Goal: Task Accomplishment & Management: Use online tool/utility

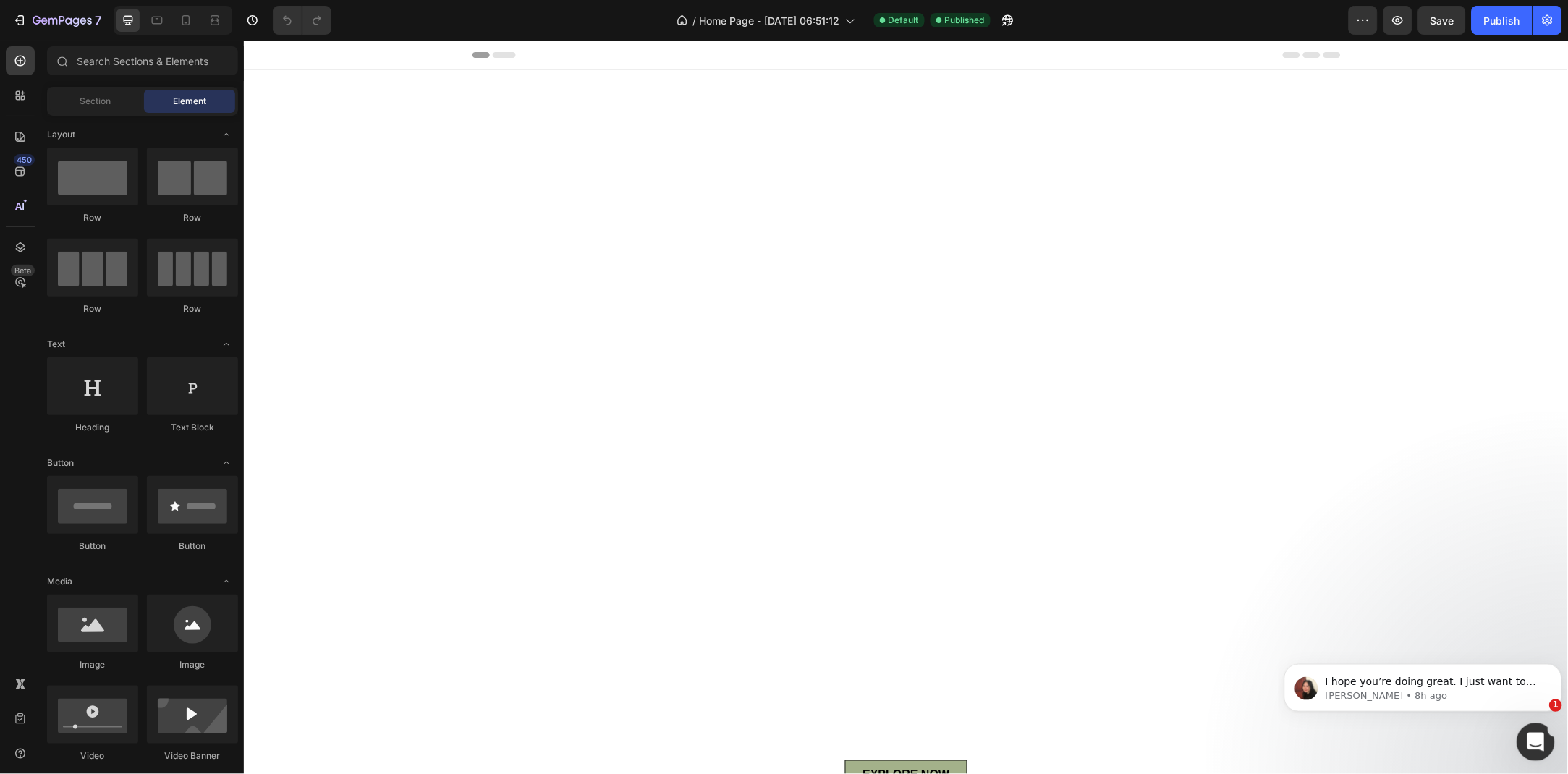
click at [1542, 728] on div "Open Intercom Messenger" at bounding box center [1533, 740] width 48 height 48
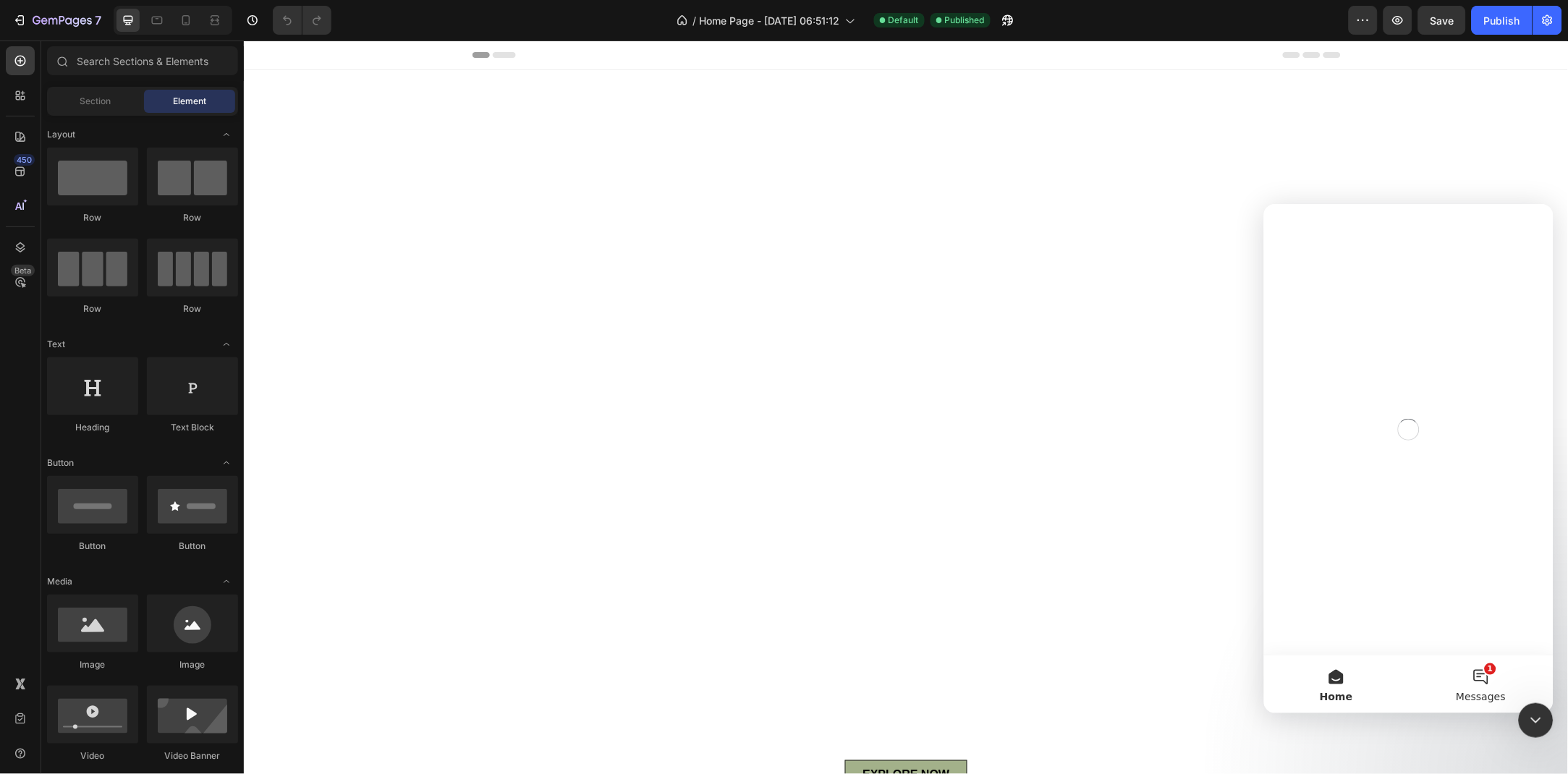
click at [1483, 670] on button "1 Messages" at bounding box center [1480, 684] width 145 height 58
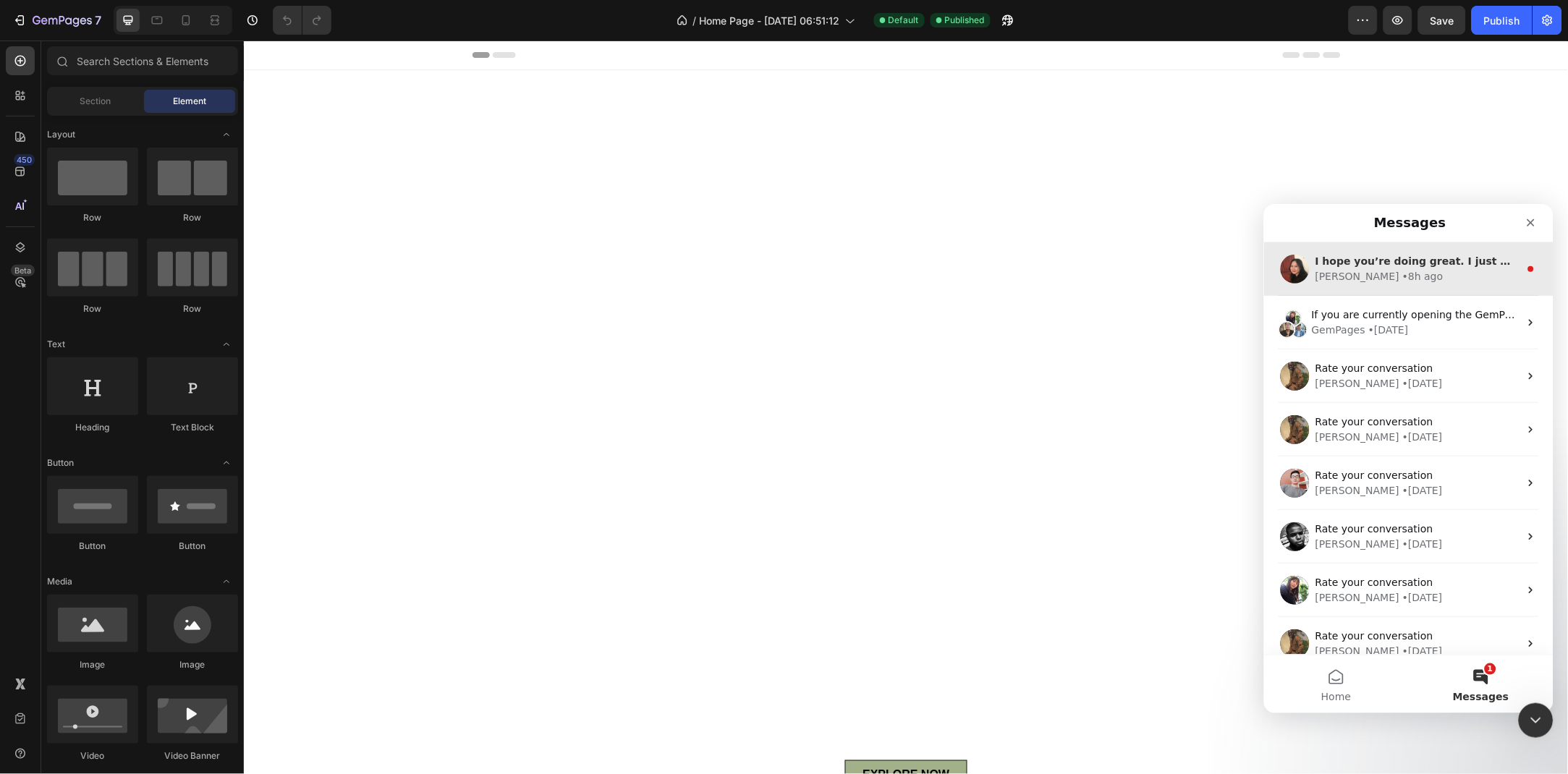
click at [1448, 269] on div "[PERSON_NAME] • 8h ago" at bounding box center [1417, 276] width 204 height 15
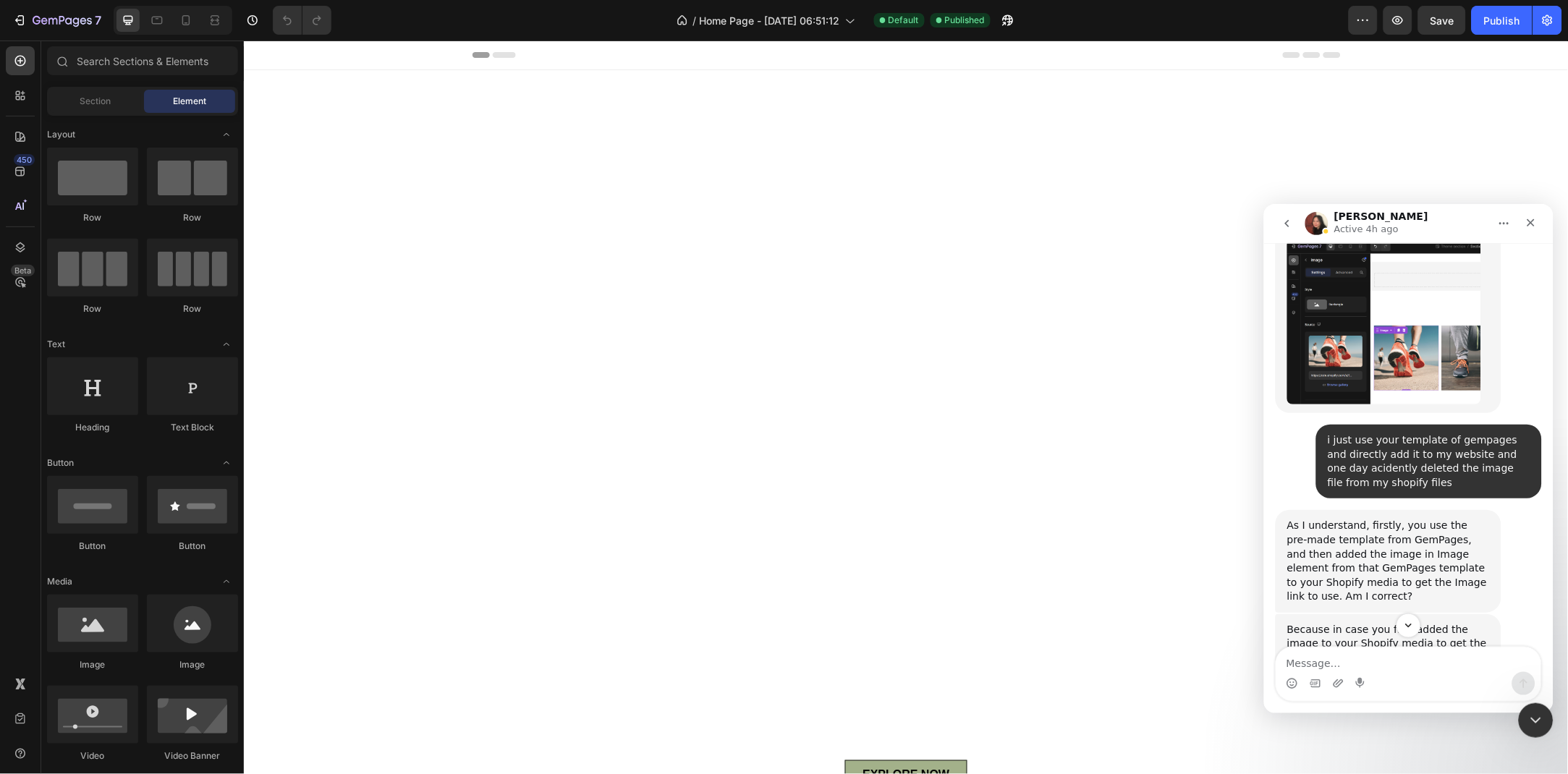
scroll to position [1159, 0]
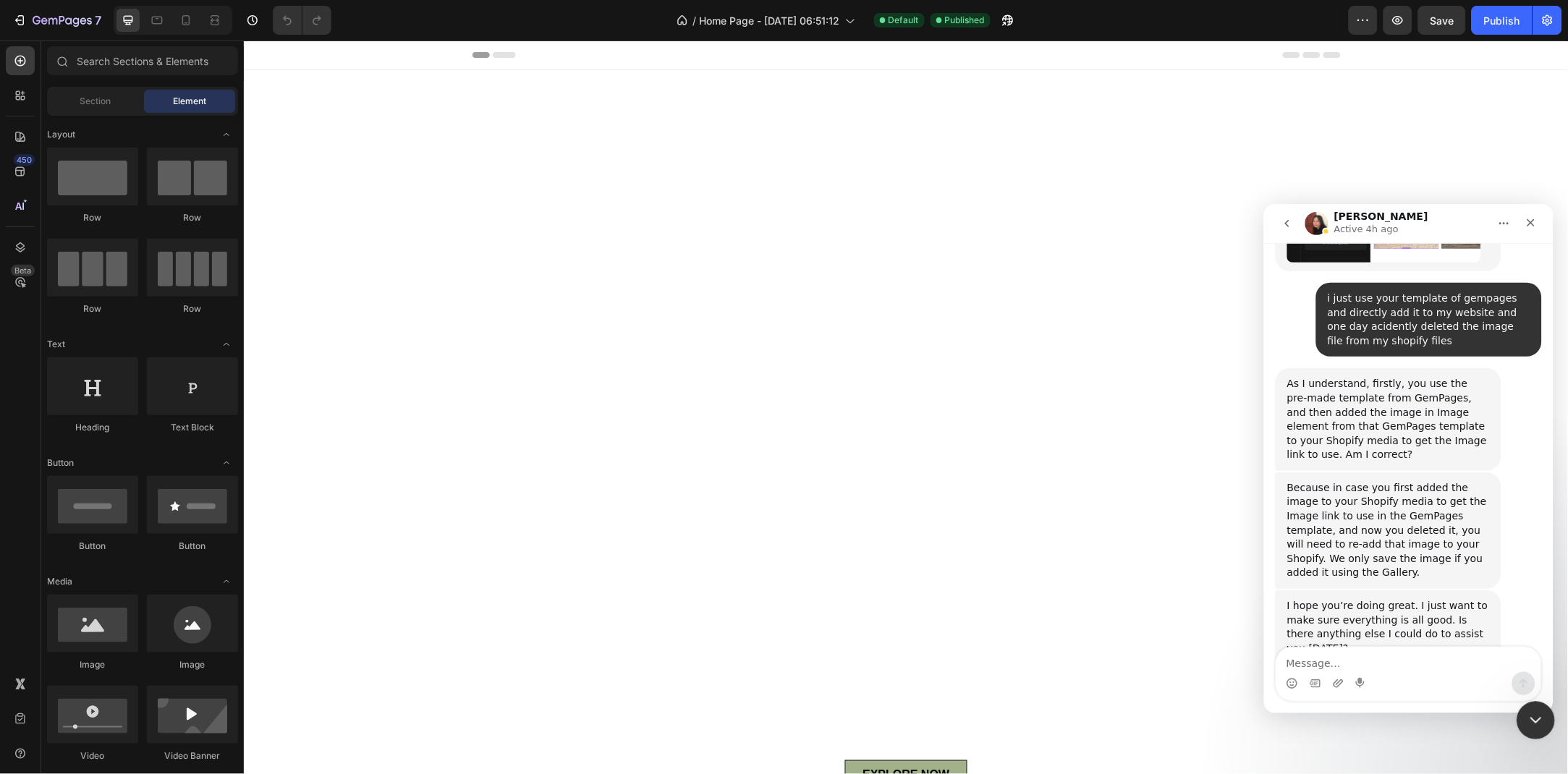
click at [1543, 712] on div "Close Intercom Messenger" at bounding box center [1534, 719] width 35 height 35
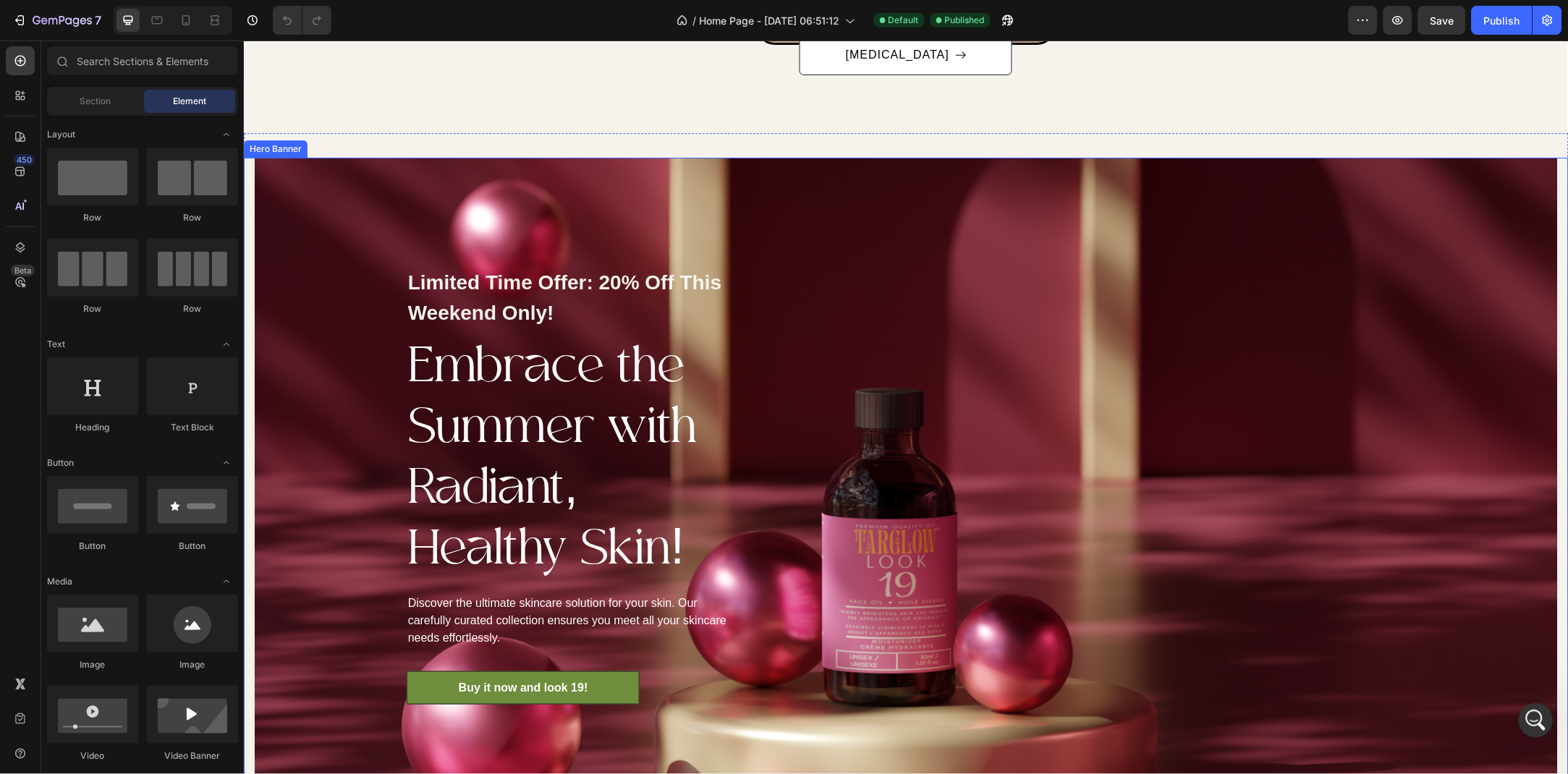
scroll to position [1543, 0]
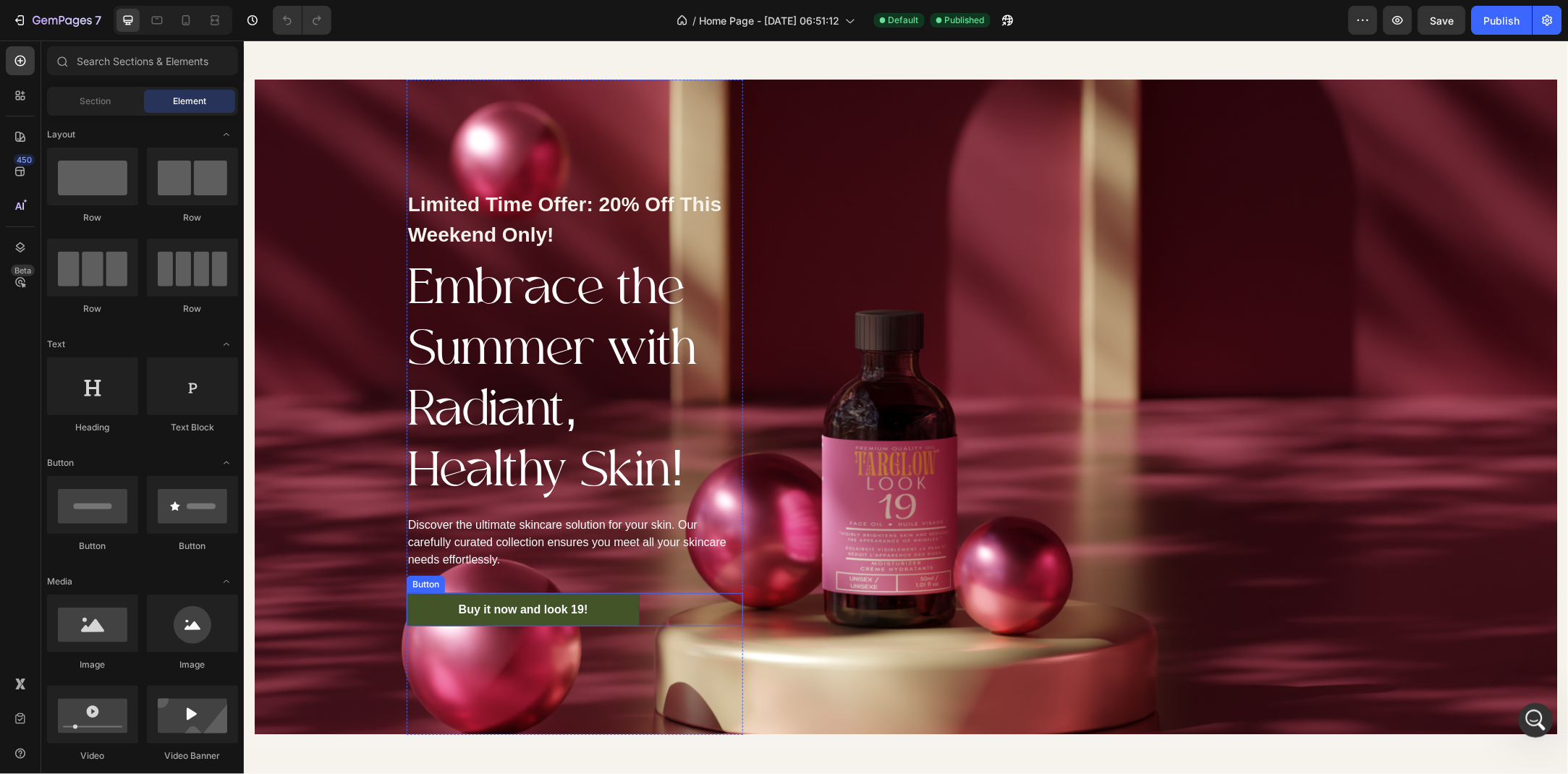
click at [418, 615] on link "Buy it now and look 19!" at bounding box center [523, 609] width 234 height 33
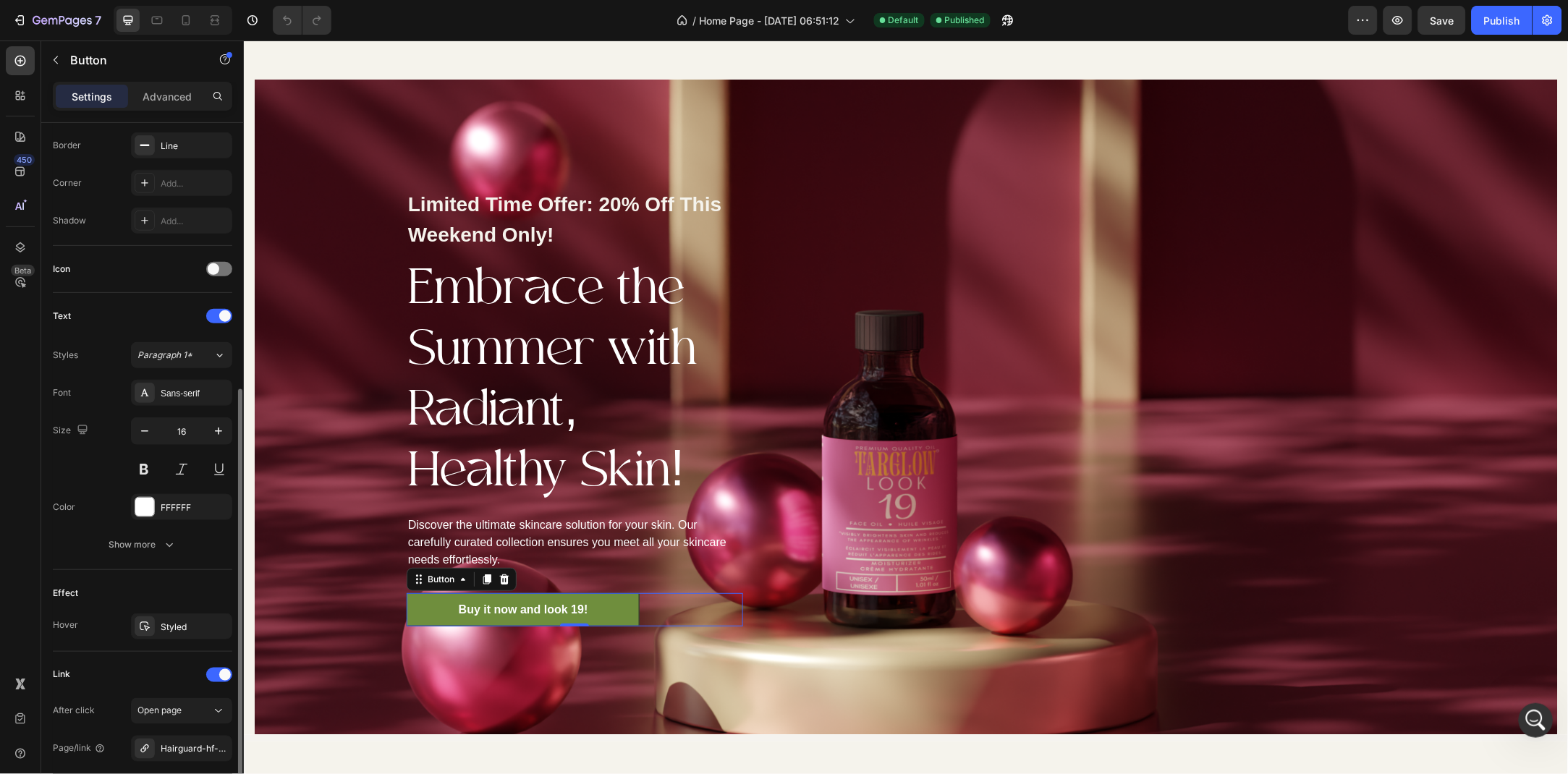
scroll to position [340, 0]
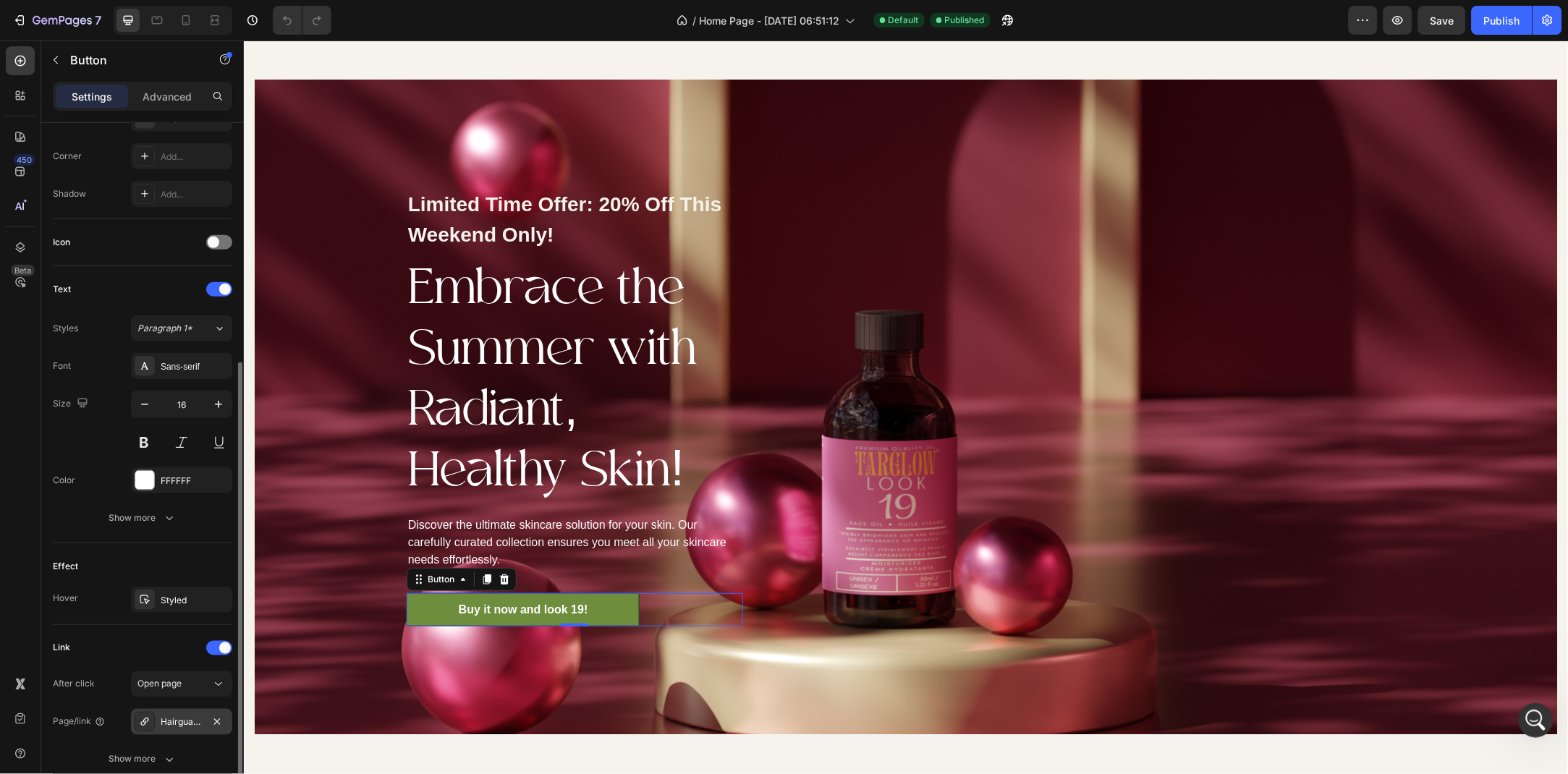
click at [187, 727] on div "Hairguard HF Hair Oil- 100ml" at bounding box center [181, 723] width 42 height 13
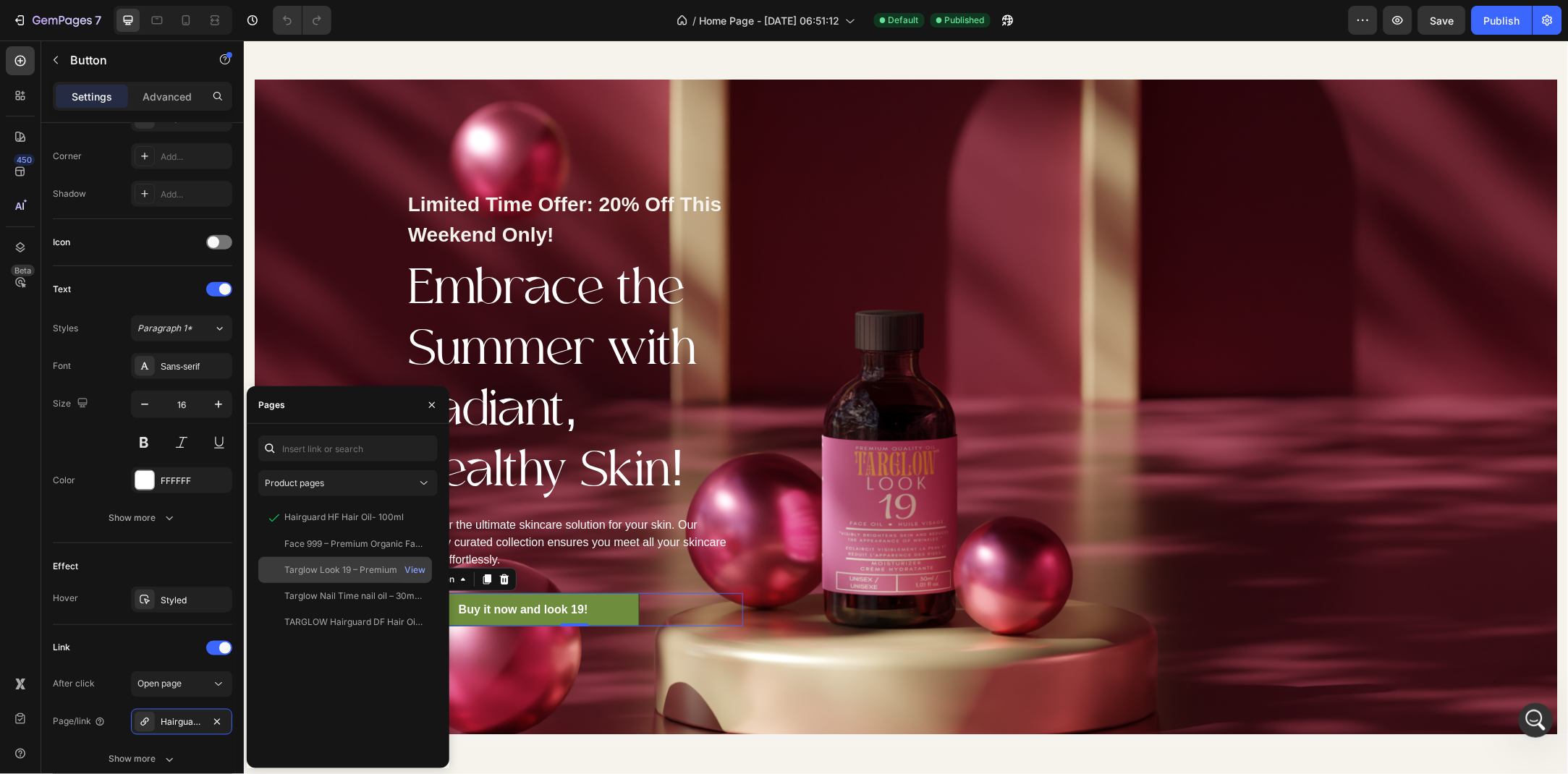
click at [334, 573] on div "Targlow Look 19 – Premium Organic Face Oil 30 ml / 1.01 fl oz" at bounding box center [354, 570] width 139 height 13
click at [1053, 237] on div "Limited Time Offer: 20% Off This Weekend Only! Text block Embrace the Summer wi…" at bounding box center [906, 406] width 1303 height 655
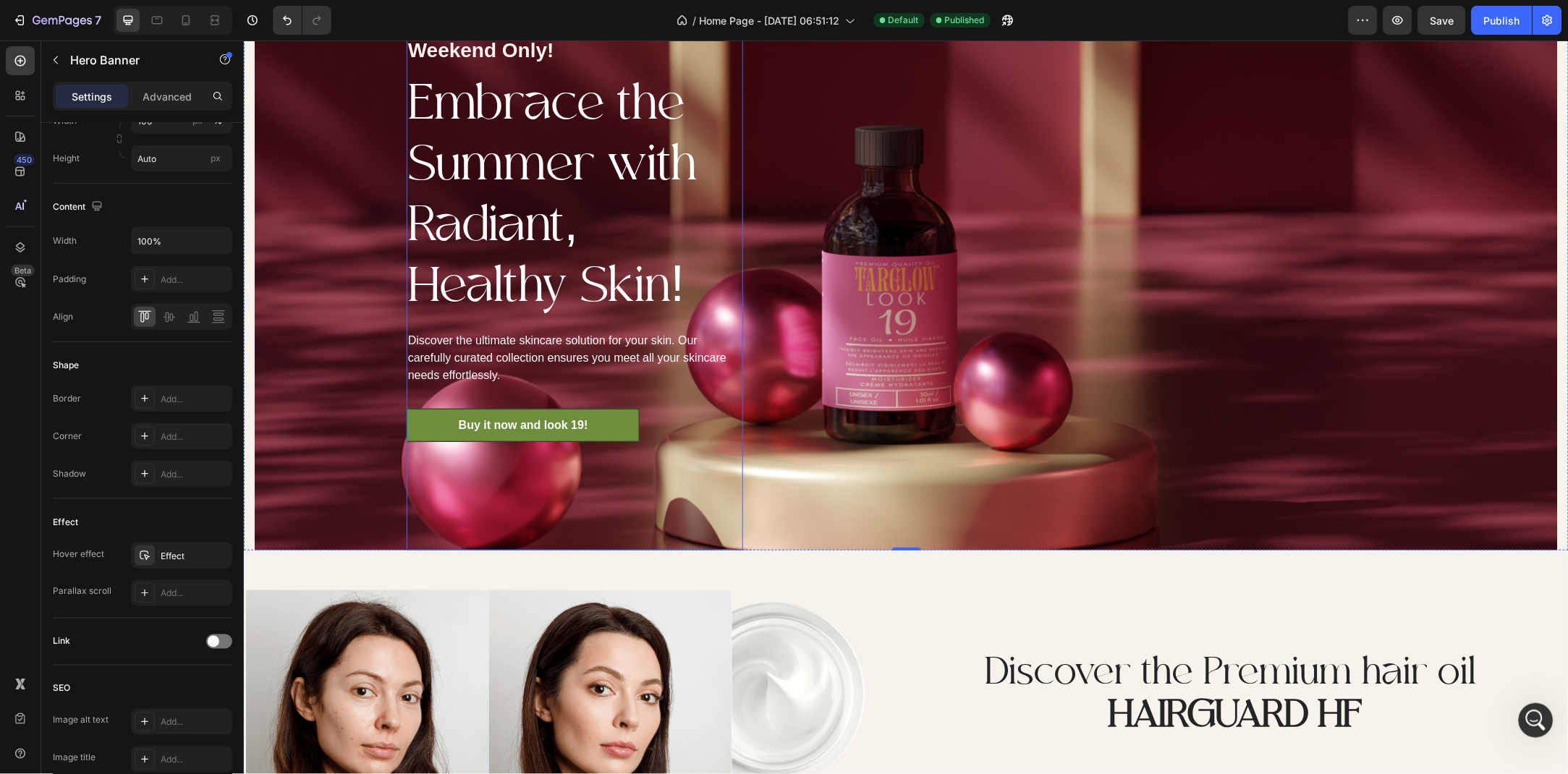
scroll to position [1688, 0]
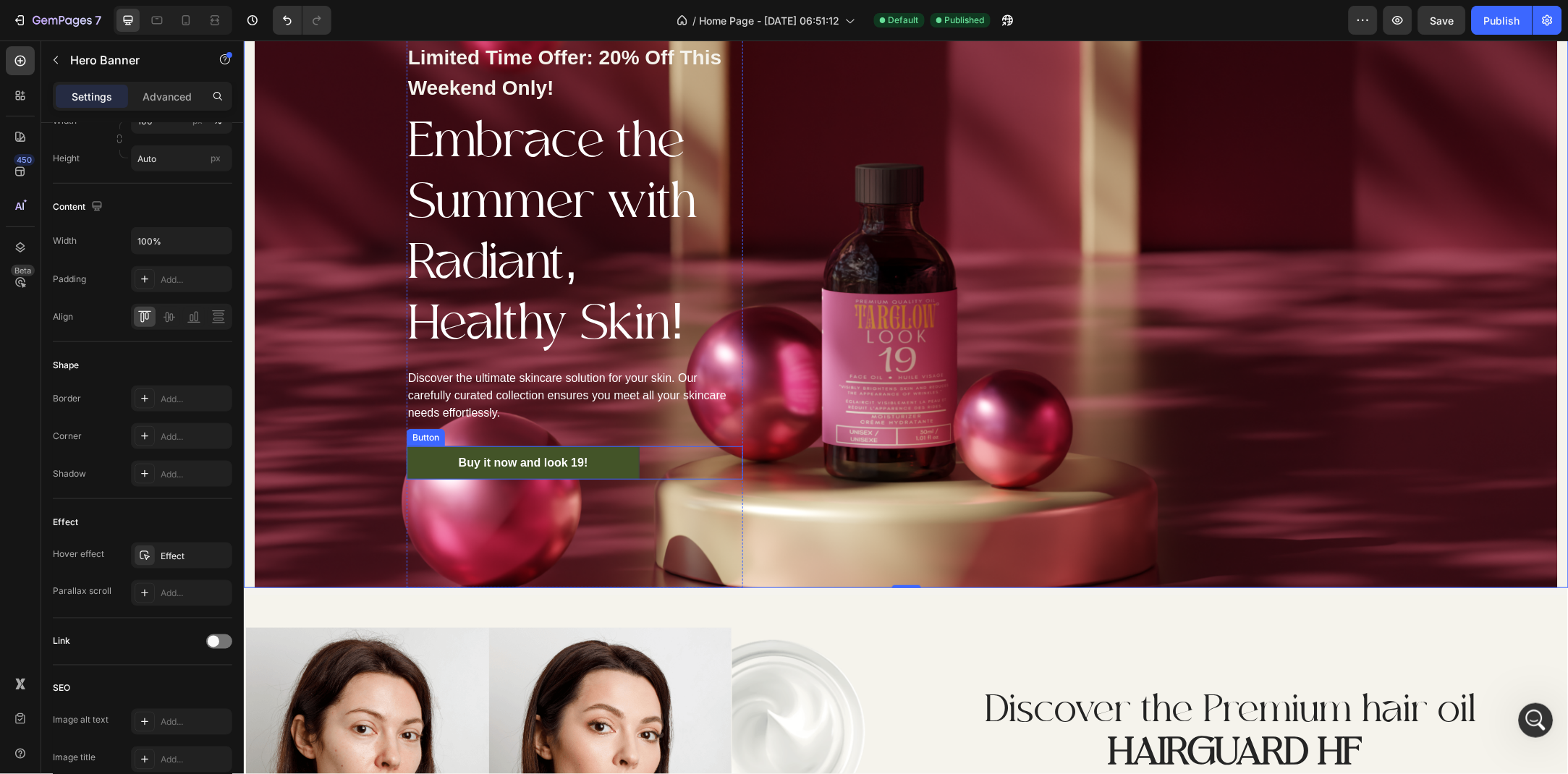
click at [422, 471] on link "Buy it now and look 19!" at bounding box center [523, 462] width 234 height 33
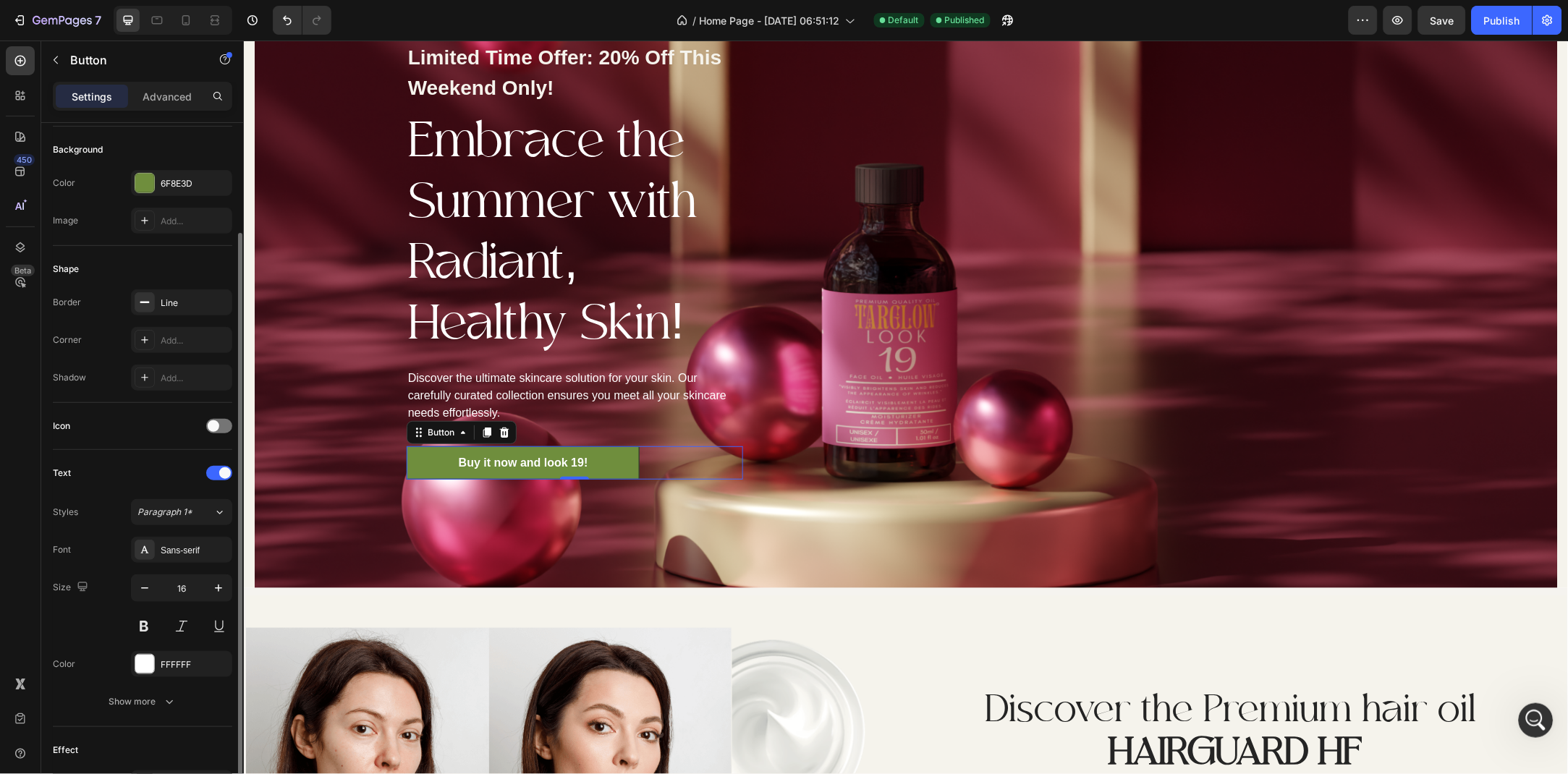
scroll to position [340, 0]
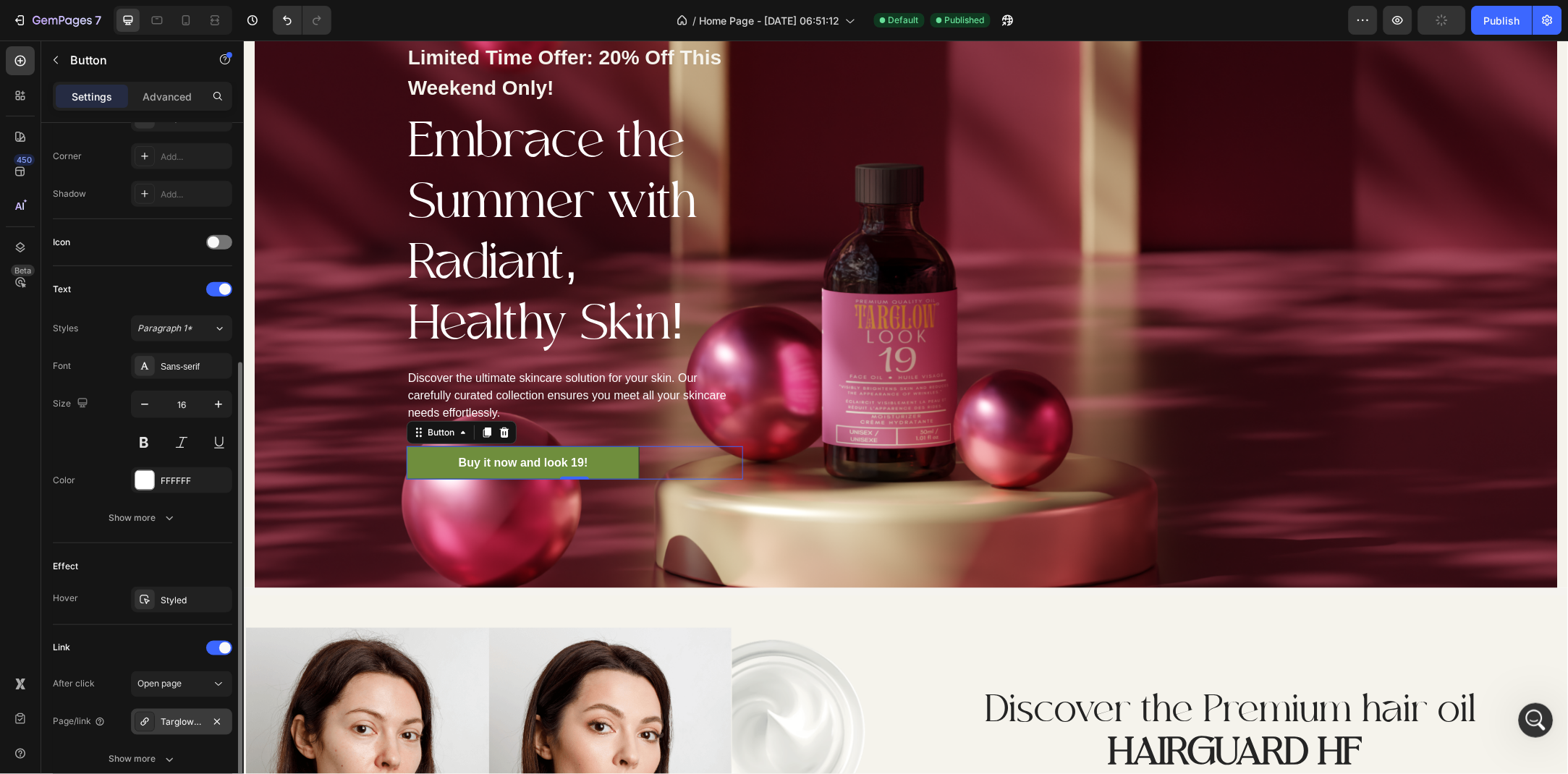
click at [183, 721] on div "Targlow Look 19 – Premium Organic Face Oil 30 ml / 1.01 fl oz" at bounding box center [181, 723] width 42 height 13
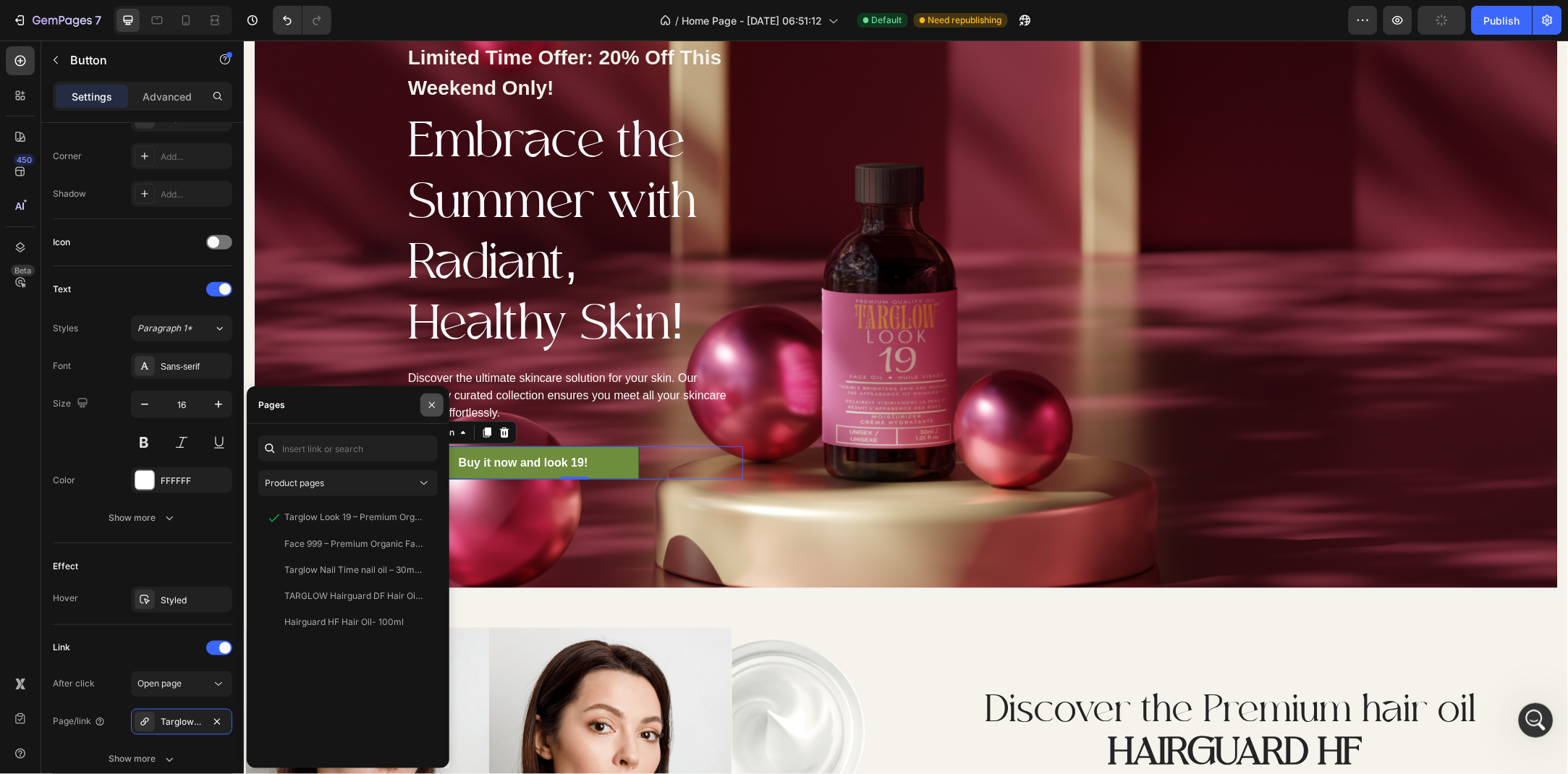
click at [431, 408] on icon "button" at bounding box center [431, 405] width 11 height 11
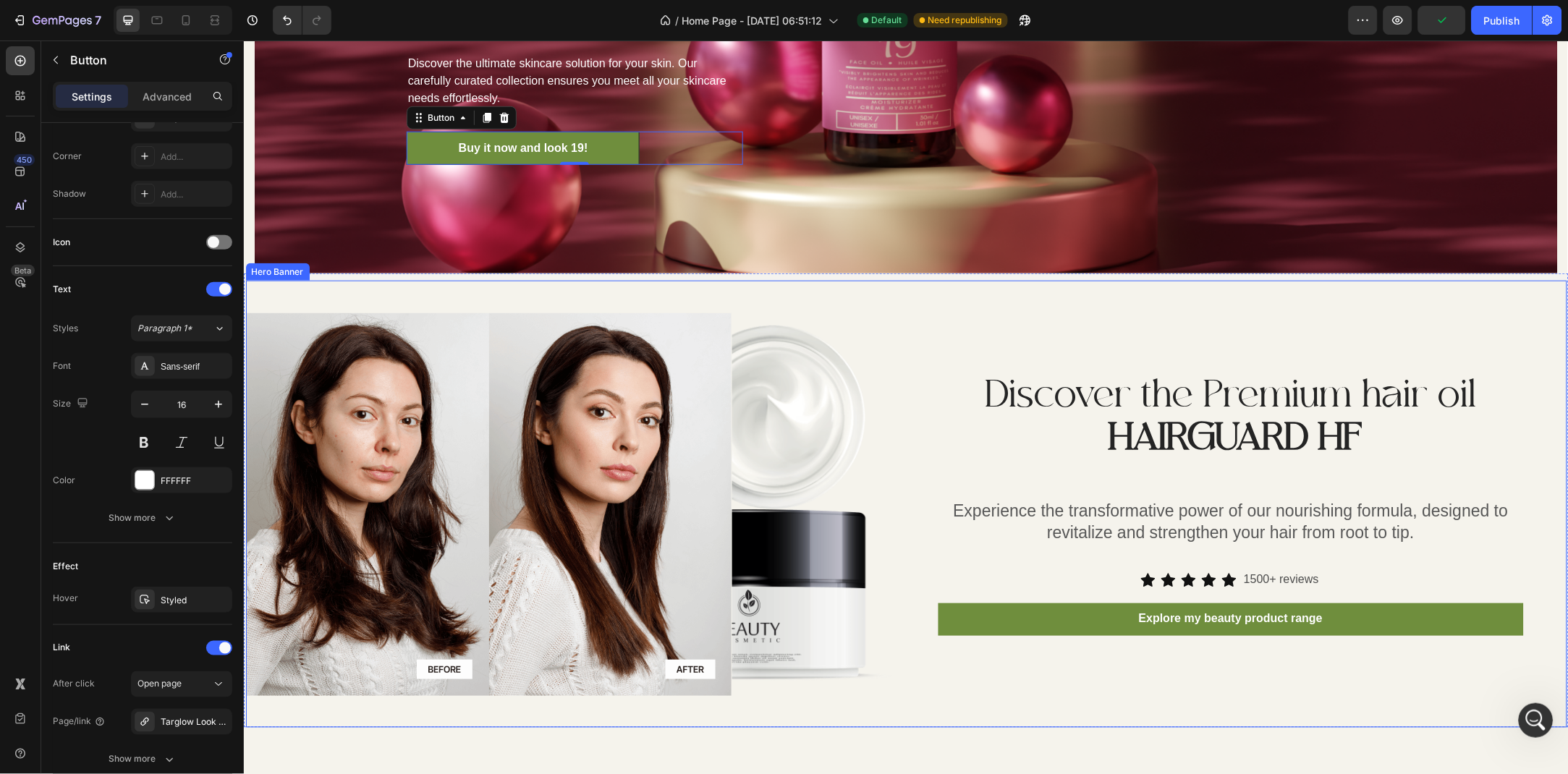
scroll to position [2159, 0]
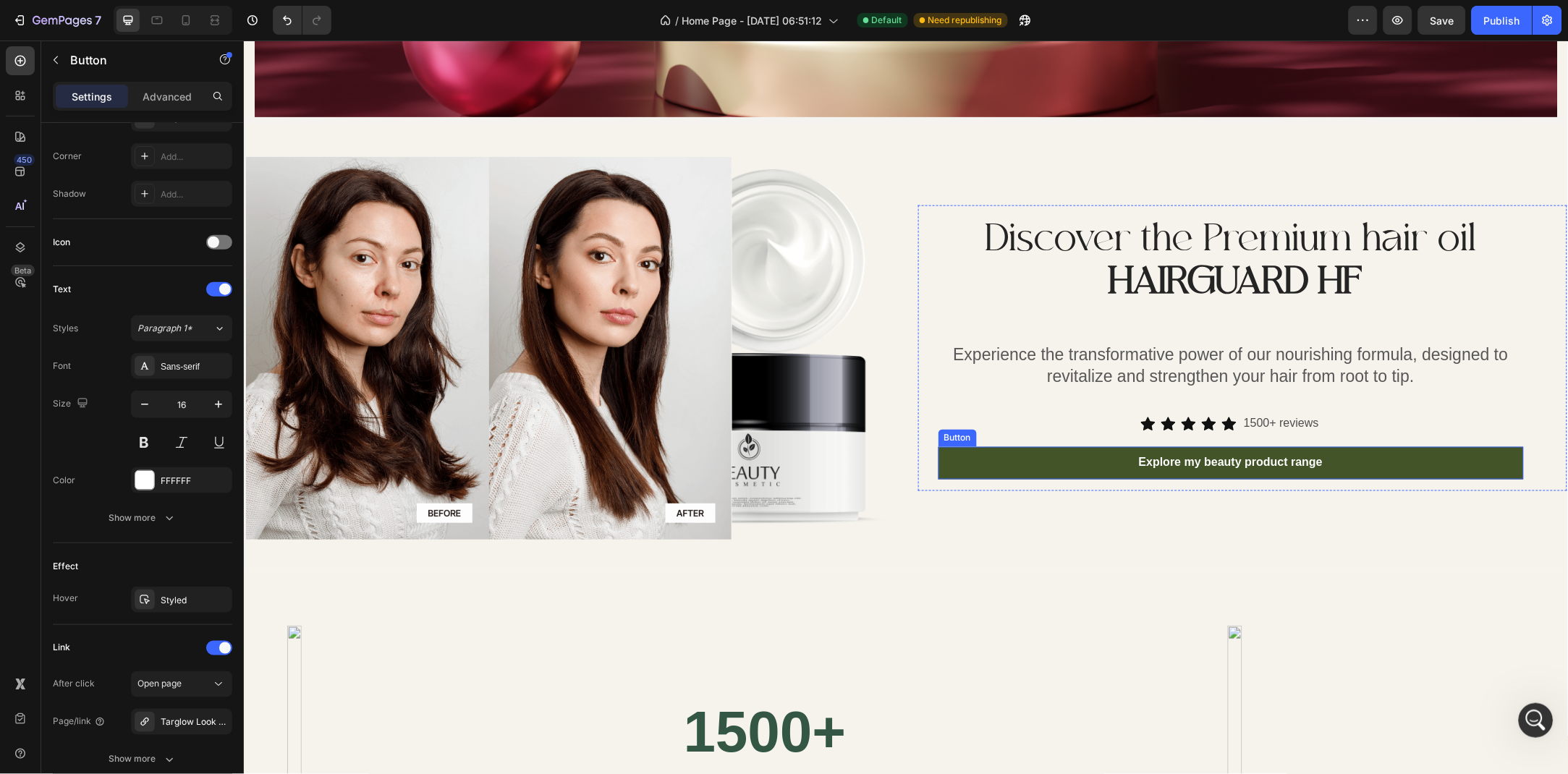
click at [1055, 476] on button "Explore my beauty product range" at bounding box center [1230, 462] width 586 height 33
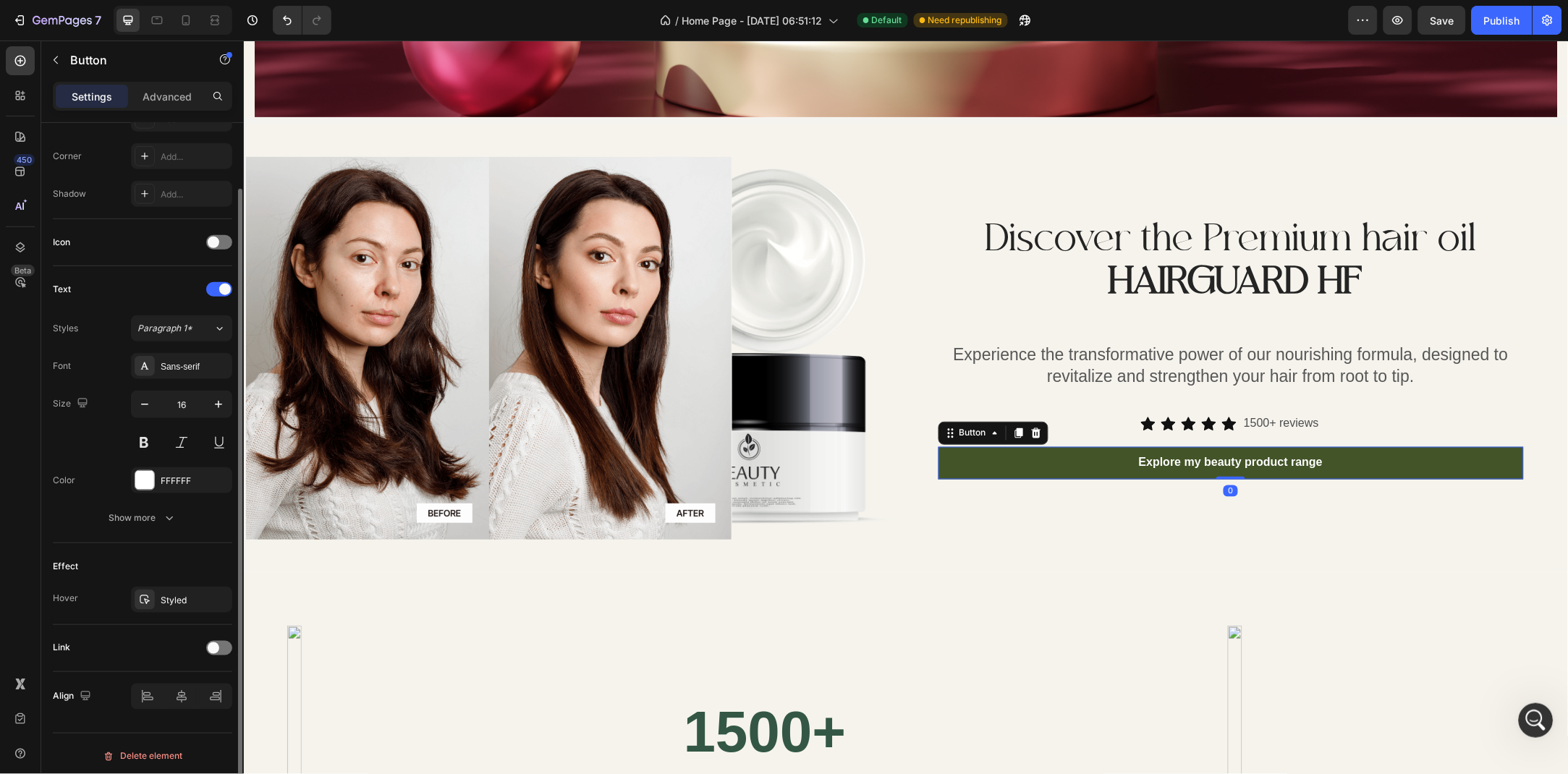
scroll to position [228, 0]
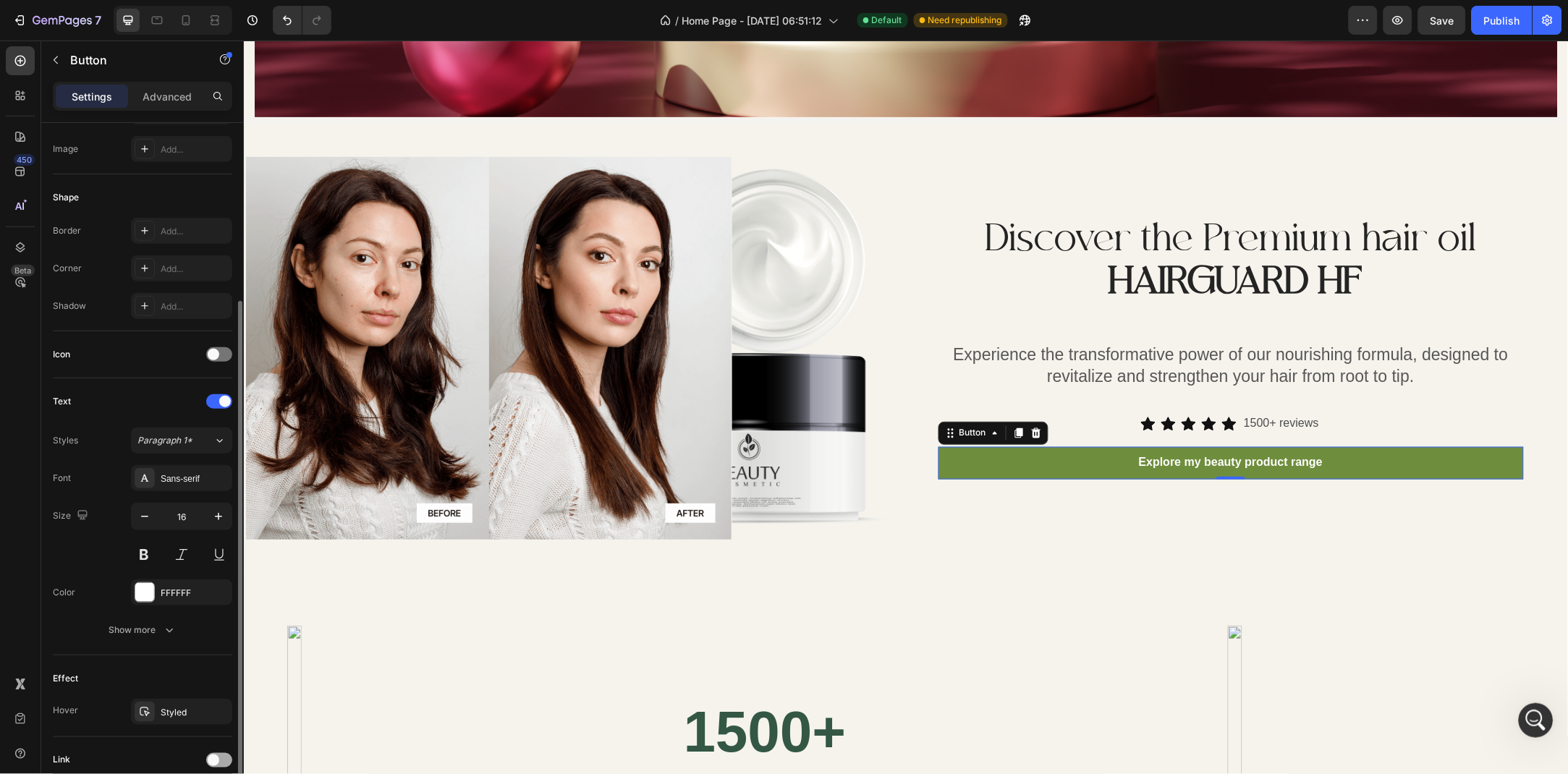
click at [219, 764] on div at bounding box center [219, 760] width 26 height 14
click at [211, 759] on span at bounding box center [213, 760] width 11 height 11
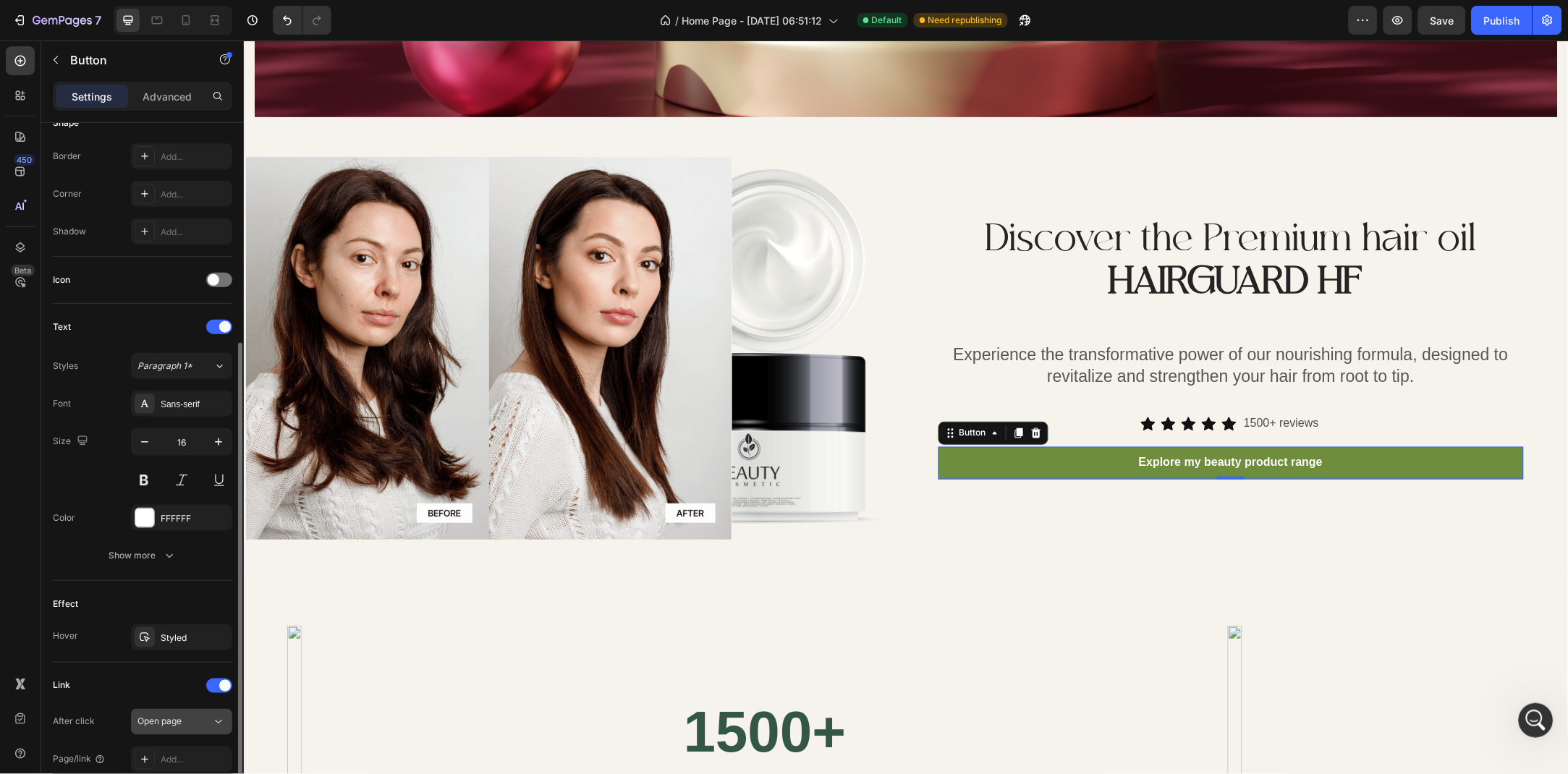
click at [177, 719] on span "Open page" at bounding box center [160, 722] width 44 height 11
click at [182, 754] on div "Add..." at bounding box center [194, 760] width 68 height 13
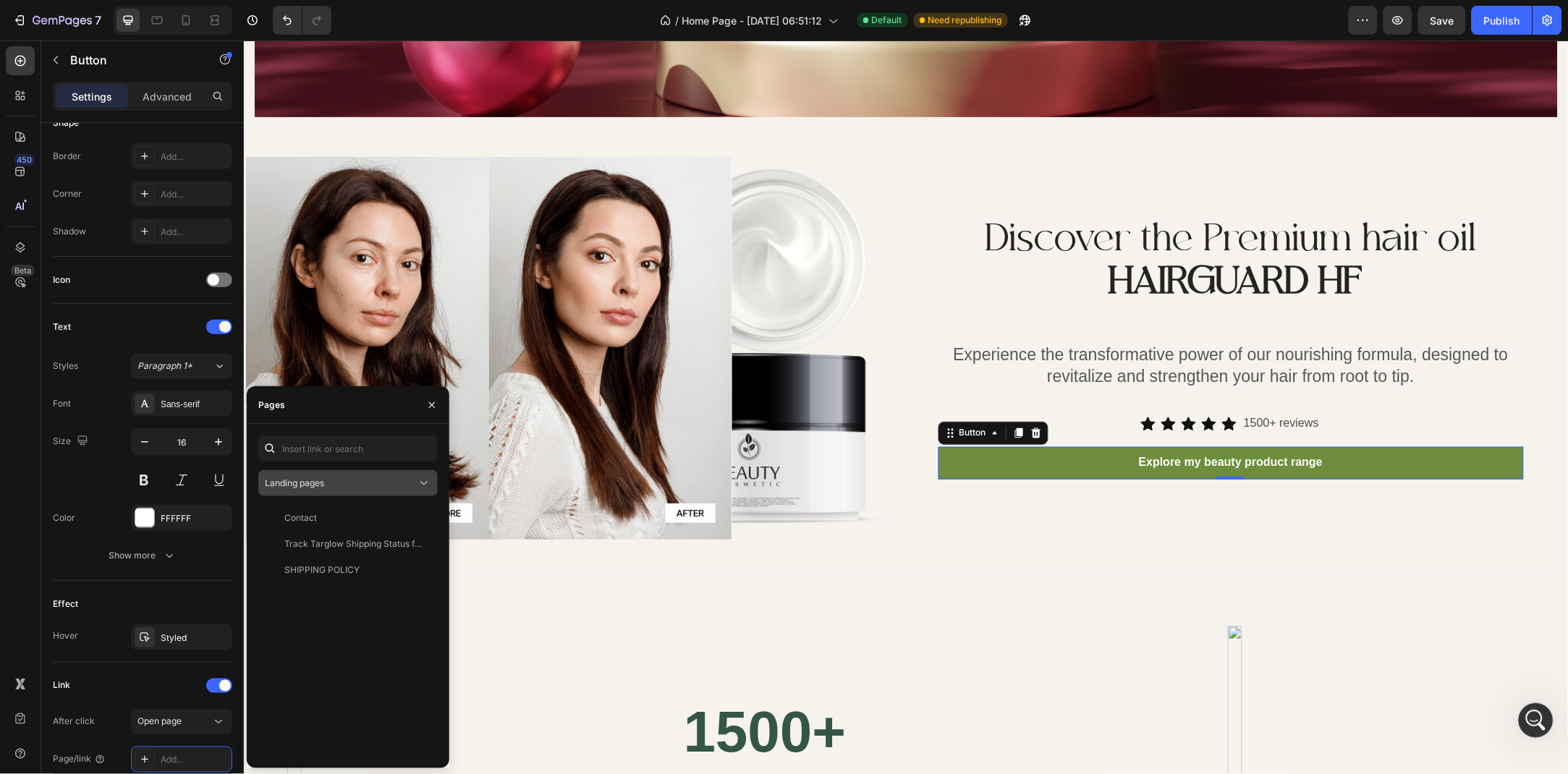
click at [330, 490] on div "Landing pages" at bounding box center [341, 483] width 152 height 13
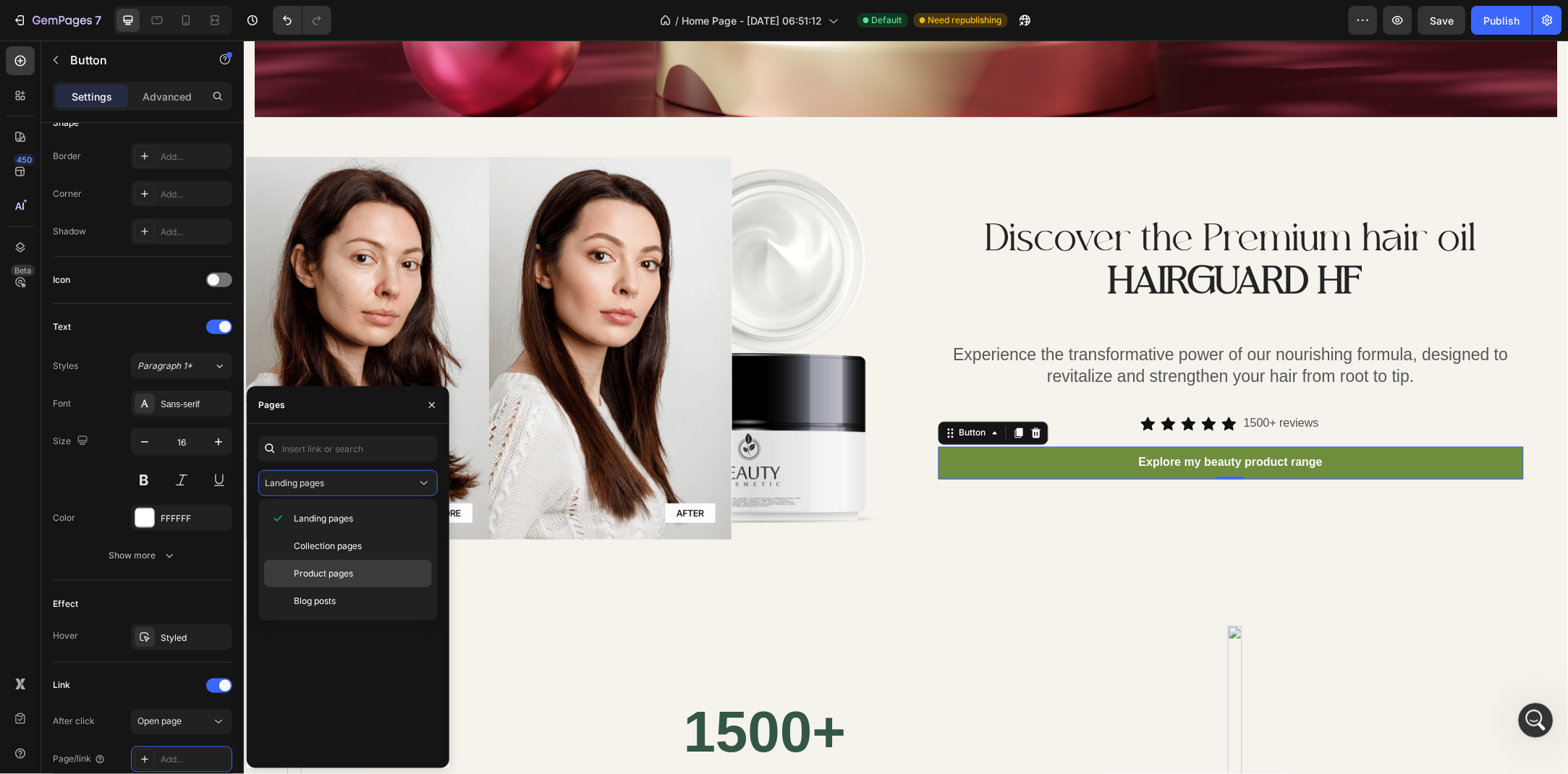
click at [344, 571] on span "Product pages" at bounding box center [323, 574] width 59 height 13
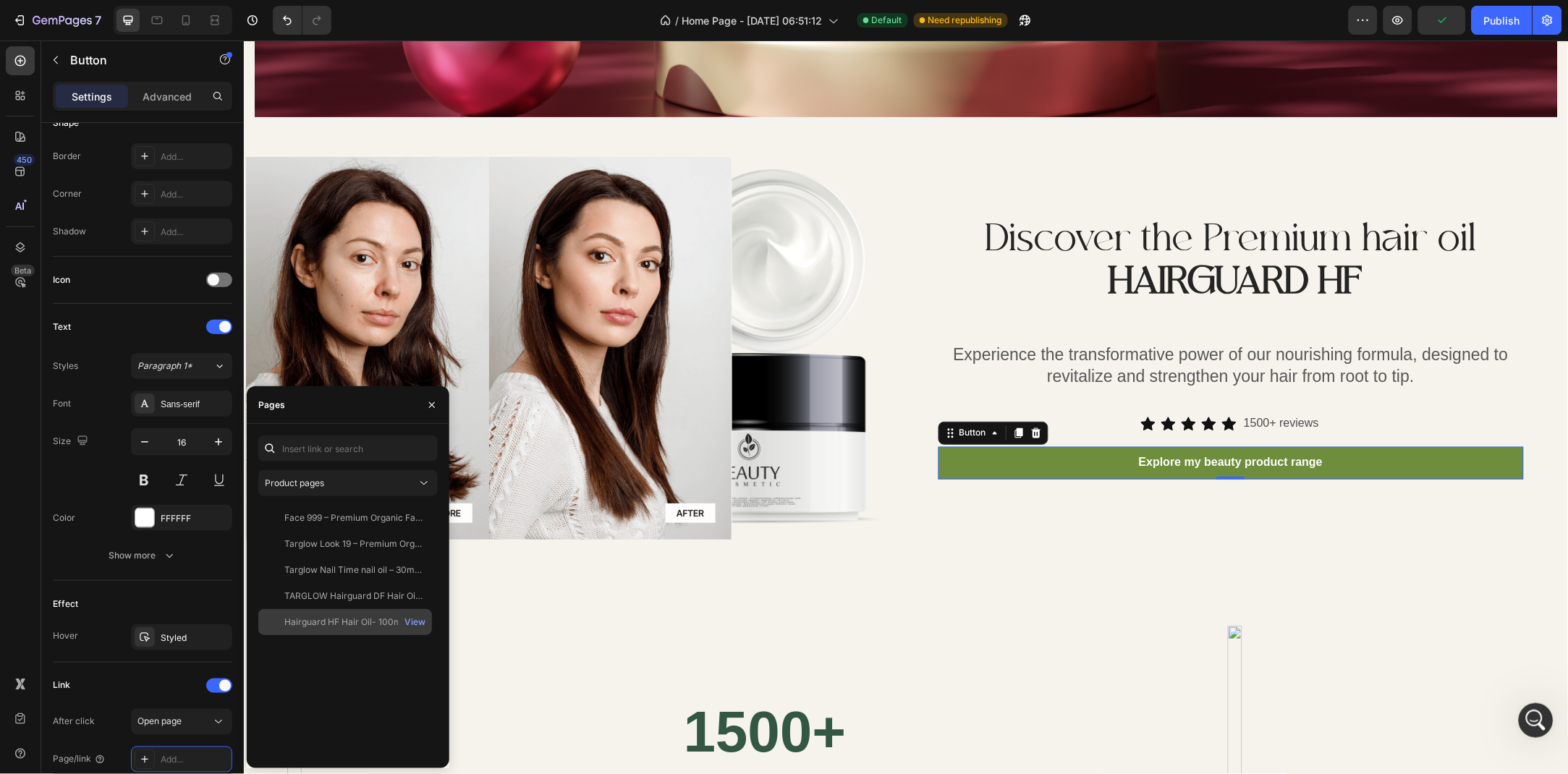
click at [340, 627] on div "Hairguard HF Hair Oil- 100ml" at bounding box center [344, 622] width 120 height 13
click at [165, 595] on div "Effect" at bounding box center [142, 604] width 179 height 23
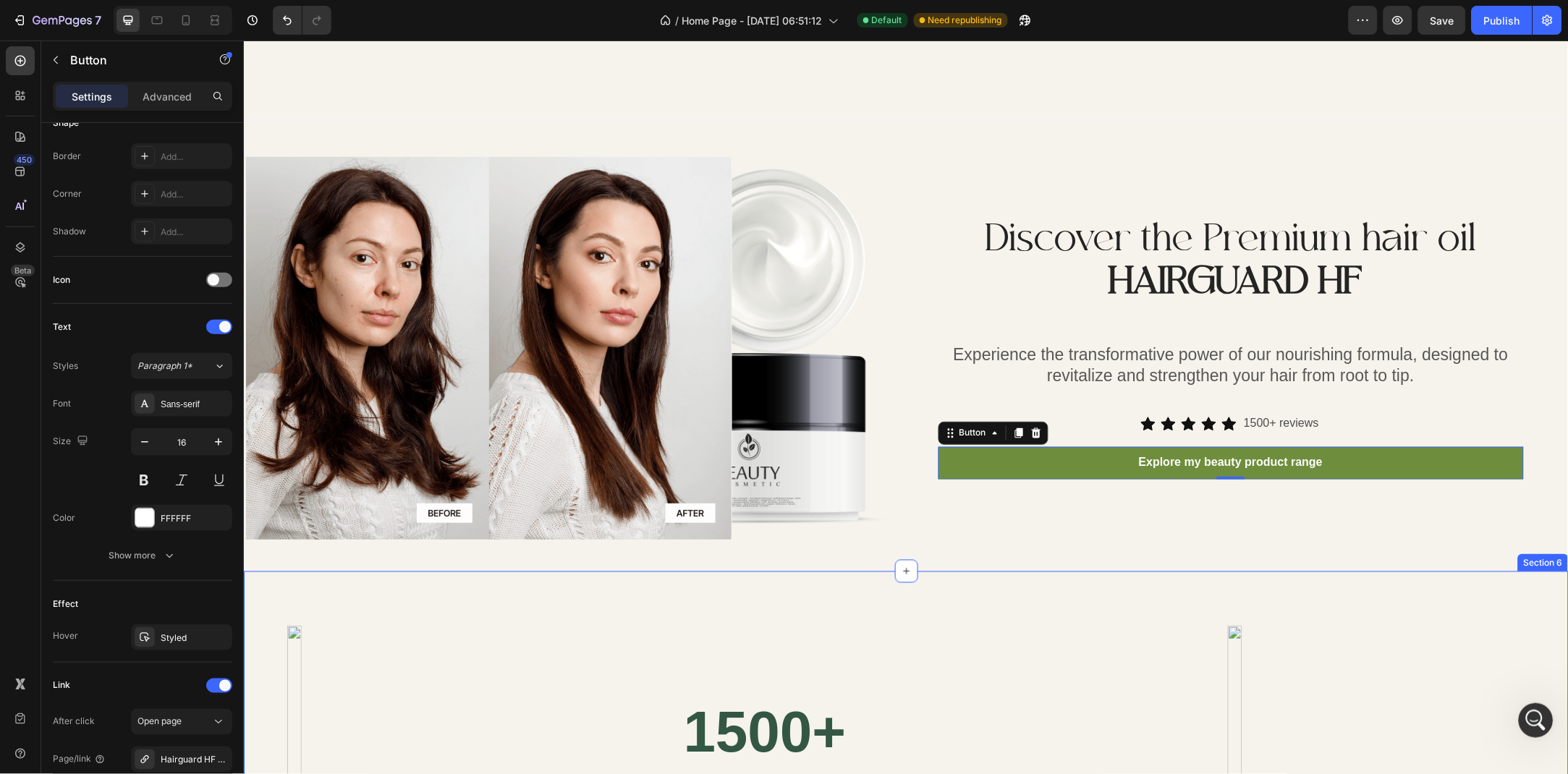
scroll to position [2316, 0]
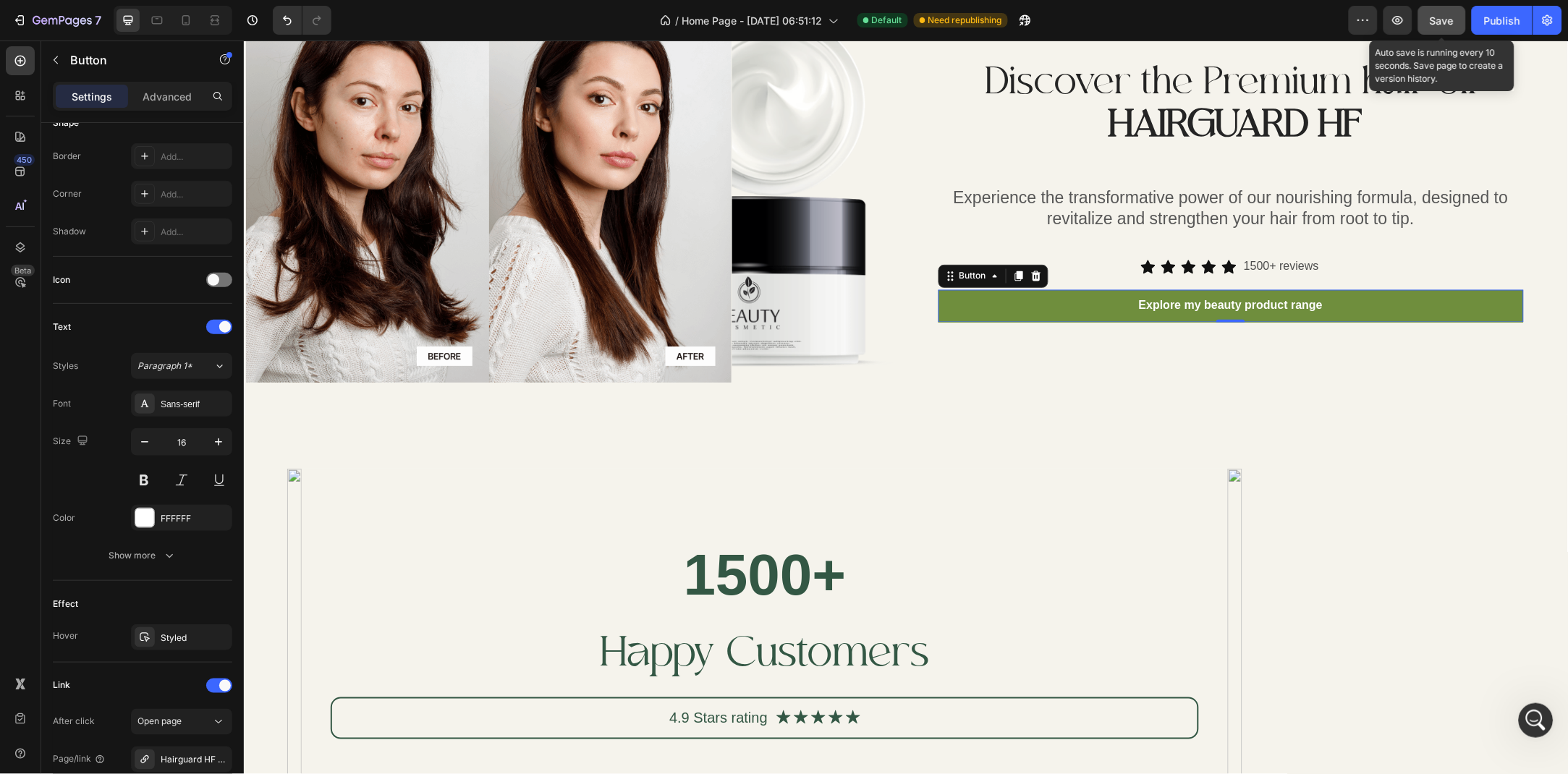
click at [1451, 14] on span "Save" at bounding box center [1443, 20] width 24 height 12
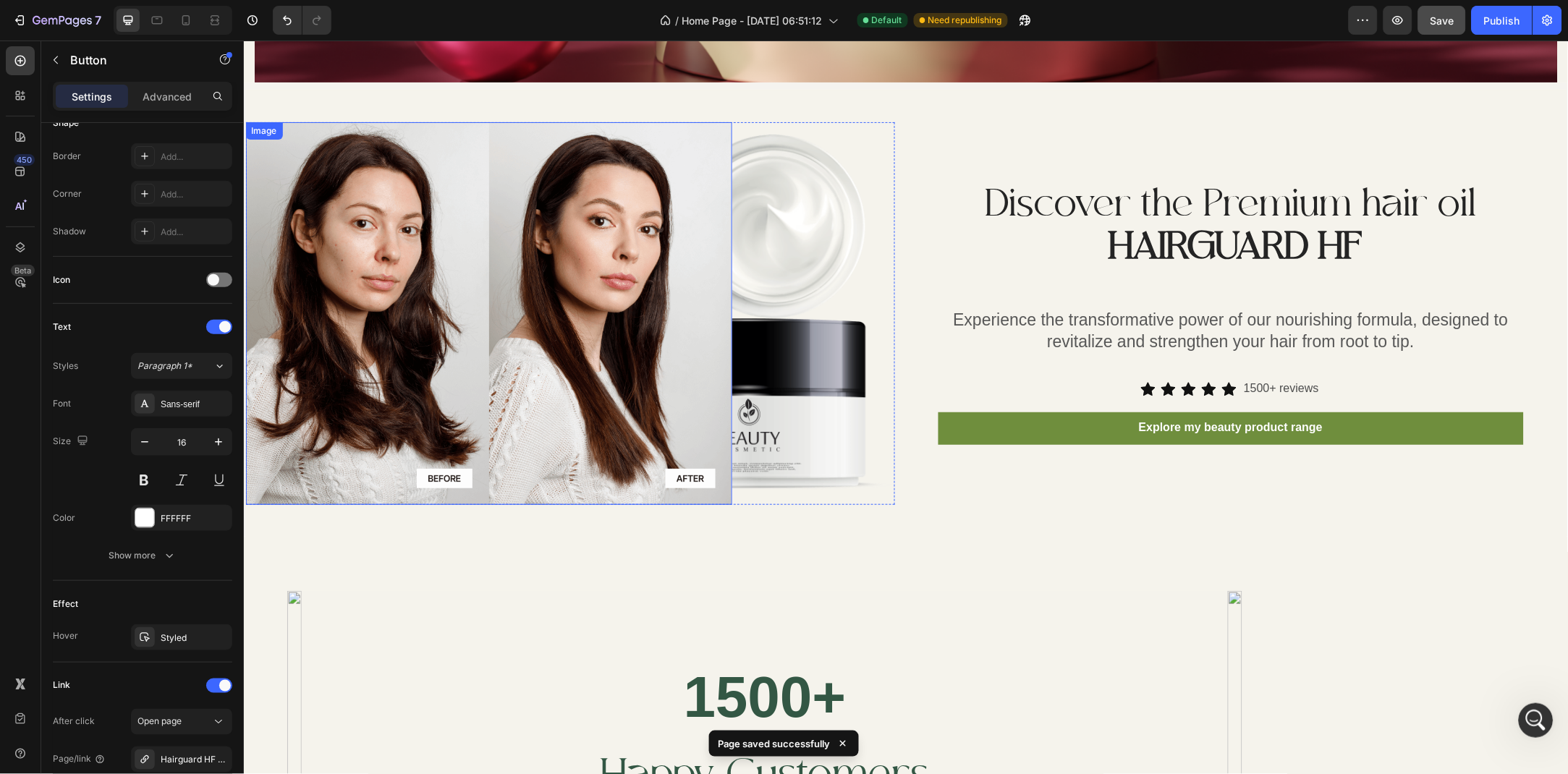
scroll to position [2159, 0]
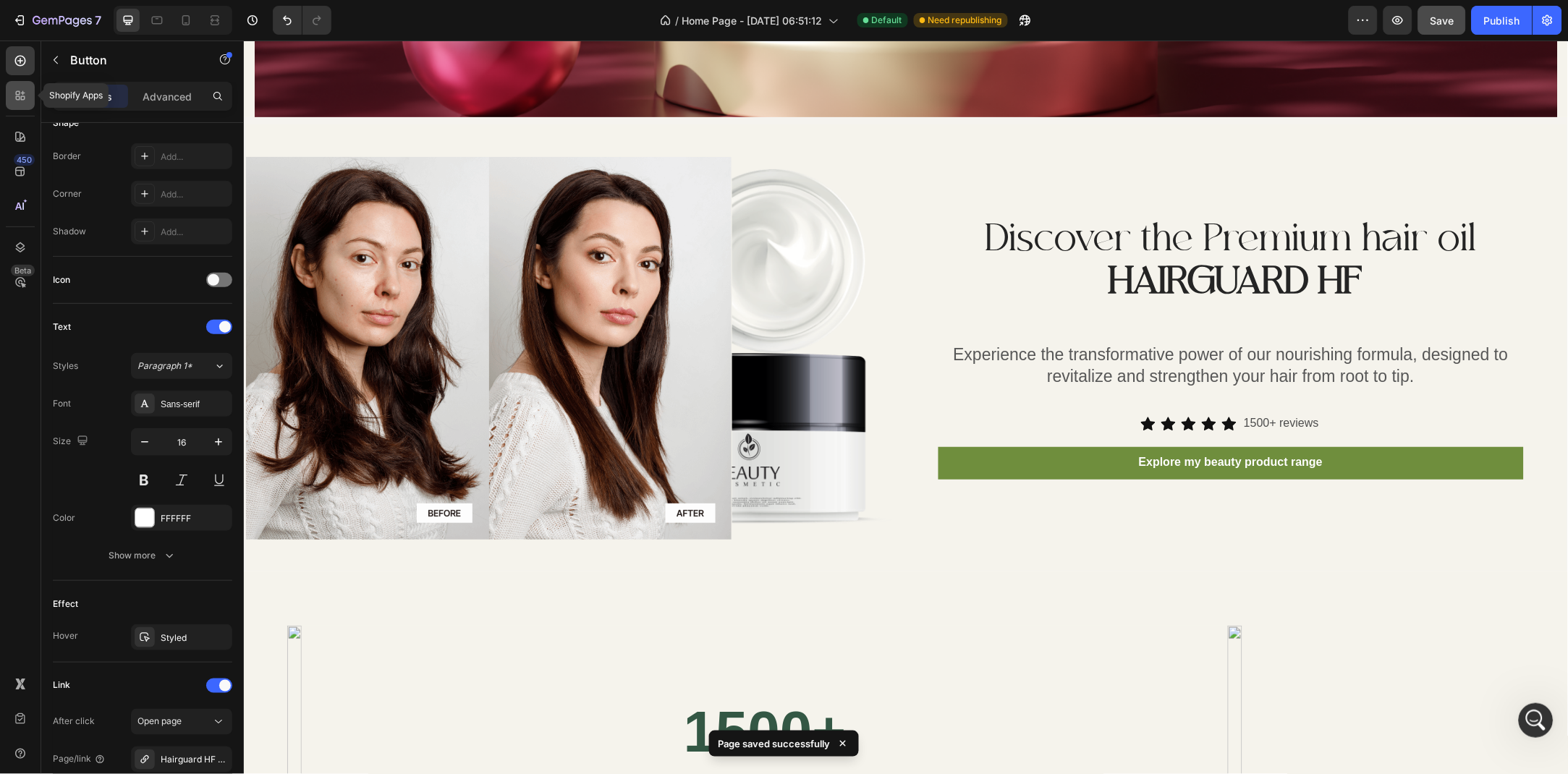
click at [13, 99] on icon at bounding box center [20, 95] width 14 height 14
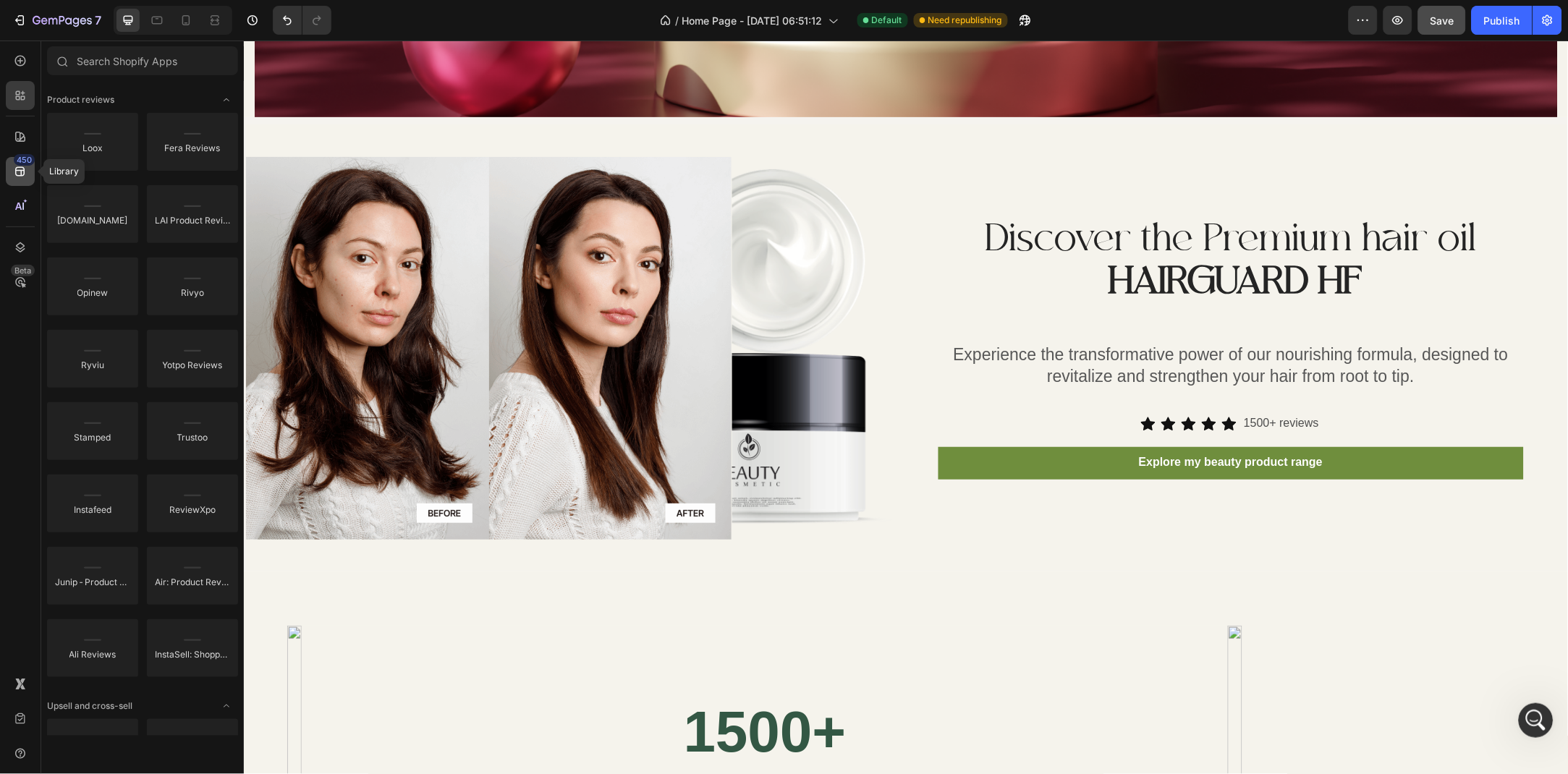
click at [15, 157] on div "450" at bounding box center [24, 160] width 21 height 11
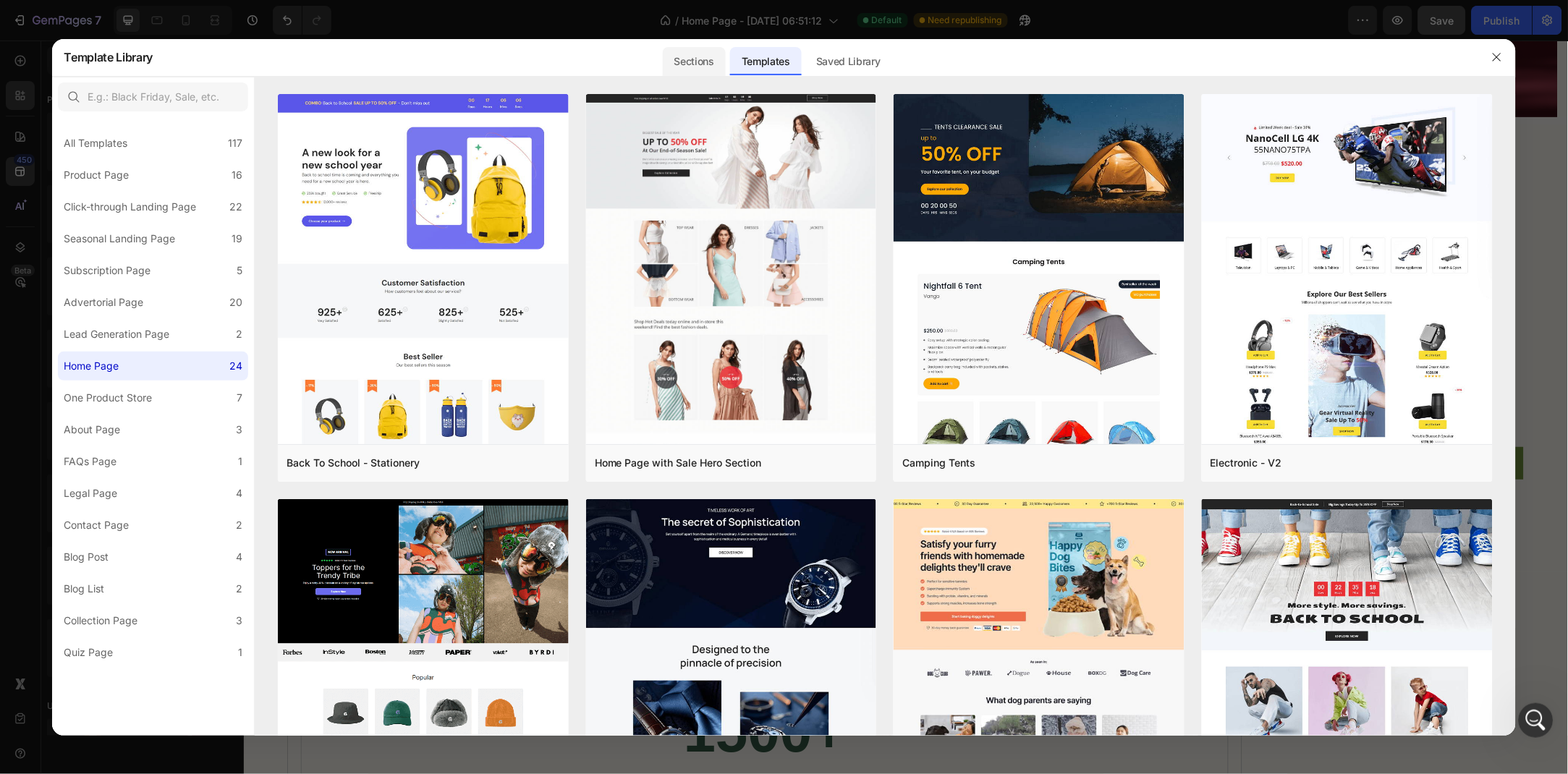
click at [695, 62] on div "Sections" at bounding box center [694, 61] width 63 height 29
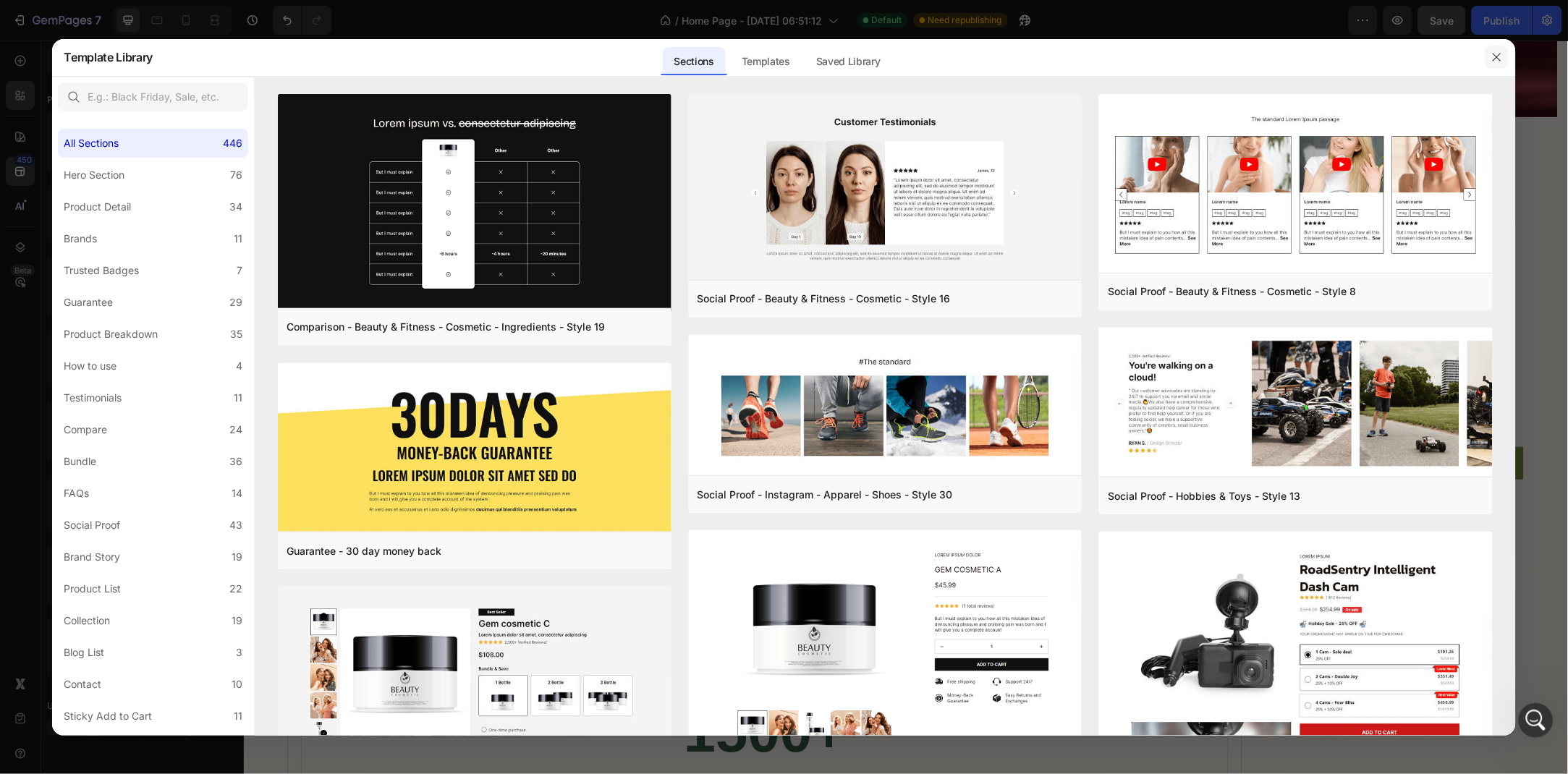
click at [1495, 57] on icon "button" at bounding box center [1497, 57] width 11 height 11
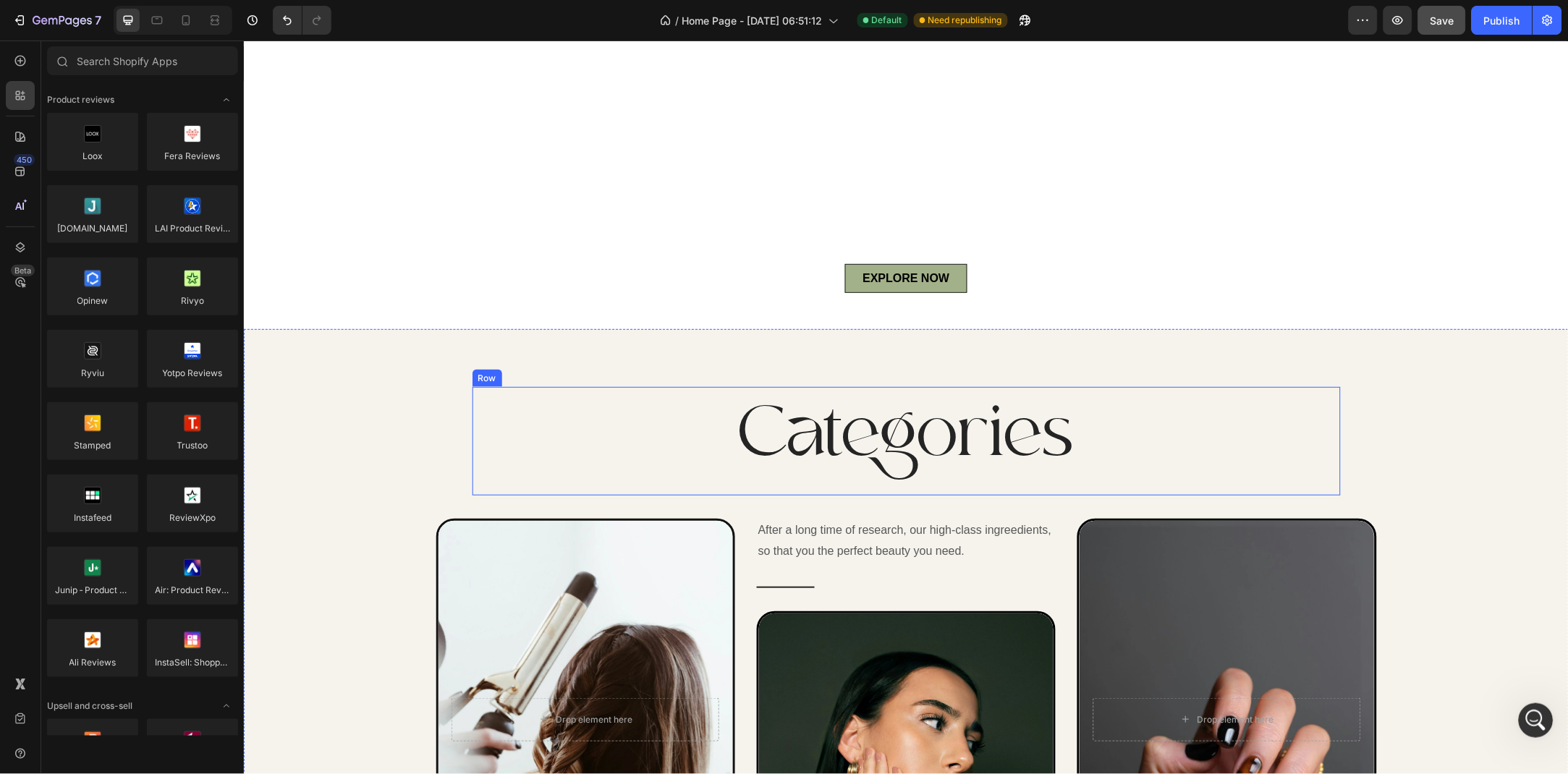
scroll to position [420, 0]
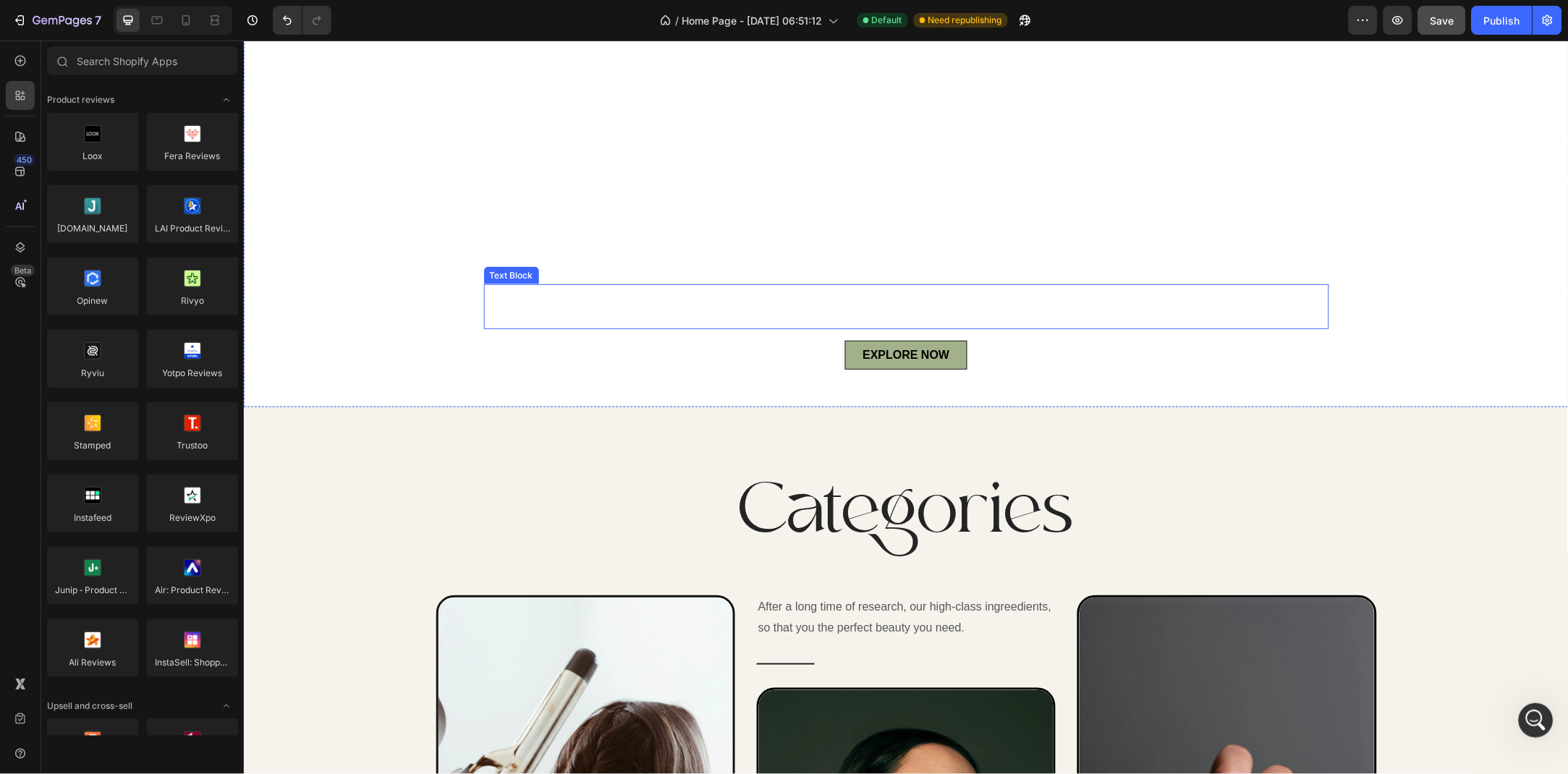
click at [854, 304] on div "This is your text block. Click to edit and make it your own. Share your product…" at bounding box center [906, 306] width 845 height 45
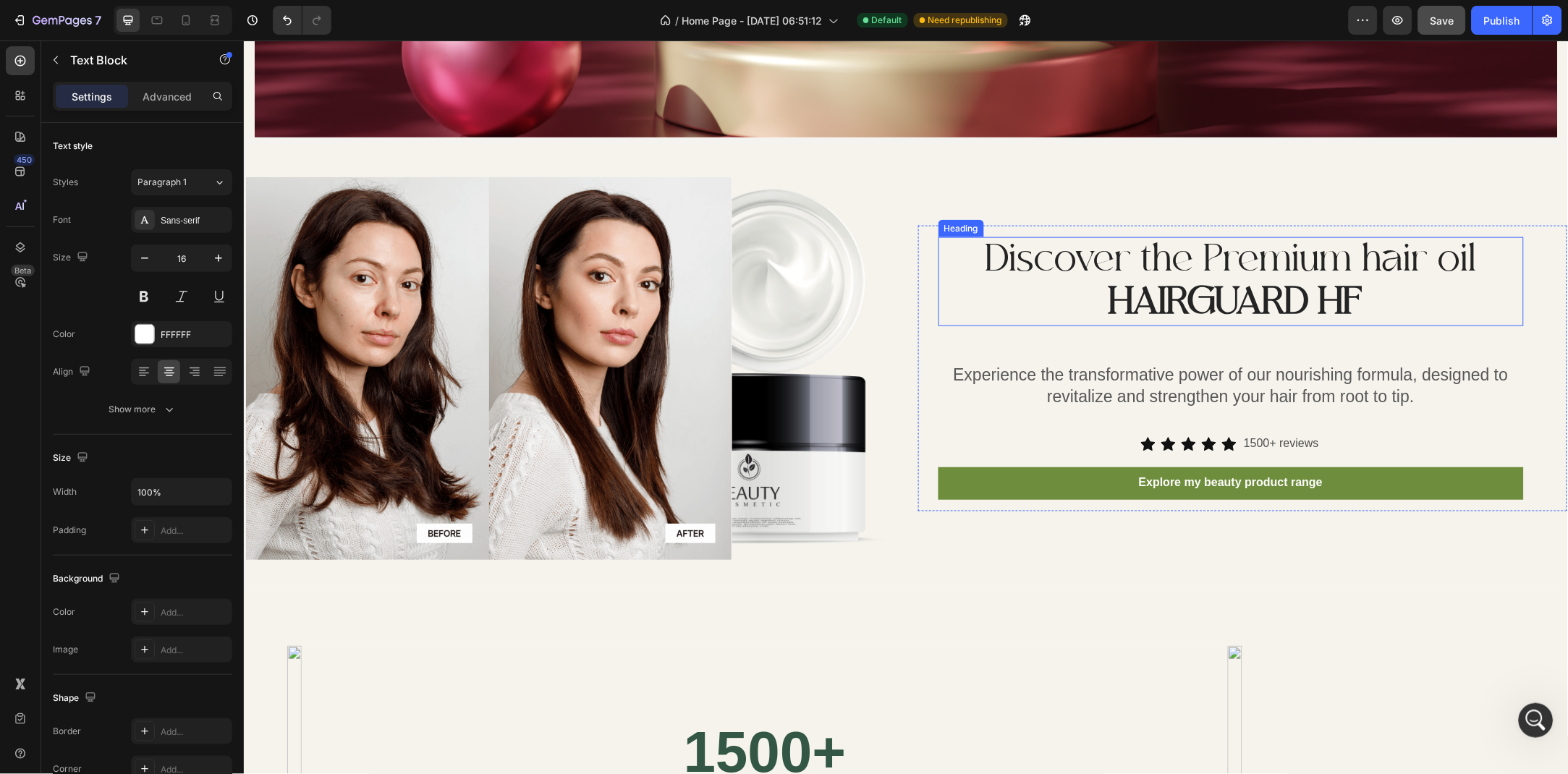
scroll to position [2122, 0]
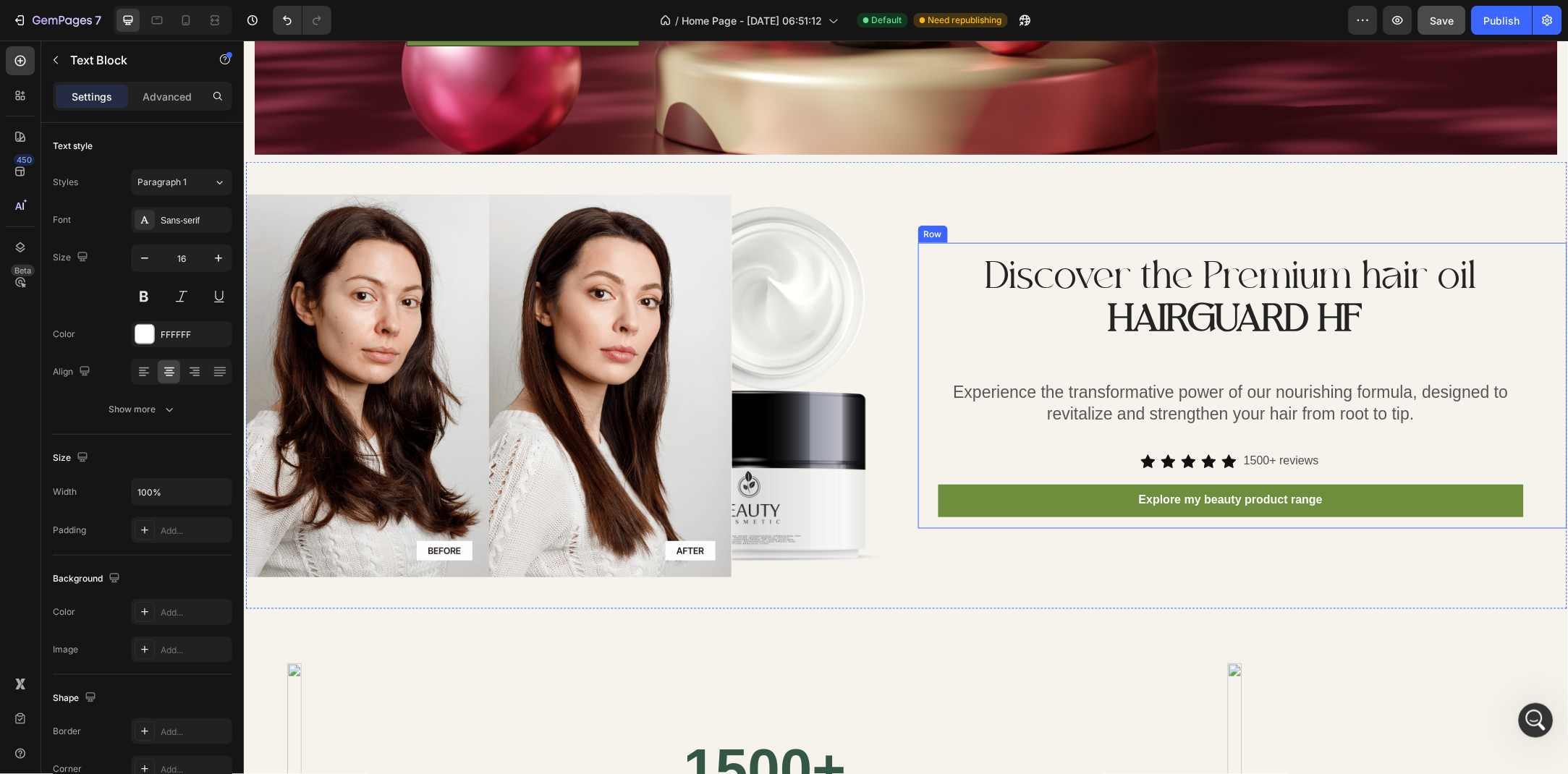
click at [934, 301] on div "Discover the Premium hair oil HAIRGUARD HF Heading Experience the transformativ…" at bounding box center [1243, 385] width 649 height 286
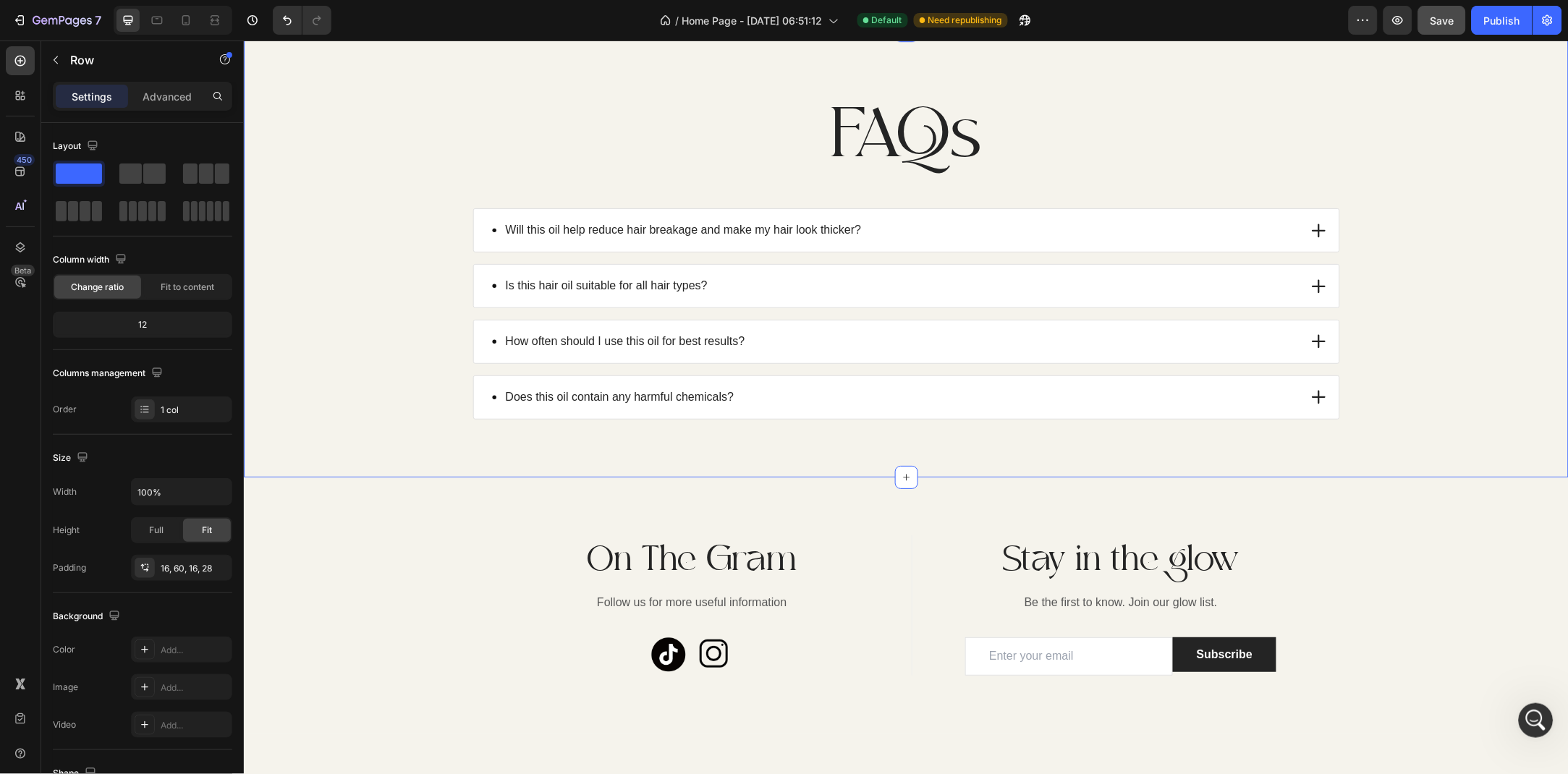
scroll to position [3248, 0]
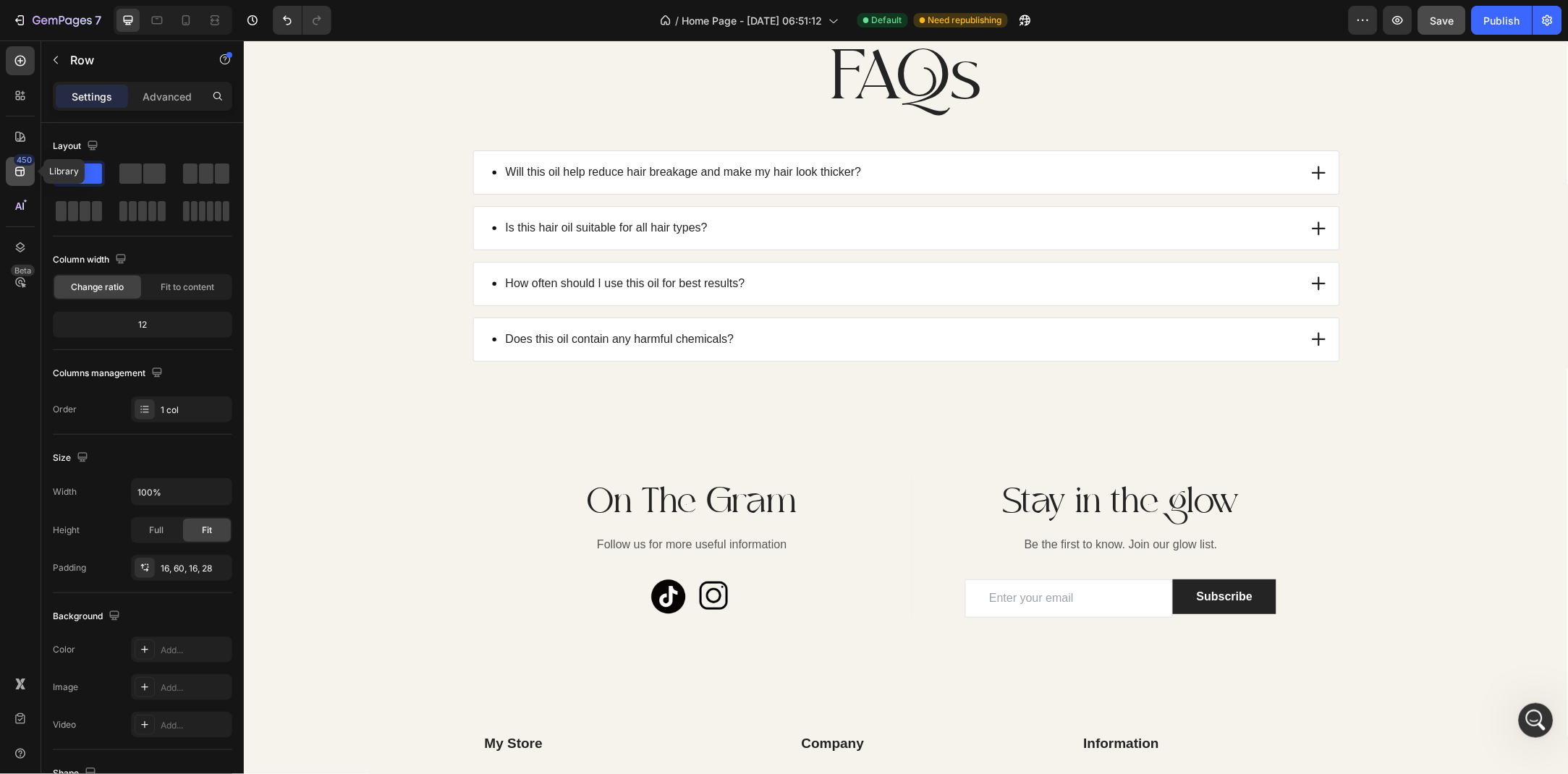
click at [22, 174] on icon at bounding box center [20, 171] width 14 height 14
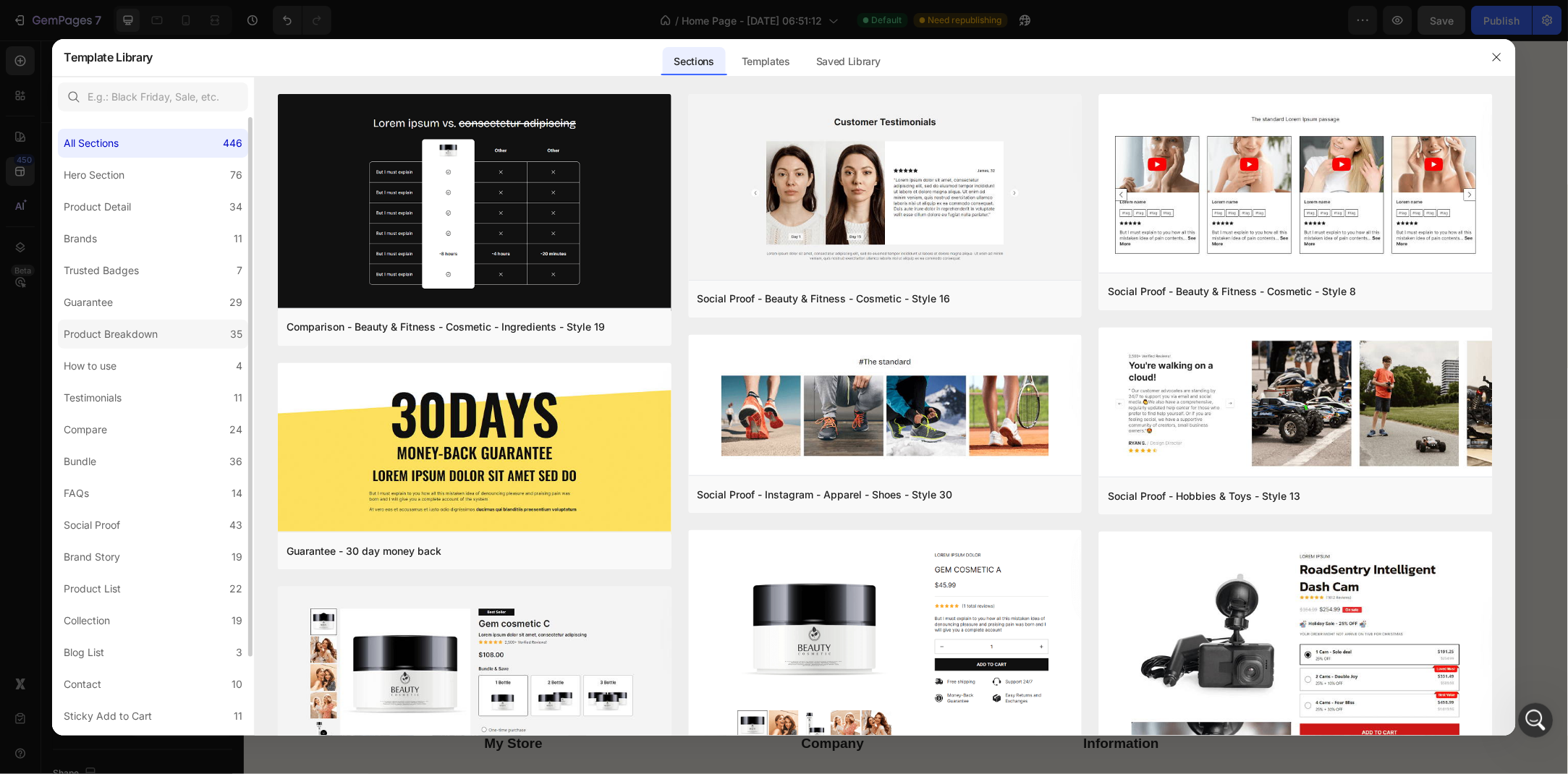
click at [151, 333] on div "Product Breakdown" at bounding box center [110, 334] width 94 height 17
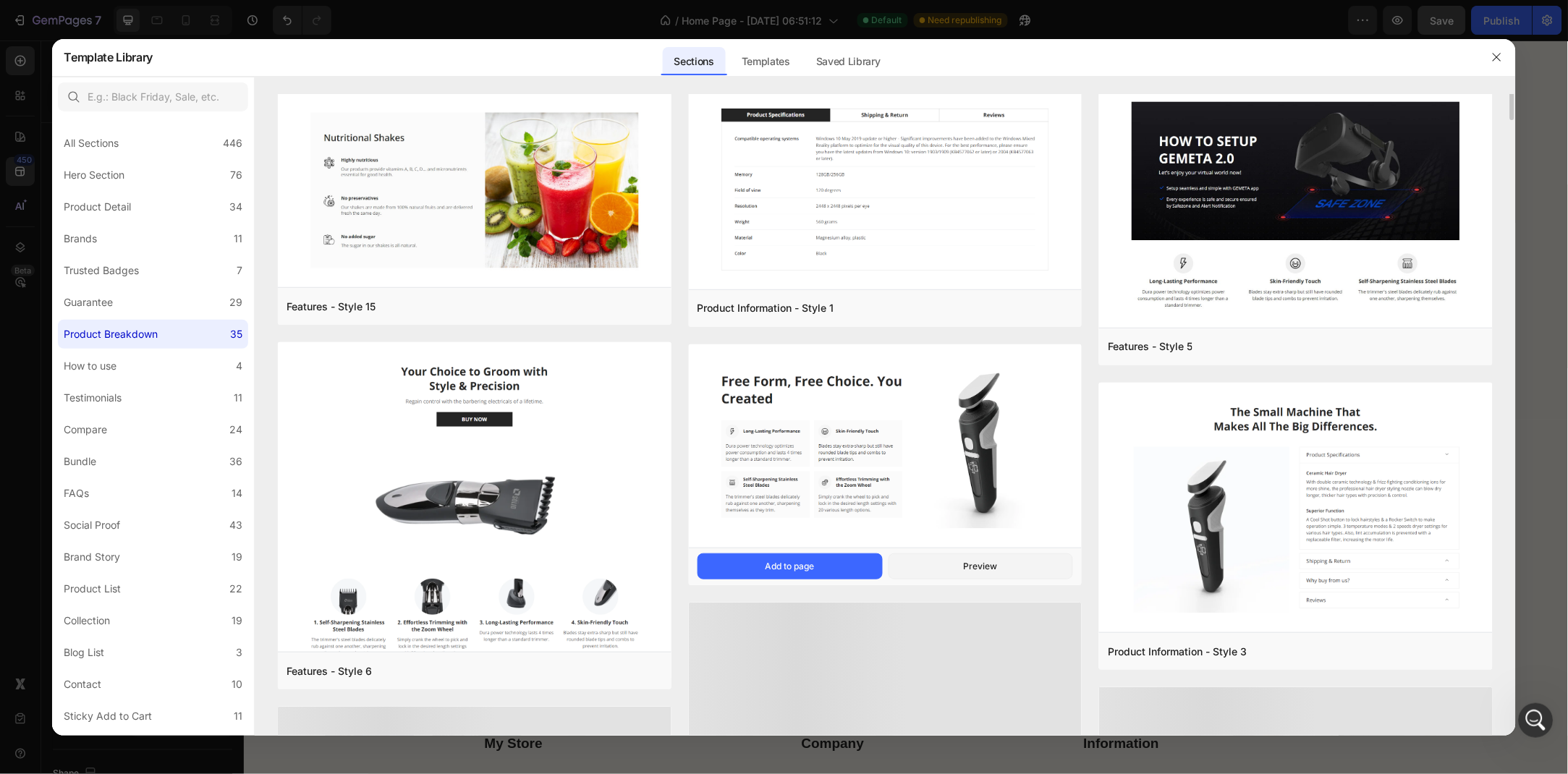
scroll to position [877, 0]
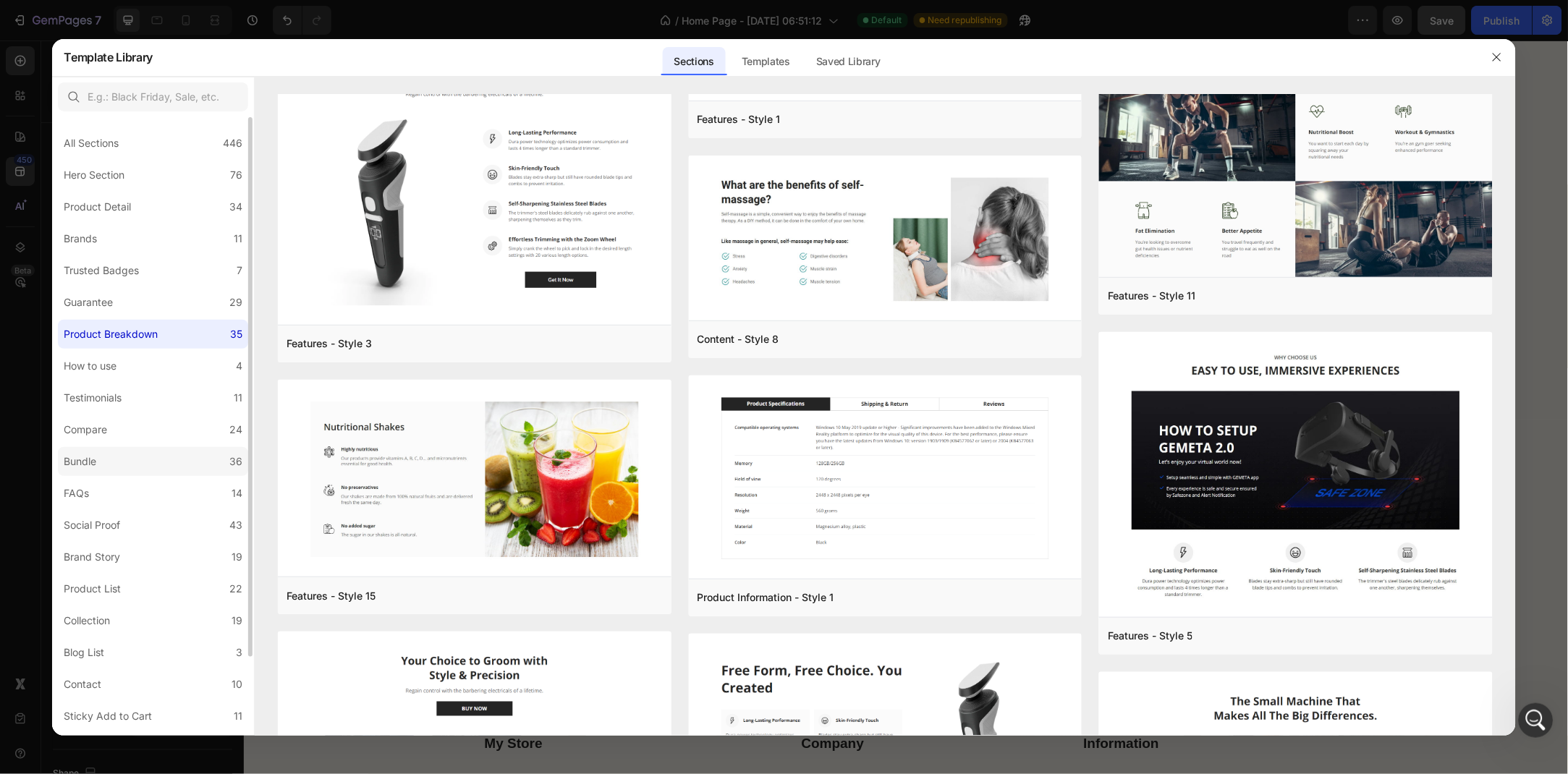
click at [191, 456] on label "Bundle 36" at bounding box center [154, 462] width 191 height 29
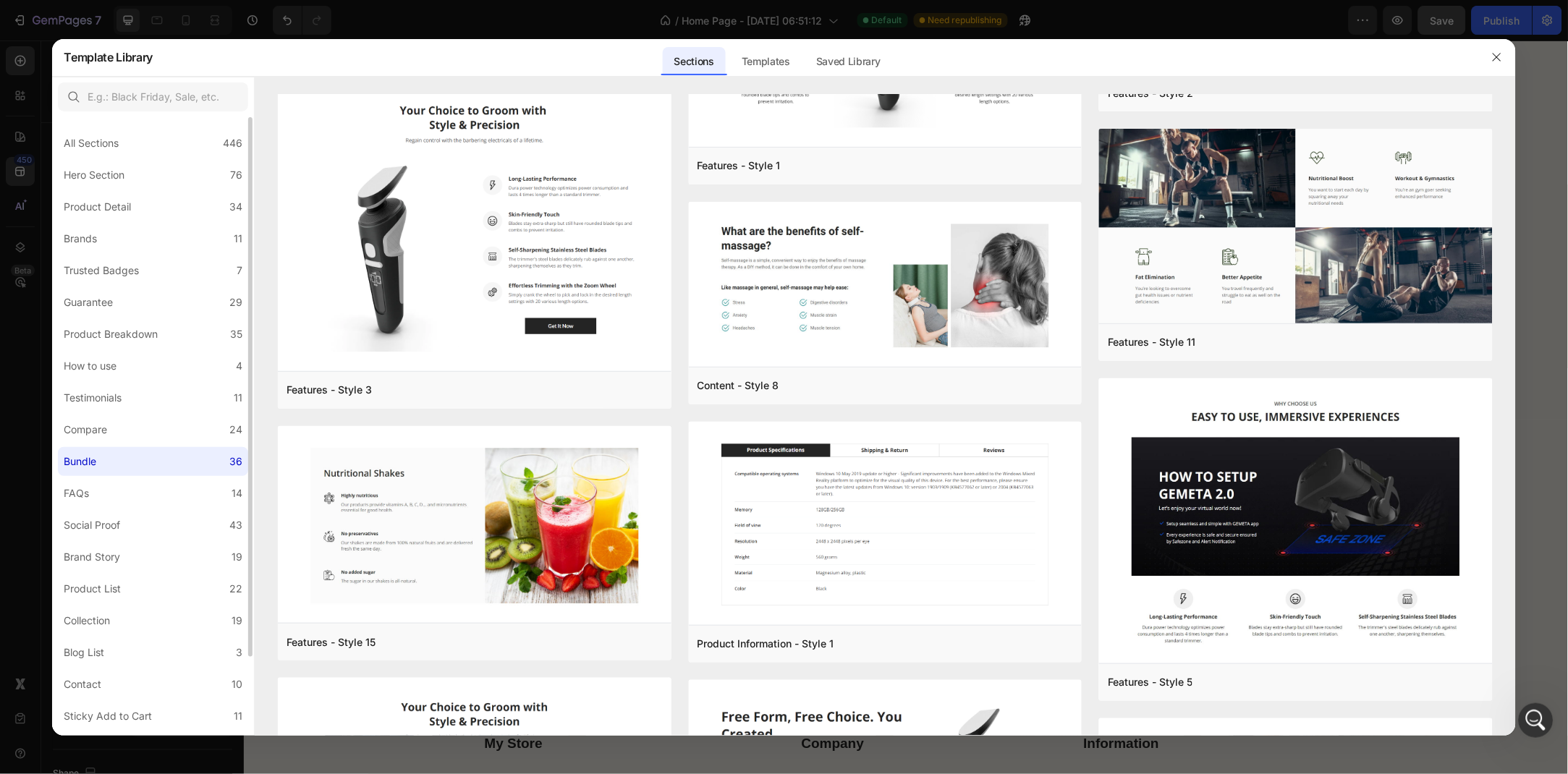
scroll to position [0, 0]
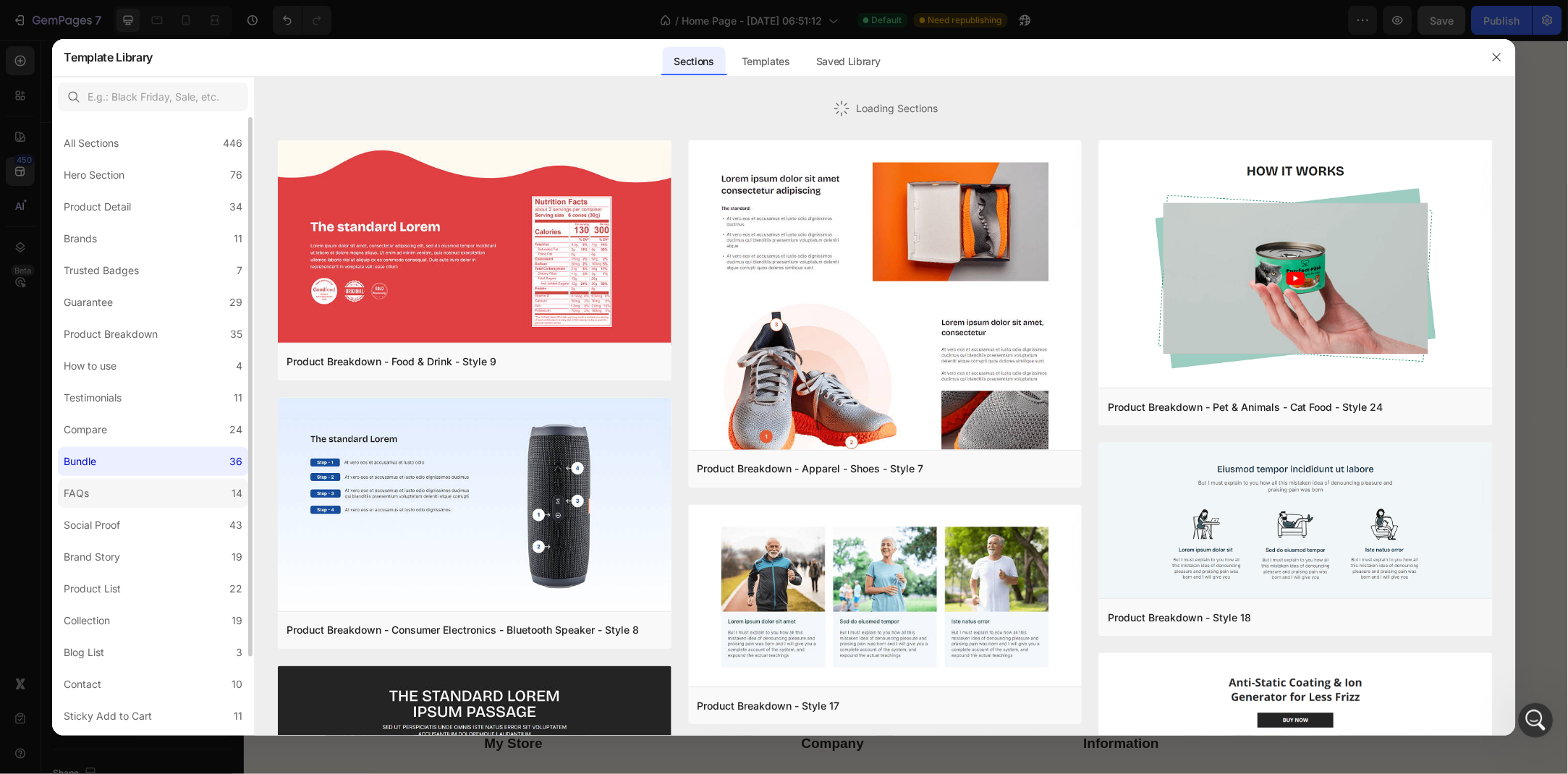
click at [186, 498] on label "FAQs 14" at bounding box center [154, 493] width 191 height 29
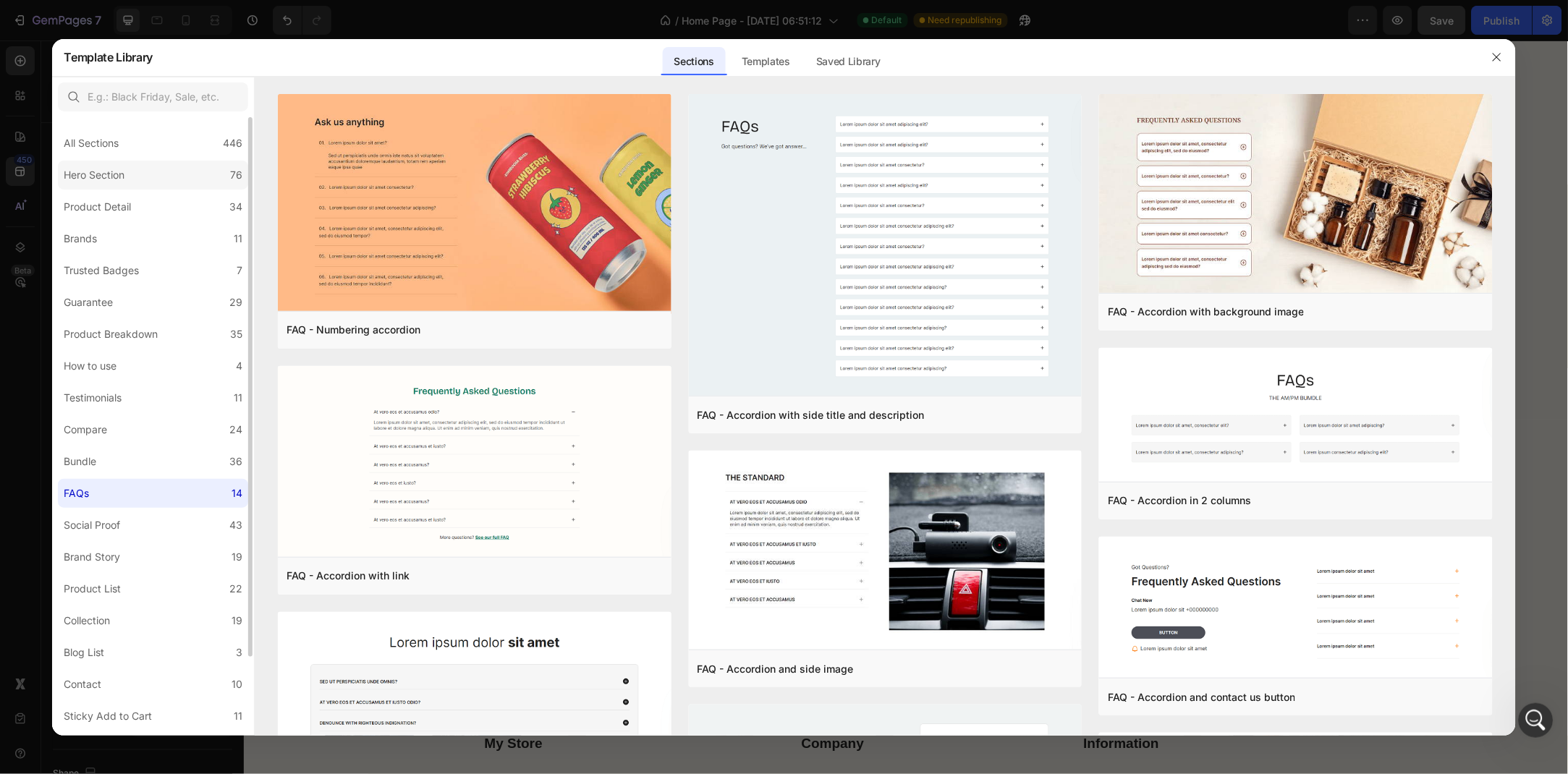
click at [198, 175] on label "Hero Section 76" at bounding box center [154, 175] width 191 height 29
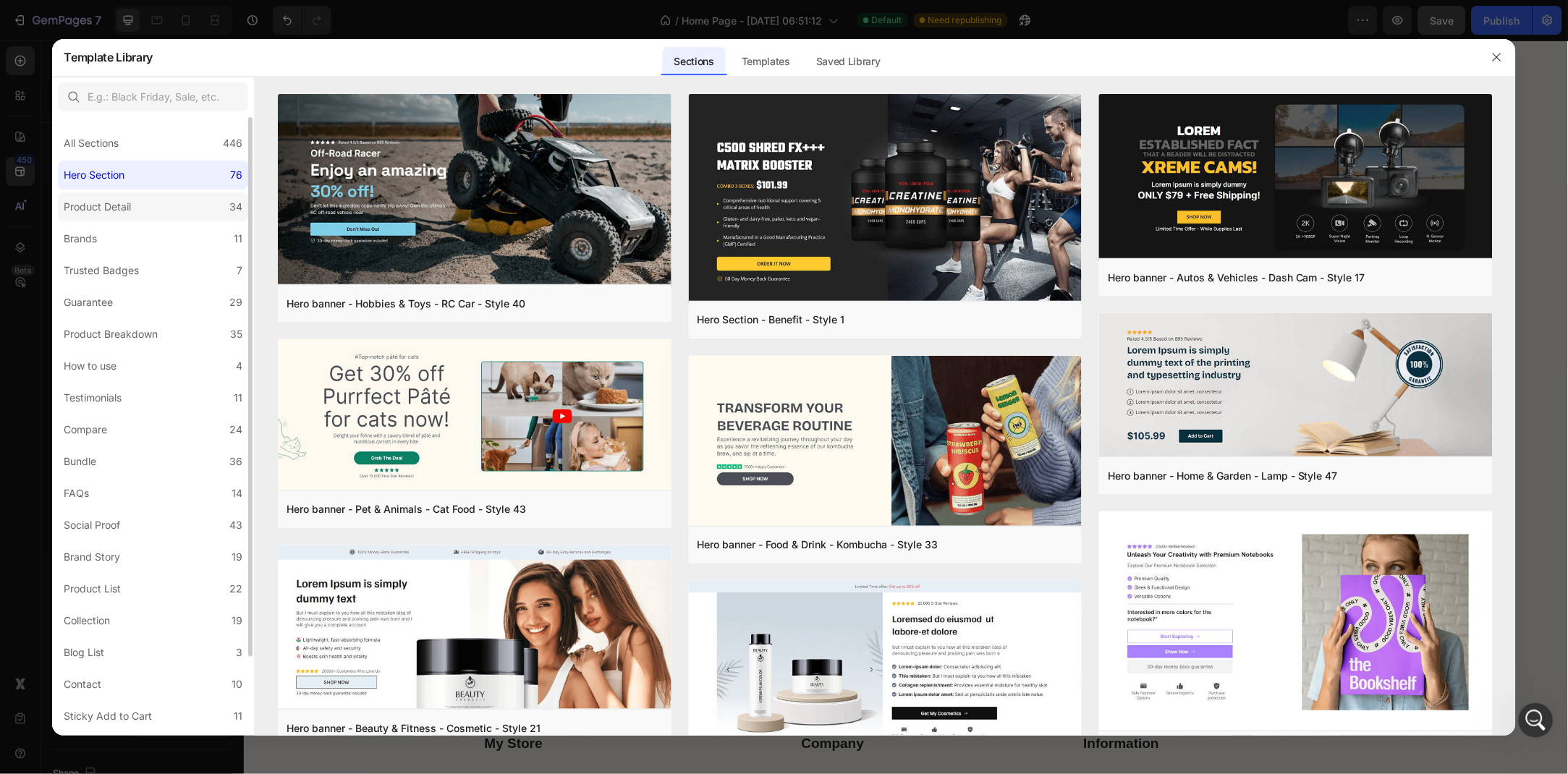
click at [94, 204] on div "Product Detail" at bounding box center [97, 207] width 67 height 17
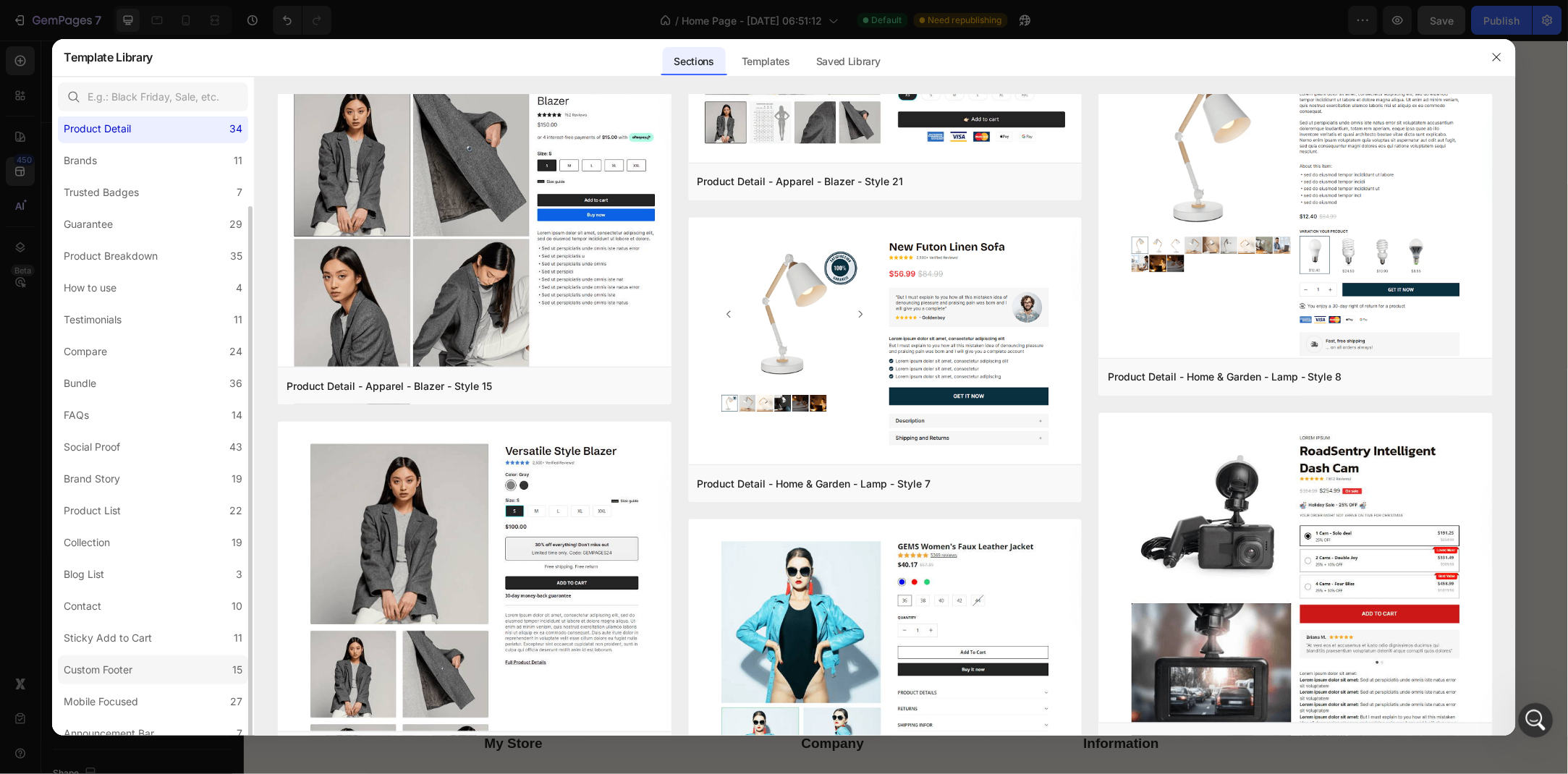
scroll to position [89, 0]
click at [144, 483] on div "All Sections 446 Hero Section 76 Product Detail 34 Brands 11 Trusted Badges 7 G…" at bounding box center [153, 382] width 202 height 709
click at [149, 488] on label "Product List 22" at bounding box center [154, 500] width 191 height 29
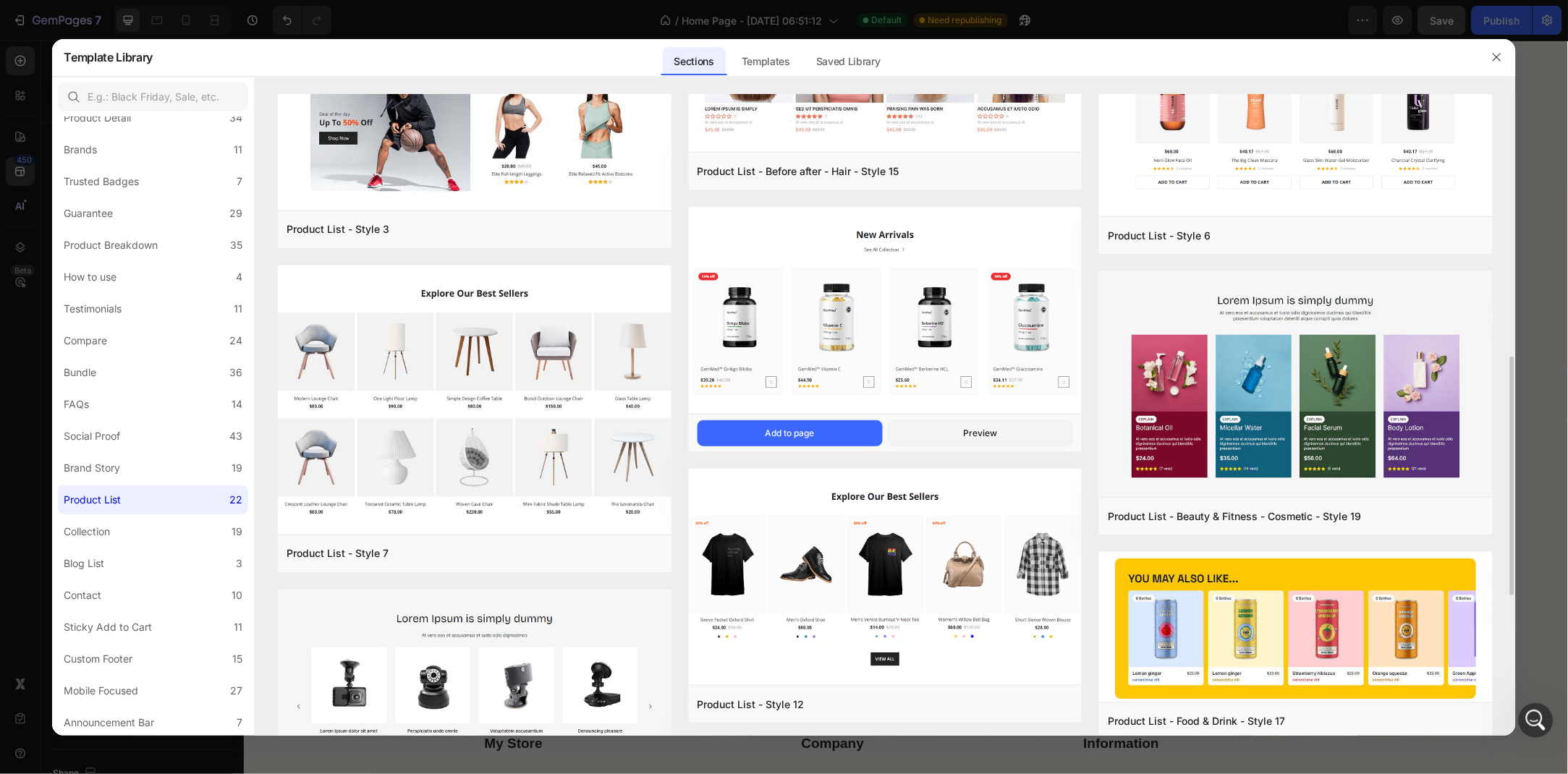
scroll to position [549, 0]
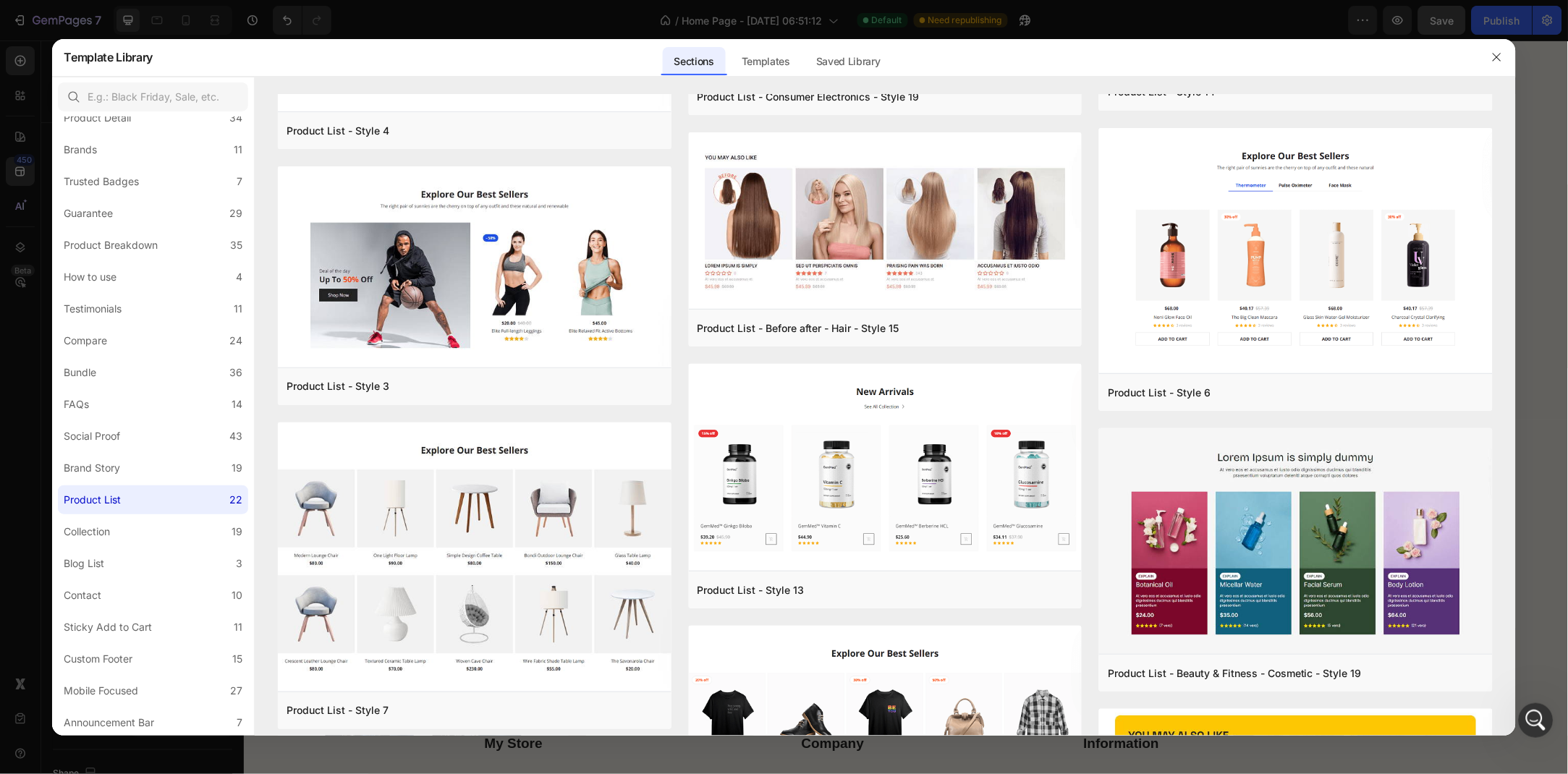
drag, startPoint x: 954, startPoint y: 58, endPoint x: 1050, endPoint y: 61, distance: 96.0
click at [1050, 61] on div "Sections Templates Existing pages Saved Library Templates Saved Library" at bounding box center [777, 58] width 1249 height 38
click at [1100, 48] on div "Sections Templates Existing pages Saved Library Templates Saved Library" at bounding box center [777, 58] width 1249 height 38
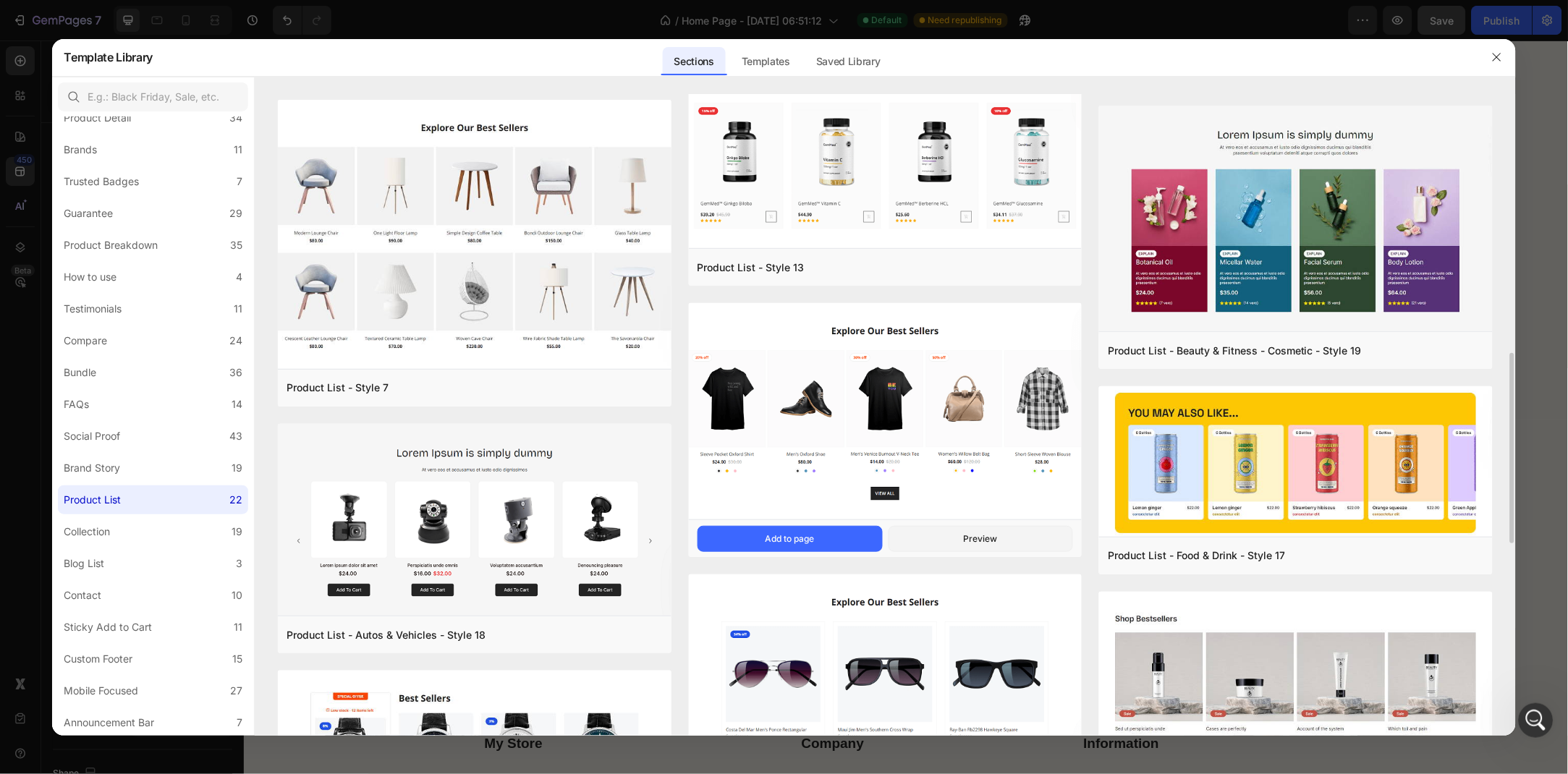
scroll to position [1028, 0]
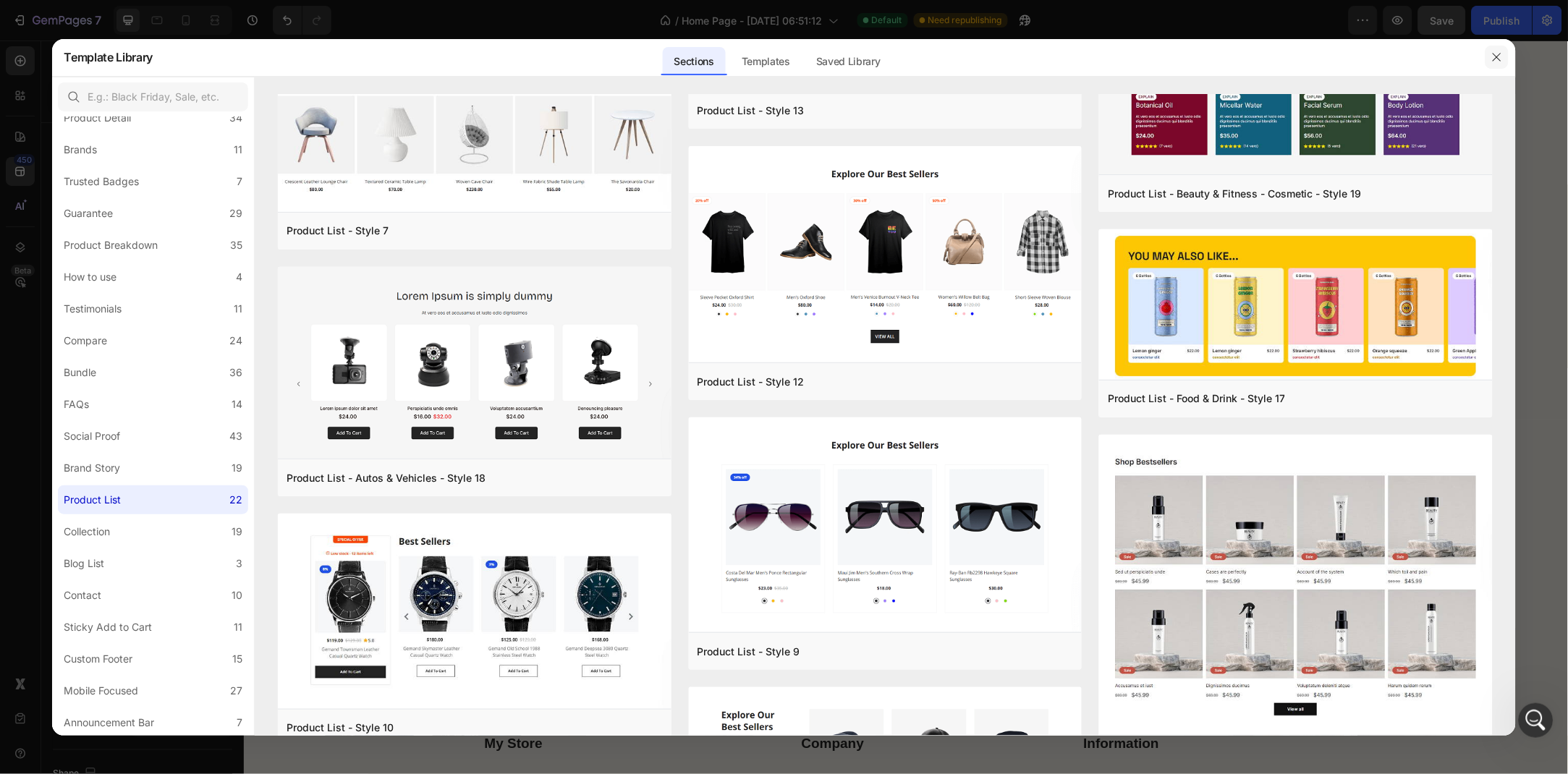
click at [1501, 58] on icon "button" at bounding box center [1497, 57] width 11 height 11
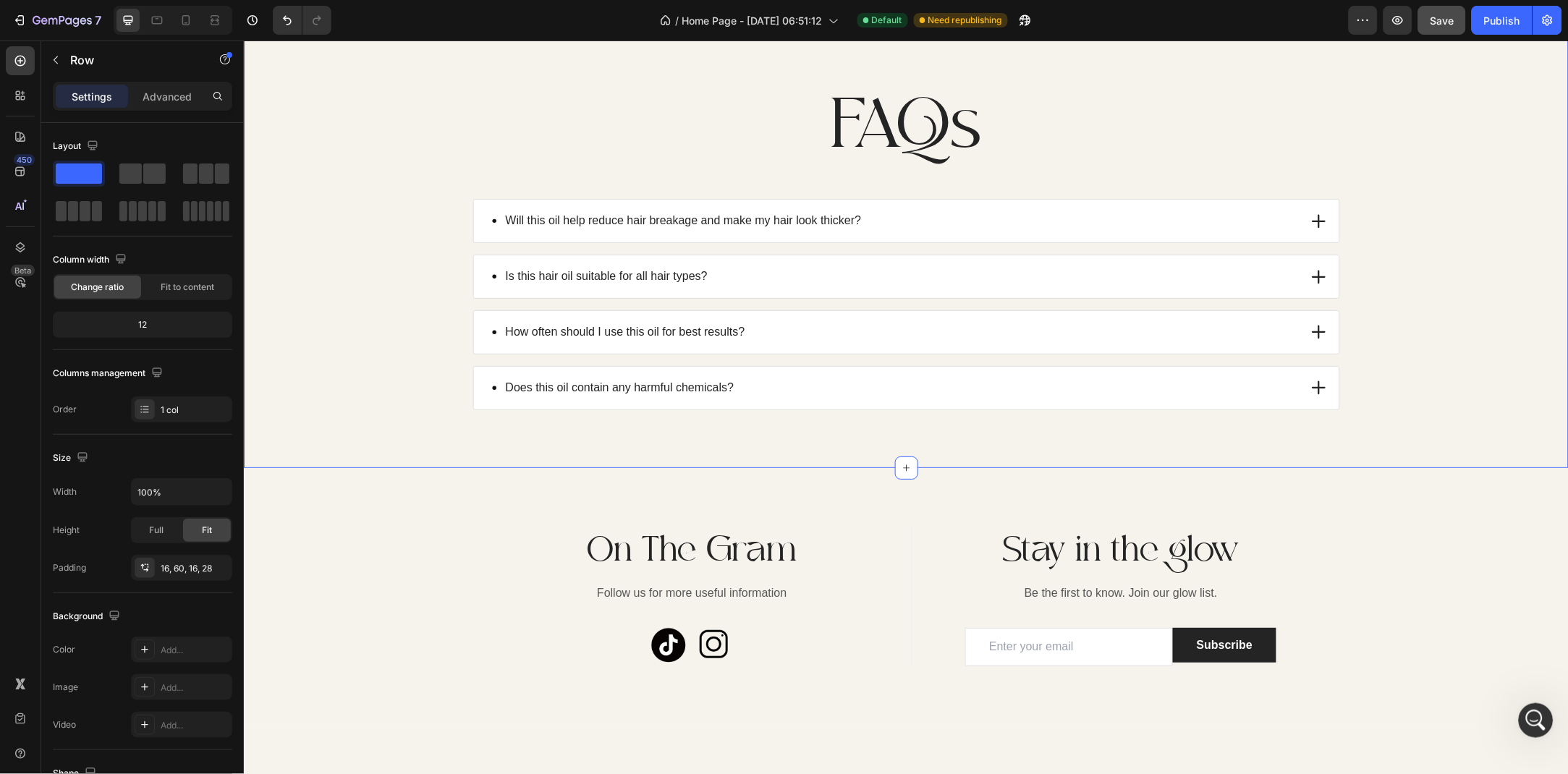
scroll to position [3243, 0]
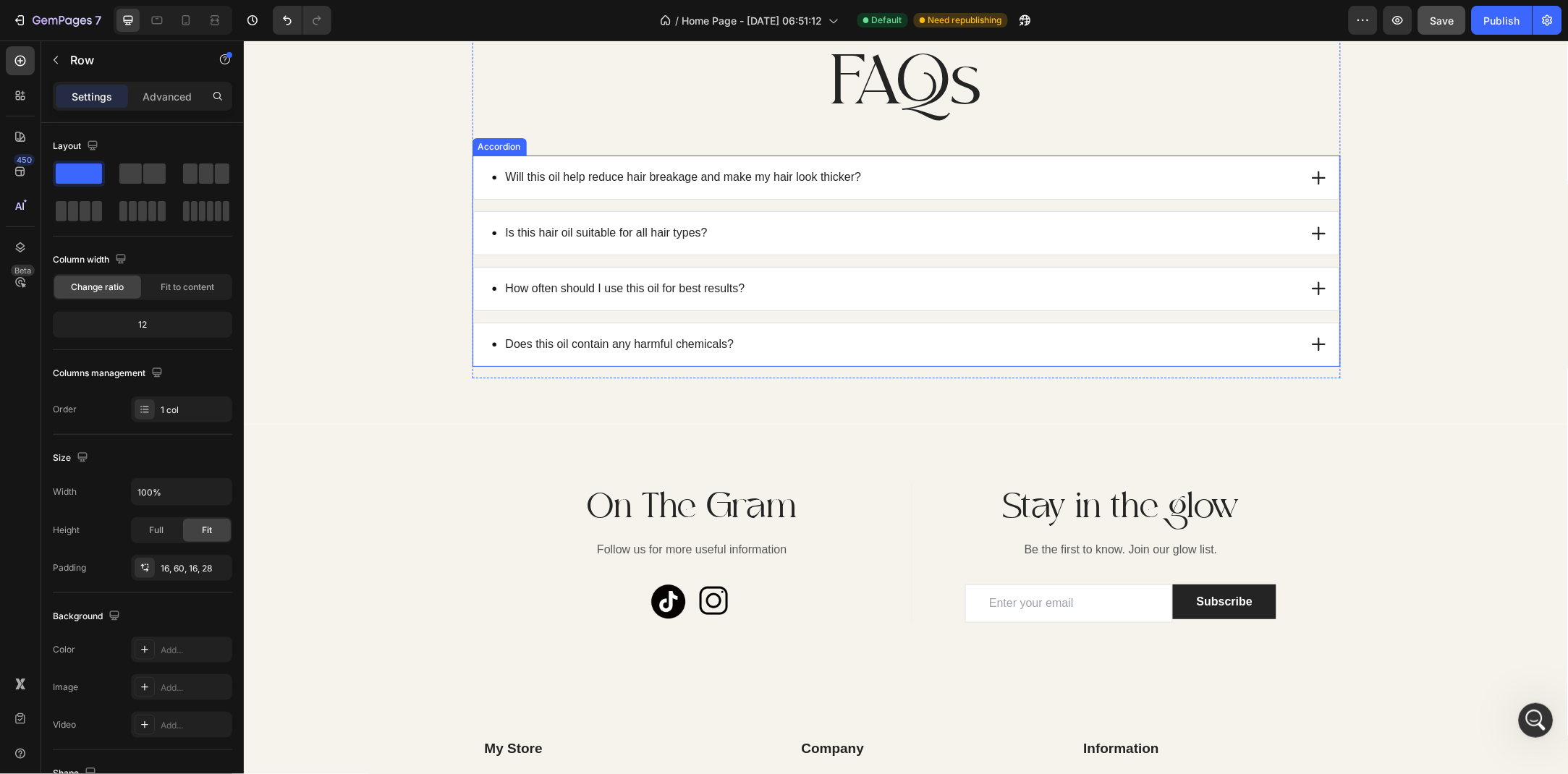
click at [1318, 186] on icon at bounding box center [1318, 177] width 17 height 17
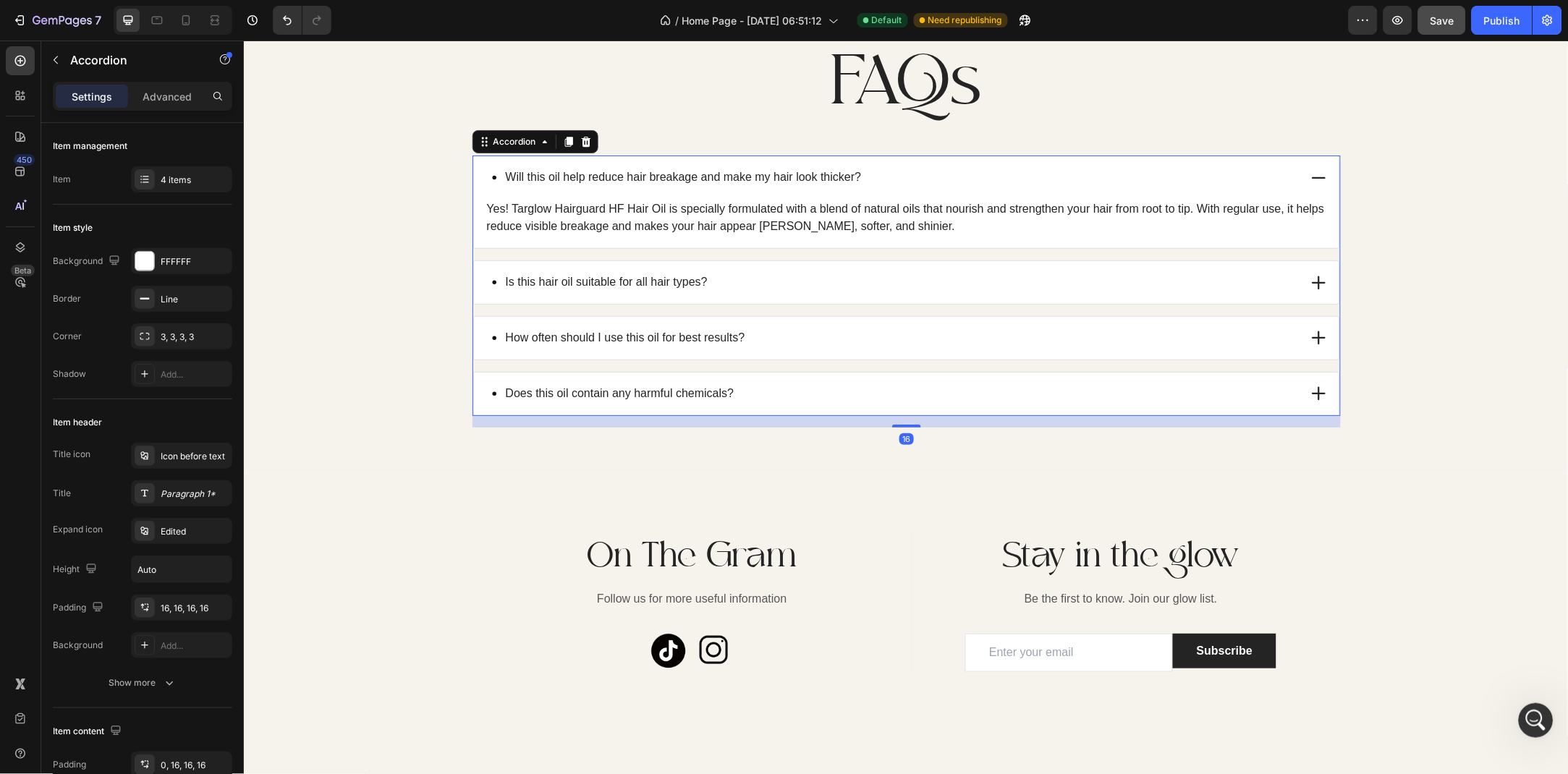
click at [1312, 198] on div "Will this oil help reduce hair breakage and make my hair look thicker?" at bounding box center [906, 177] width 866 height 42
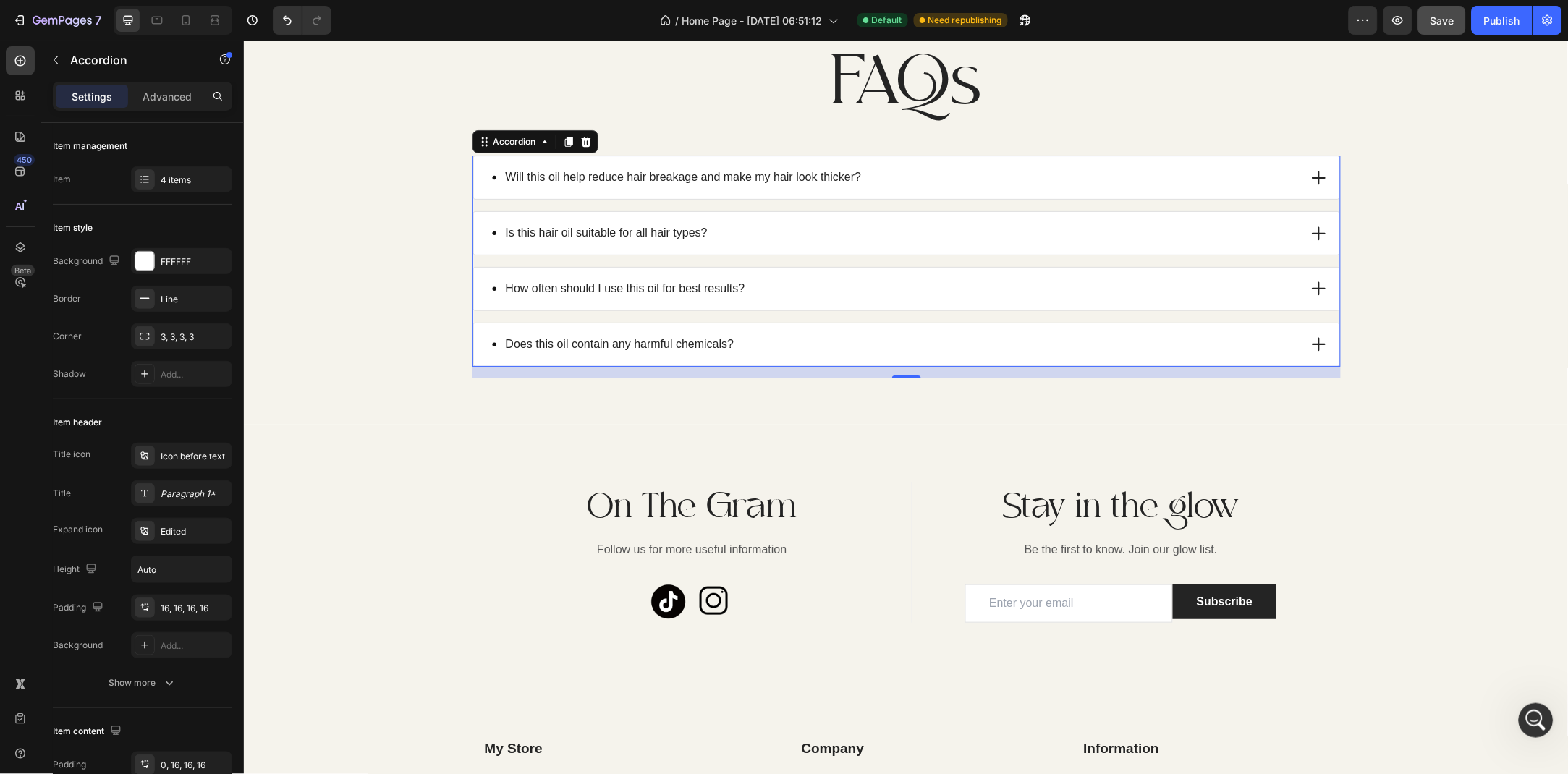
click at [1308, 254] on div "Is this hair oil suitable for all hair types?" at bounding box center [906, 232] width 866 height 42
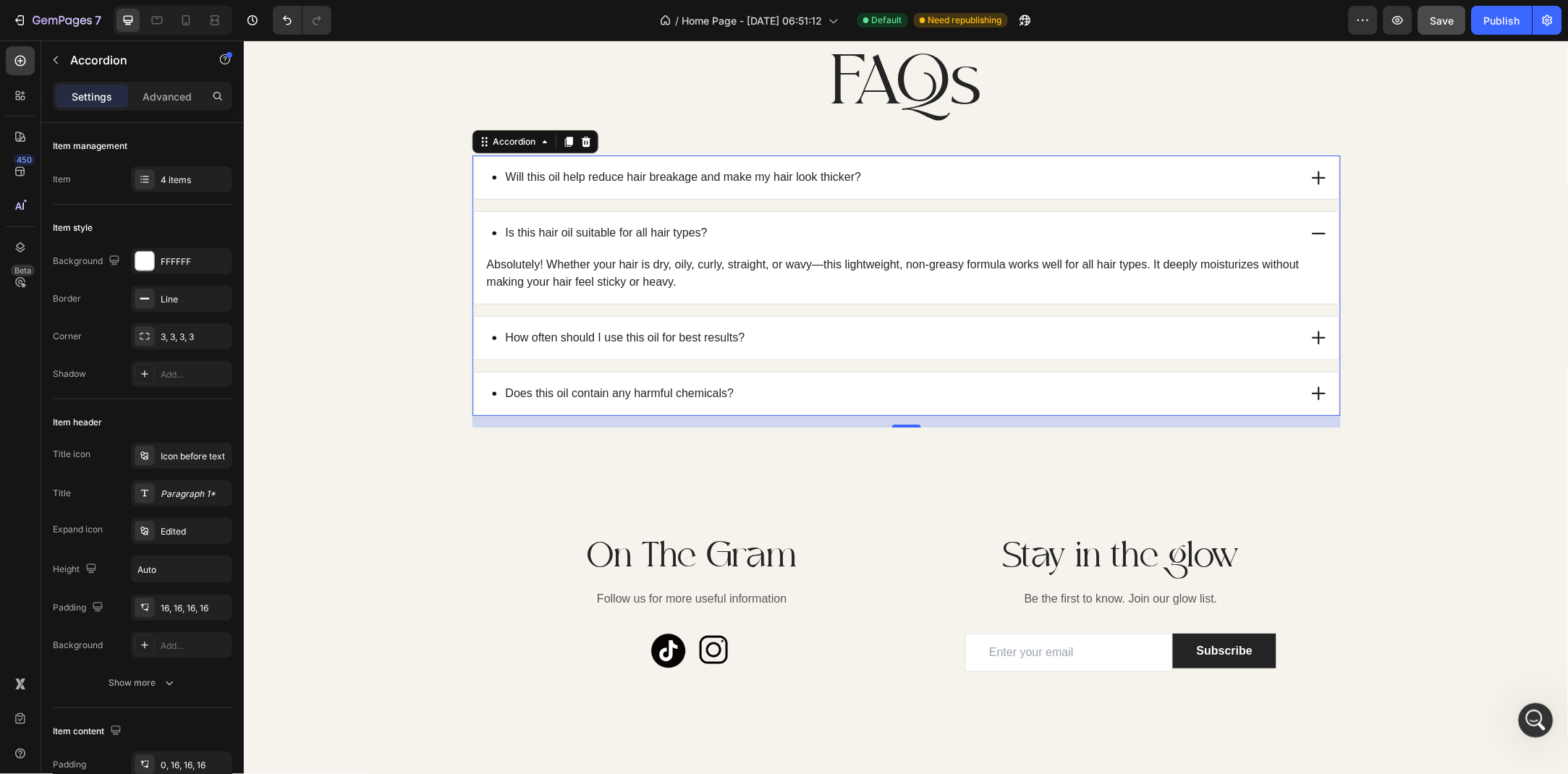
click at [1308, 254] on div "Is this hair oil suitable for all hair types?" at bounding box center [906, 232] width 866 height 42
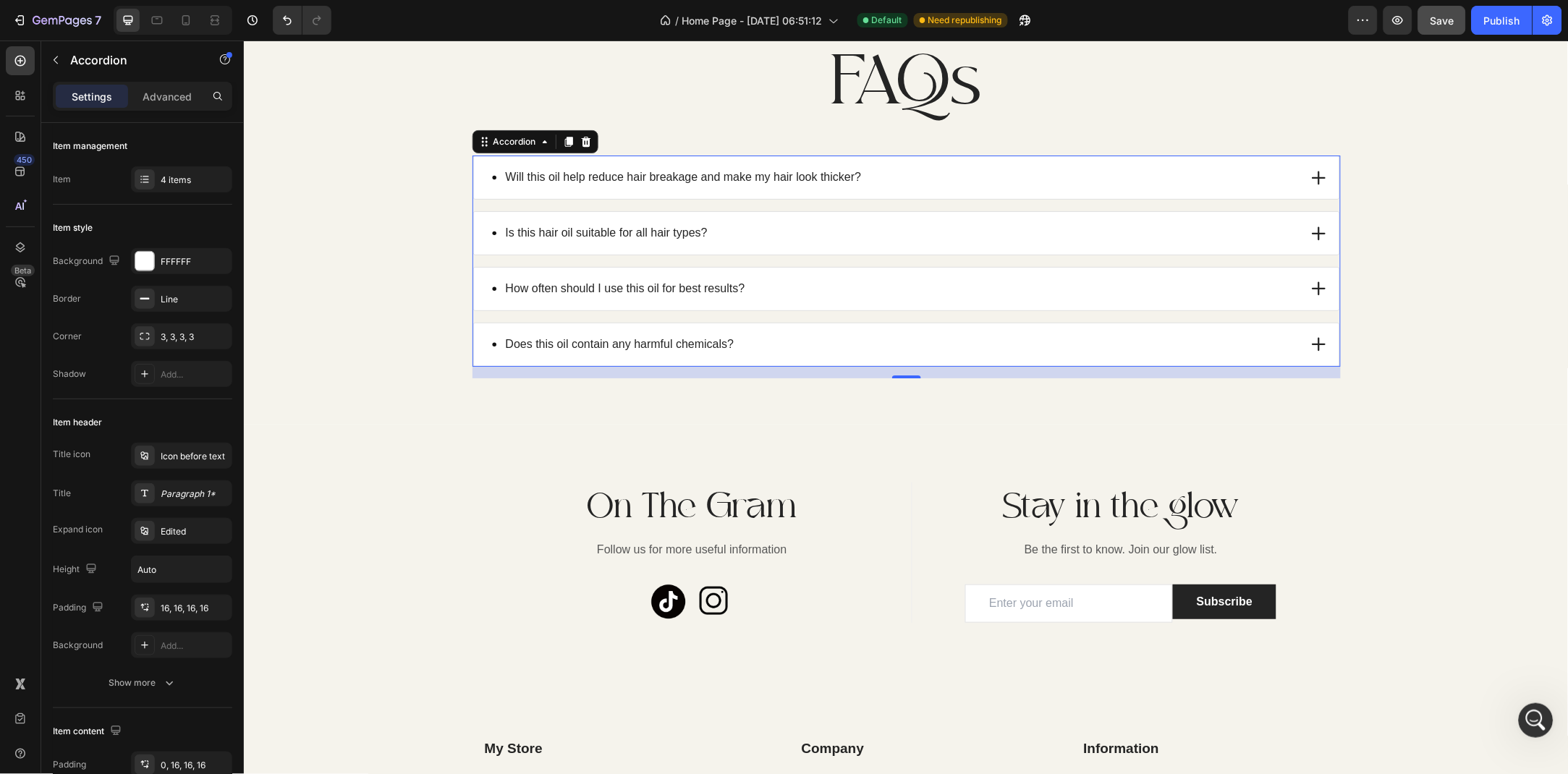
click at [1308, 309] on div "How often should I use this oil for best results?" at bounding box center [906, 288] width 866 height 42
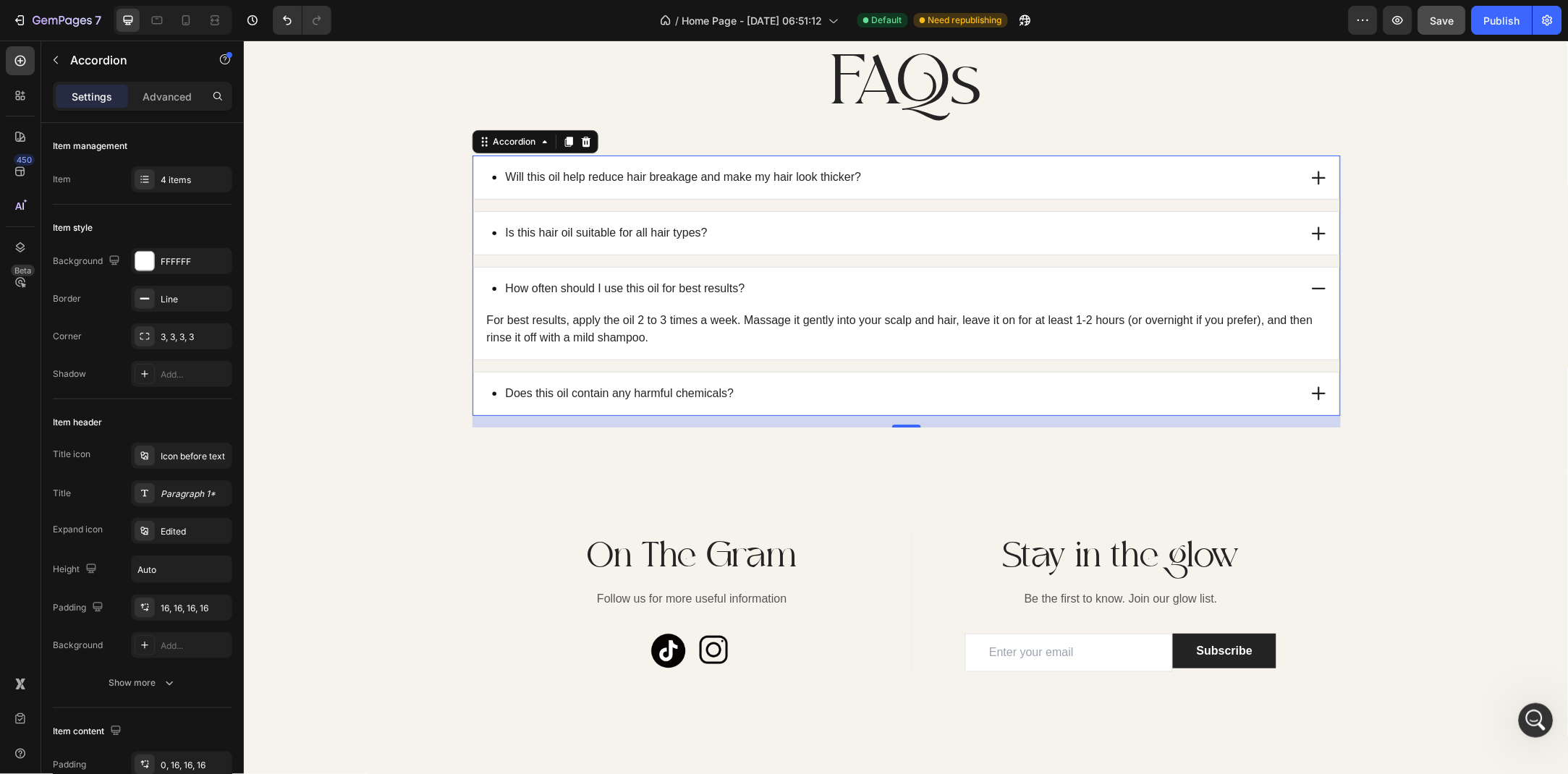
click at [1308, 309] on div "How often should I use this oil for best results?" at bounding box center [906, 288] width 866 height 42
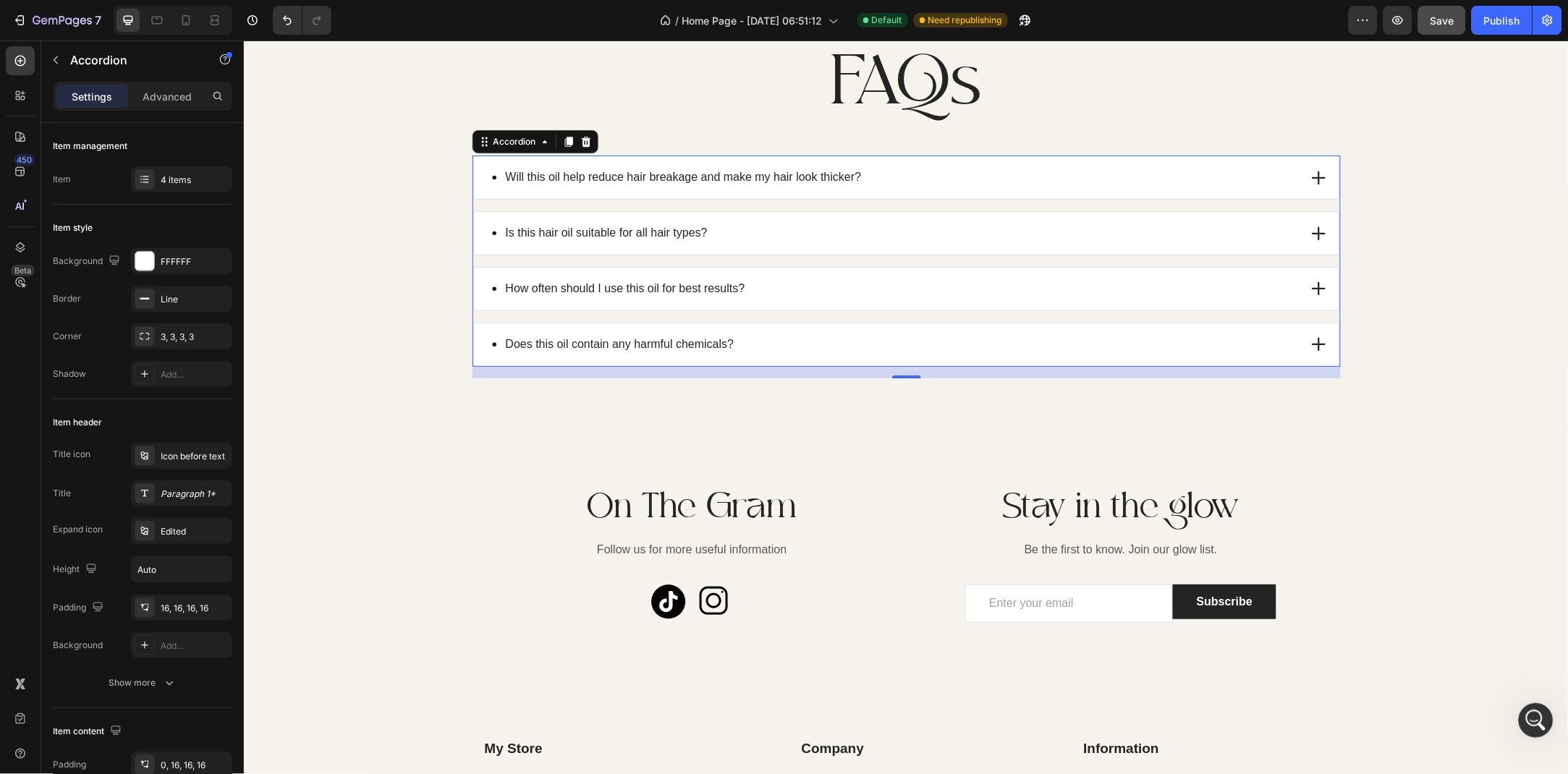
click at [1305, 365] on div "Does this oil contain any harmful chemicals?" at bounding box center [906, 344] width 866 height 42
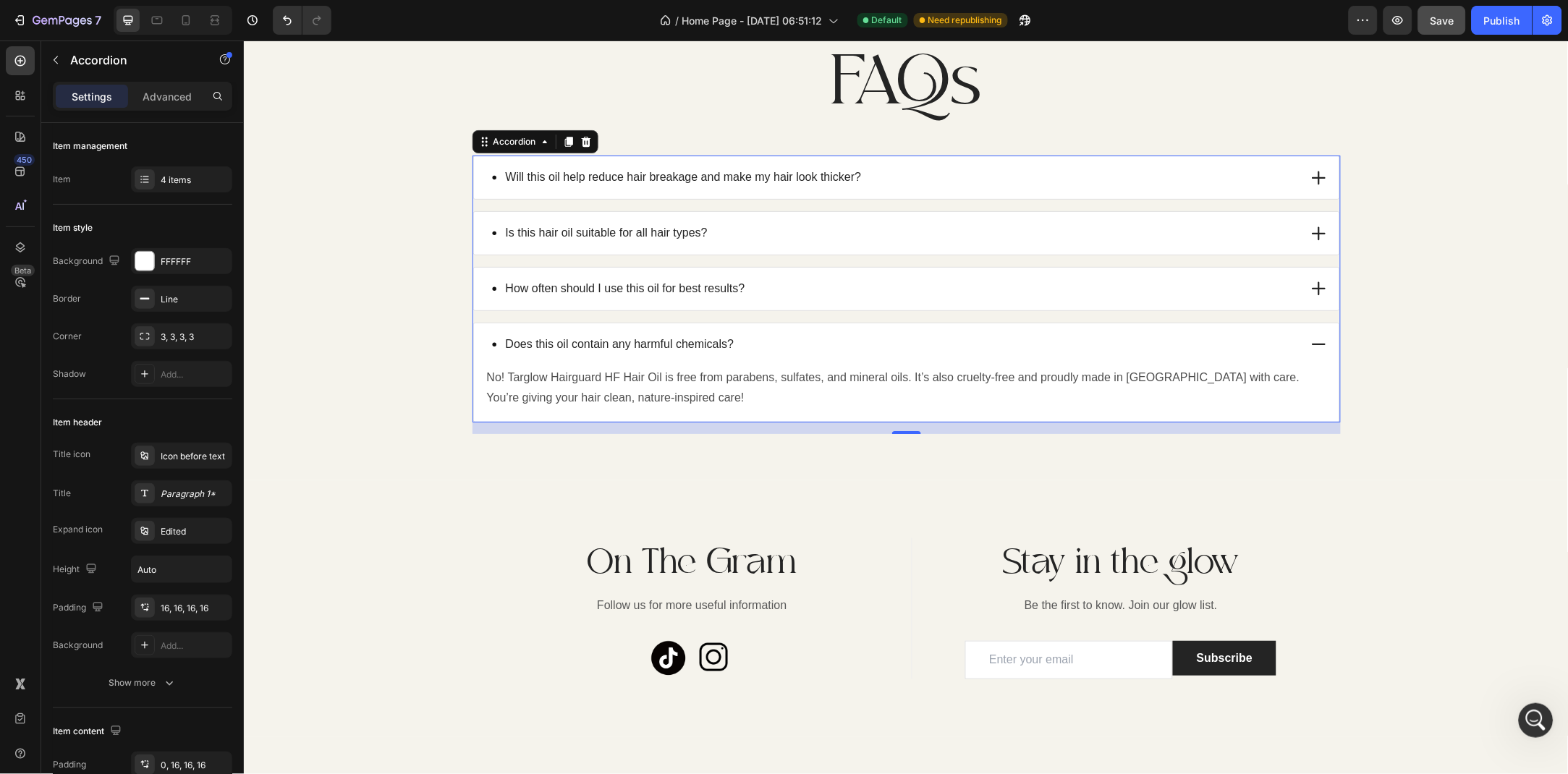
click at [1305, 365] on div "Does this oil contain any harmful chemicals?" at bounding box center [906, 344] width 866 height 42
click at [1310, 353] on icon at bounding box center [1318, 343] width 17 height 17
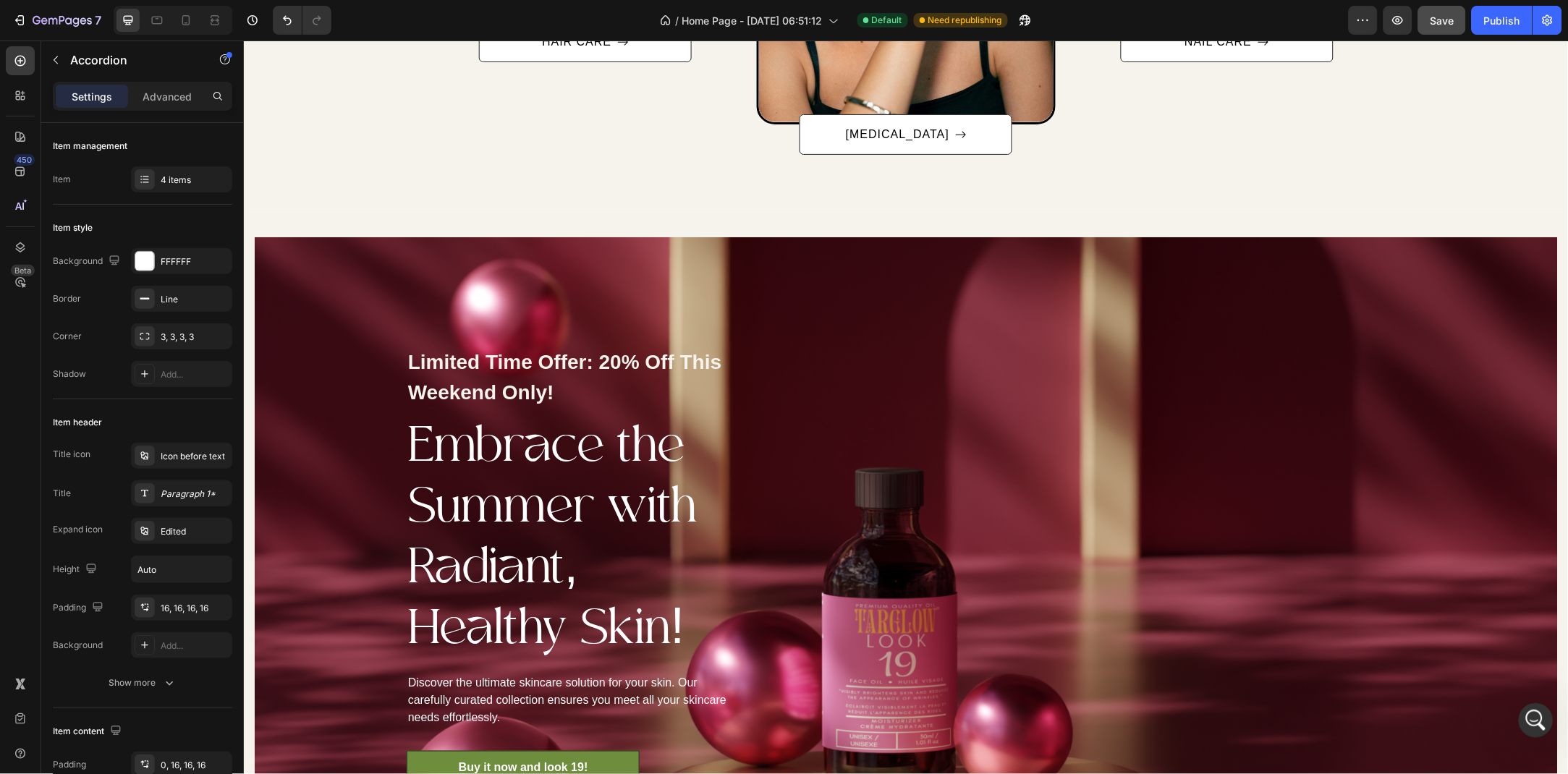
scroll to position [1509, 0]
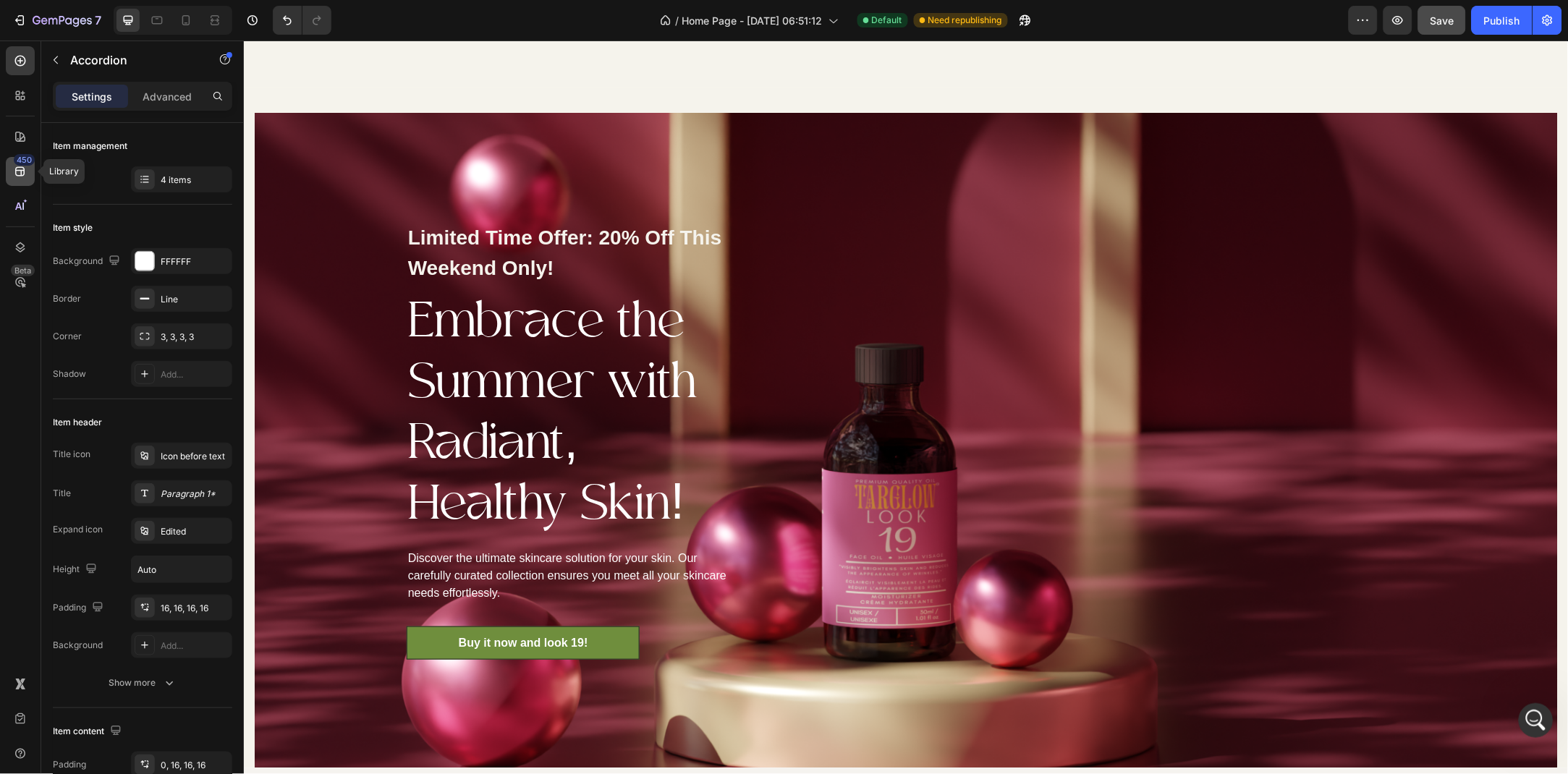
click at [14, 180] on div "450" at bounding box center [20, 172] width 29 height 29
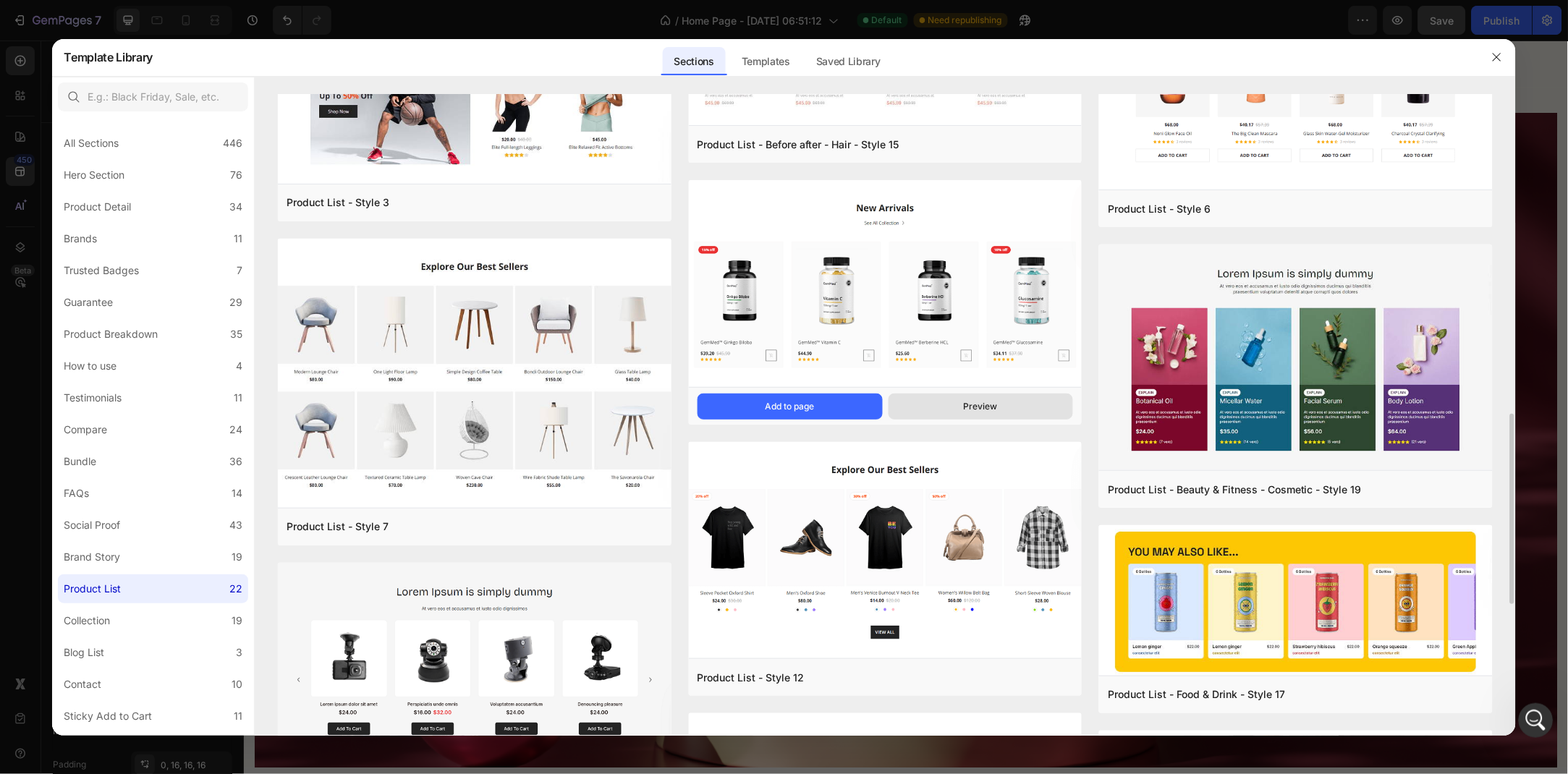
scroll to position [811, 0]
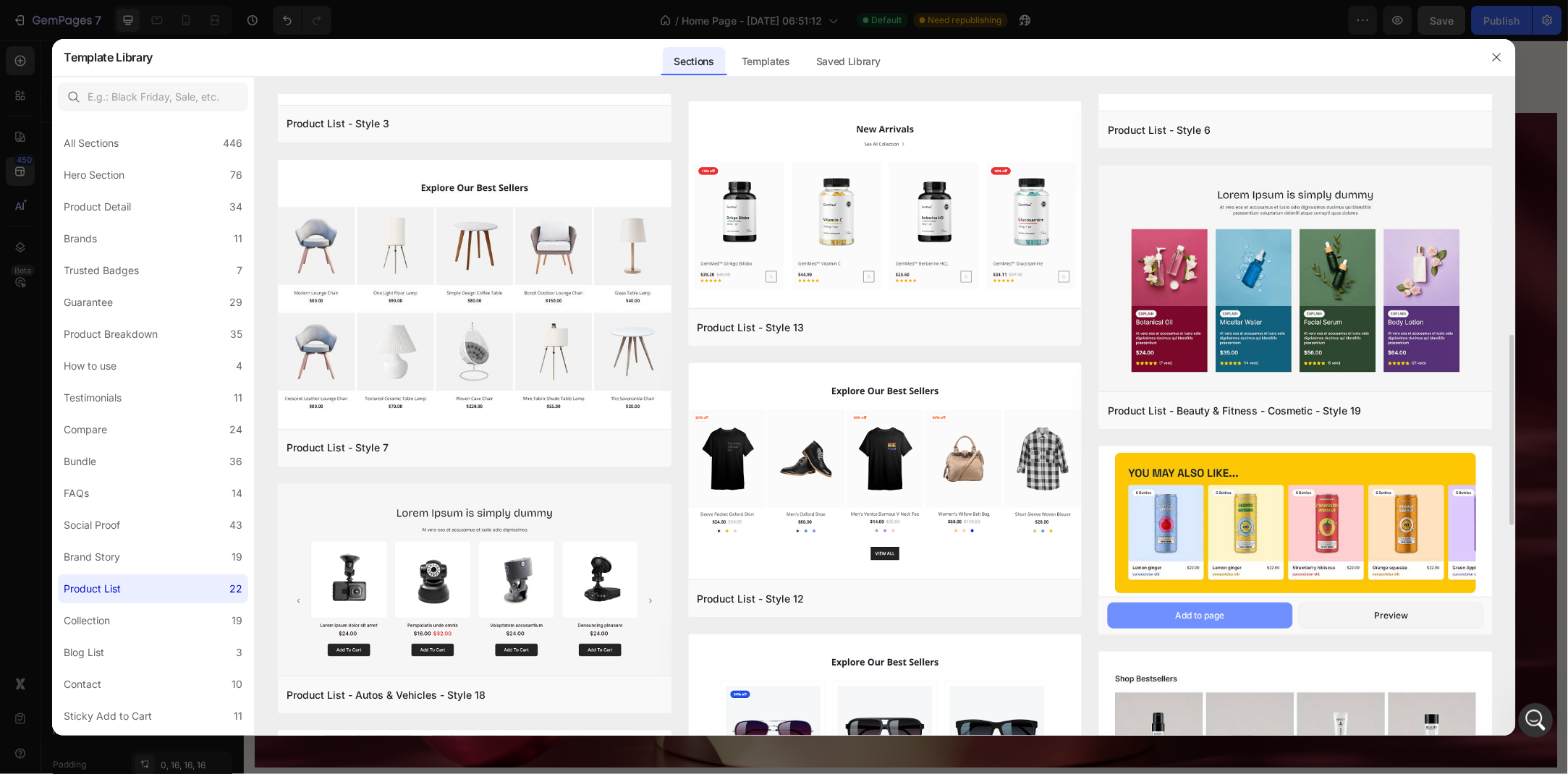
click at [1201, 610] on div "Add to page" at bounding box center [1200, 615] width 49 height 13
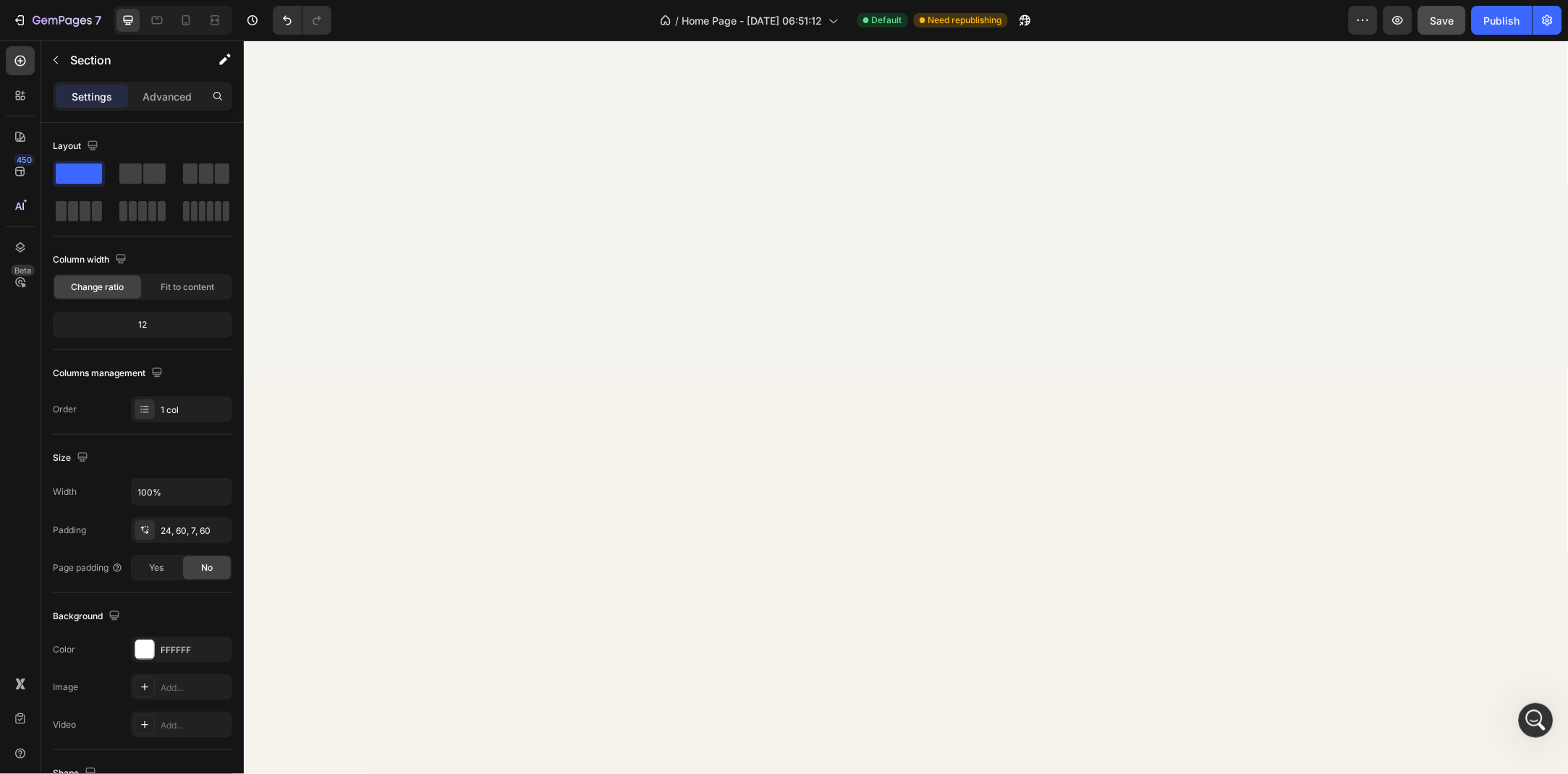
scroll to position [4083, 0]
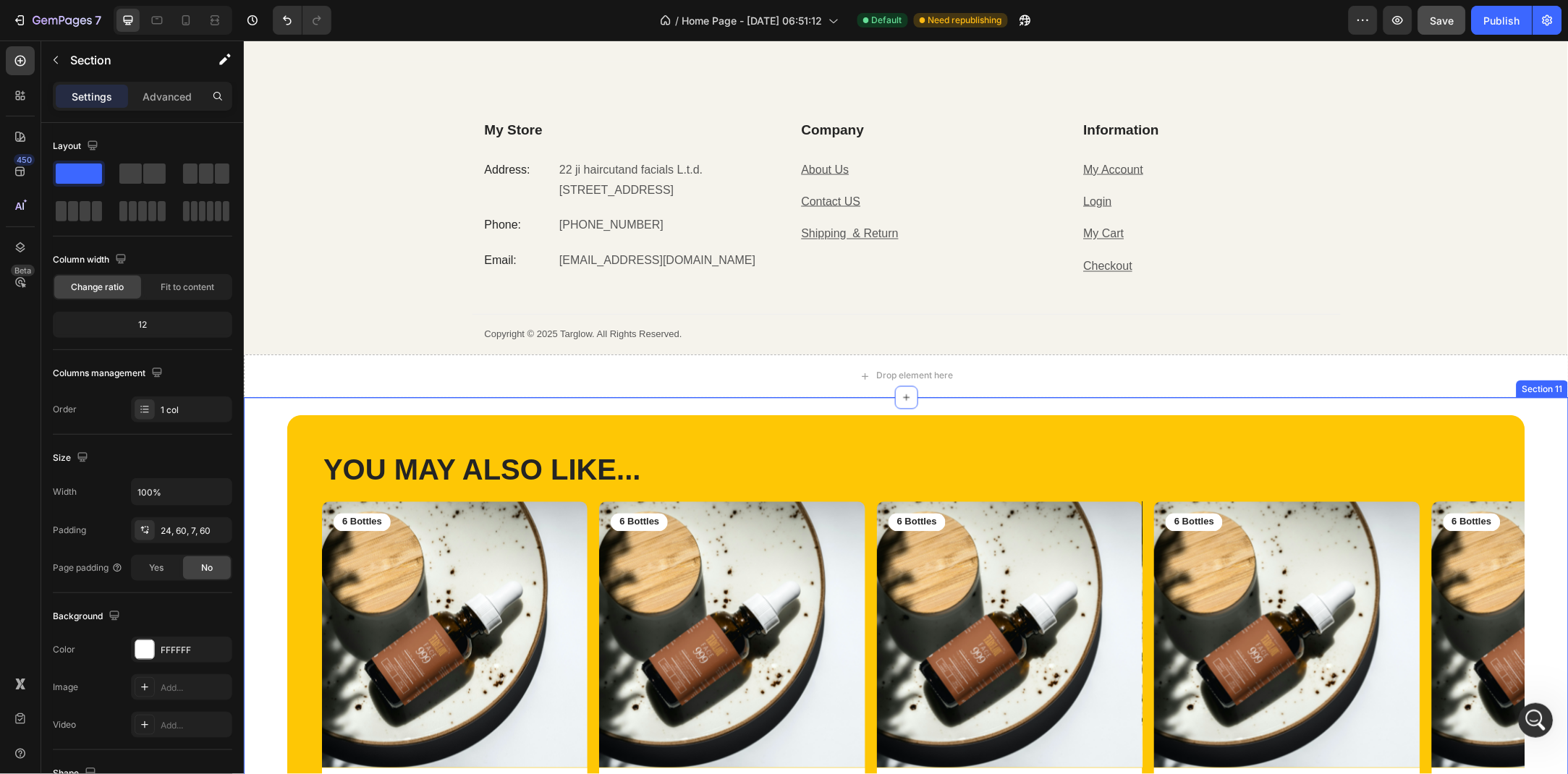
click at [269, 429] on div "YOU MAY ALSO LIKE... Heading Row Product Images 6 Bottles Text Block Row Face 9…" at bounding box center [905, 650] width 1325 height 505
click at [414, 378] on div "Drop element here" at bounding box center [905, 375] width 1325 height 43
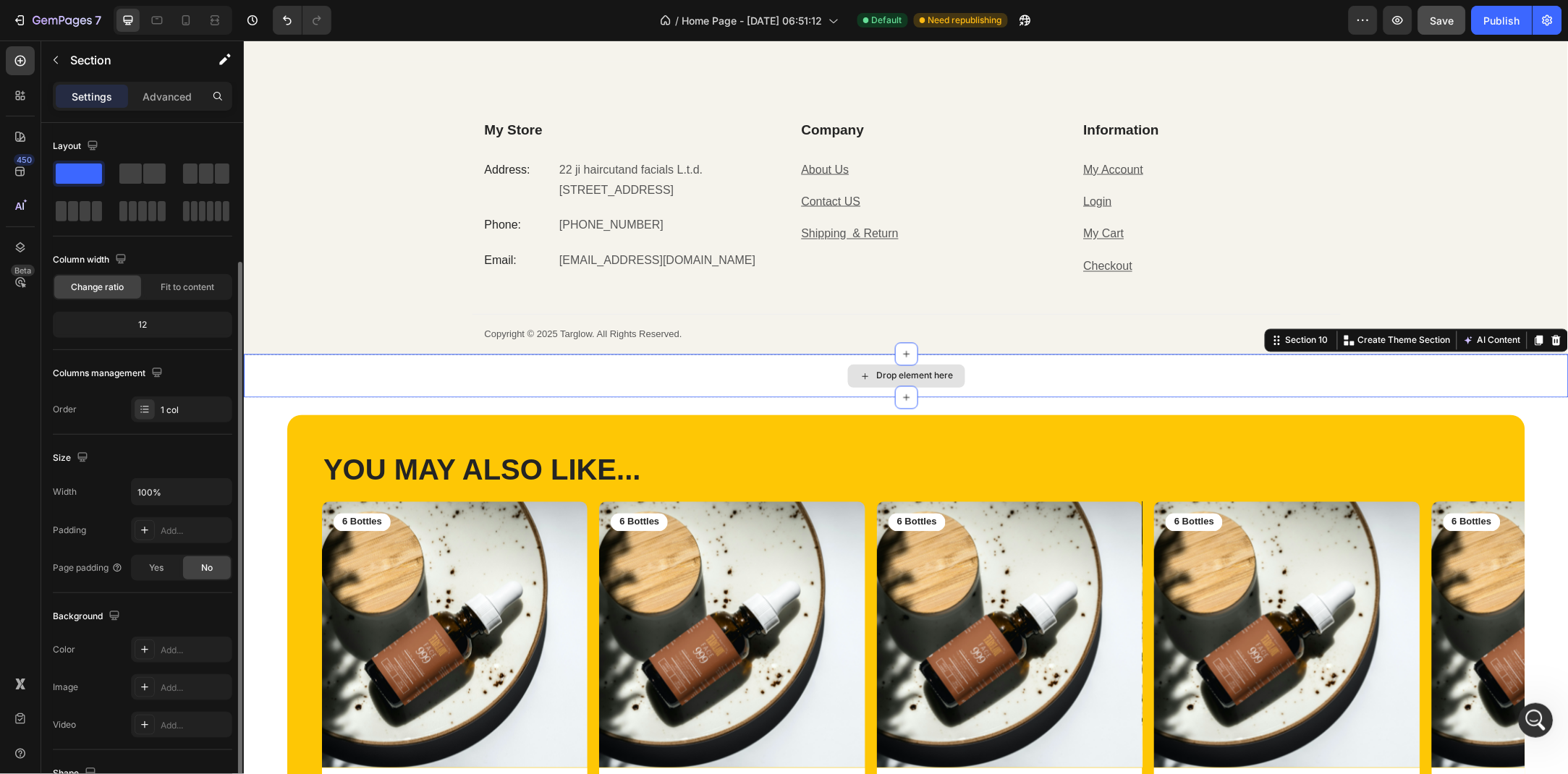
scroll to position [73, 0]
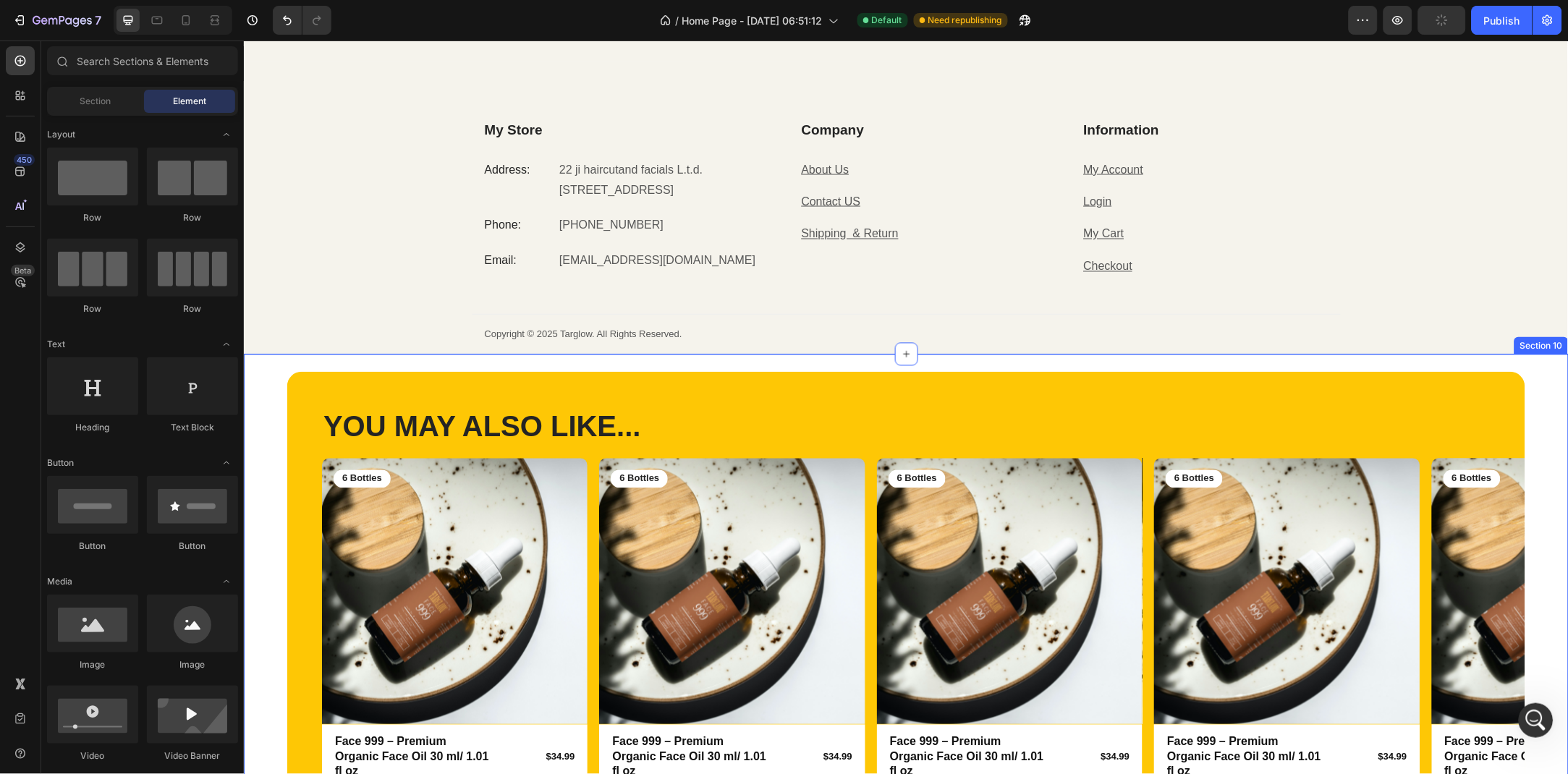
click at [272, 382] on div "YOU MAY ALSO LIKE... Heading Row Product Images 6 Bottles Text Block Row Face 9…" at bounding box center [905, 607] width 1325 height 505
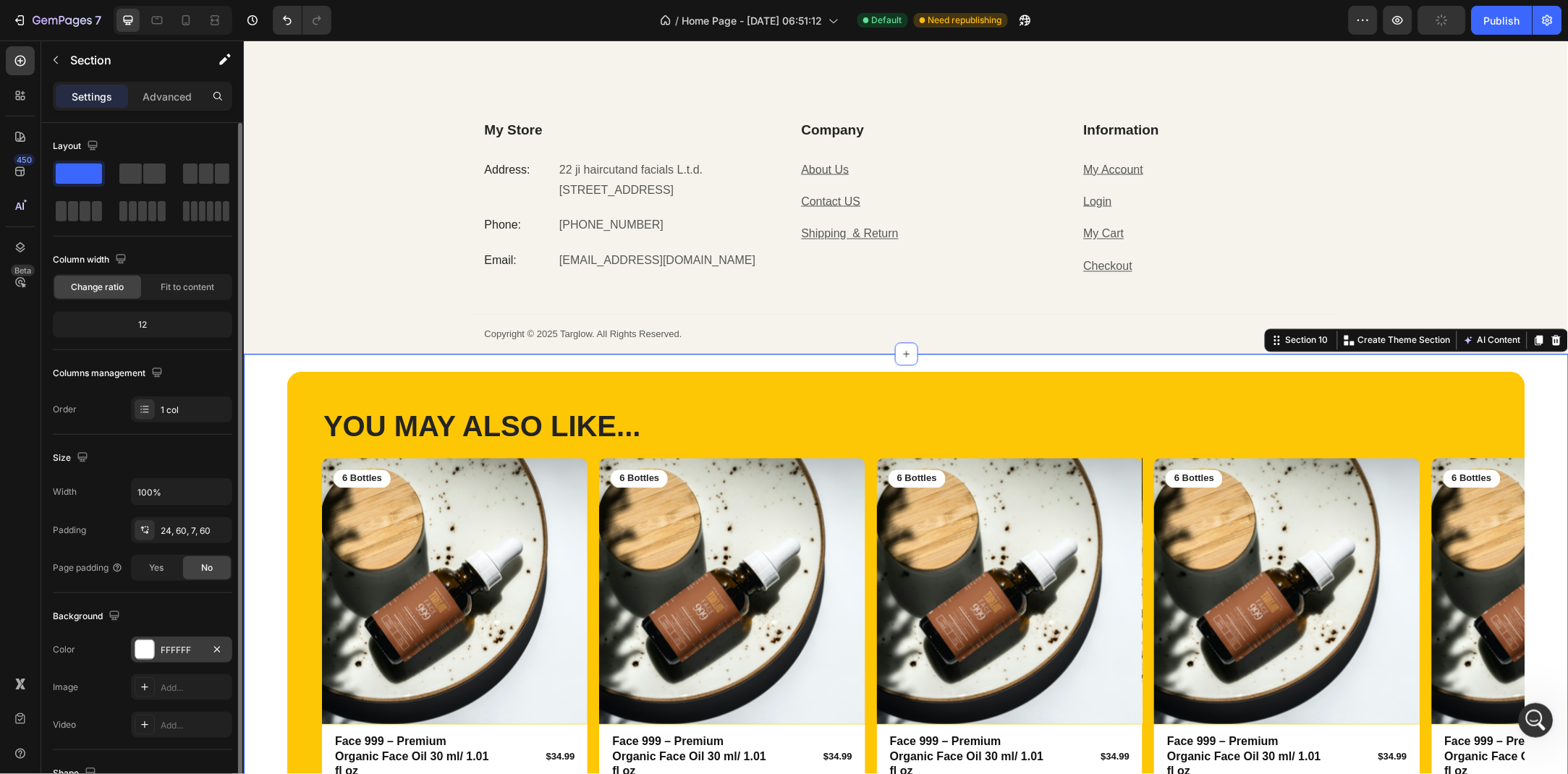
click at [163, 661] on div "FFFFFF" at bounding box center [182, 650] width 101 height 26
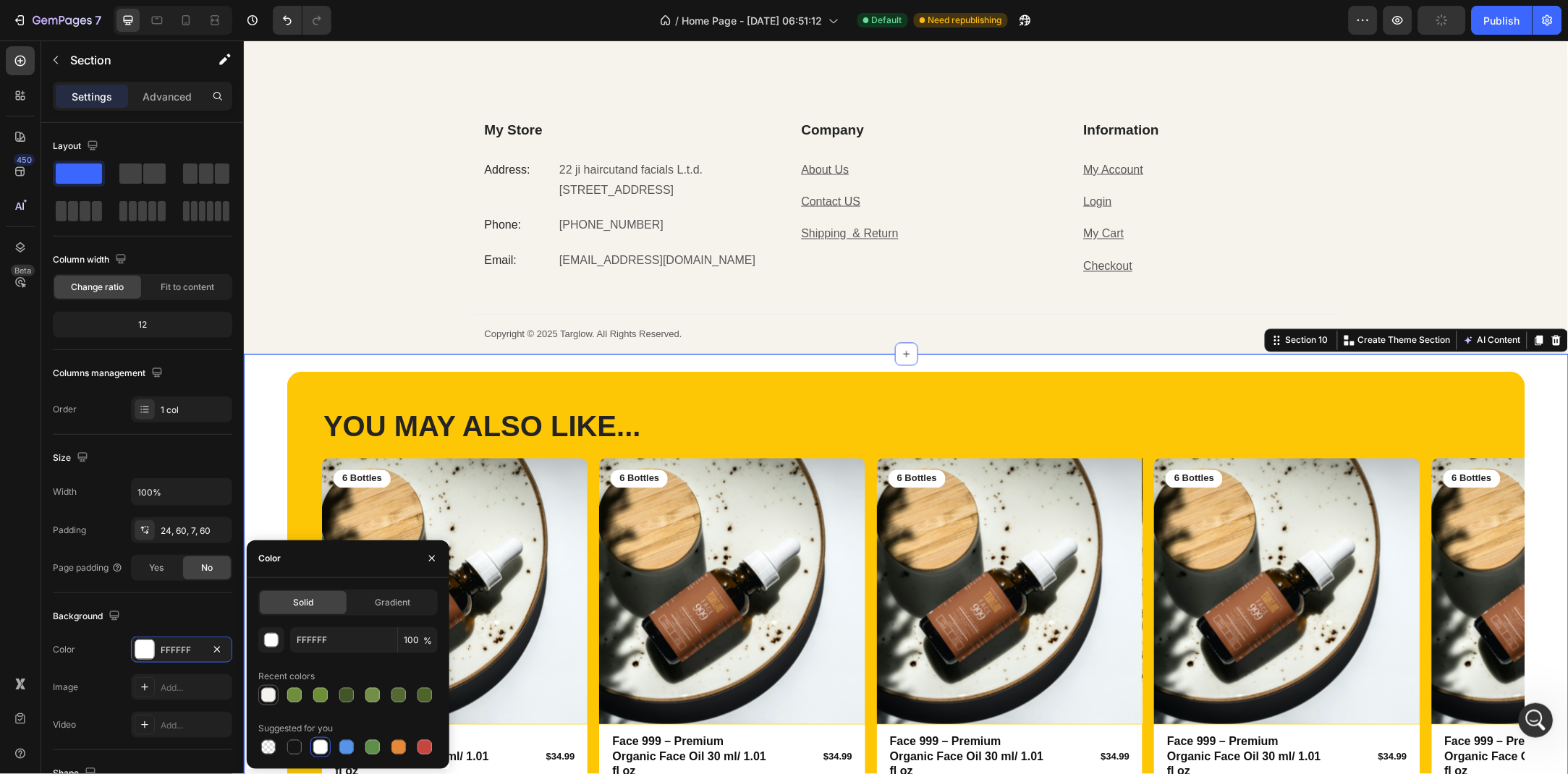
click at [272, 689] on div at bounding box center [268, 695] width 14 height 14
type input "F5F3EF"
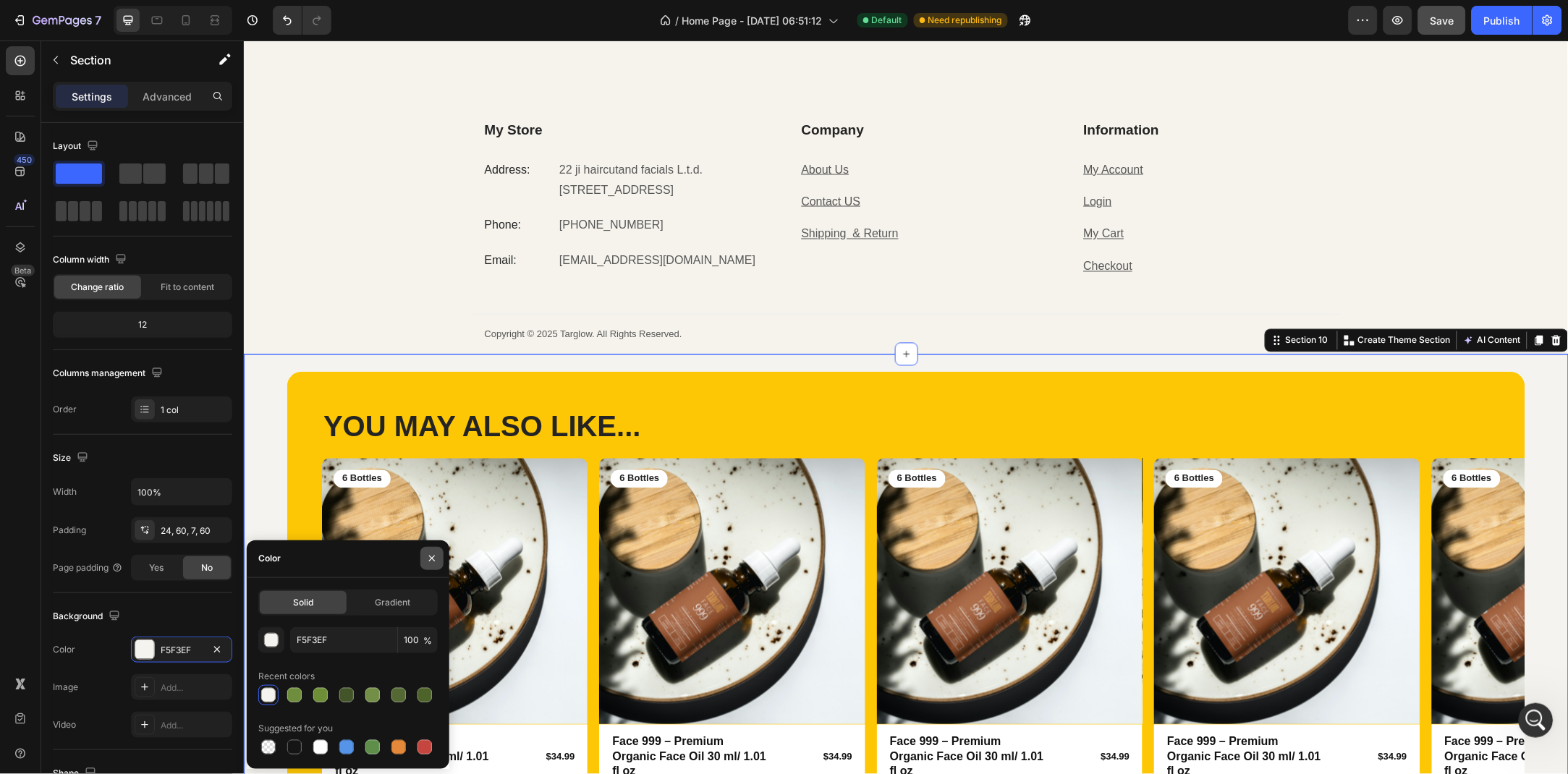
click at [426, 561] on icon "button" at bounding box center [431, 558] width 11 height 11
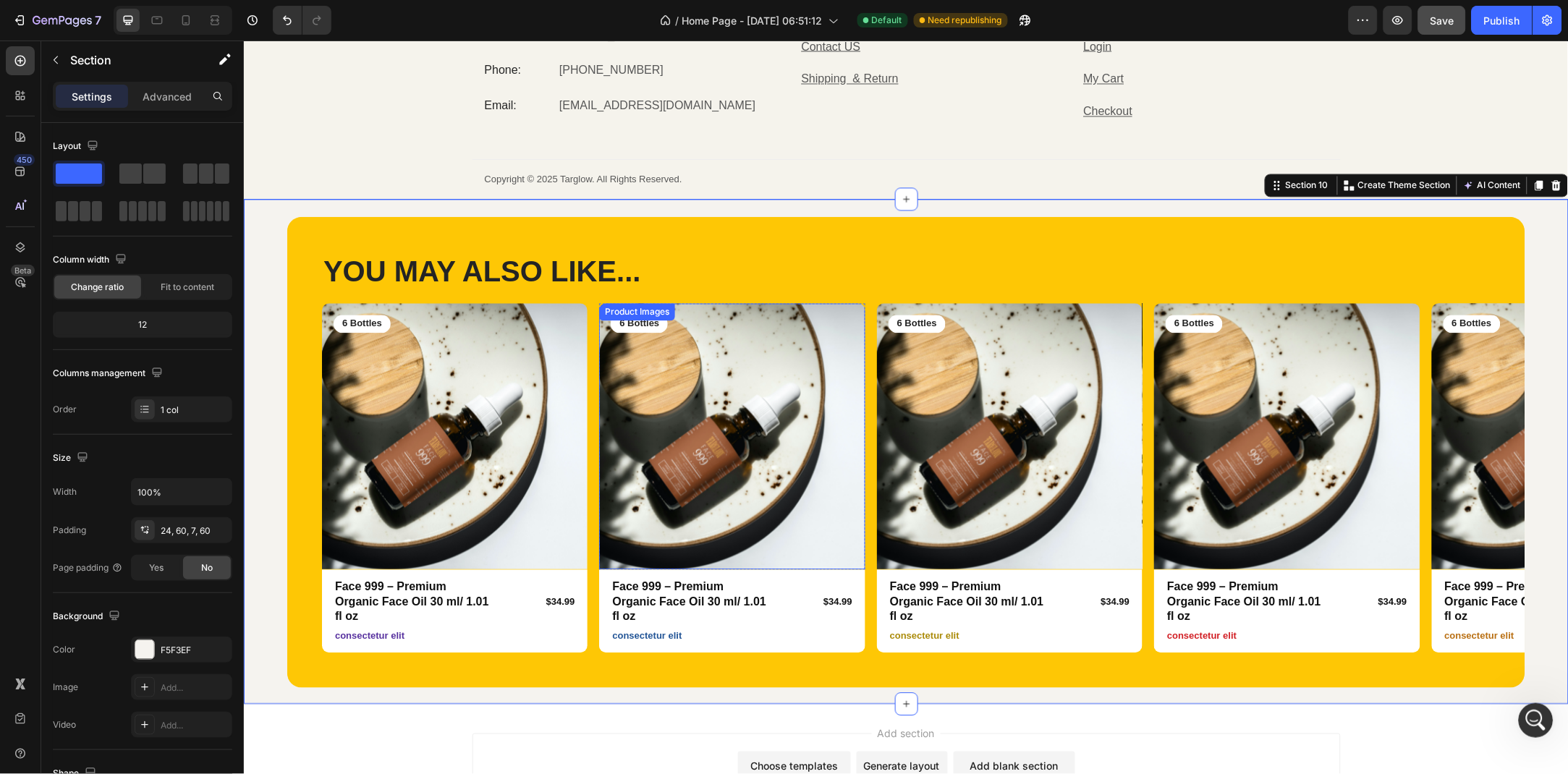
scroll to position [4239, 0]
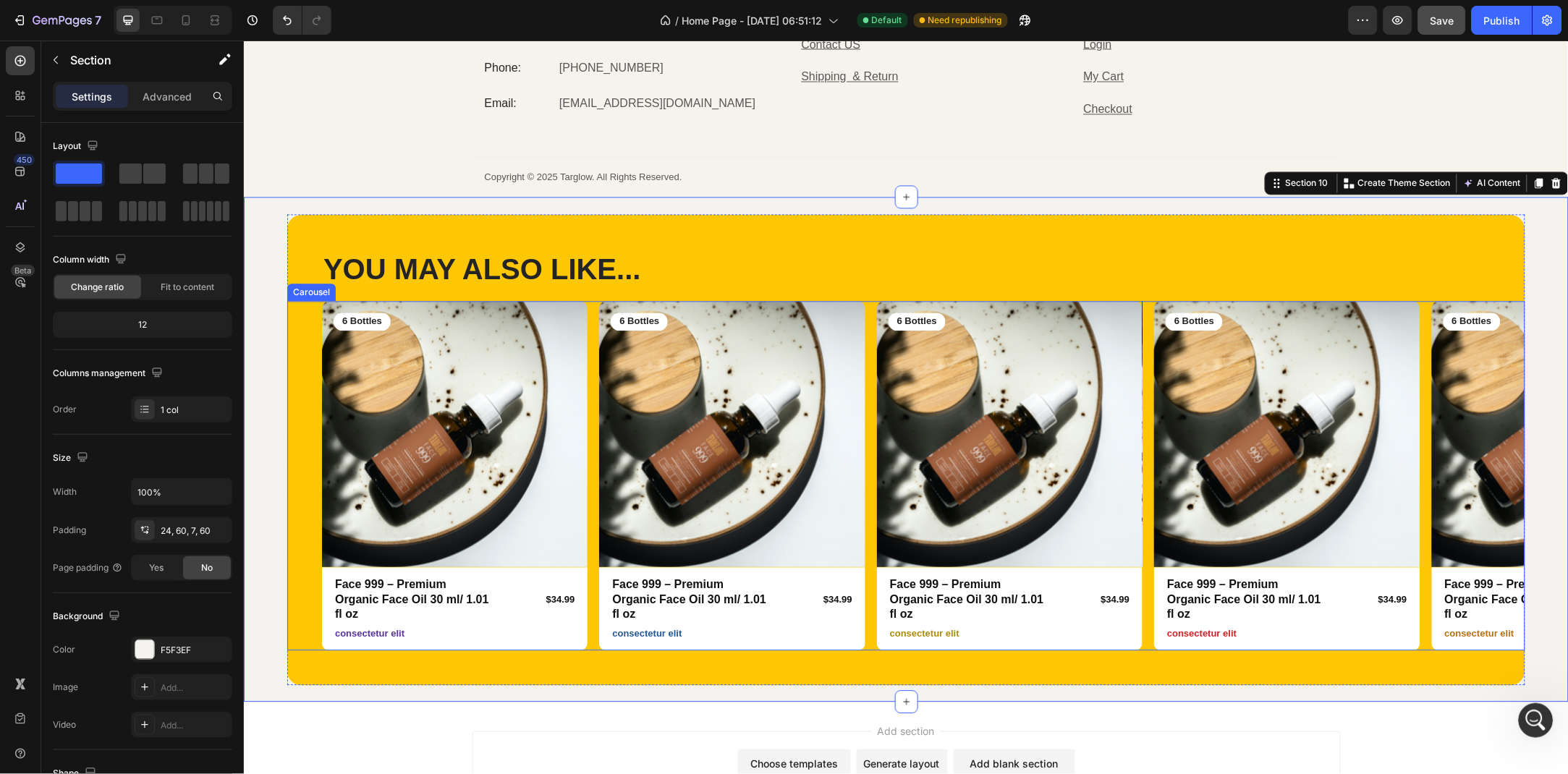
click at [311, 305] on div "Product Images 6 Bottles Text Block Row Face 999 – Premium Organic Face Oil 30 …" at bounding box center [906, 476] width 1238 height 350
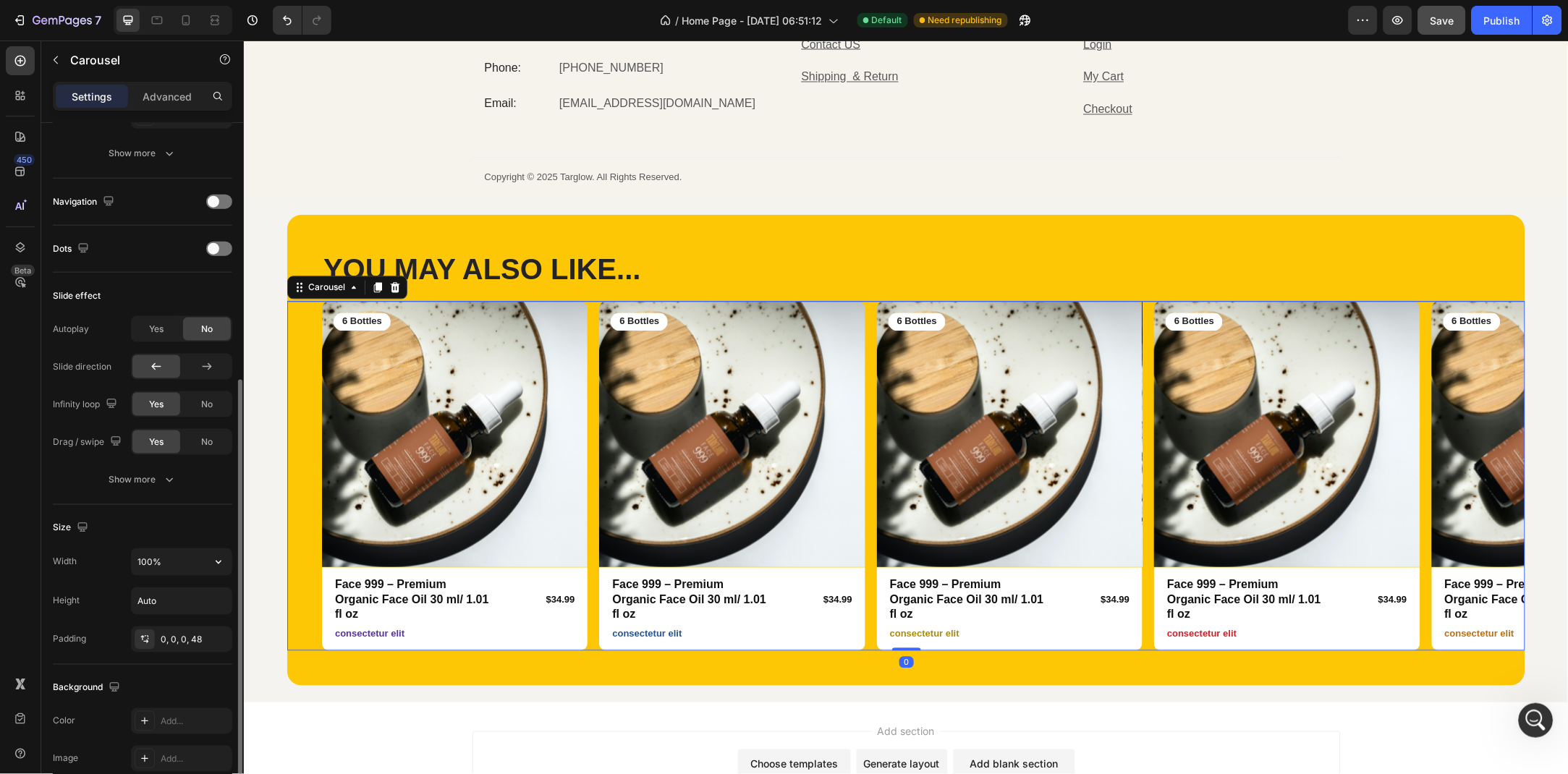
scroll to position [606, 0]
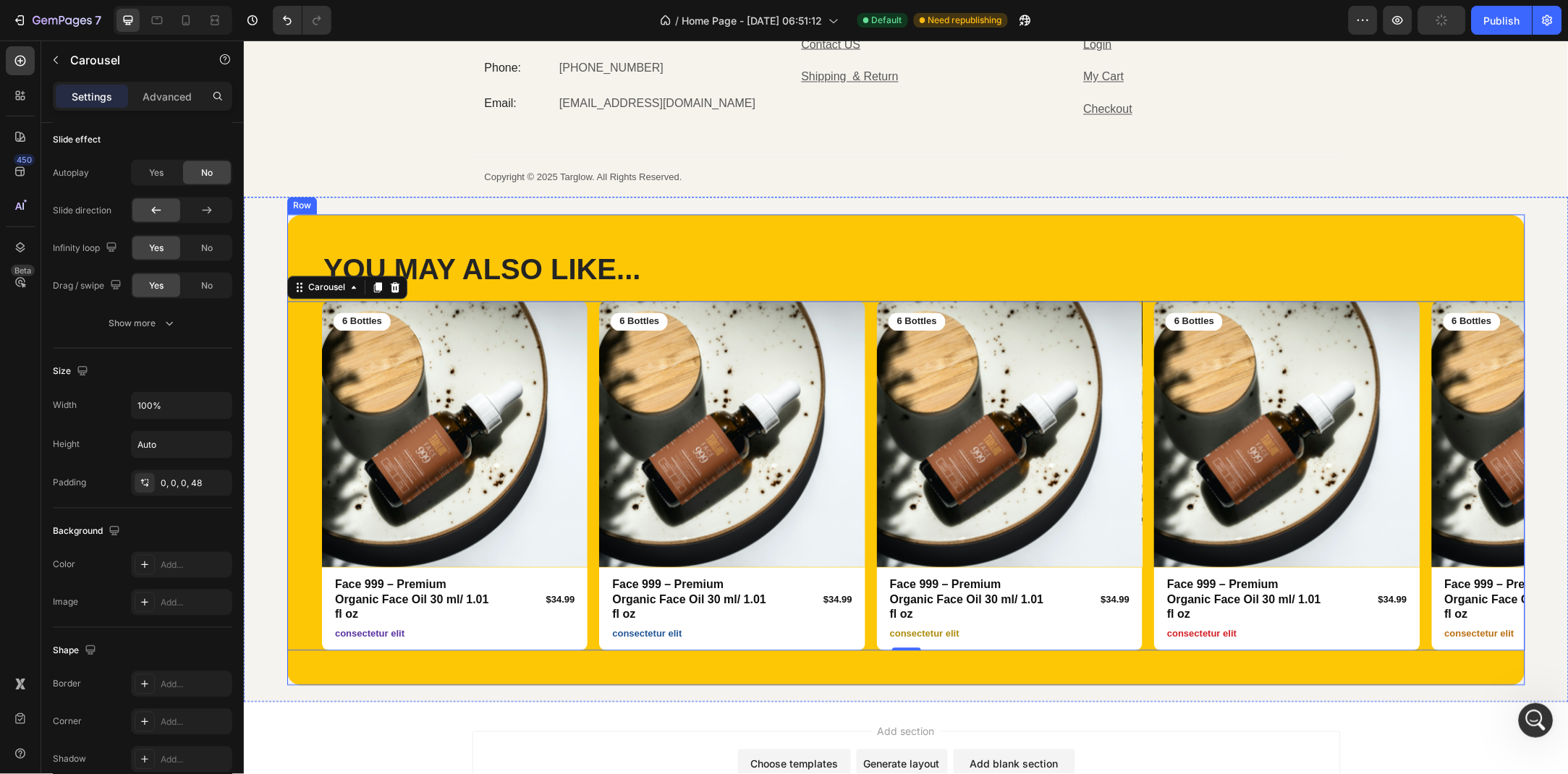
click at [450, 244] on div "YOU MAY ALSO LIKE... Heading Row Product Images 6 Bottles Text Block Row Face 9…" at bounding box center [906, 449] width 1238 height 471
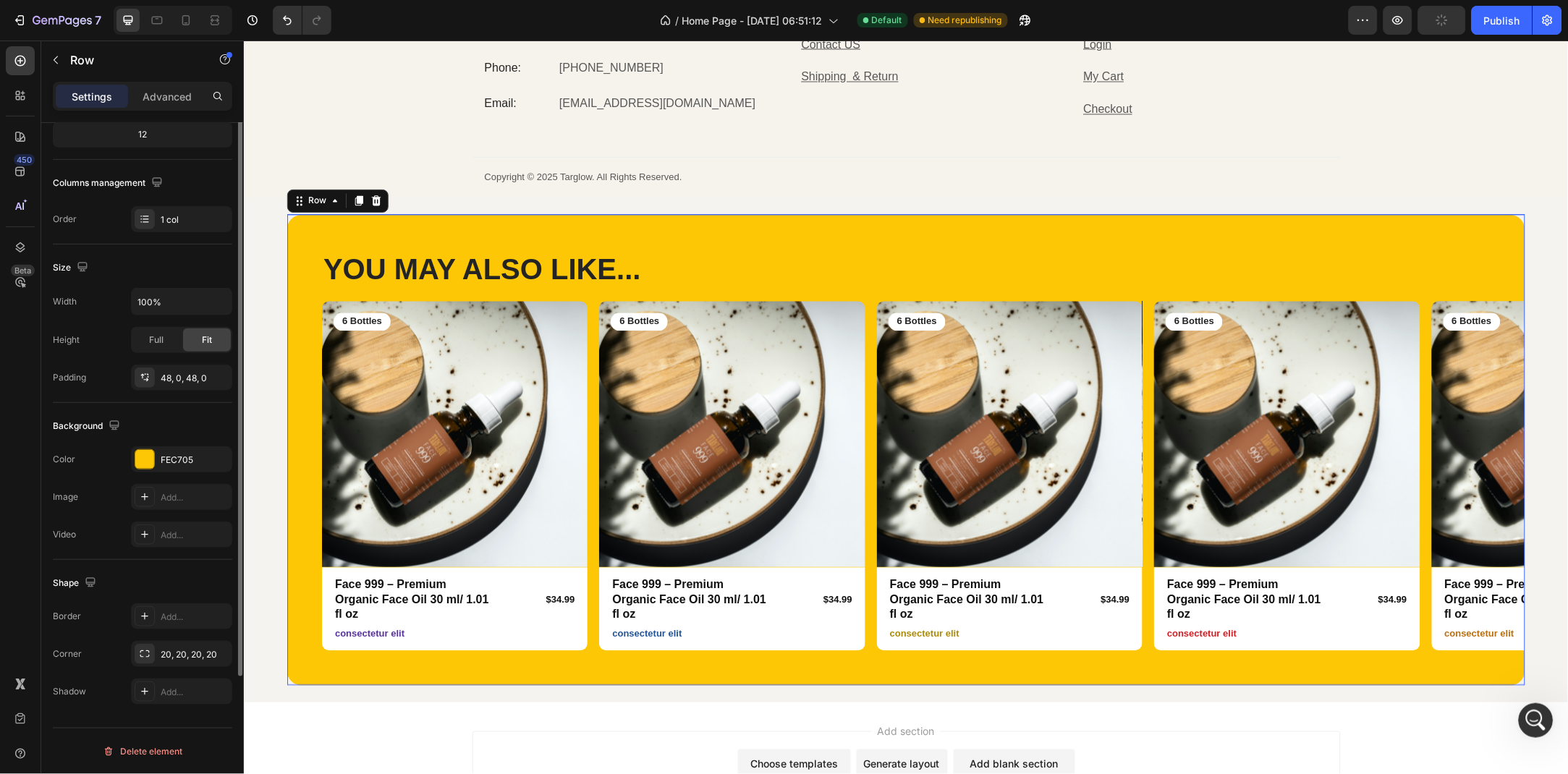
scroll to position [0, 0]
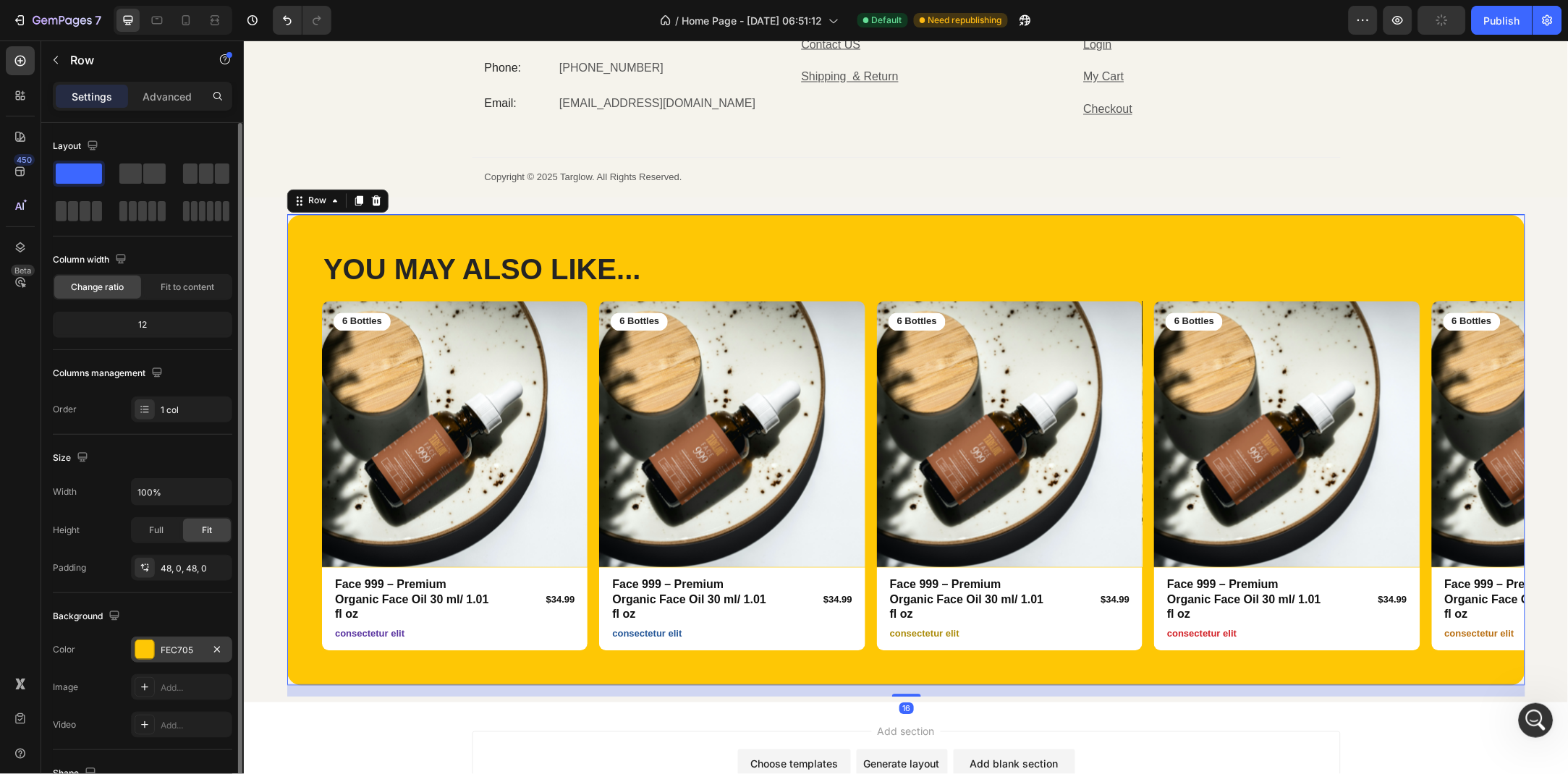
click at [170, 645] on div "FEC705" at bounding box center [181, 650] width 42 height 13
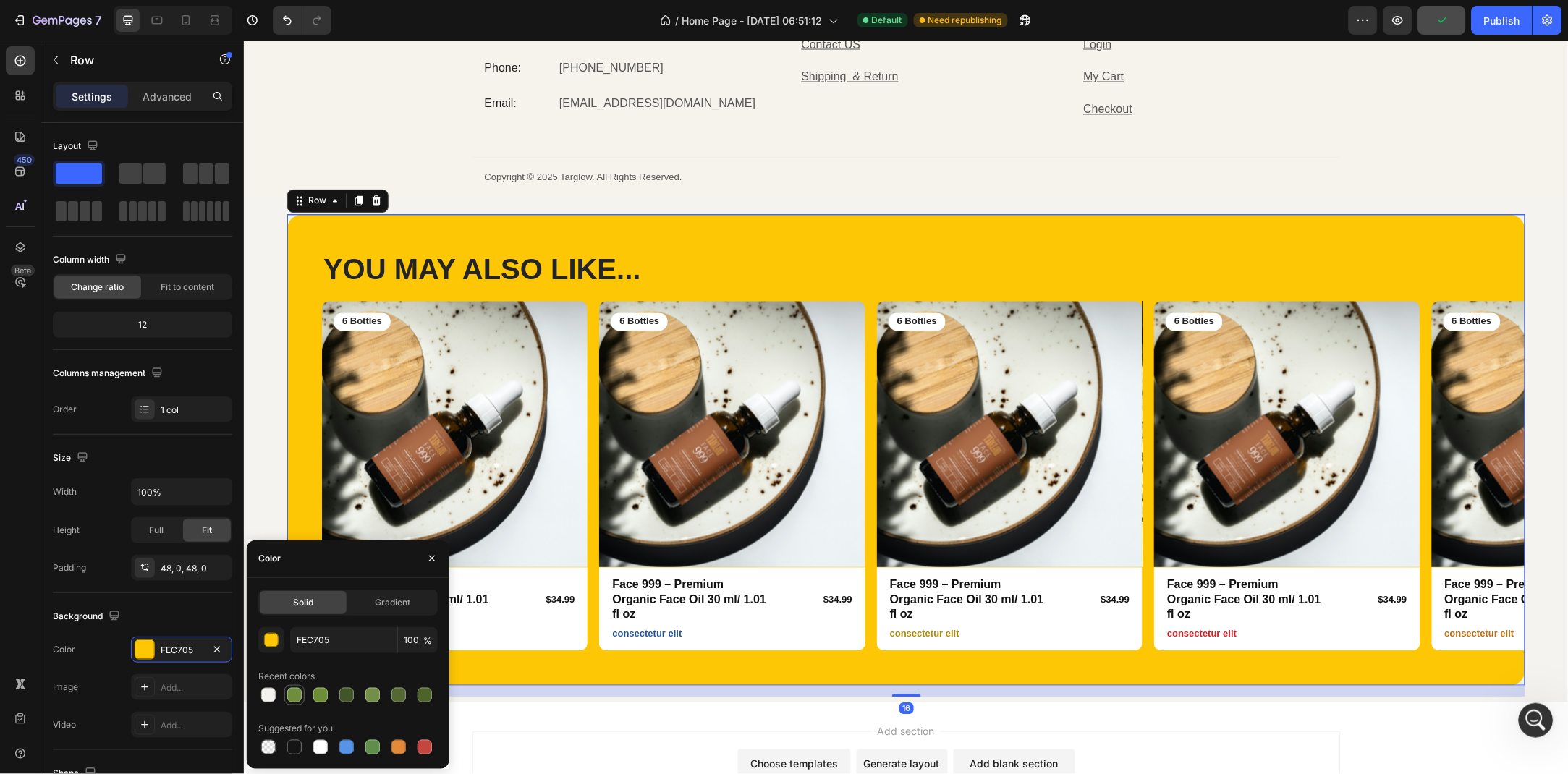
click at [294, 701] on div at bounding box center [294, 695] width 14 height 14
type input "6F8E3D"
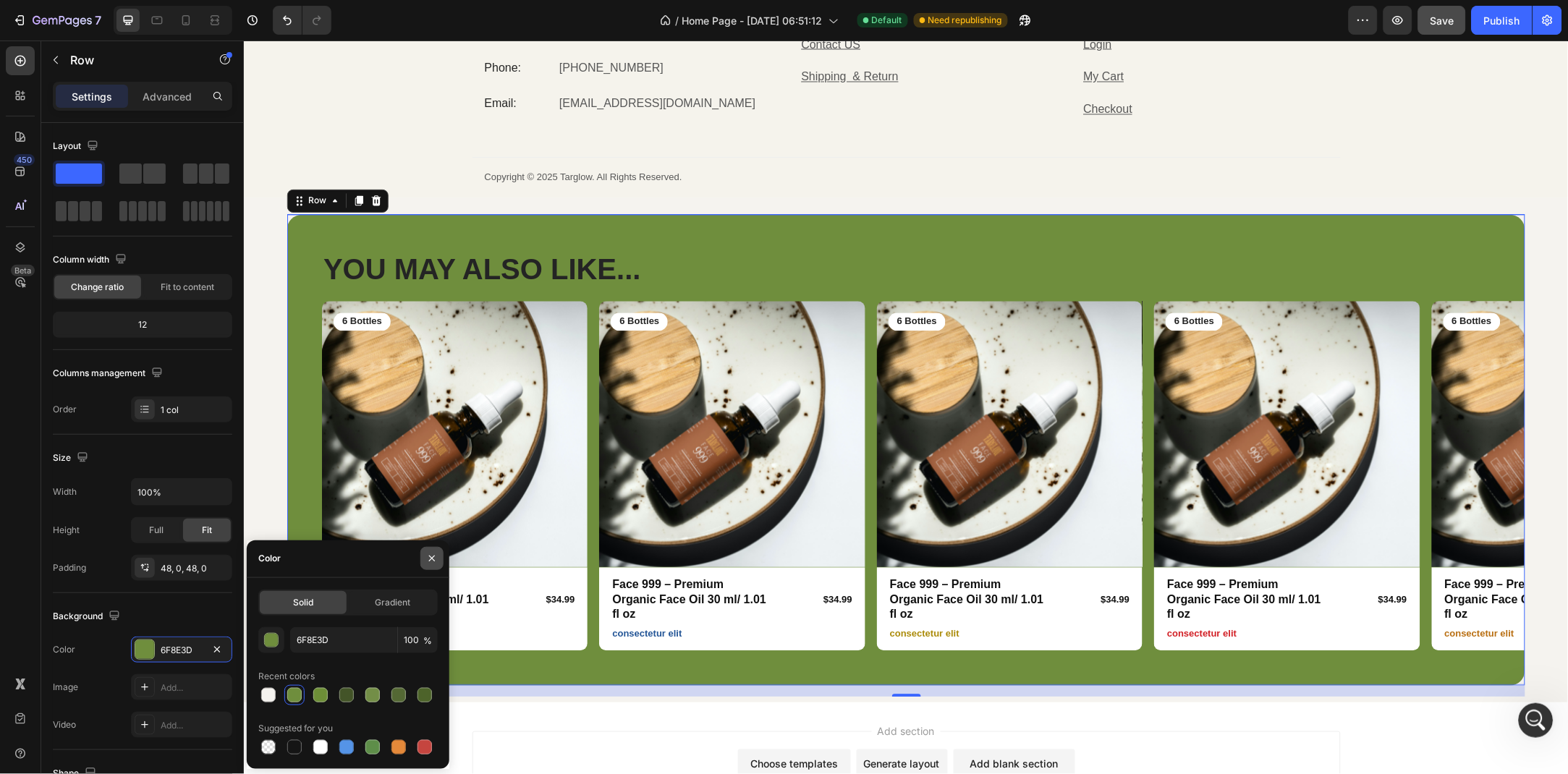
click at [431, 564] on button "button" at bounding box center [432, 558] width 23 height 23
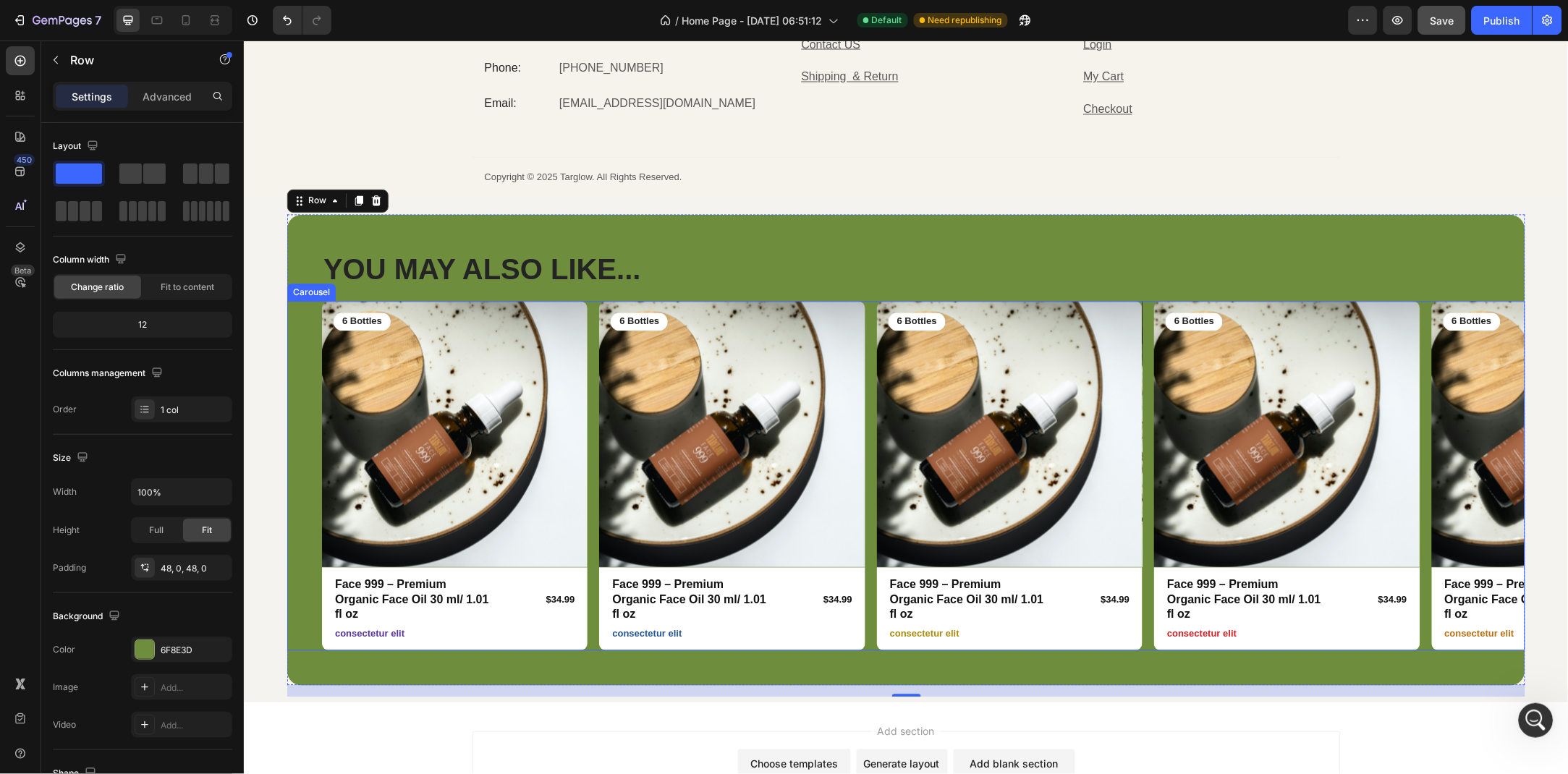
click at [303, 440] on div "Product Images 6 Bottles Text Block Row Face 999 – Premium Organic Face Oil 30 …" at bounding box center [906, 476] width 1238 height 350
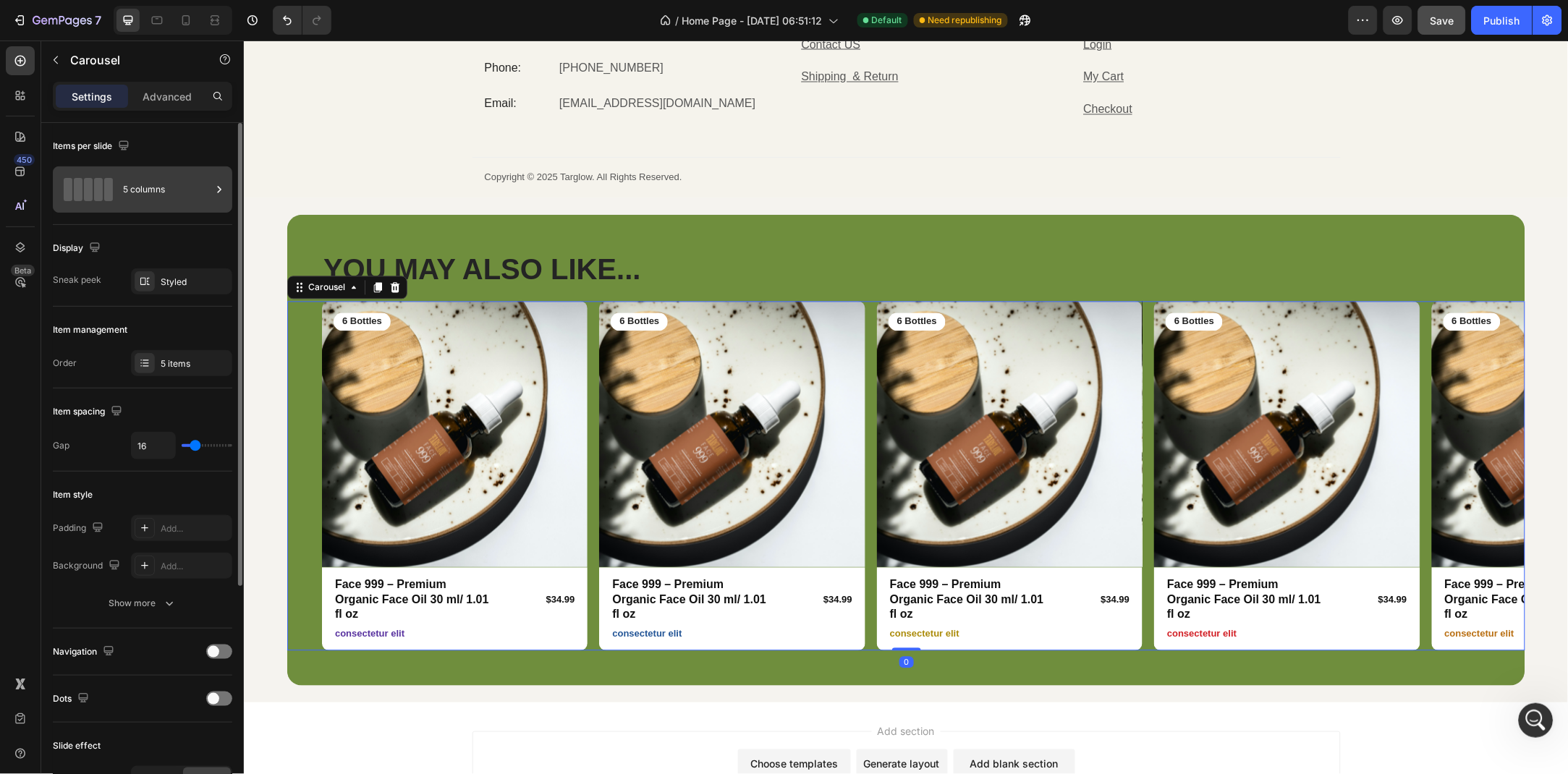
click at [145, 183] on div "5 columns" at bounding box center [167, 190] width 89 height 33
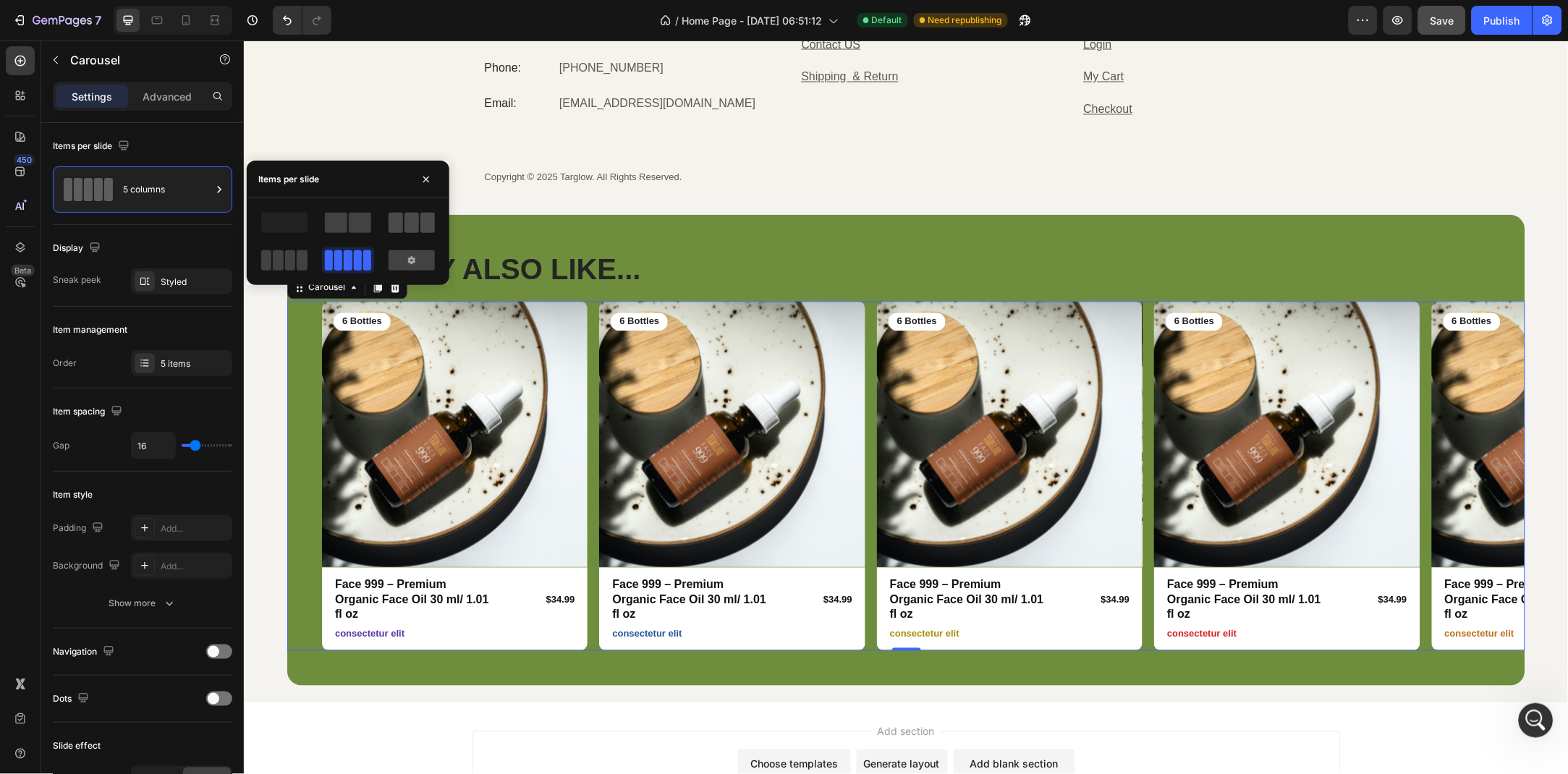
click at [403, 228] on div at bounding box center [412, 222] width 46 height 20
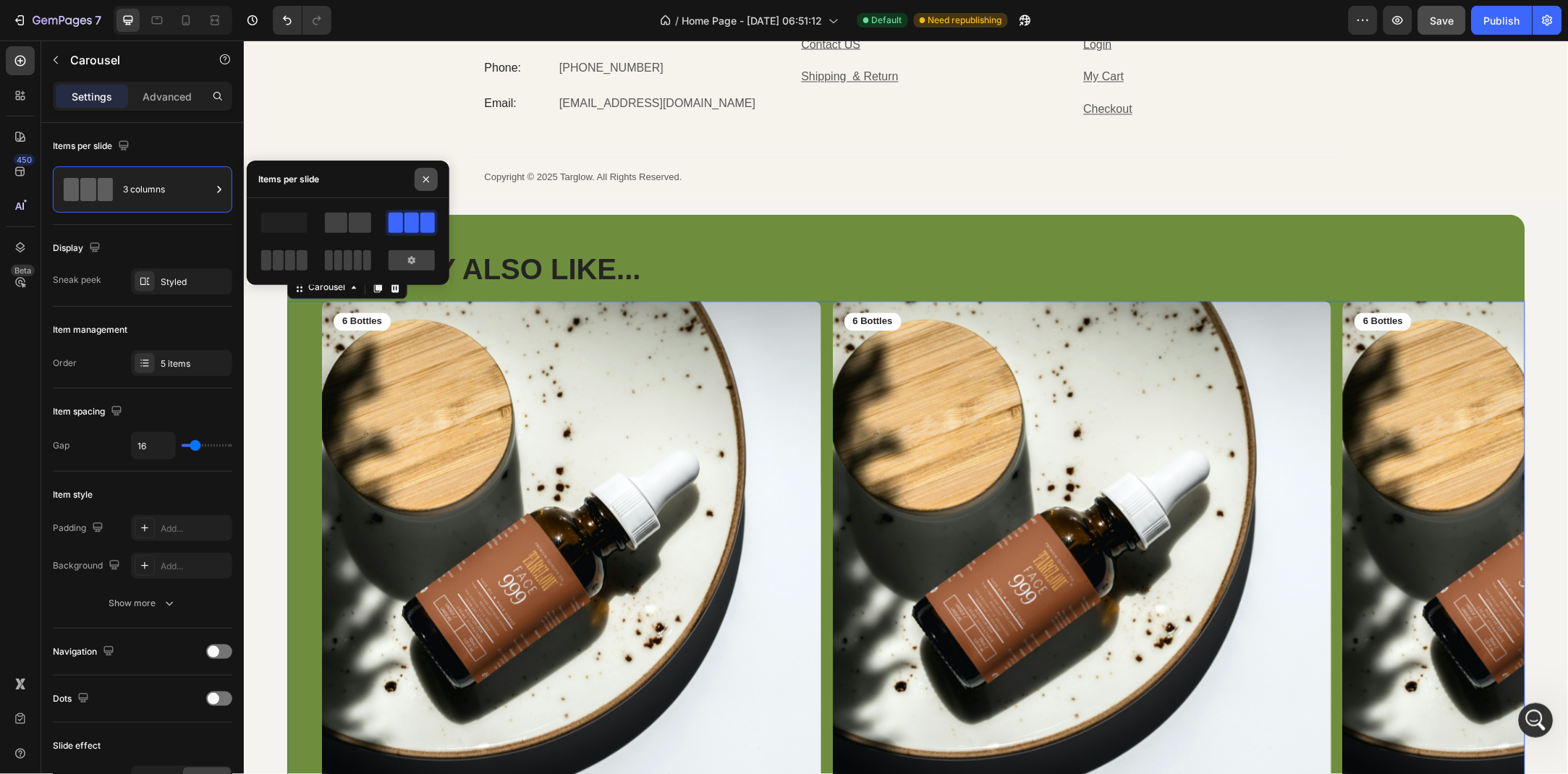
click at [431, 179] on icon "button" at bounding box center [426, 179] width 11 height 11
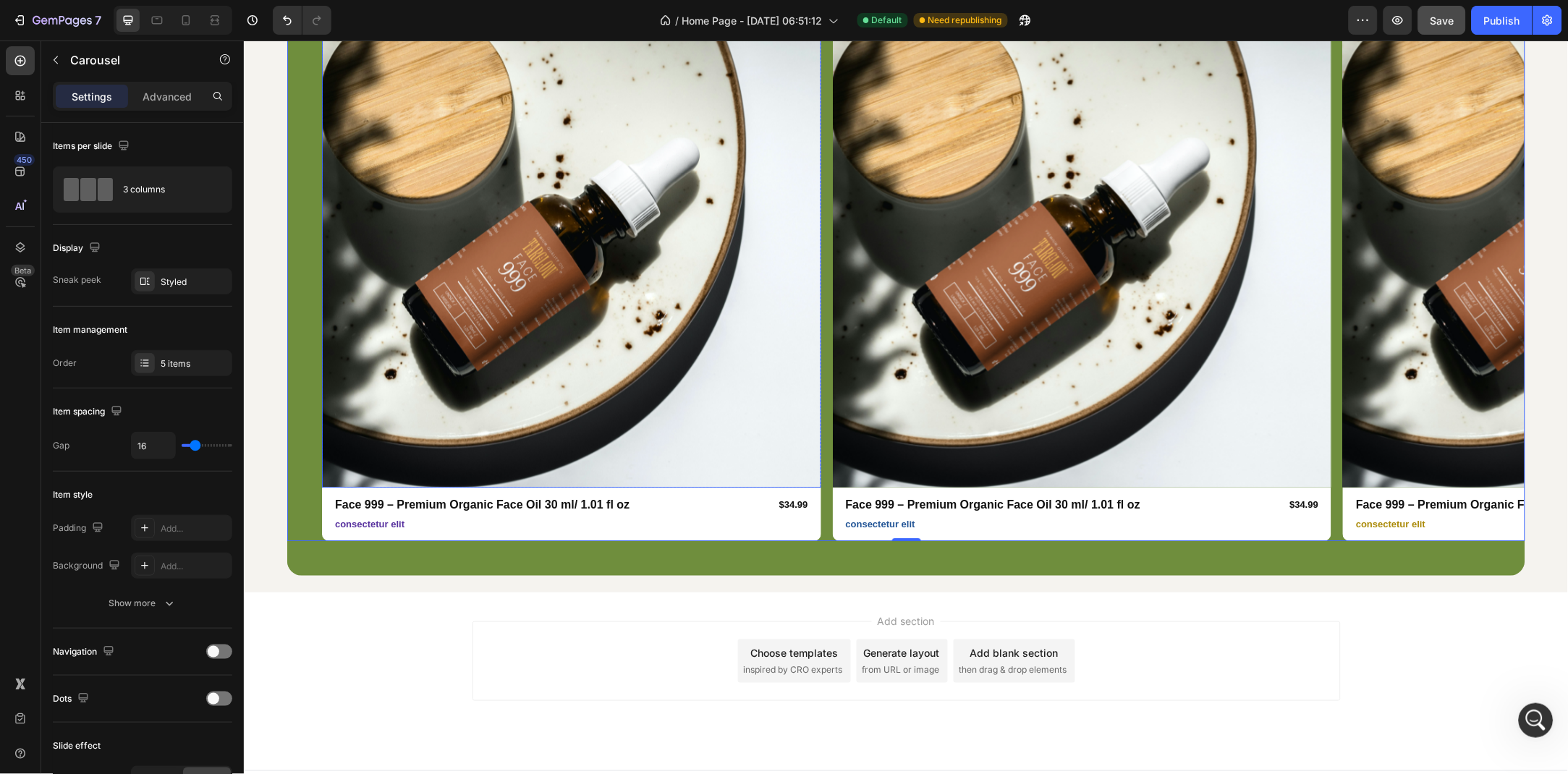
scroll to position [1197, 0]
click at [474, 370] on img at bounding box center [571, 238] width 499 height 499
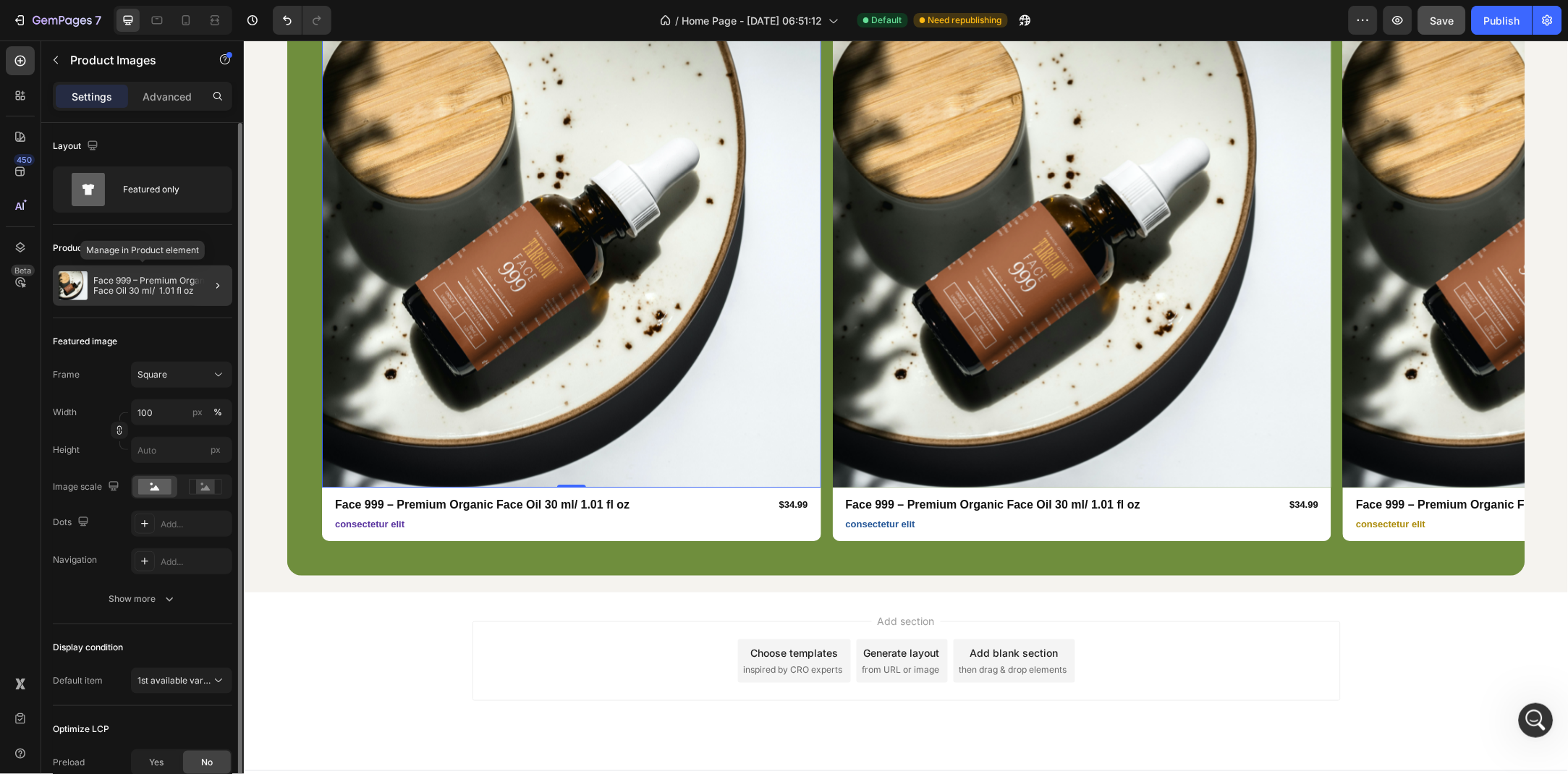
click at [151, 280] on p "Face 999 – Premium Organic Face Oil 30 ml/ 1.01 fl oz" at bounding box center [160, 285] width 133 height 20
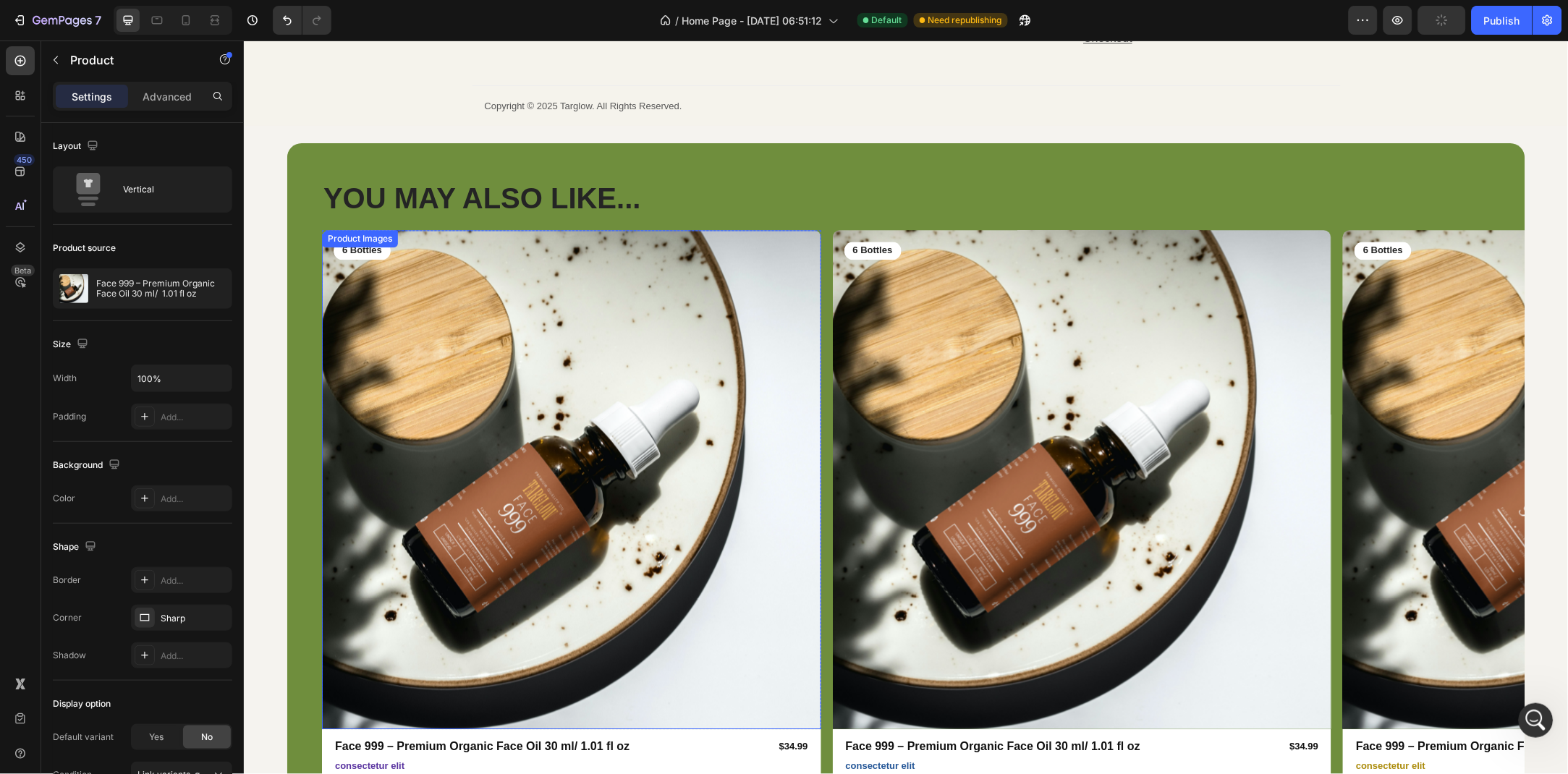
scroll to position [4405, 0]
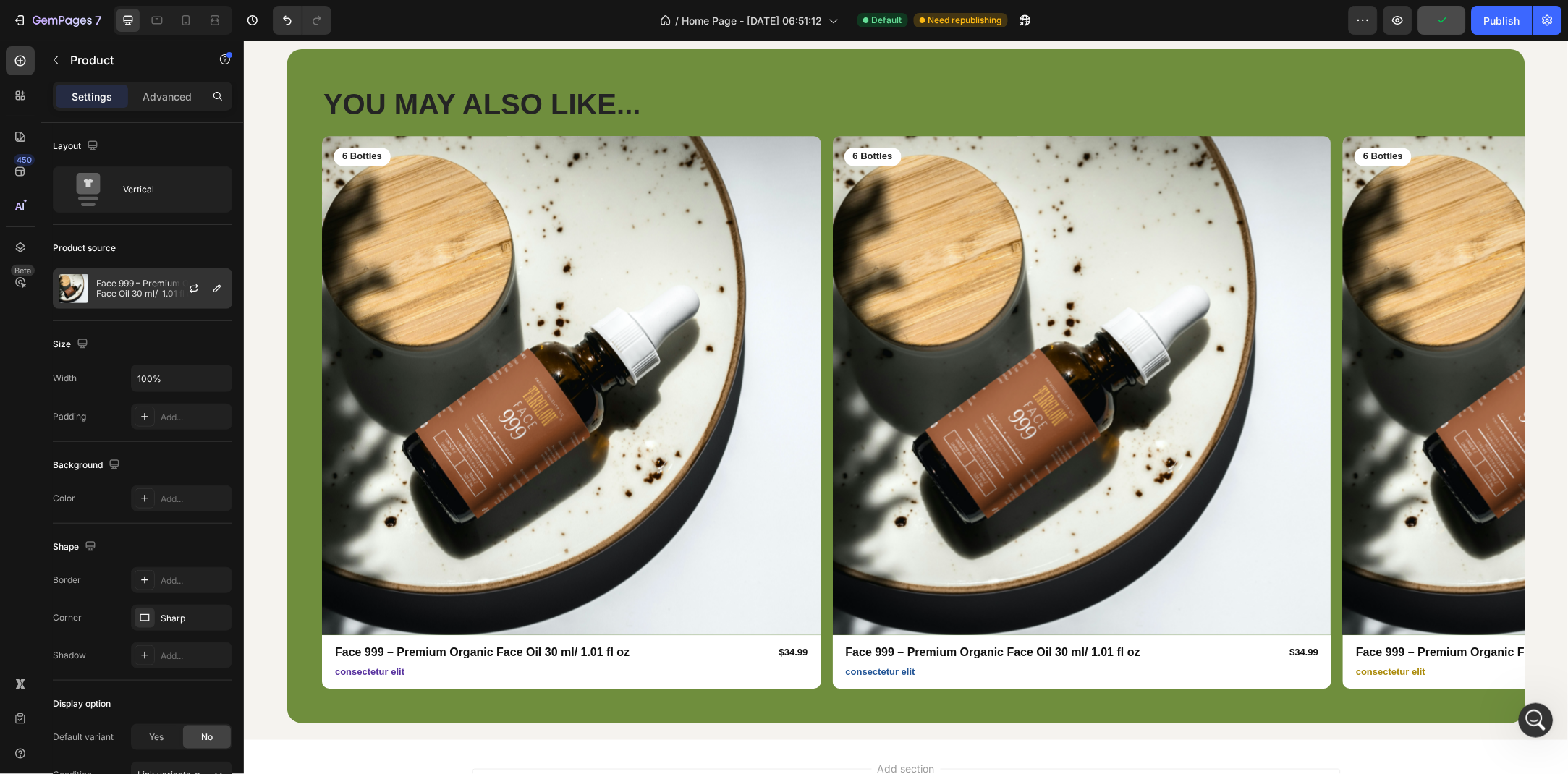
click at [157, 290] on p "Face 999 – Premium Organic Face Oil 30 ml/ 1.01 fl oz" at bounding box center [160, 288] width 129 height 20
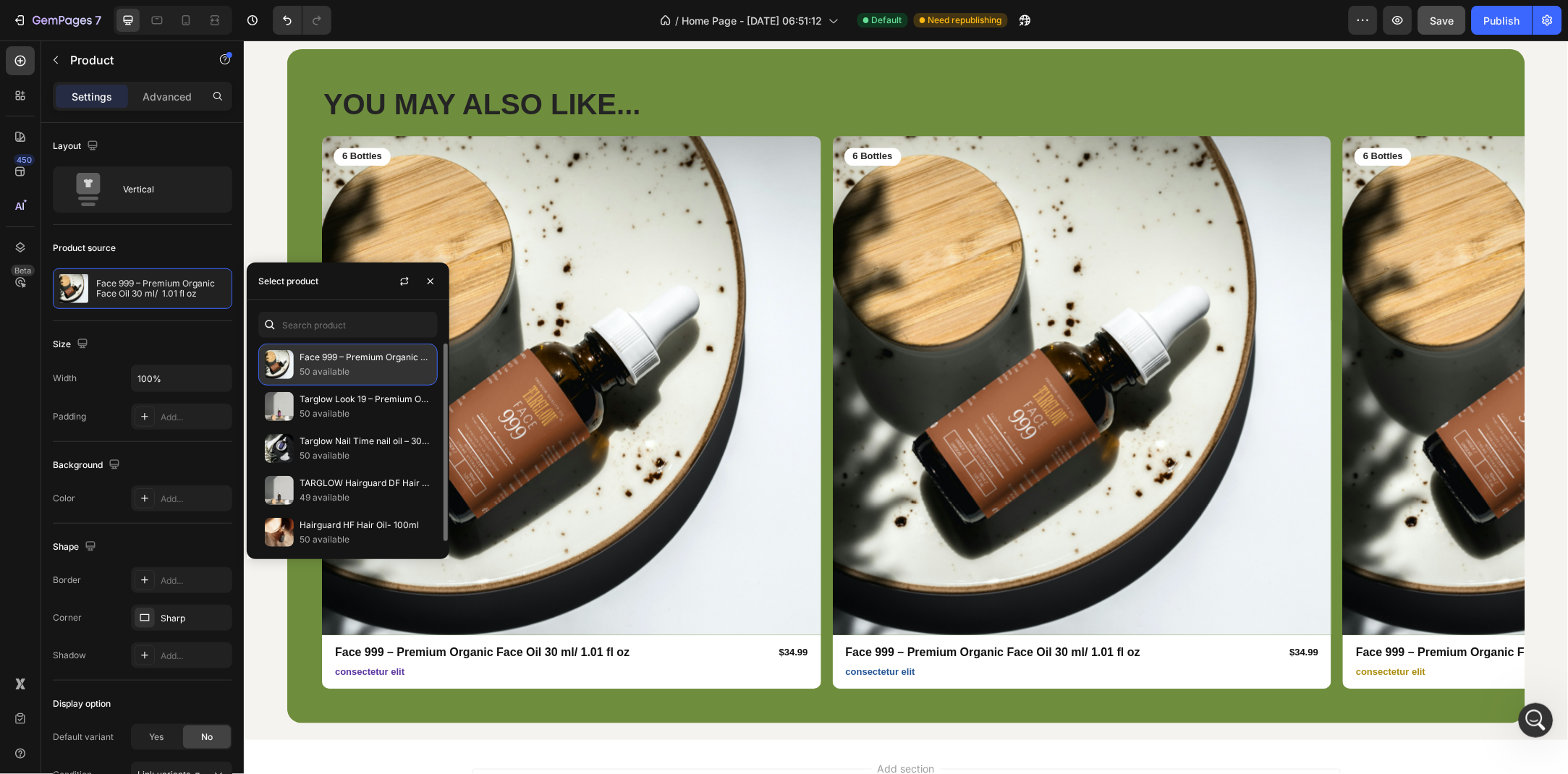
click at [328, 362] on p "Face 999 – Premium Organic Face Oil 30 ml/ 1.01 fl oz" at bounding box center [366, 357] width 132 height 14
click at [426, 278] on icon "button" at bounding box center [430, 281] width 11 height 11
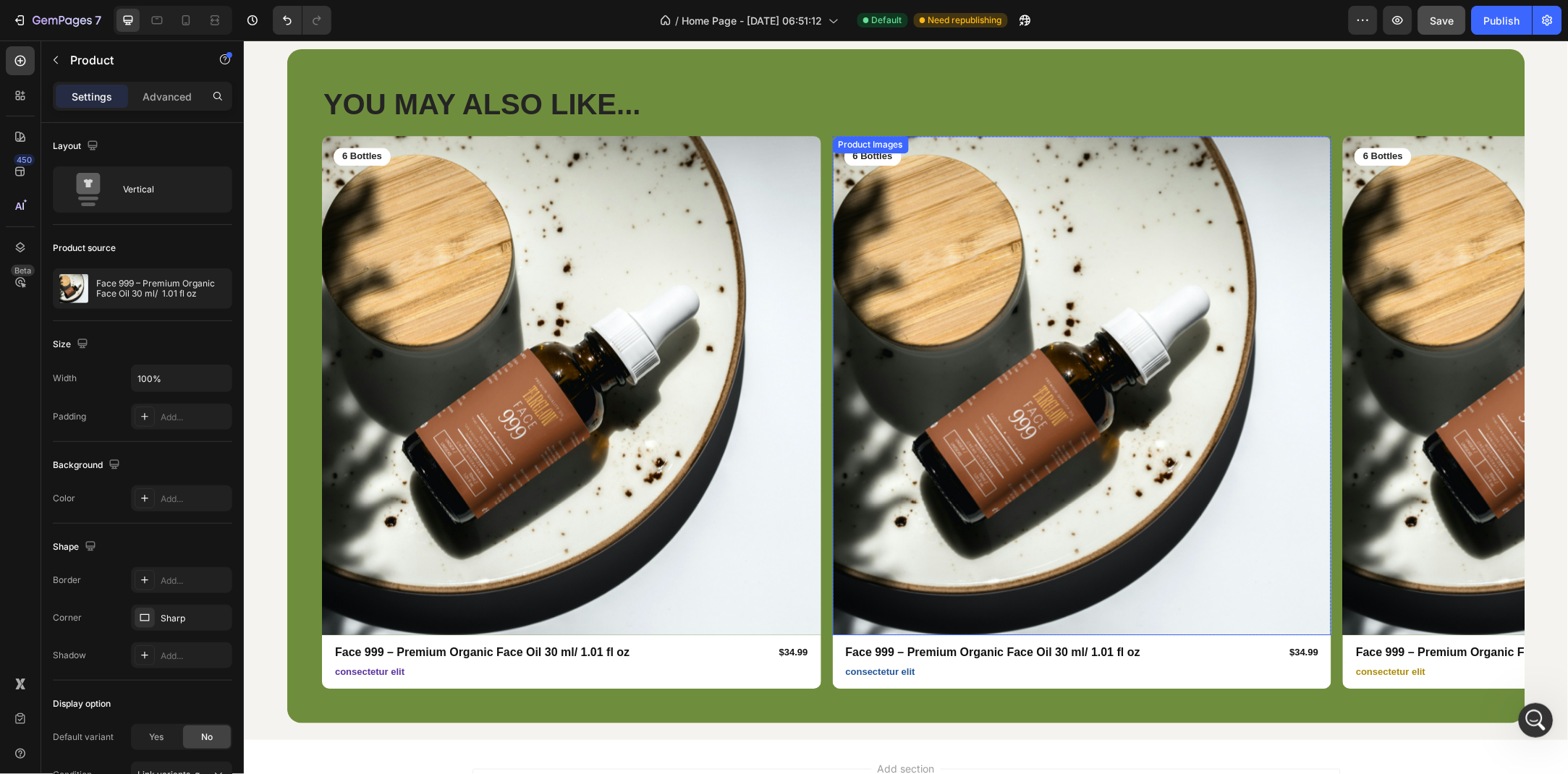
click at [938, 339] on img at bounding box center [1082, 385] width 499 height 499
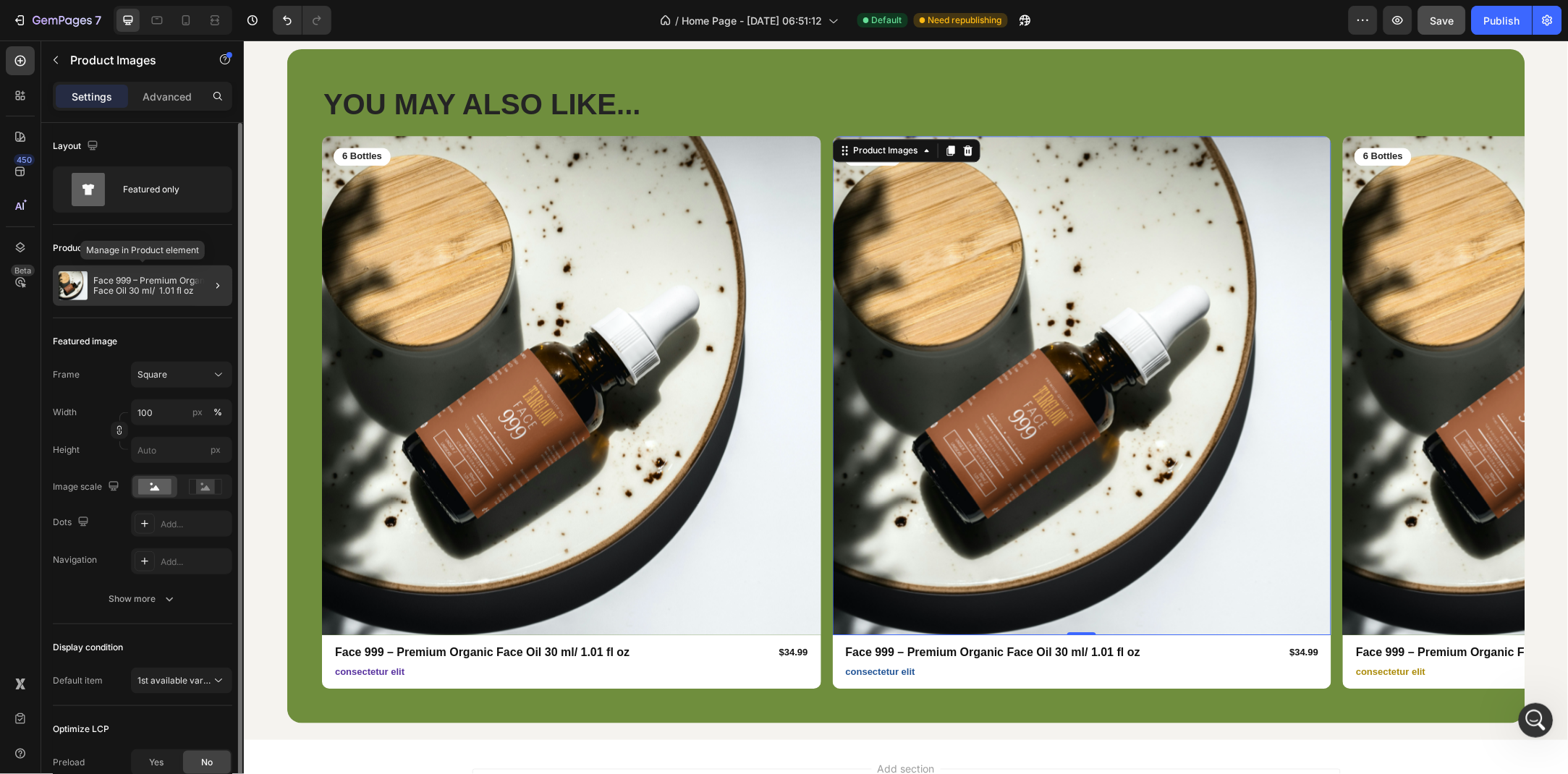
click at [173, 288] on p "Face 999 – Premium Organic Face Oil 30 ml/ 1.01 fl oz" at bounding box center [160, 285] width 133 height 20
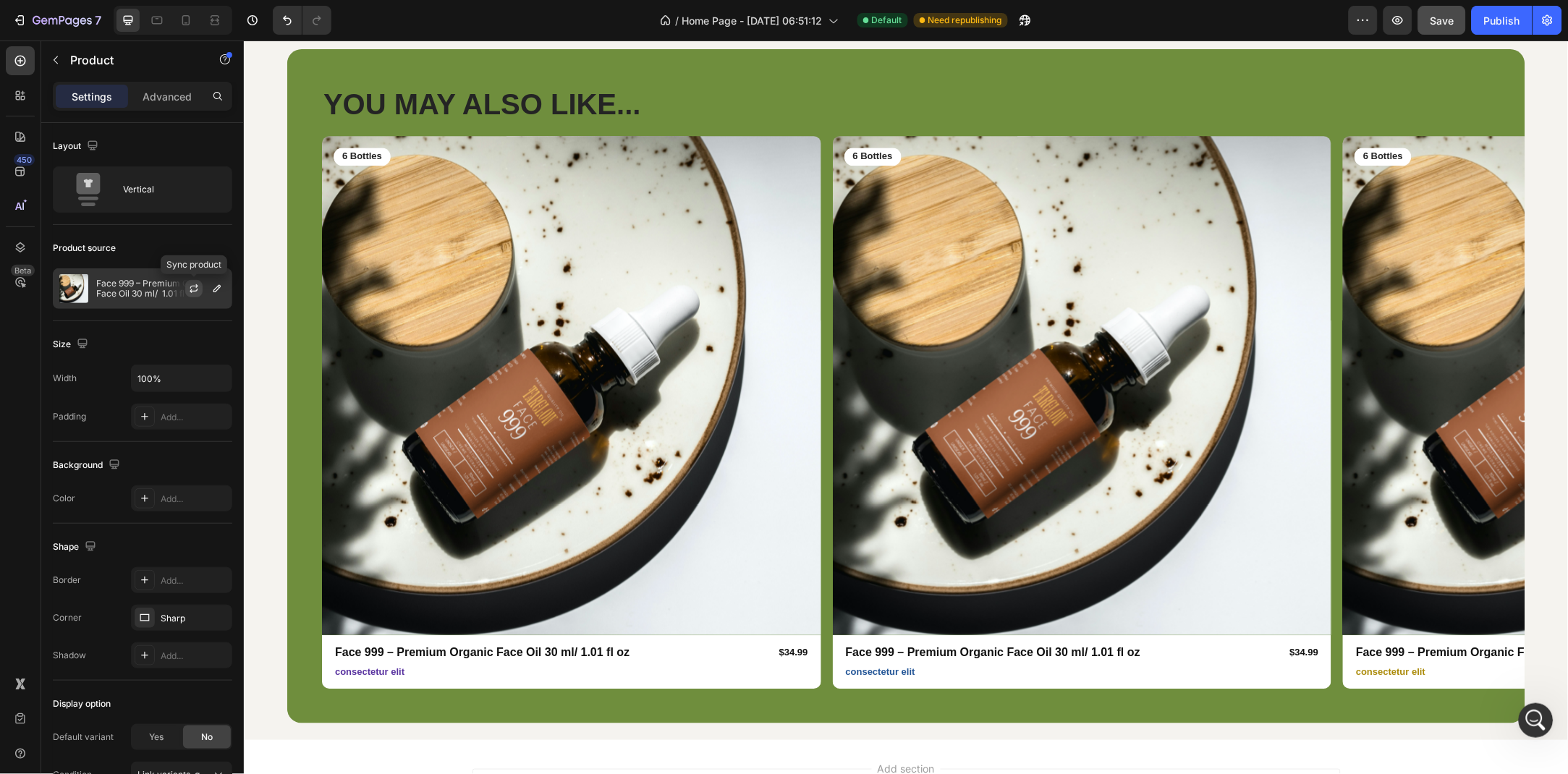
click at [194, 288] on icon "button" at bounding box center [194, 288] width 11 height 11
click at [131, 288] on p "Face 999 – Premium Organic Face Oil 30 ml/ 1.01 fl oz" at bounding box center [160, 288] width 129 height 20
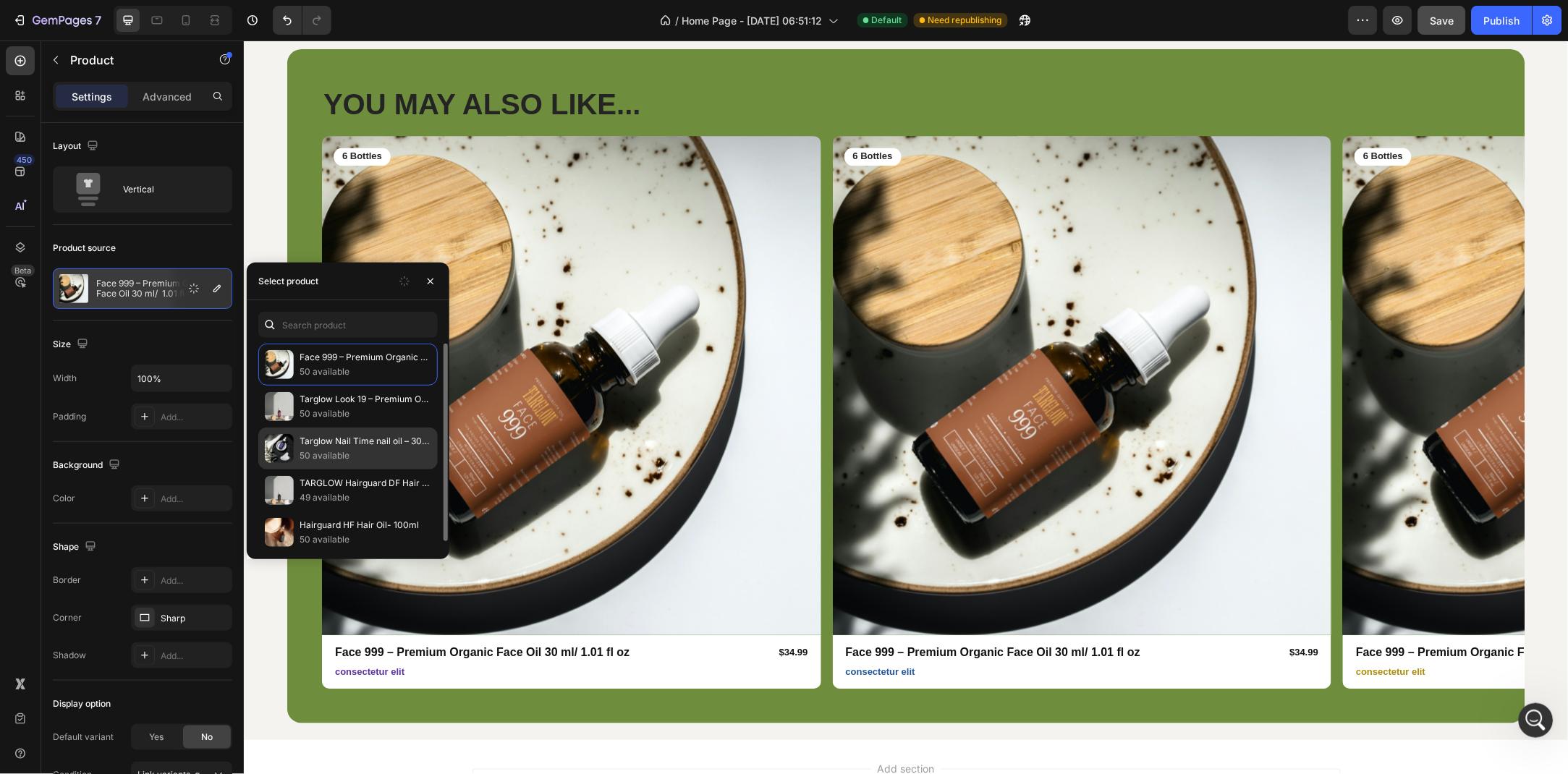
click at [380, 453] on p "50 available" at bounding box center [366, 455] width 132 height 14
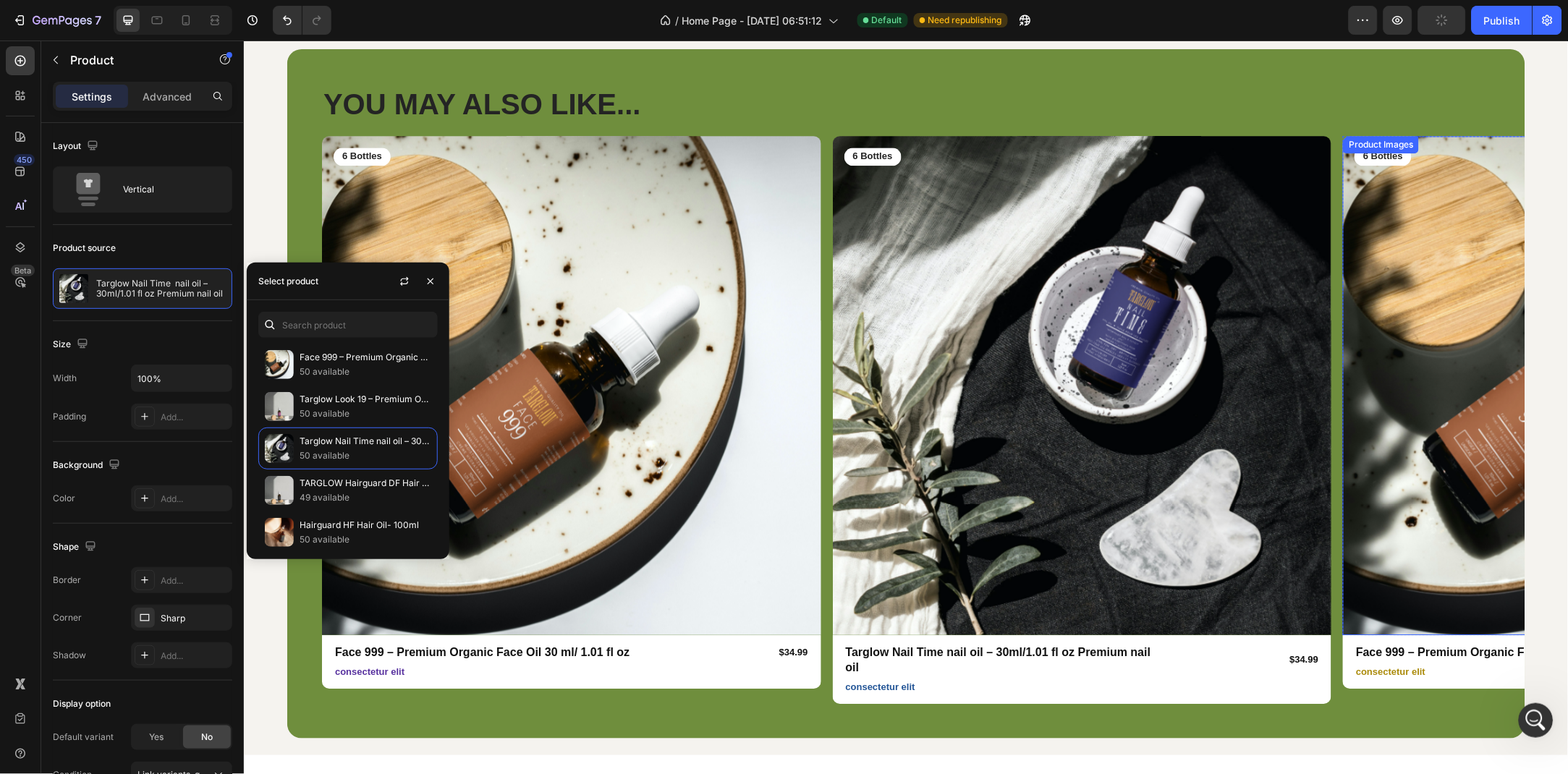
click at [1399, 353] on img at bounding box center [1592, 385] width 499 height 499
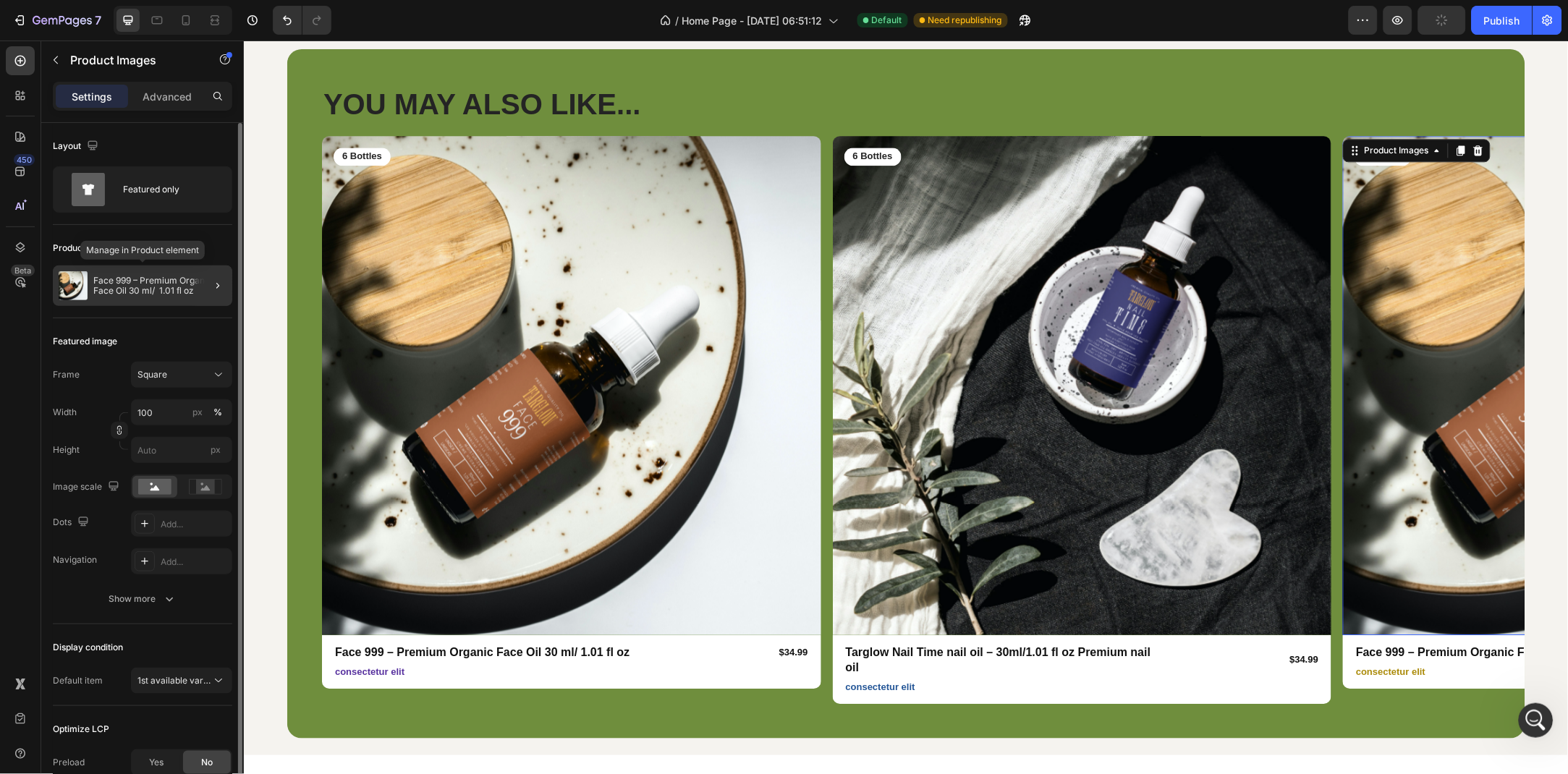
click at [129, 283] on p "Face 999 – Premium Organic Face Oil 30 ml/ 1.01 fl oz" at bounding box center [160, 285] width 133 height 20
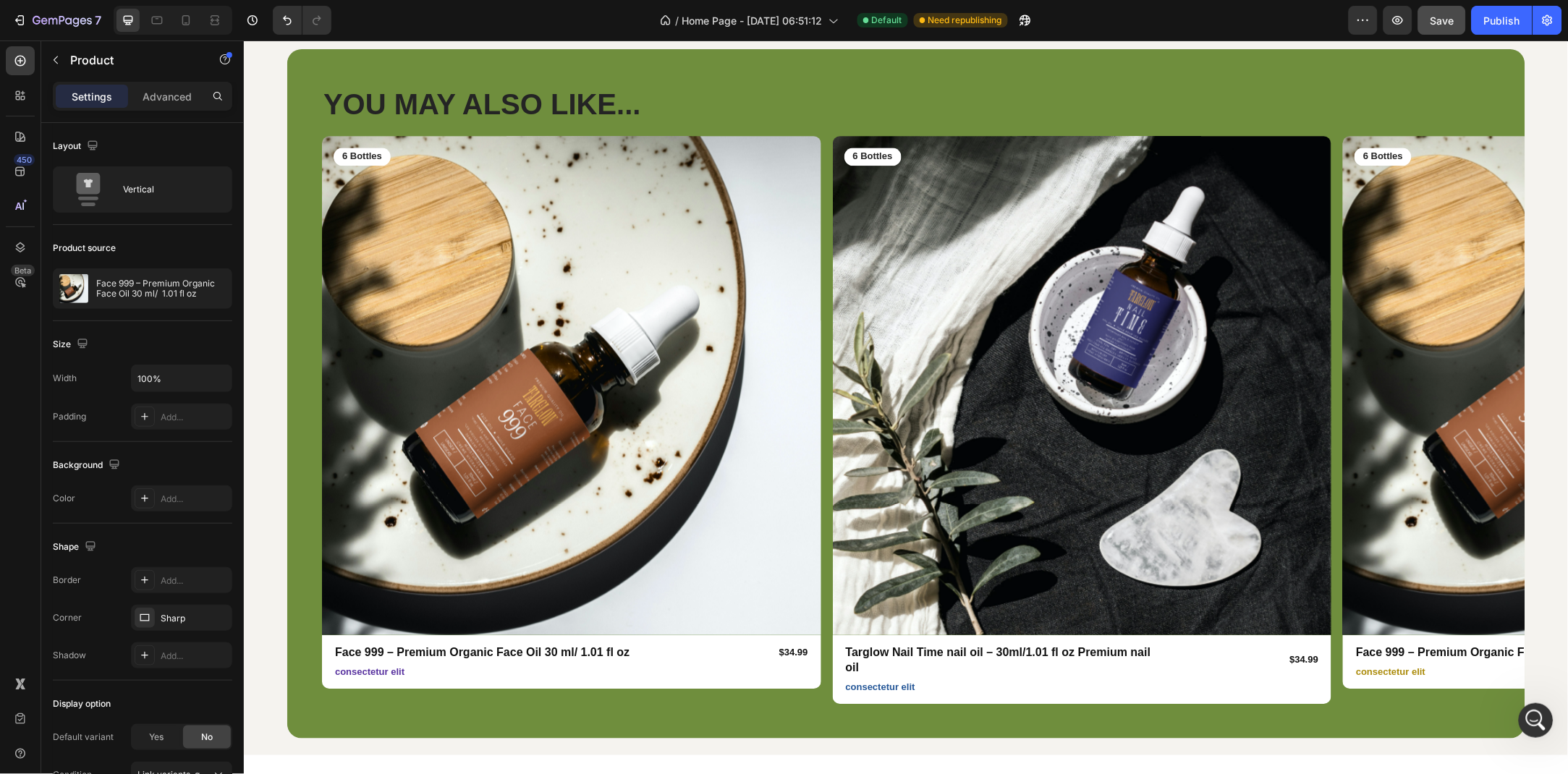
click at [129, 283] on p "Face 999 – Premium Organic Face Oil 30 ml/ 1.01 fl oz" at bounding box center [160, 288] width 129 height 20
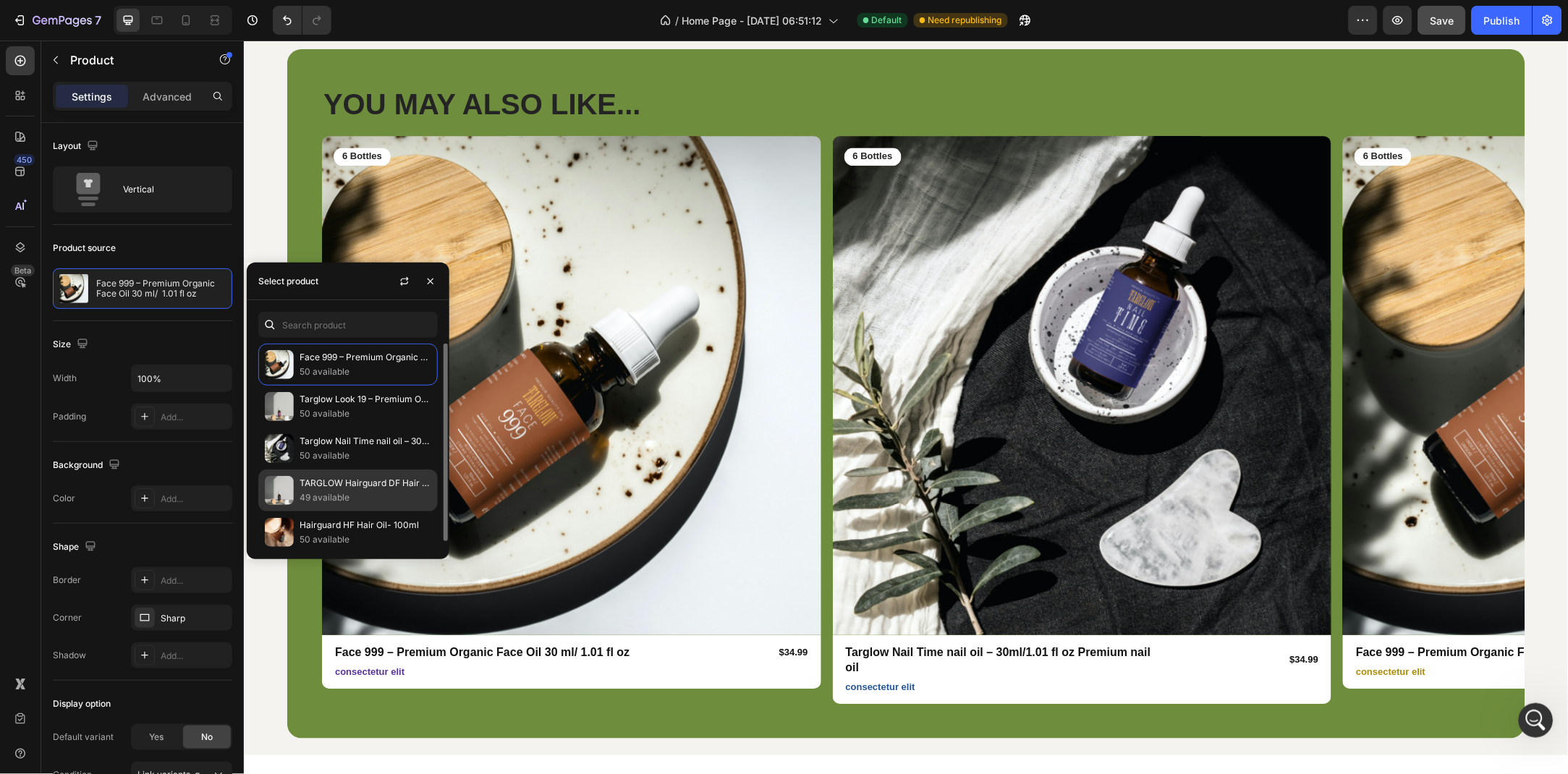
click at [353, 499] on p "49 available" at bounding box center [366, 497] width 132 height 14
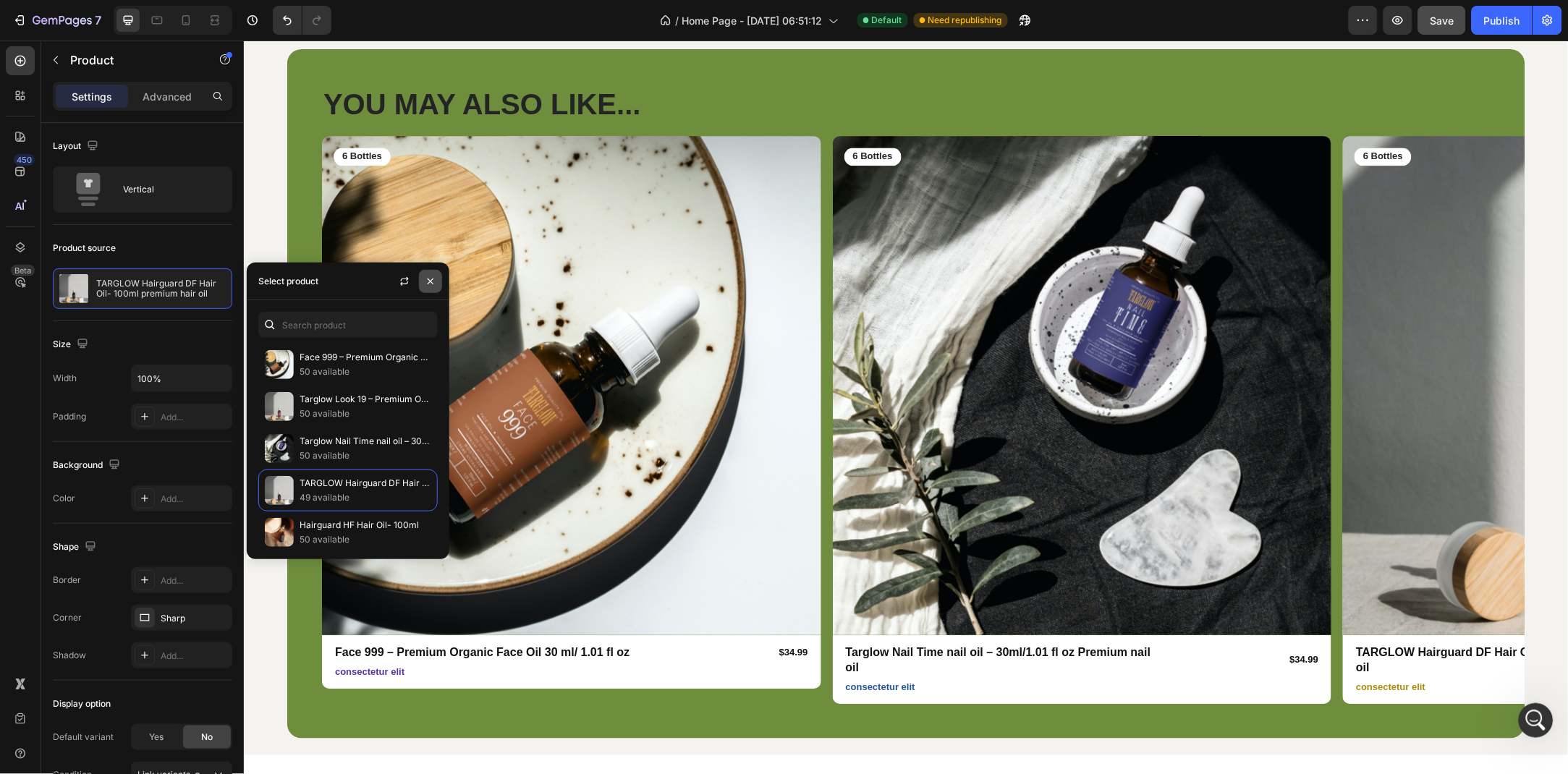
click at [435, 282] on icon "button" at bounding box center [430, 281] width 11 height 11
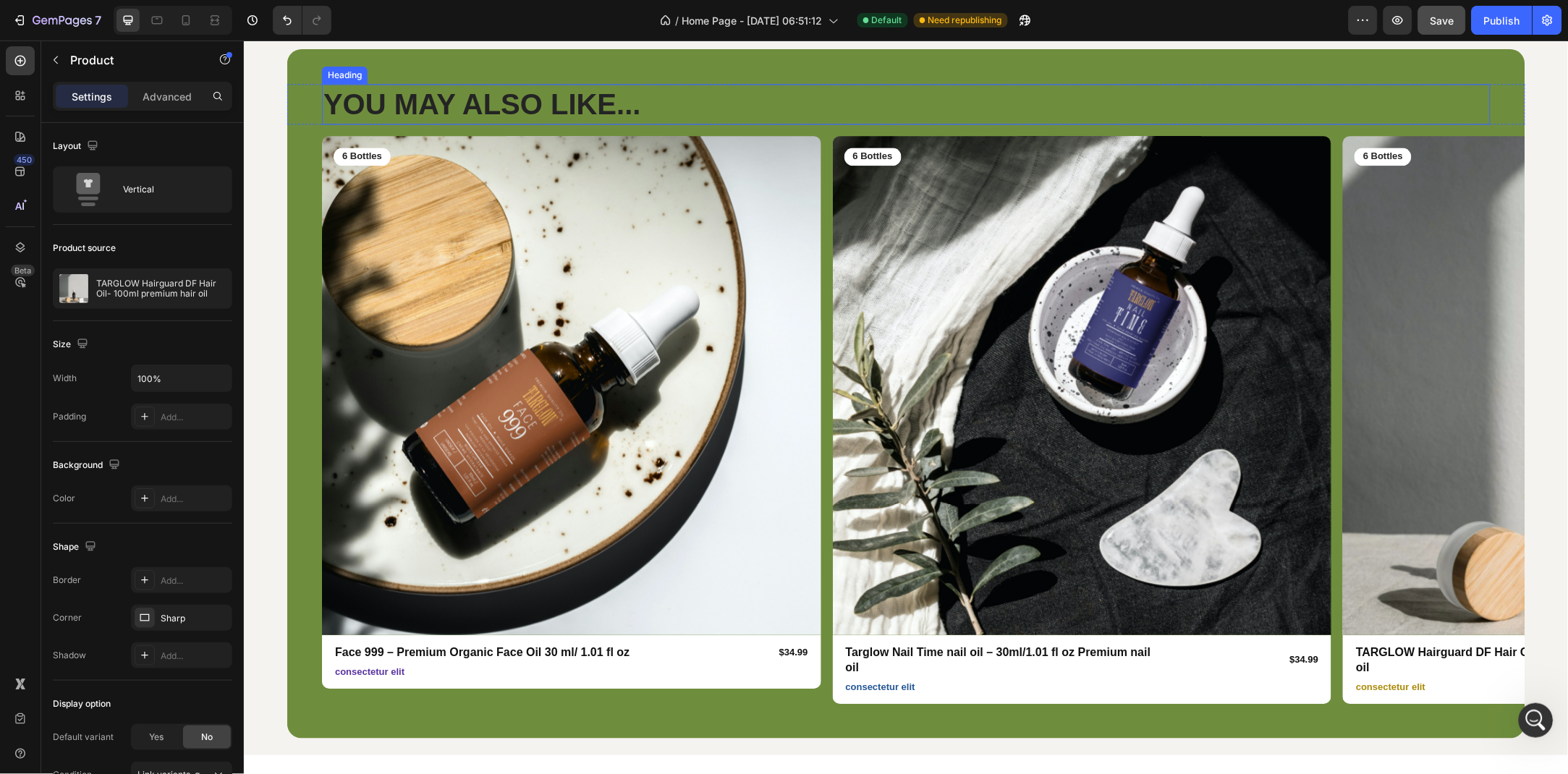
click at [807, 89] on h2 "YOU MAY ALSO LIKE..." at bounding box center [906, 104] width 1169 height 41
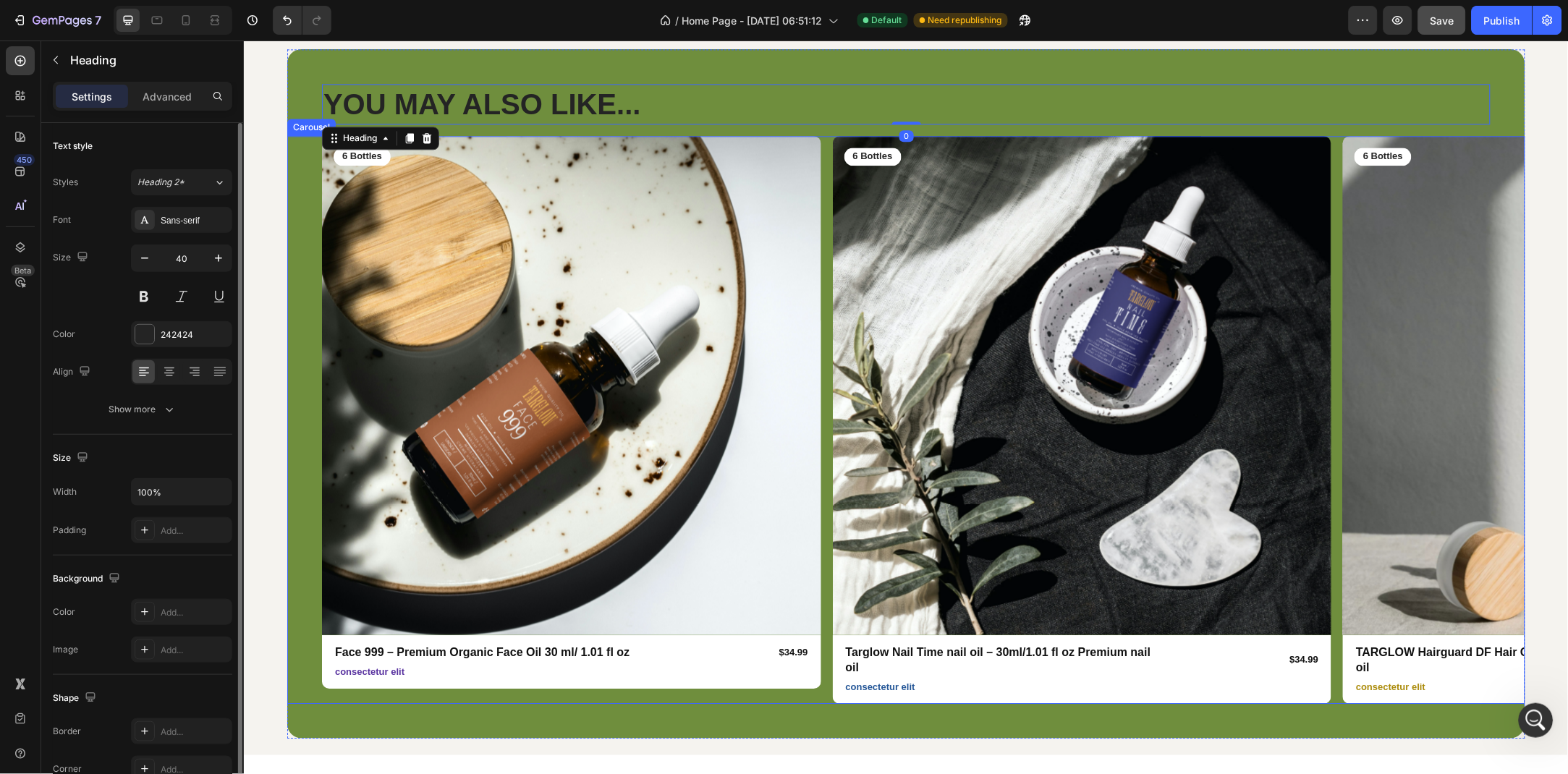
click at [313, 253] on div "Product Images 6 Bottles Text Block Row Face 999 – Premium Organic Face Oil 30 …" at bounding box center [906, 419] width 1238 height 567
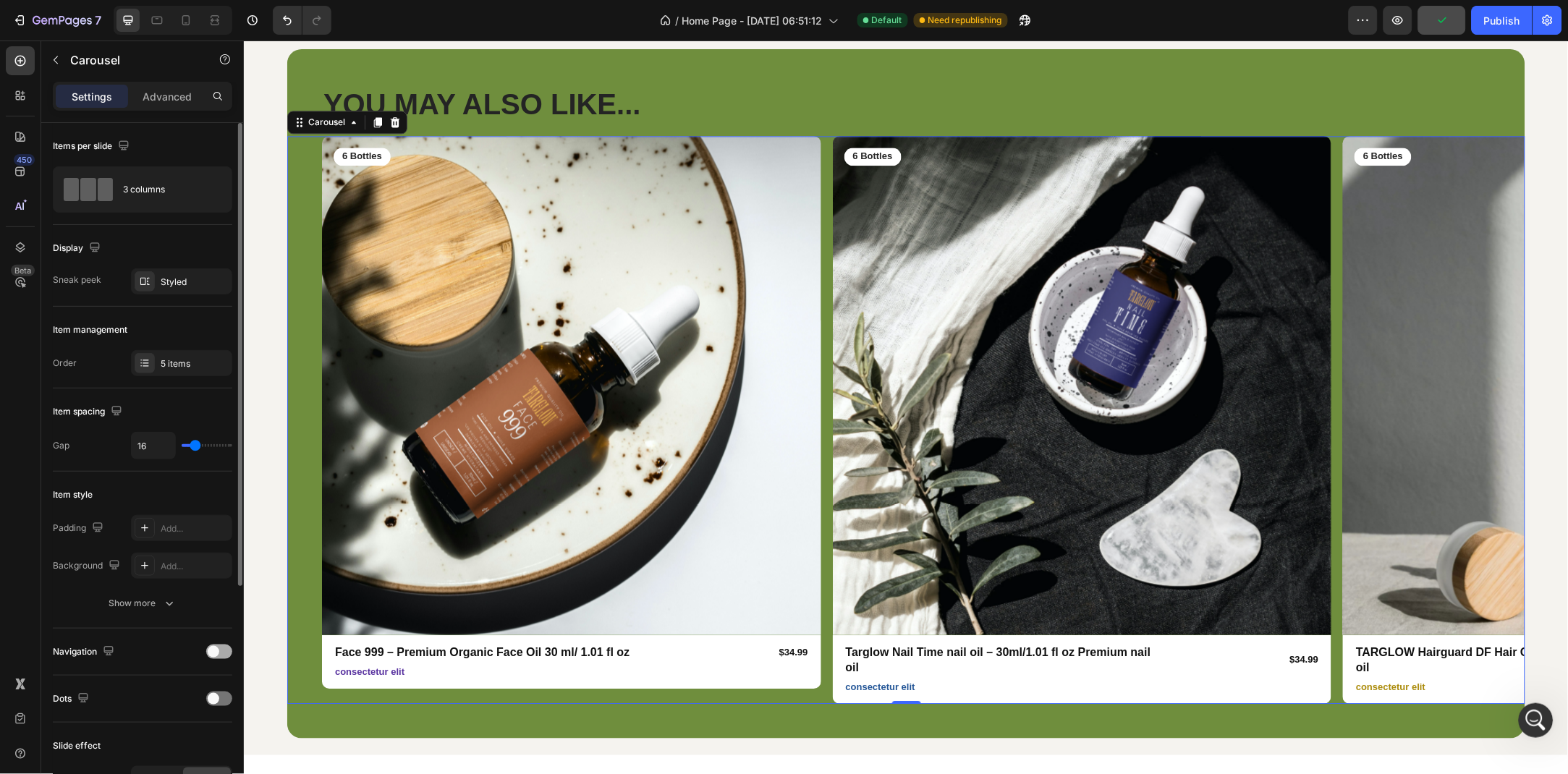
click at [220, 656] on div at bounding box center [219, 651] width 26 height 14
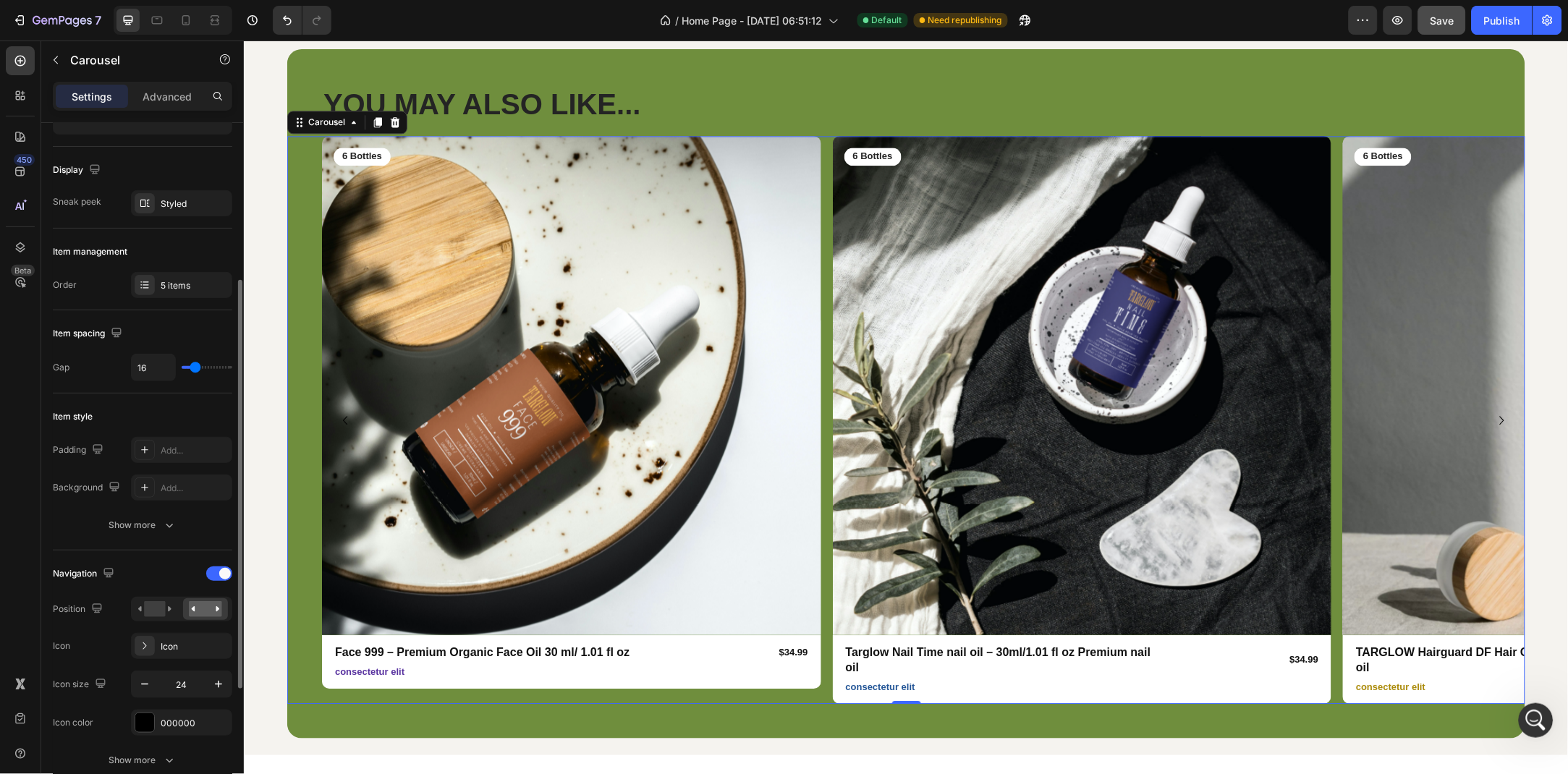
scroll to position [157, 0]
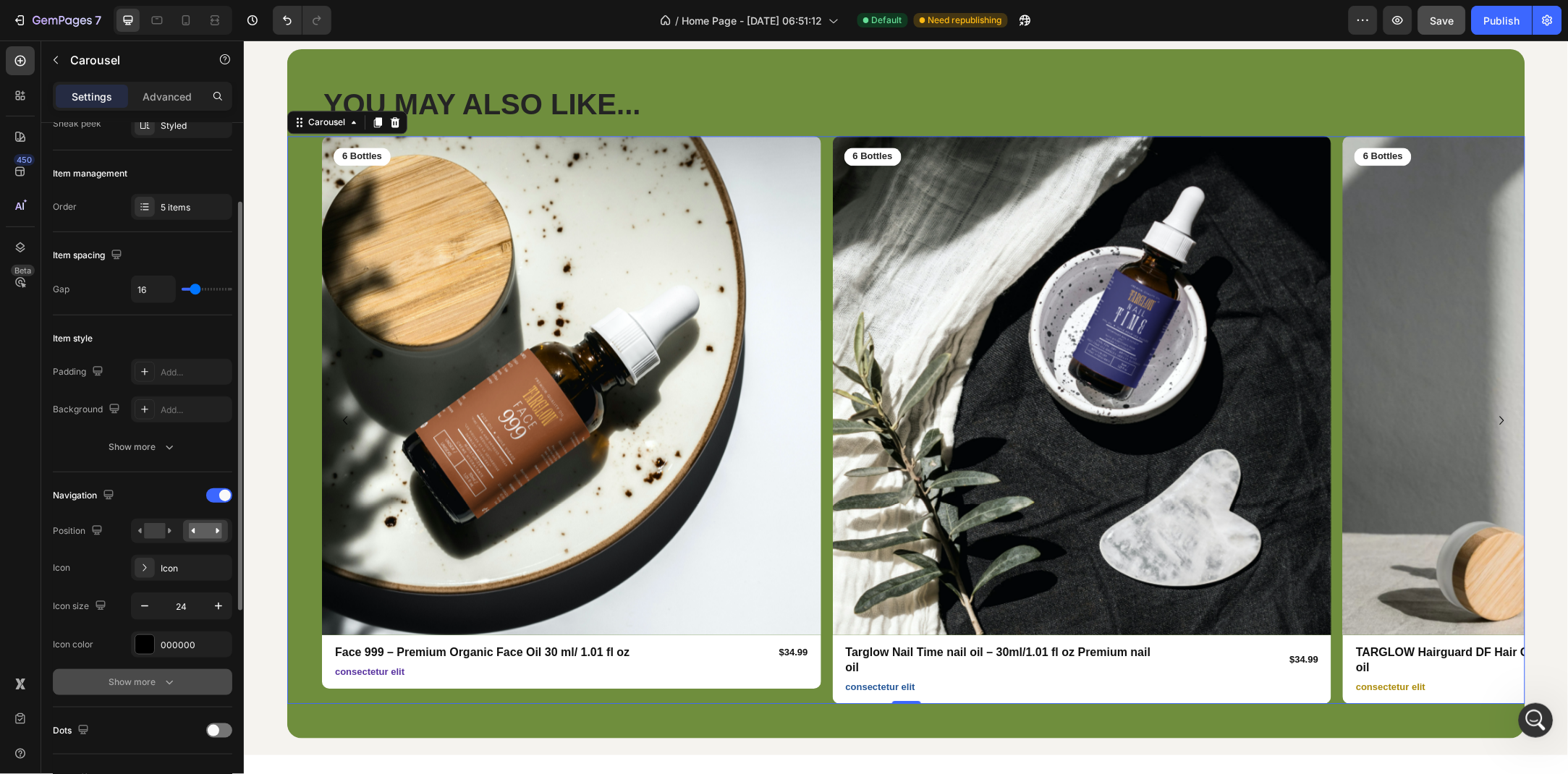
click at [176, 670] on button "Show more" at bounding box center [142, 682] width 179 height 26
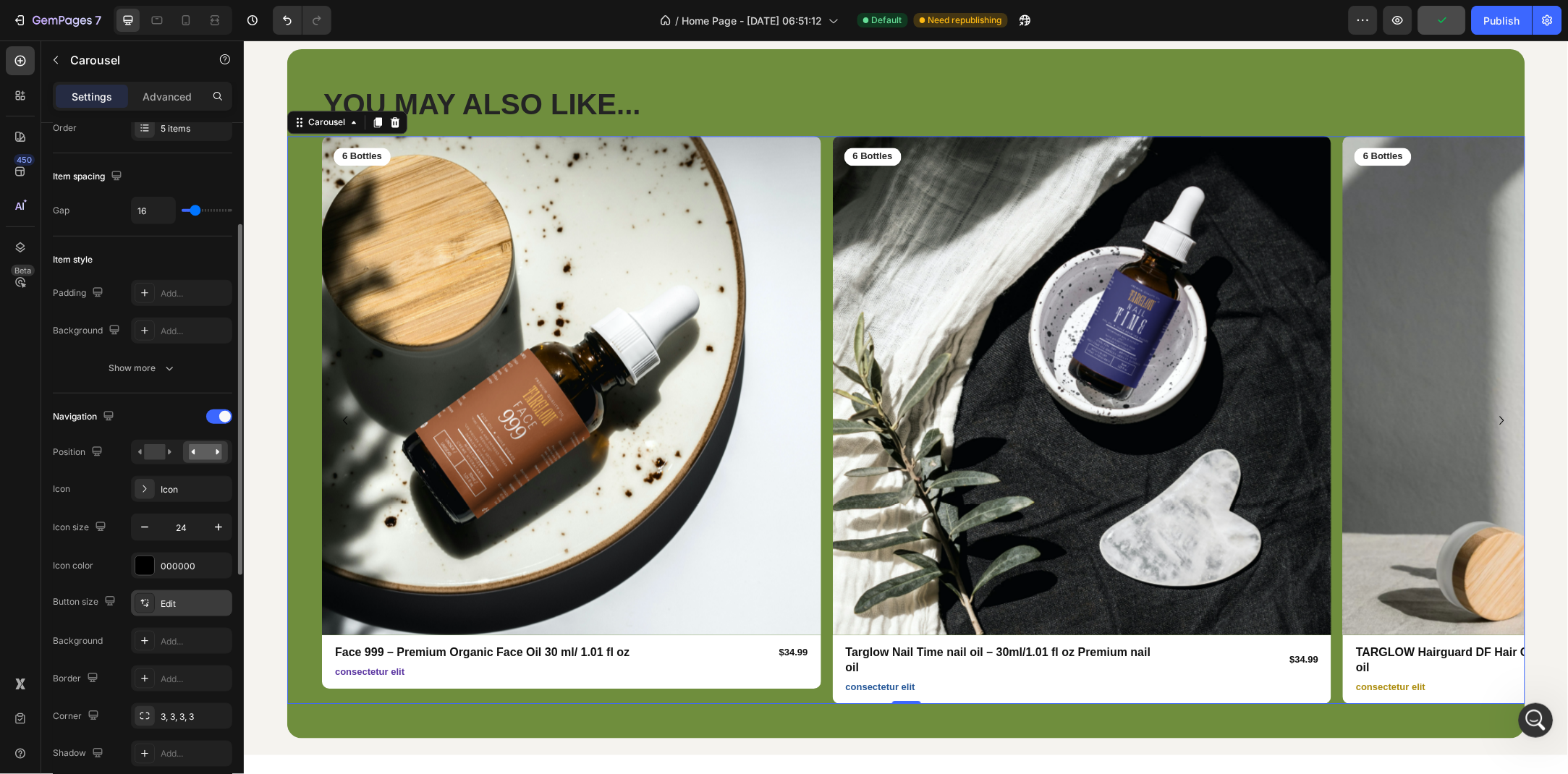
click at [182, 614] on div "Edit" at bounding box center [182, 603] width 101 height 26
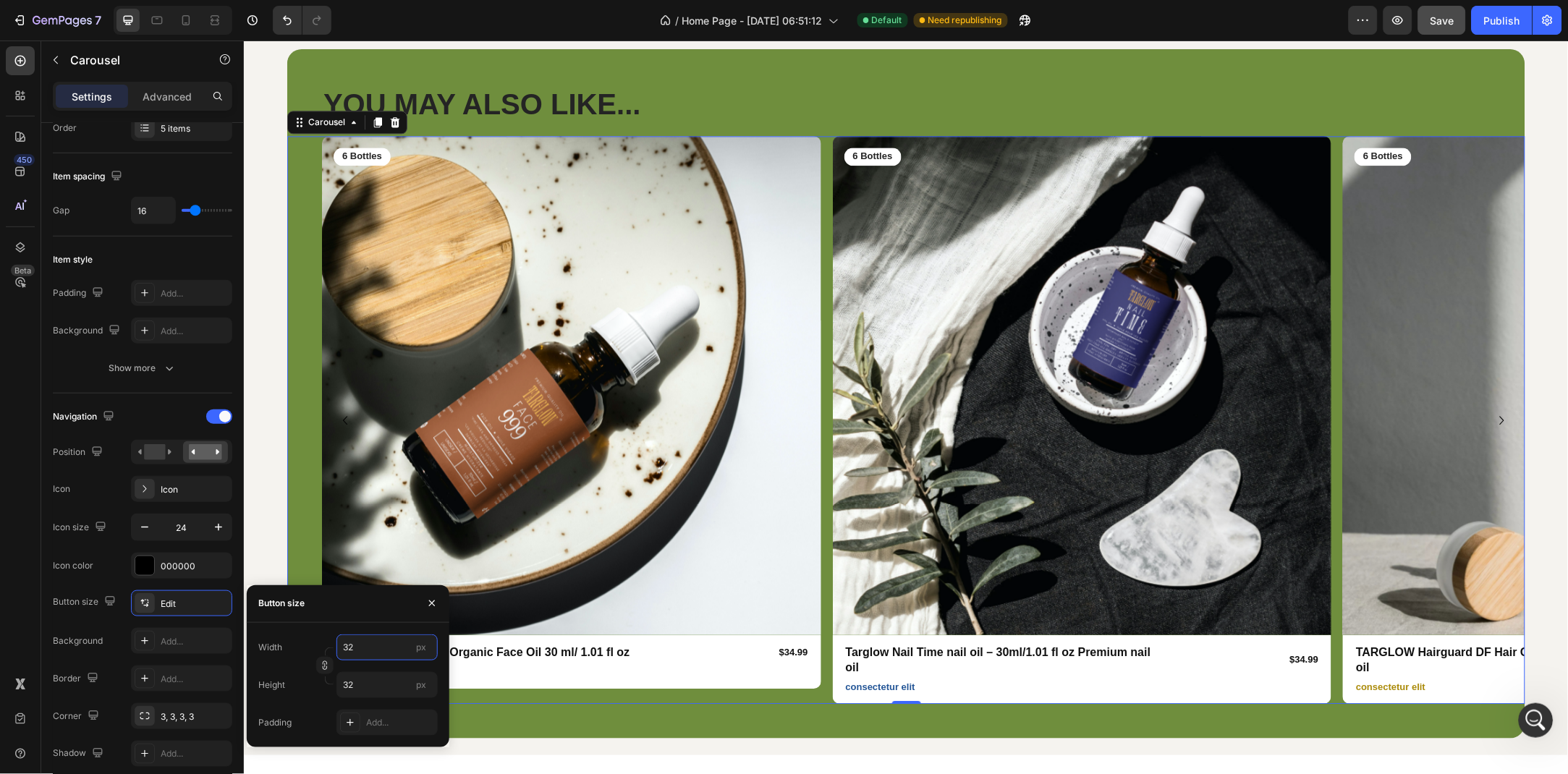
click at [367, 642] on input "32" at bounding box center [387, 648] width 101 height 26
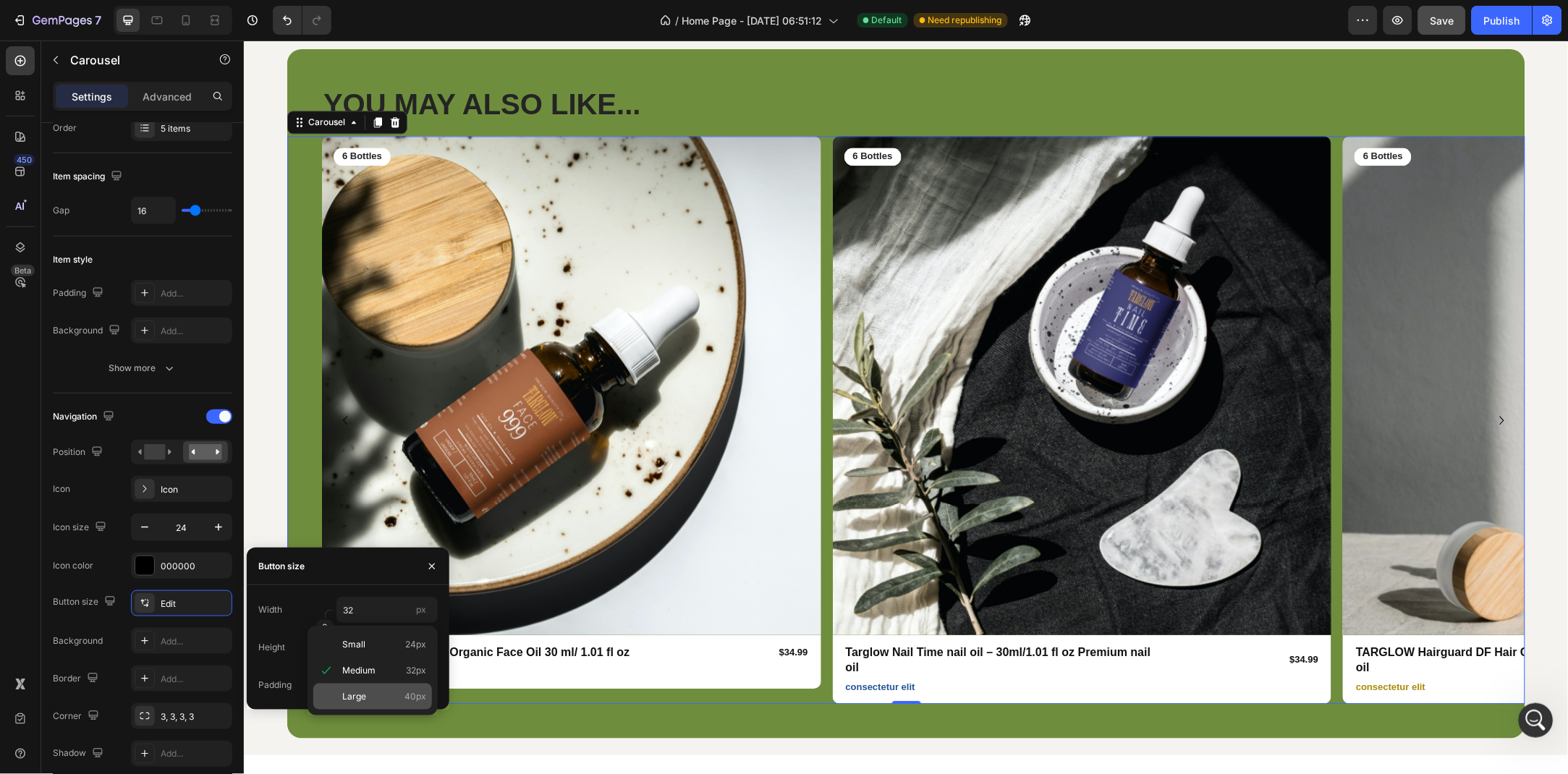
click at [390, 691] on div "Small 24px Medium 32px Large 40px" at bounding box center [372, 670] width 130 height 90
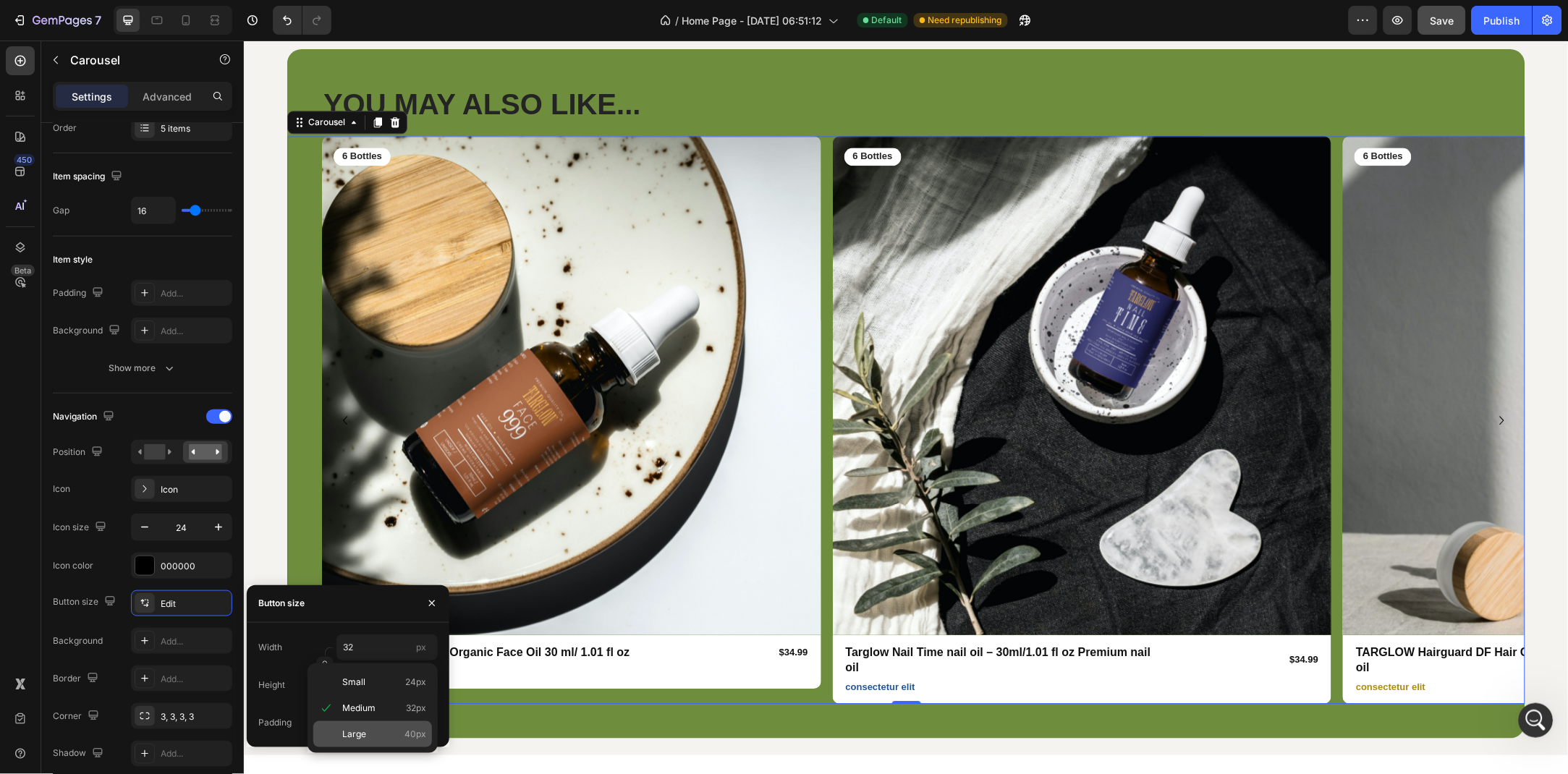
click at [370, 735] on p "Large 40px" at bounding box center [384, 734] width 84 height 13
click at [367, 735] on p "Large 40px" at bounding box center [384, 734] width 84 height 13
click at [353, 733] on span "Large" at bounding box center [354, 734] width 24 height 13
type input "40"
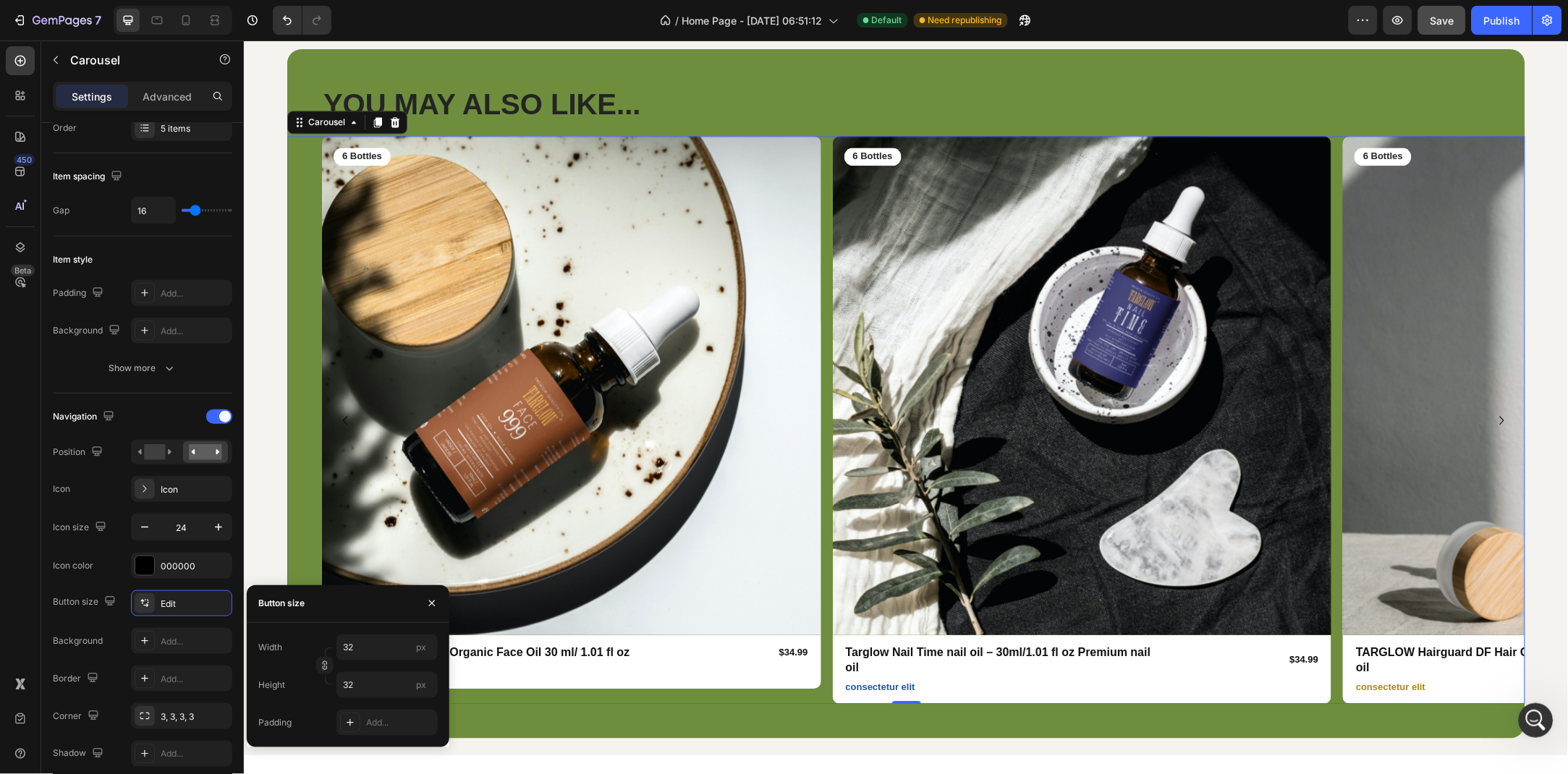
type input "40"
click at [431, 610] on button "button" at bounding box center [432, 603] width 23 height 23
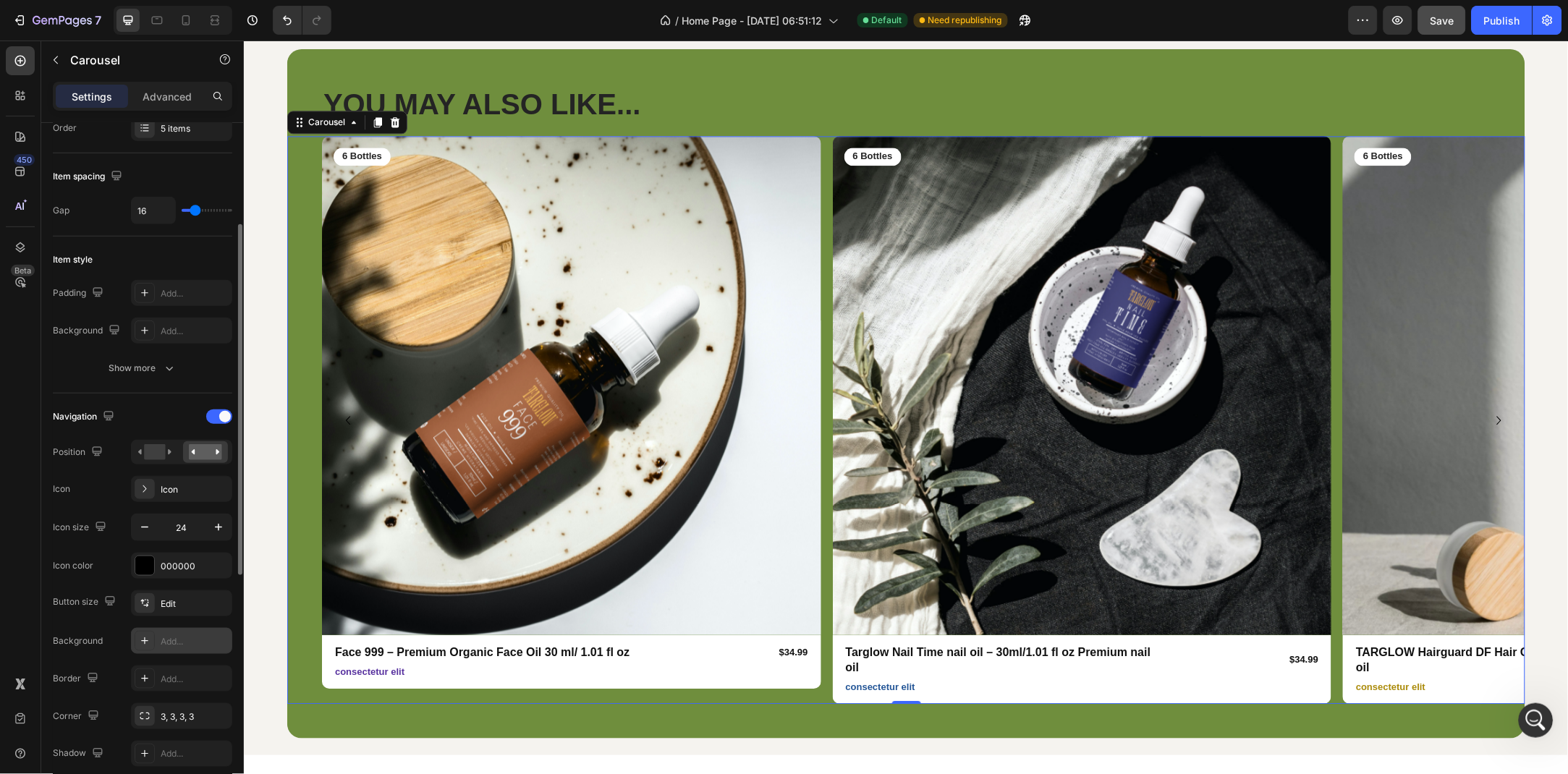
click at [164, 642] on div "Add..." at bounding box center [194, 642] width 68 height 13
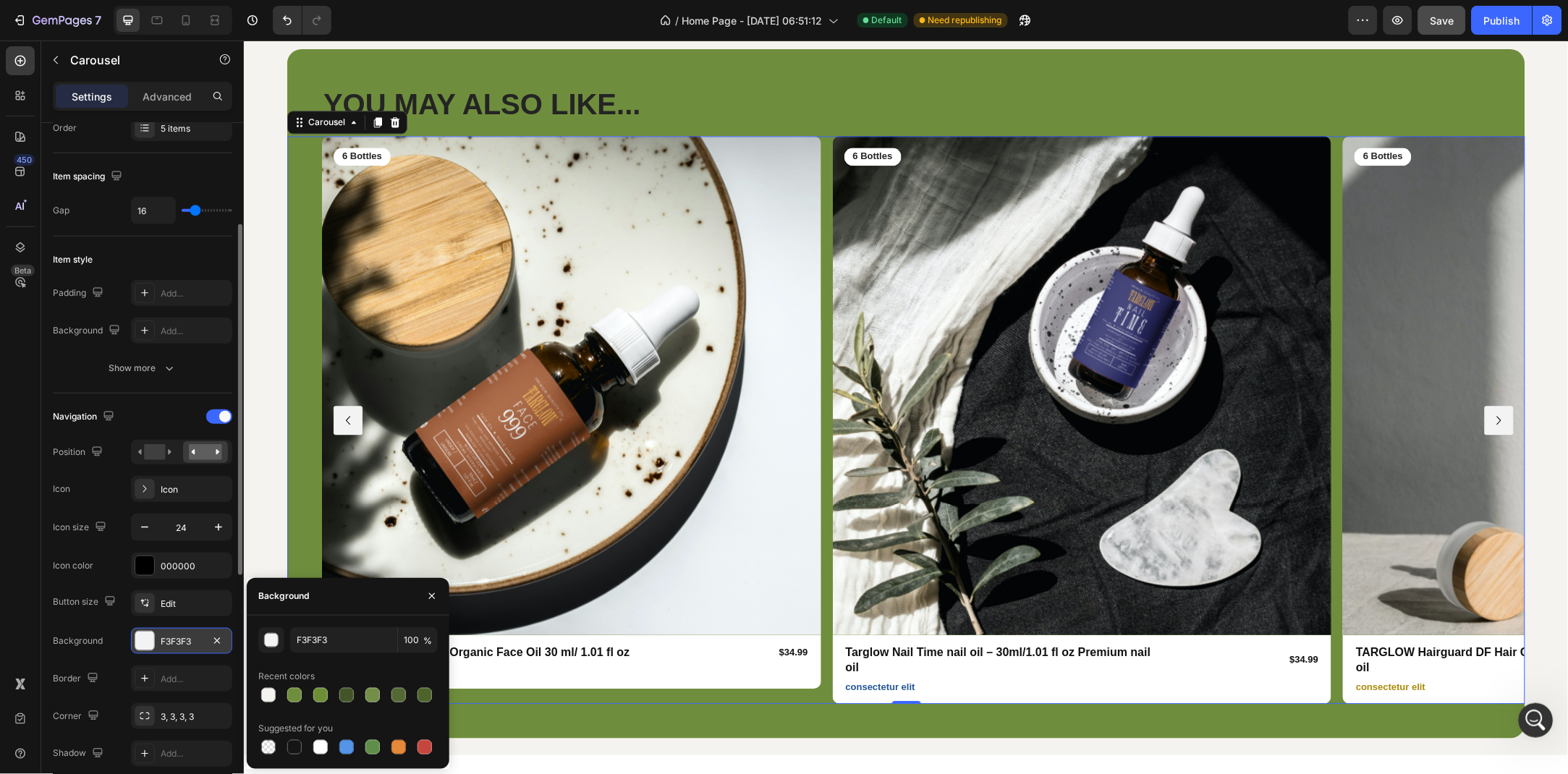
click at [138, 638] on div at bounding box center [145, 641] width 19 height 19
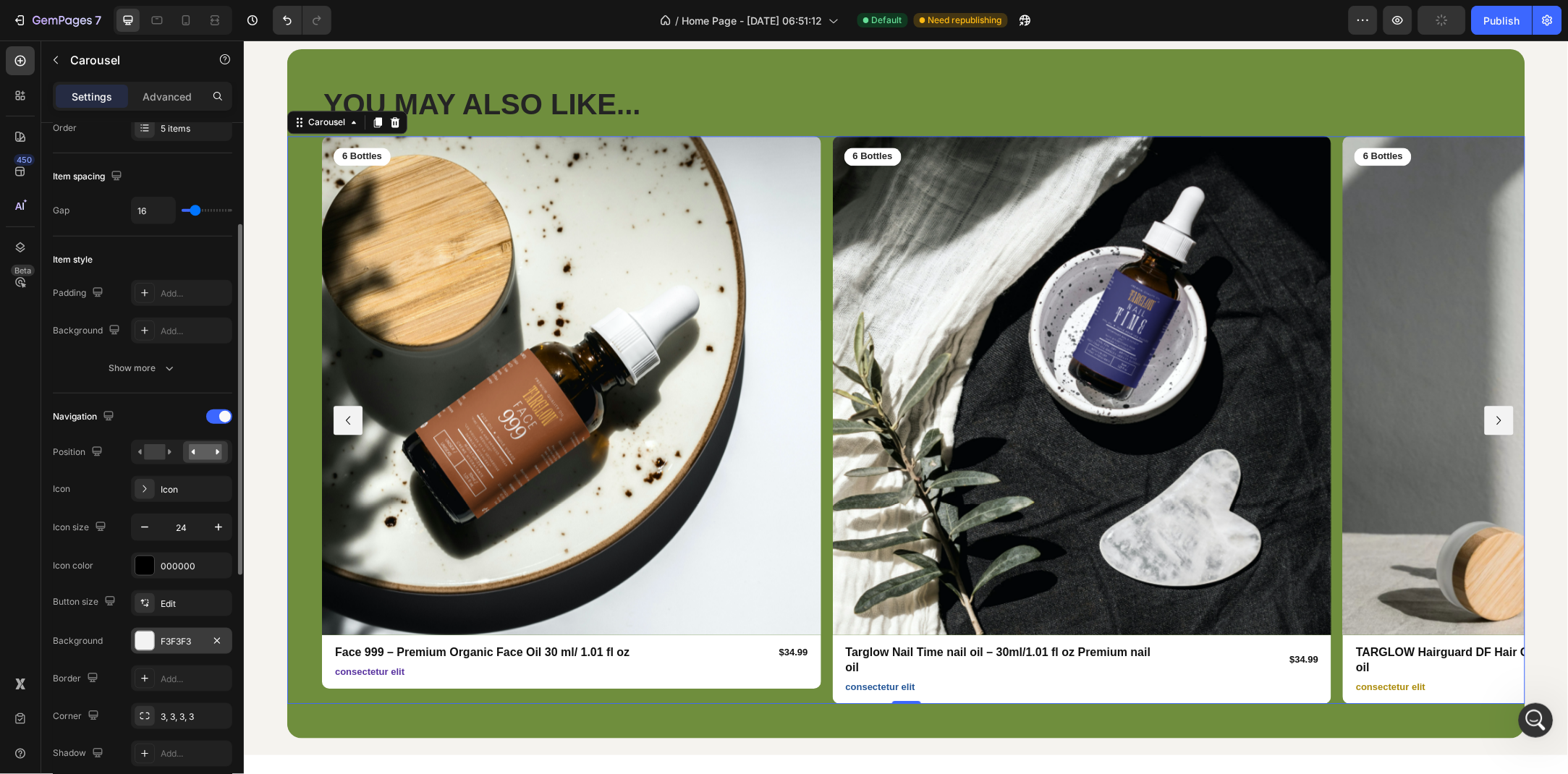
click at [161, 645] on div "F3F3F3" at bounding box center [181, 642] width 42 height 13
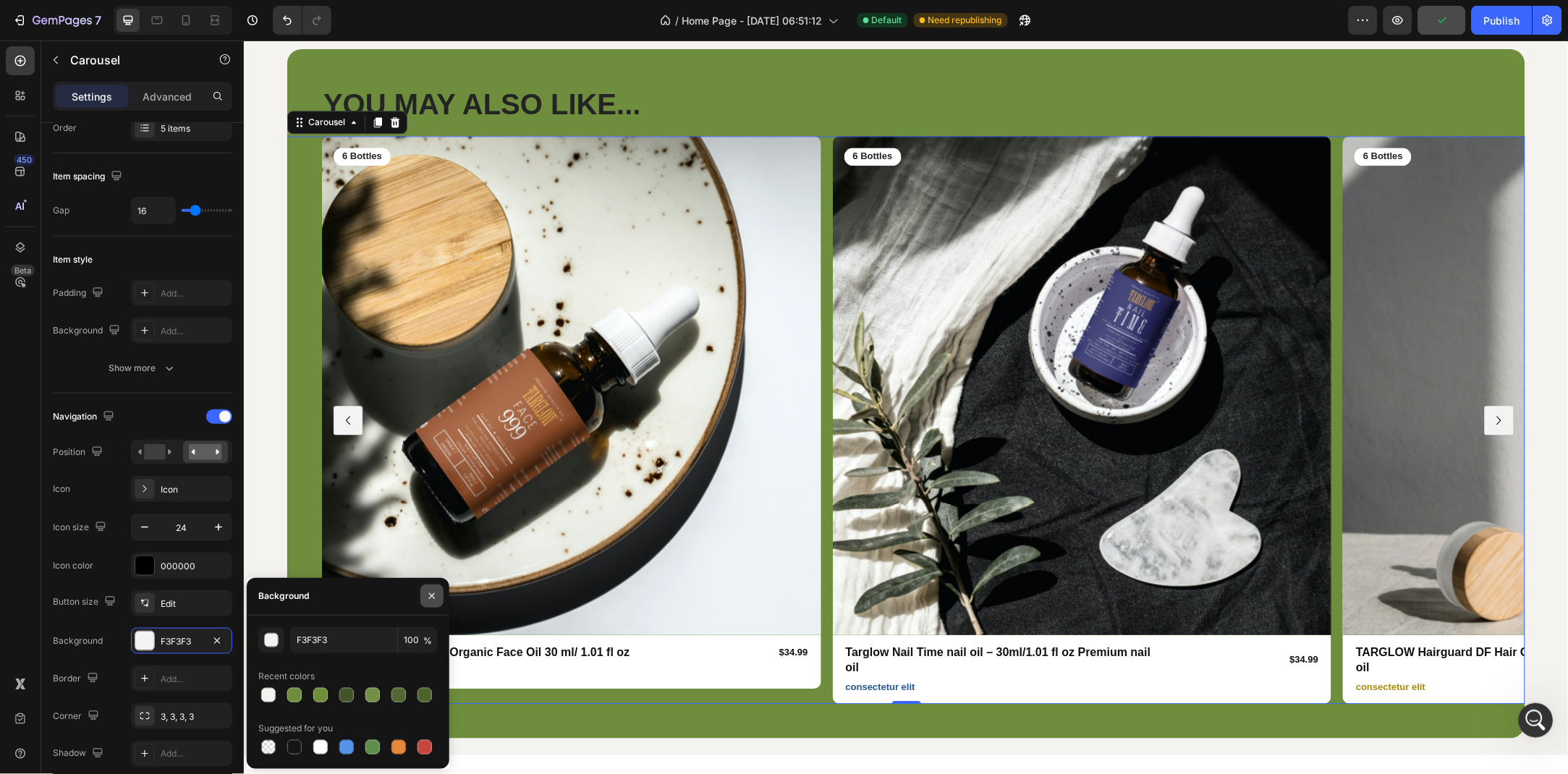
click at [436, 598] on icon "button" at bounding box center [431, 595] width 11 height 11
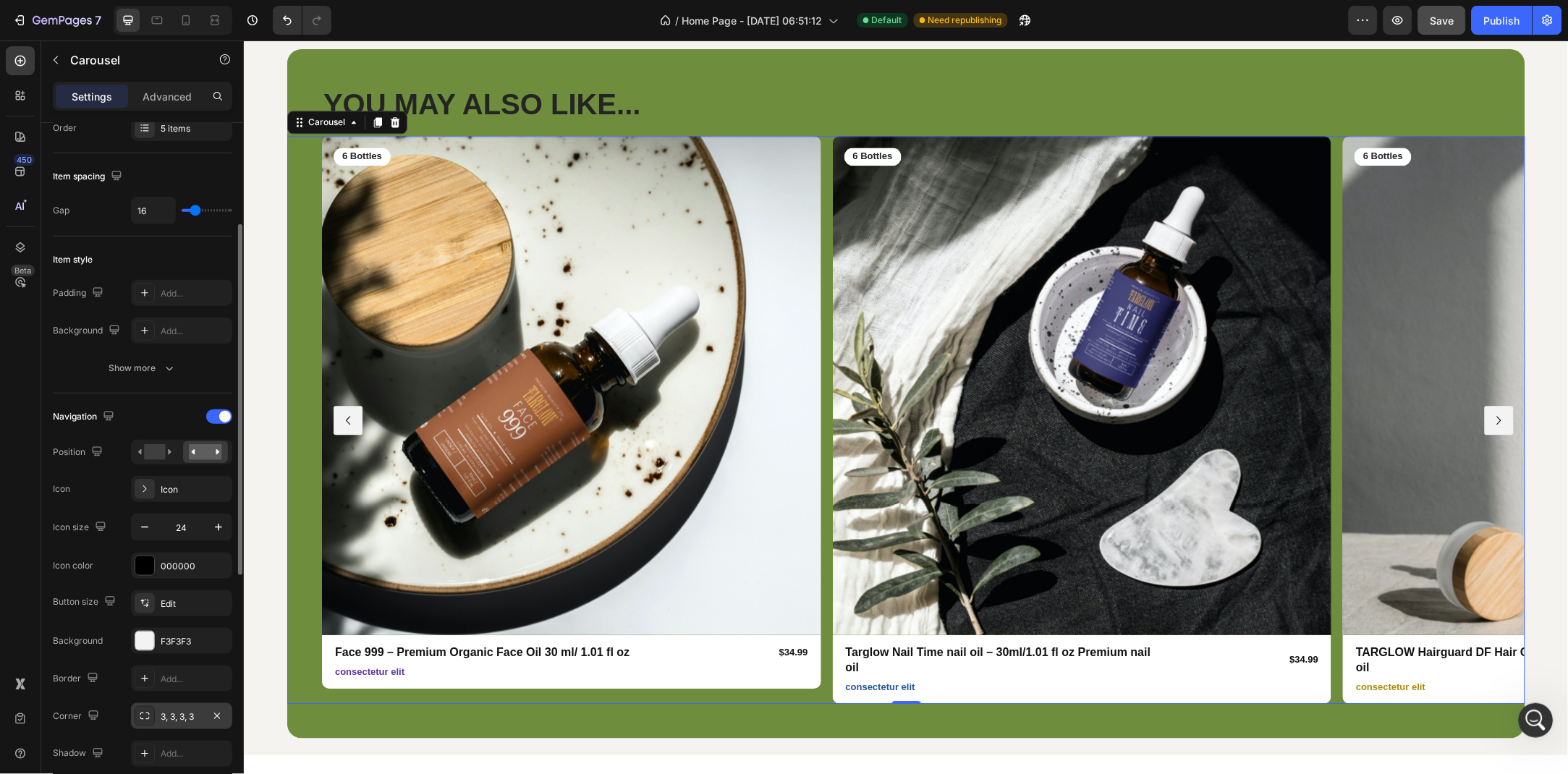
click at [178, 721] on div "3, 3, 3, 3" at bounding box center [181, 716] width 42 height 13
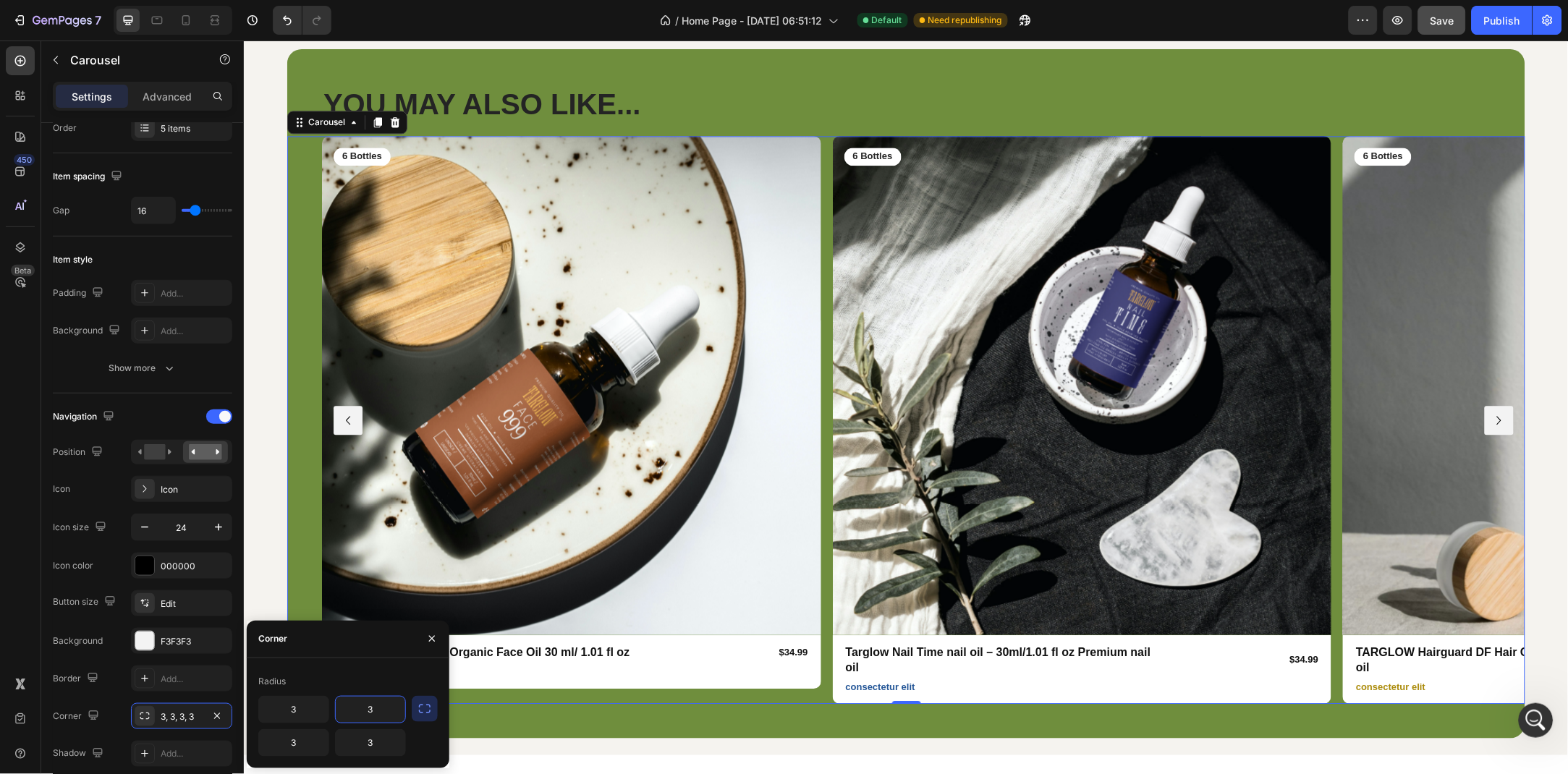
click at [389, 709] on input "3" at bounding box center [371, 710] width 70 height 26
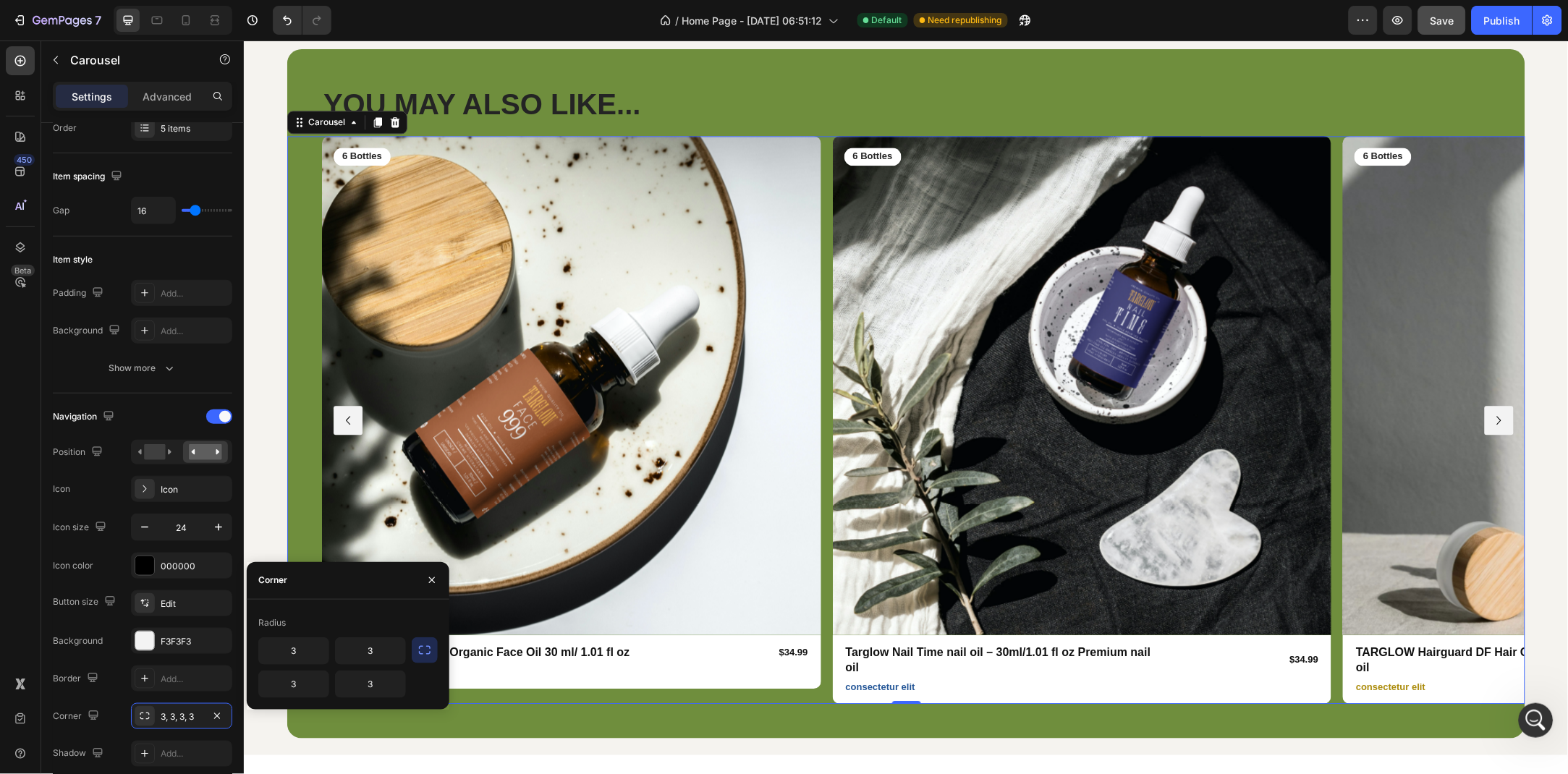
click at [423, 657] on div "Radius 3 3 3 3" at bounding box center [348, 654] width 203 height 110
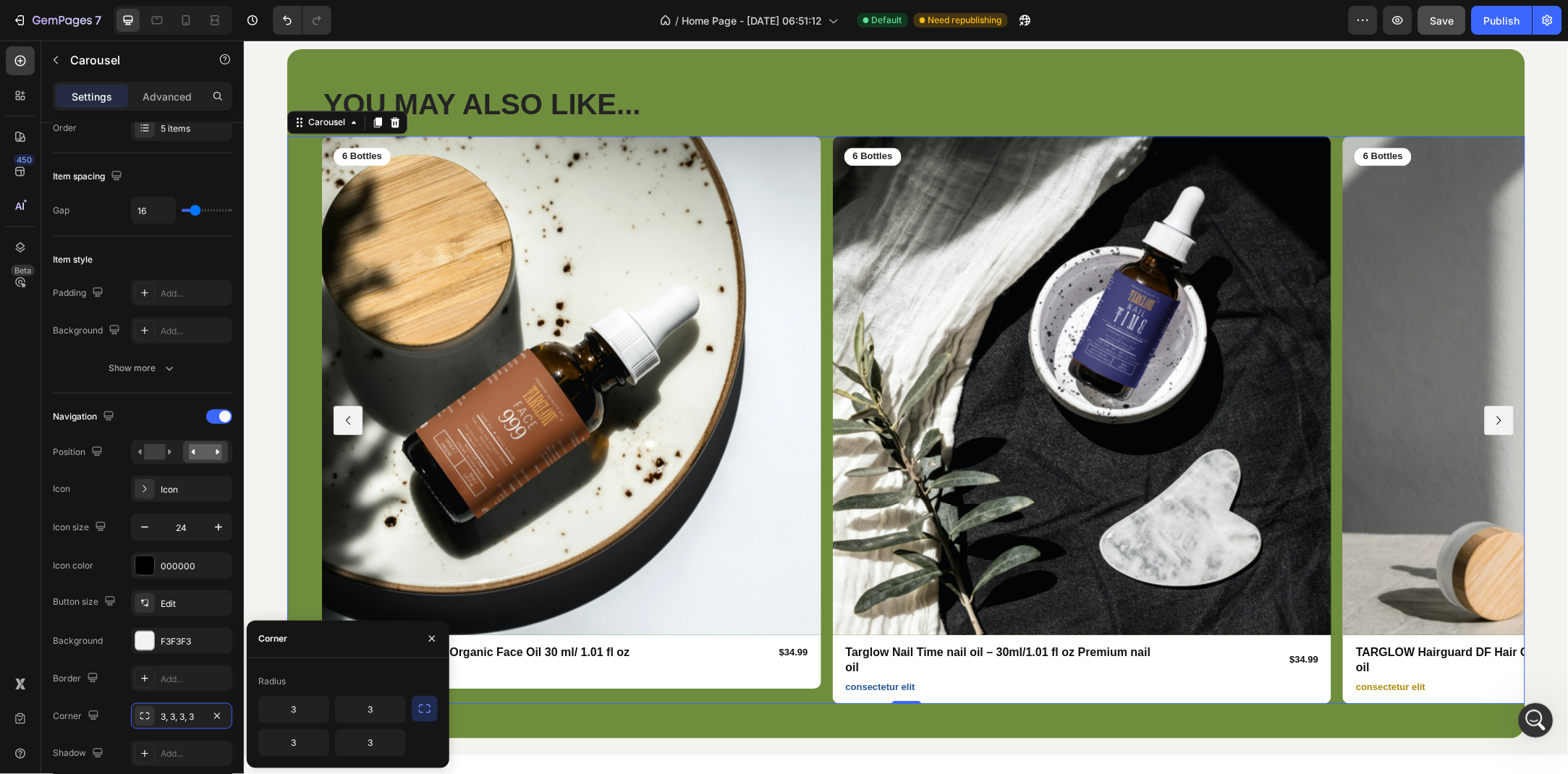
click at [423, 709] on icon "button" at bounding box center [425, 709] width 14 height 14
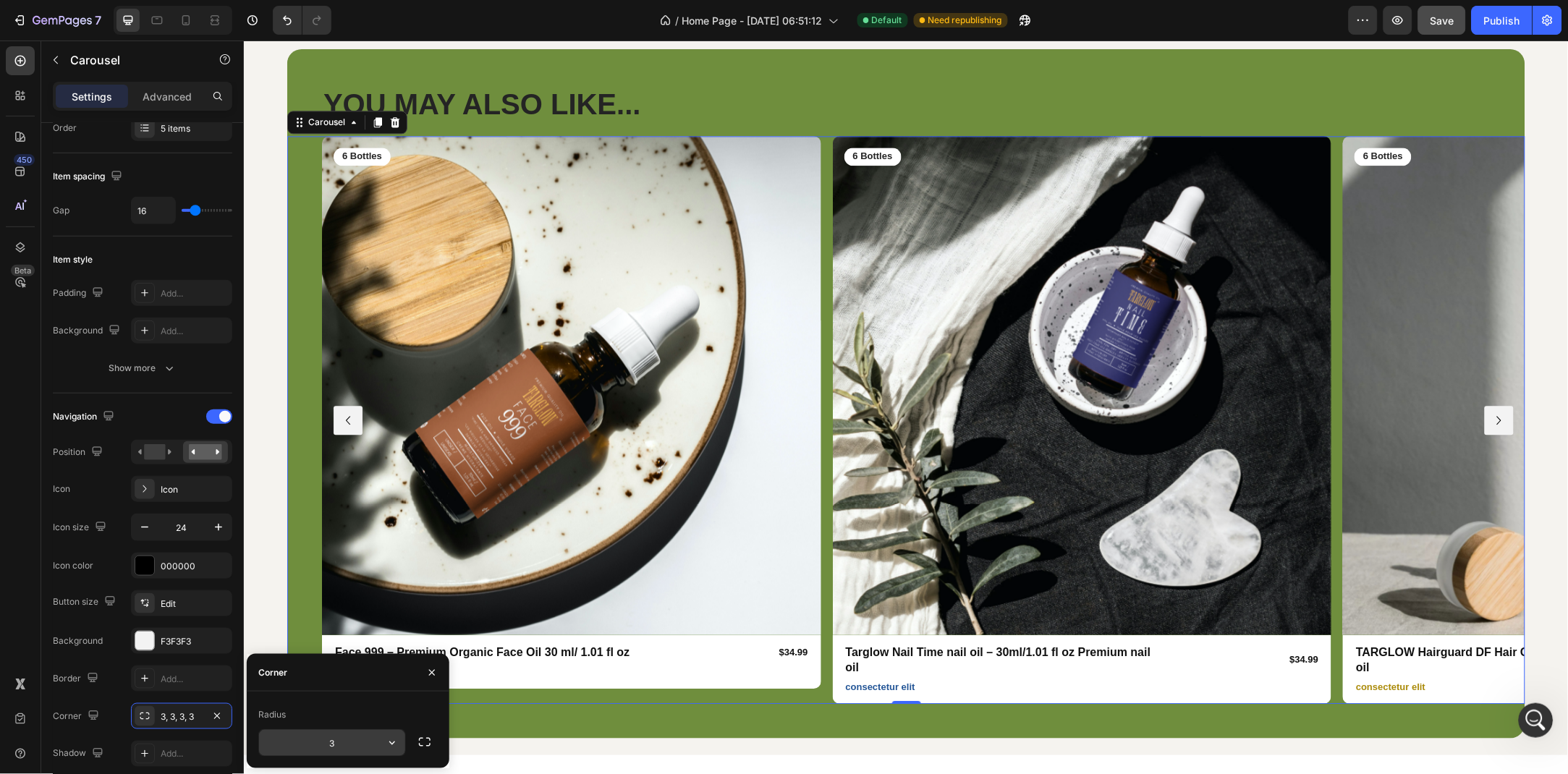
click at [344, 747] on input "3" at bounding box center [331, 743] width 146 height 26
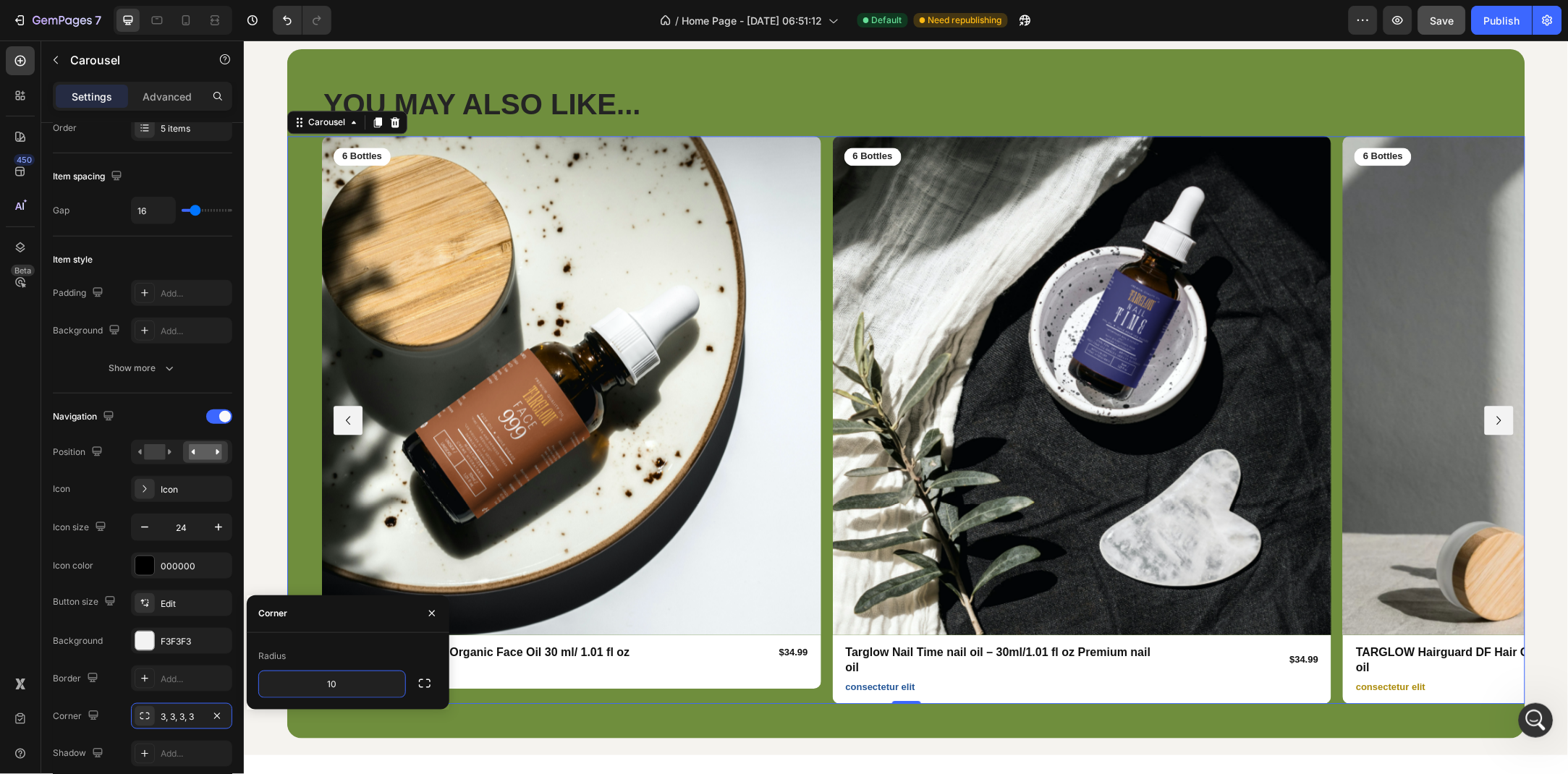
type input "100"
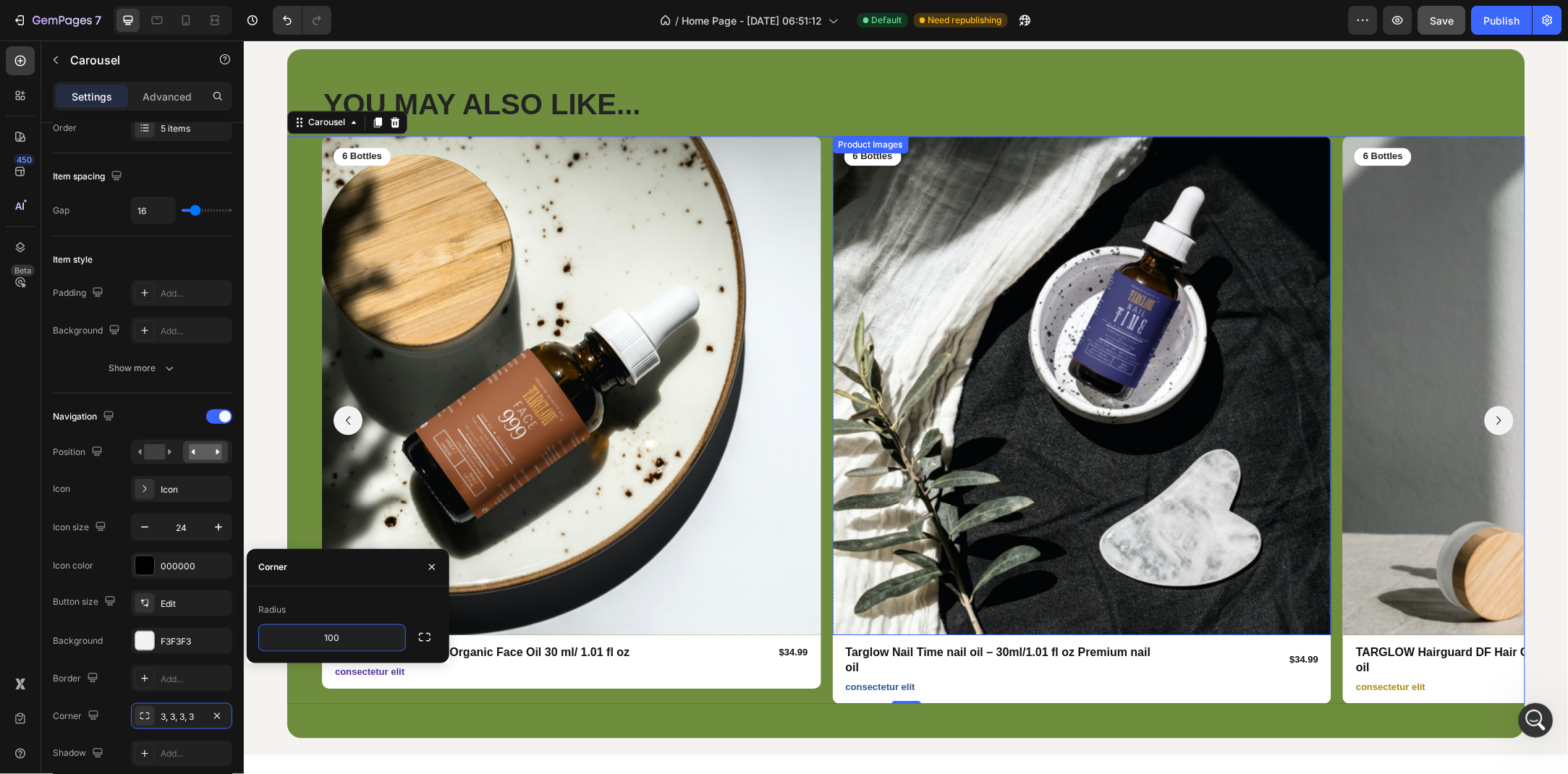
scroll to position [4562, 0]
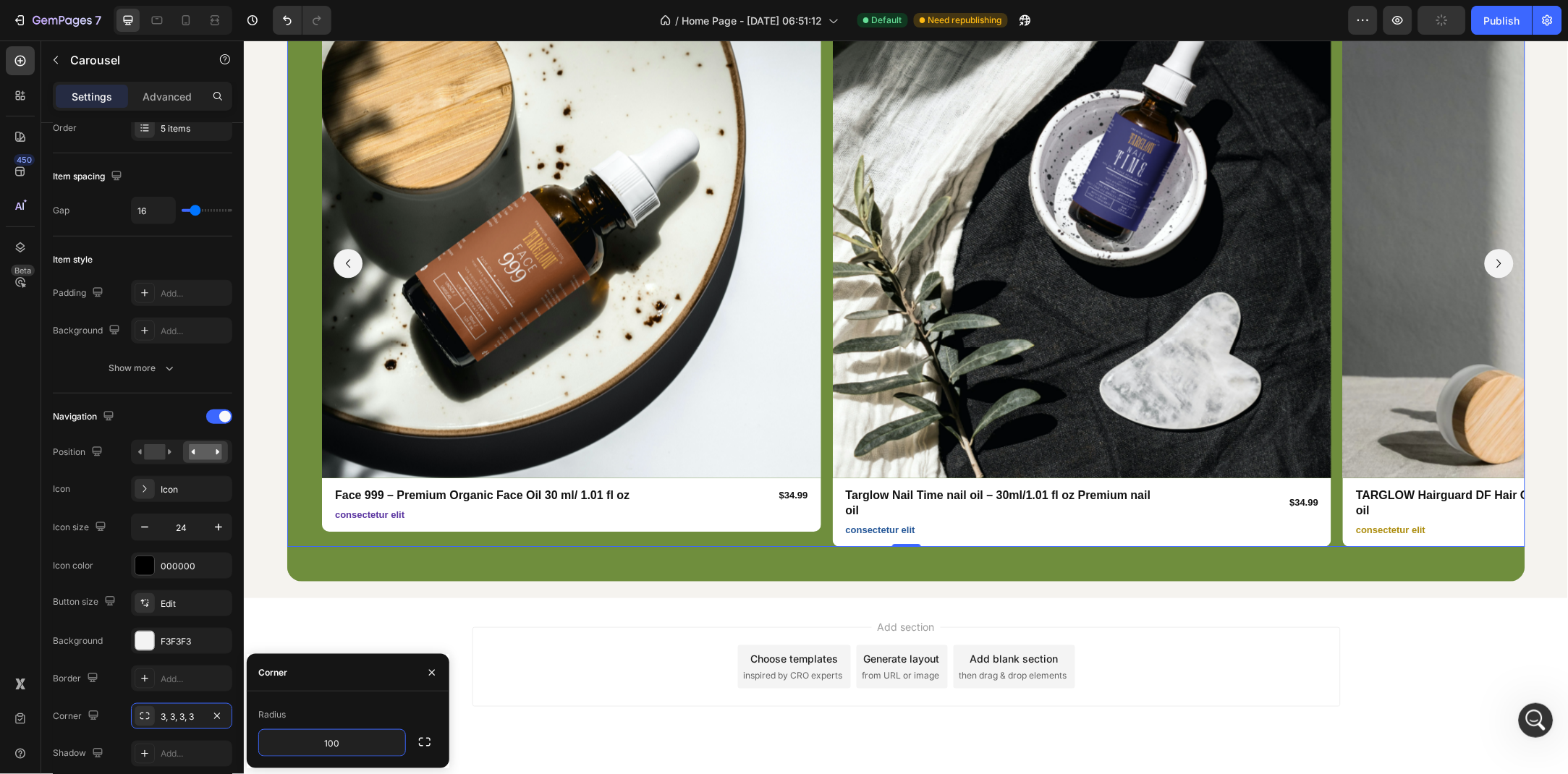
click at [257, 605] on div "Add section Choose templates inspired by CRO experts Generate layout from URL o…" at bounding box center [905, 686] width 1325 height 178
click at [340, 254] on icon "Carousel Back Arrow" at bounding box center [347, 263] width 17 height 17
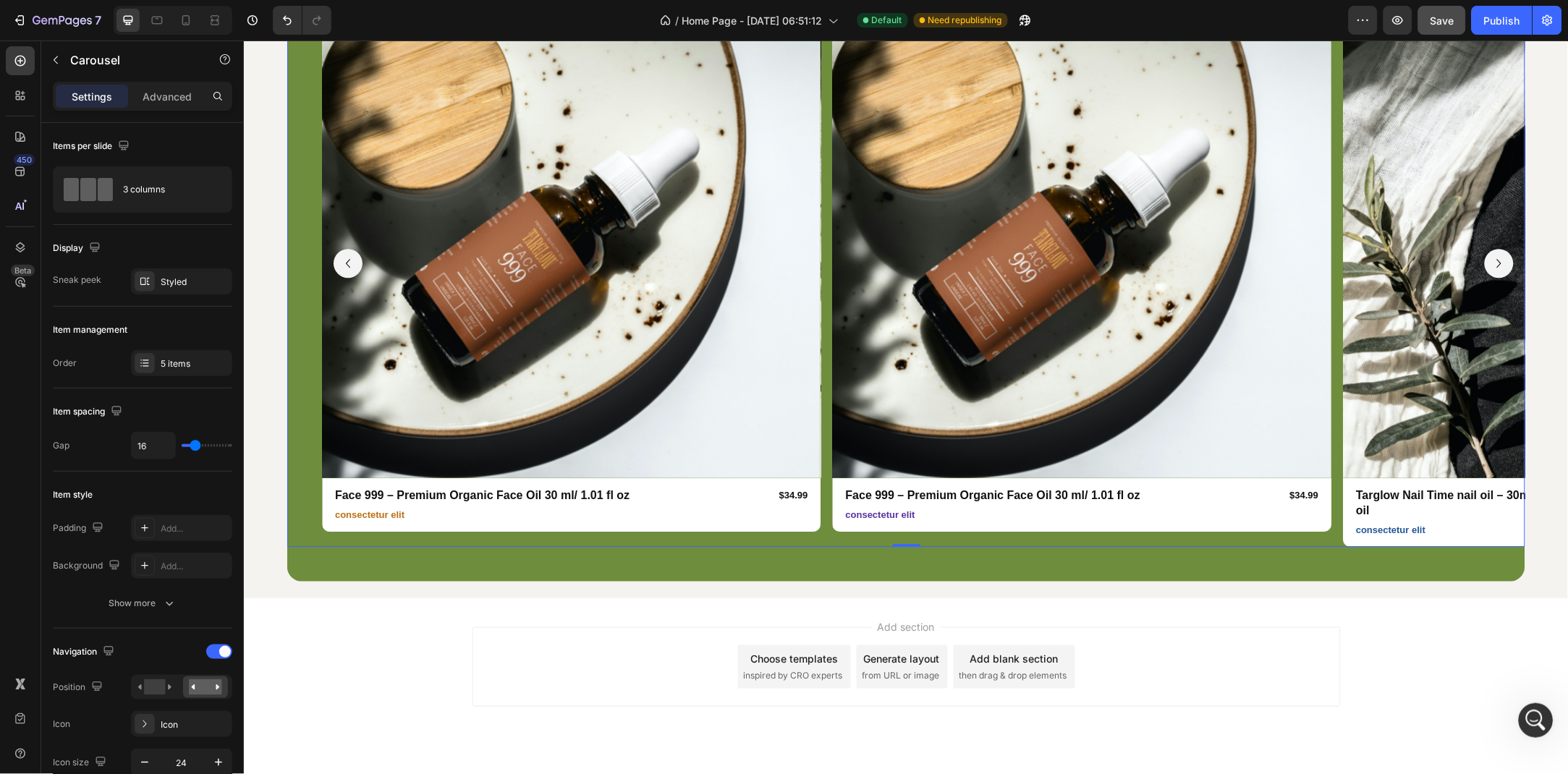
click at [342, 259] on icon "Carousel Back Arrow" at bounding box center [347, 263] width 17 height 17
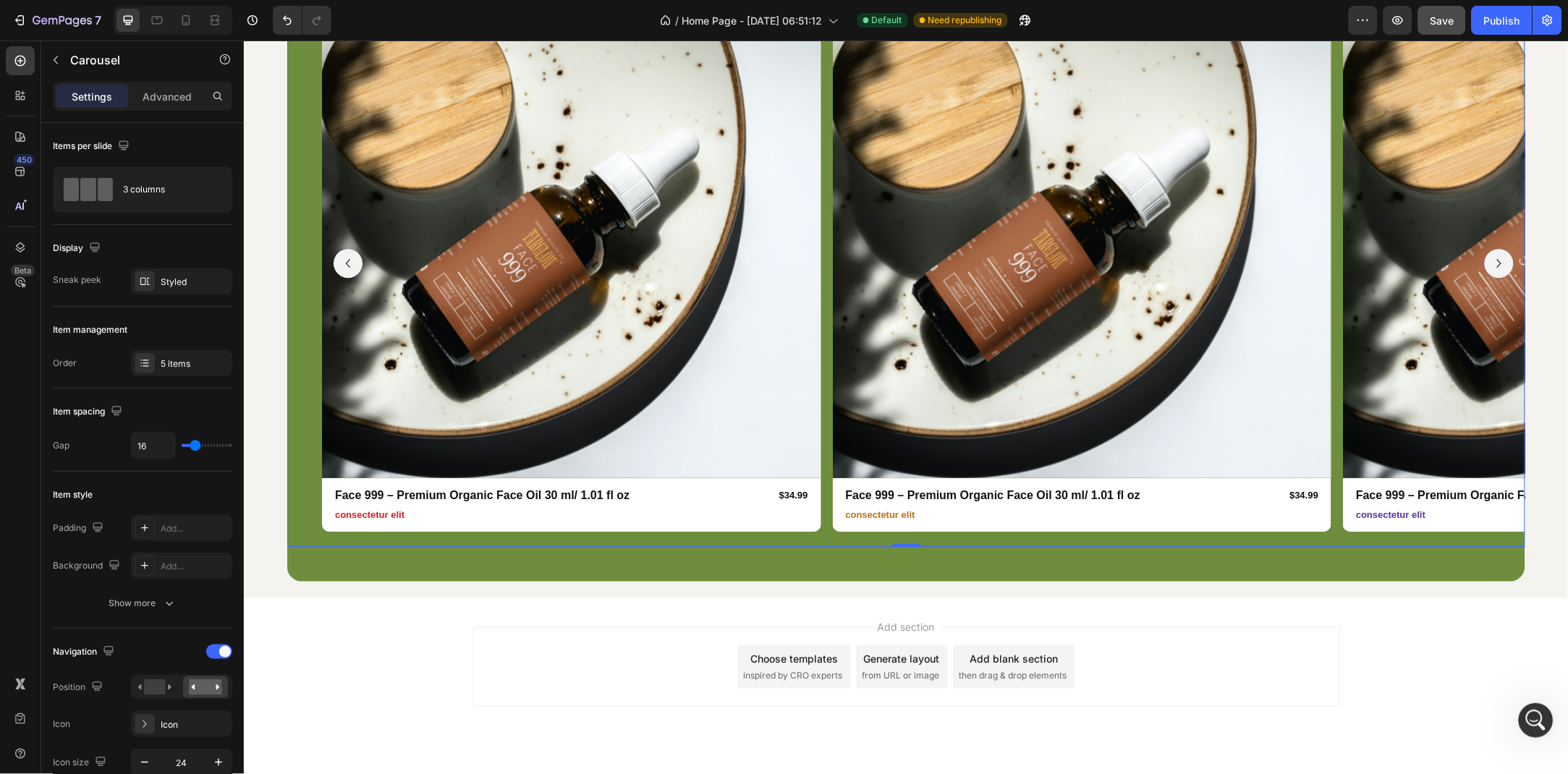
click at [342, 259] on icon "Carousel Back Arrow" at bounding box center [347, 263] width 17 height 17
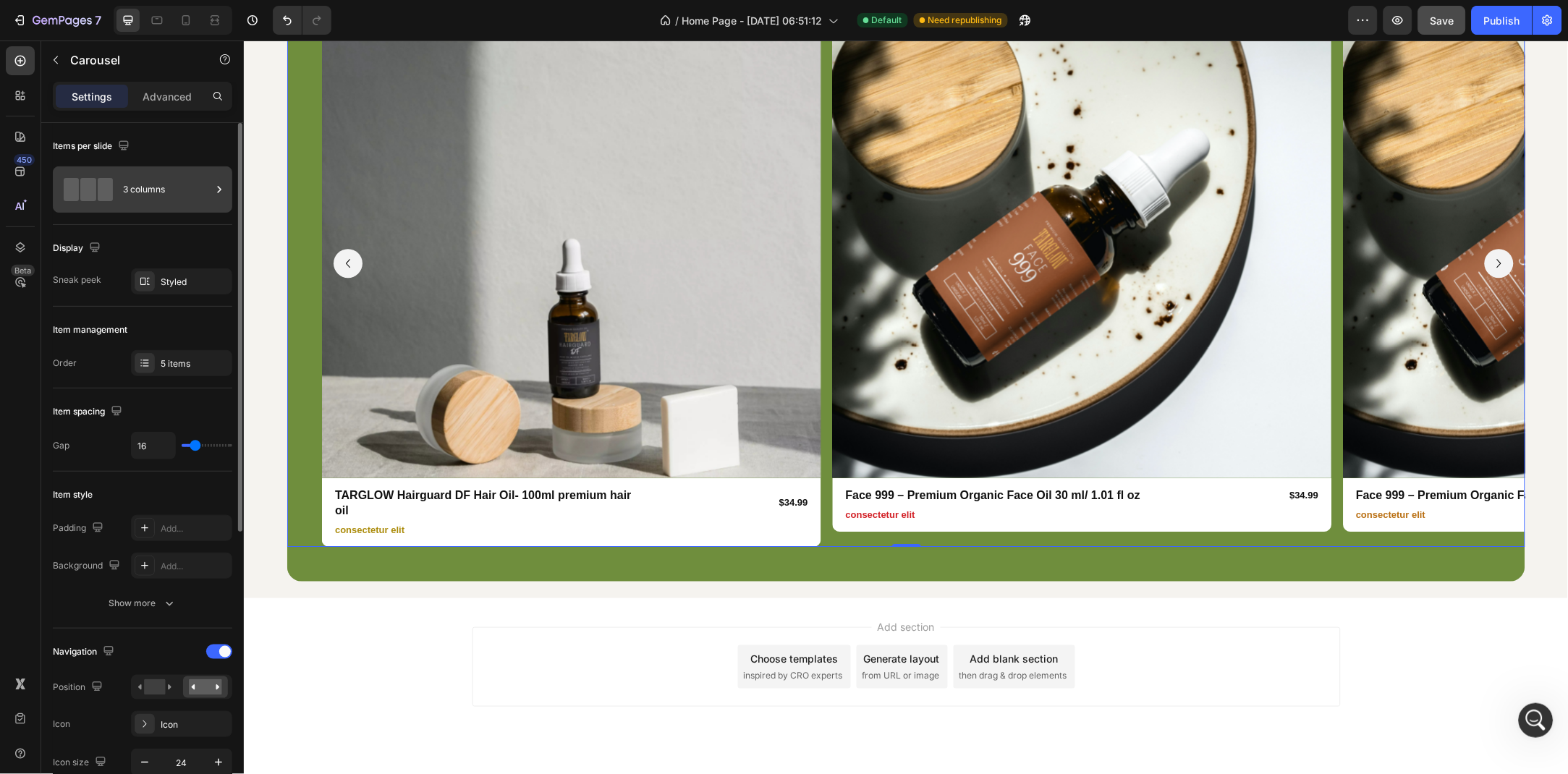
click at [153, 191] on div "3 columns" at bounding box center [167, 190] width 89 height 33
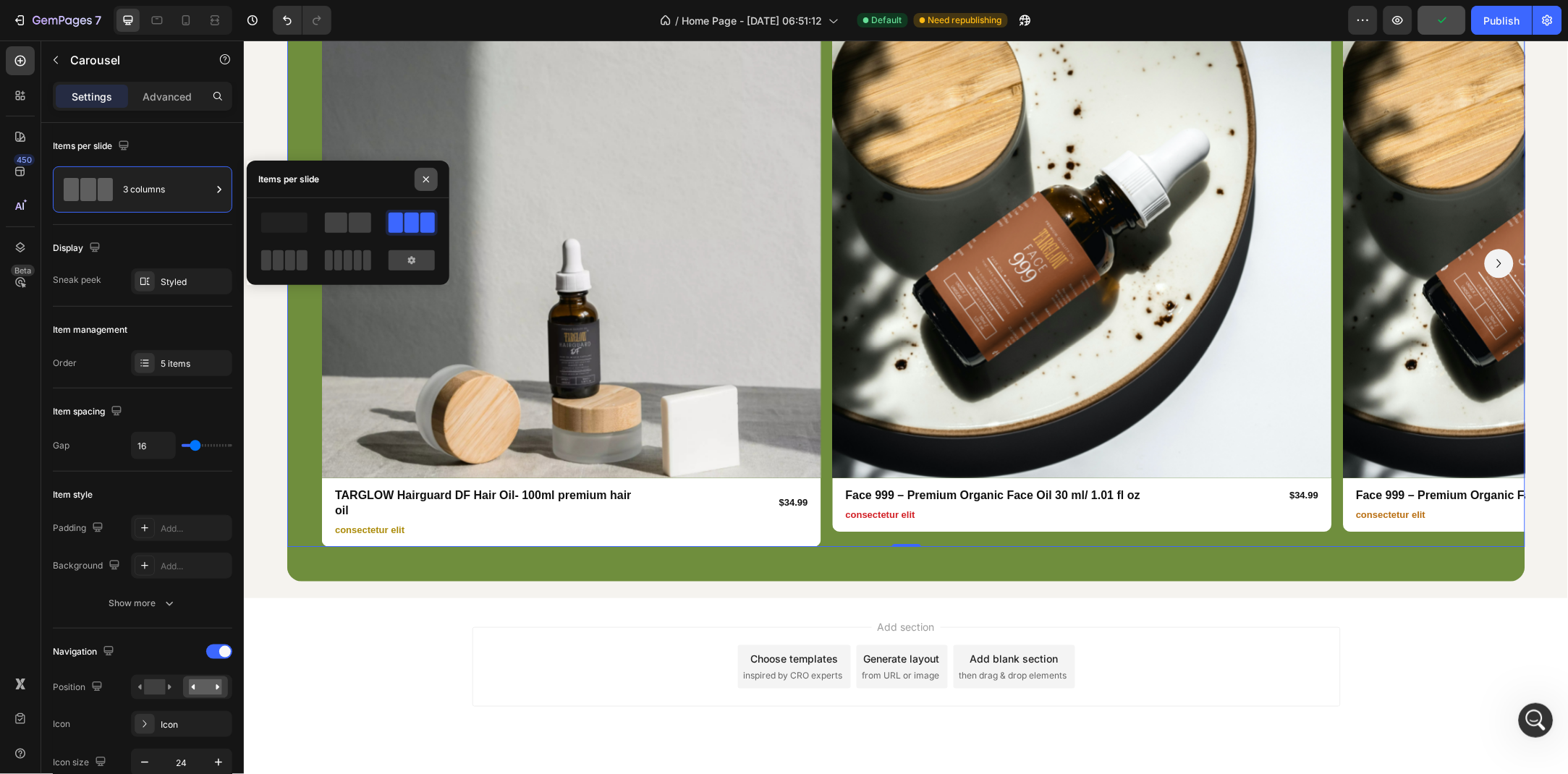
click at [435, 174] on button "button" at bounding box center [426, 179] width 23 height 23
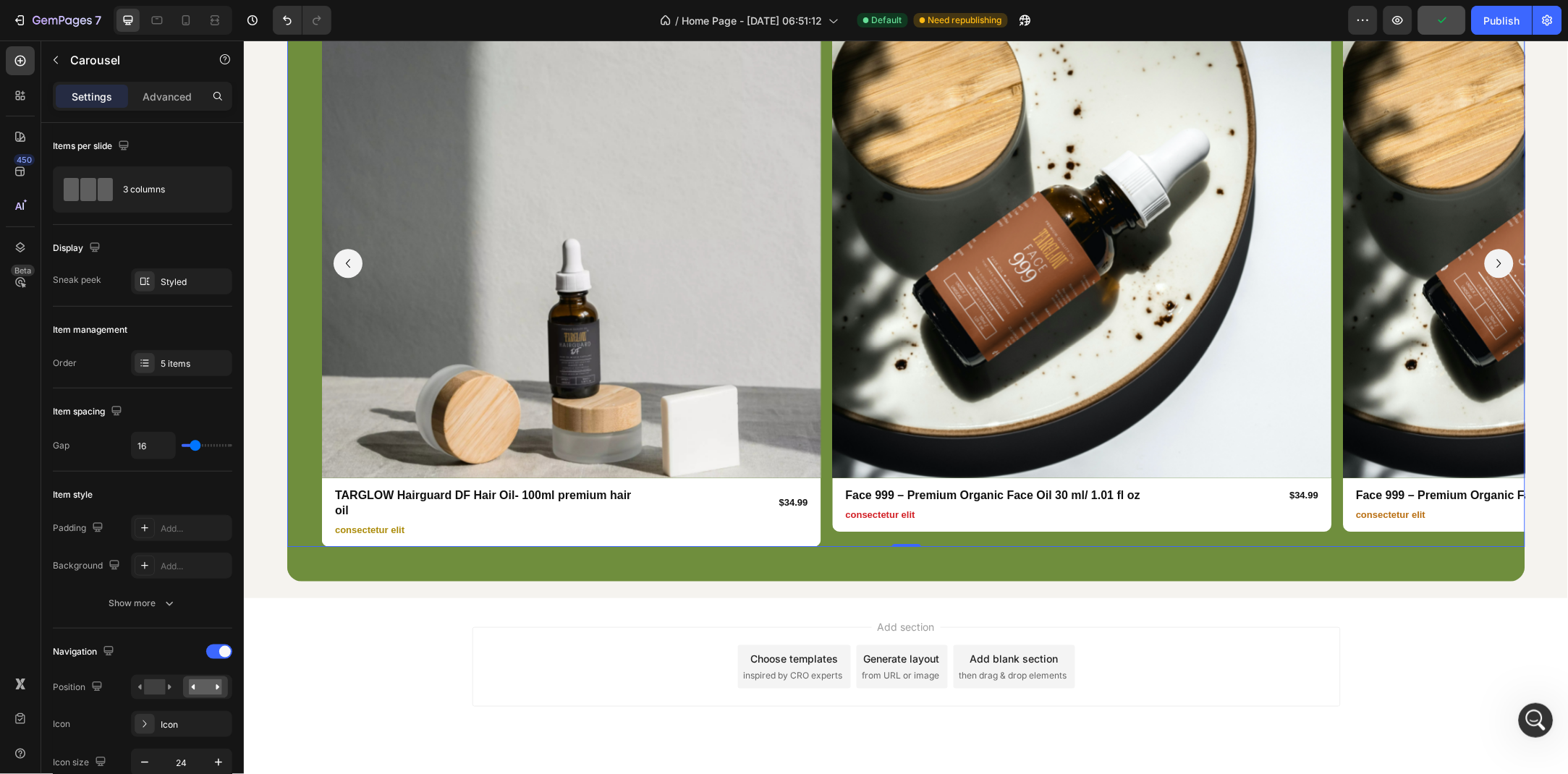
click at [355, 248] on button "Carousel Back Arrow" at bounding box center [347, 263] width 29 height 29
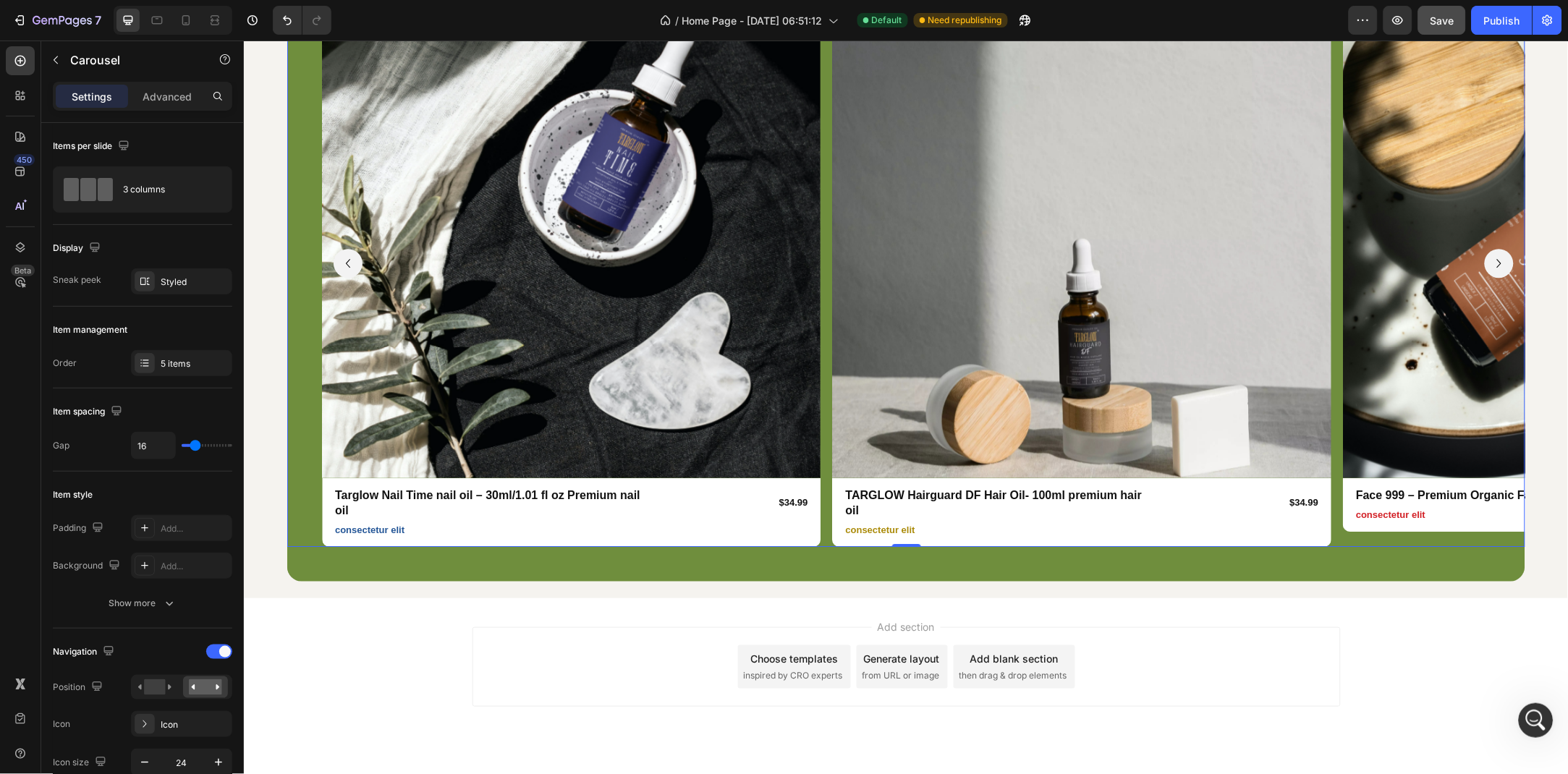
click at [355, 248] on button "Carousel Back Arrow" at bounding box center [347, 263] width 29 height 29
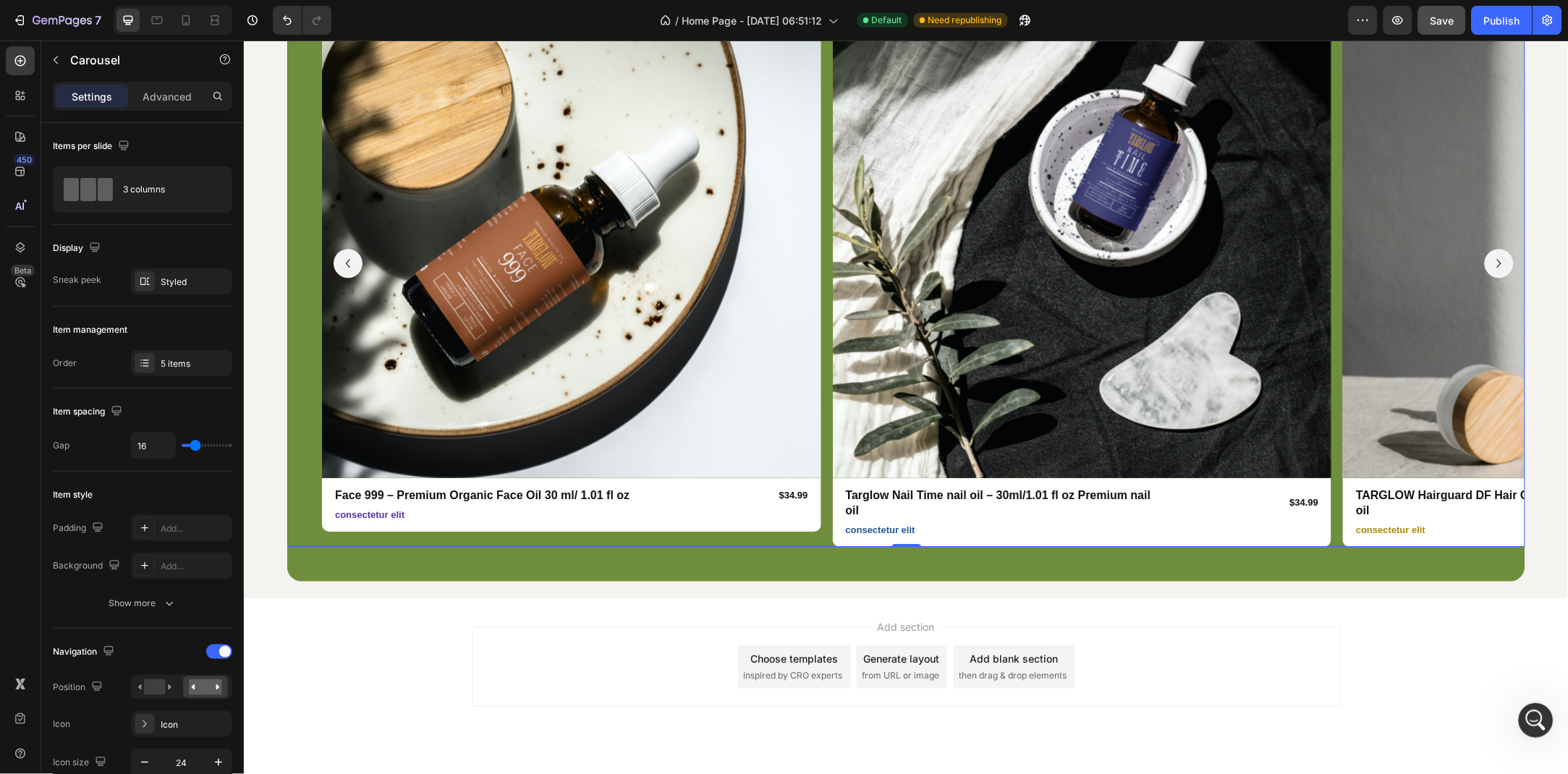
click at [355, 254] on icon "Carousel Back Arrow" at bounding box center [347, 263] width 17 height 17
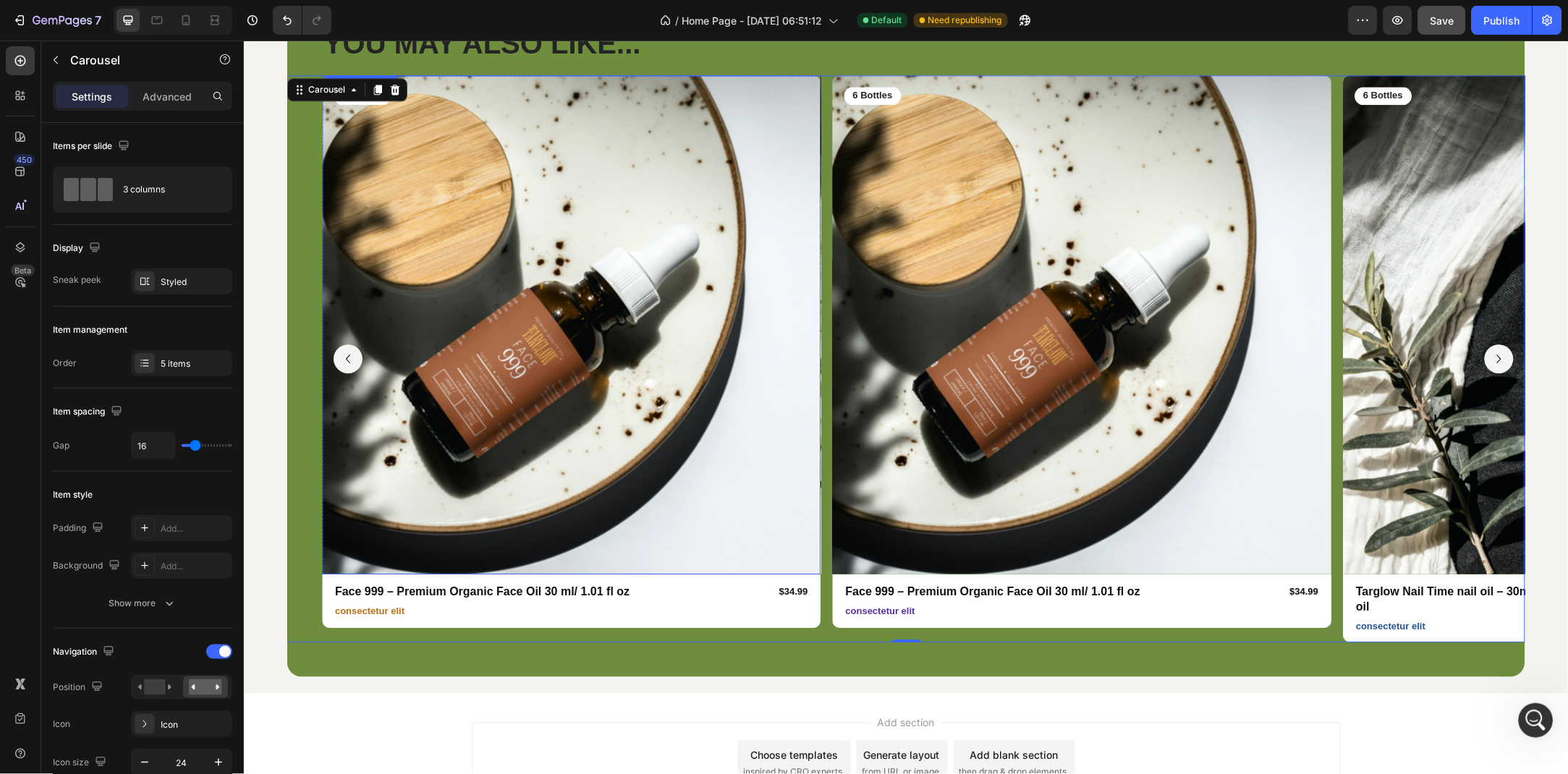
scroll to position [4326, 0]
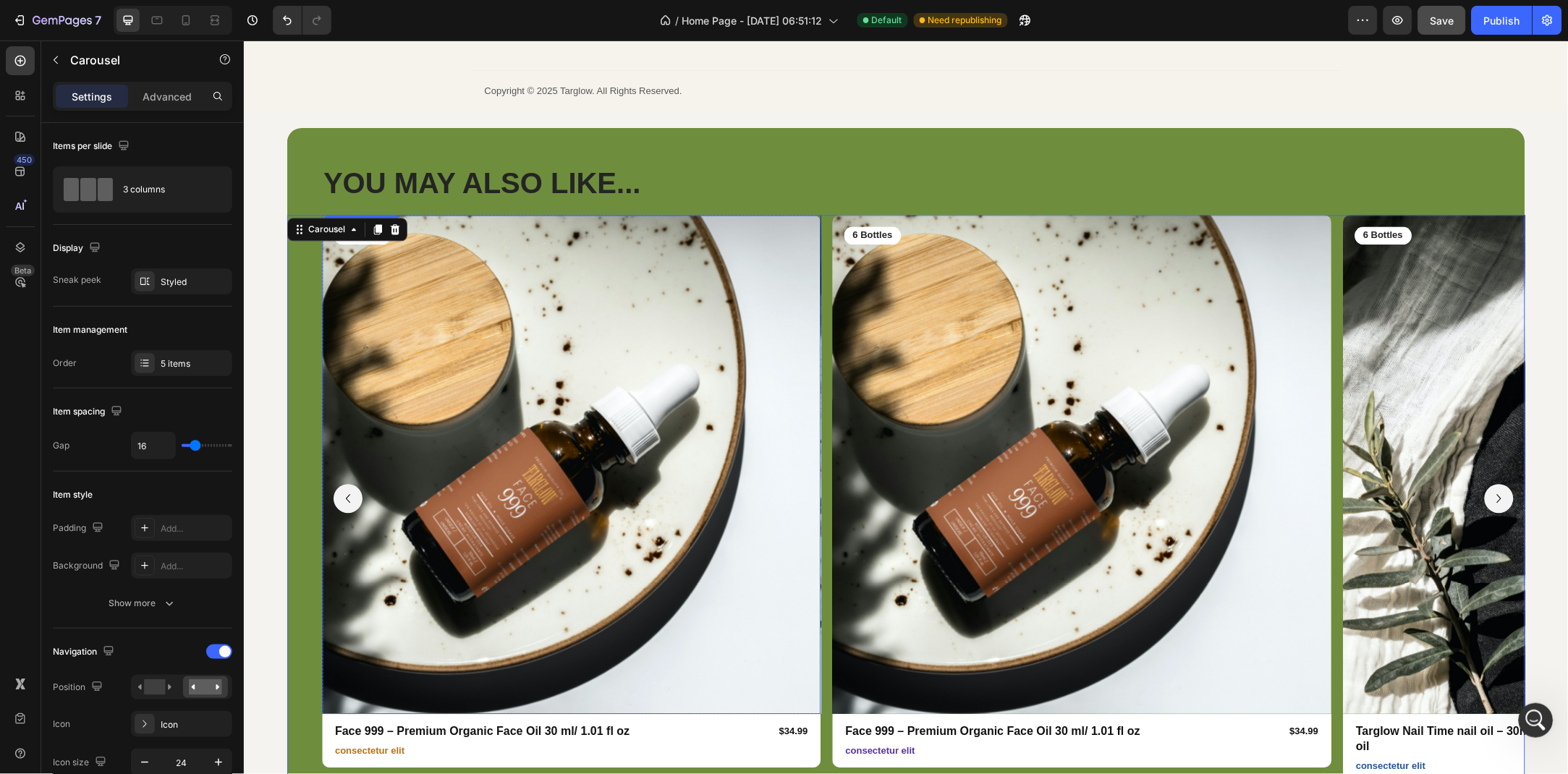
click at [351, 407] on img at bounding box center [571, 464] width 499 height 499
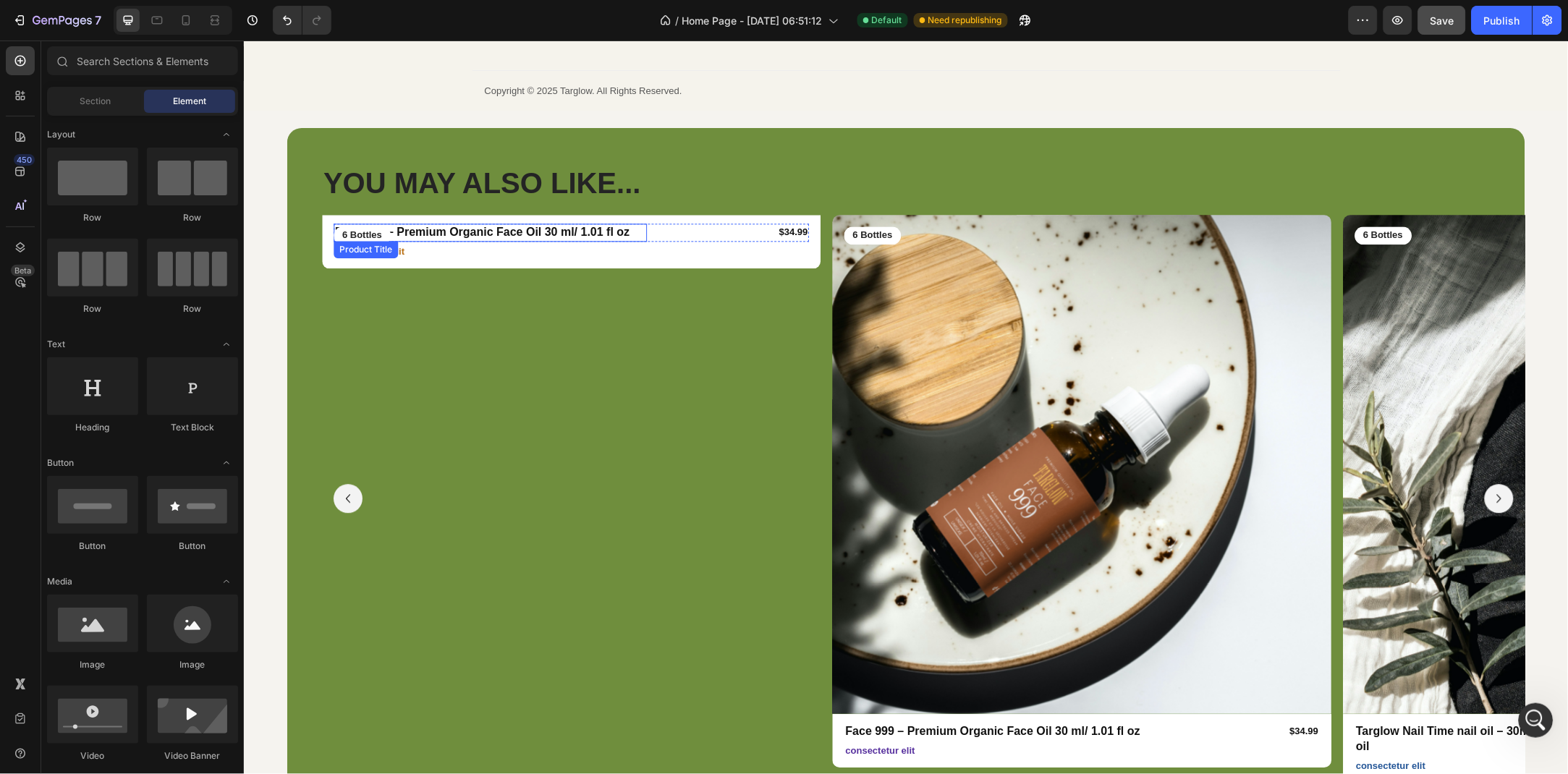
click at [555, 233] on h1 "Face 999 – Premium Organic Face Oil 30 ml/ 1.01 fl oz" at bounding box center [490, 232] width 313 height 18
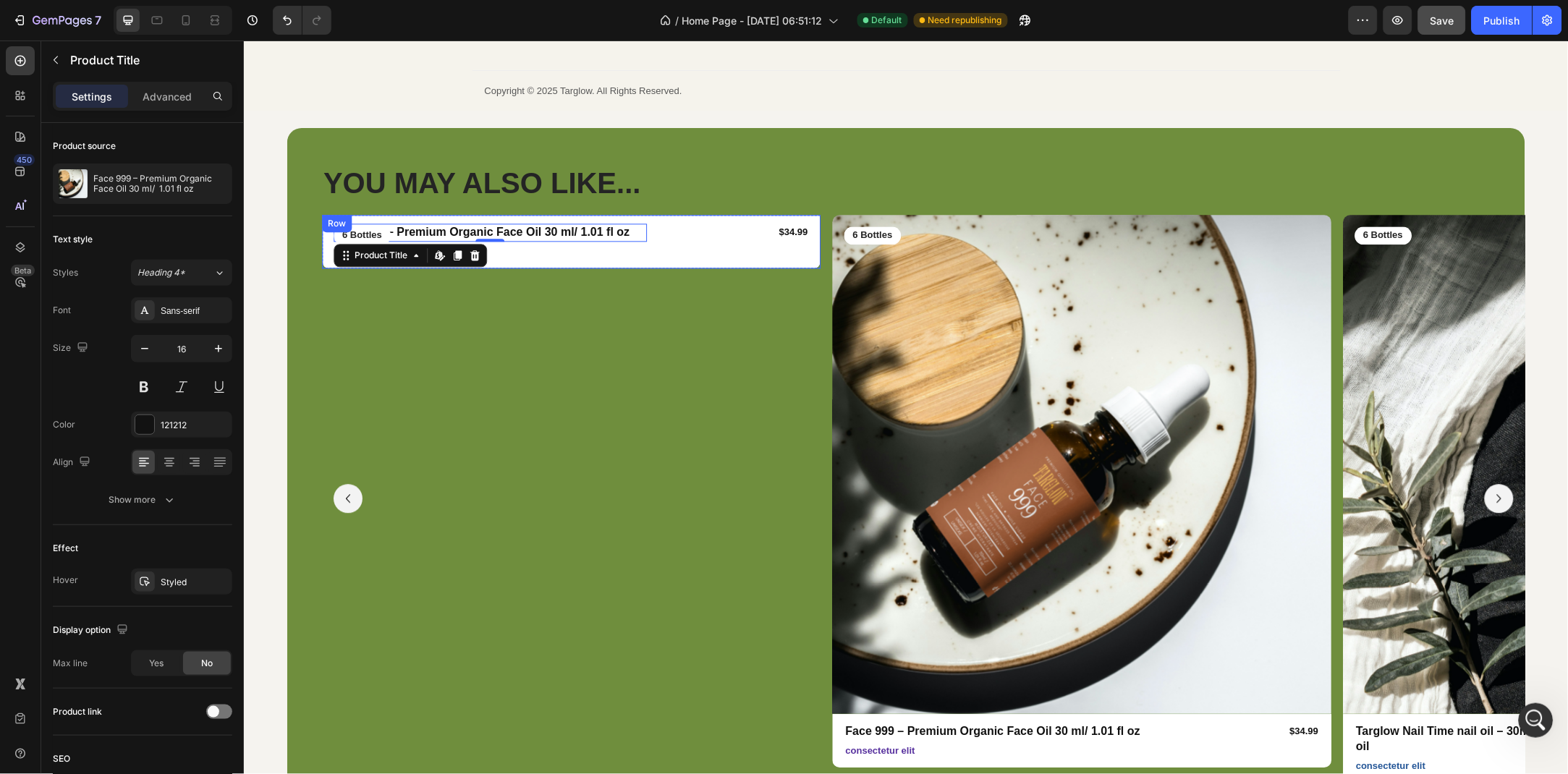
click at [322, 250] on div "Face 999 – Premium Organic Face Oil 30 ml/ 1.01 fl oz Product Title Edit conten…" at bounding box center [571, 241] width 499 height 54
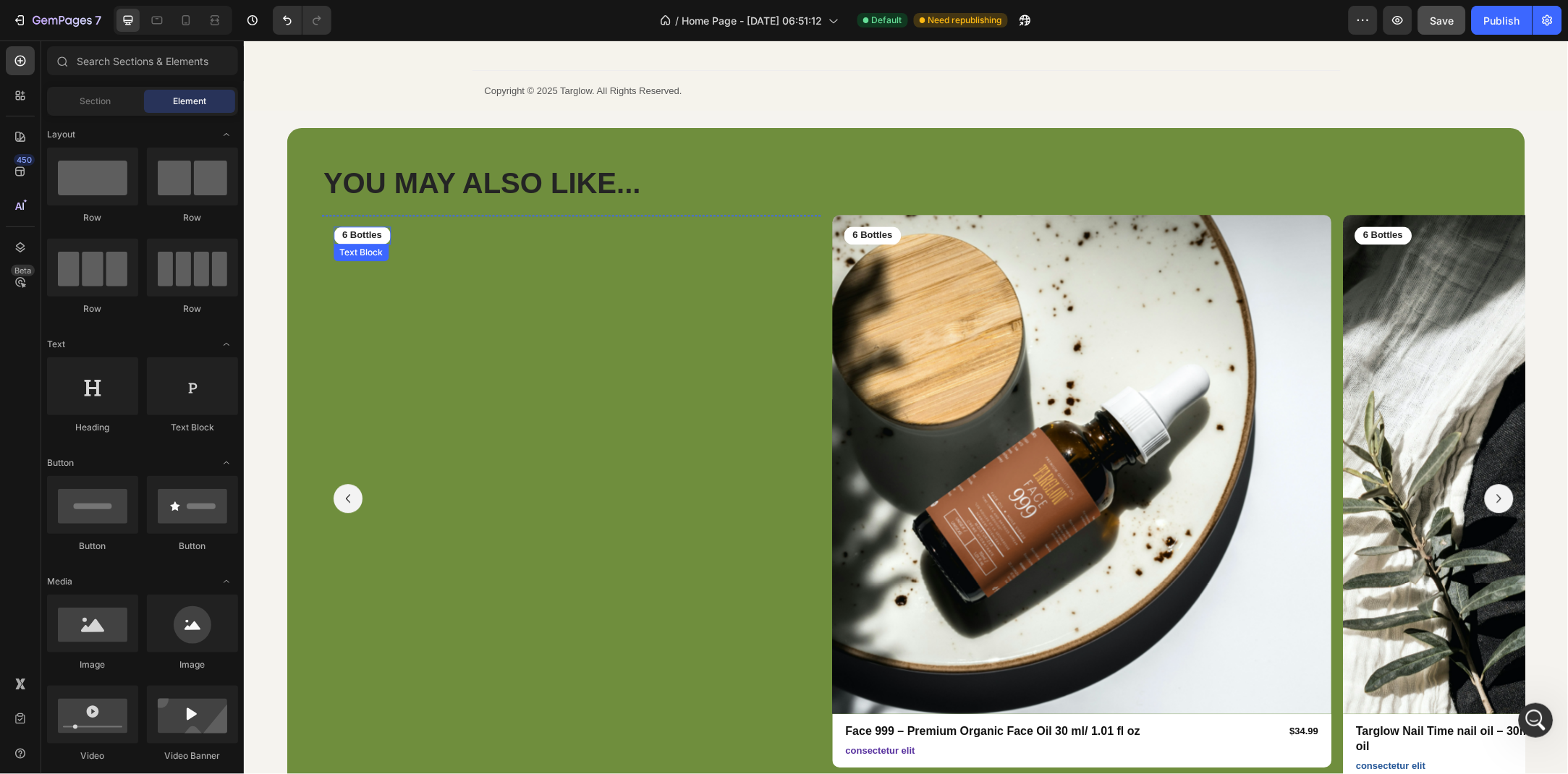
click at [356, 238] on p "6 Bottles" at bounding box center [361, 235] width 40 height 12
click at [424, 236] on div "Drop element here" at bounding box center [571, 235] width 499 height 43
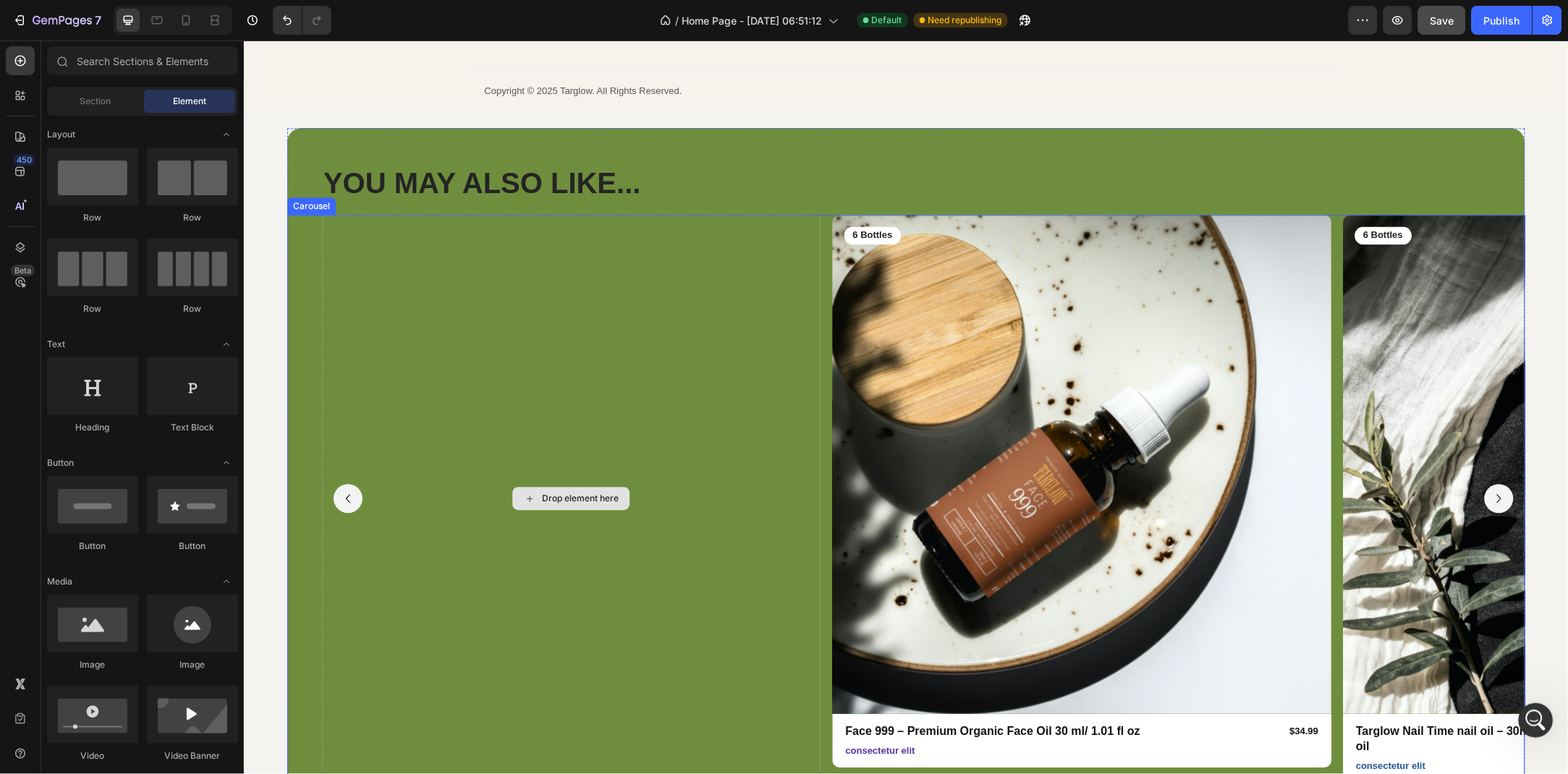
click at [475, 374] on div "Drop element here" at bounding box center [571, 498] width 499 height 567
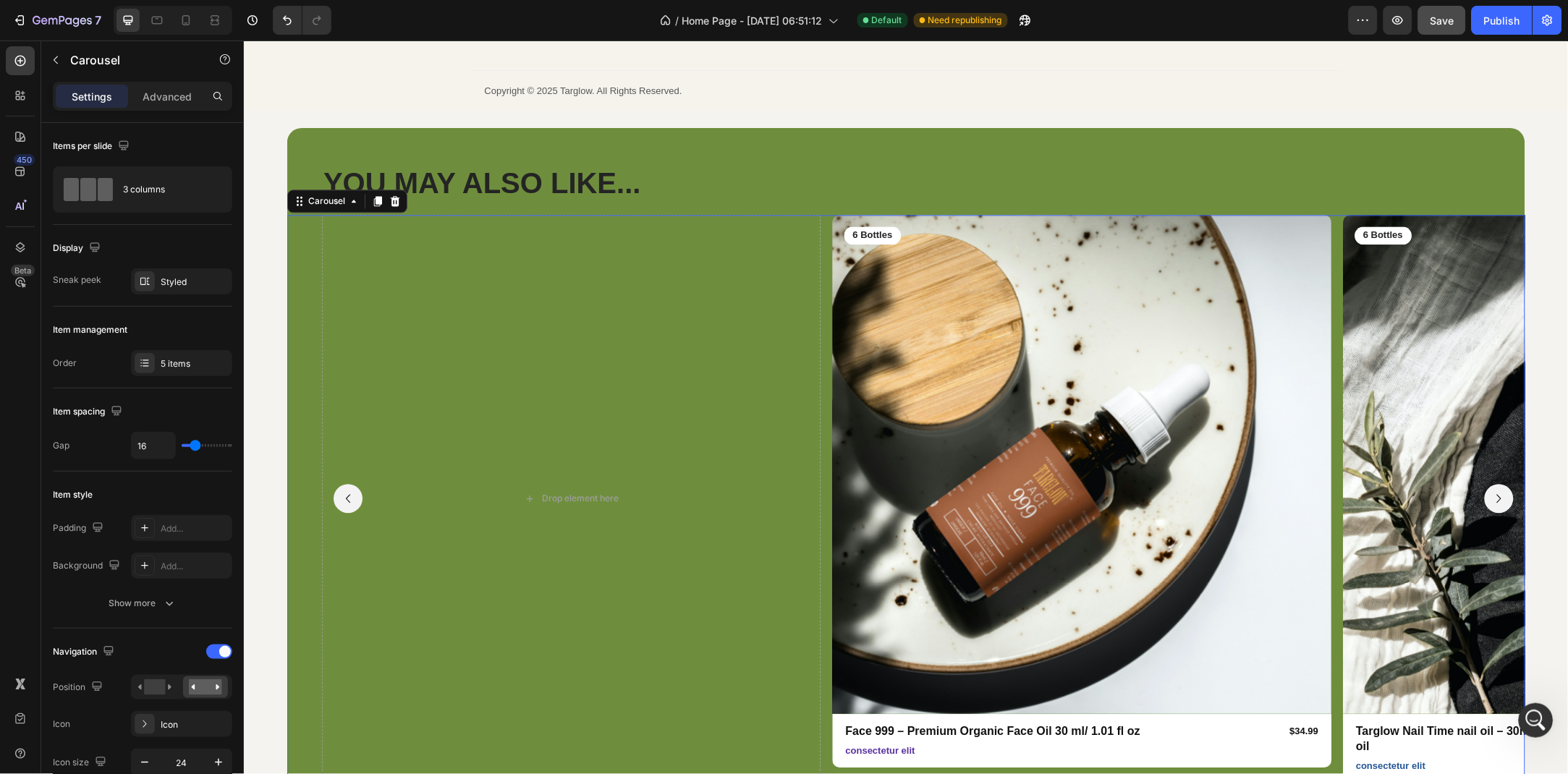
click at [339, 490] on icon "Carousel Back Arrow" at bounding box center [347, 498] width 17 height 17
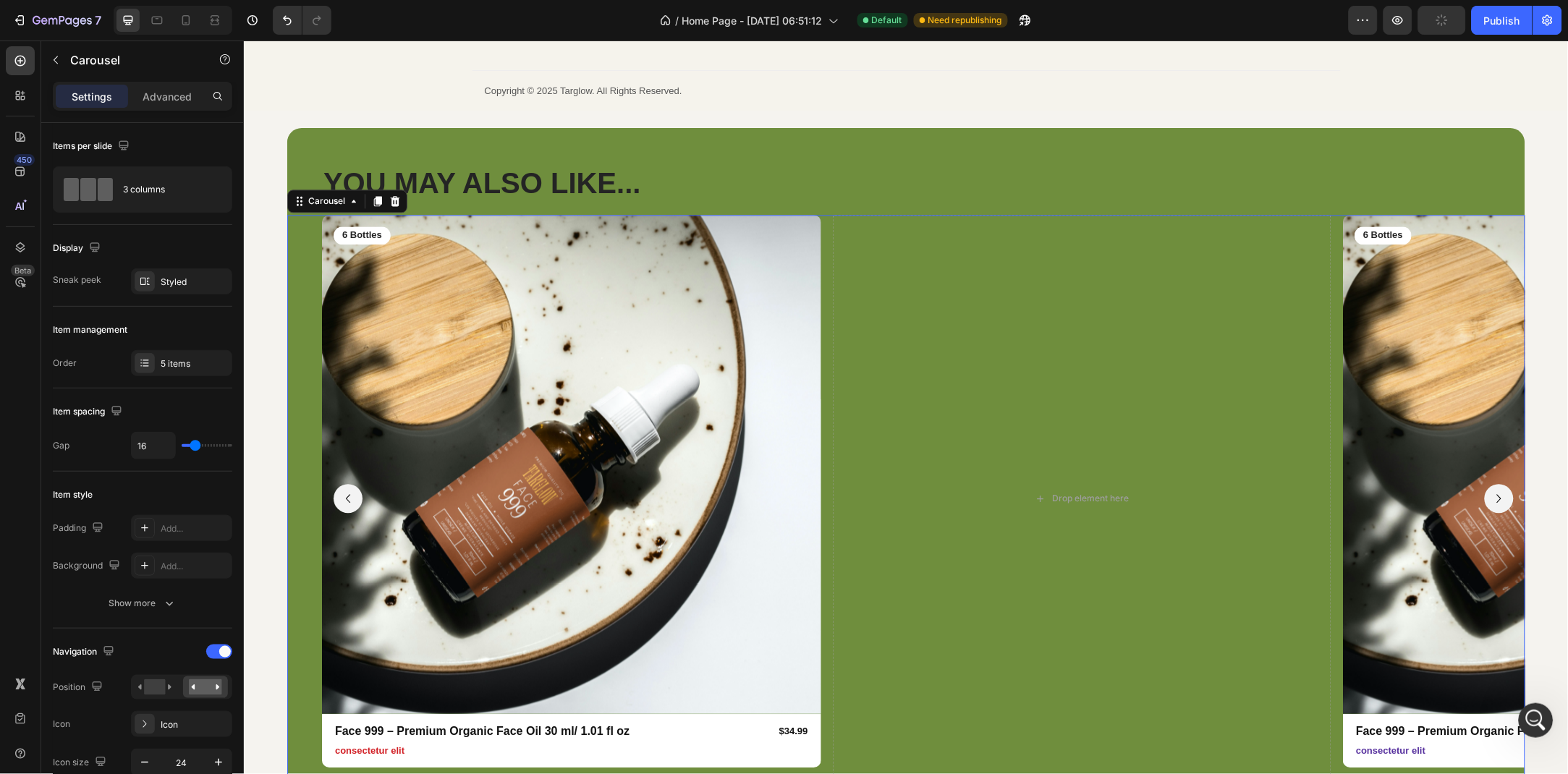
click at [350, 497] on icon "Carousel Back Arrow" at bounding box center [347, 498] width 17 height 17
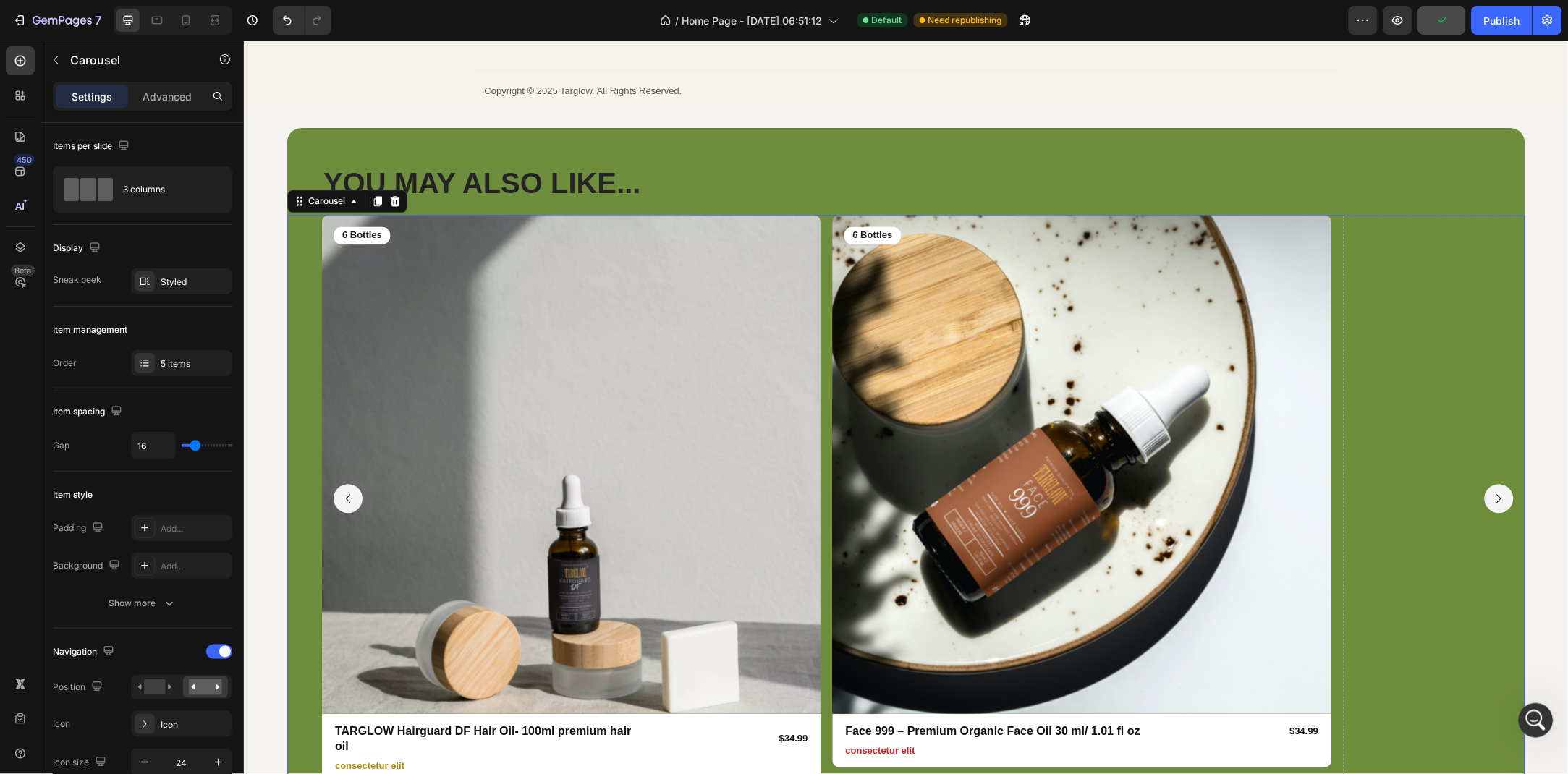
click at [350, 497] on icon "Carousel Back Arrow" at bounding box center [347, 498] width 17 height 17
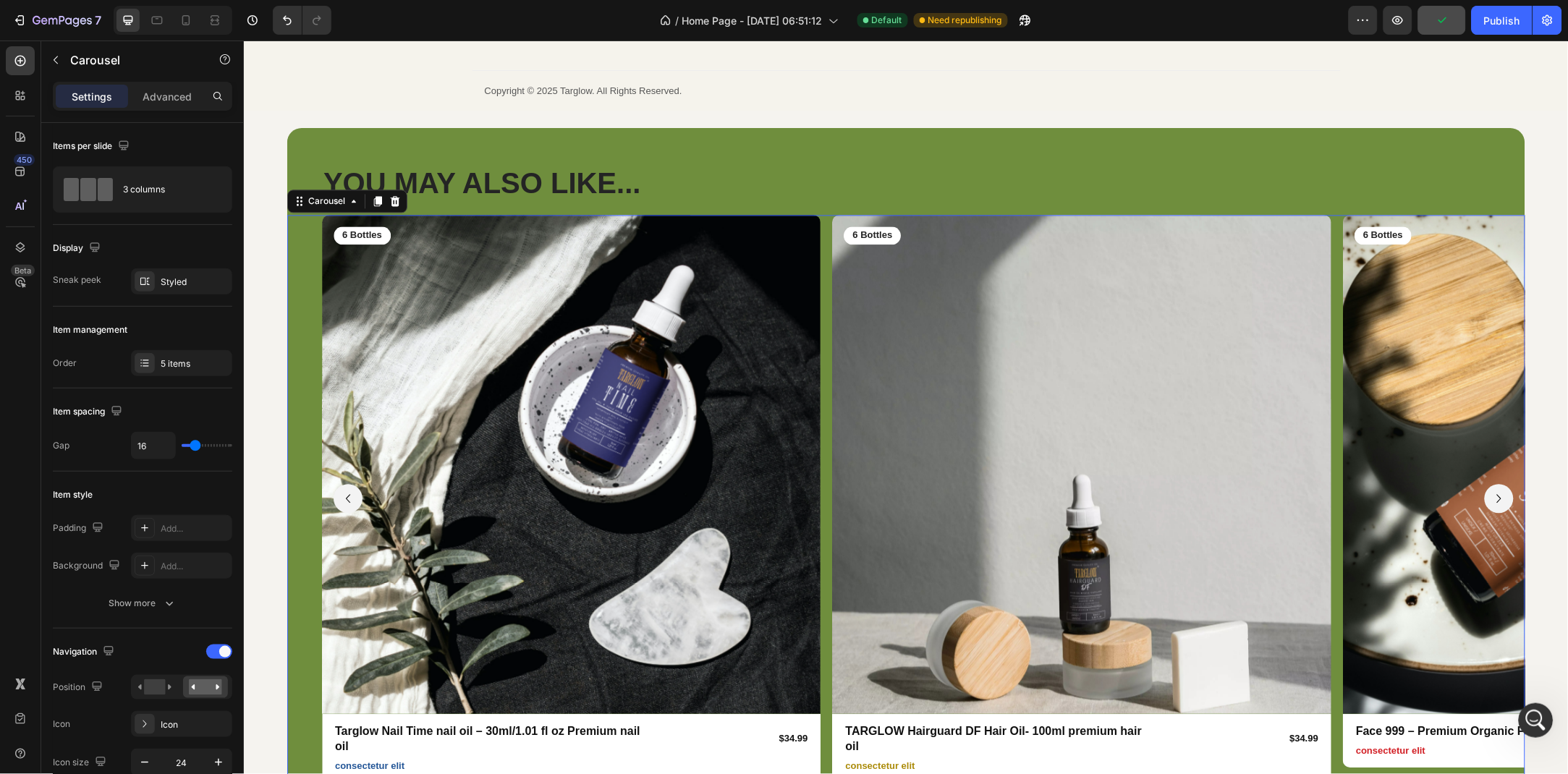
click at [350, 497] on icon "Carousel Back Arrow" at bounding box center [347, 498] width 17 height 17
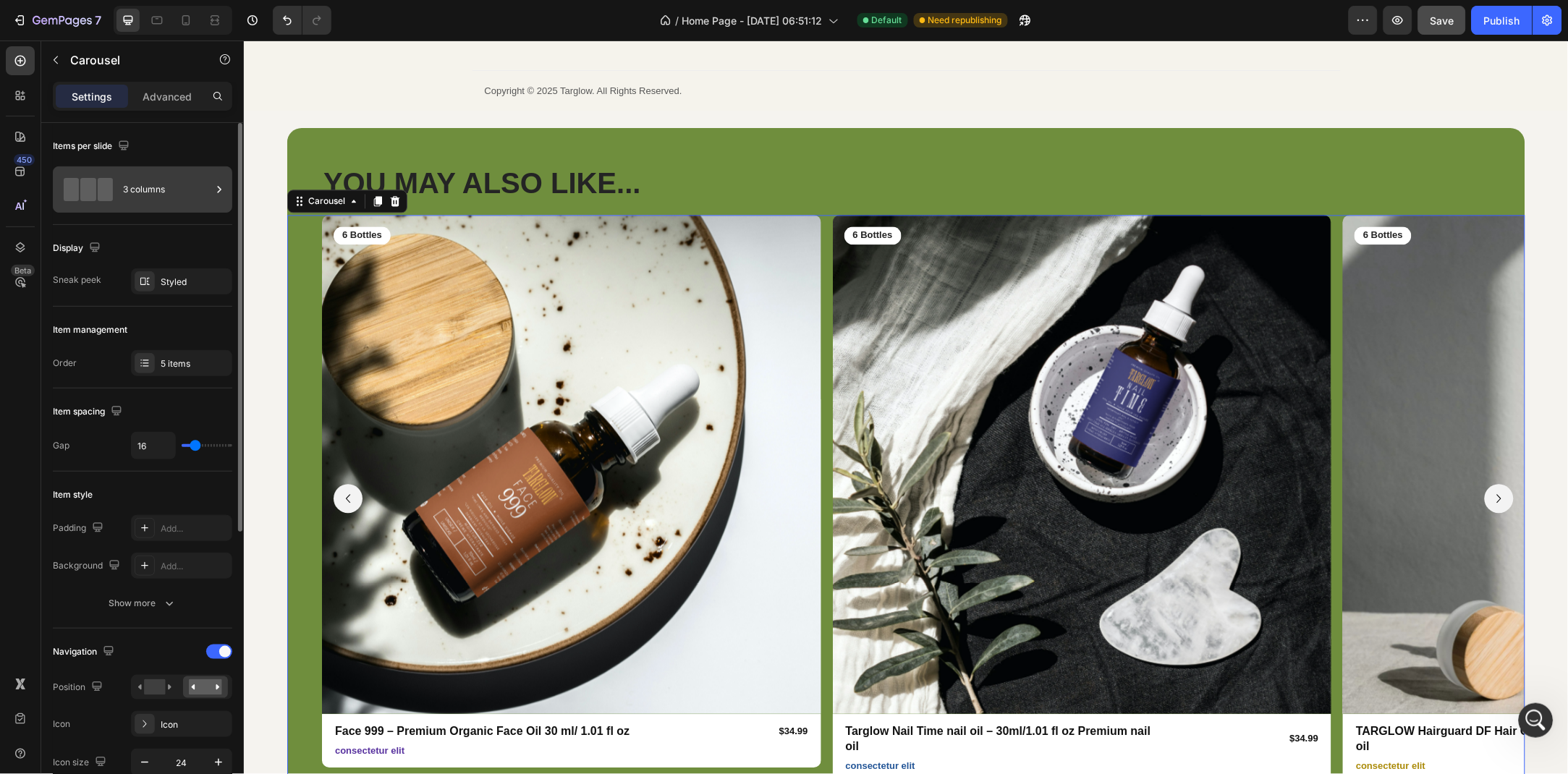
click at [226, 171] on div at bounding box center [219, 189] width 14 height 46
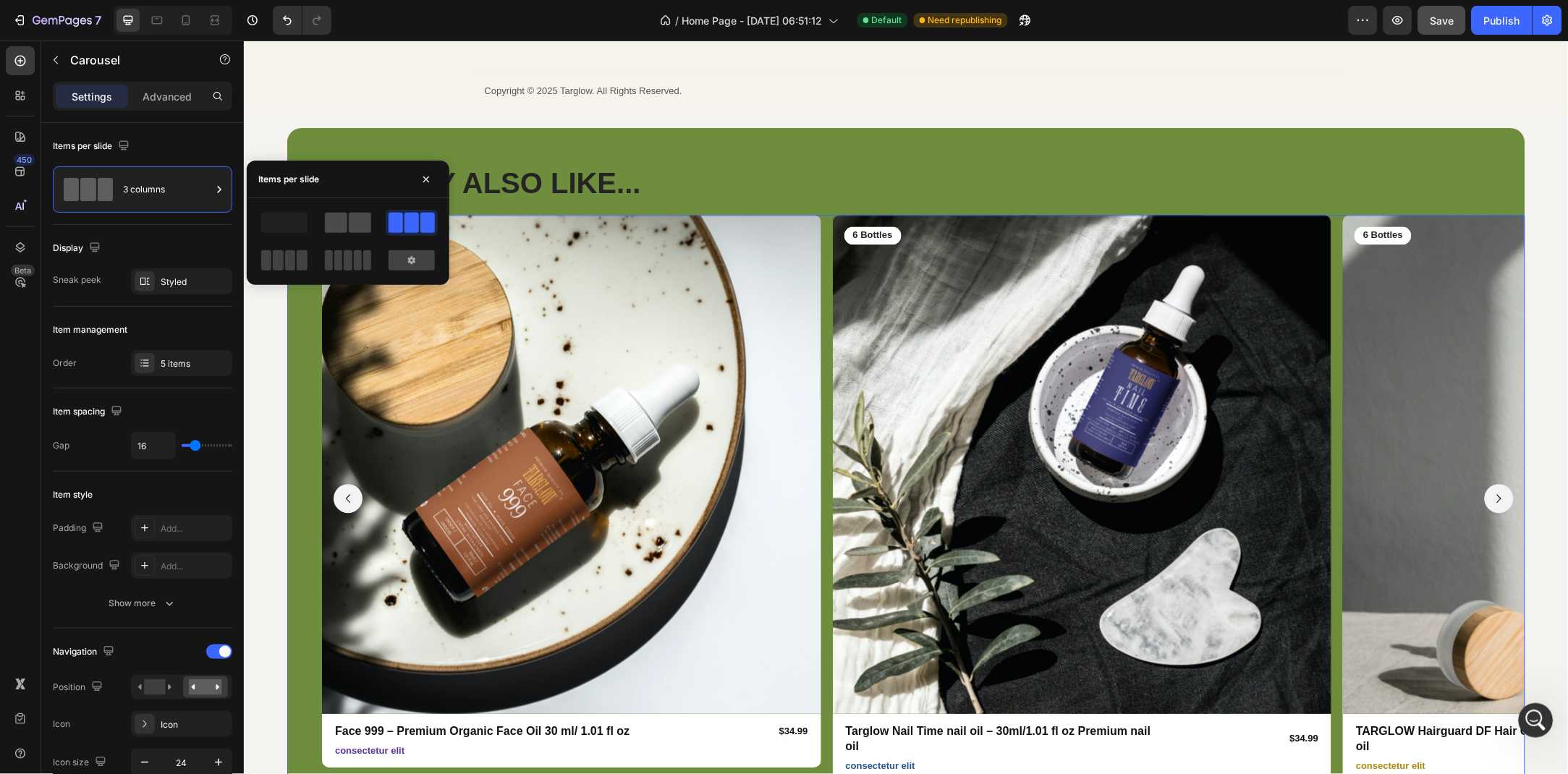
click at [338, 228] on span at bounding box center [336, 222] width 23 height 20
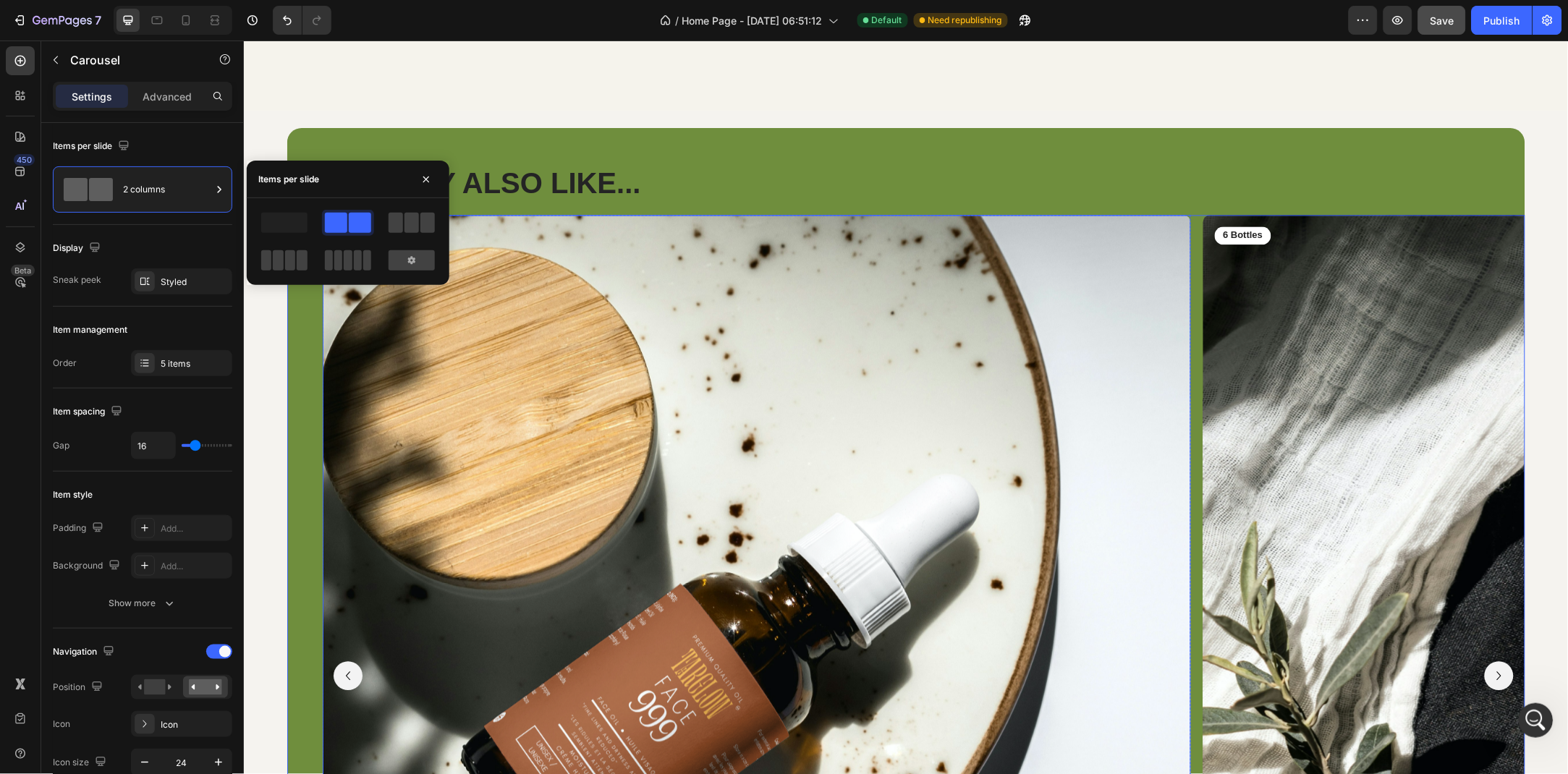
scroll to position [4716, 0]
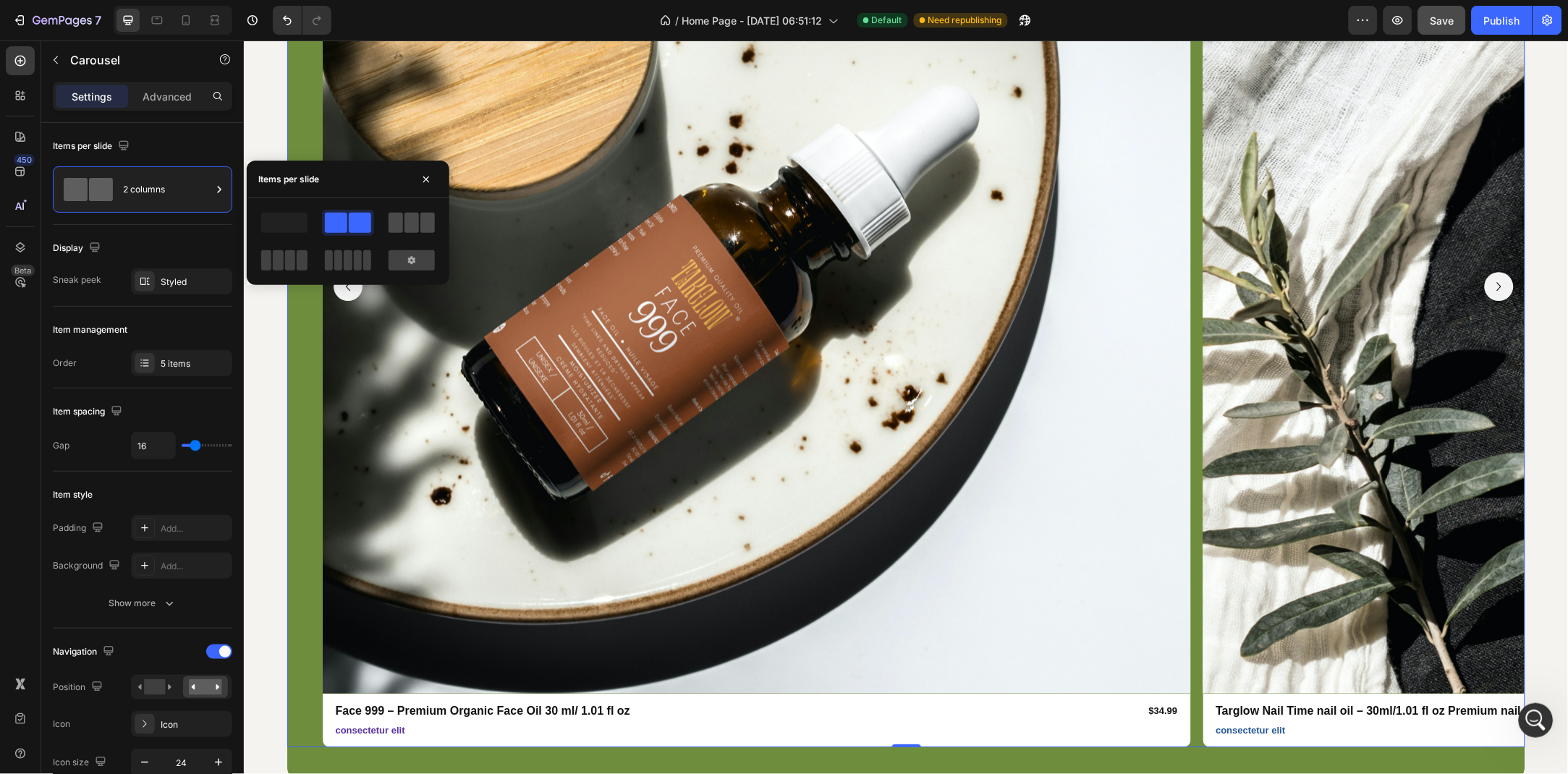
click at [411, 224] on span at bounding box center [412, 222] width 14 height 20
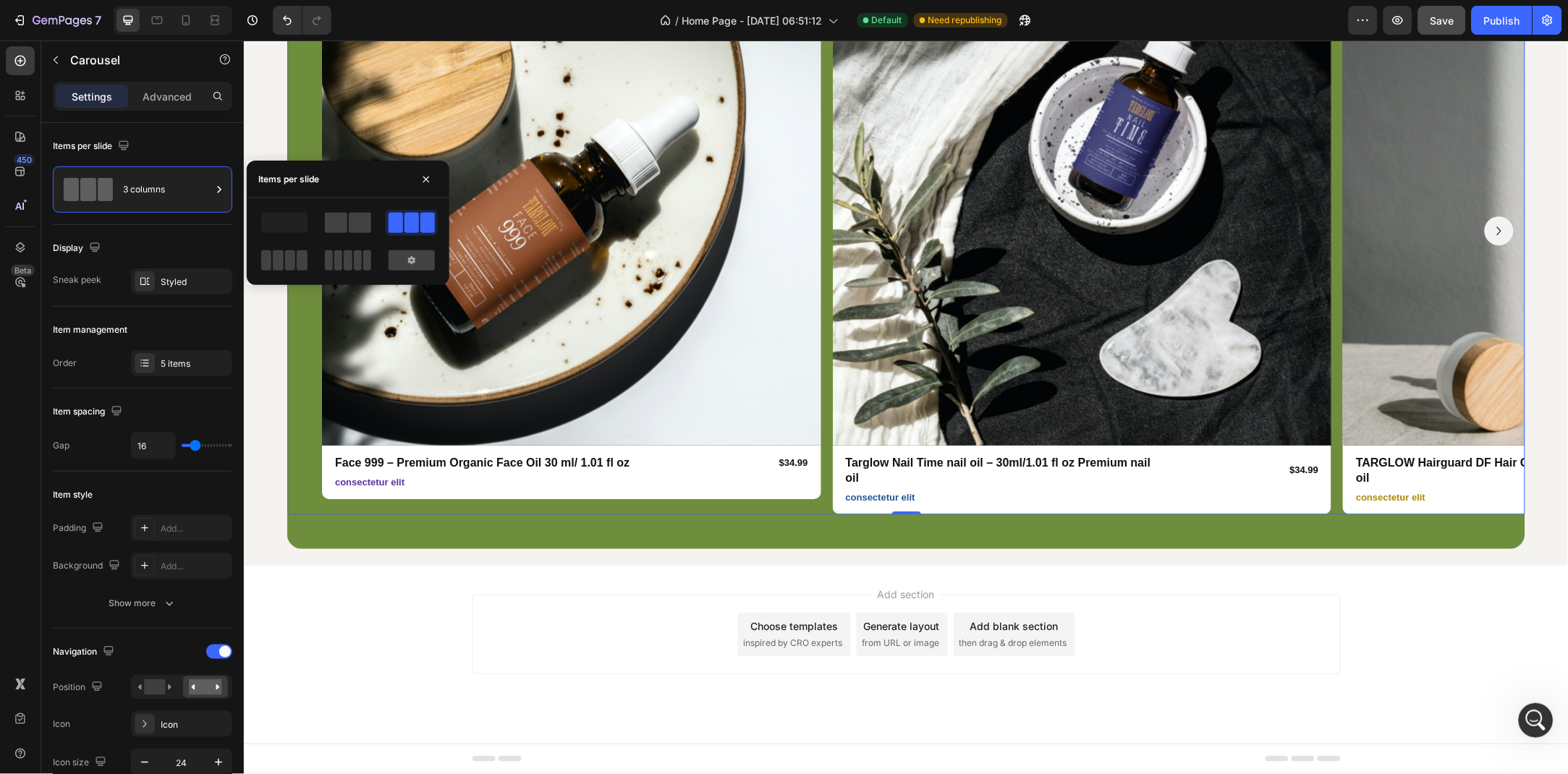
scroll to position [4531, 0]
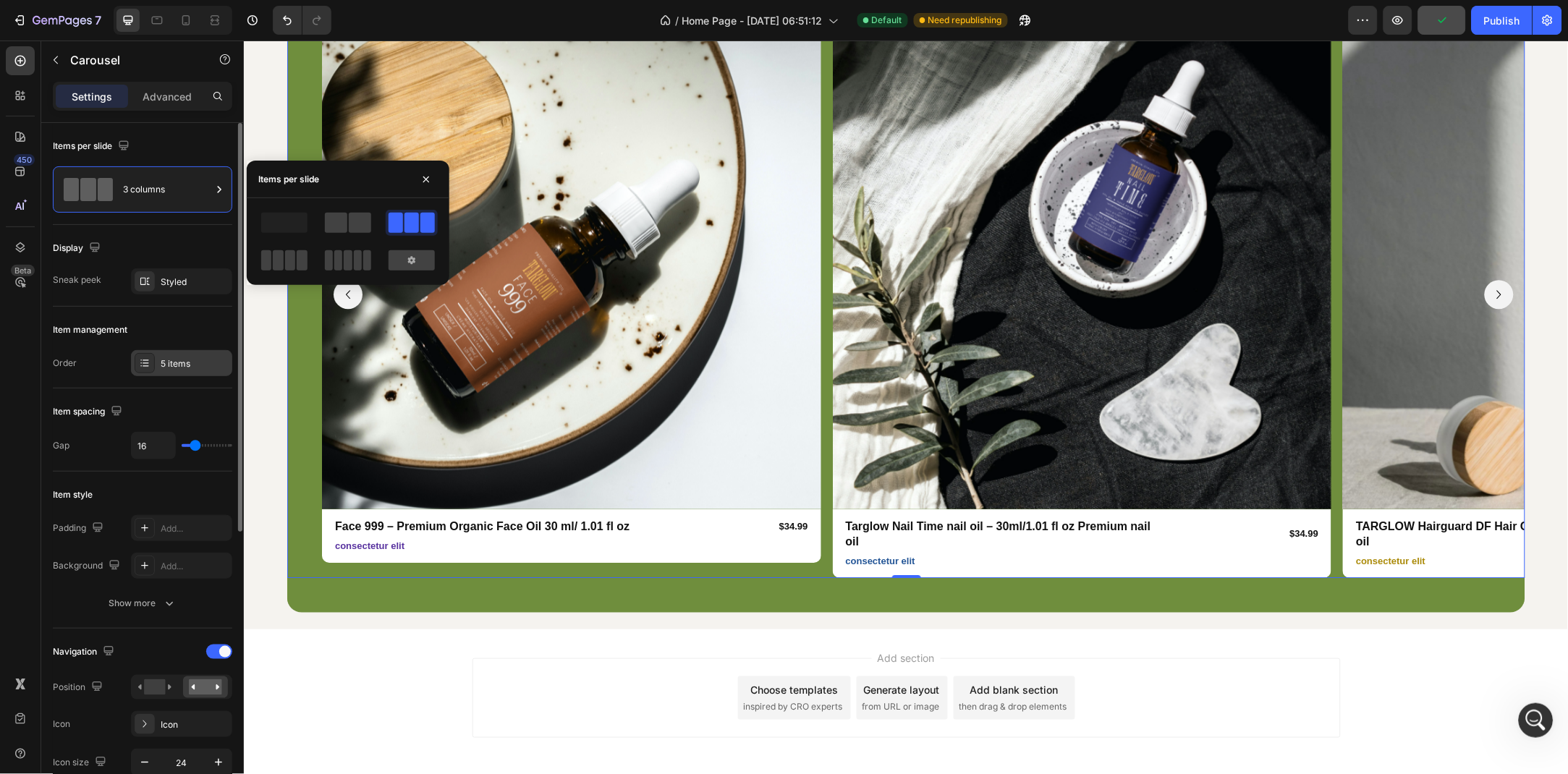
click at [174, 356] on div "5 items" at bounding box center [182, 363] width 101 height 26
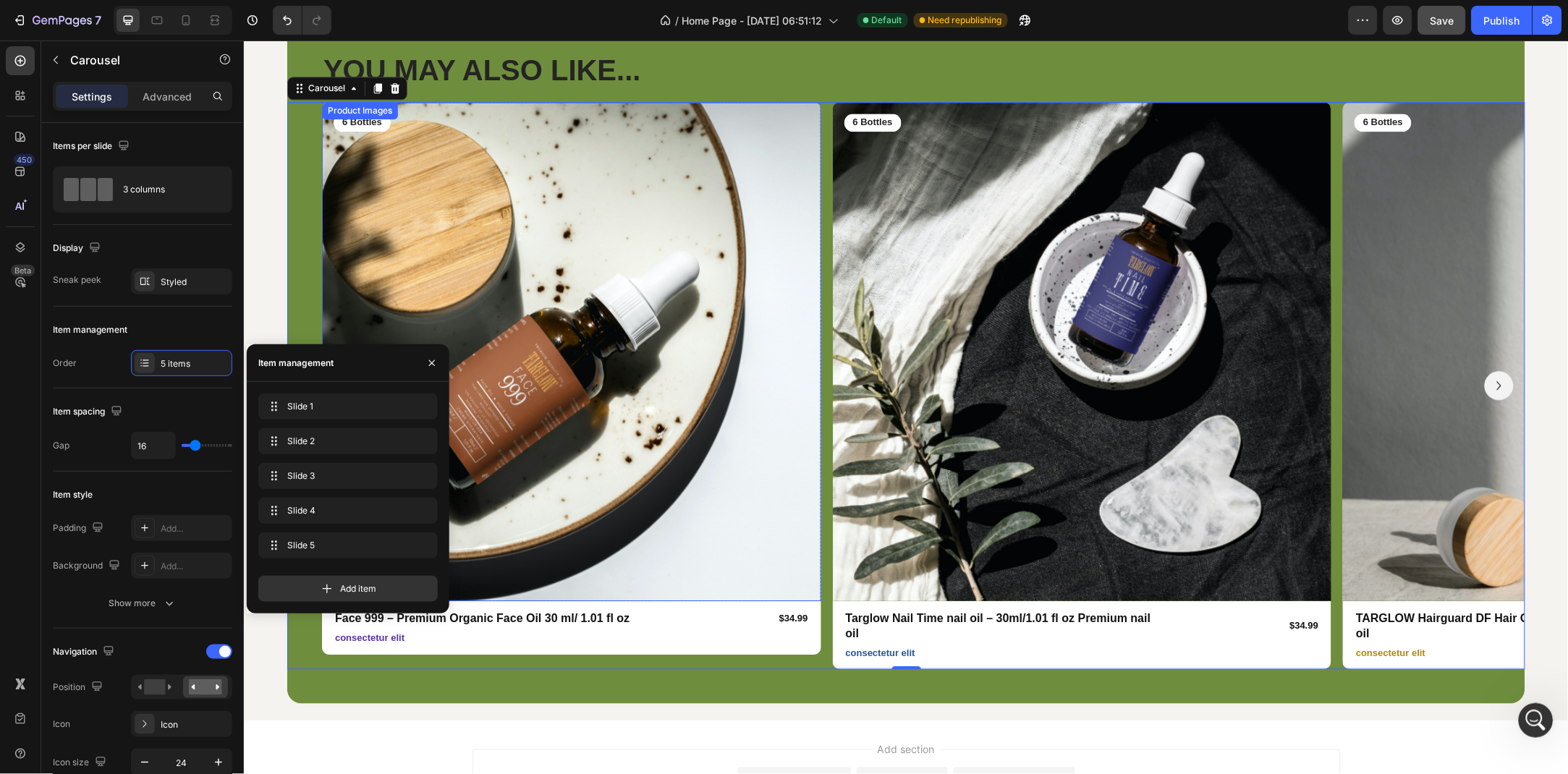
scroll to position [4374, 0]
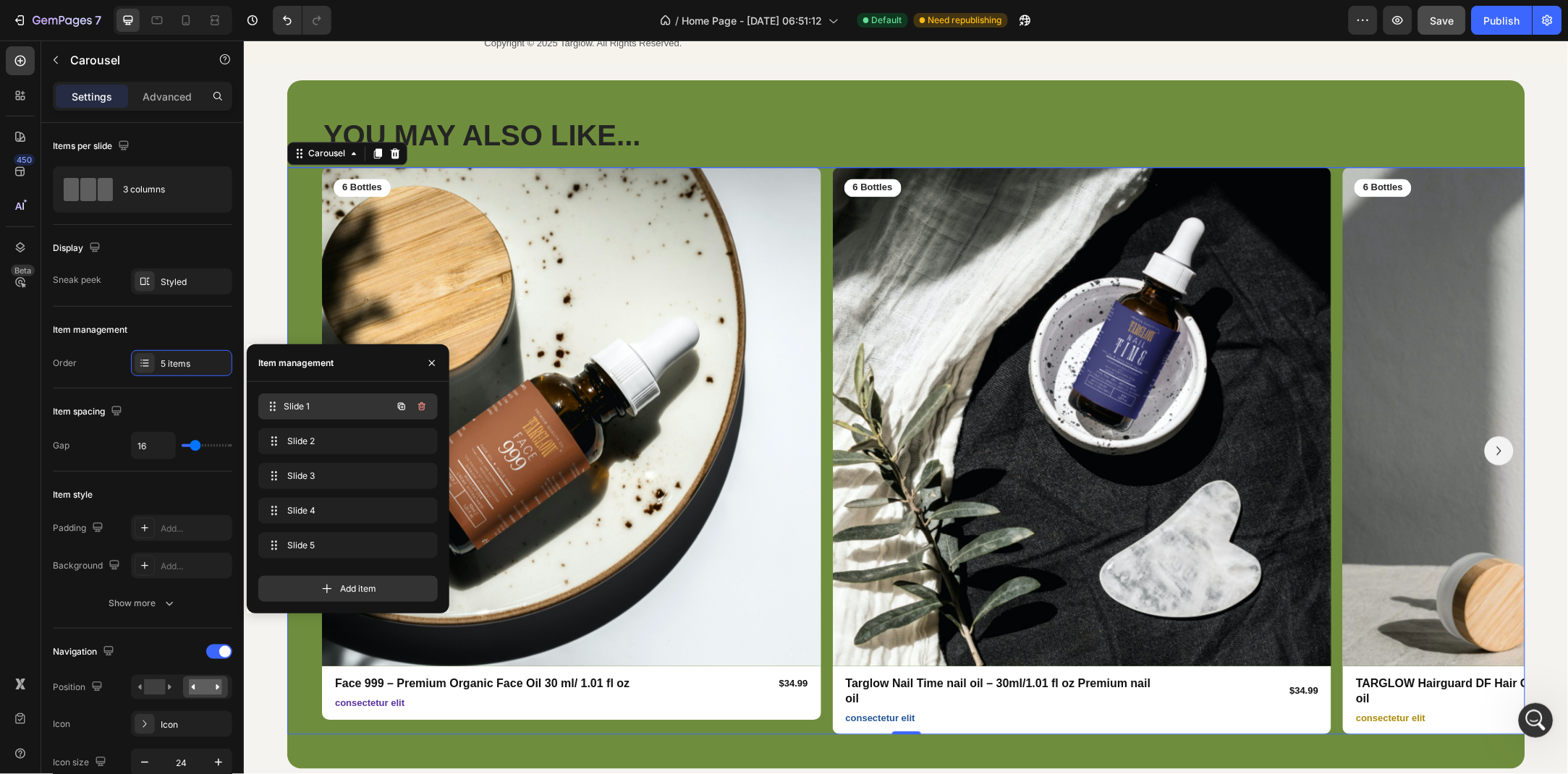
click at [341, 414] on div "Slide 1 Slide 1" at bounding box center [328, 406] width 127 height 20
click at [419, 514] on icon "button" at bounding box center [422, 511] width 11 height 11
click at [419, 514] on div "Delete" at bounding box center [412, 511] width 26 height 13
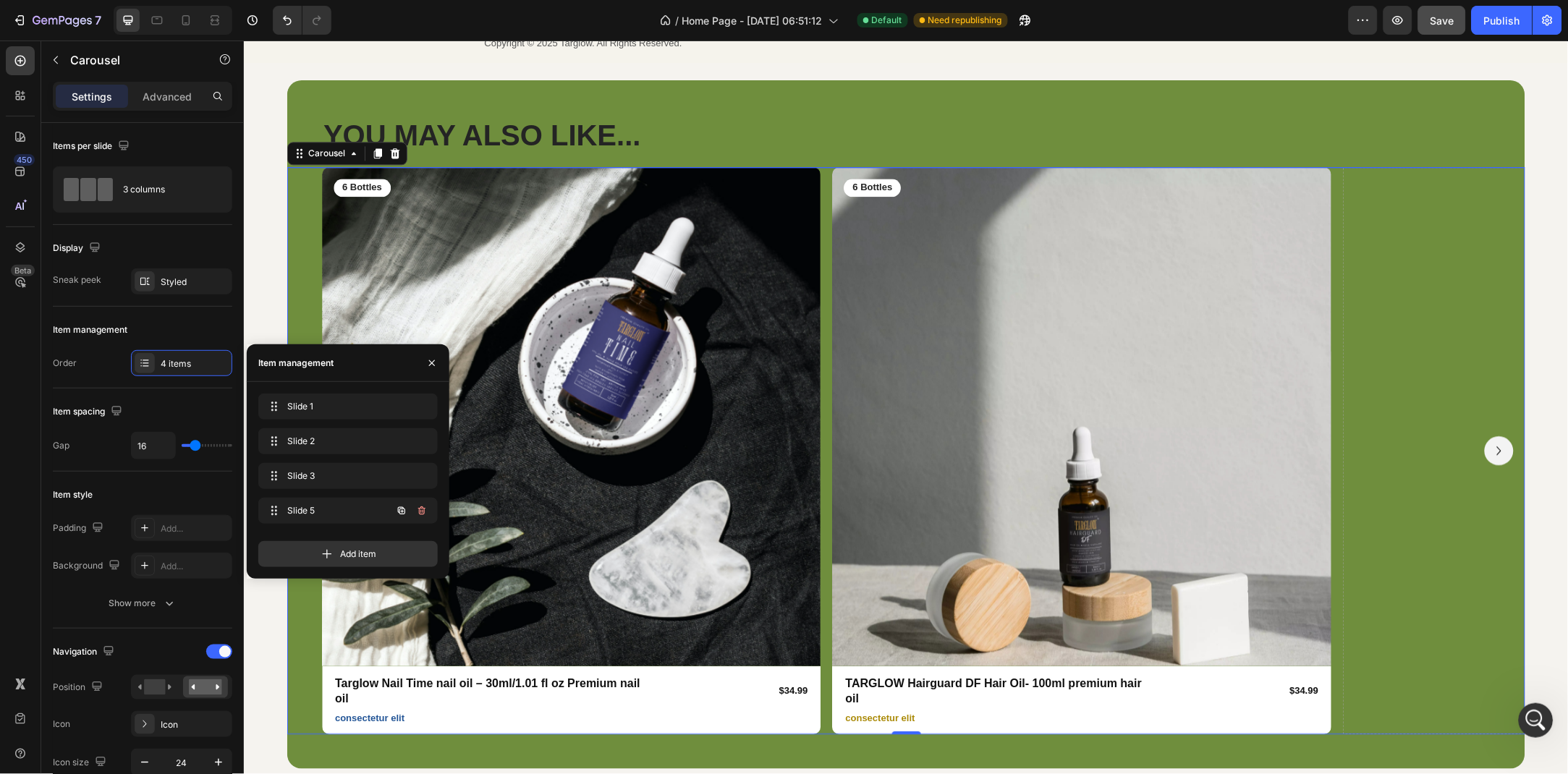
click at [419, 514] on icon "button" at bounding box center [422, 511] width 11 height 11
click at [419, 511] on div "Delete" at bounding box center [412, 511] width 26 height 13
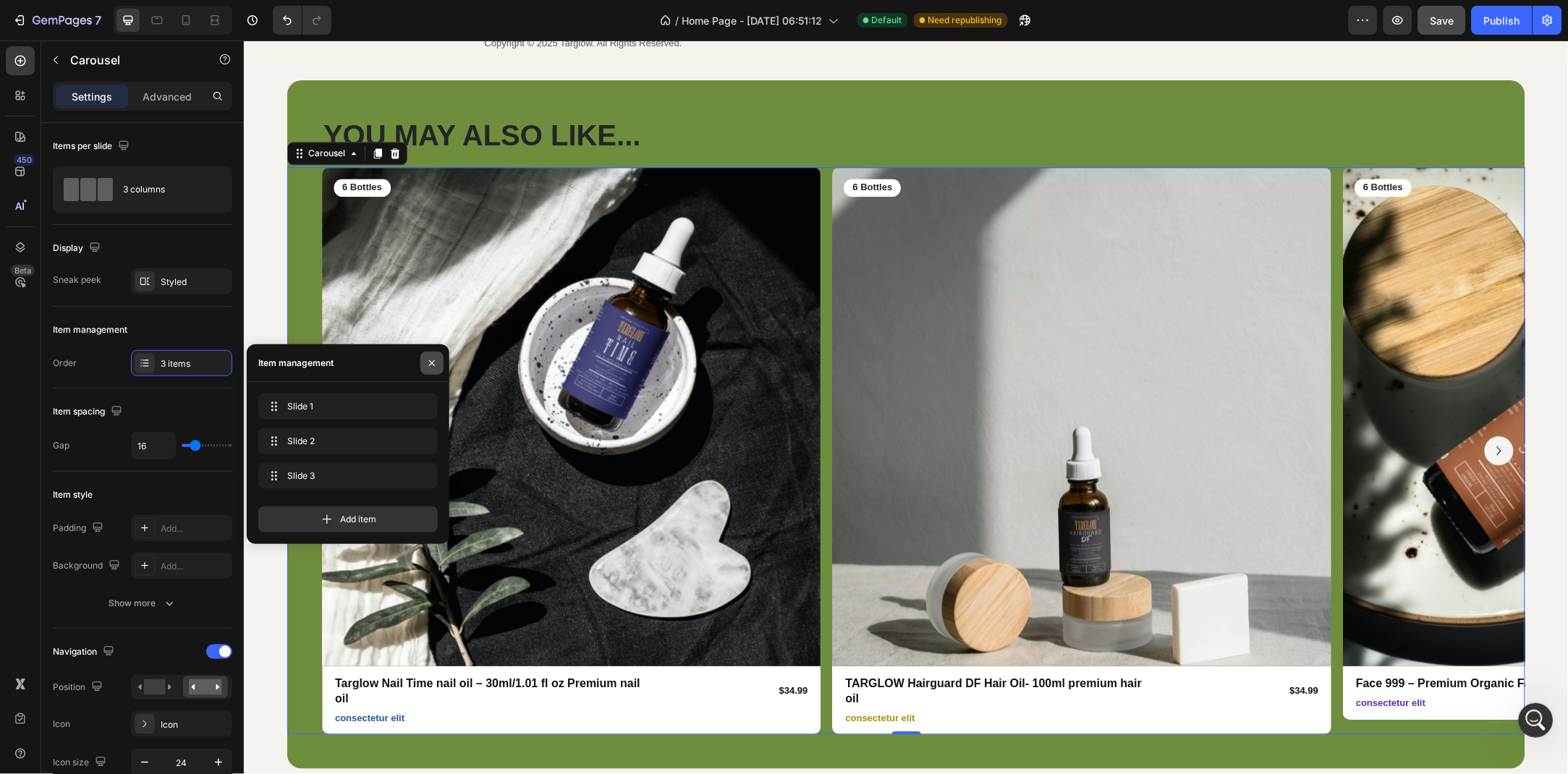
click at [423, 356] on button "button" at bounding box center [432, 363] width 23 height 23
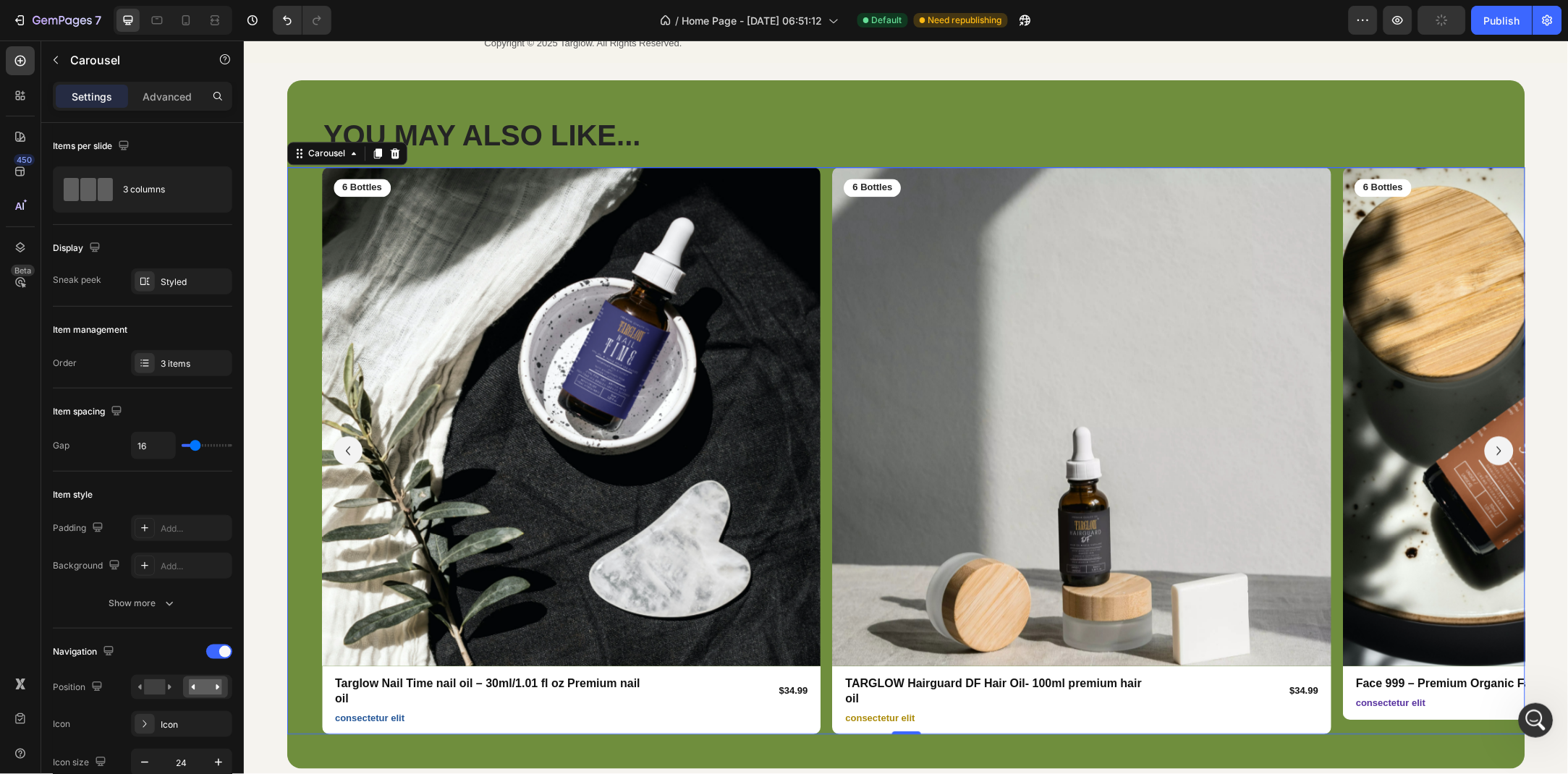
click at [1489, 443] on button "Carousel Next Arrow" at bounding box center [1499, 450] width 29 height 29
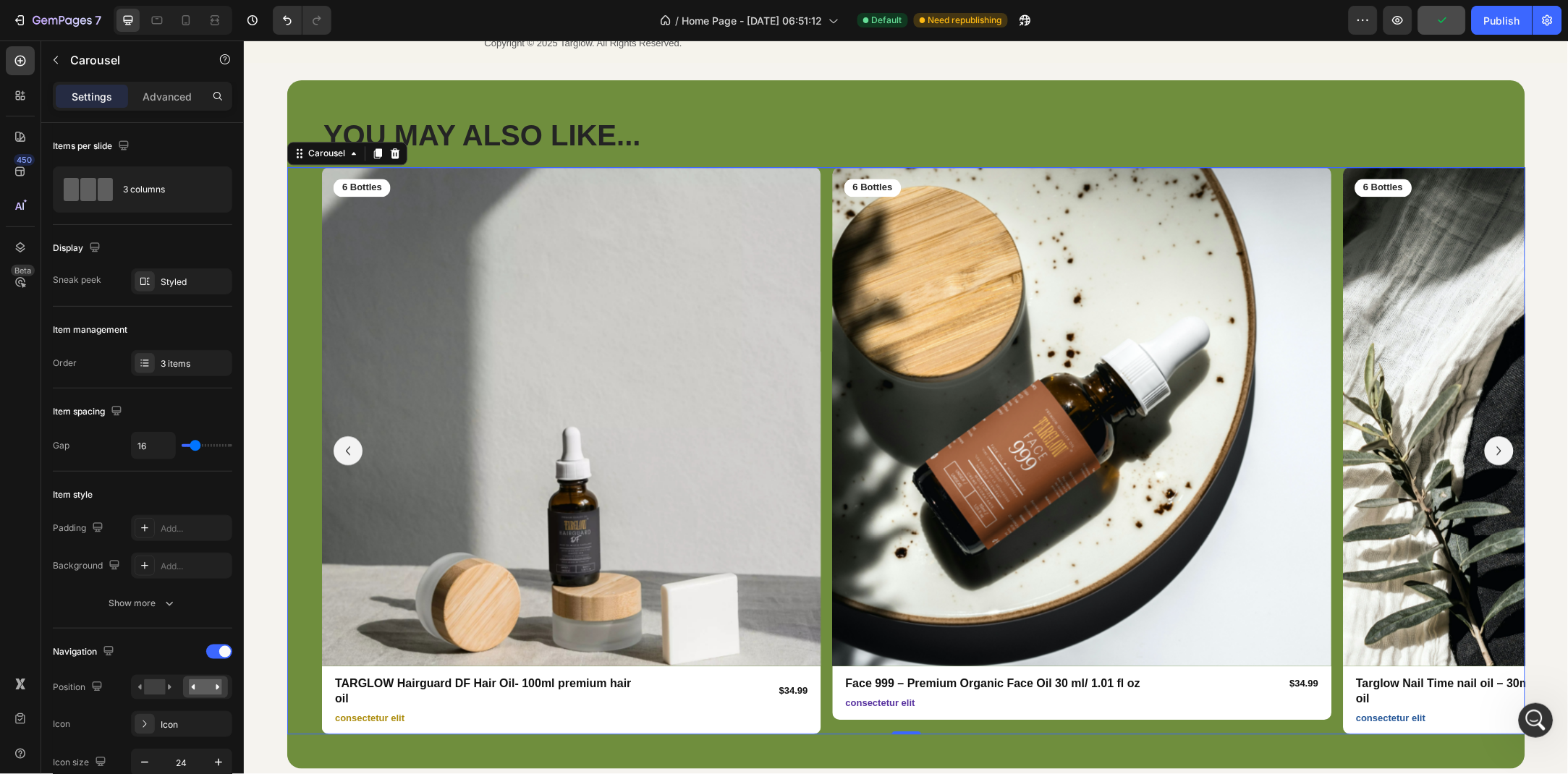
click at [1489, 443] on button "Carousel Next Arrow" at bounding box center [1499, 450] width 29 height 29
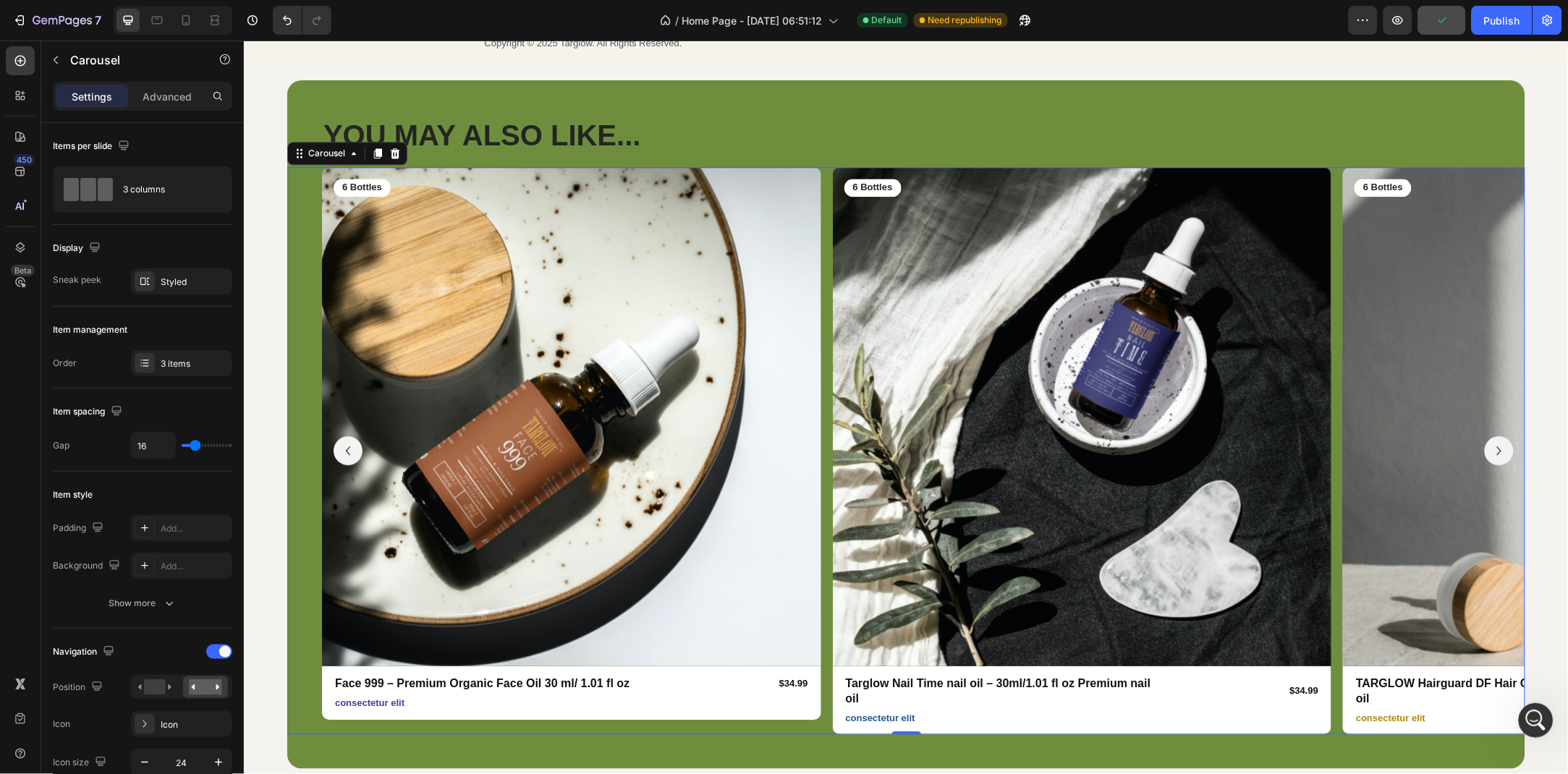
click at [1489, 443] on button "Carousel Next Arrow" at bounding box center [1499, 450] width 29 height 29
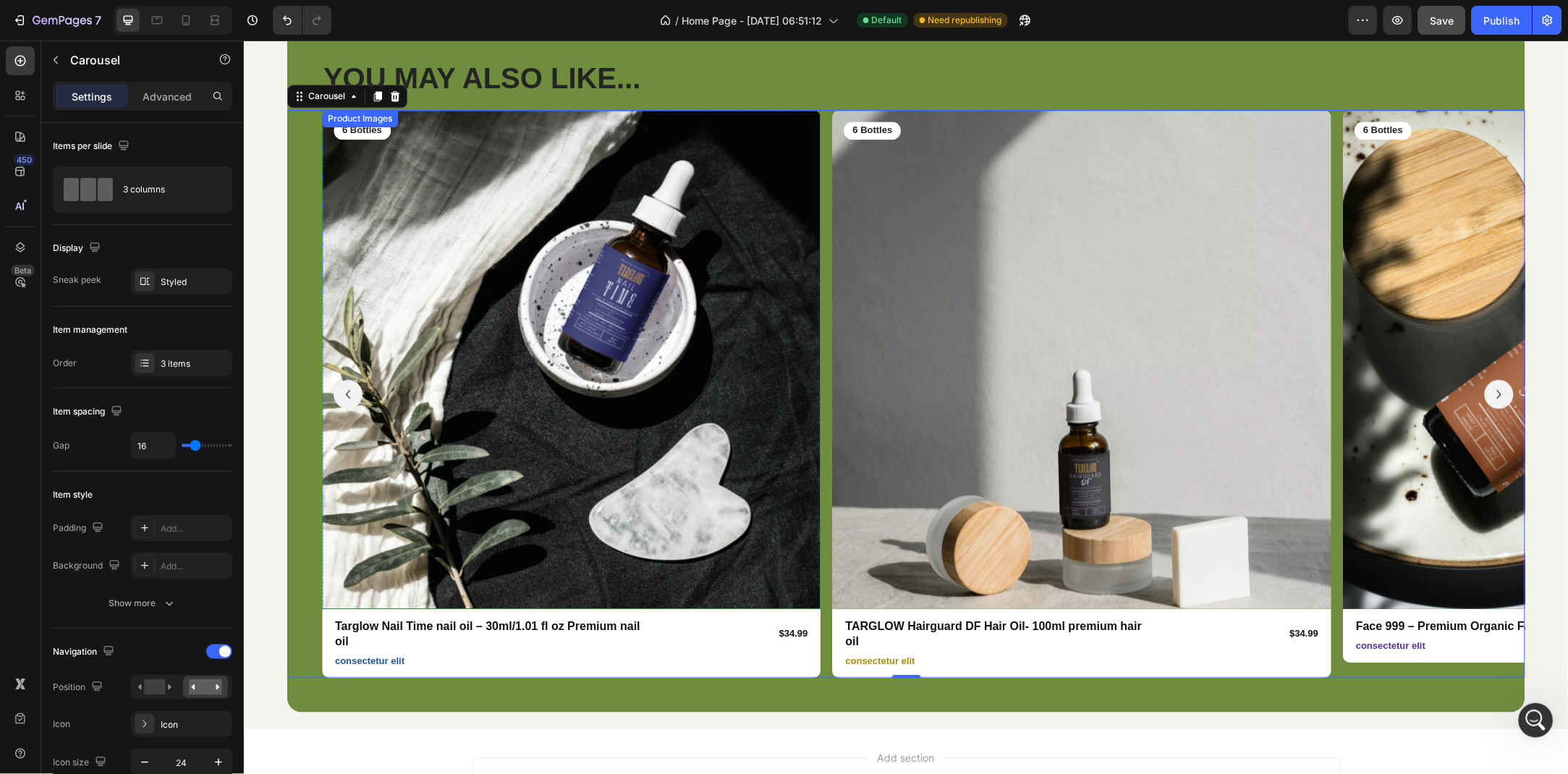
scroll to position [4453, 0]
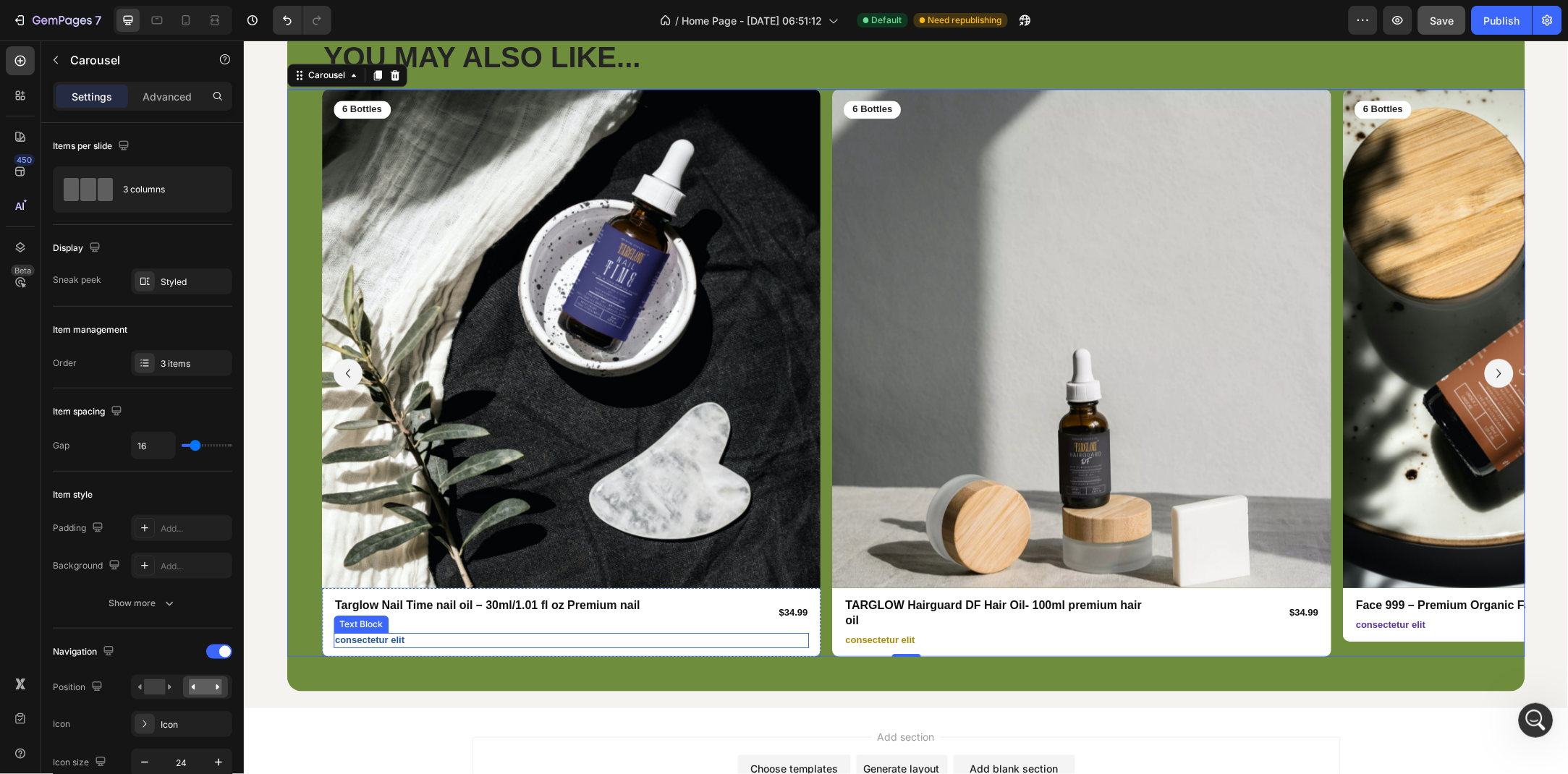
click at [418, 634] on p "consectetur elit" at bounding box center [571, 640] width 473 height 12
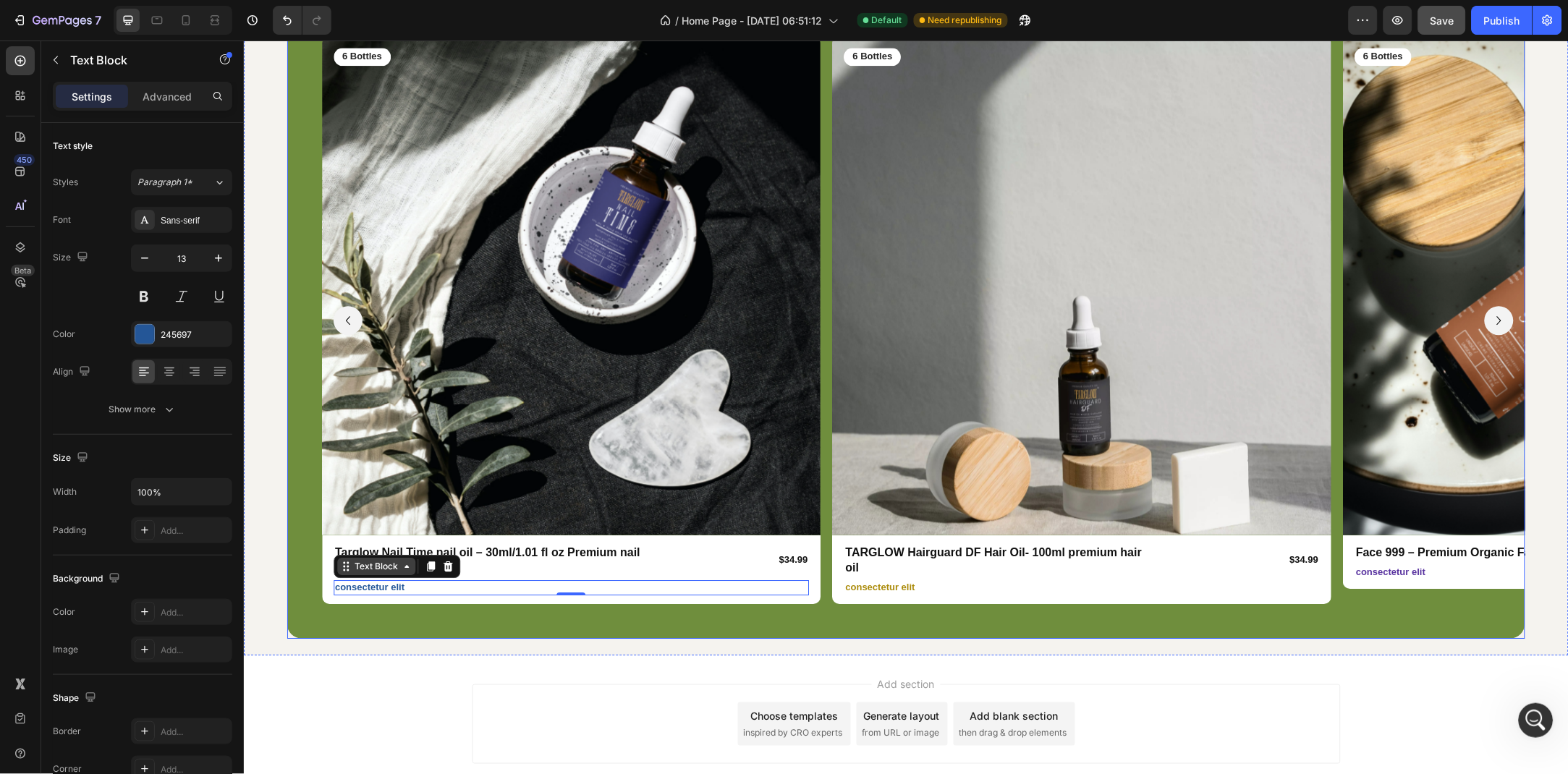
scroll to position [4501, 0]
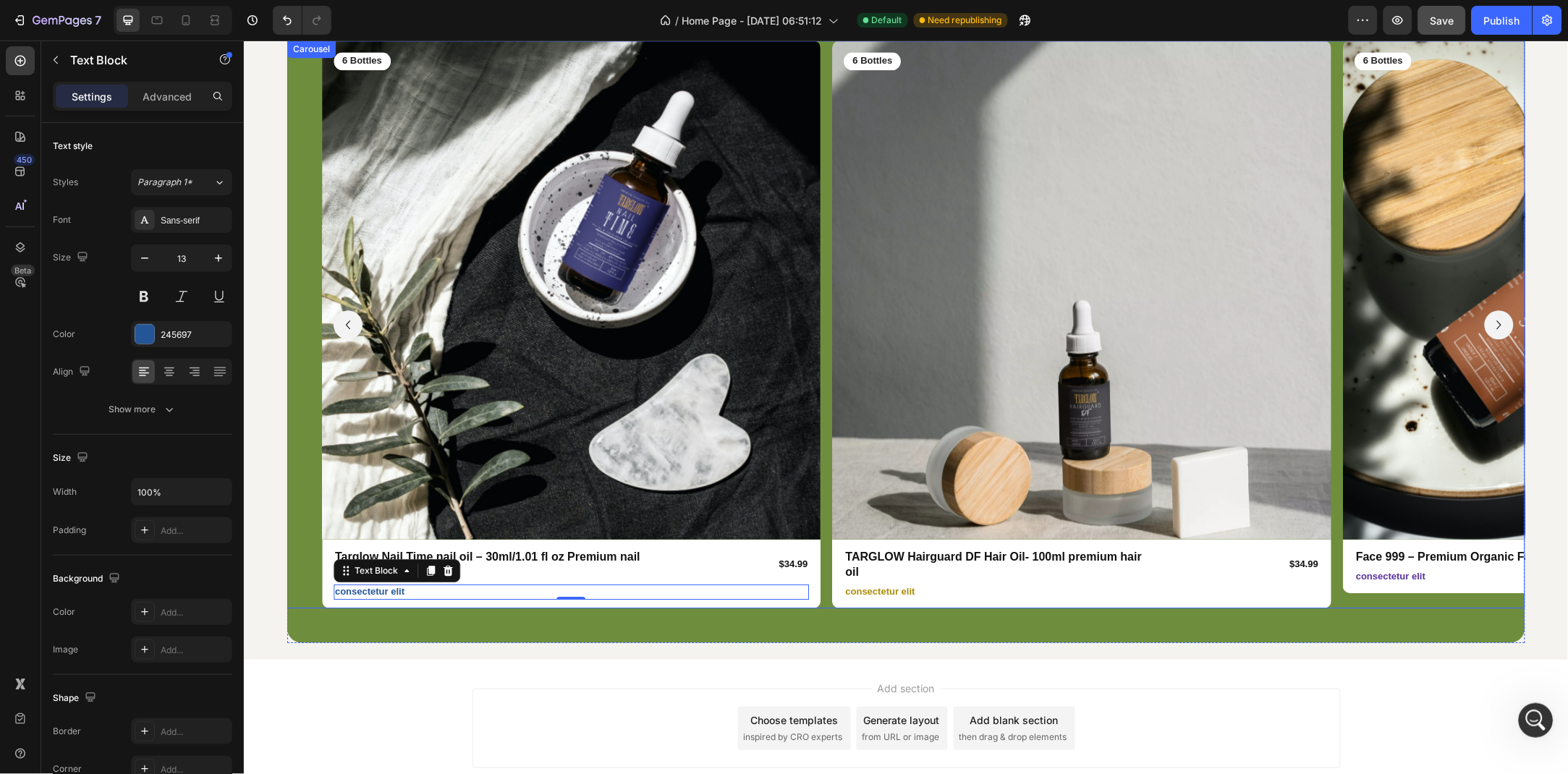
click at [296, 495] on div "Product Images 6 Bottles Text Block Row Face 999 – Premium Organic Face Oil 30 …" at bounding box center [906, 324] width 1238 height 567
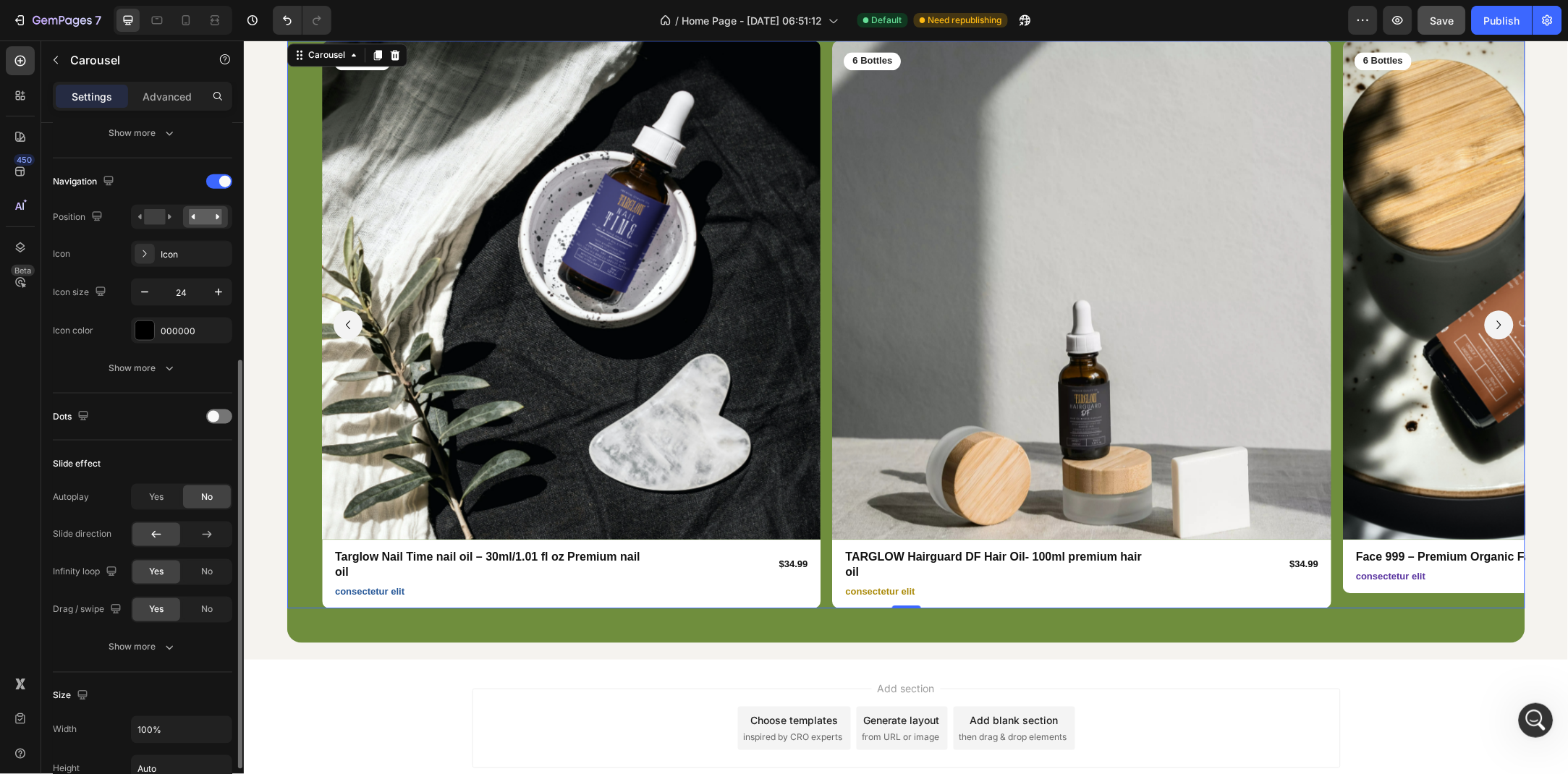
scroll to position [549, 0]
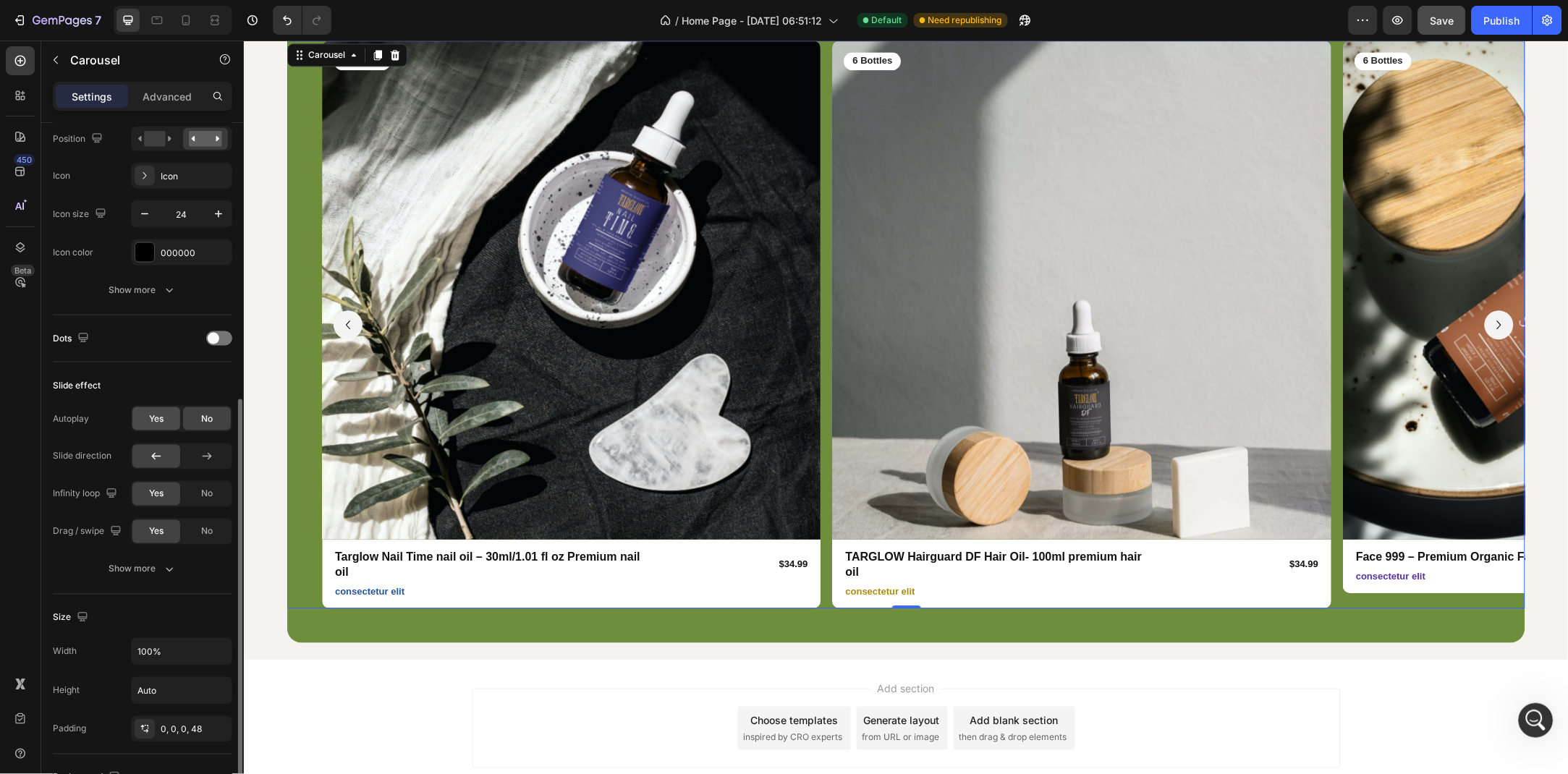
click at [162, 418] on span "Yes" at bounding box center [156, 418] width 14 height 13
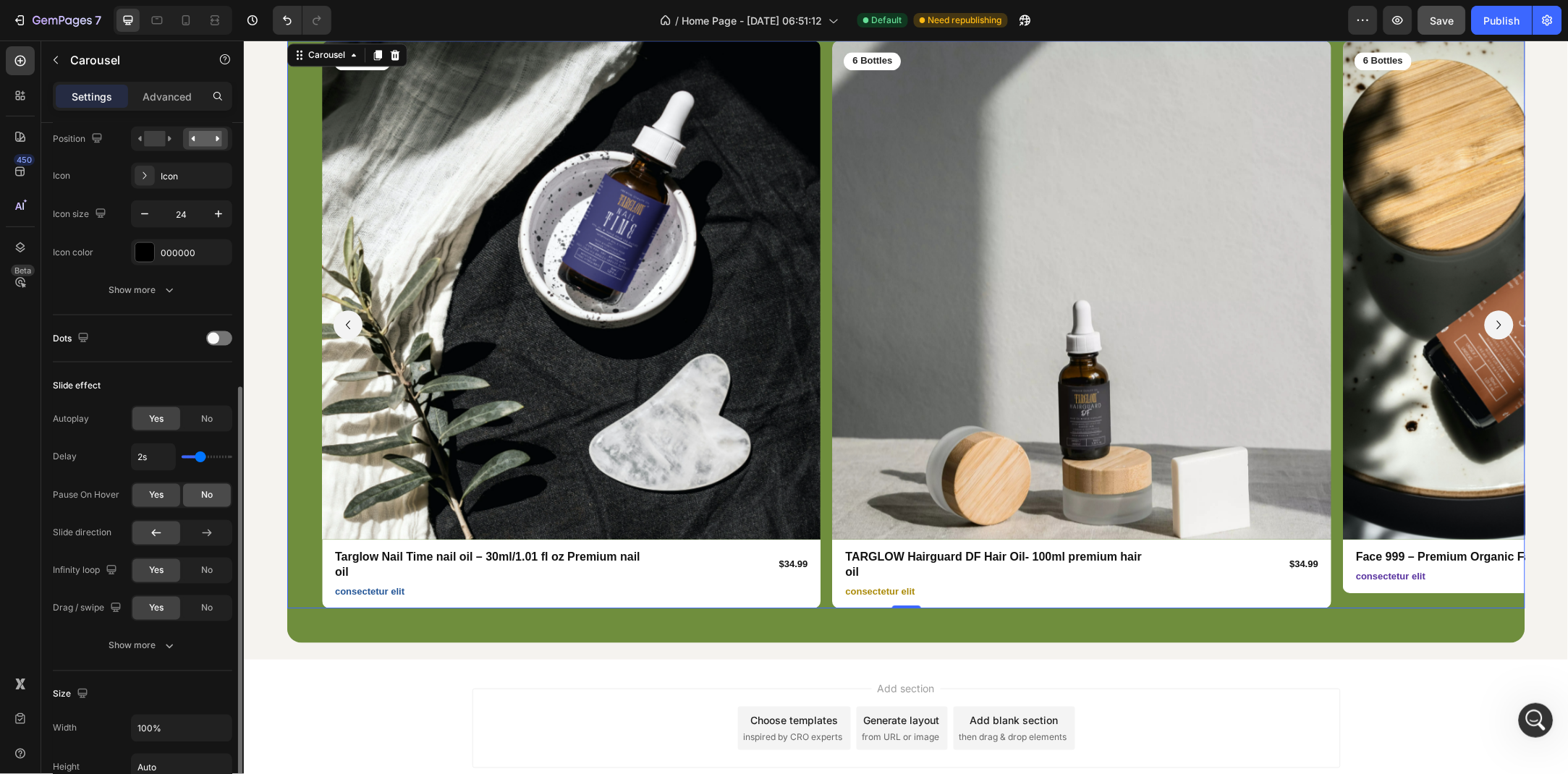
click at [194, 502] on div "No" at bounding box center [207, 496] width 48 height 23
click at [157, 502] on span "Yes" at bounding box center [156, 496] width 14 height 13
click at [145, 650] on div "Show more" at bounding box center [142, 645] width 67 height 14
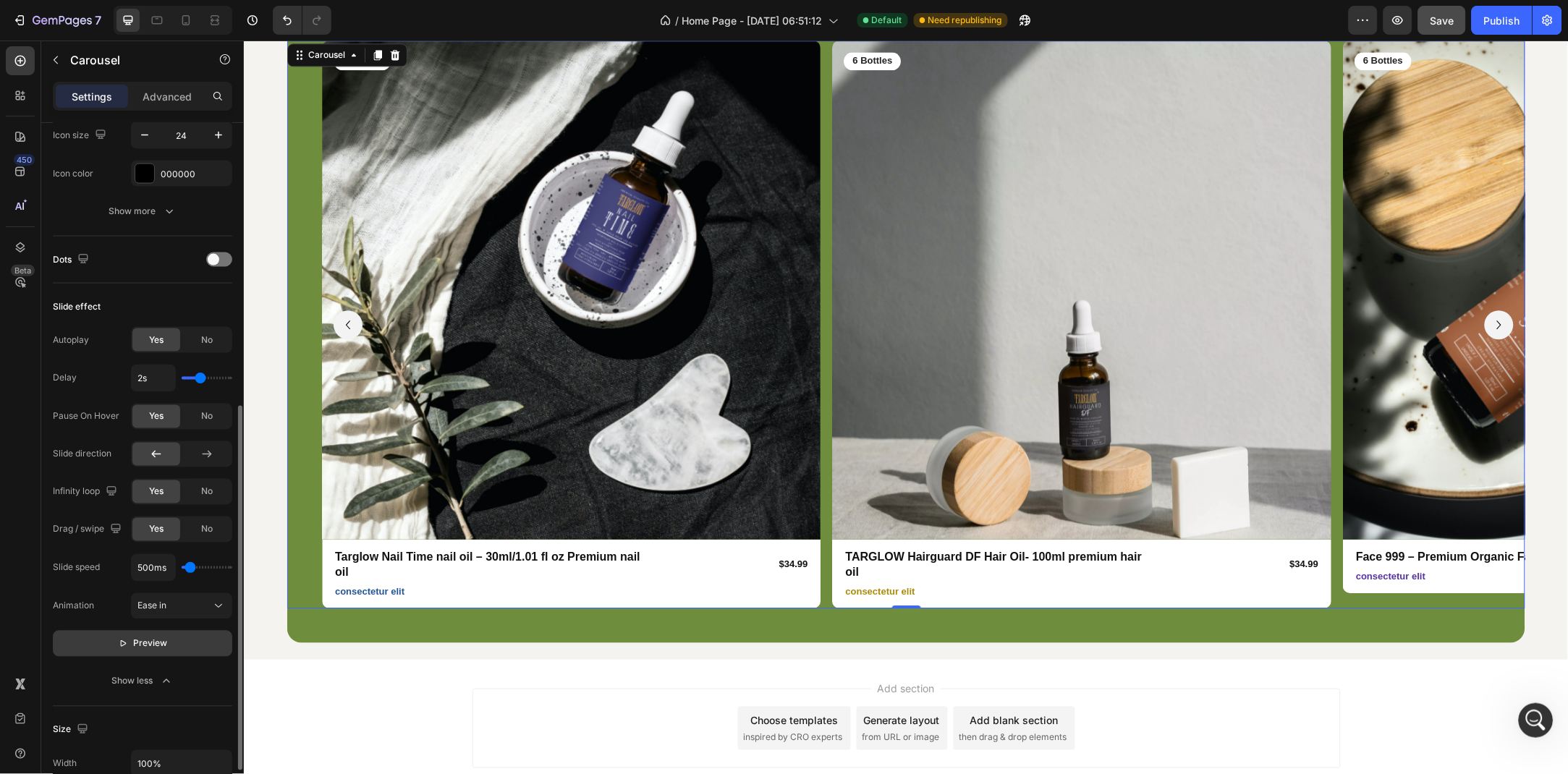
click at [141, 648] on span "Preview" at bounding box center [151, 644] width 34 height 14
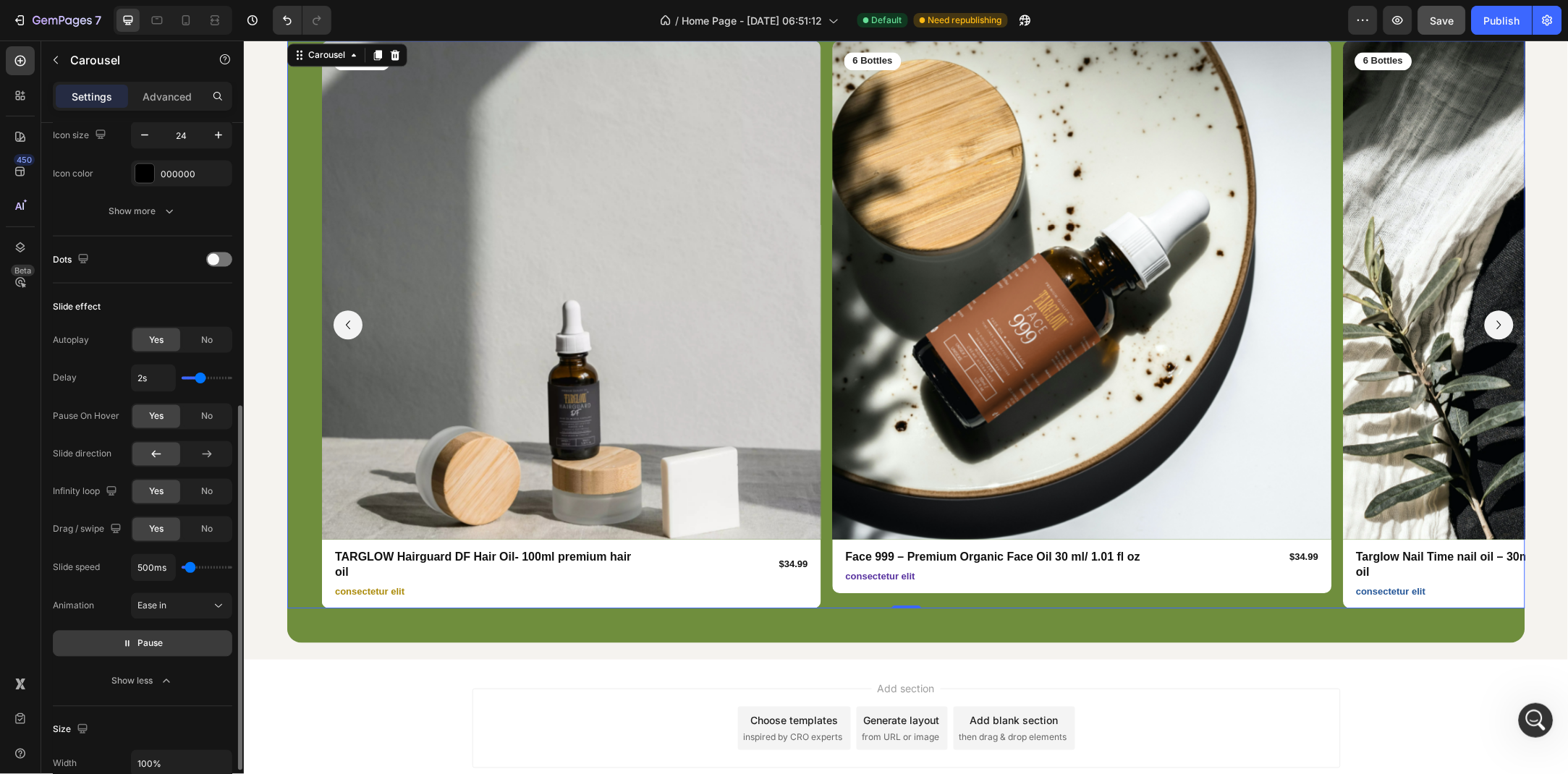
type input "300ms"
type input "300"
type input "100ms"
drag, startPoint x: 192, startPoint y: 573, endPoint x: 172, endPoint y: 573, distance: 20.0
type input "100"
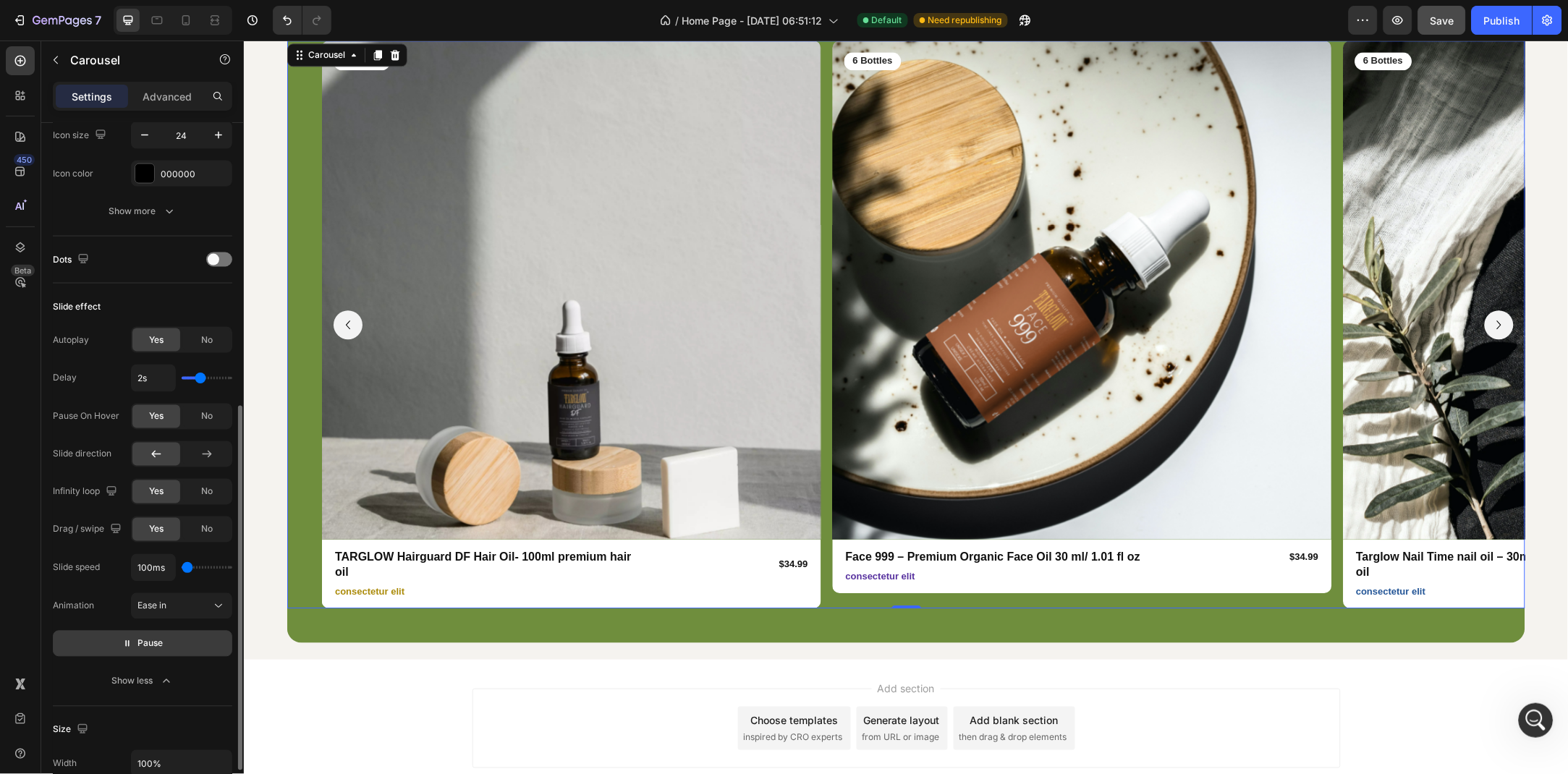
click at [182, 570] on input "range" at bounding box center [207, 568] width 51 height 3
click at [151, 645] on span "Pause" at bounding box center [151, 644] width 25 height 14
click at [183, 610] on div "Ease in" at bounding box center [175, 606] width 74 height 13
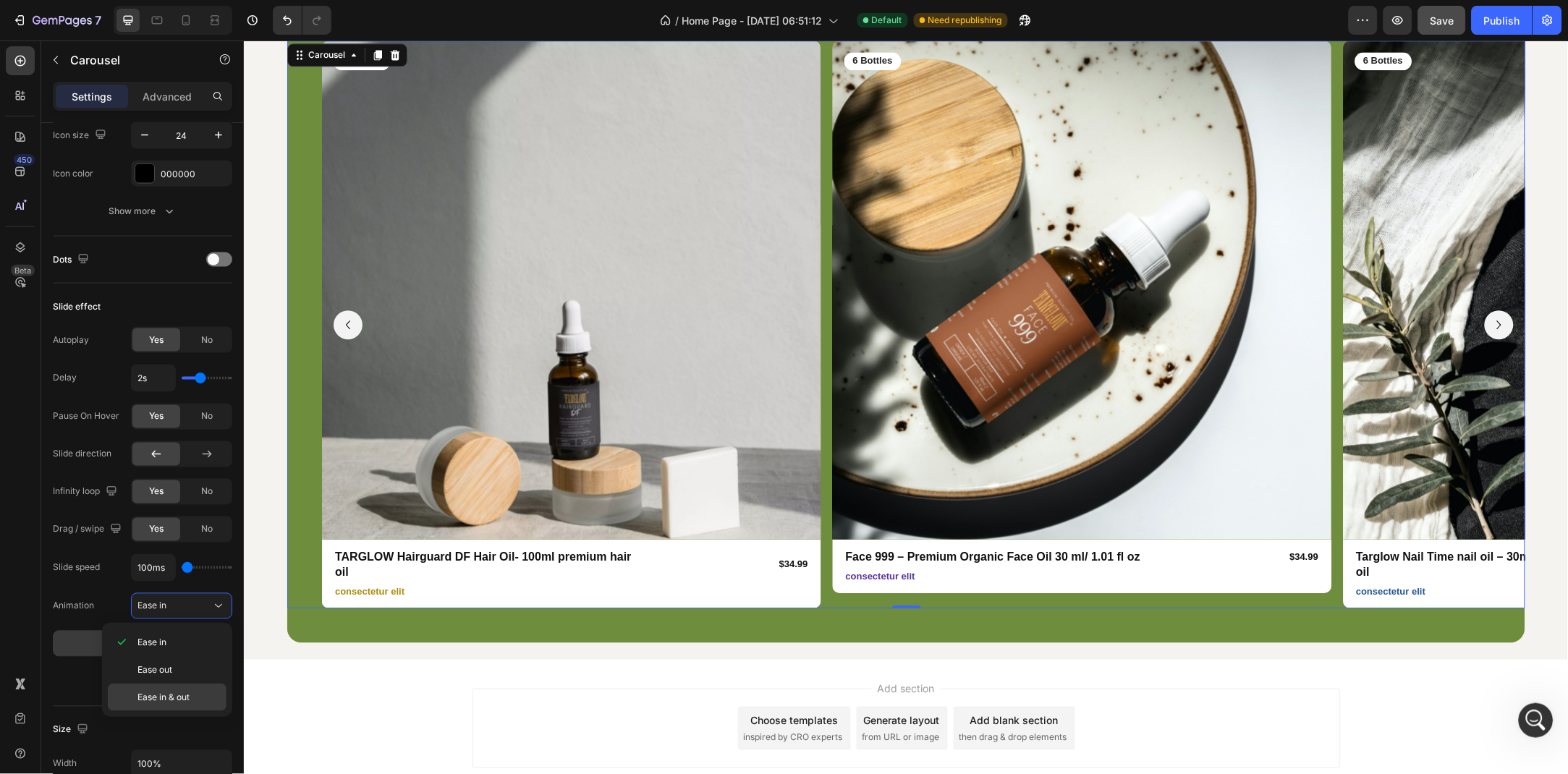
click at [192, 692] on p "Ease in & out" at bounding box center [179, 697] width 82 height 13
click at [136, 652] on button "Preview" at bounding box center [142, 644] width 179 height 26
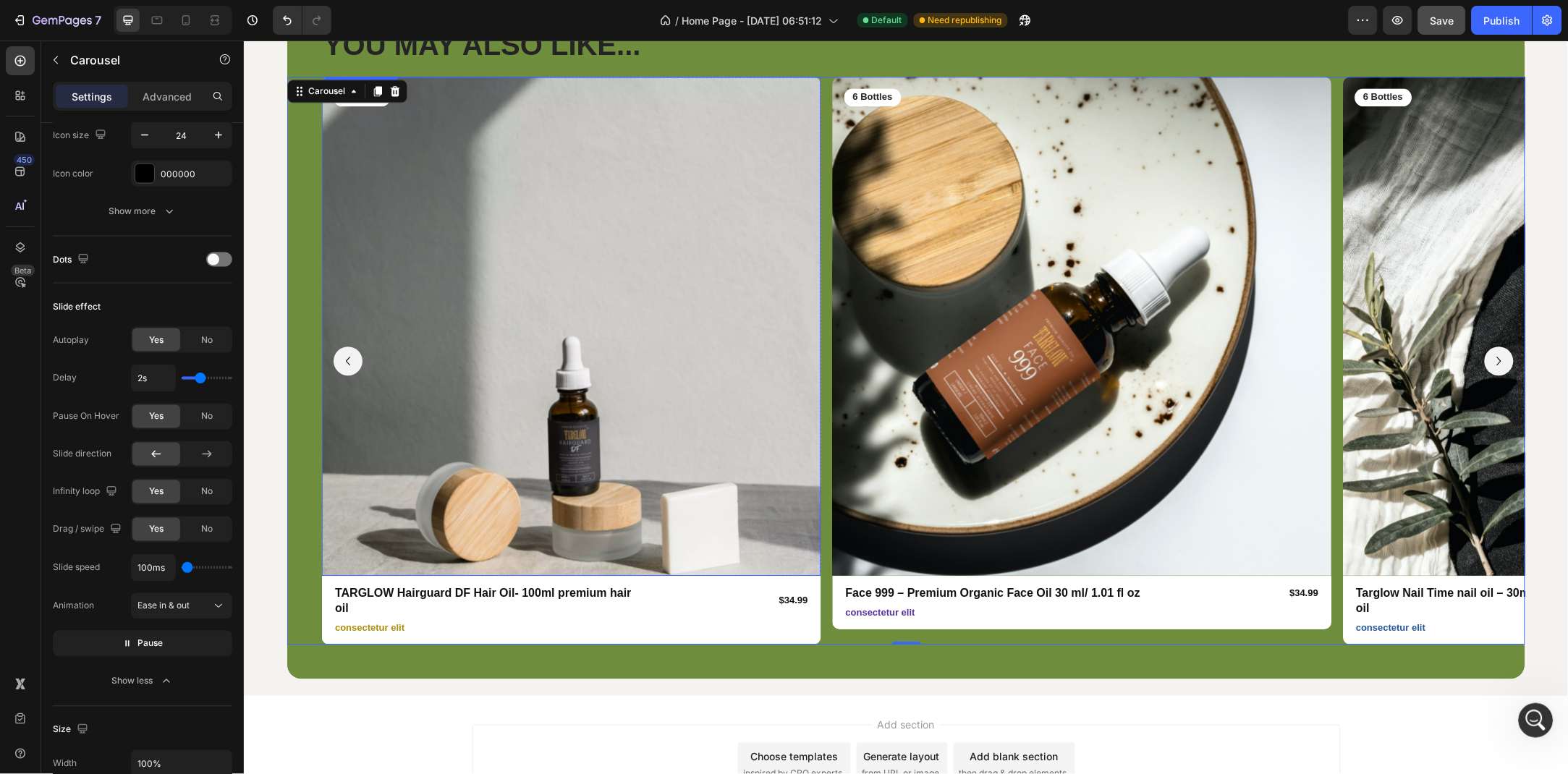
scroll to position [4422, 0]
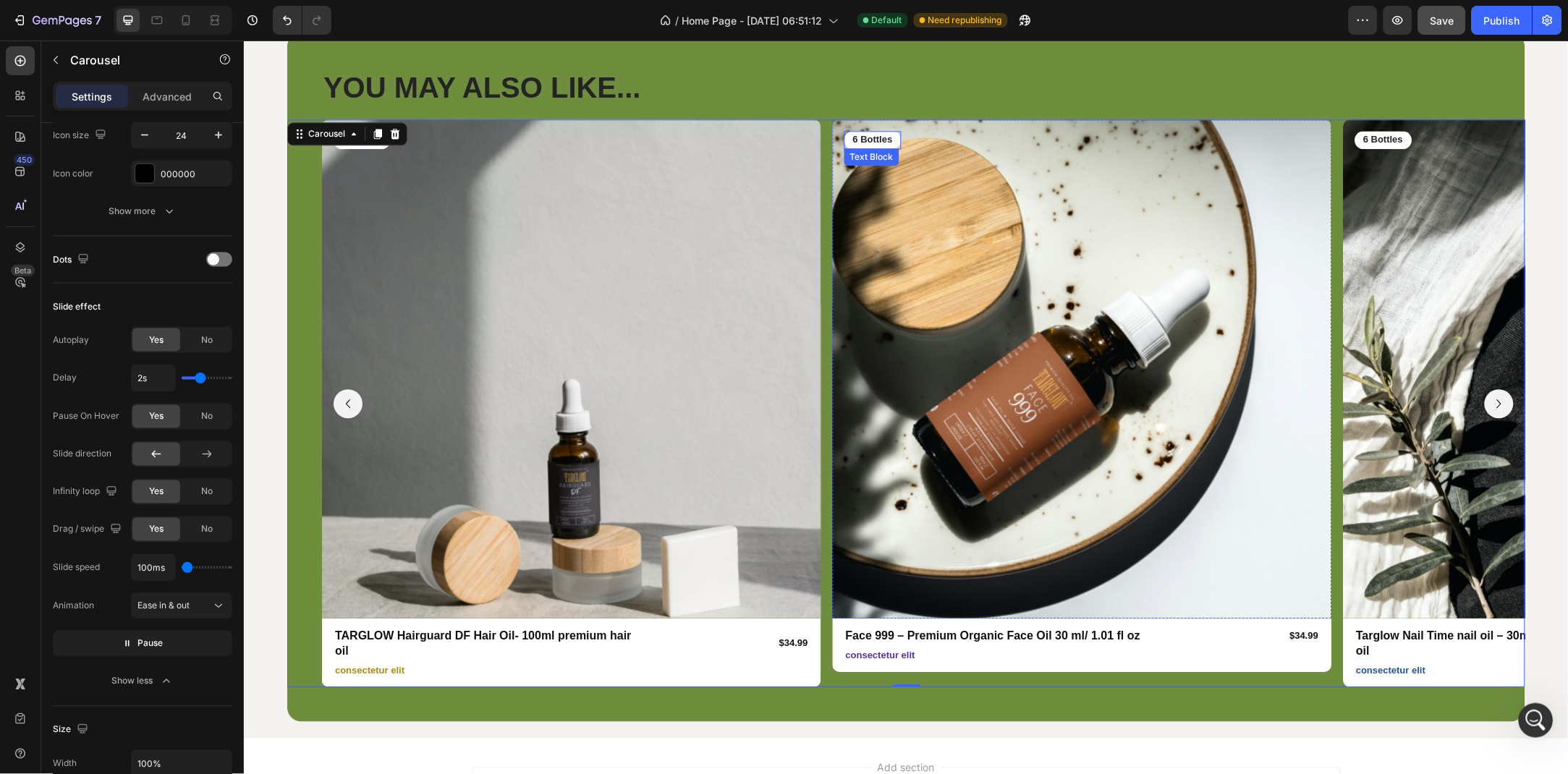
click at [884, 139] on p "6 Bottles" at bounding box center [873, 139] width 40 height 12
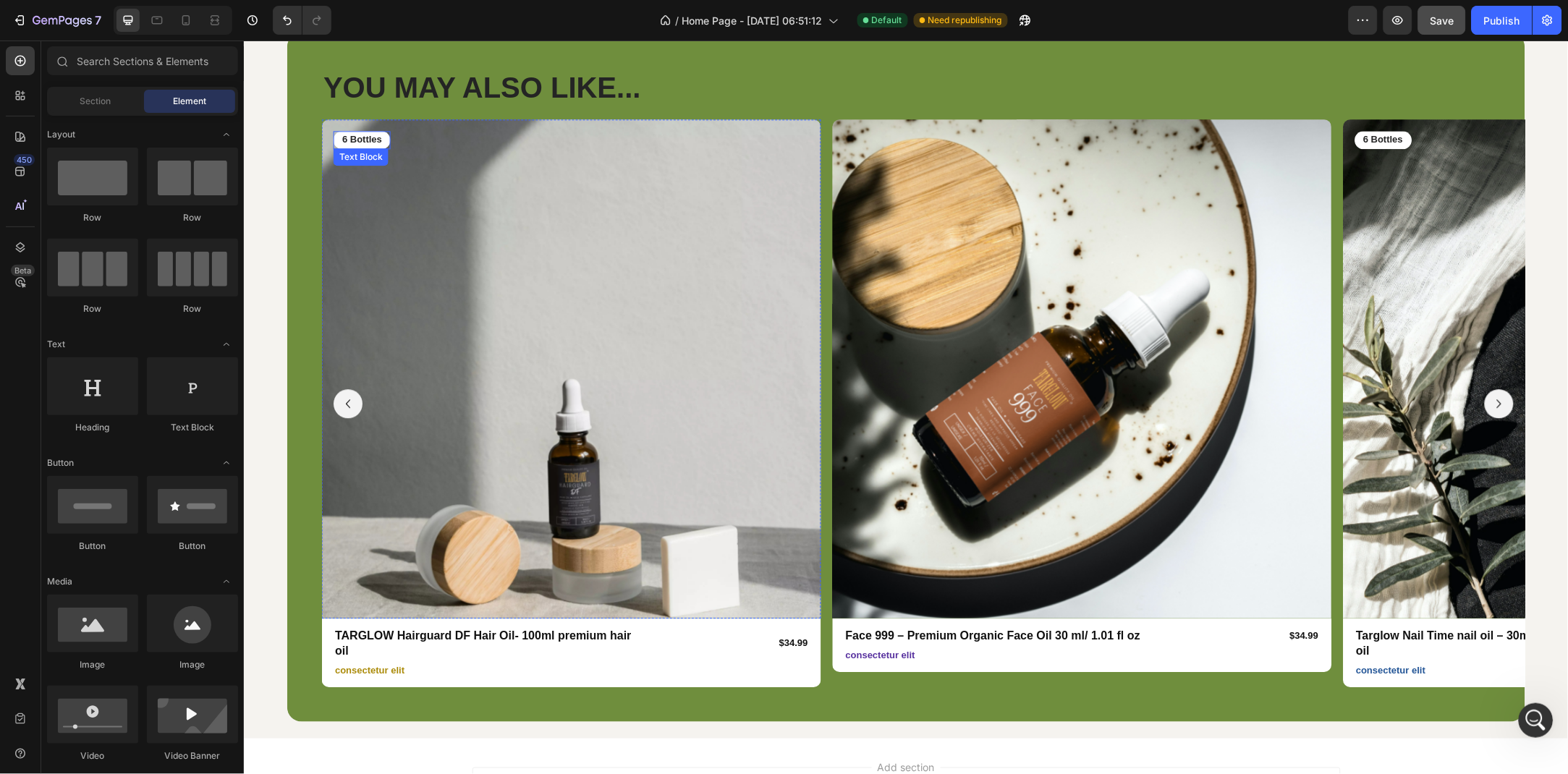
click at [373, 141] on p "6 Bottles" at bounding box center [361, 139] width 40 height 12
click at [1388, 140] on p "6 Bottles" at bounding box center [1383, 139] width 40 height 12
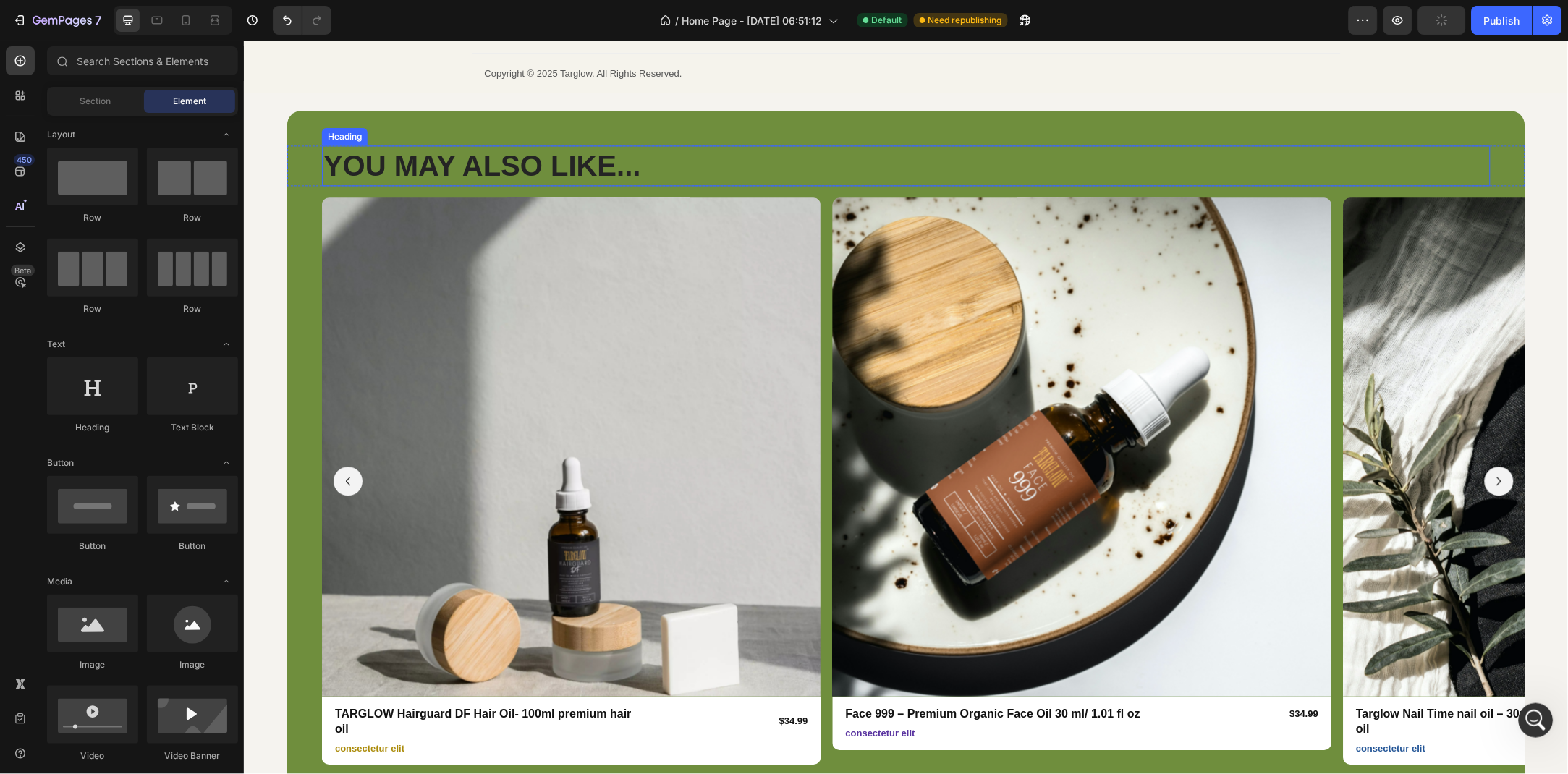
click at [564, 160] on h2 "YOU MAY ALSO LIKE..." at bounding box center [906, 165] width 1169 height 41
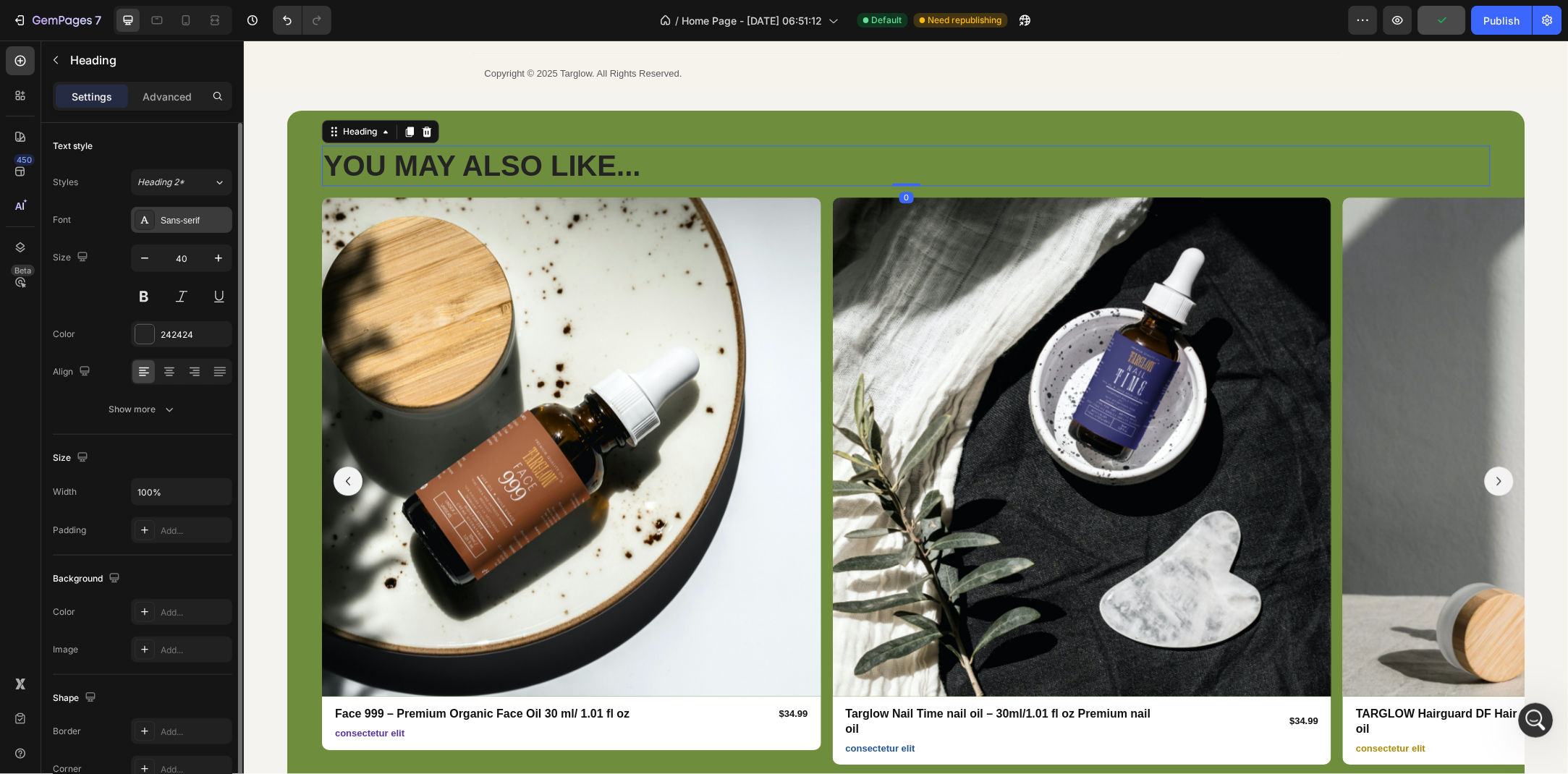
click at [173, 225] on div "Sans-serif" at bounding box center [194, 220] width 68 height 13
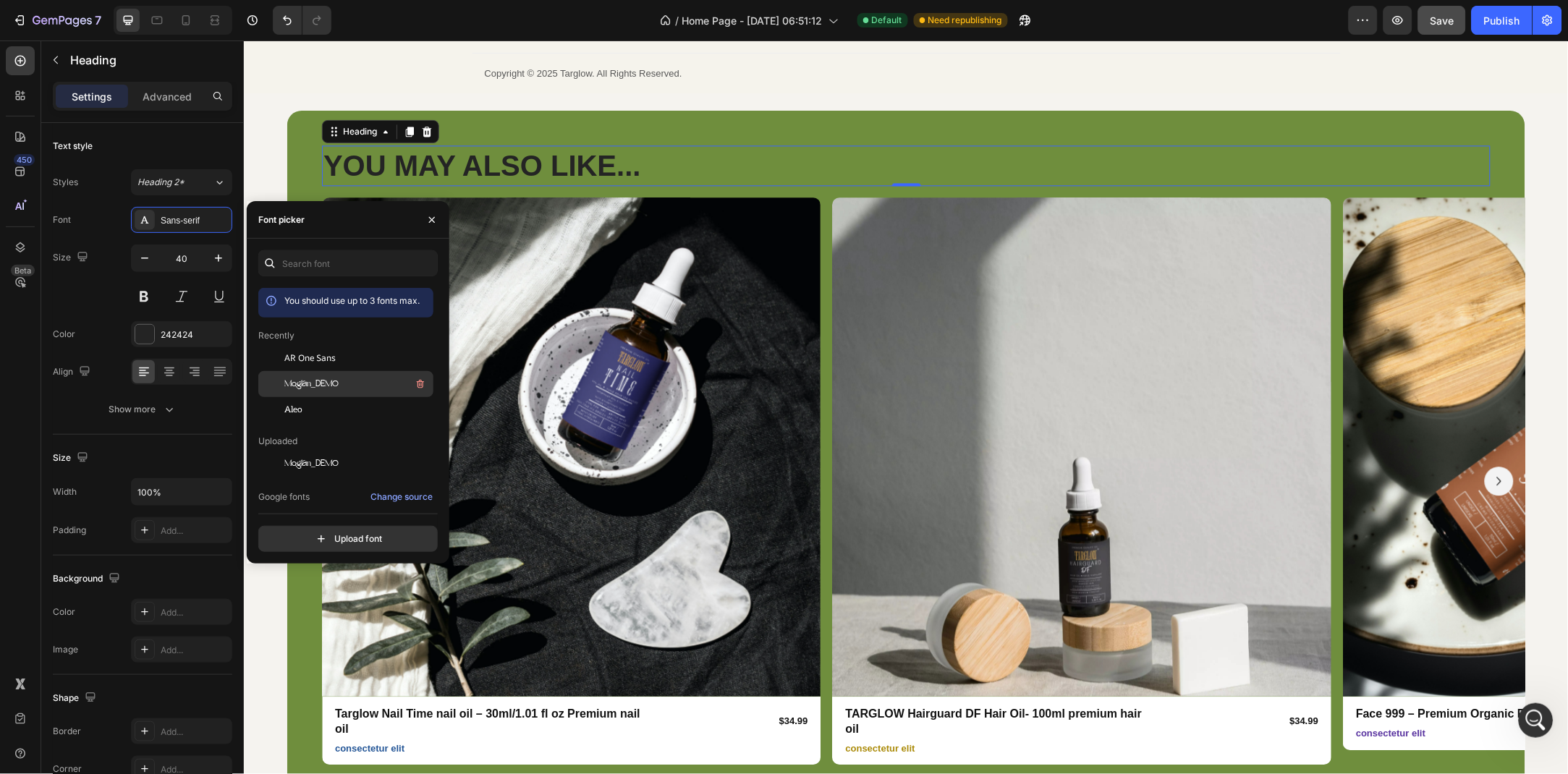
click at [340, 375] on div "Moglan_DEMO" at bounding box center [357, 384] width 146 height 17
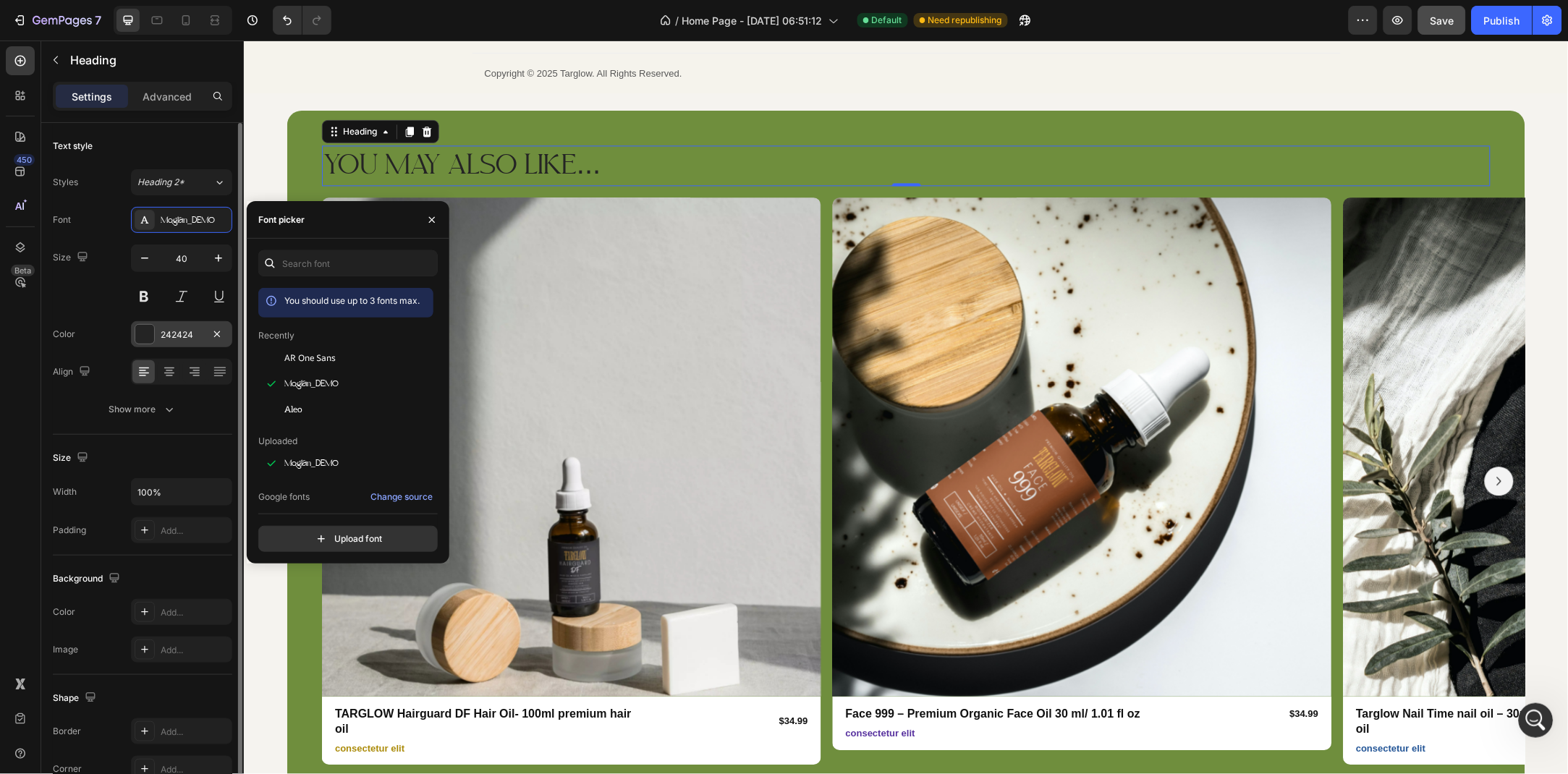
click at [167, 338] on div "242424" at bounding box center [181, 334] width 42 height 13
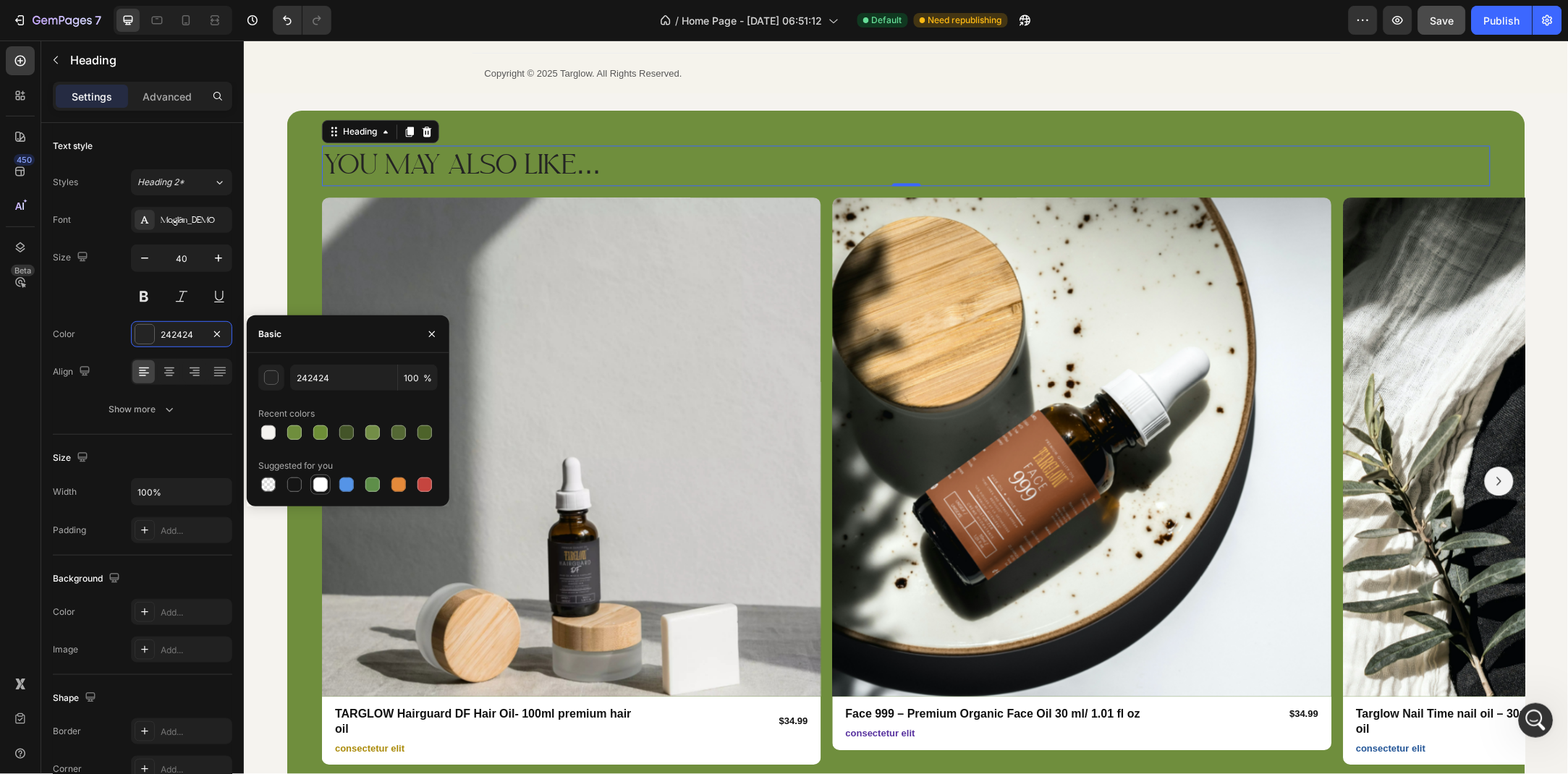
click at [328, 491] on div at bounding box center [320, 484] width 17 height 17
type input "FFFFFF"
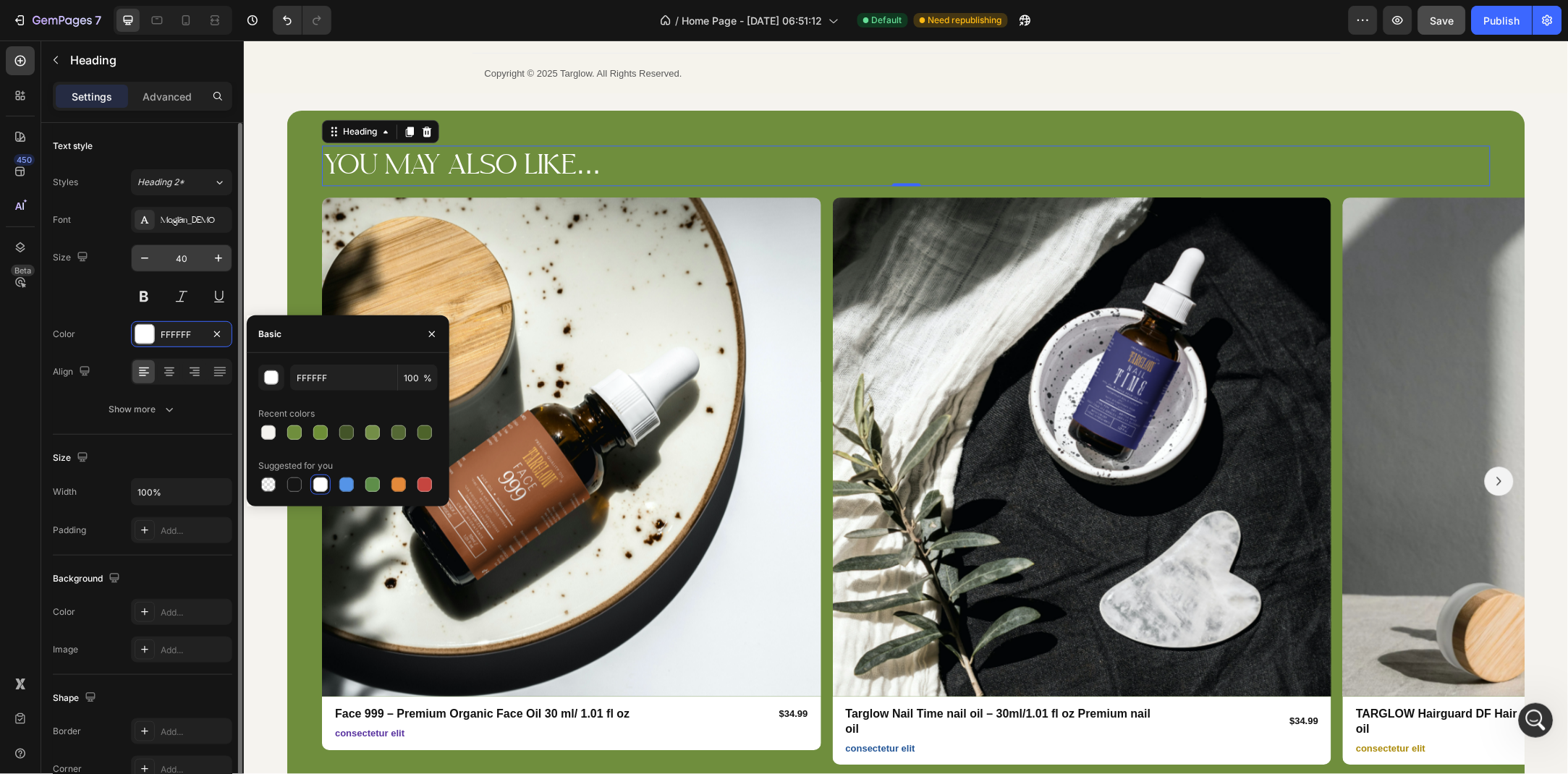
click at [186, 267] on input "40" at bounding box center [181, 258] width 48 height 26
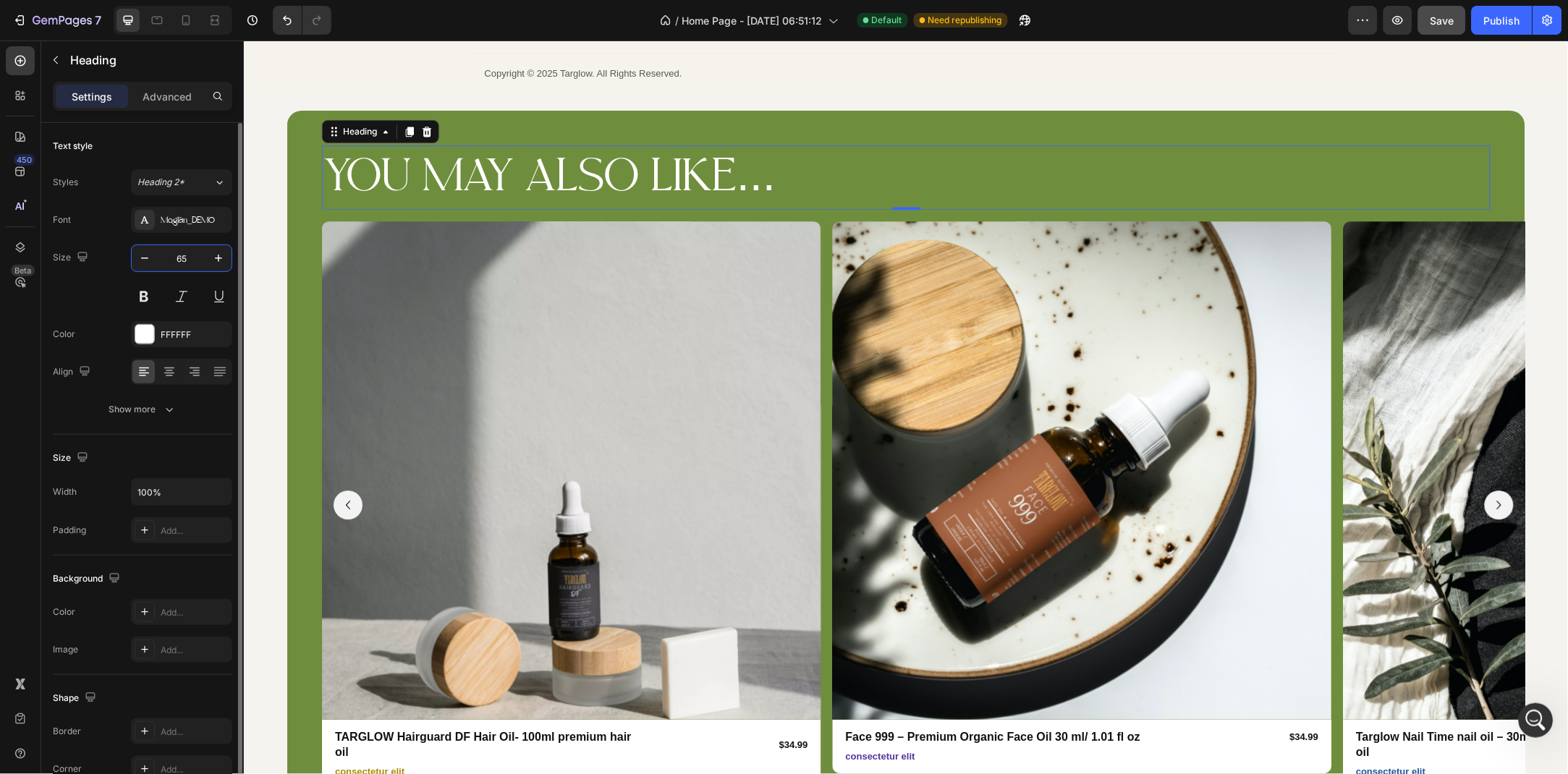
type input "65"
click at [163, 153] on div "Text style" at bounding box center [142, 146] width 179 height 23
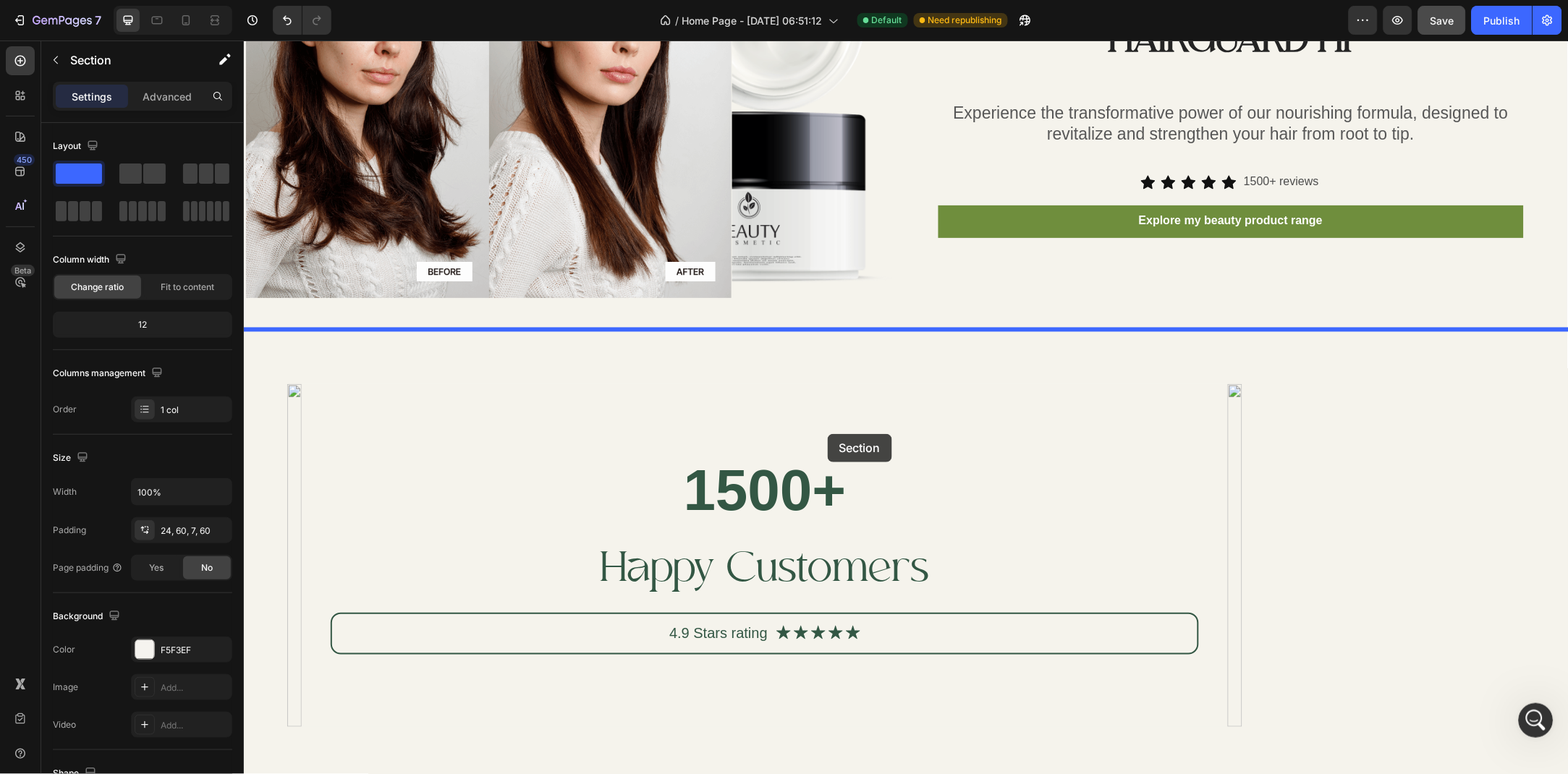
scroll to position [2398, 0]
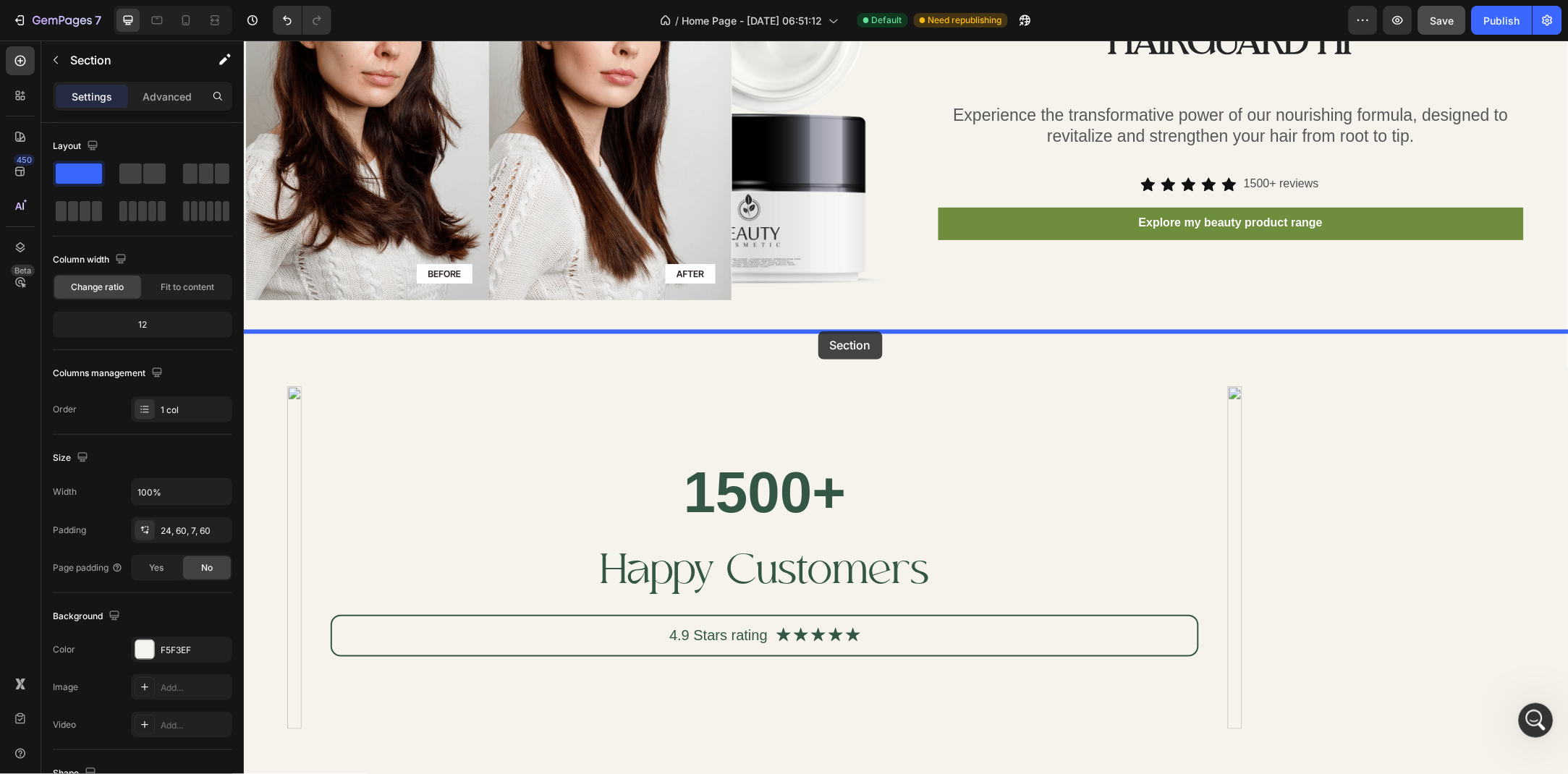
drag, startPoint x: 286, startPoint y: 300, endPoint x: 818, endPoint y: 331, distance: 532.9
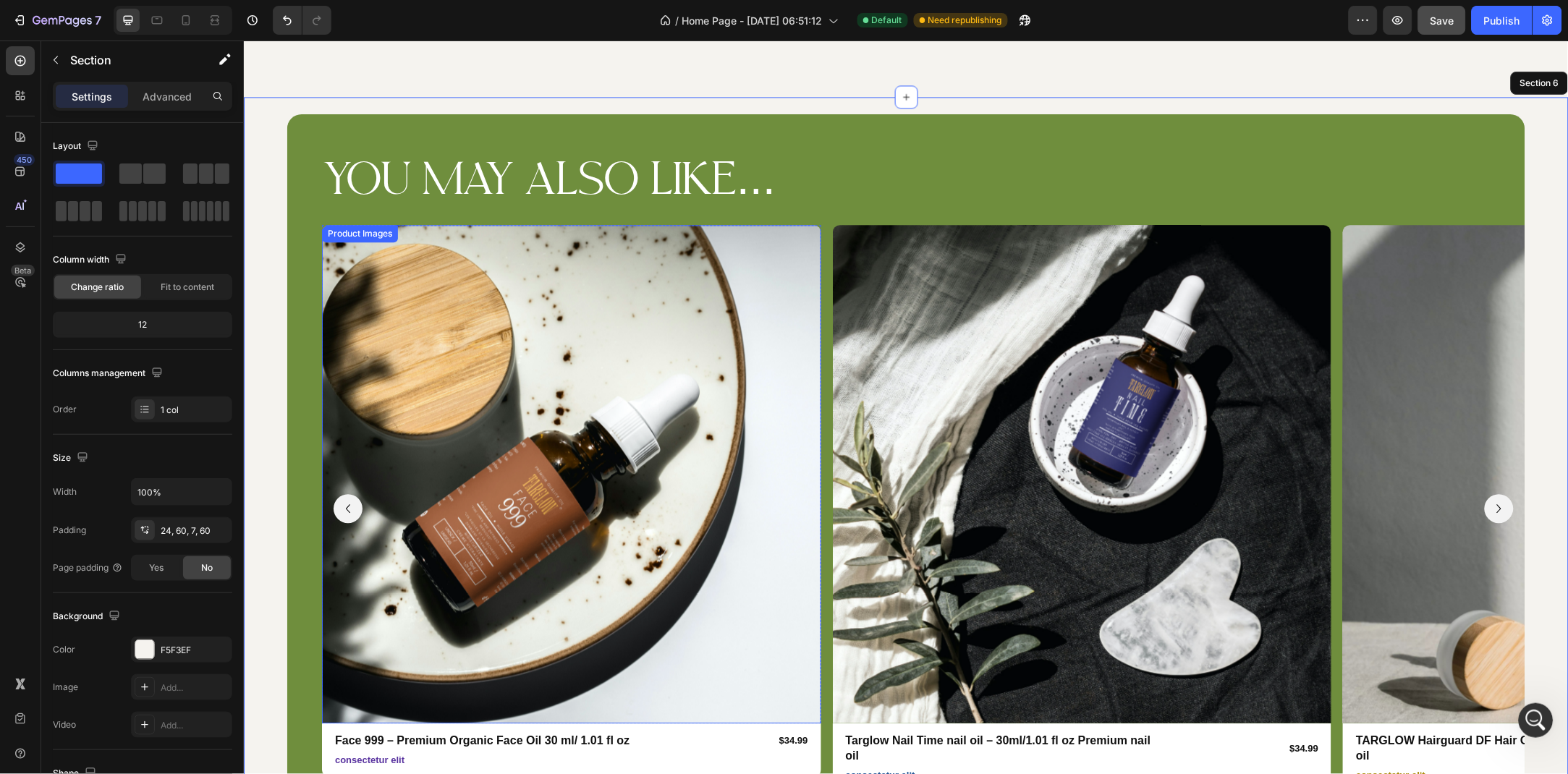
scroll to position [2712, 0]
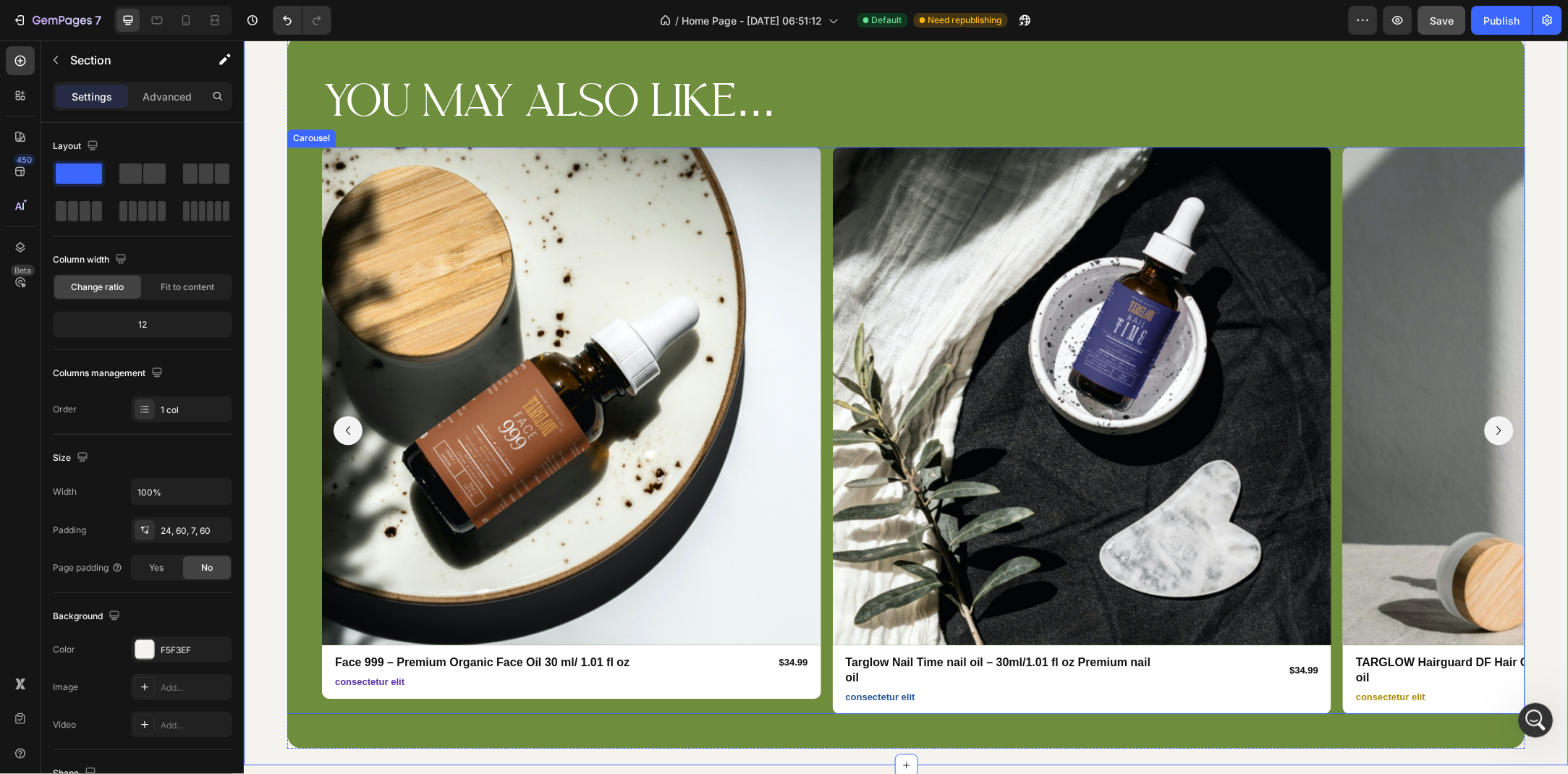
click at [1490, 421] on icon "Carousel Next Arrow" at bounding box center [1498, 430] width 17 height 17
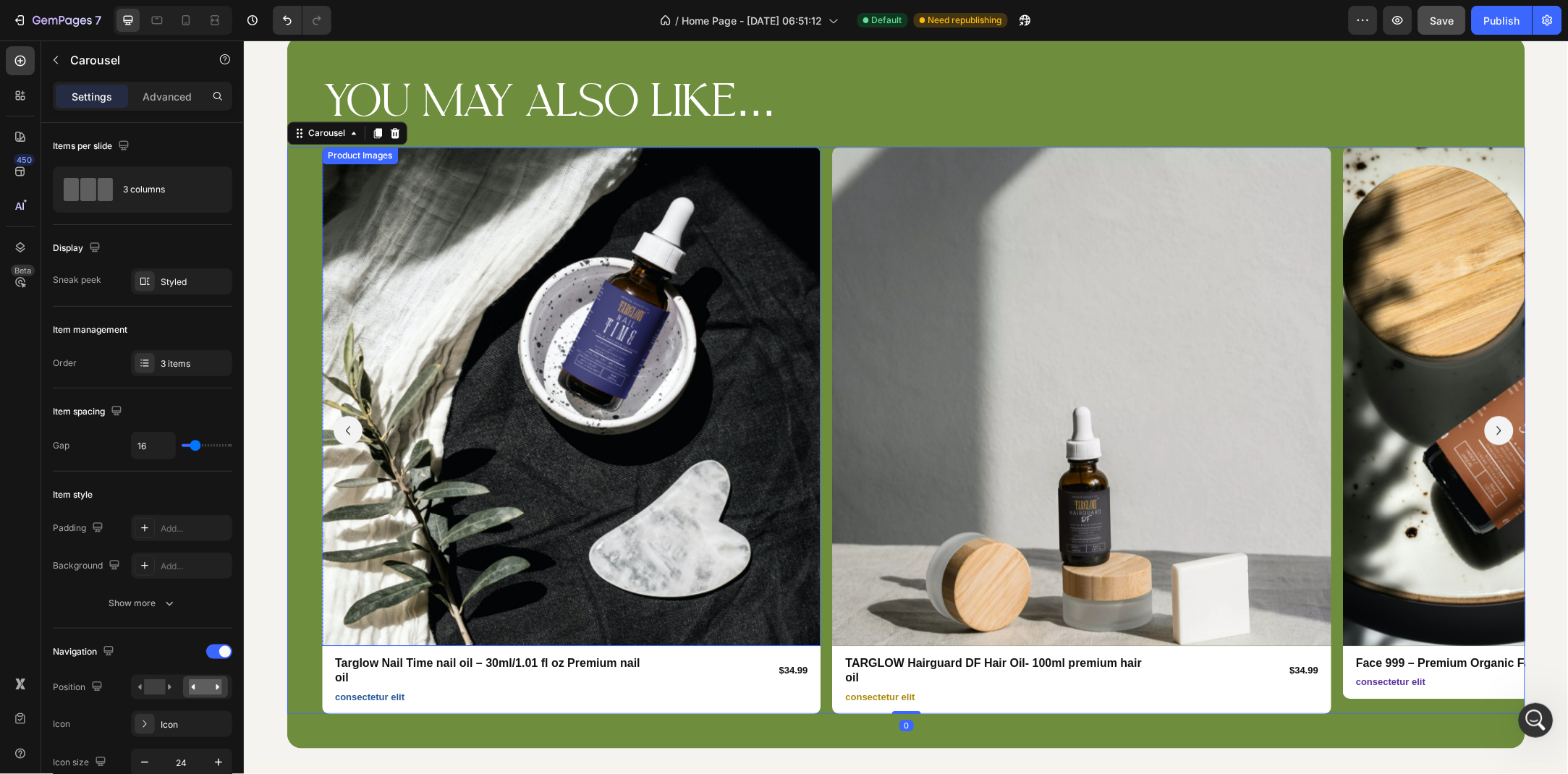
scroll to position [2634, 0]
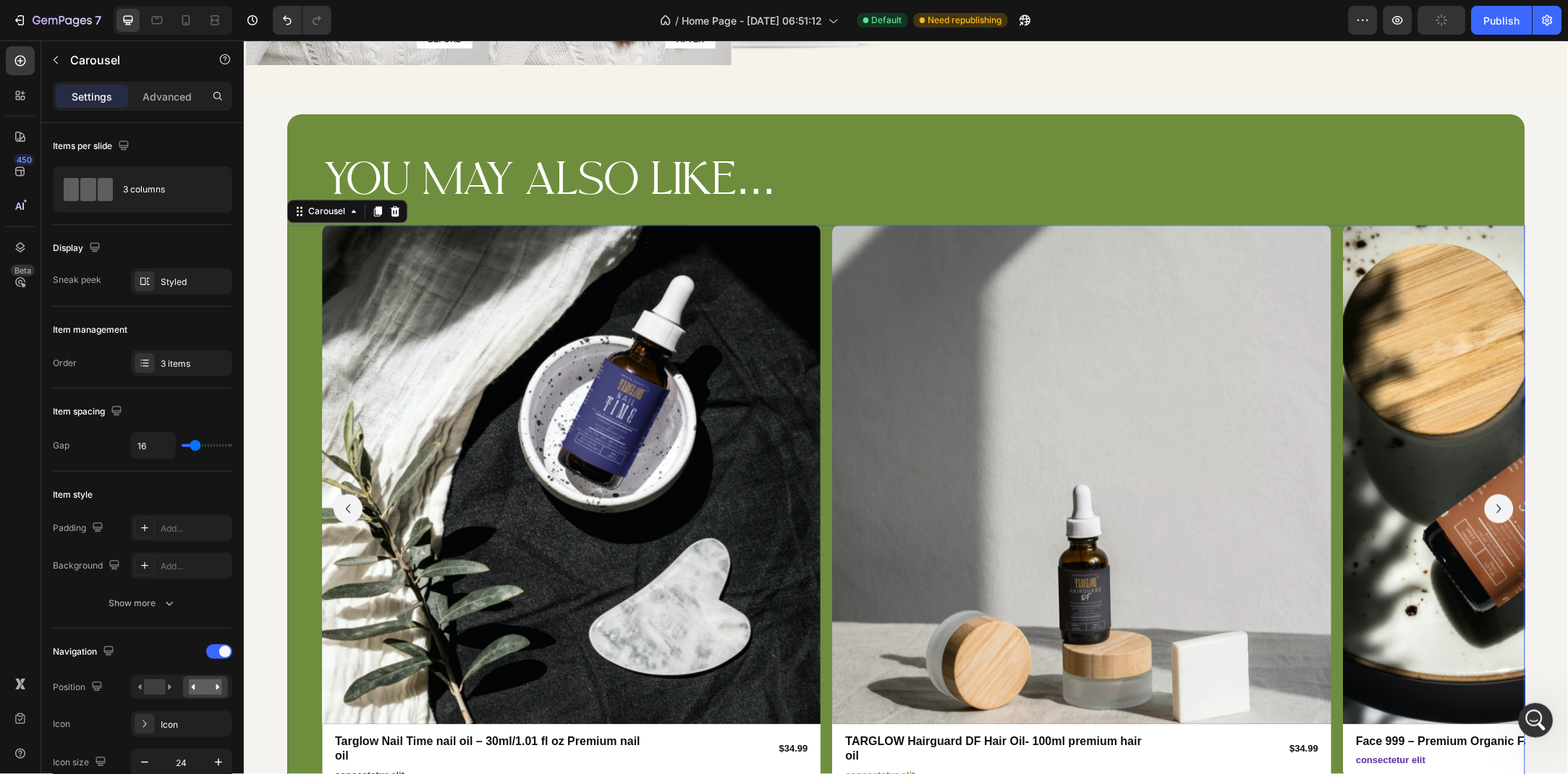
click at [1490, 499] on icon "Carousel Next Arrow" at bounding box center [1498, 508] width 17 height 17
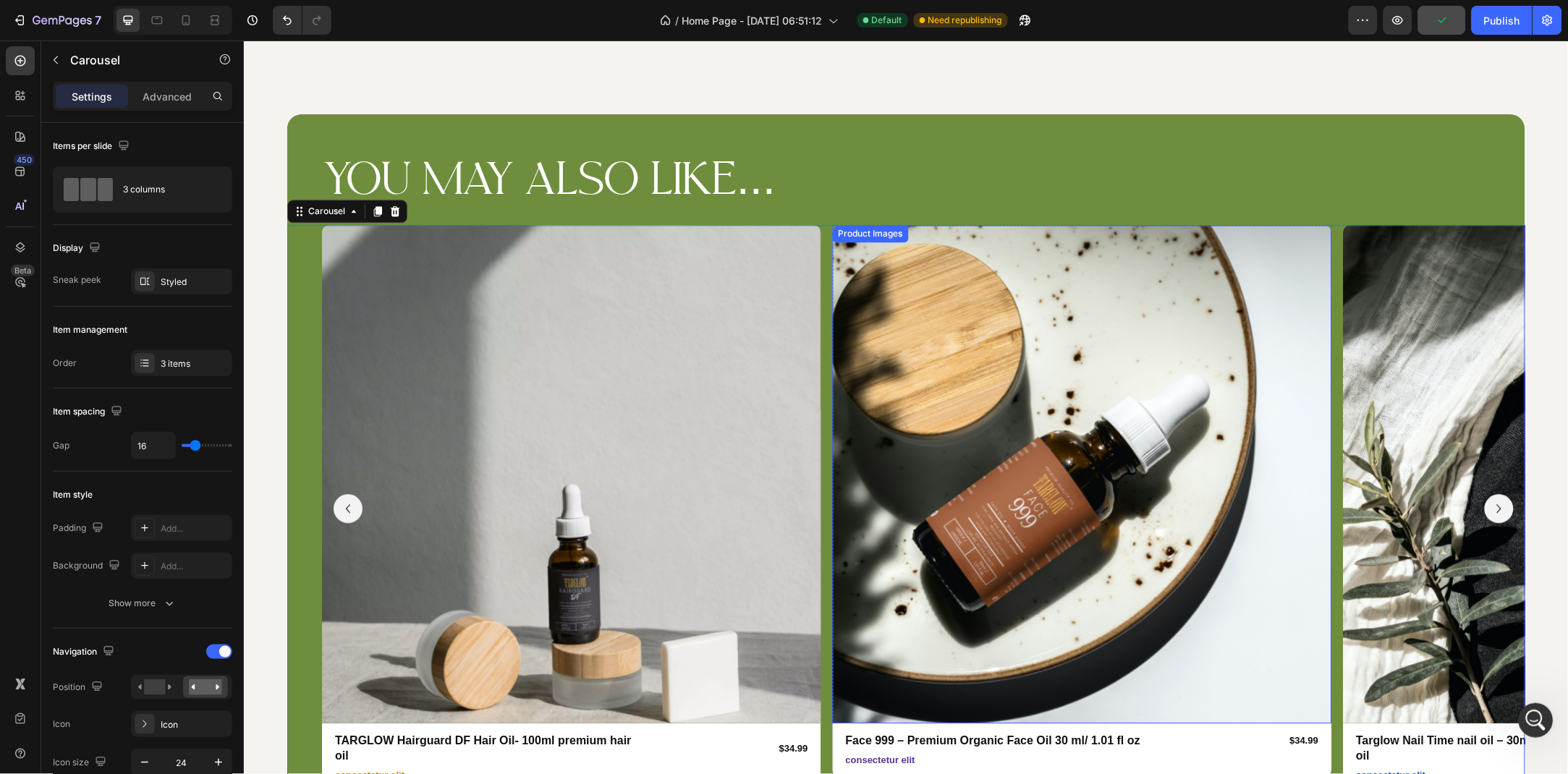
scroll to position [2900, 0]
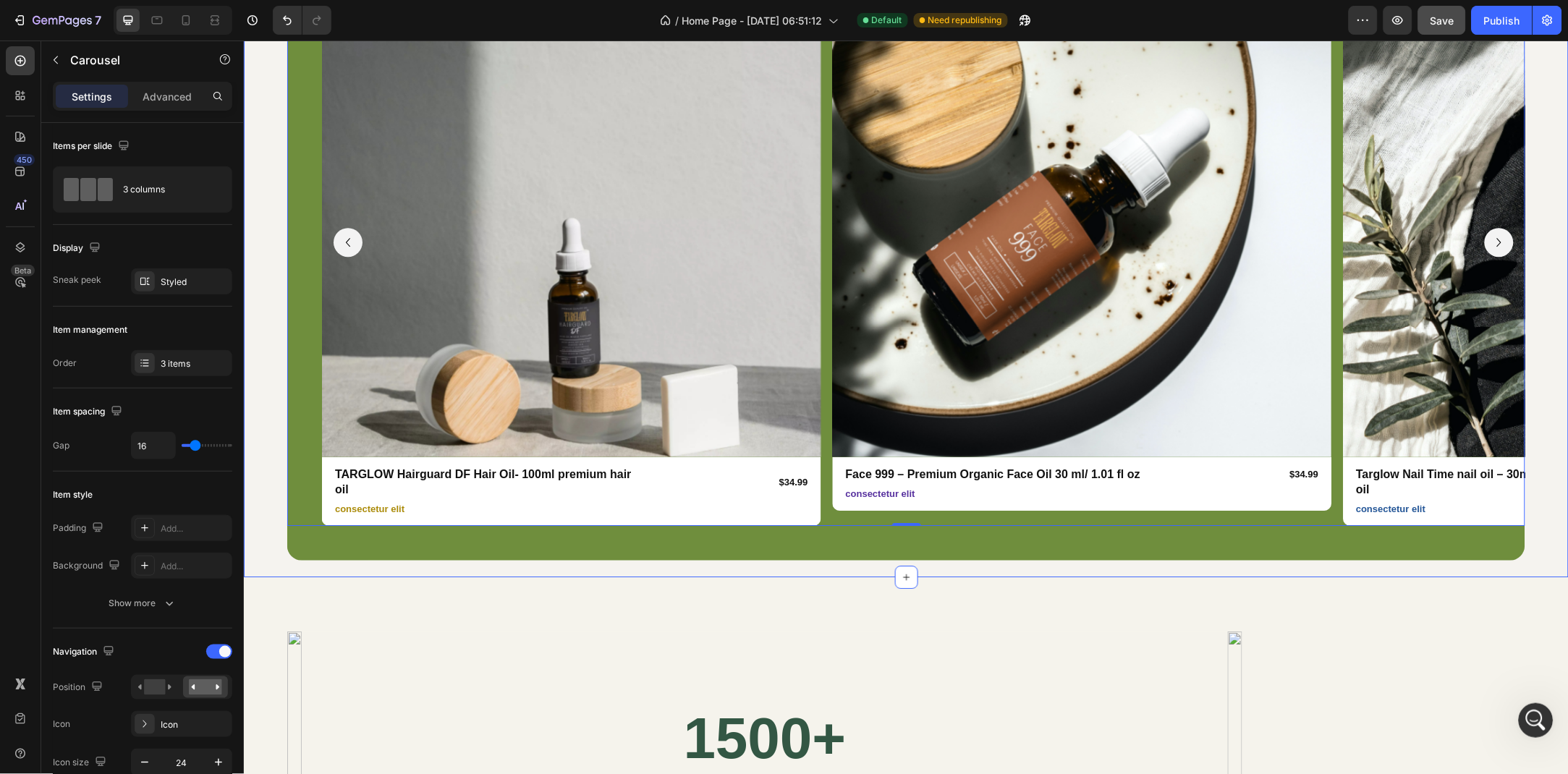
click at [244, 373] on div "YOU MAY ALSO LIKE... Heading Row Product Images Row Face 999 – Premium Organic …" at bounding box center [905, 203] width 1325 height 747
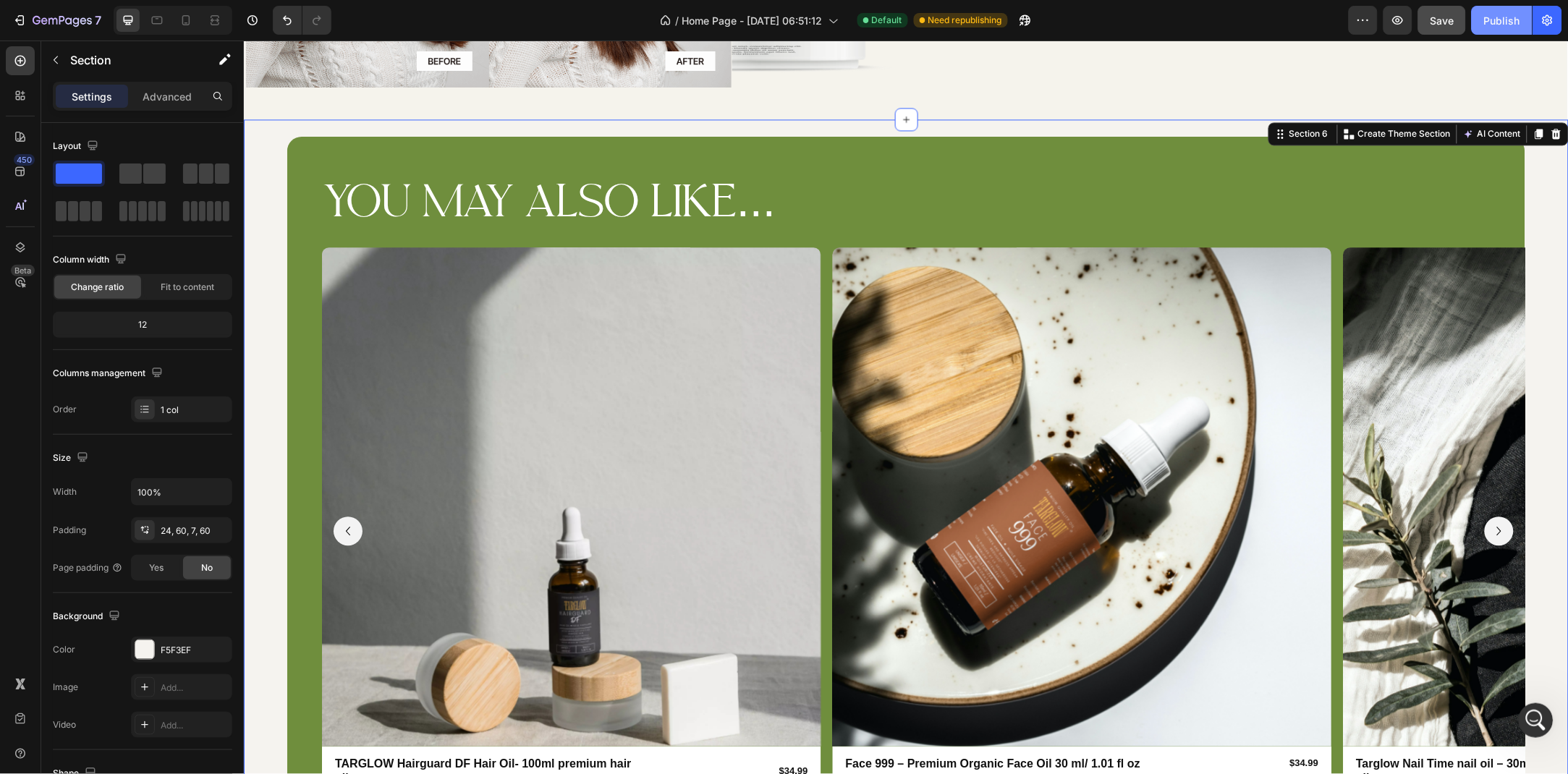
scroll to position [2485, 0]
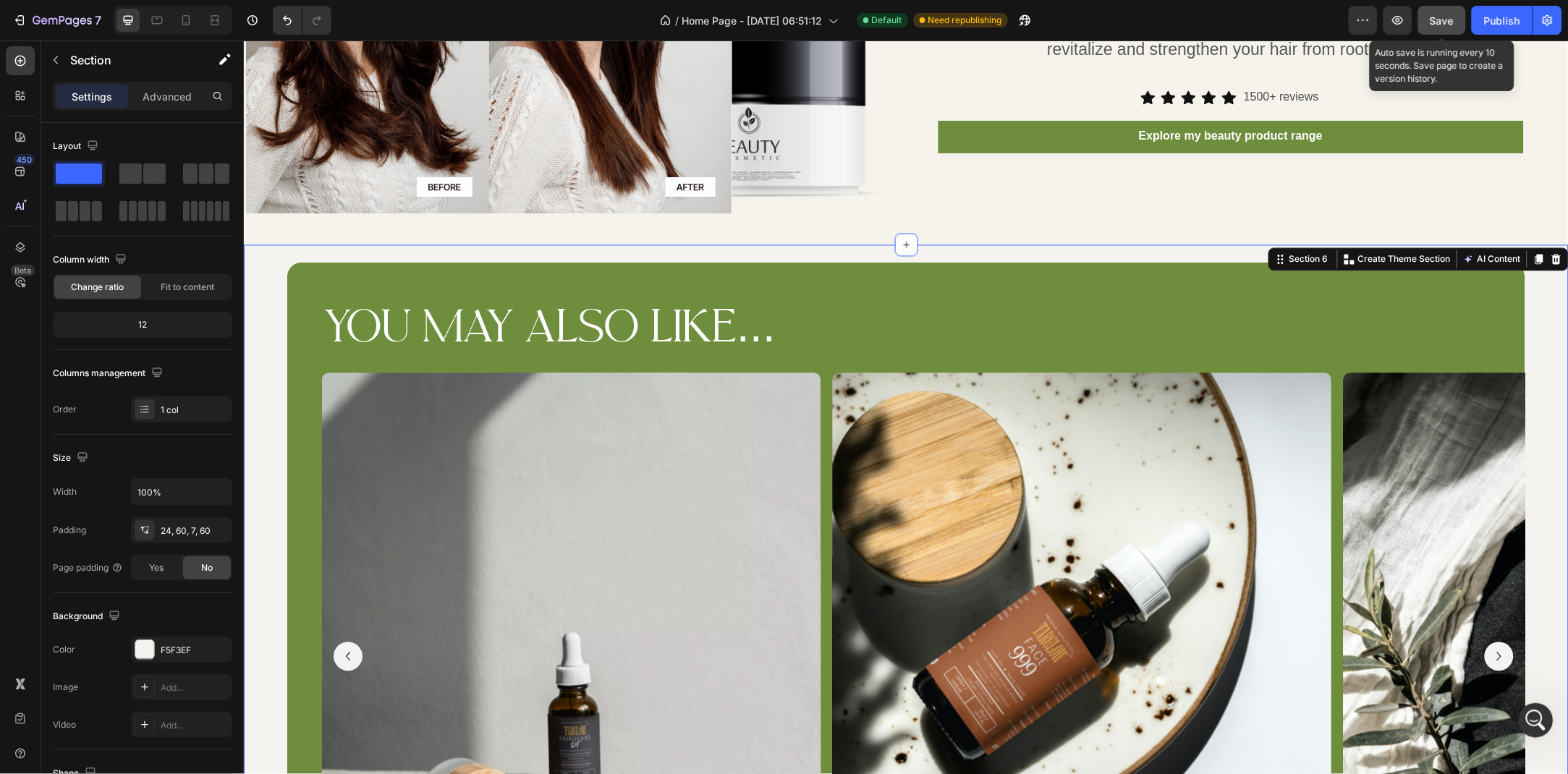
click at [1437, 23] on span "Save" at bounding box center [1443, 20] width 24 height 12
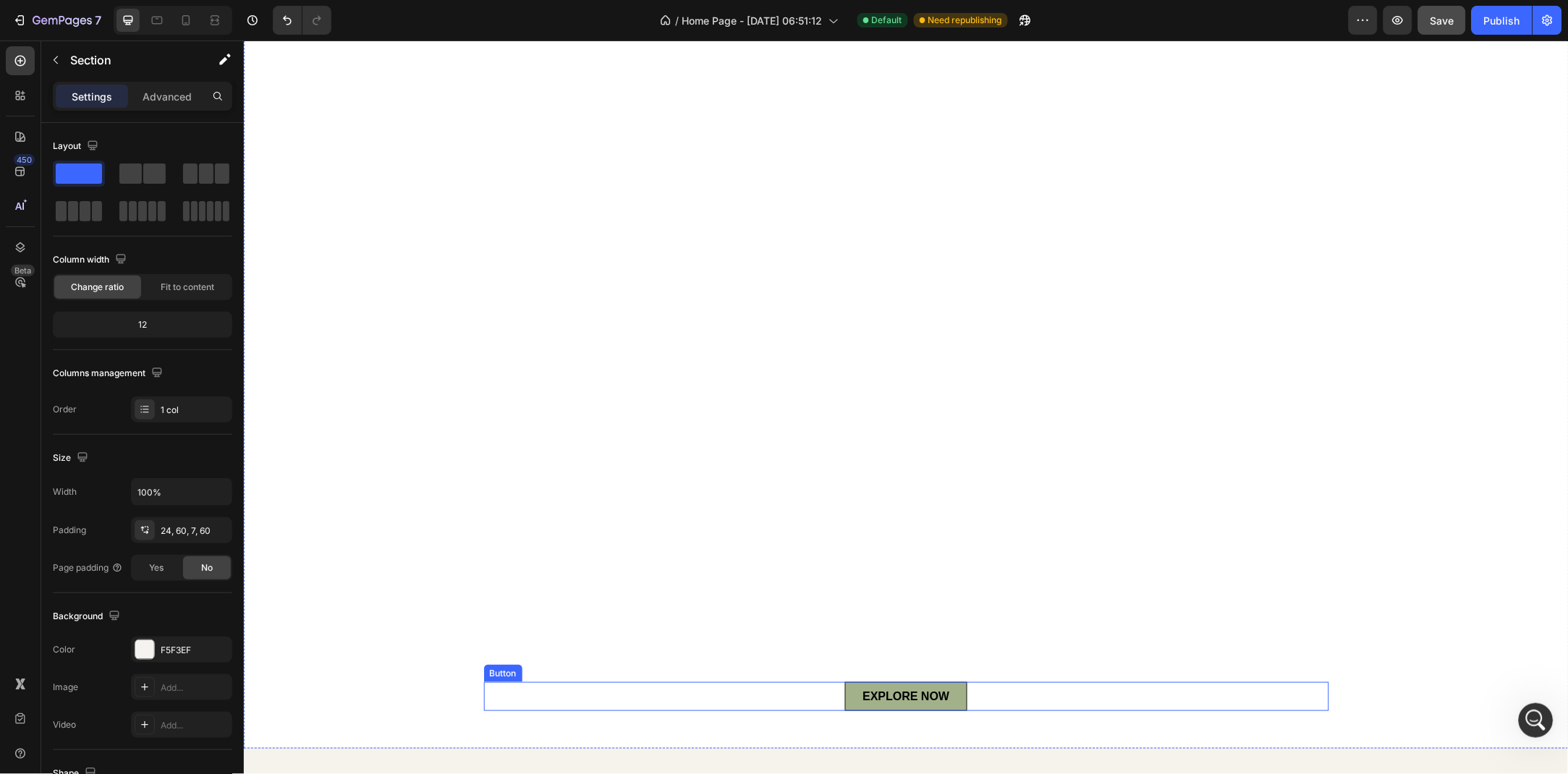
scroll to position [235, 0]
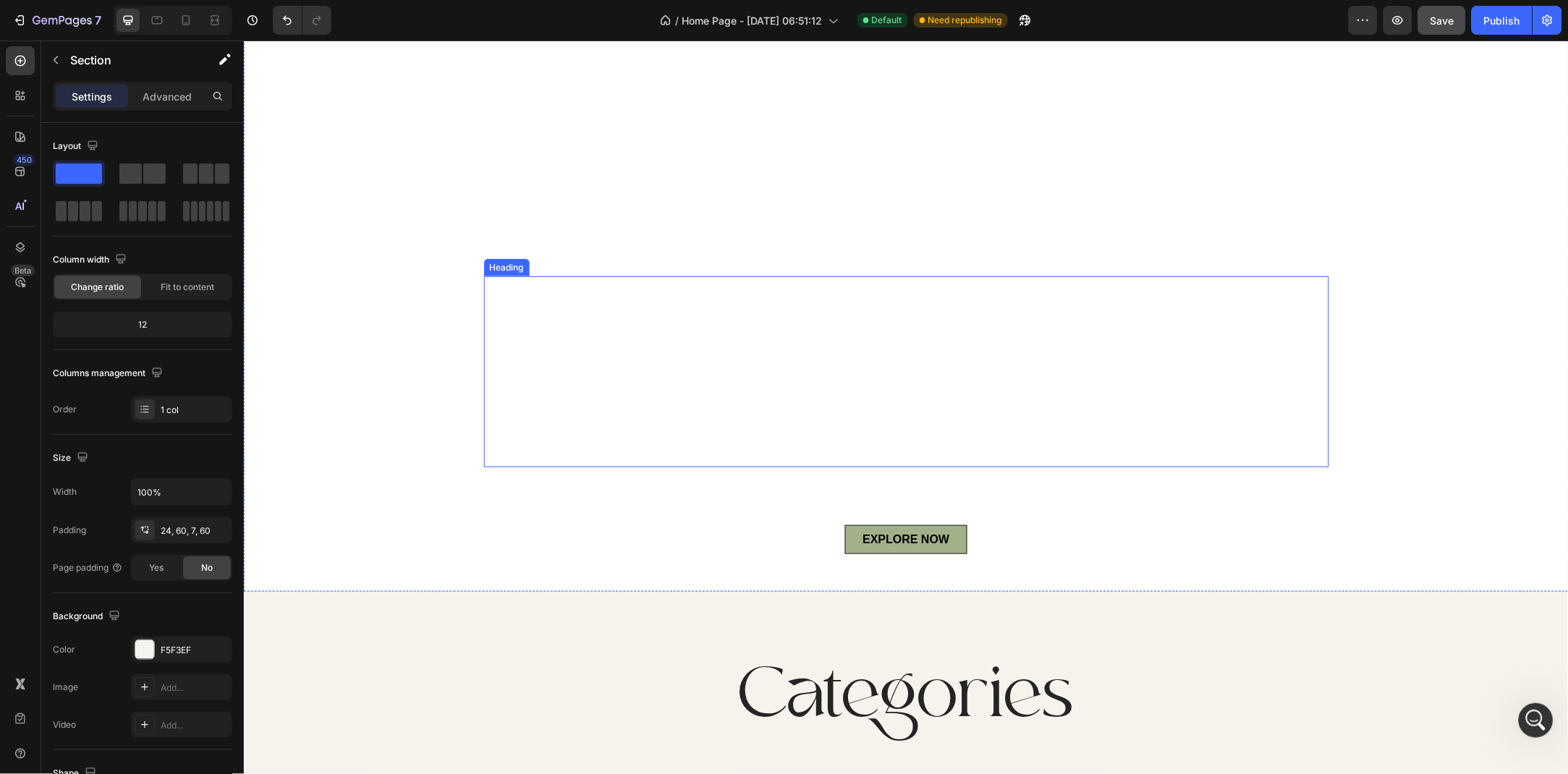
click at [938, 400] on p "Award winning, plant powered, natural skincare." at bounding box center [906, 371] width 842 height 188
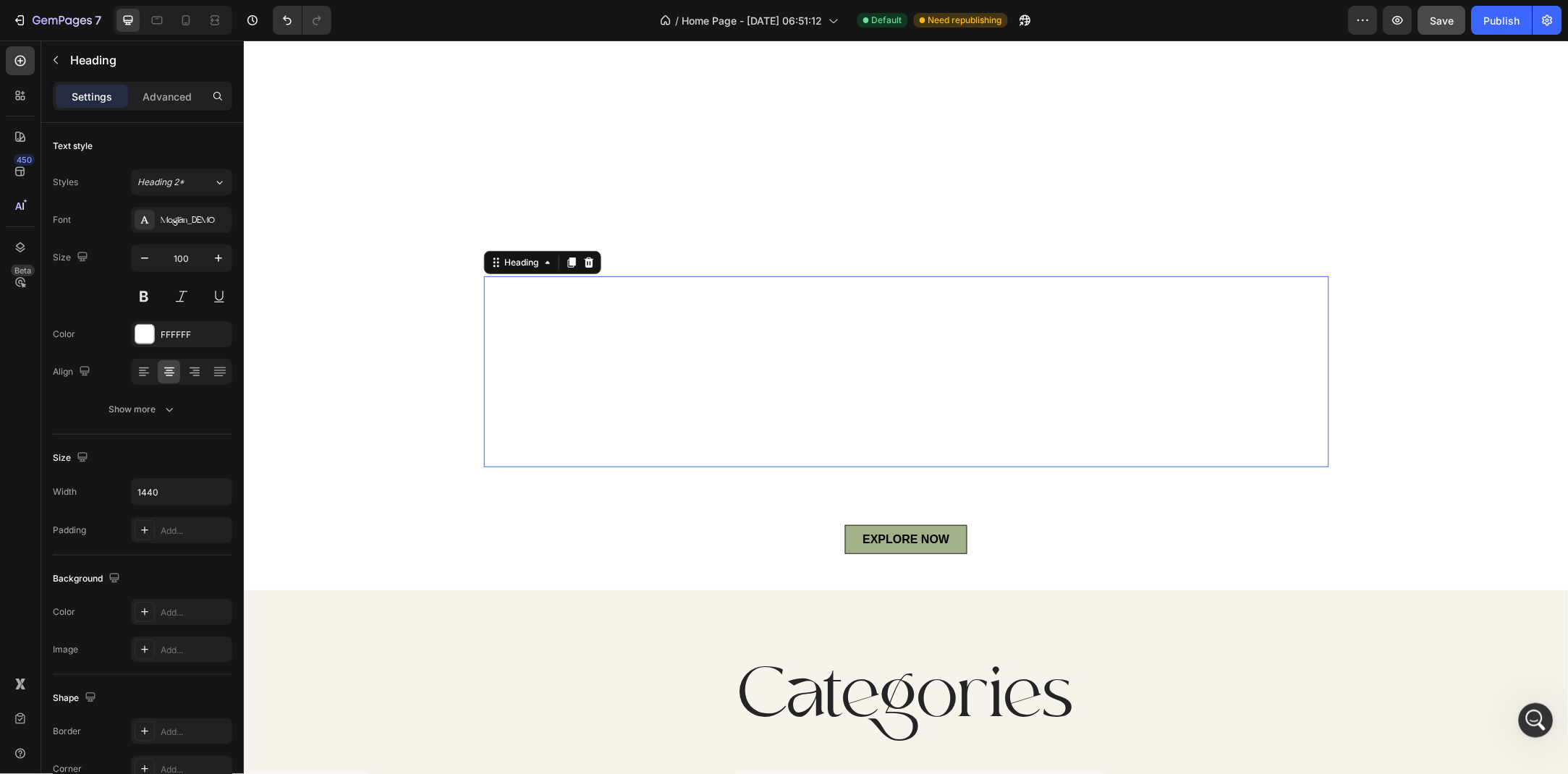
click at [1253, 421] on p "Award winning, plant powered, natural skincare." at bounding box center [906, 371] width 842 height 188
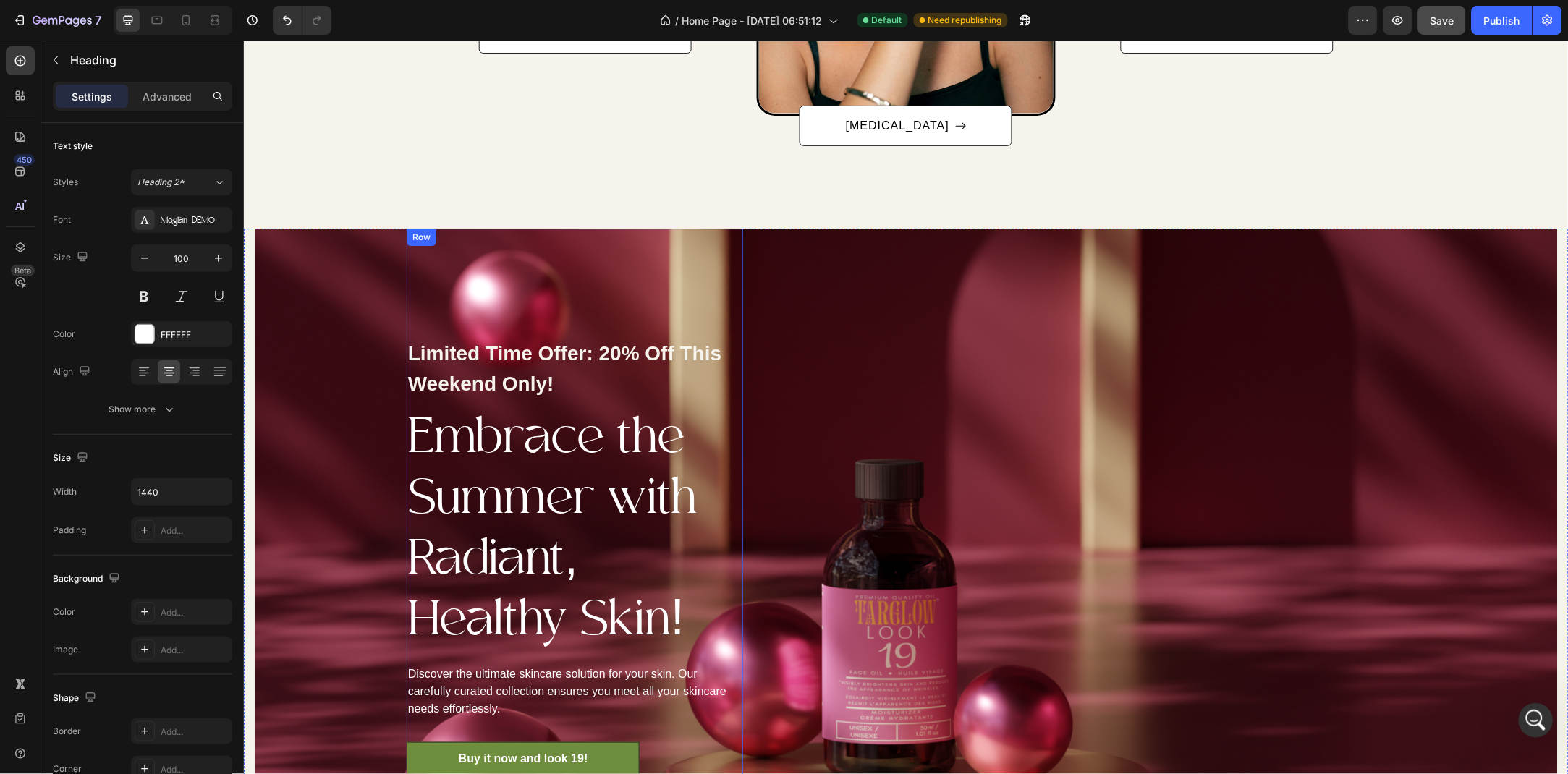
scroll to position [1551, 0]
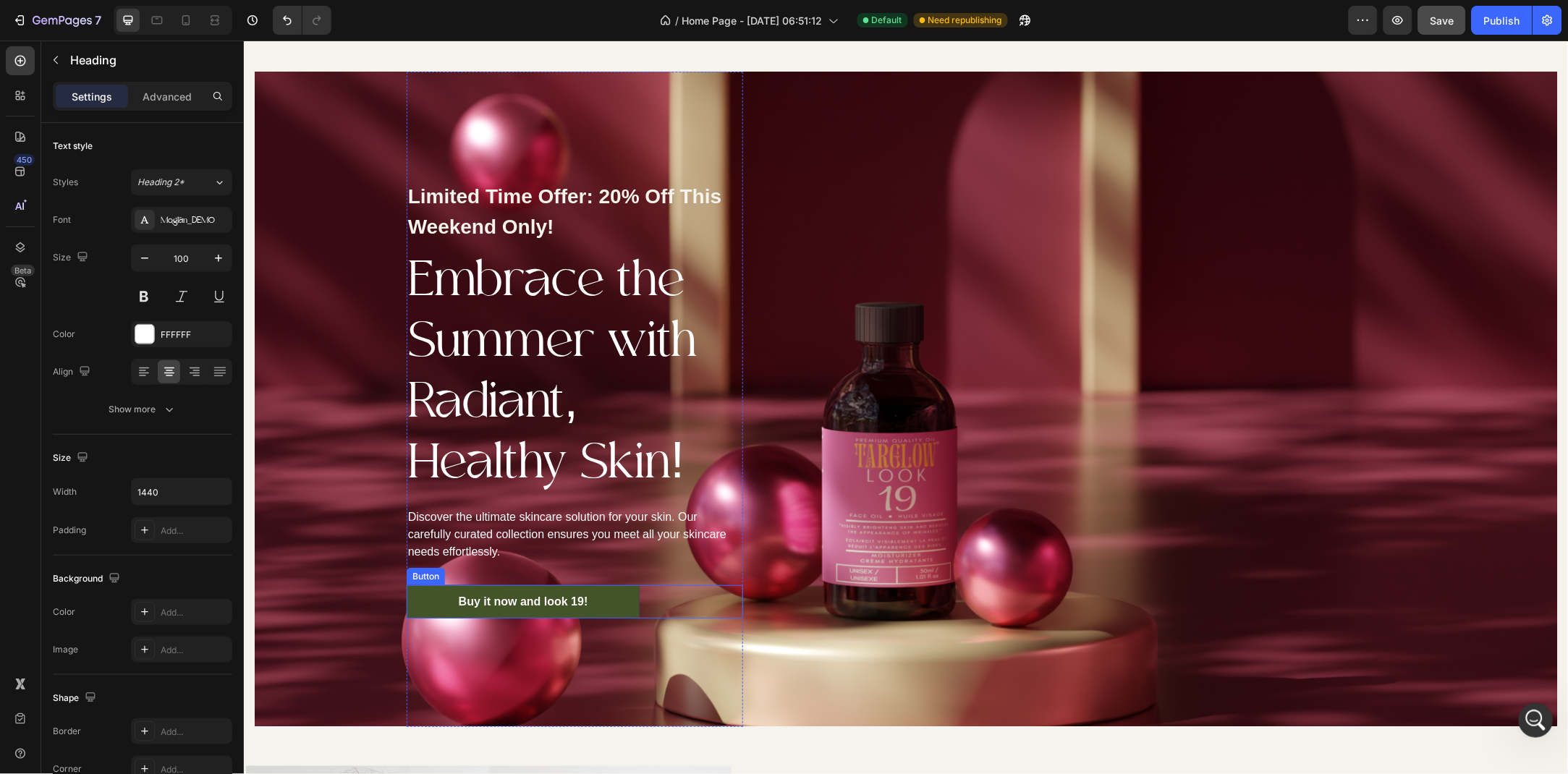
click at [411, 589] on link "Buy it now and look 19!" at bounding box center [523, 601] width 234 height 33
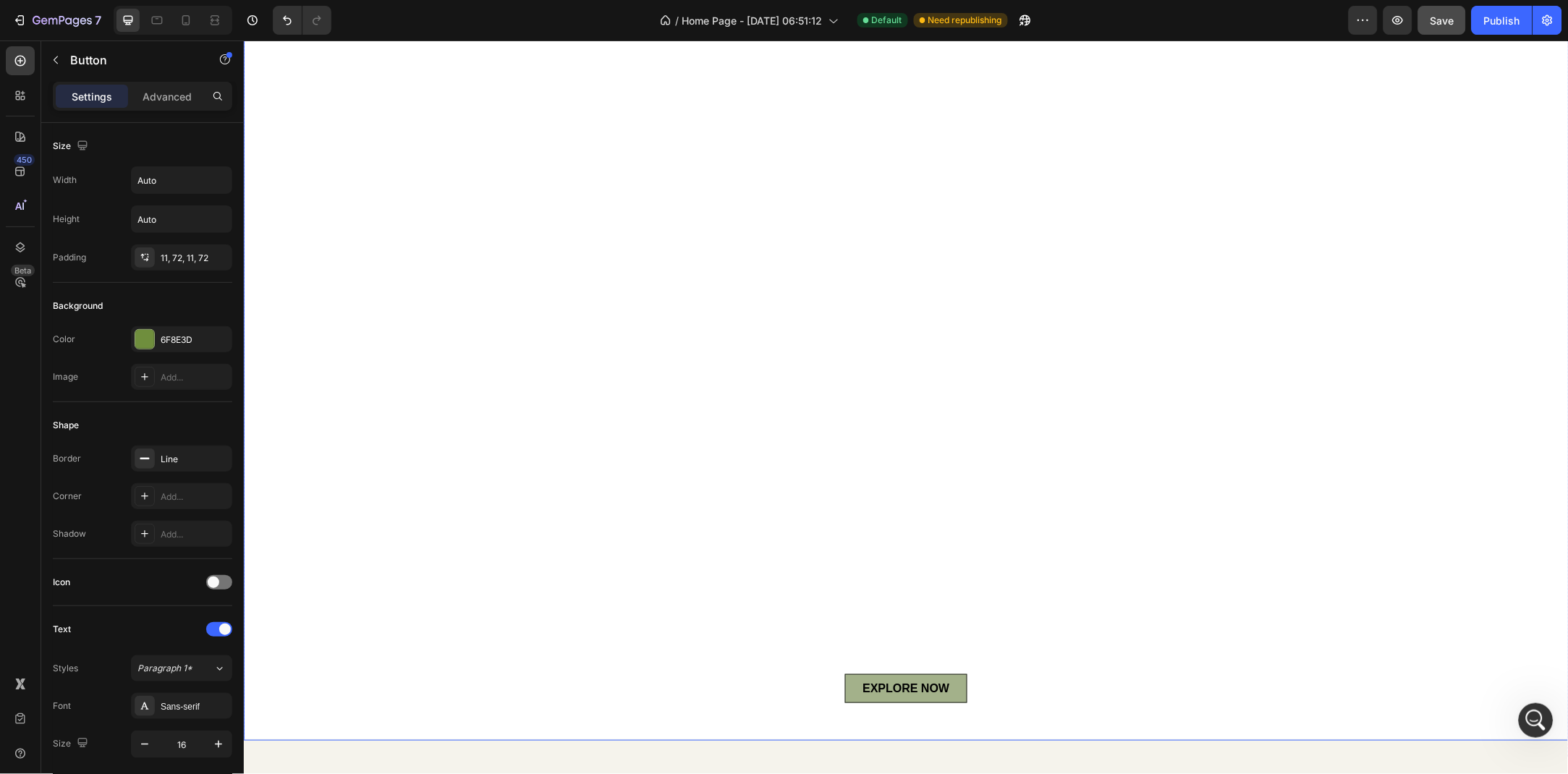
scroll to position [1, 0]
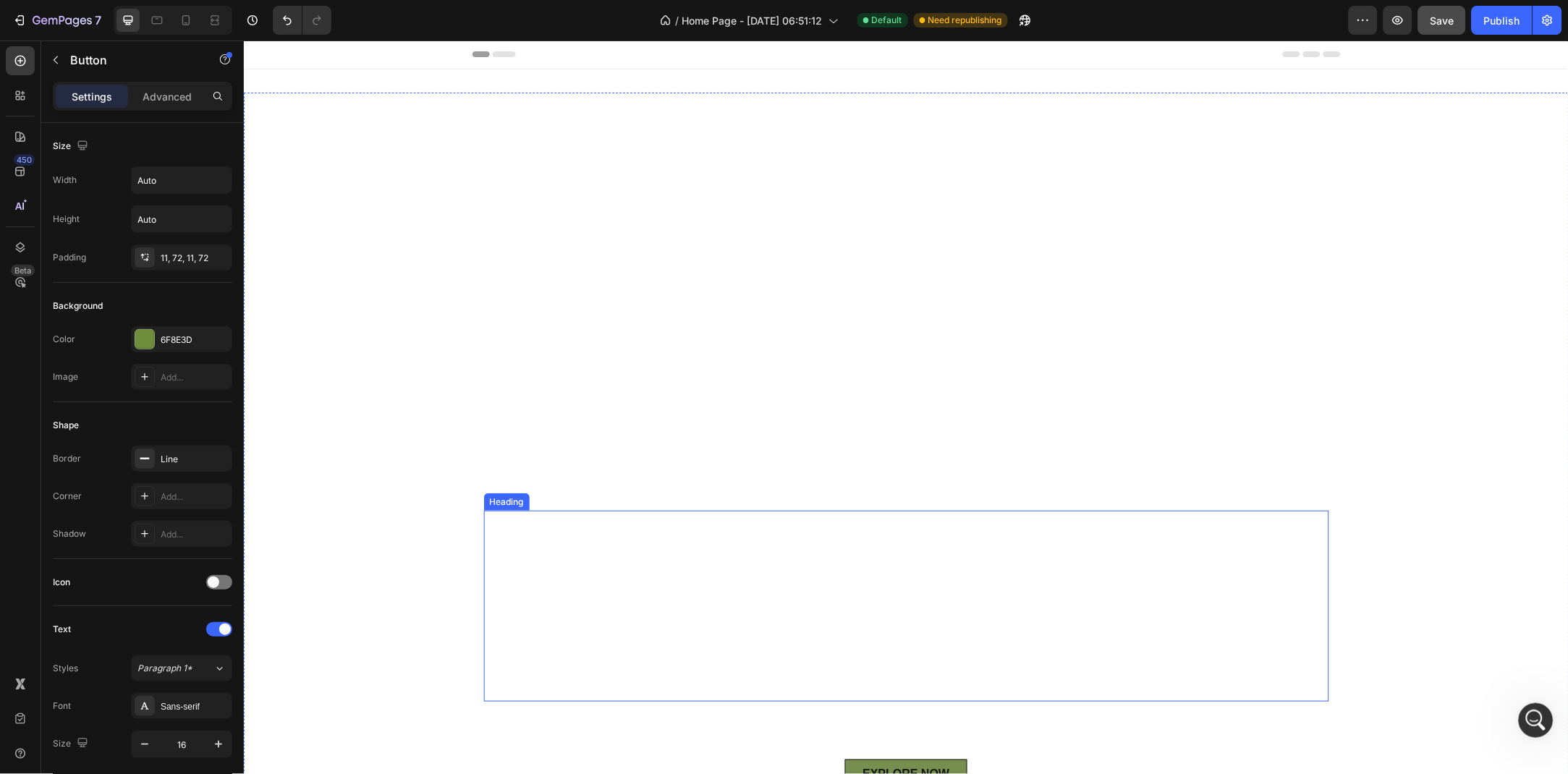
click at [854, 759] on link "EXPLORE NOW" at bounding box center [905, 773] width 122 height 29
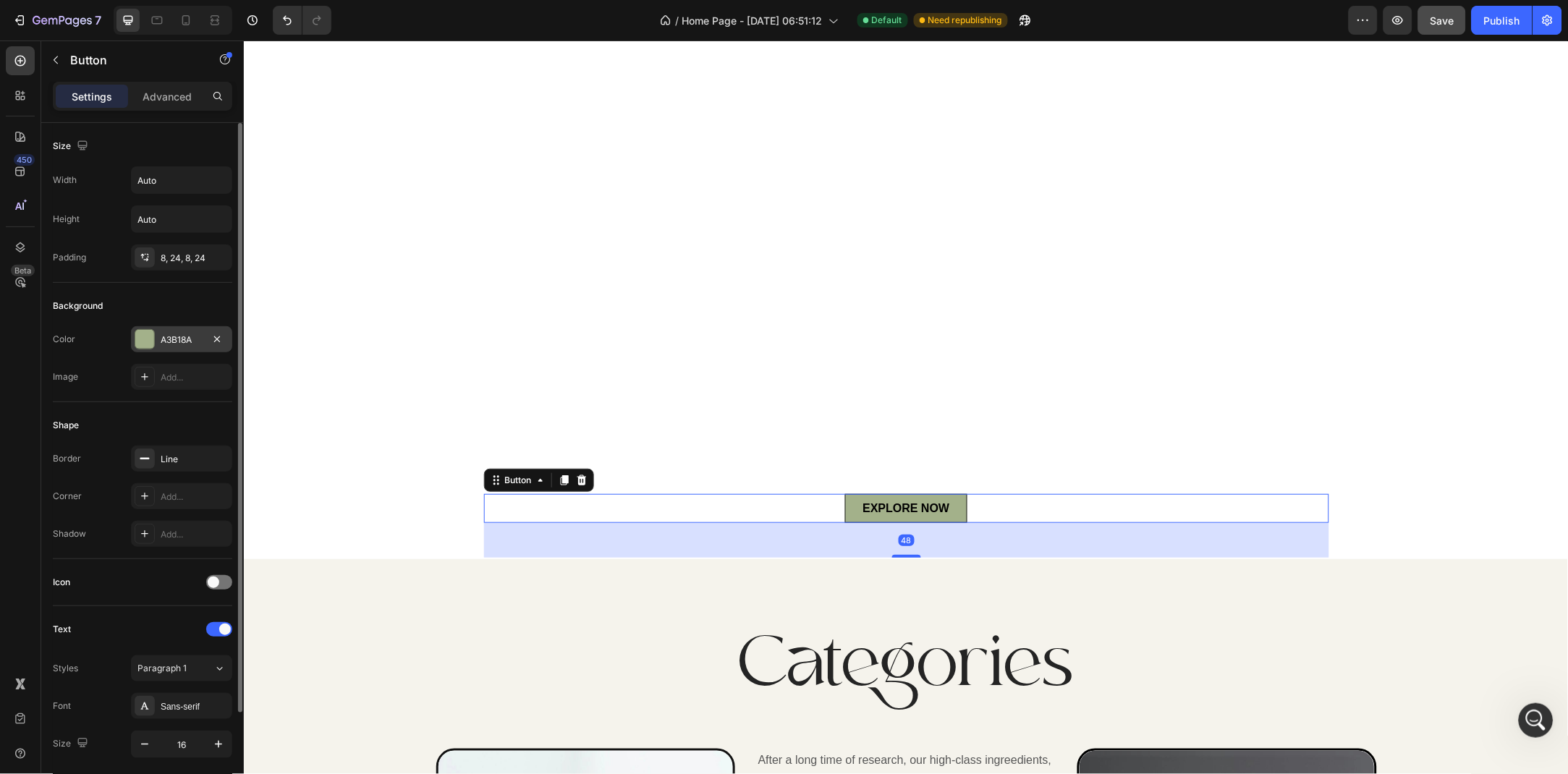
click at [163, 342] on div "A3B18A" at bounding box center [181, 340] width 42 height 13
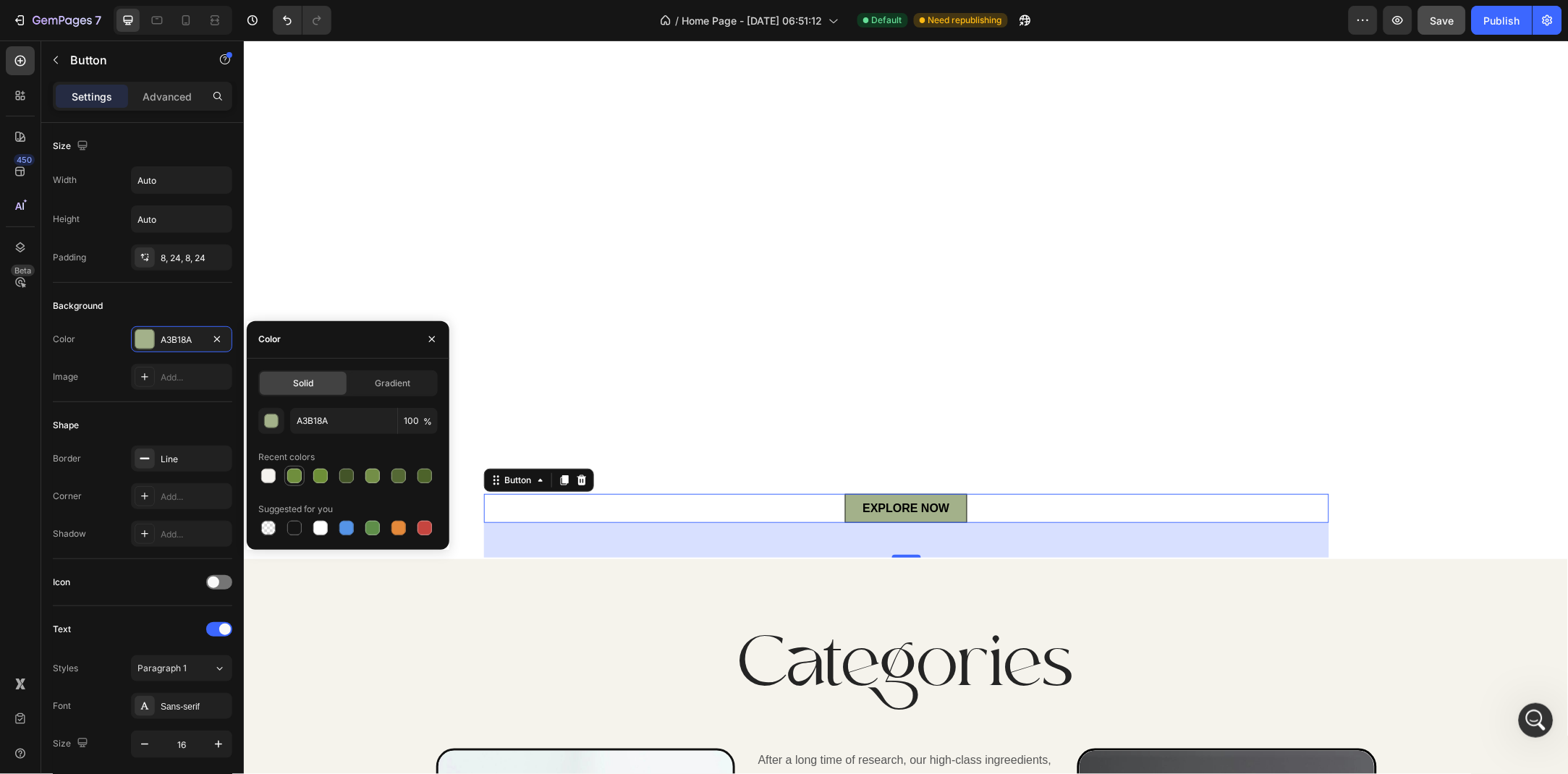
click at [294, 472] on div at bounding box center [294, 476] width 14 height 14
type input "6F8E3D"
click at [437, 341] on icon "button" at bounding box center [431, 339] width 11 height 11
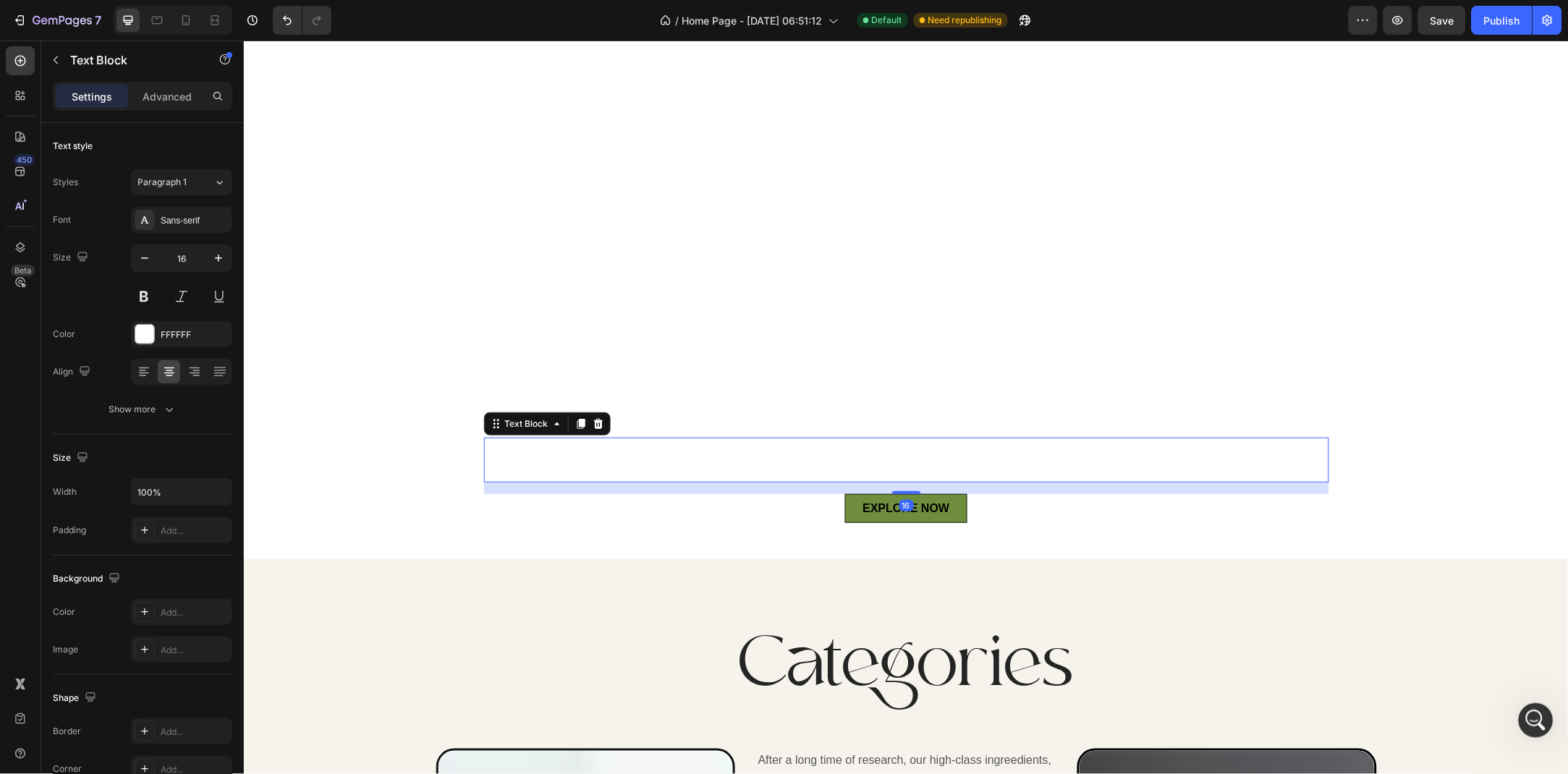
scroll to position [1160, 0]
click at [1057, 458] on div "This is your text block. Click to edit and make it your own. Share your product…" at bounding box center [906, 459] width 845 height 45
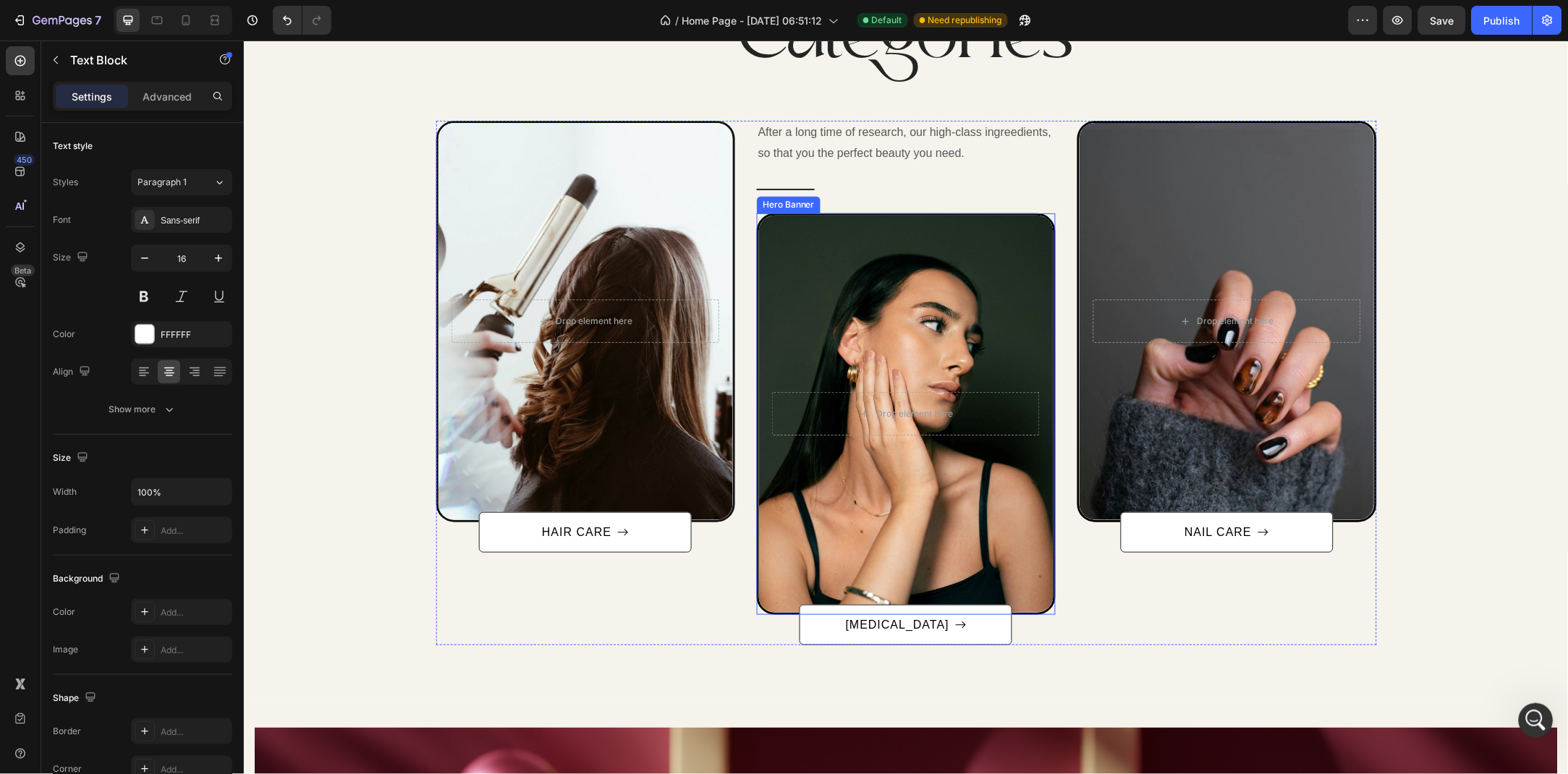
scroll to position [892, 0]
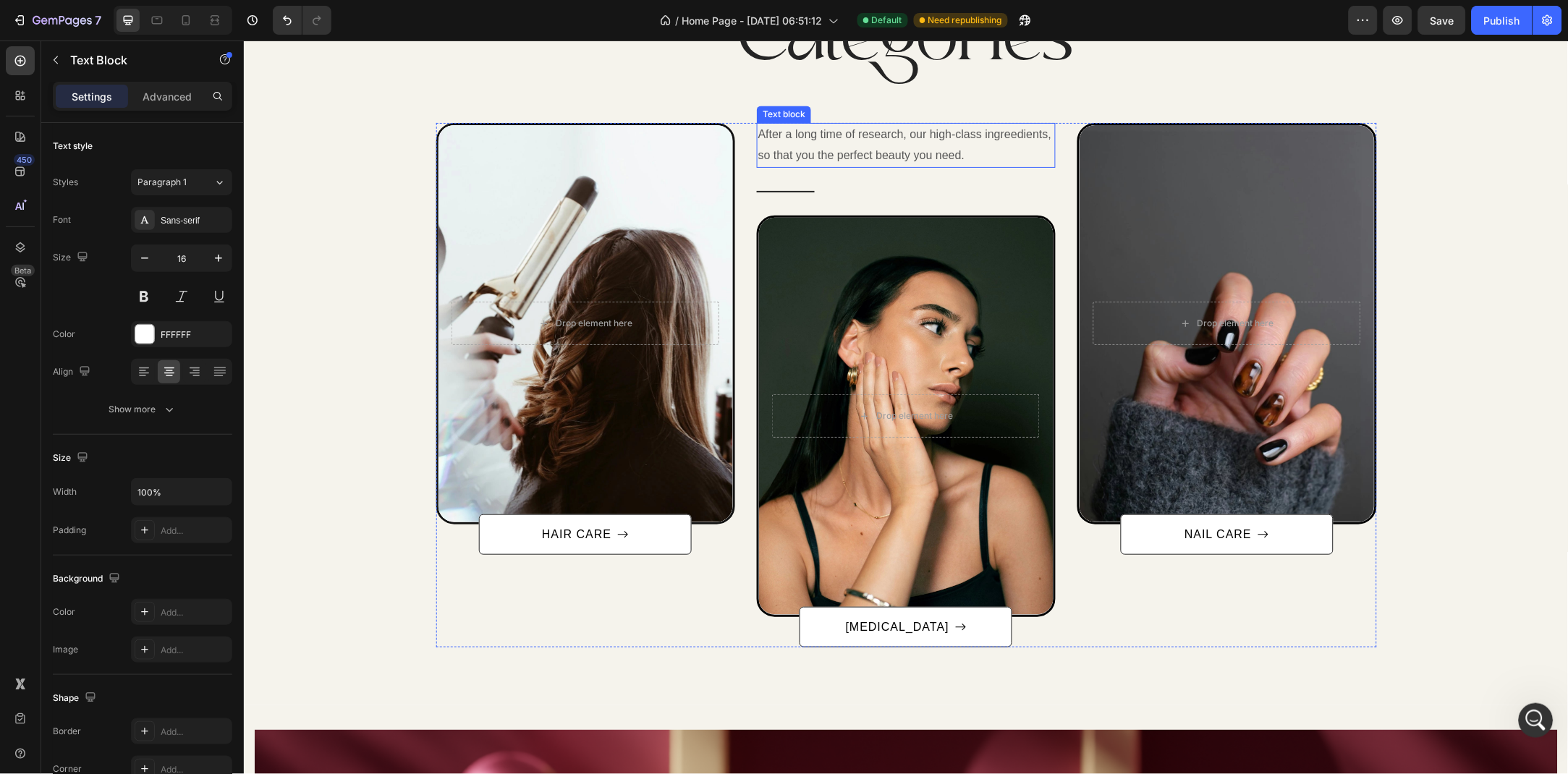
click at [969, 151] on p "After a long time of research, our high-class ingreedients, so that you the per…" at bounding box center [905, 145] width 296 height 42
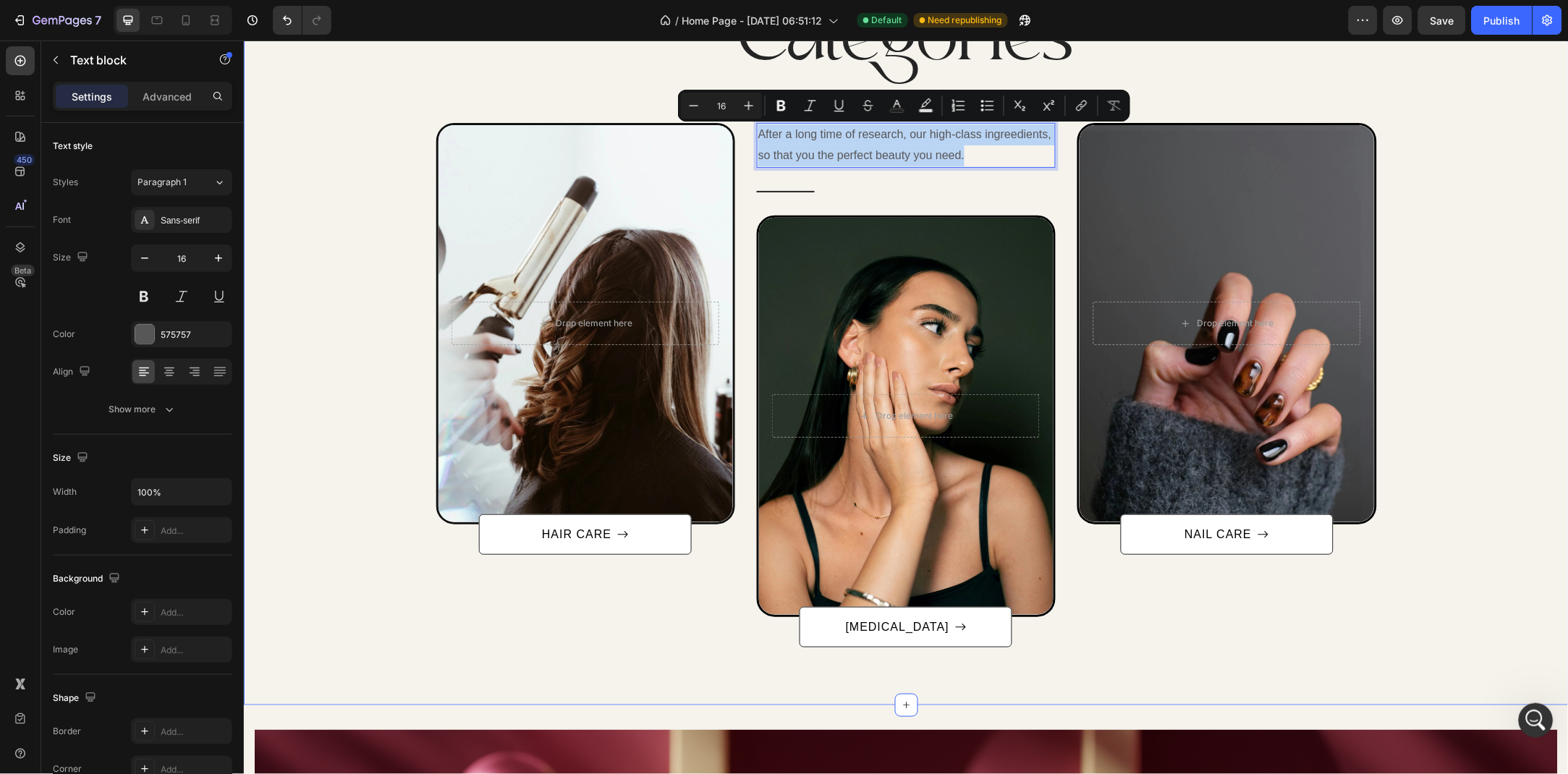
click at [1513, 109] on div "Categories Heading Row After a long time of molding and crafting, our high-clas…" at bounding box center [906, 319] width 1303 height 656
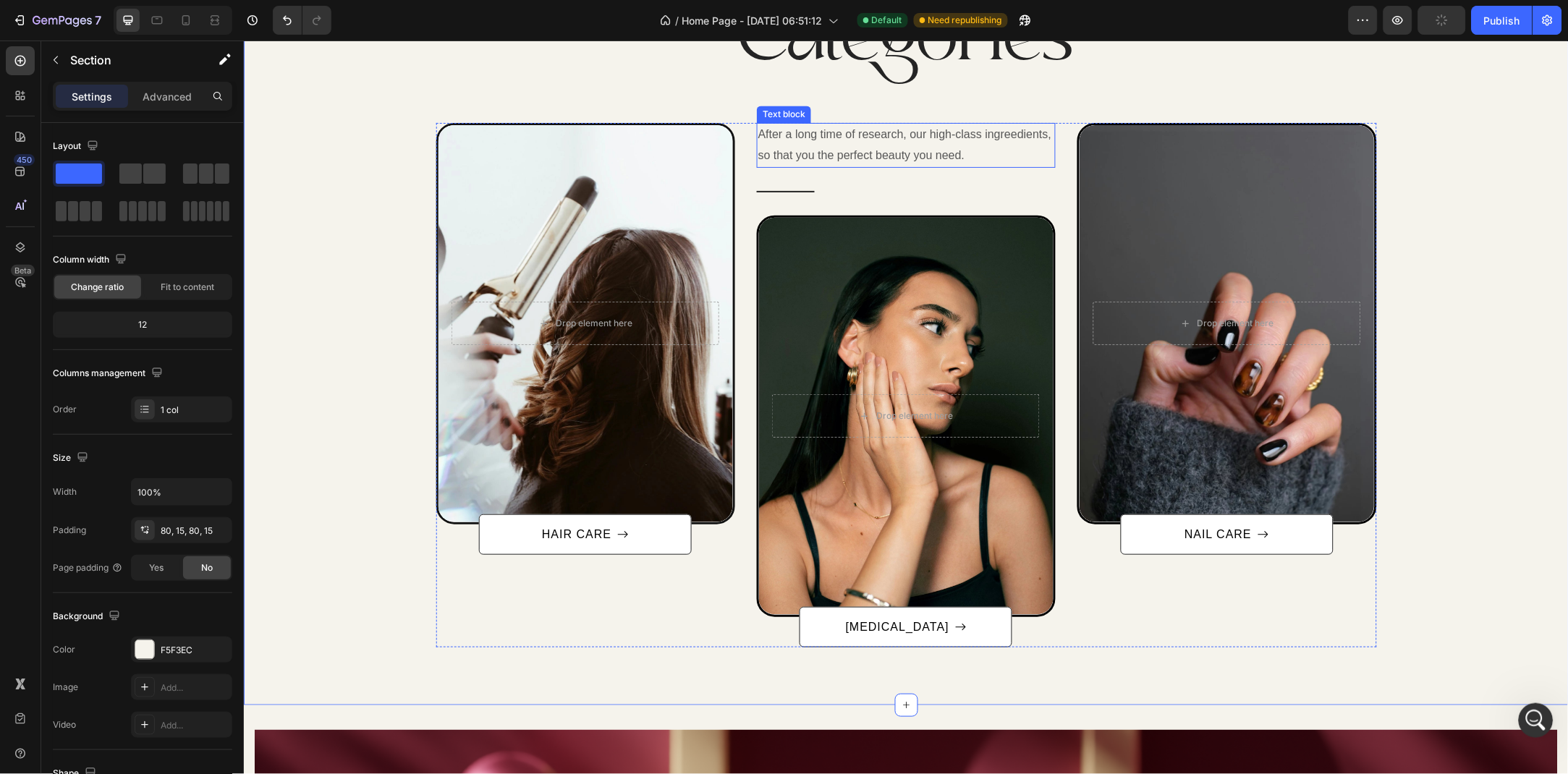
click at [952, 157] on p "After a long time of research, our high-class ingreedients, so that you the per…" at bounding box center [905, 145] width 296 height 42
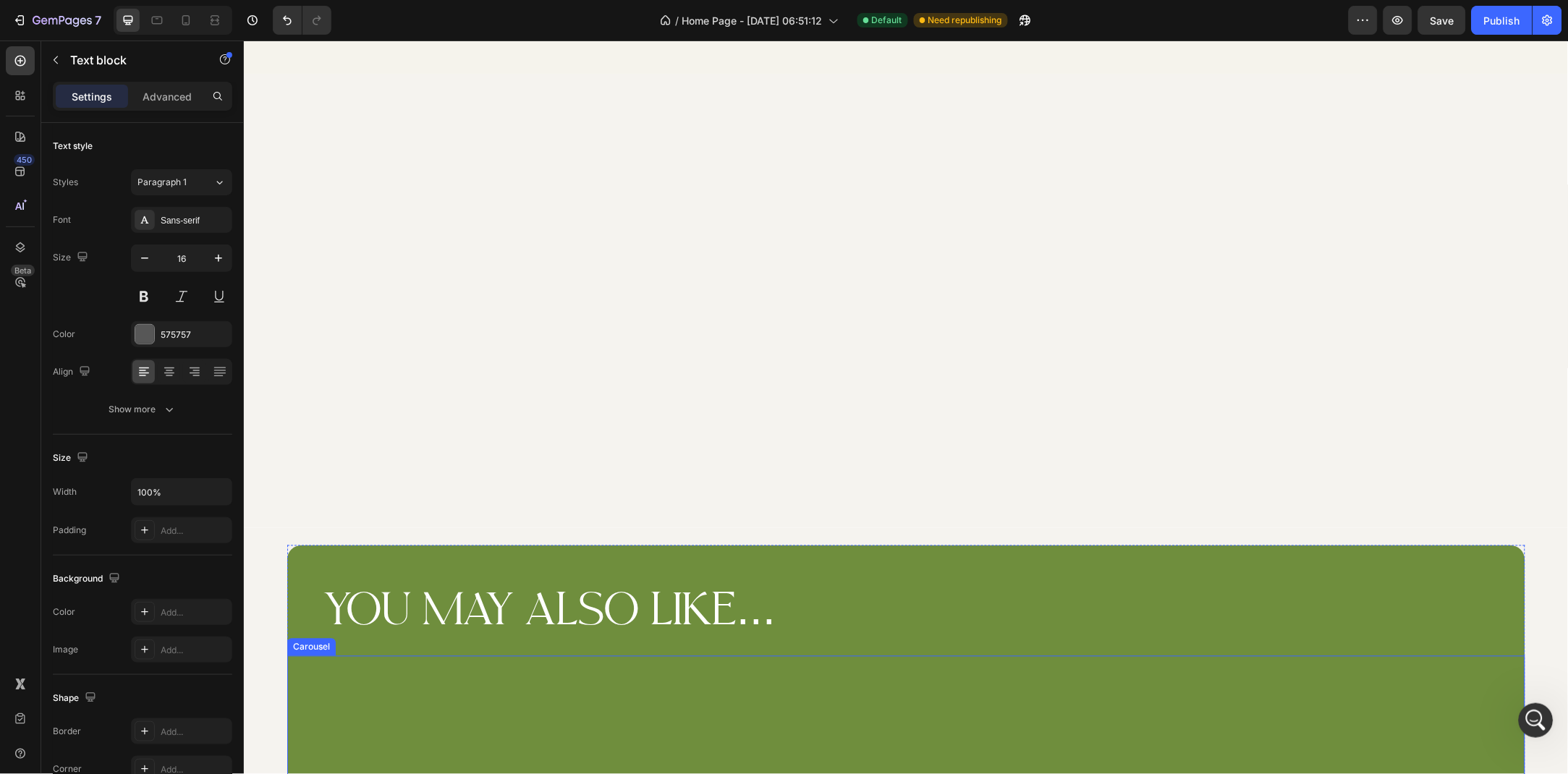
scroll to position [3077, 0]
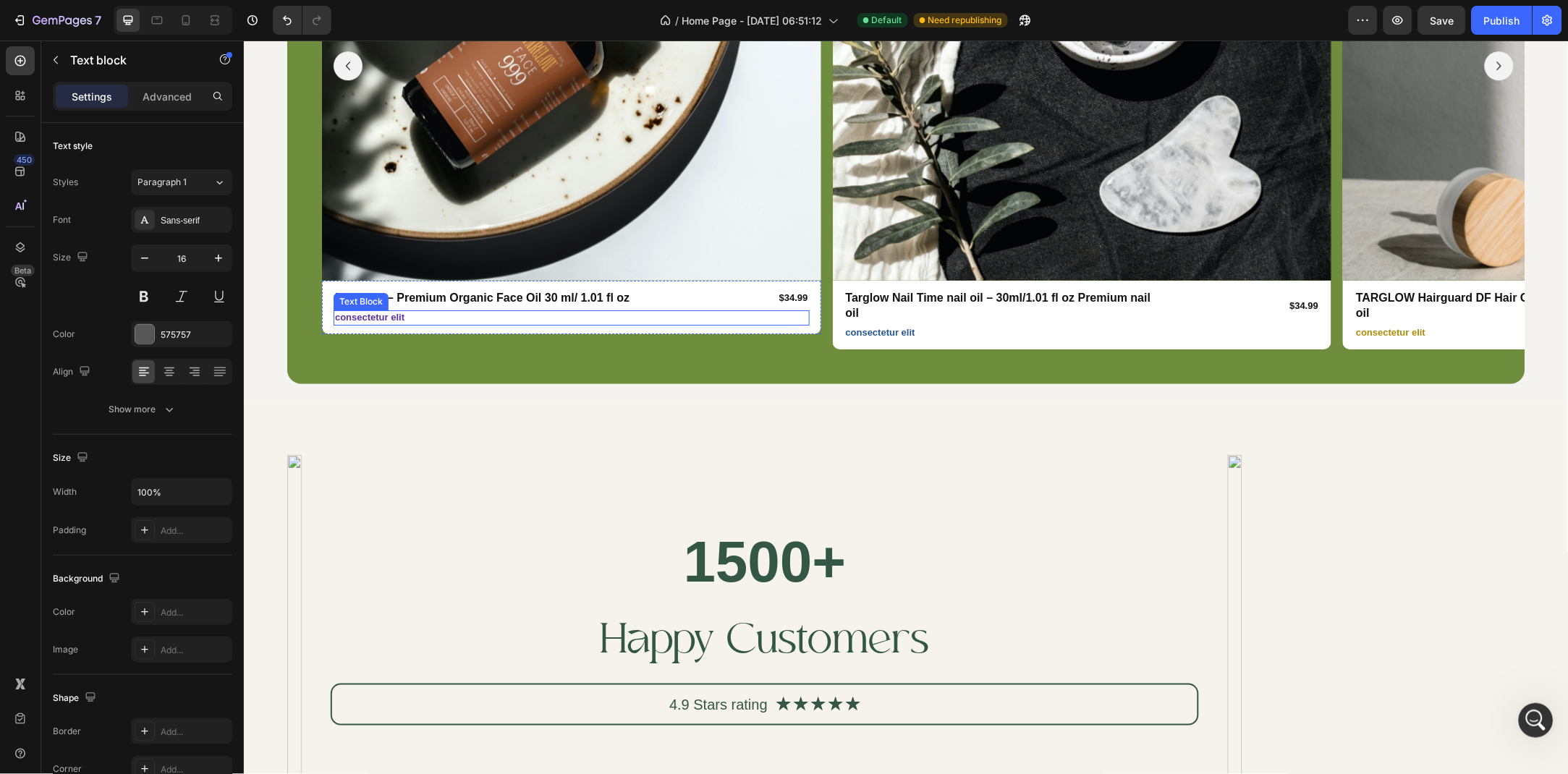
click at [412, 316] on p "consectetur elit" at bounding box center [571, 317] width 473 height 12
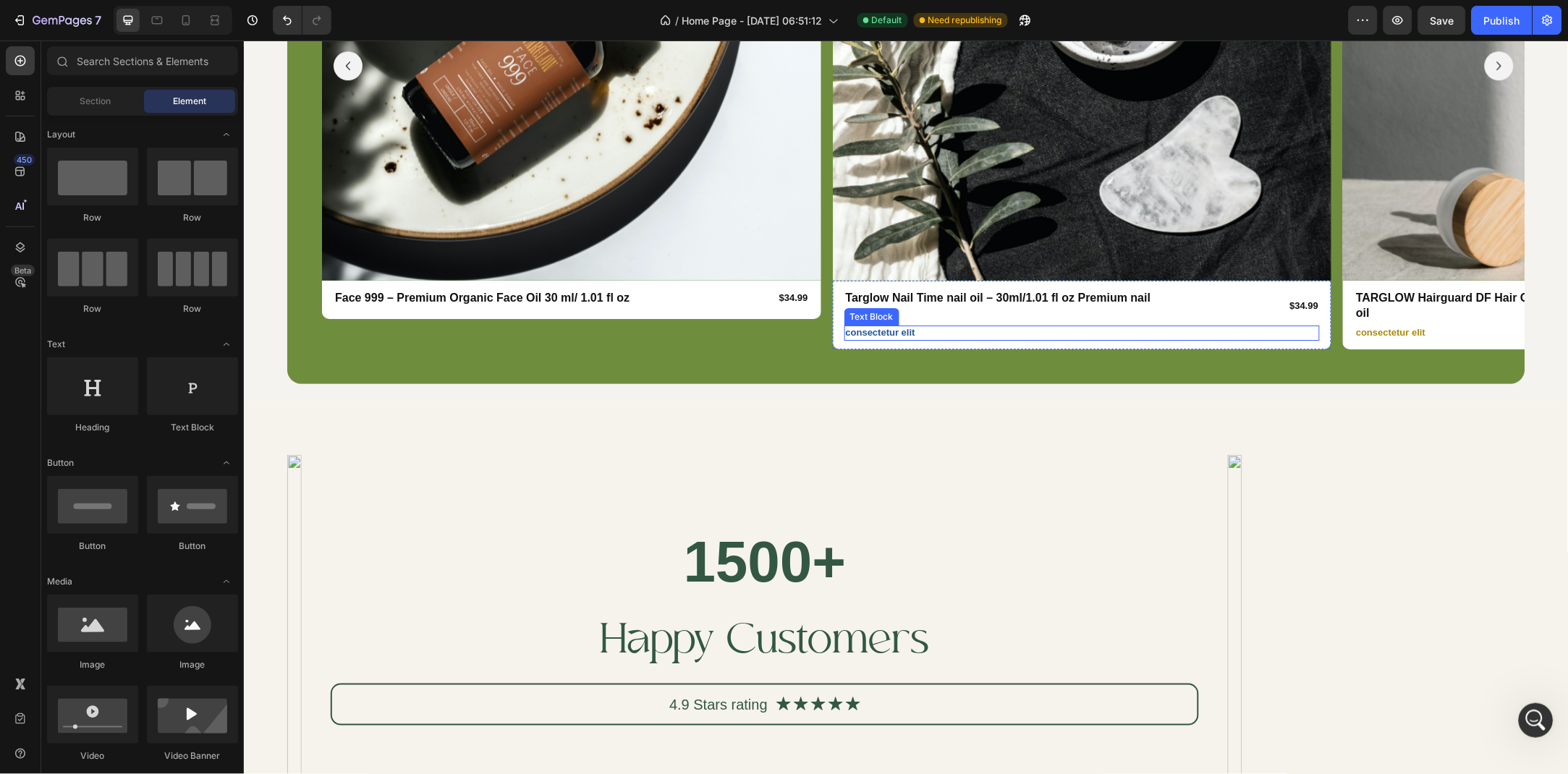
click at [871, 326] on p "consectetur elit" at bounding box center [1081, 332] width 473 height 12
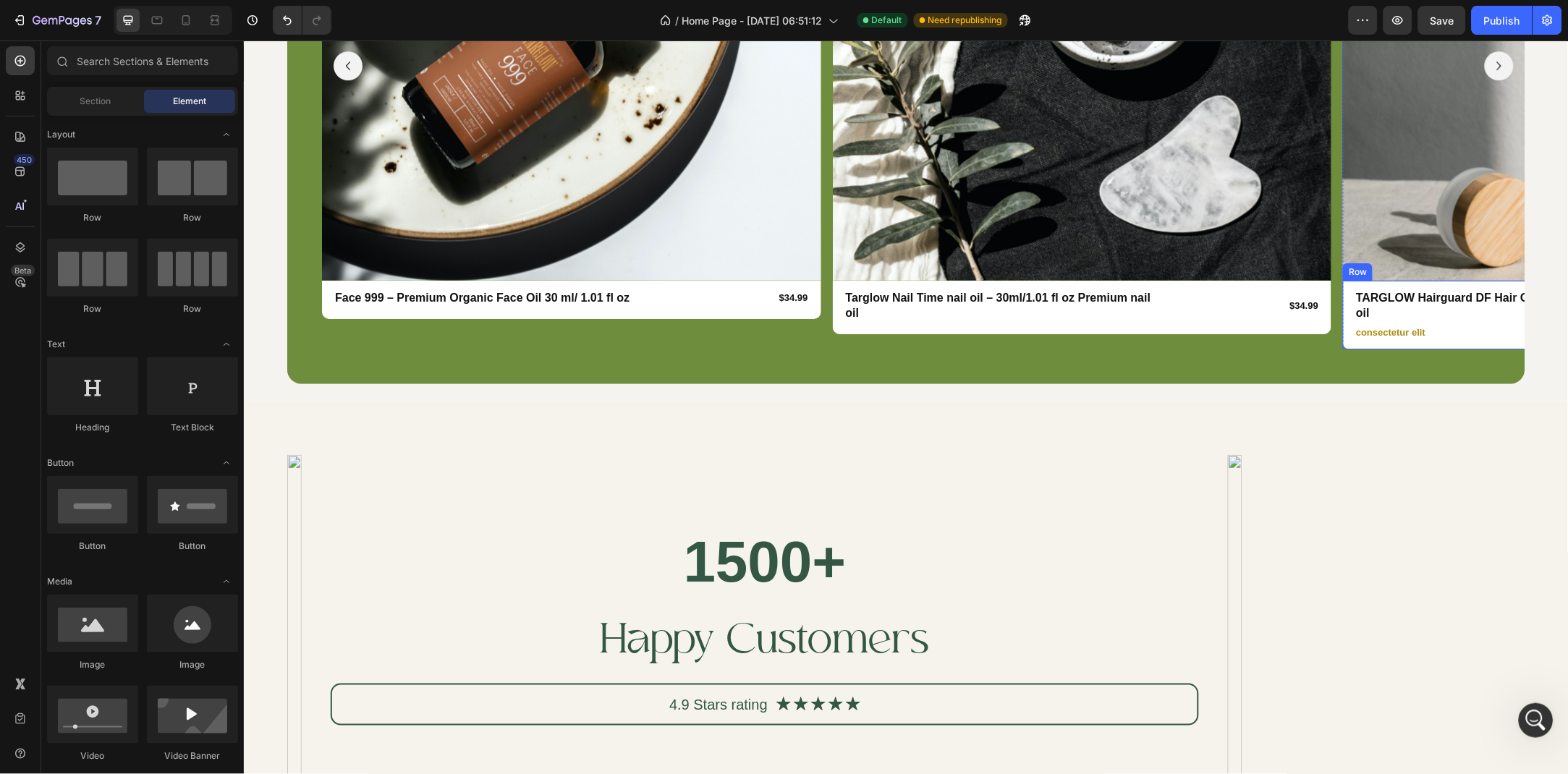
click at [1380, 325] on div "TARGLOW Hairguard DF Hair Oil- 100ml premium hair oil Product Title $34.99 Prod…" at bounding box center [1592, 314] width 499 height 69
click at [1374, 326] on p "consectetur elit" at bounding box center [1591, 332] width 473 height 12
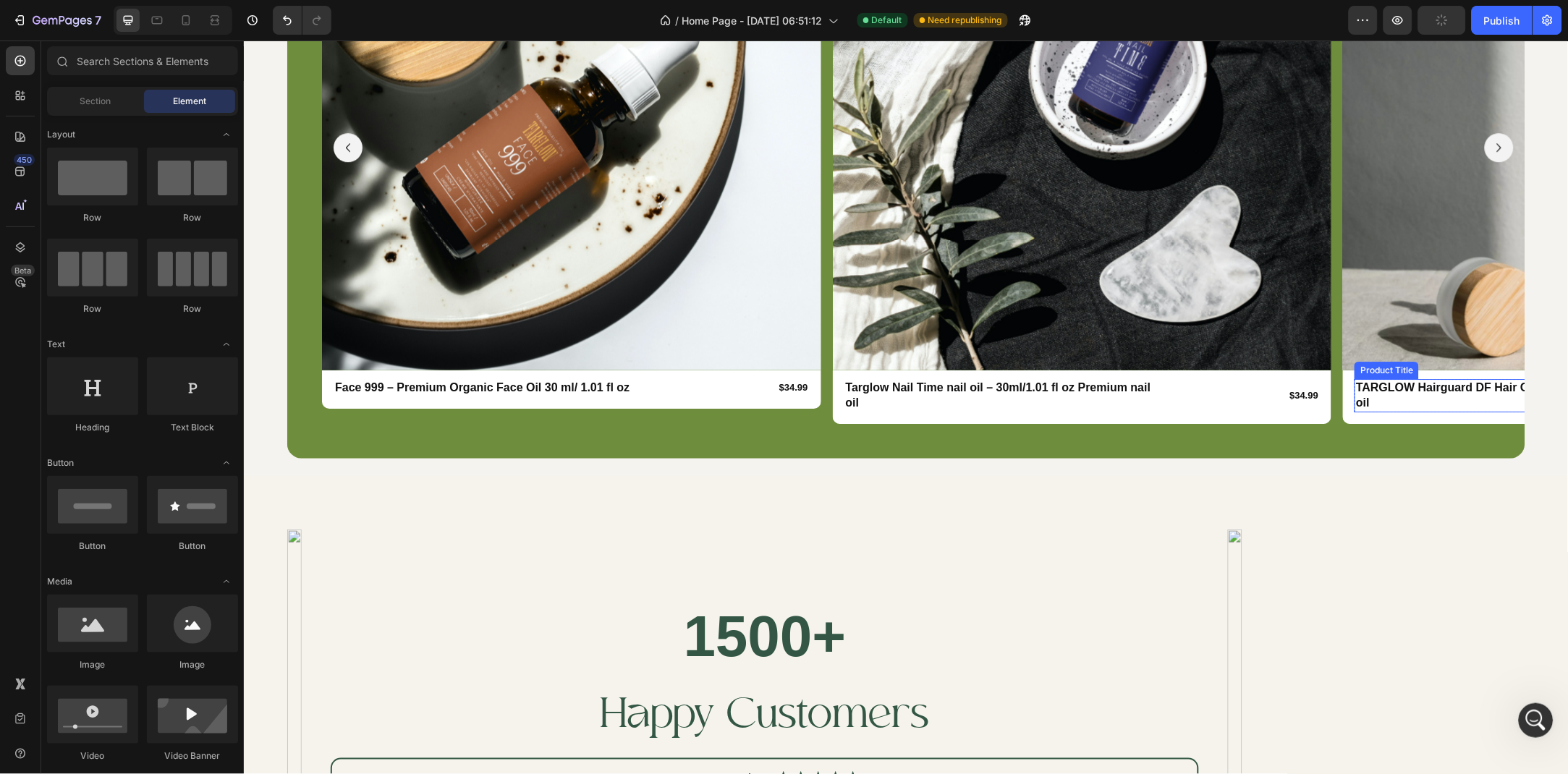
scroll to position [2911, 0]
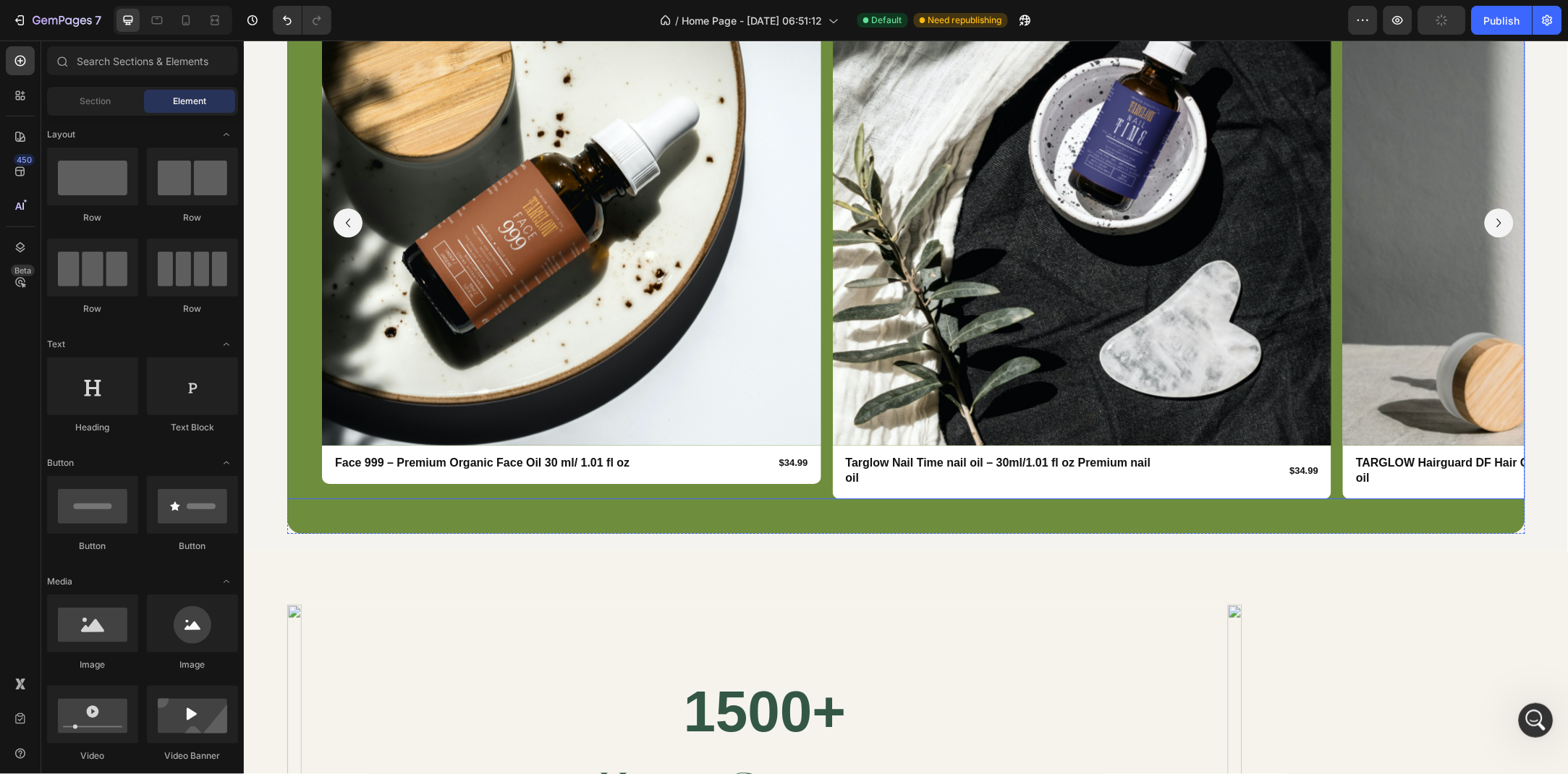
click at [1492, 213] on icon "Carousel Next Arrow" at bounding box center [1498, 222] width 17 height 17
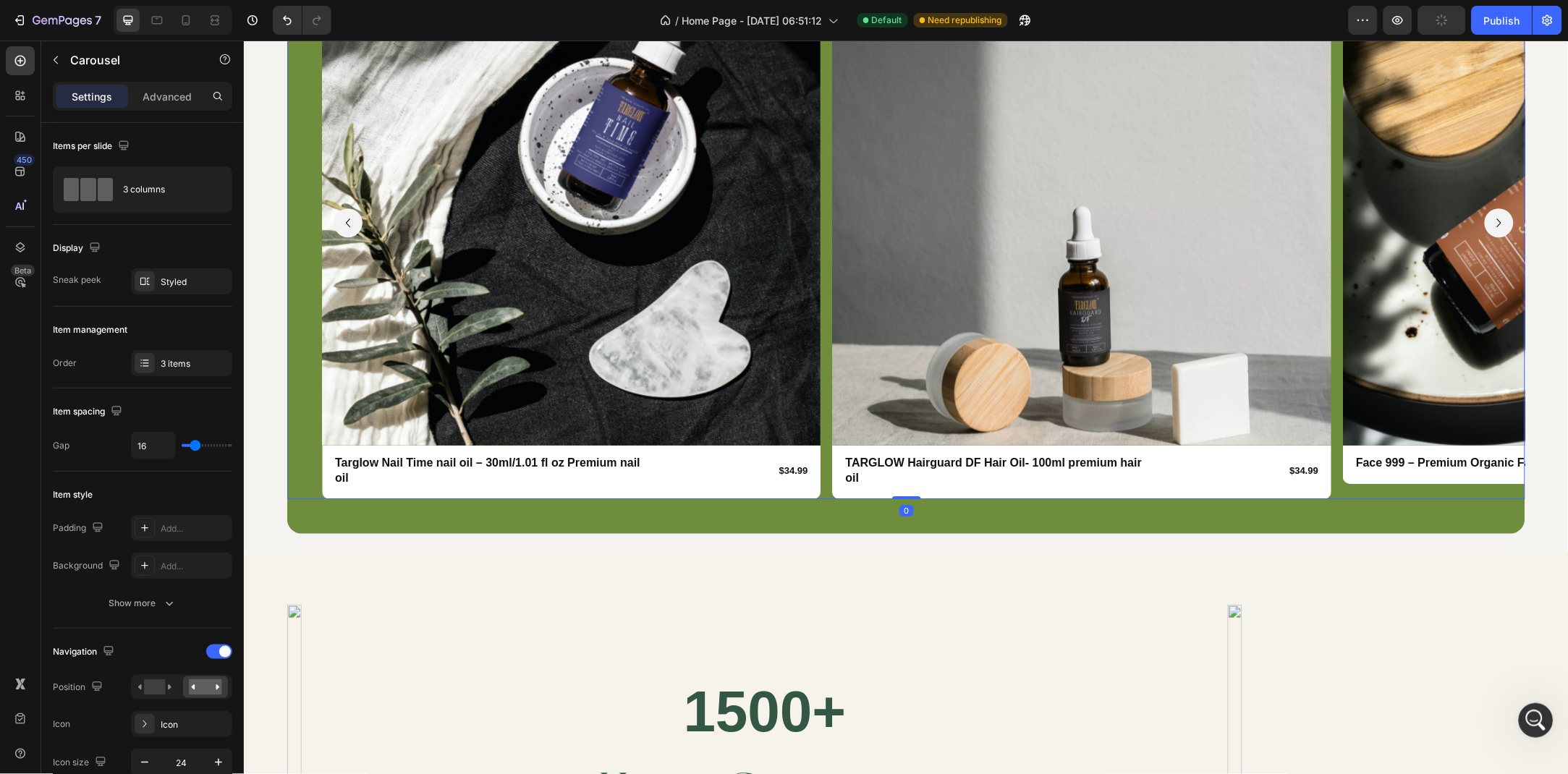
click at [1492, 216] on icon "Carousel Next Arrow" at bounding box center [1498, 222] width 17 height 17
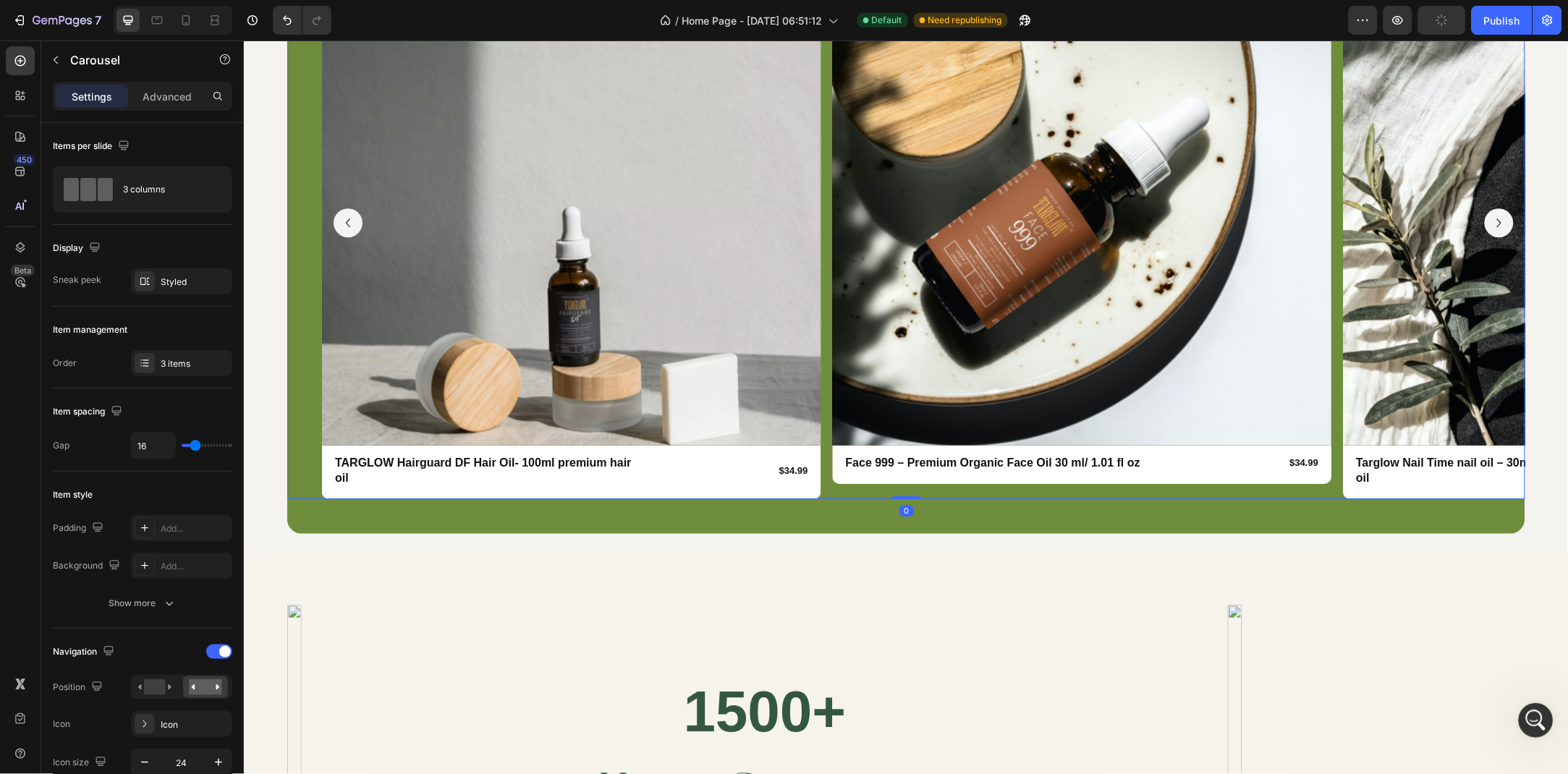
click at [1492, 216] on icon "Carousel Next Arrow" at bounding box center [1498, 222] width 17 height 17
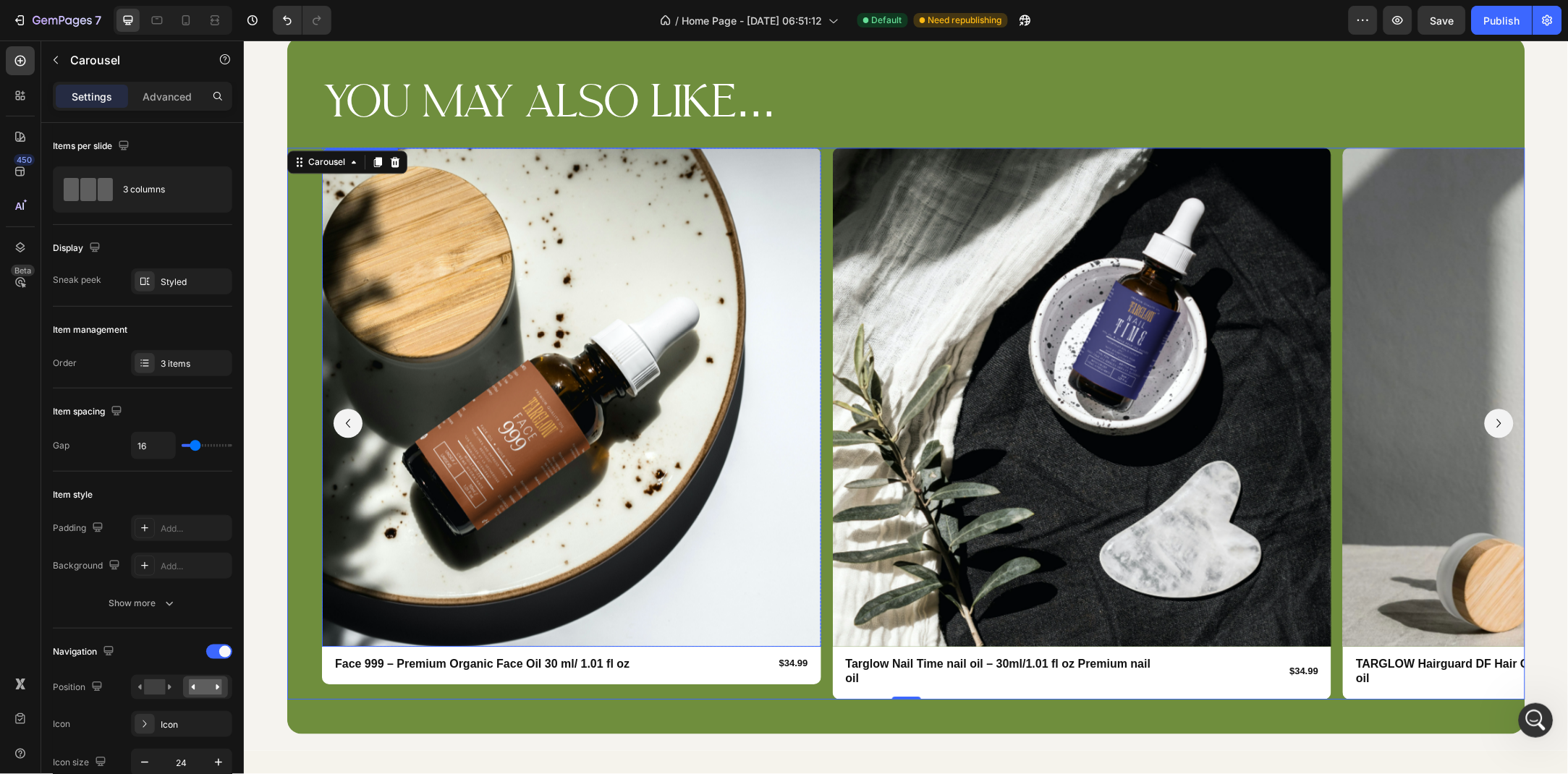
scroll to position [2597, 0]
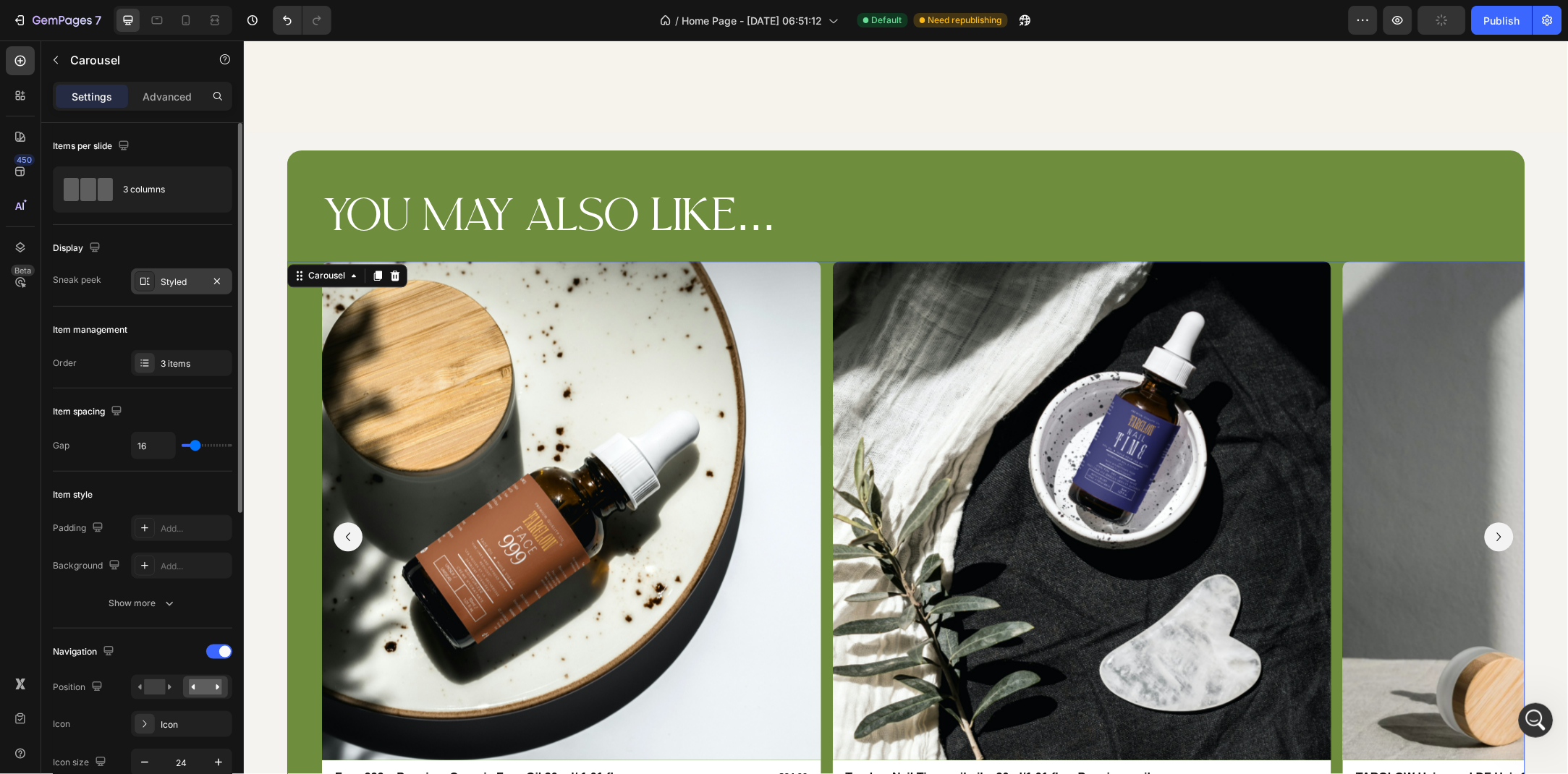
click at [185, 284] on div "Styled" at bounding box center [181, 281] width 42 height 13
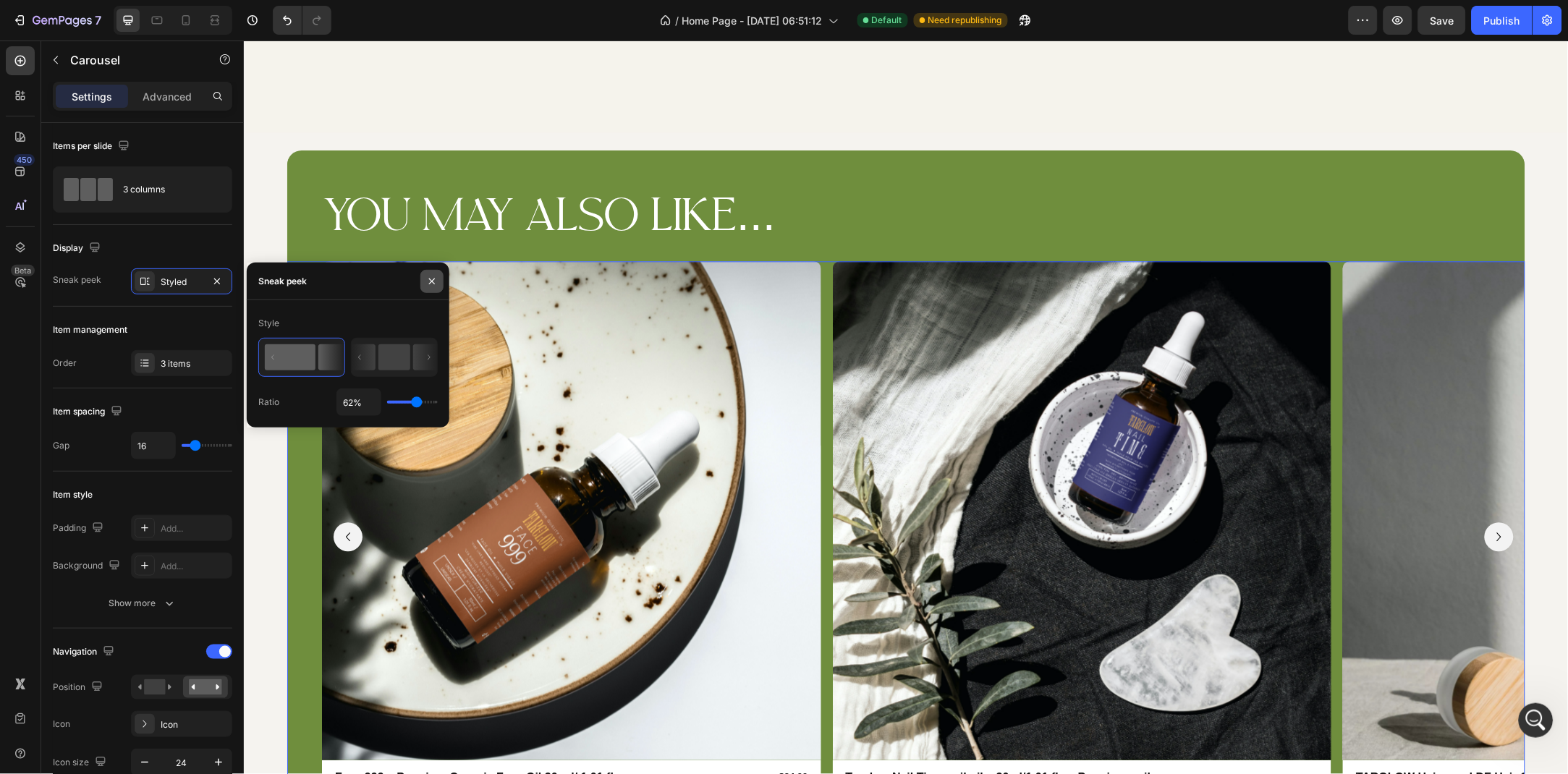
click at [431, 282] on icon "button" at bounding box center [431, 281] width 11 height 11
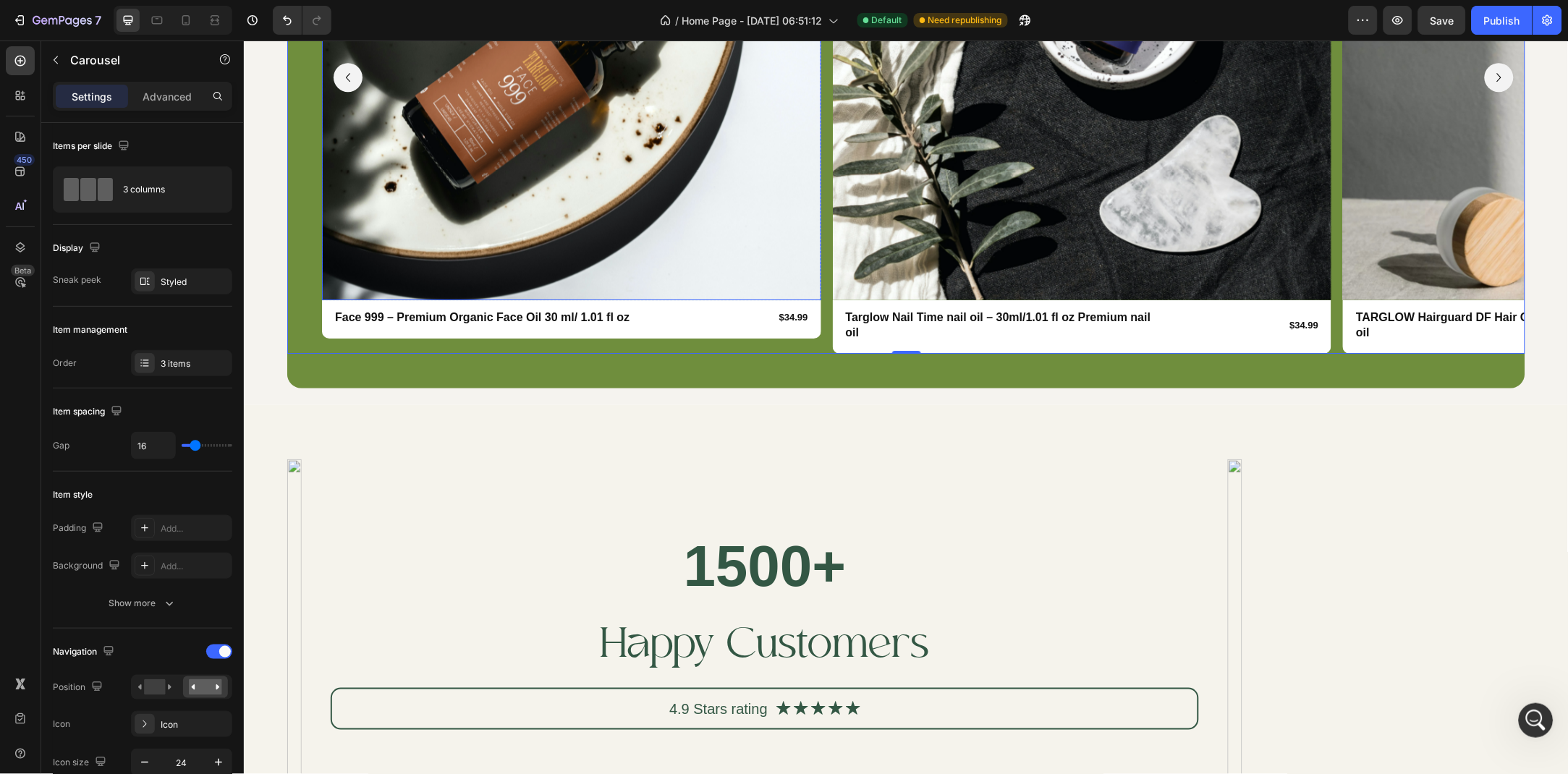
scroll to position [2978, 0]
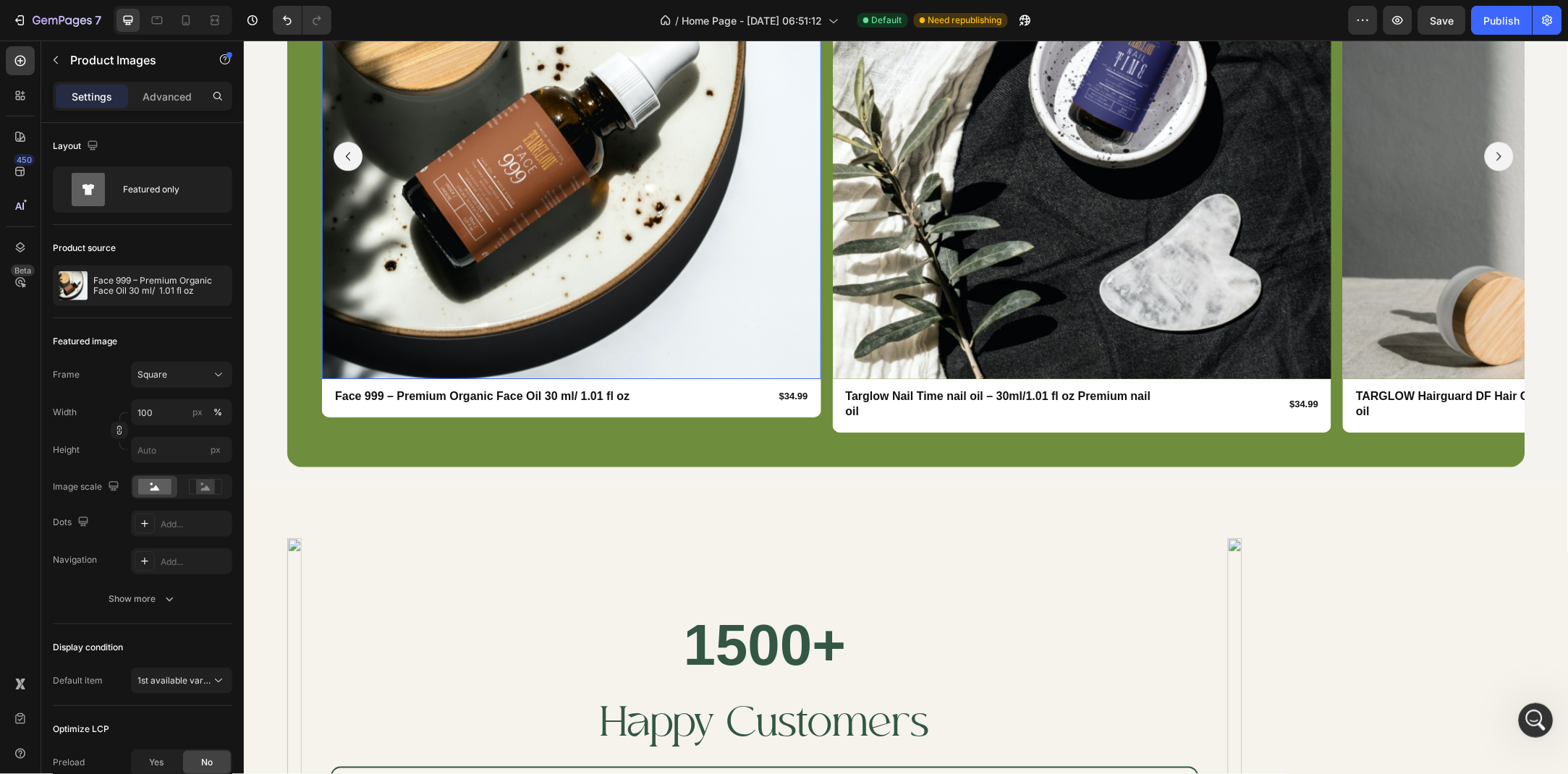
drag, startPoint x: 451, startPoint y: 245, endPoint x: 455, endPoint y: 441, distance: 196.0
click at [451, 245] on img at bounding box center [571, 129] width 499 height 499
click at [192, 685] on span "1st available variant" at bounding box center [178, 680] width 81 height 11
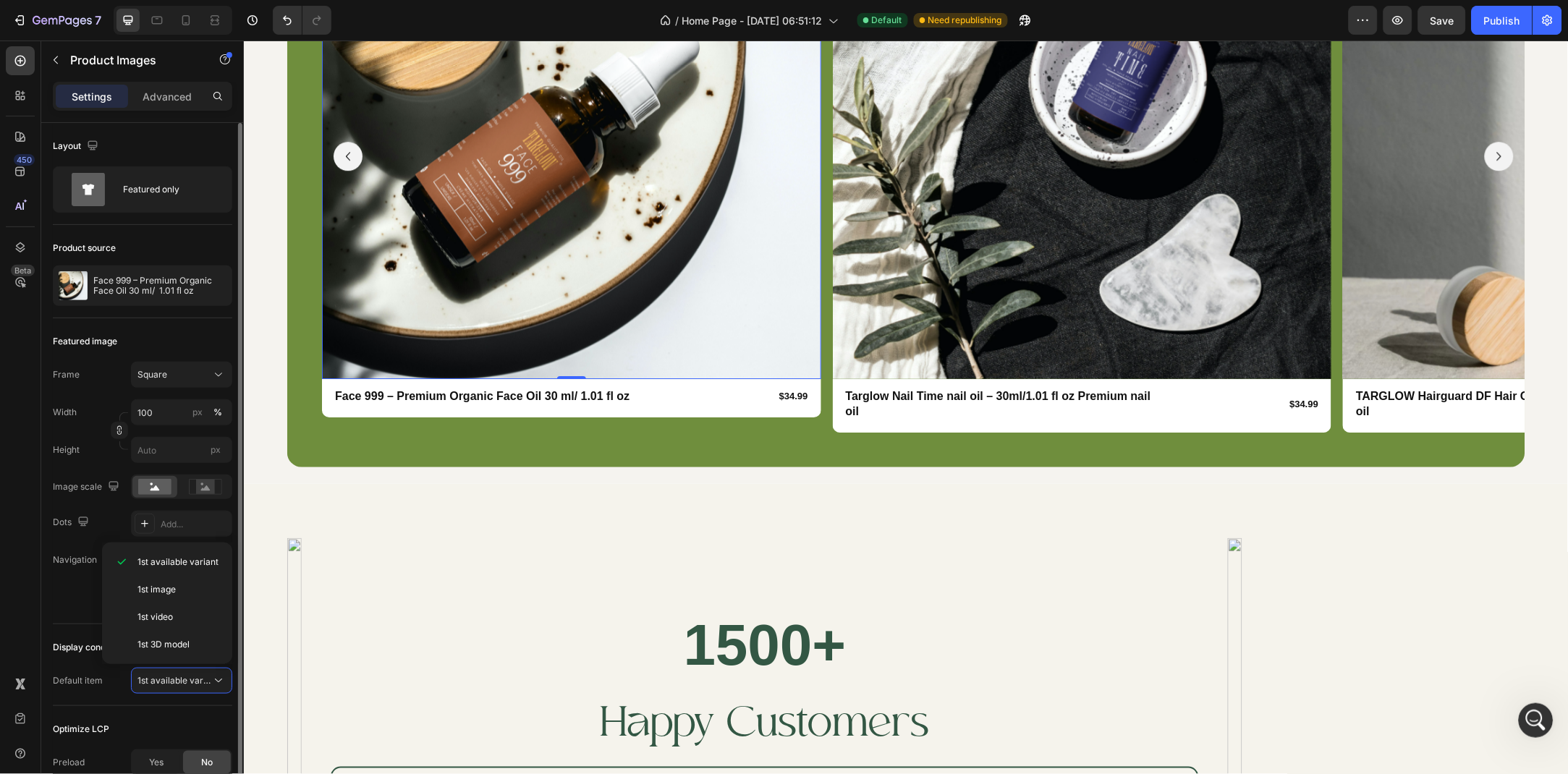
click at [104, 671] on div "Default item 1st available variant" at bounding box center [142, 681] width 179 height 26
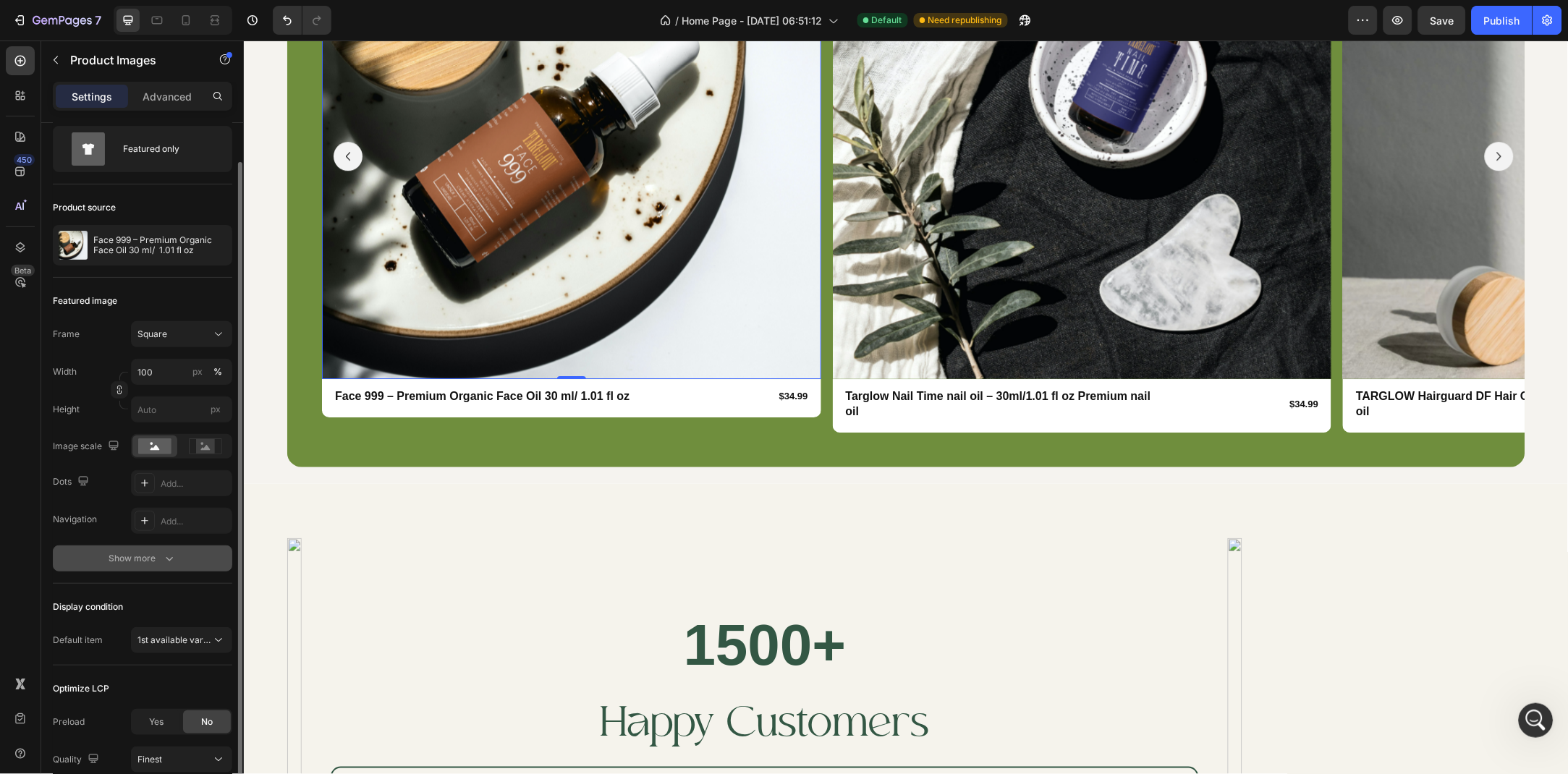
click at [152, 553] on div "Show more" at bounding box center [142, 558] width 67 height 14
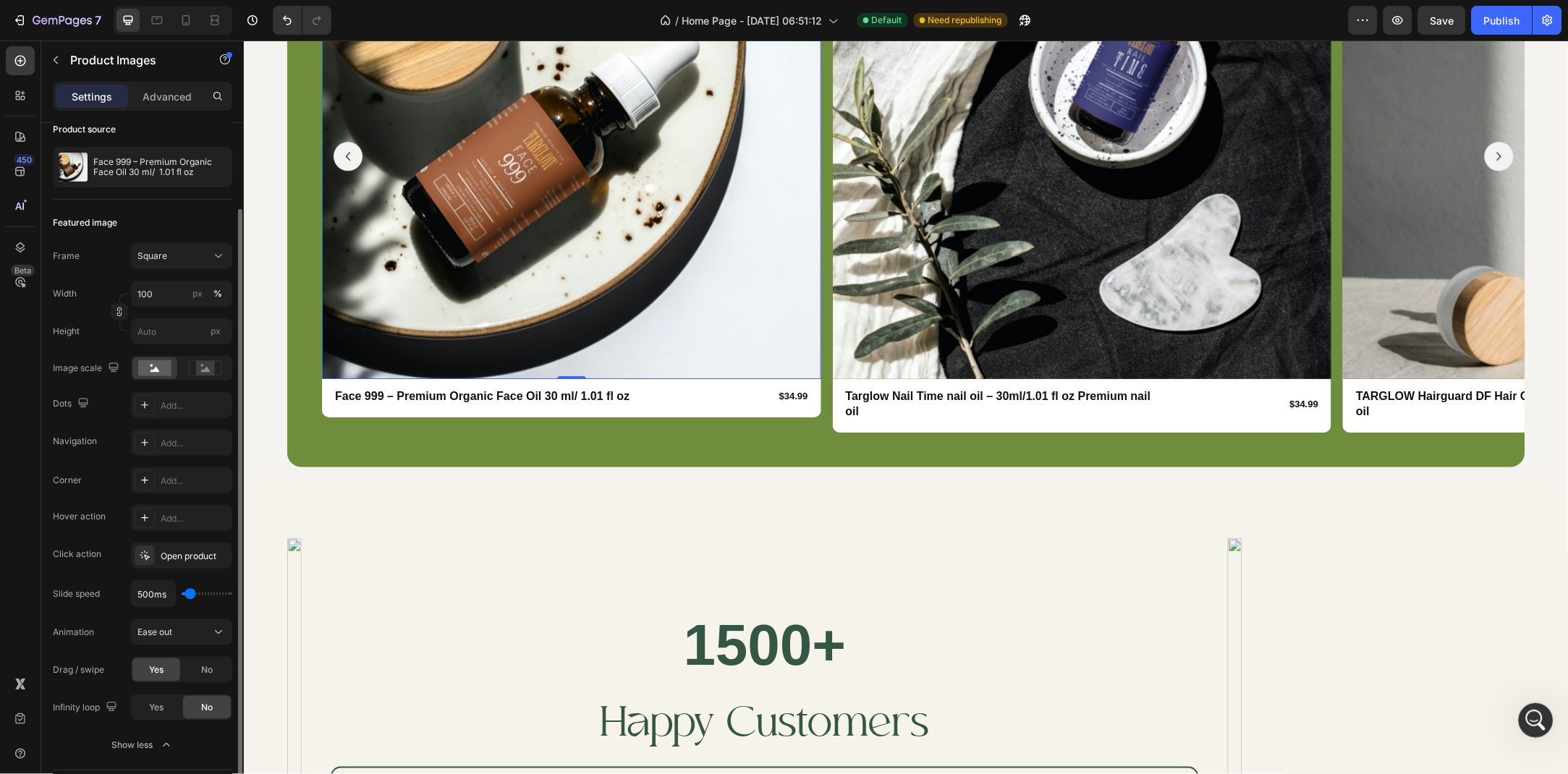
scroll to position [197, 0]
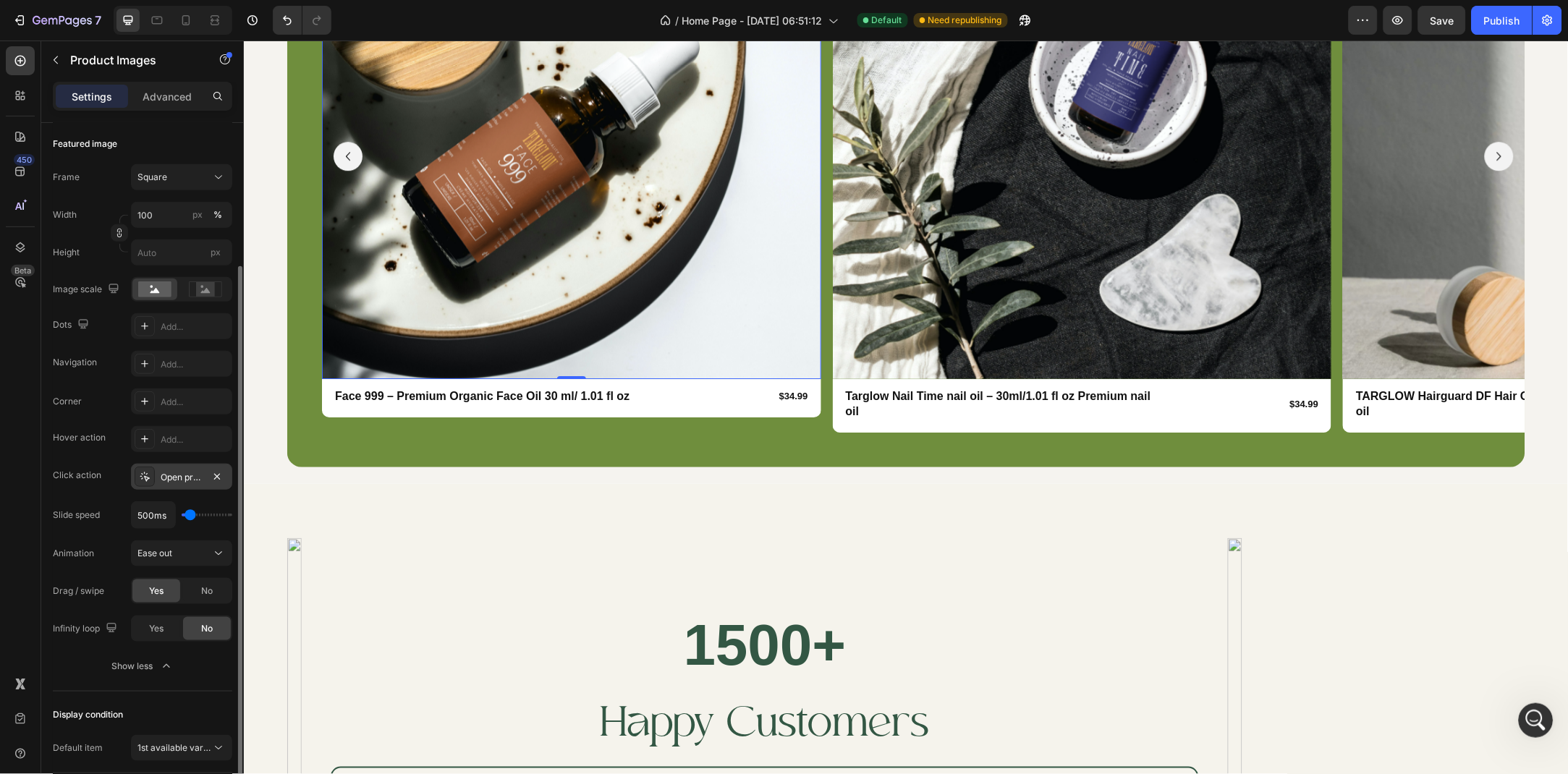
click at [173, 476] on div "Open product" at bounding box center [181, 477] width 42 height 13
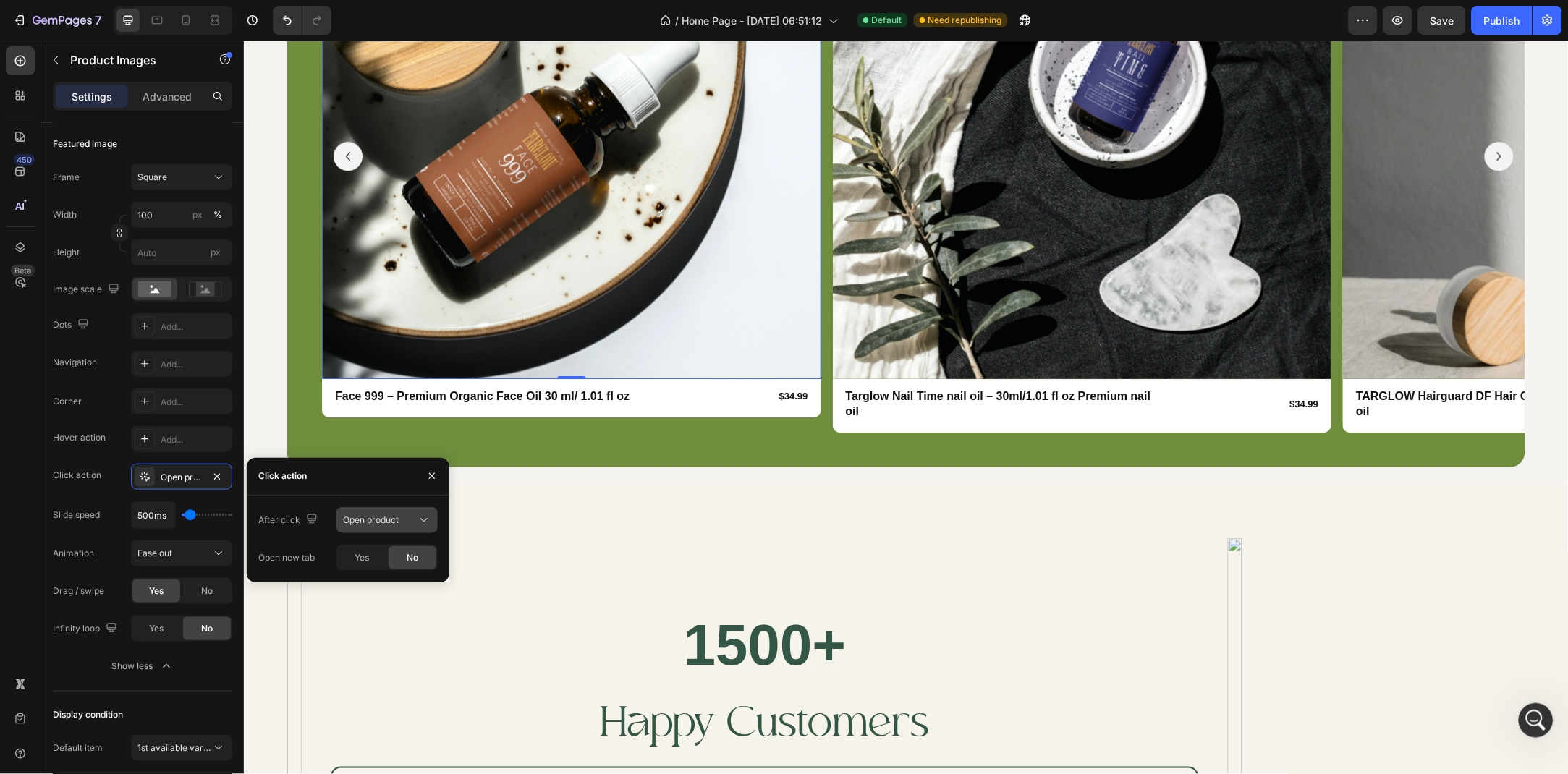
click at [427, 522] on icon at bounding box center [424, 520] width 14 height 14
click at [432, 477] on icon "button" at bounding box center [431, 476] width 11 height 11
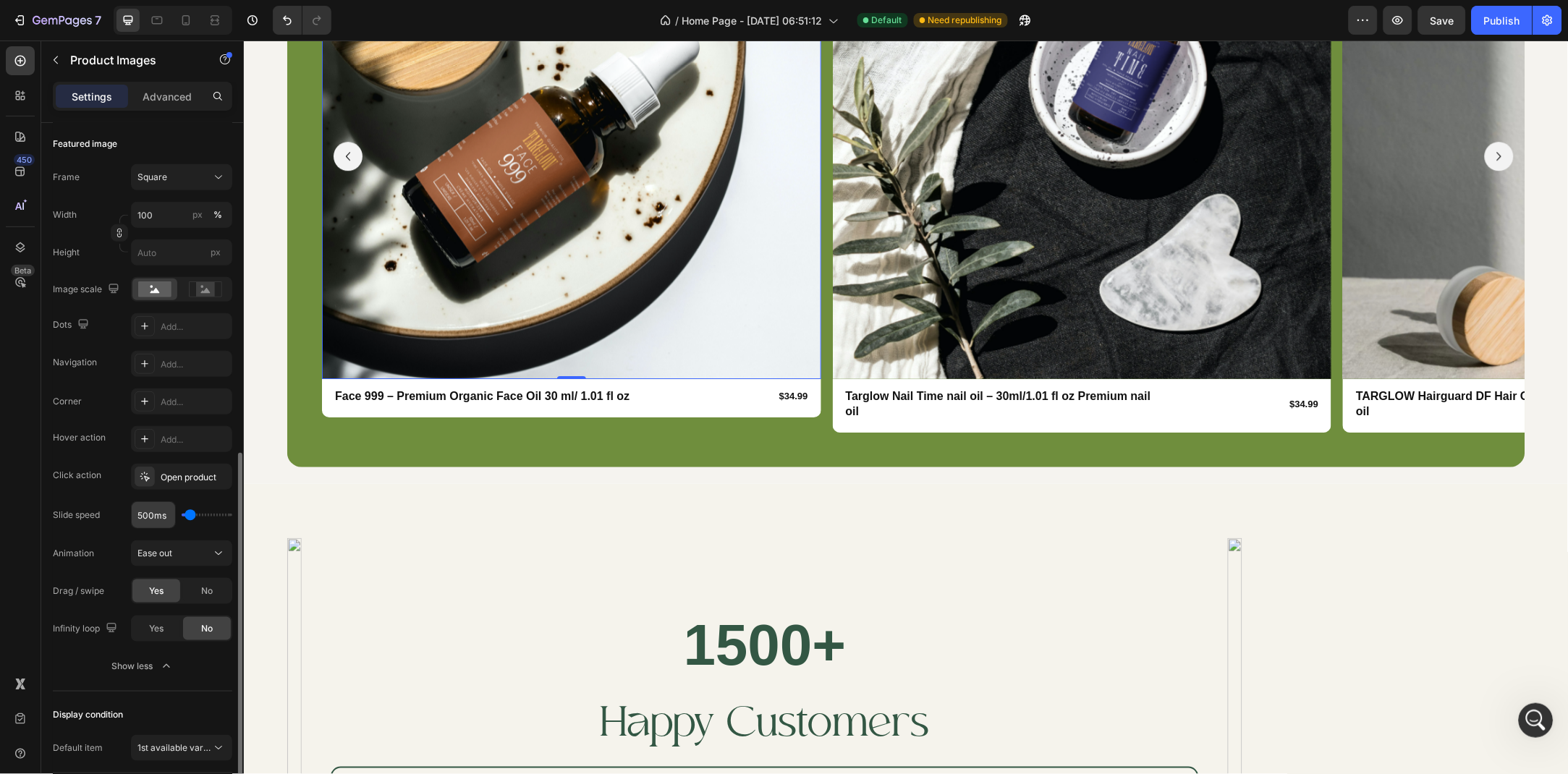
scroll to position [306, 0]
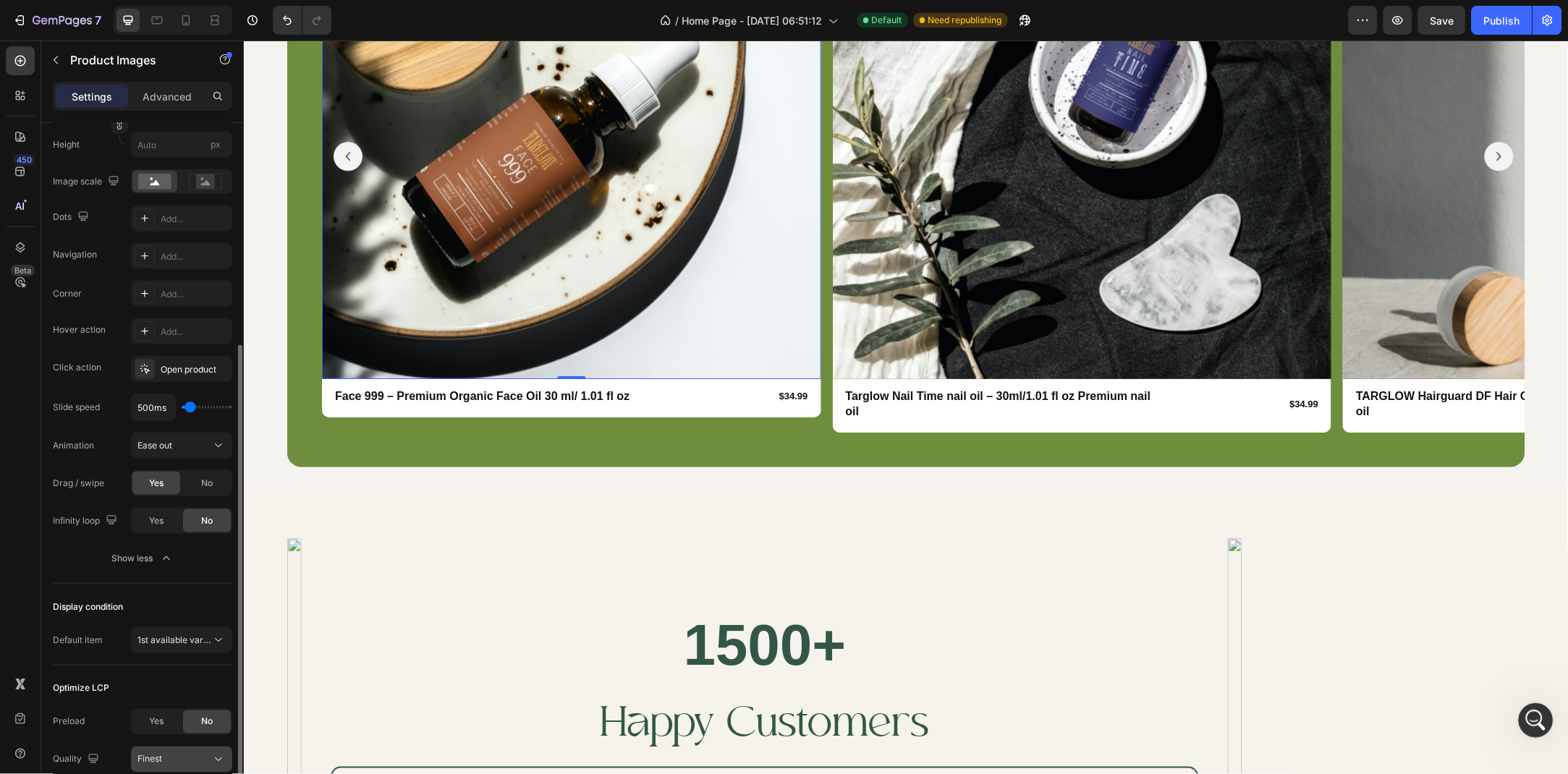
click at [191, 757] on div "Finest" at bounding box center [175, 760] width 74 height 13
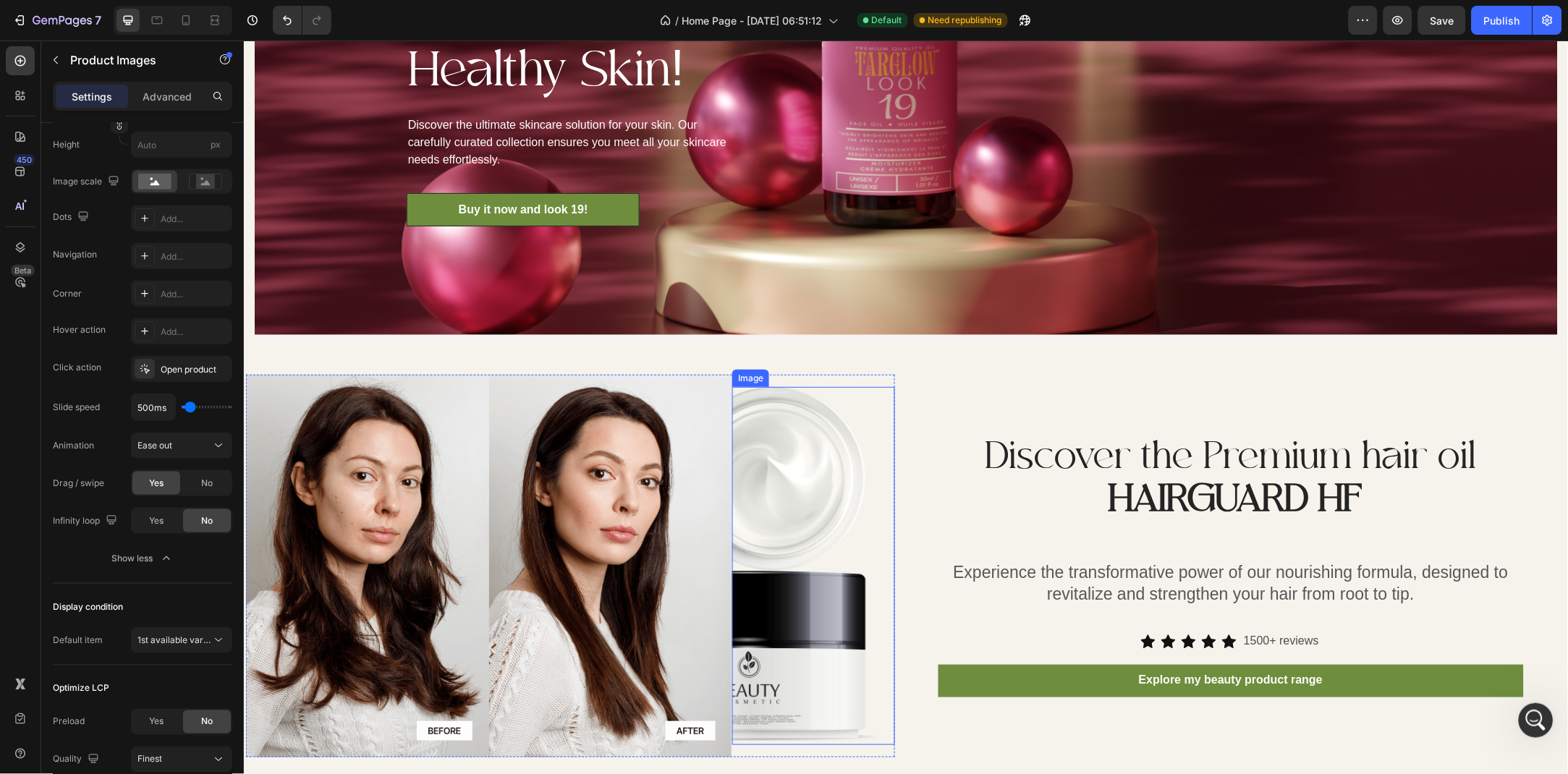
scroll to position [1674, 0]
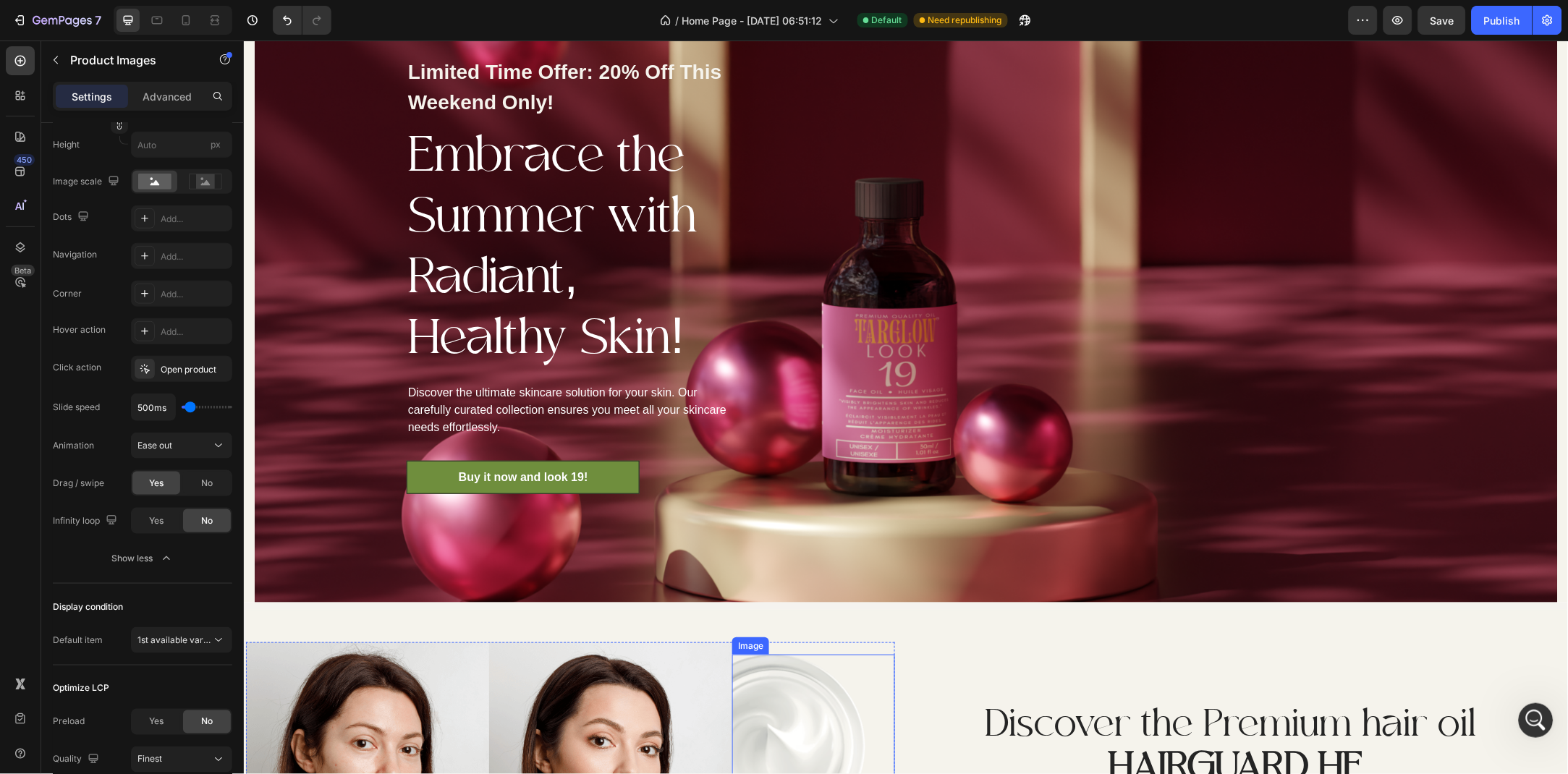
click at [846, 544] on div "Limited Time Offer: 20% Off This Weekend Only! Text block Embrace the Summer wi…" at bounding box center [574, 274] width 640 height 655
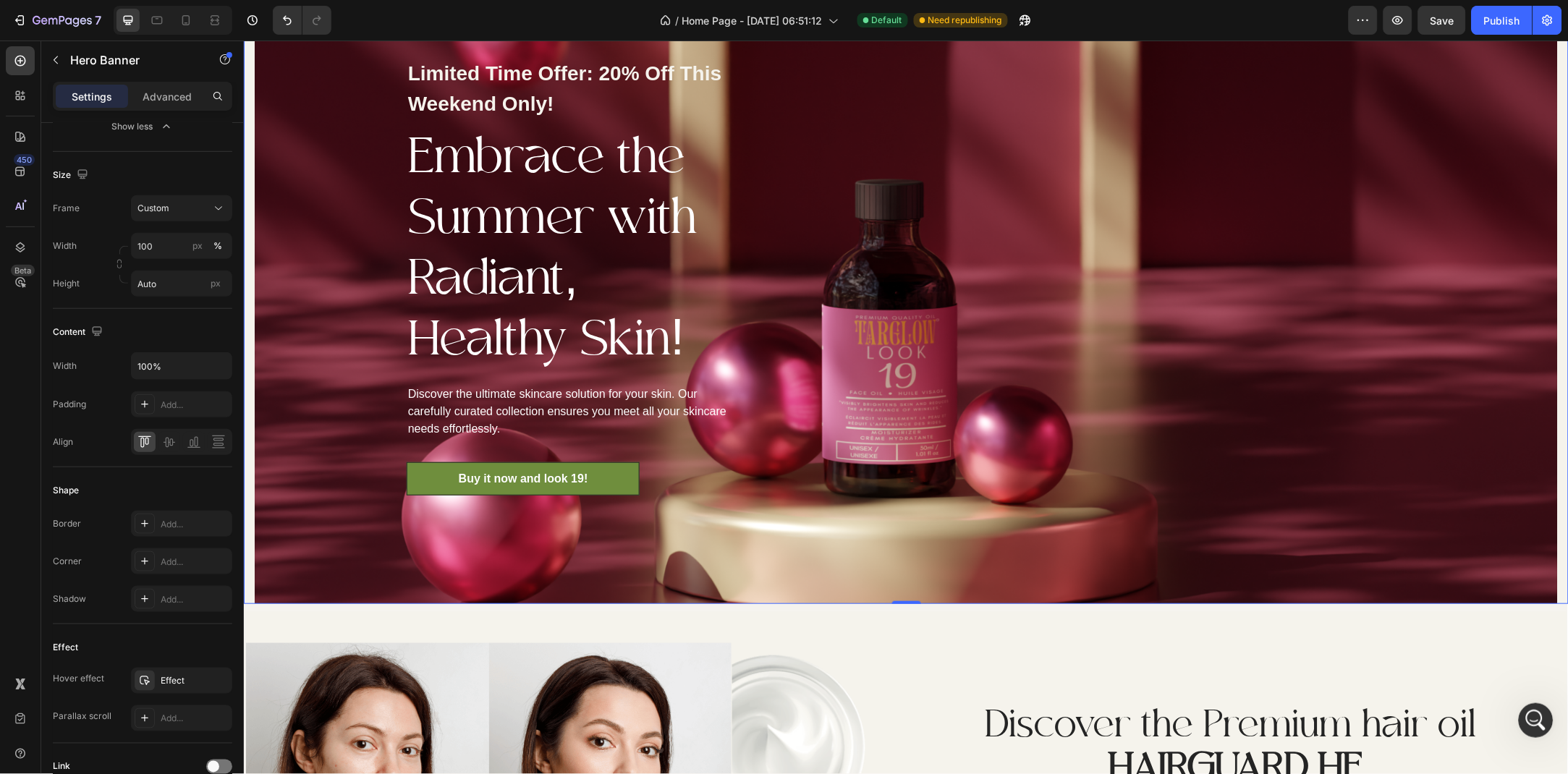
scroll to position [1509, 0]
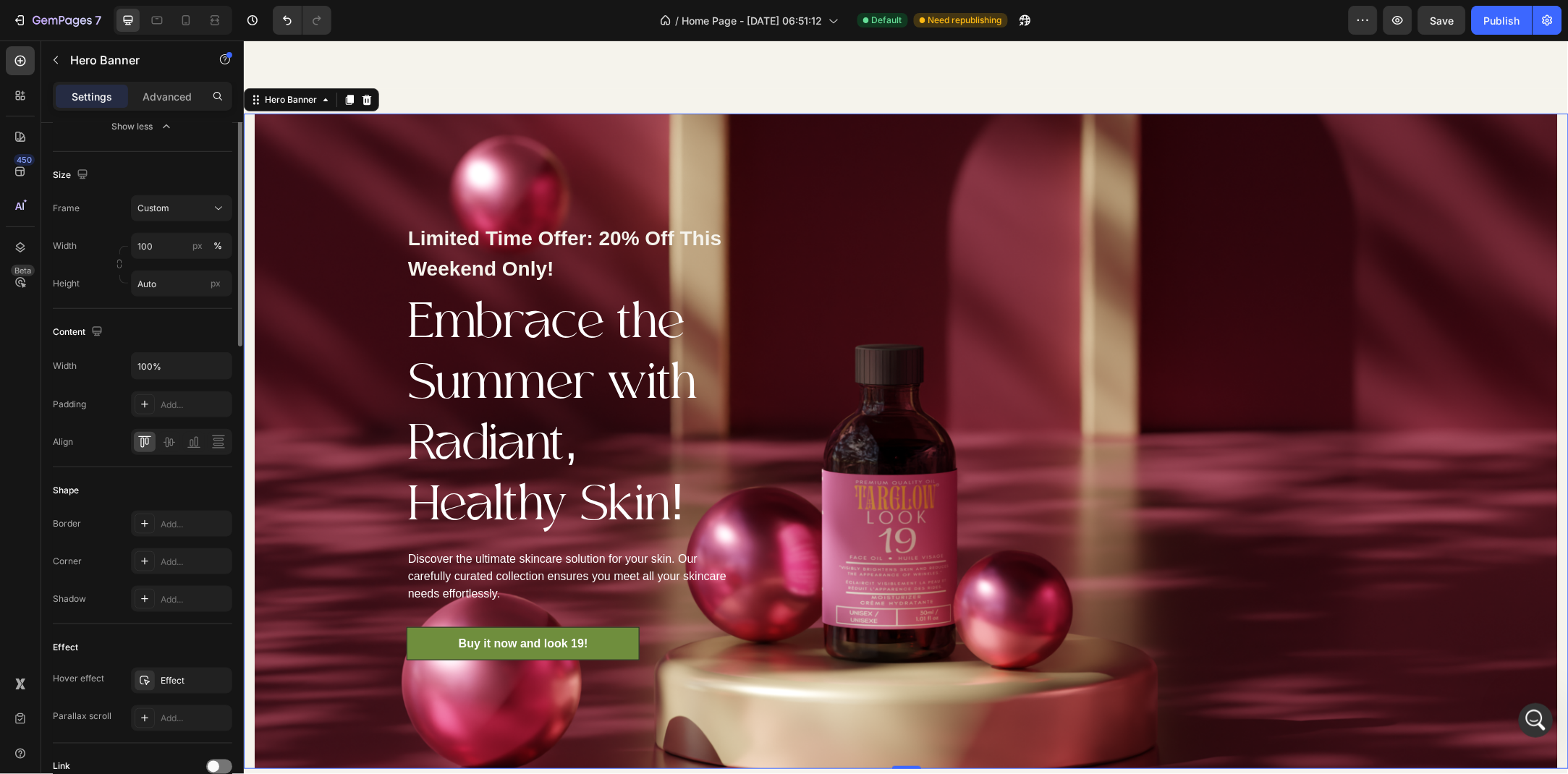
click at [296, 465] on div "Limited Time Offer: 20% Off This Weekend Only! Text block Embrace the Summer wi…" at bounding box center [574, 440] width 640 height 655
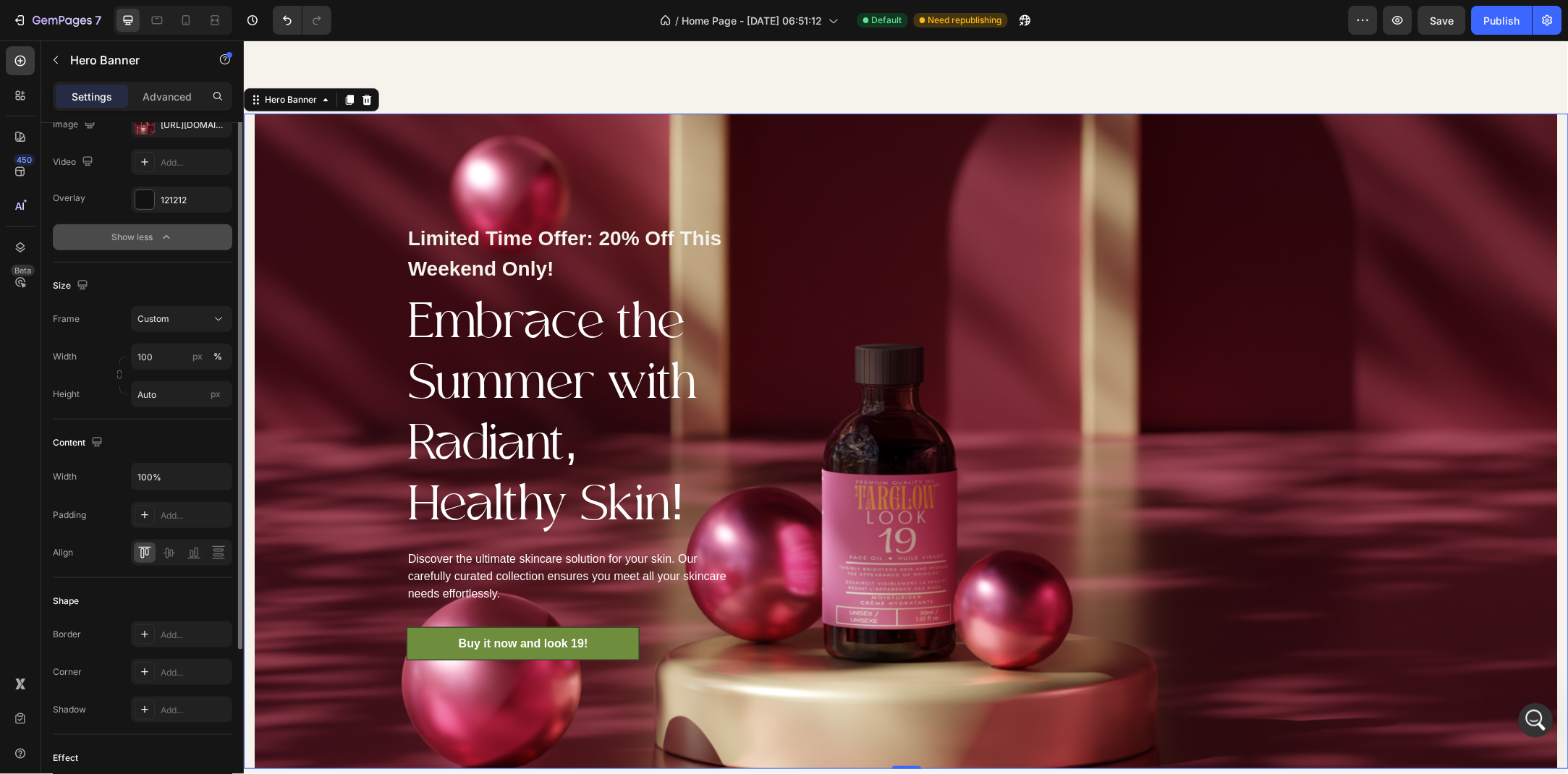
scroll to position [117, 0]
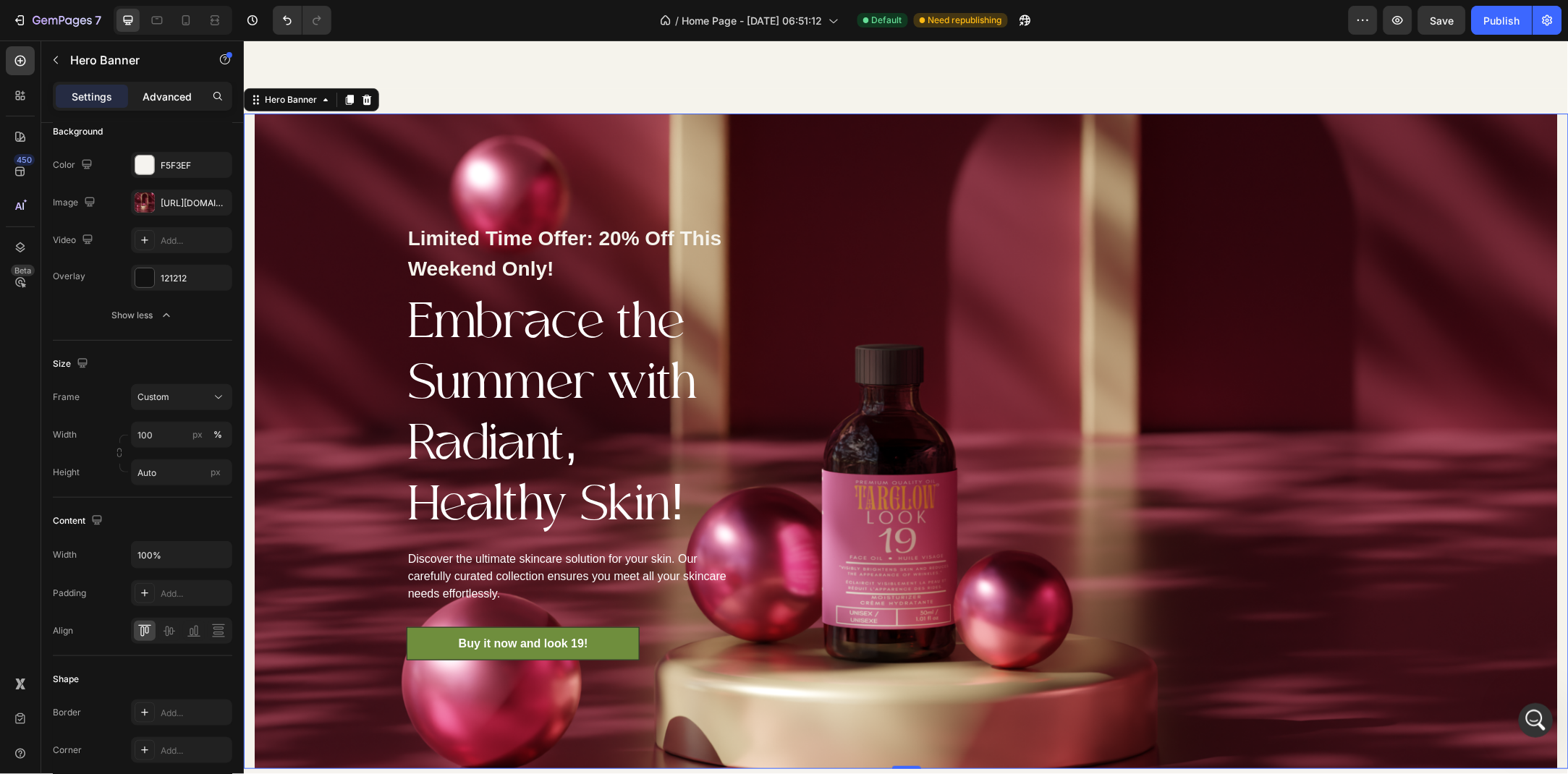
click at [160, 95] on p "Advanced" at bounding box center [166, 97] width 49 height 15
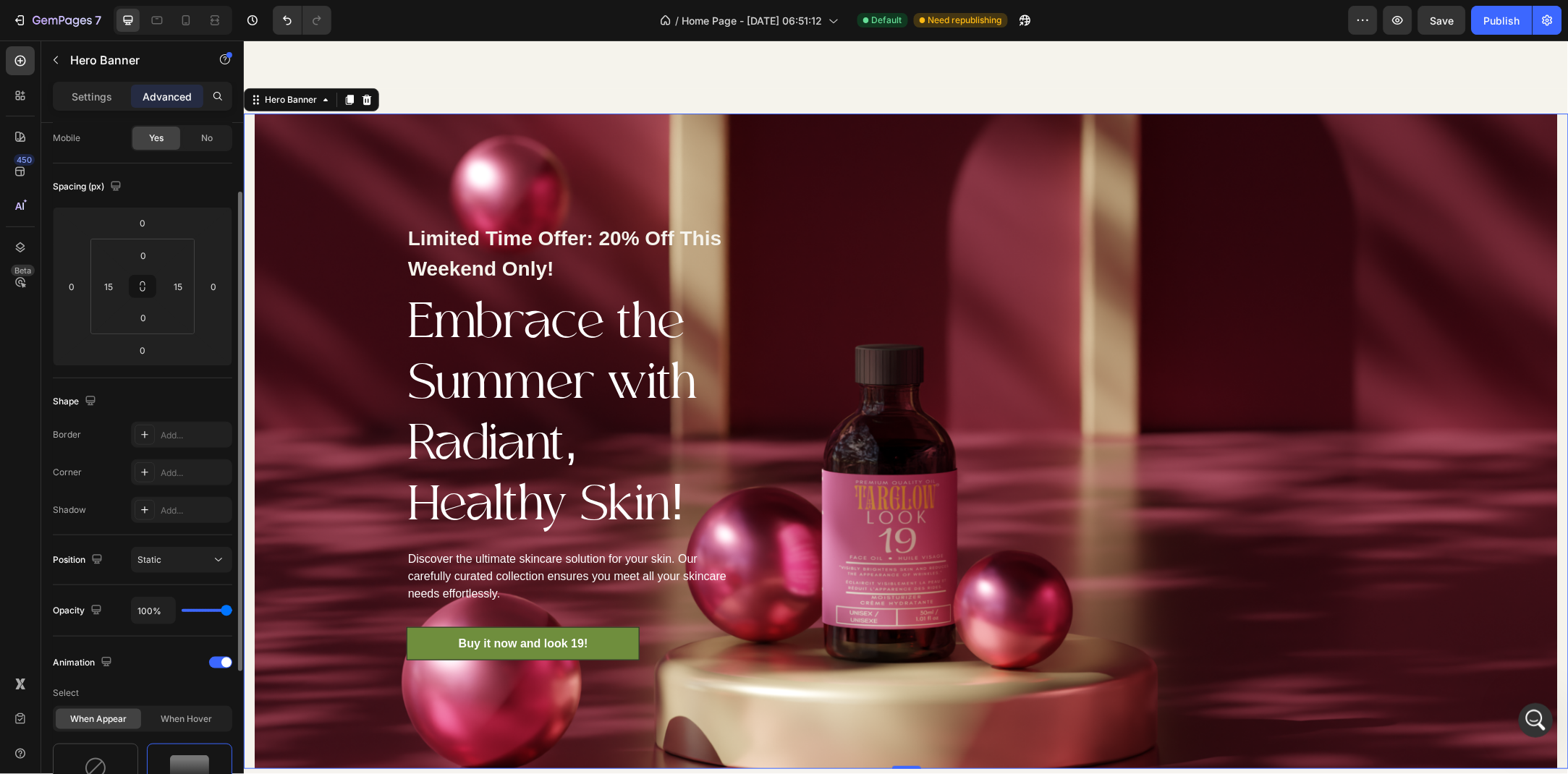
scroll to position [194, 0]
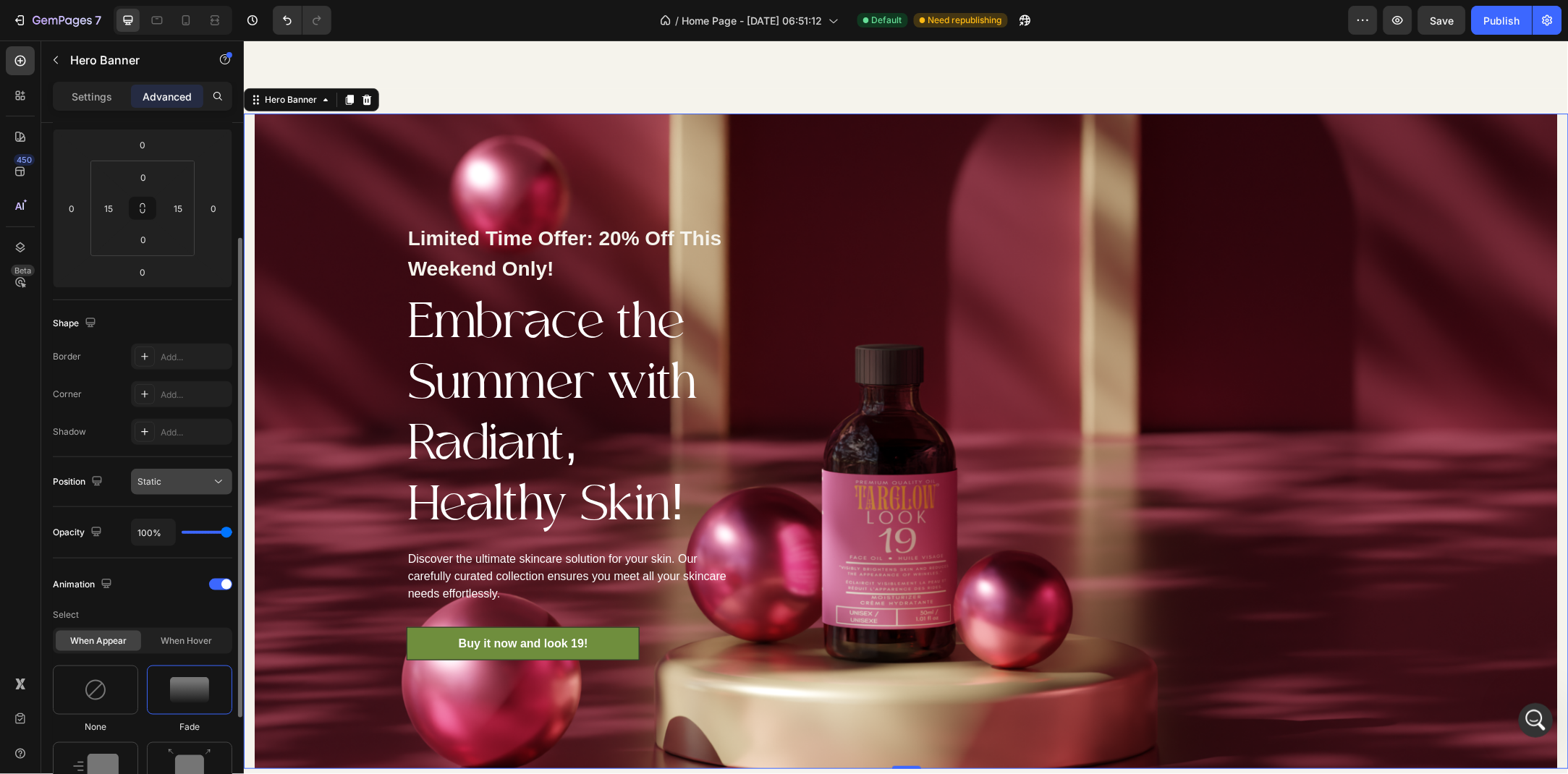
click at [202, 485] on div "Static" at bounding box center [175, 481] width 74 height 13
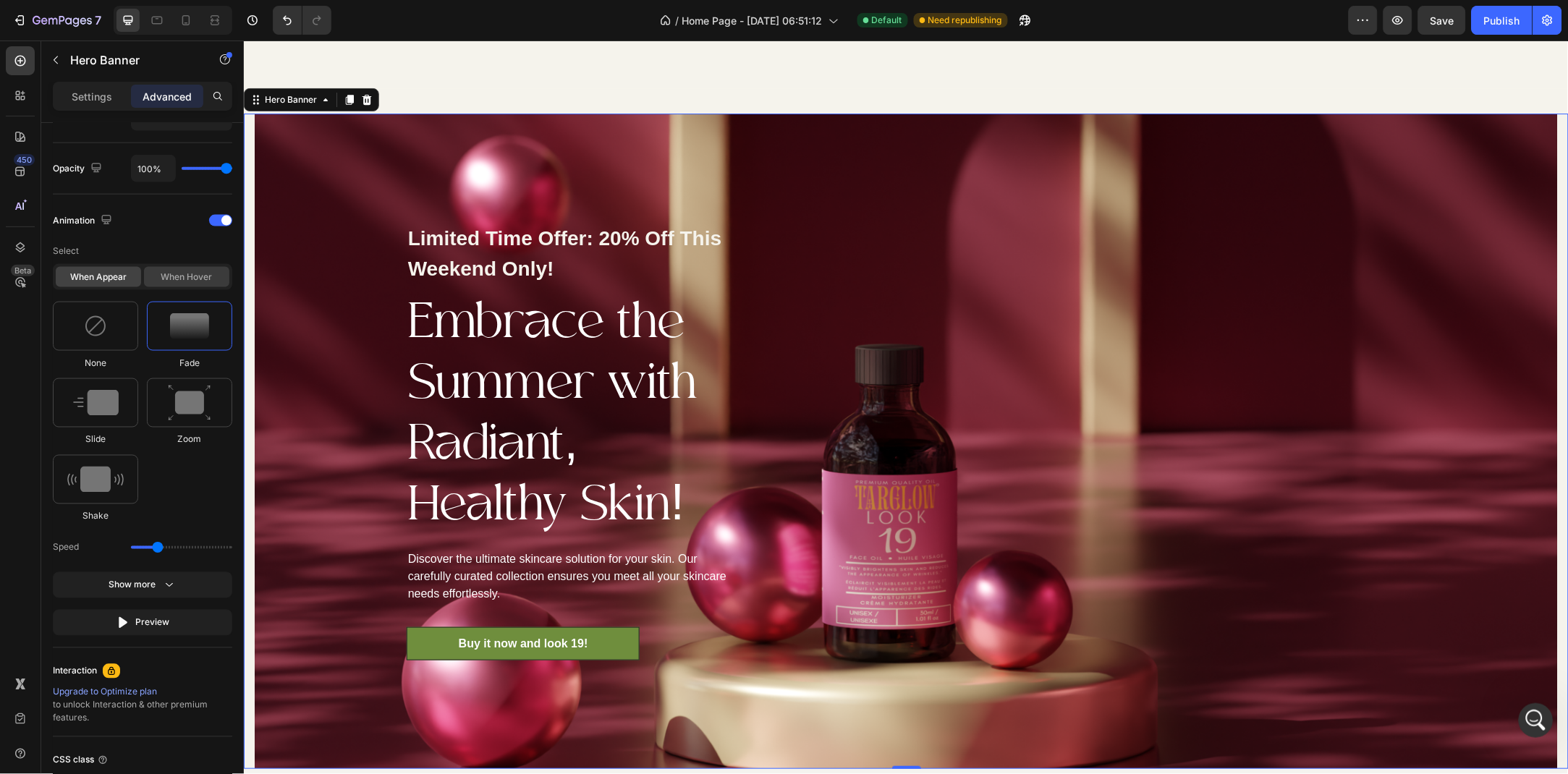
scroll to position [0, 0]
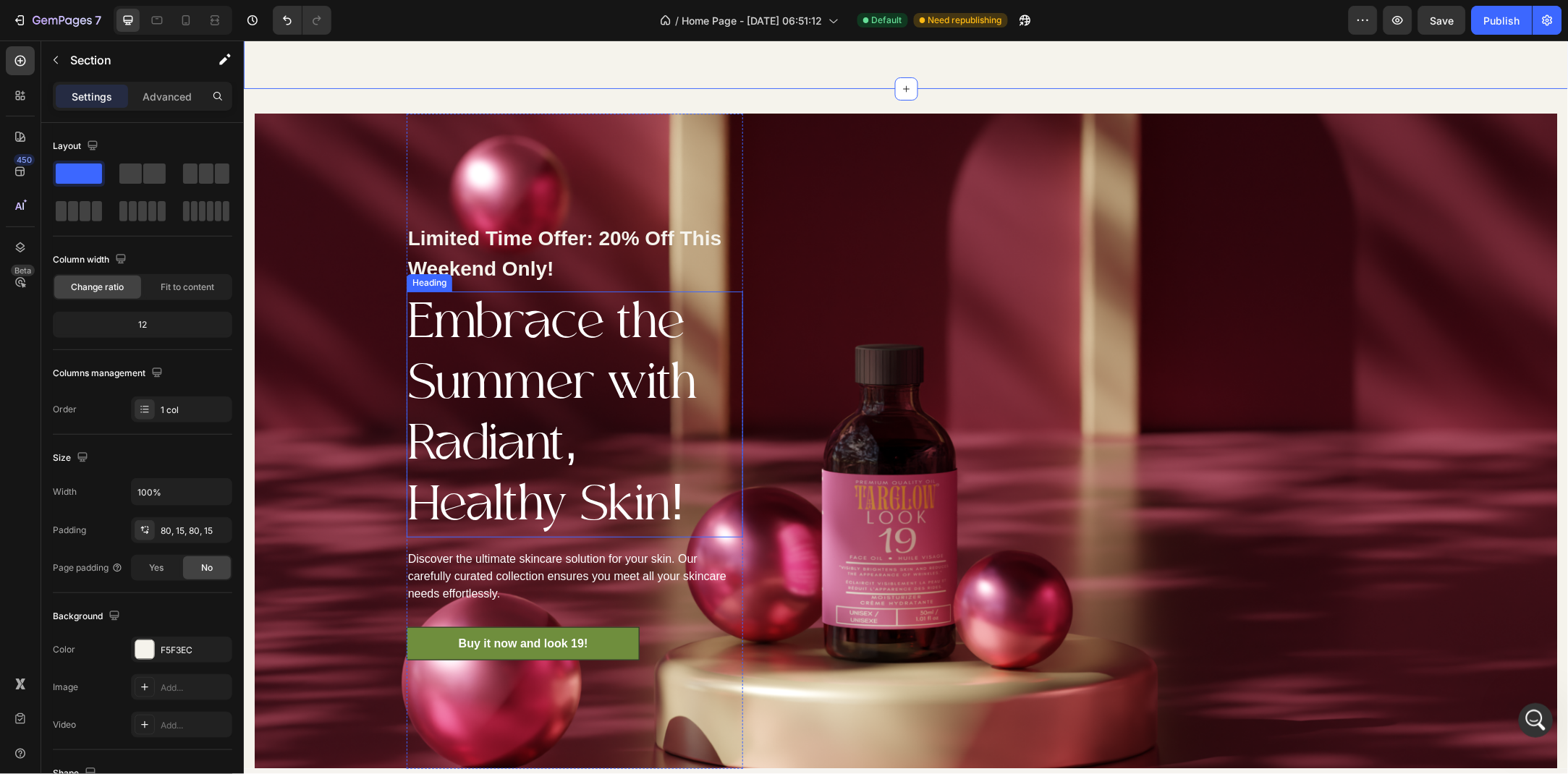
click at [613, 458] on h2 "Embrace the Summer with Radiant, Healthy Skin!" at bounding box center [574, 413] width 337 height 246
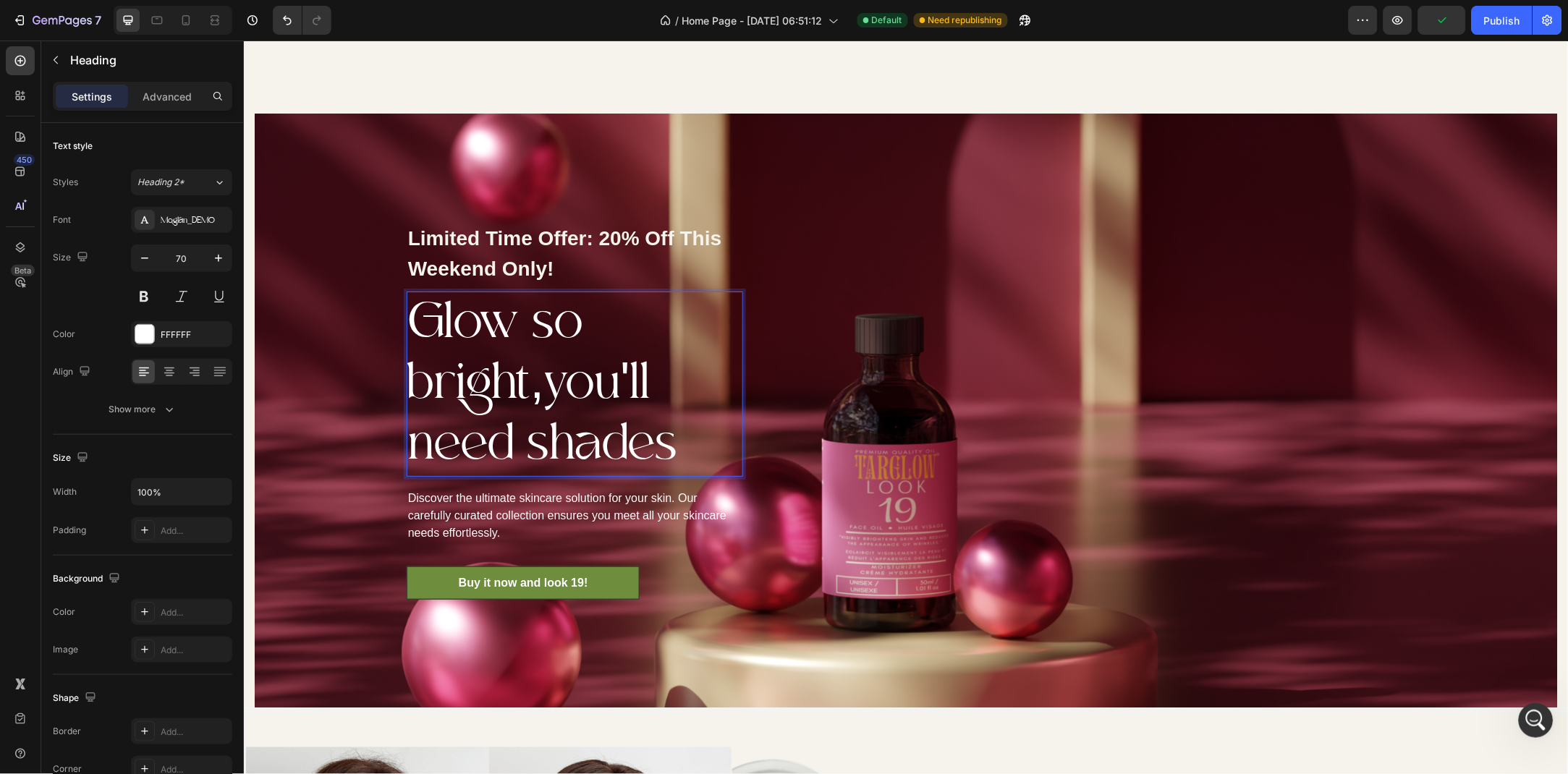
scroll to position [1587, 0]
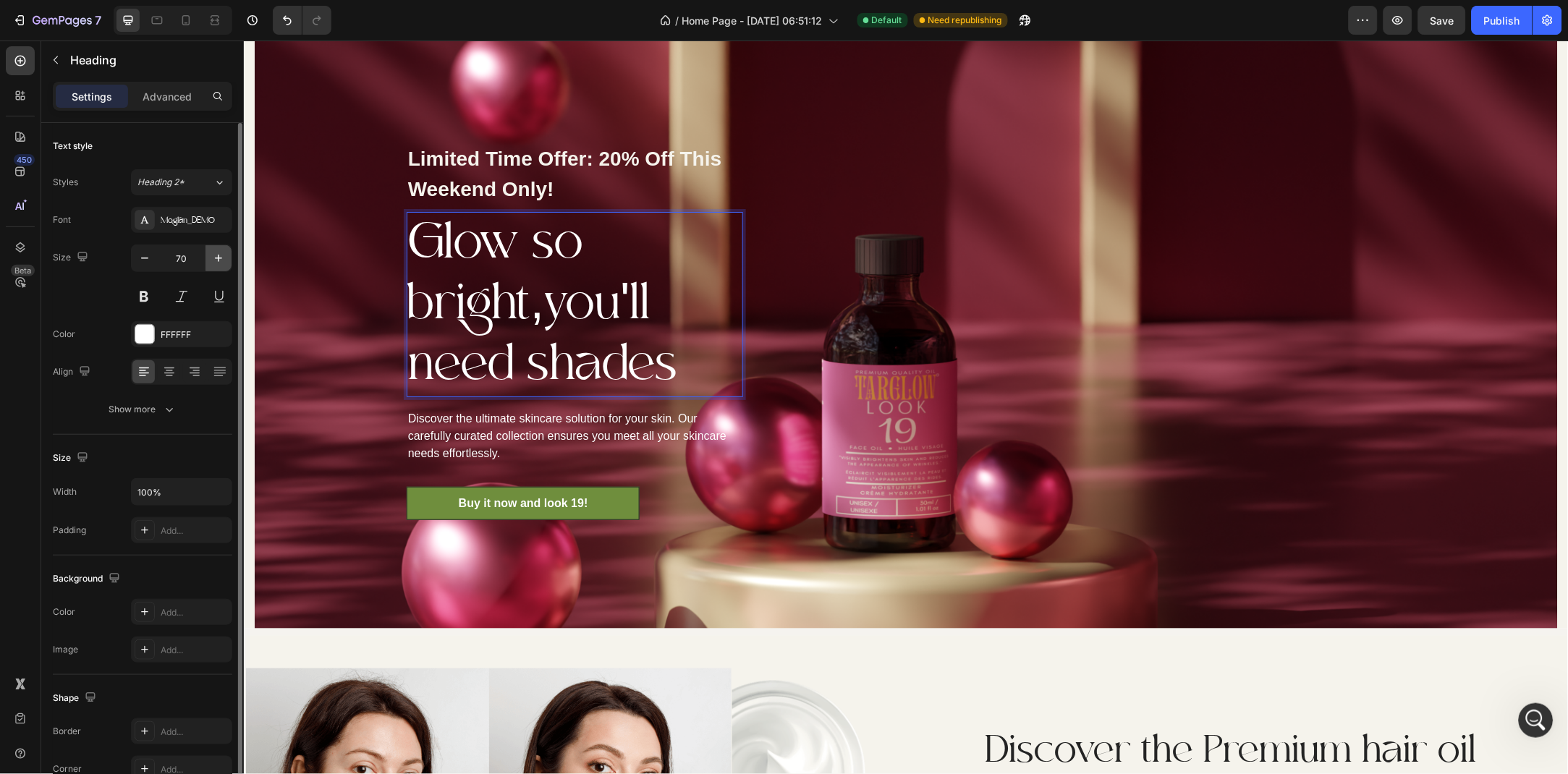
click at [217, 261] on icon "button" at bounding box center [218, 258] width 14 height 14
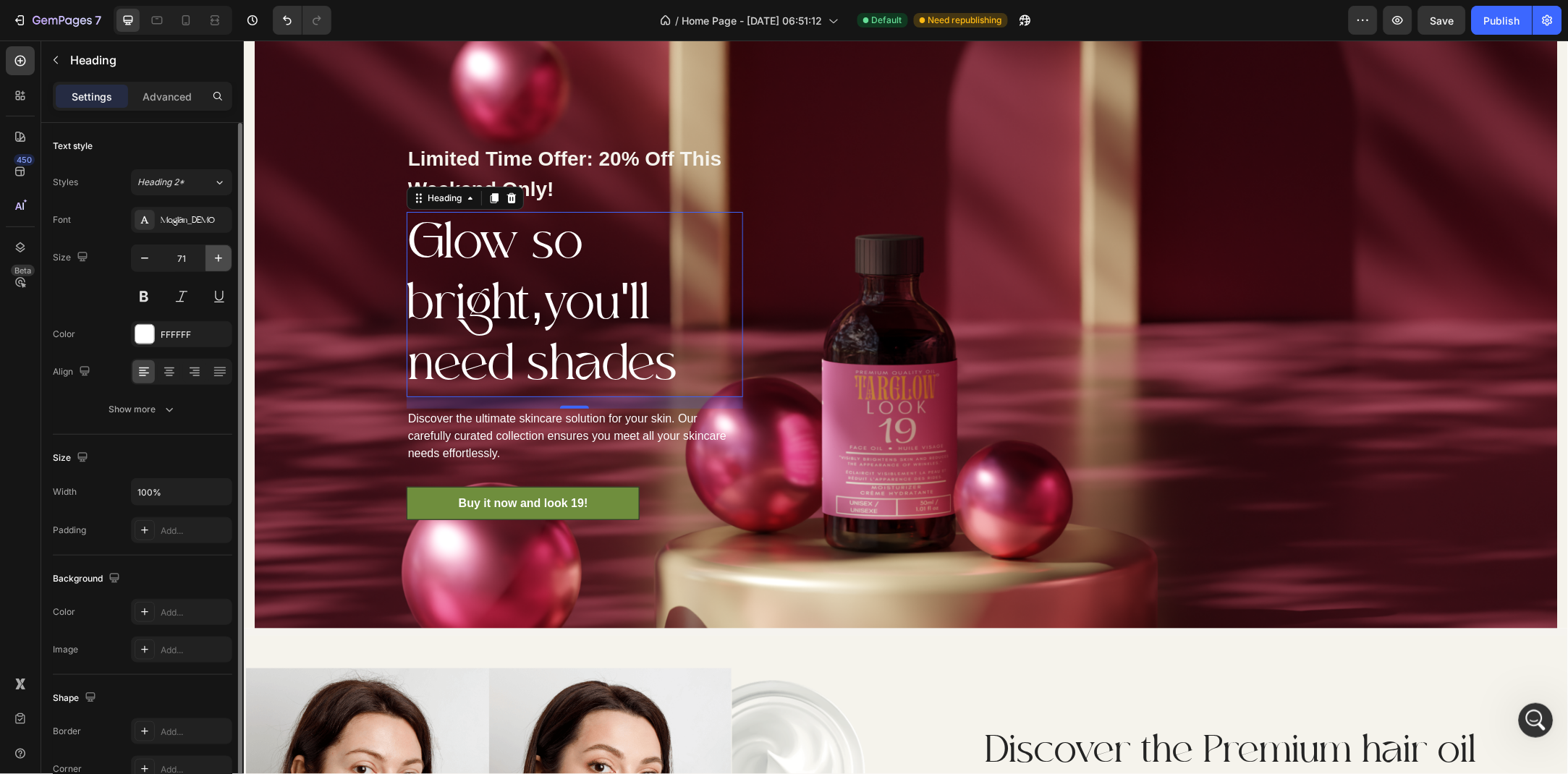
click at [217, 261] on icon "button" at bounding box center [218, 258] width 14 height 14
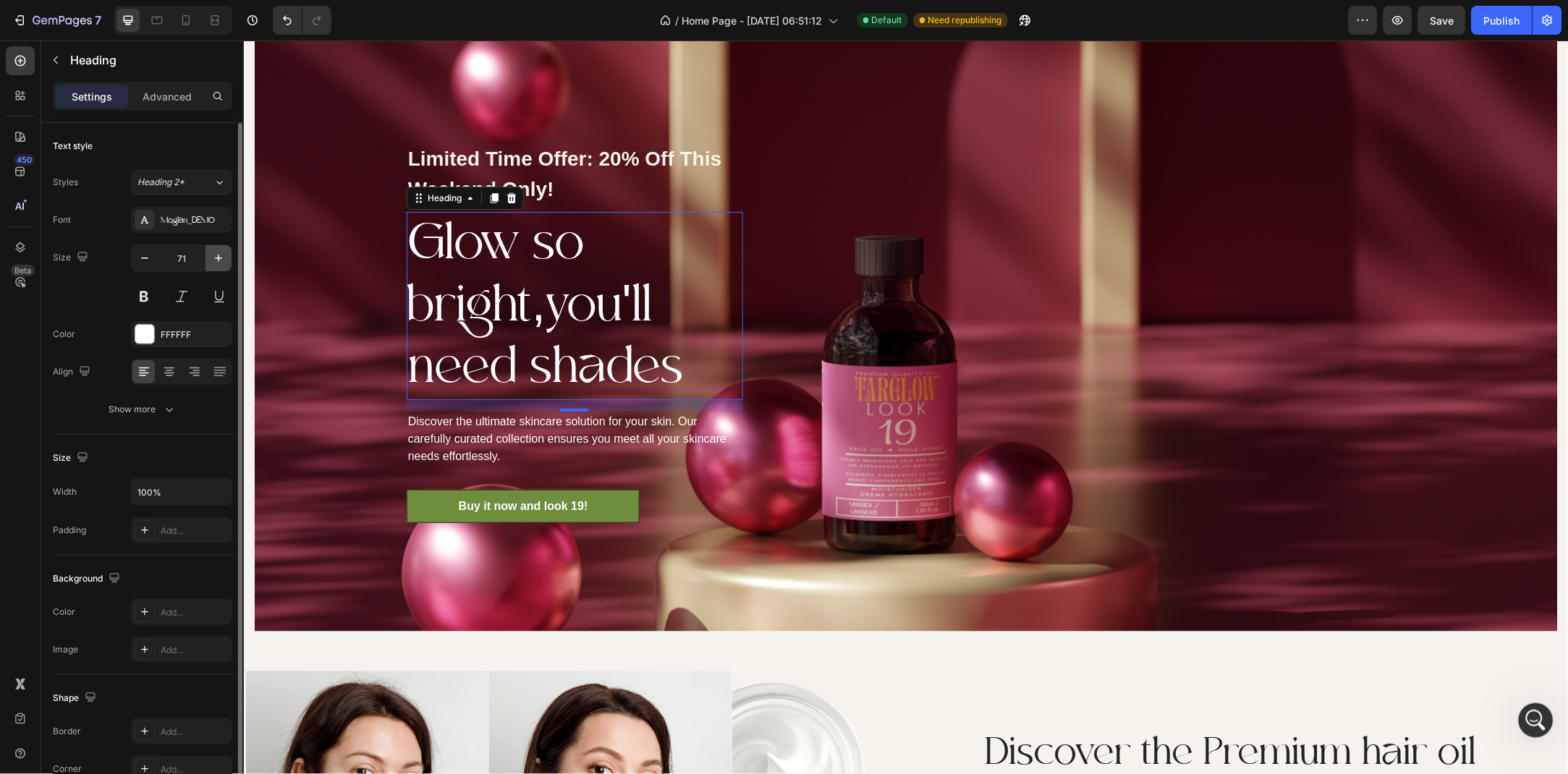
click at [217, 261] on icon "button" at bounding box center [218, 258] width 14 height 14
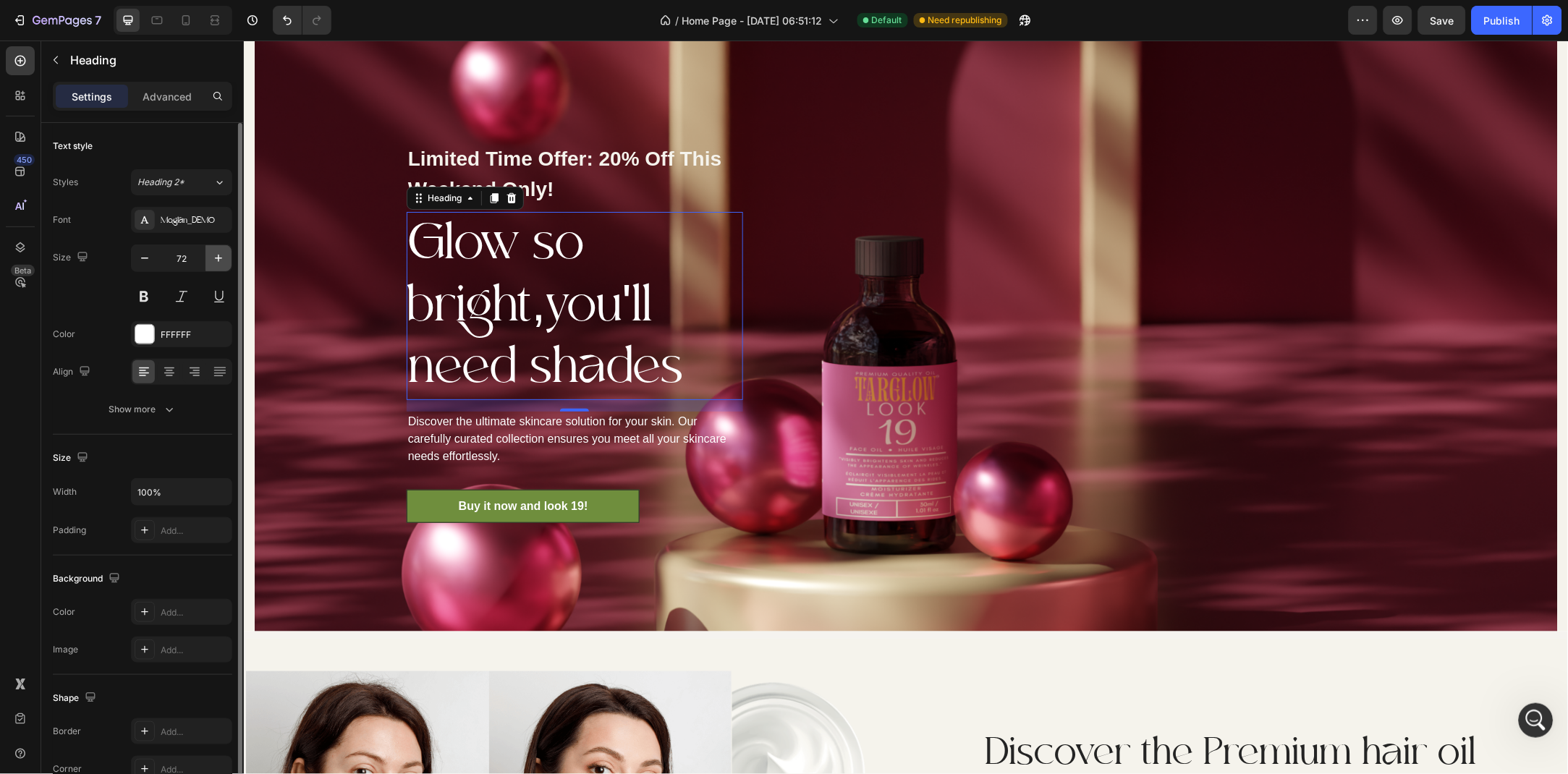
click at [217, 261] on icon "button" at bounding box center [218, 258] width 14 height 14
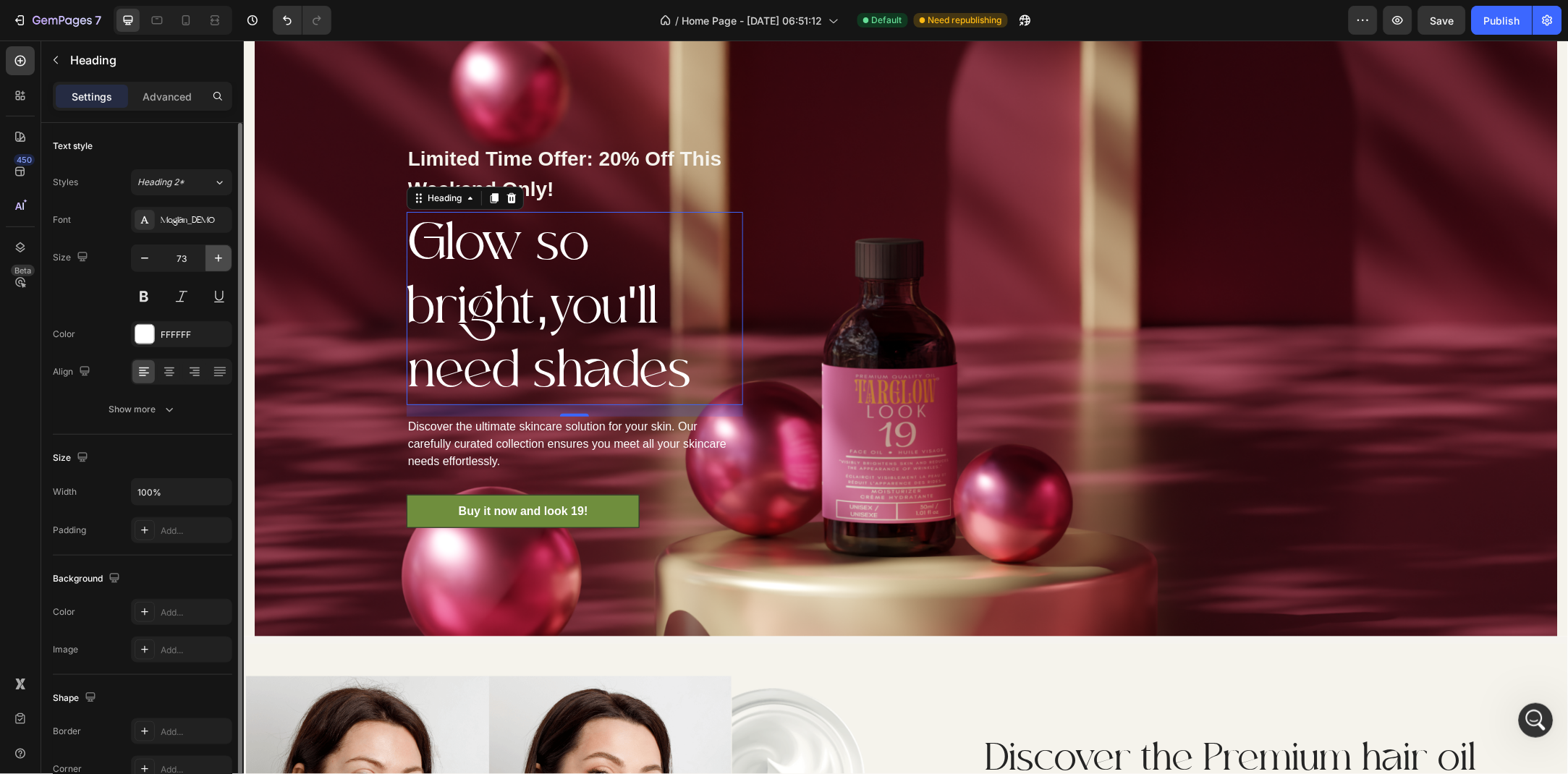
click at [217, 261] on icon "button" at bounding box center [218, 258] width 14 height 14
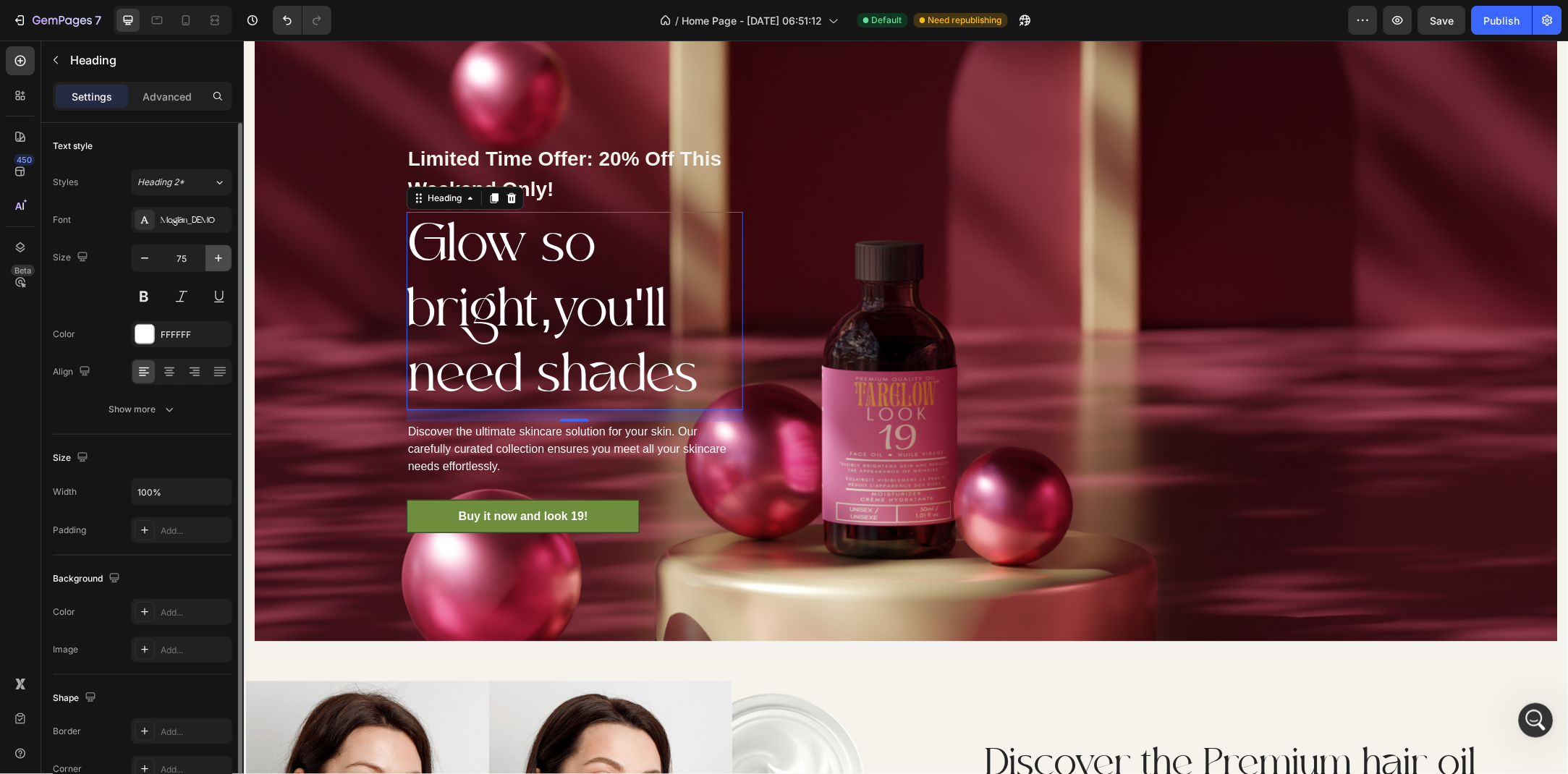
click at [217, 261] on icon "button" at bounding box center [218, 258] width 14 height 14
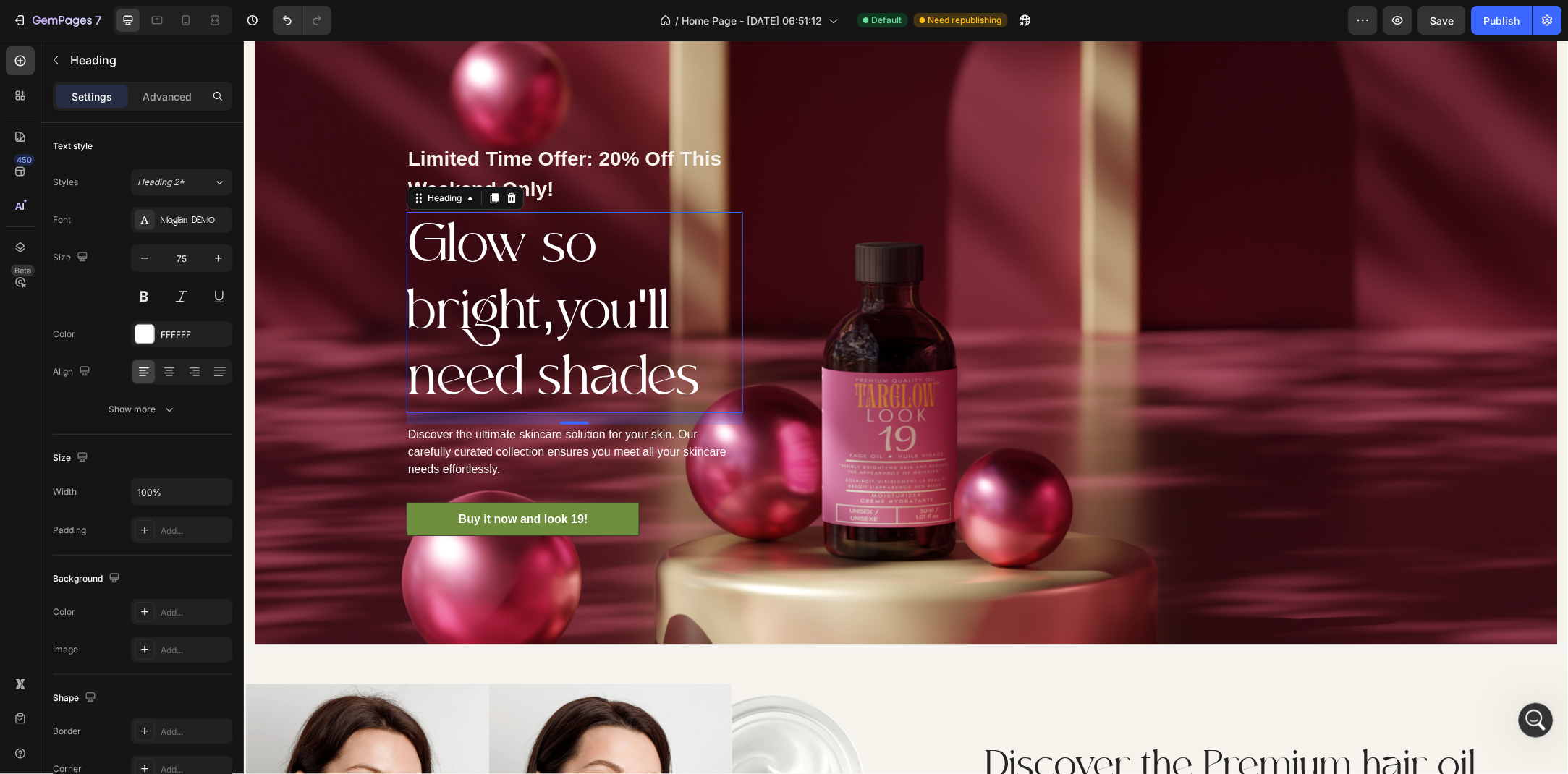
type input "76"
click at [553, 458] on p "Discover the ultimate skincare solution for your skin. Our carefully curated co…" at bounding box center [574, 451] width 334 height 52
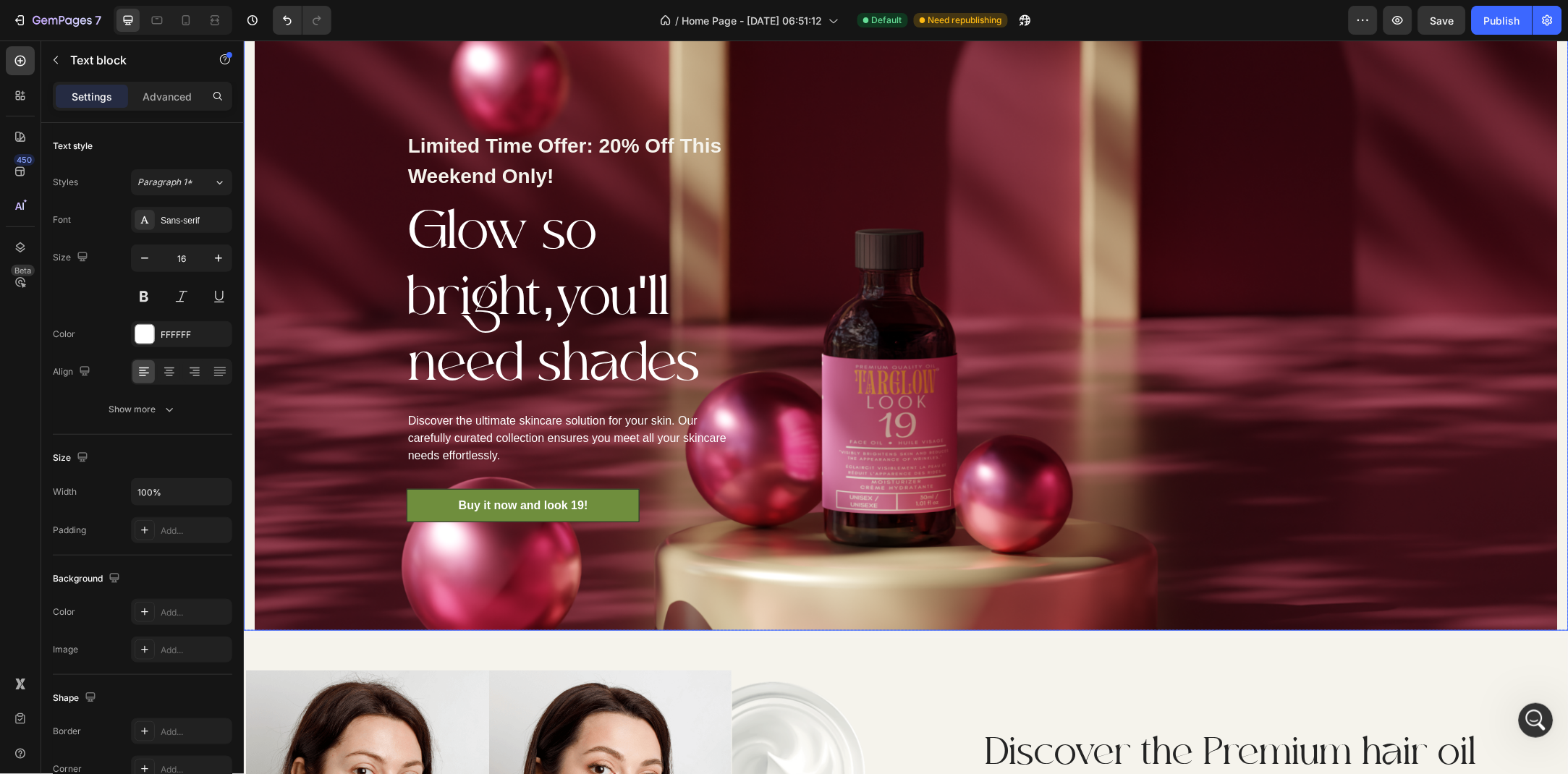
scroll to position [1159, 0]
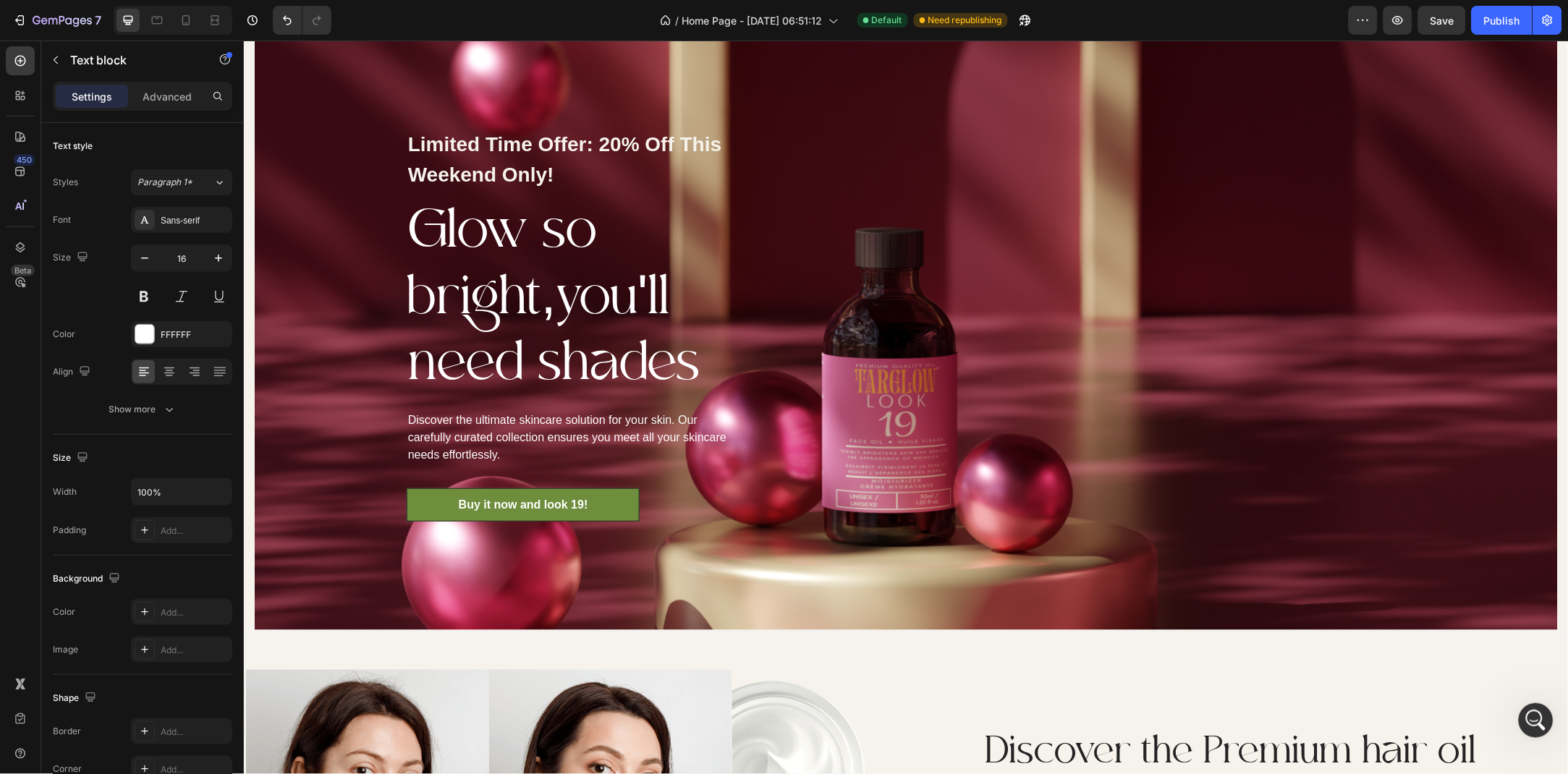
click at [559, 431] on p "Discover the ultimate skincare solution for your skin. Our carefully curated co…" at bounding box center [574, 437] width 334 height 52
click at [531, 448] on p "Discover the ultimate skincare solution for your skin. Our carefully curated co…" at bounding box center [574, 437] width 334 height 52
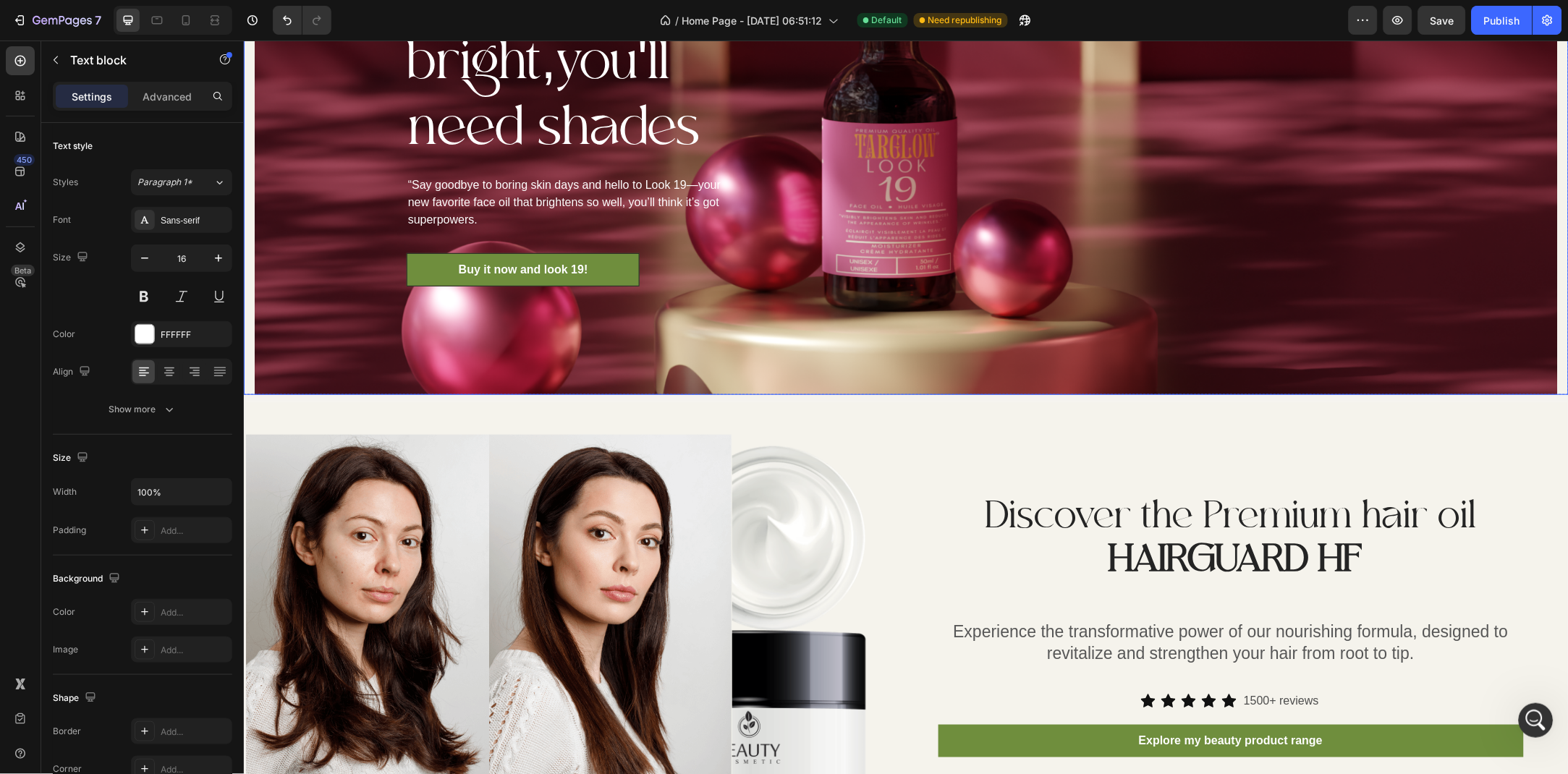
click at [265, 368] on div "Limited Time Offer: 20% Off This Weekend Only! Text block Glow so bright,you'll…" at bounding box center [574, 89] width 640 height 611
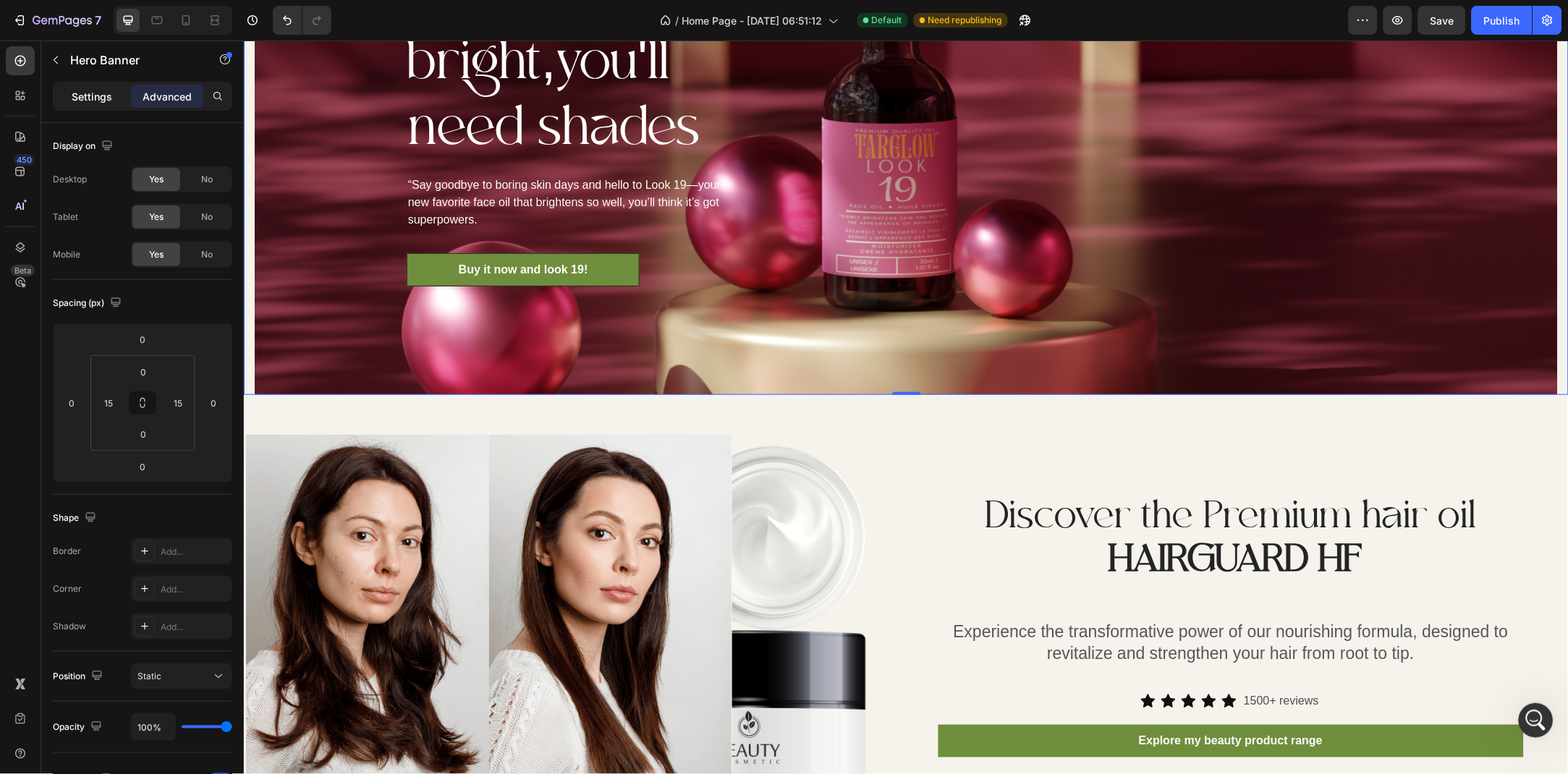
click at [108, 100] on p "Settings" at bounding box center [92, 97] width 41 height 15
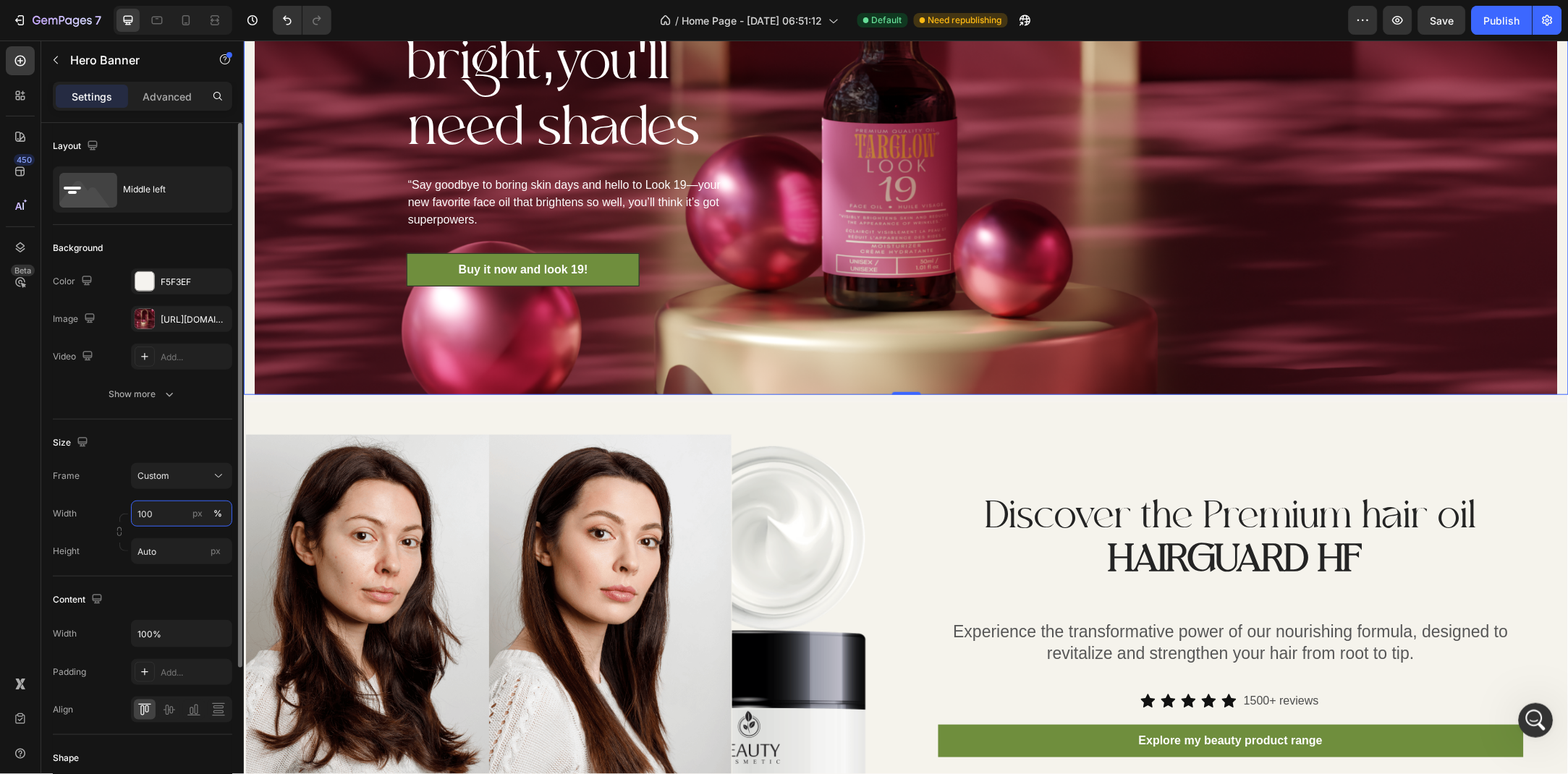
click at [174, 519] on input "100" at bounding box center [182, 514] width 101 height 26
click at [160, 546] on p "Full 100%" at bounding box center [179, 548] width 84 height 13
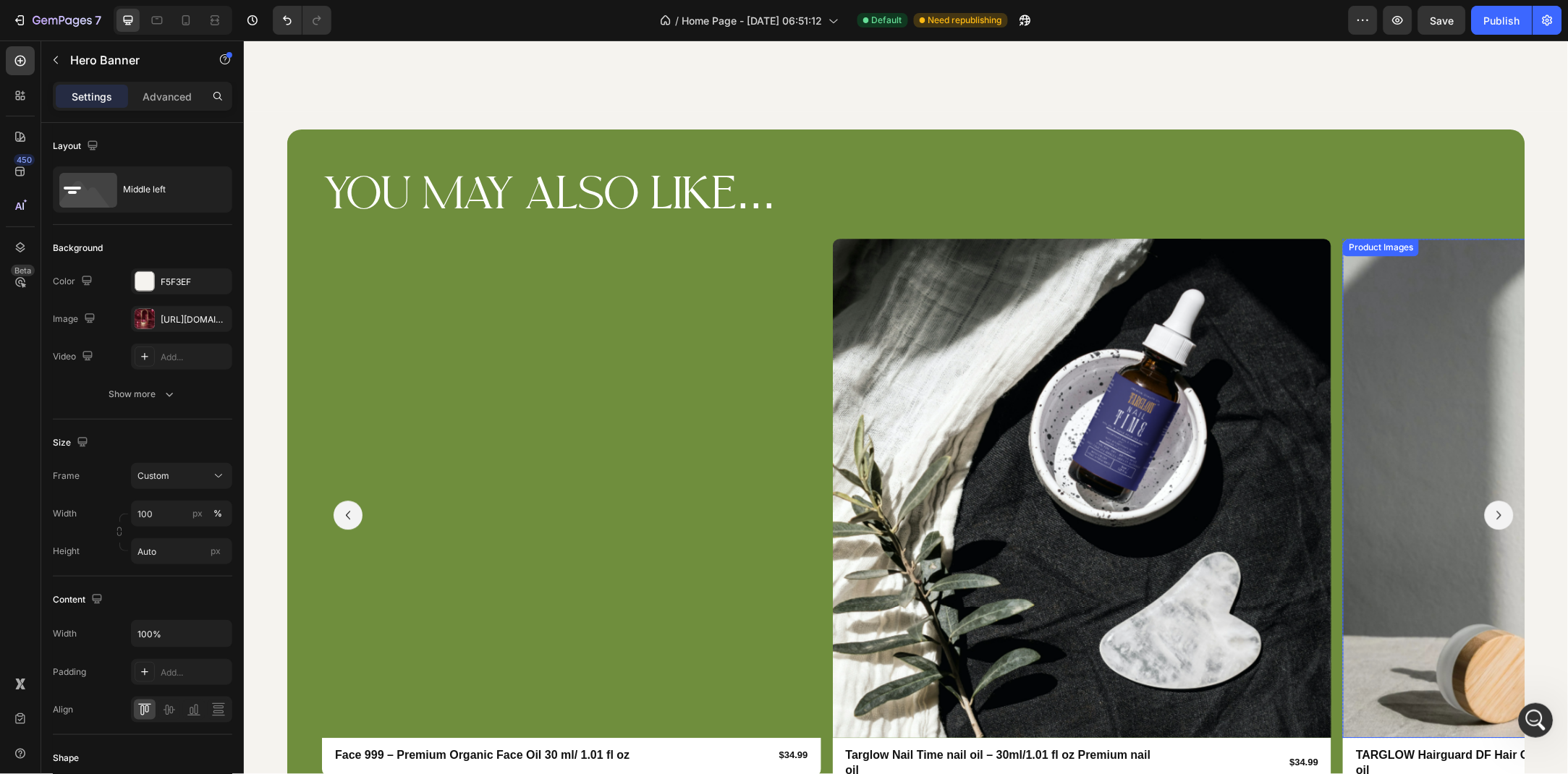
scroll to position [2731, 0]
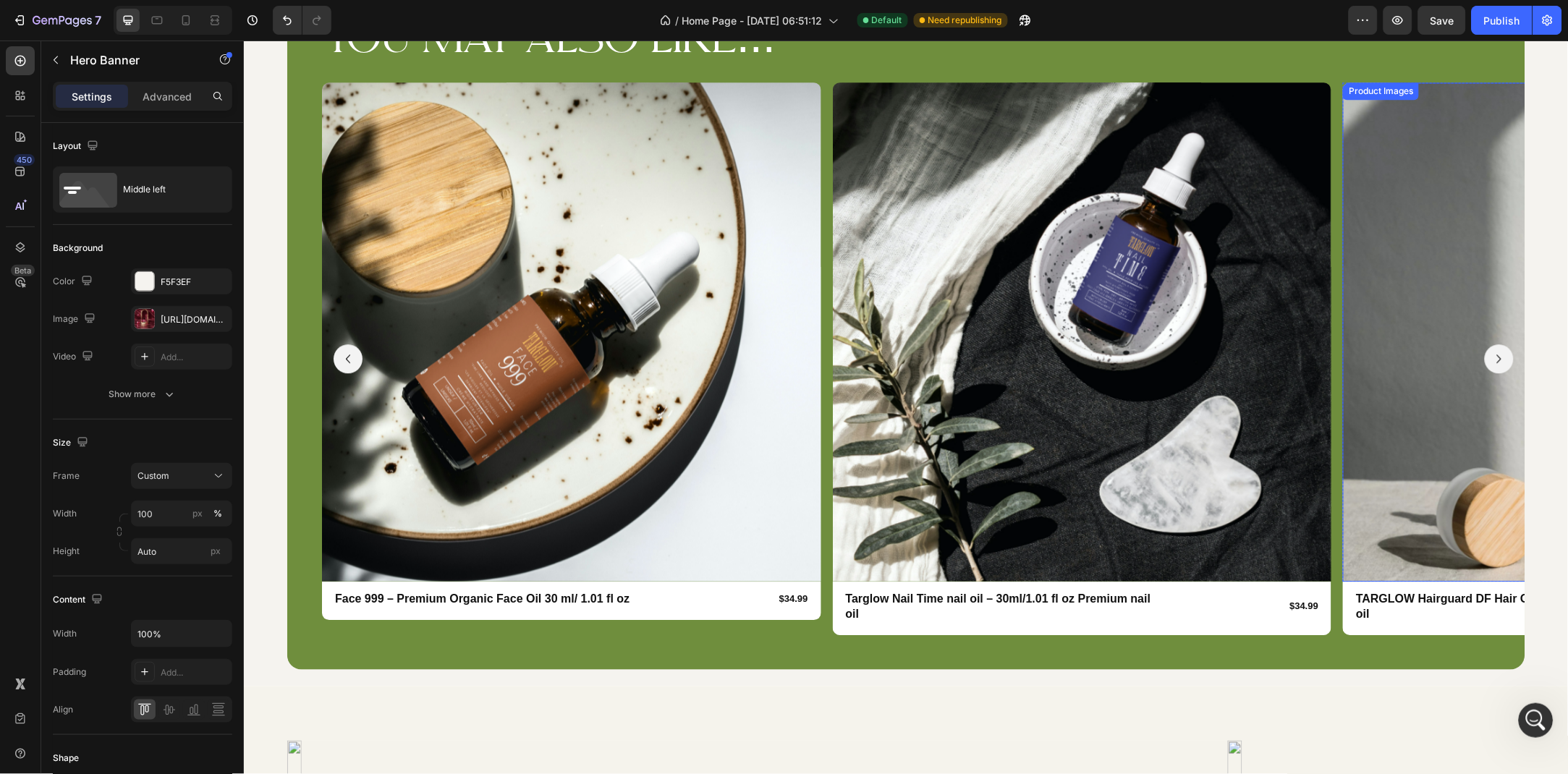
click at [1497, 353] on icon "Carousel Next Arrow" at bounding box center [1498, 358] width 17 height 17
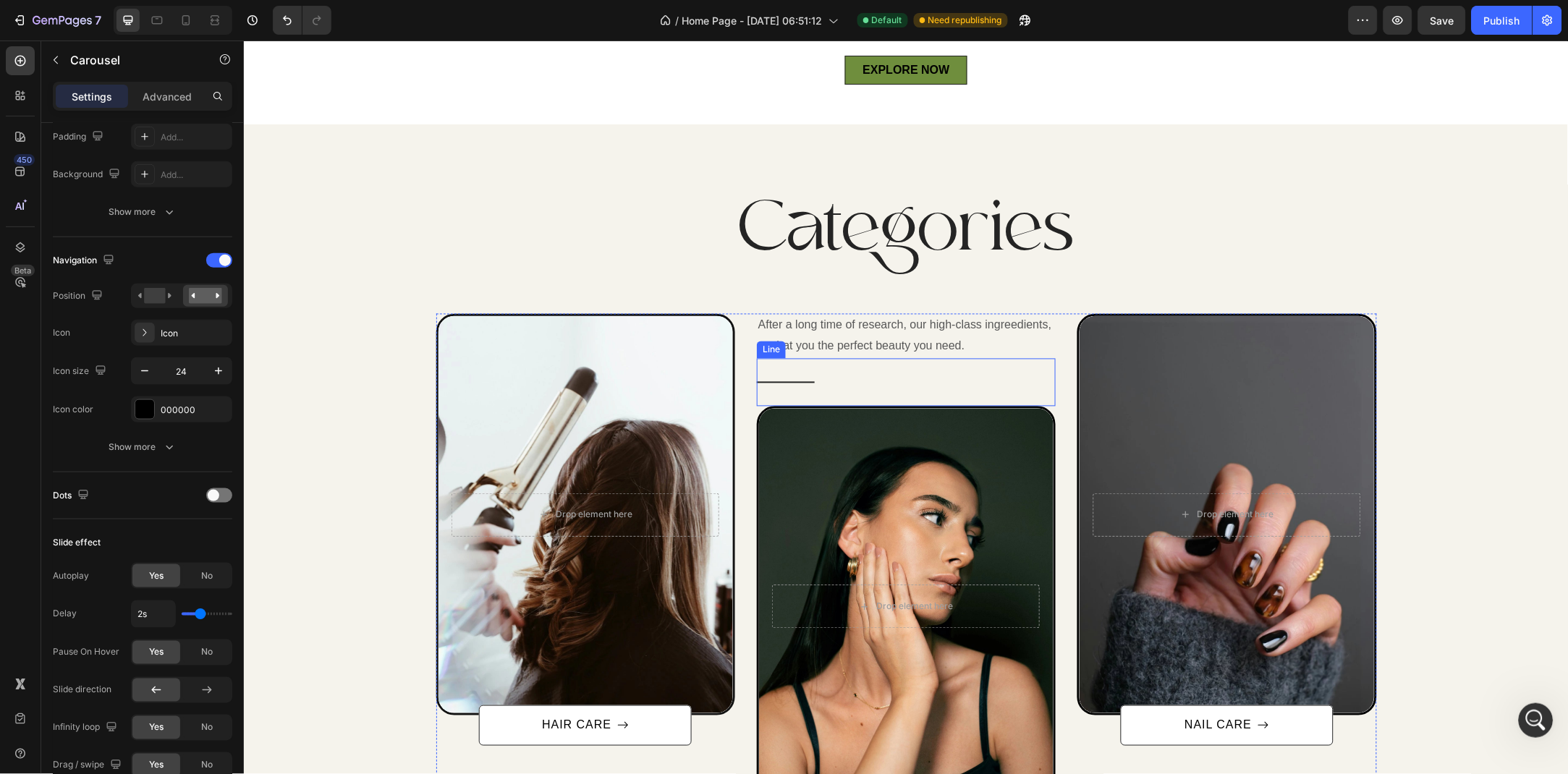
scroll to position [784, 0]
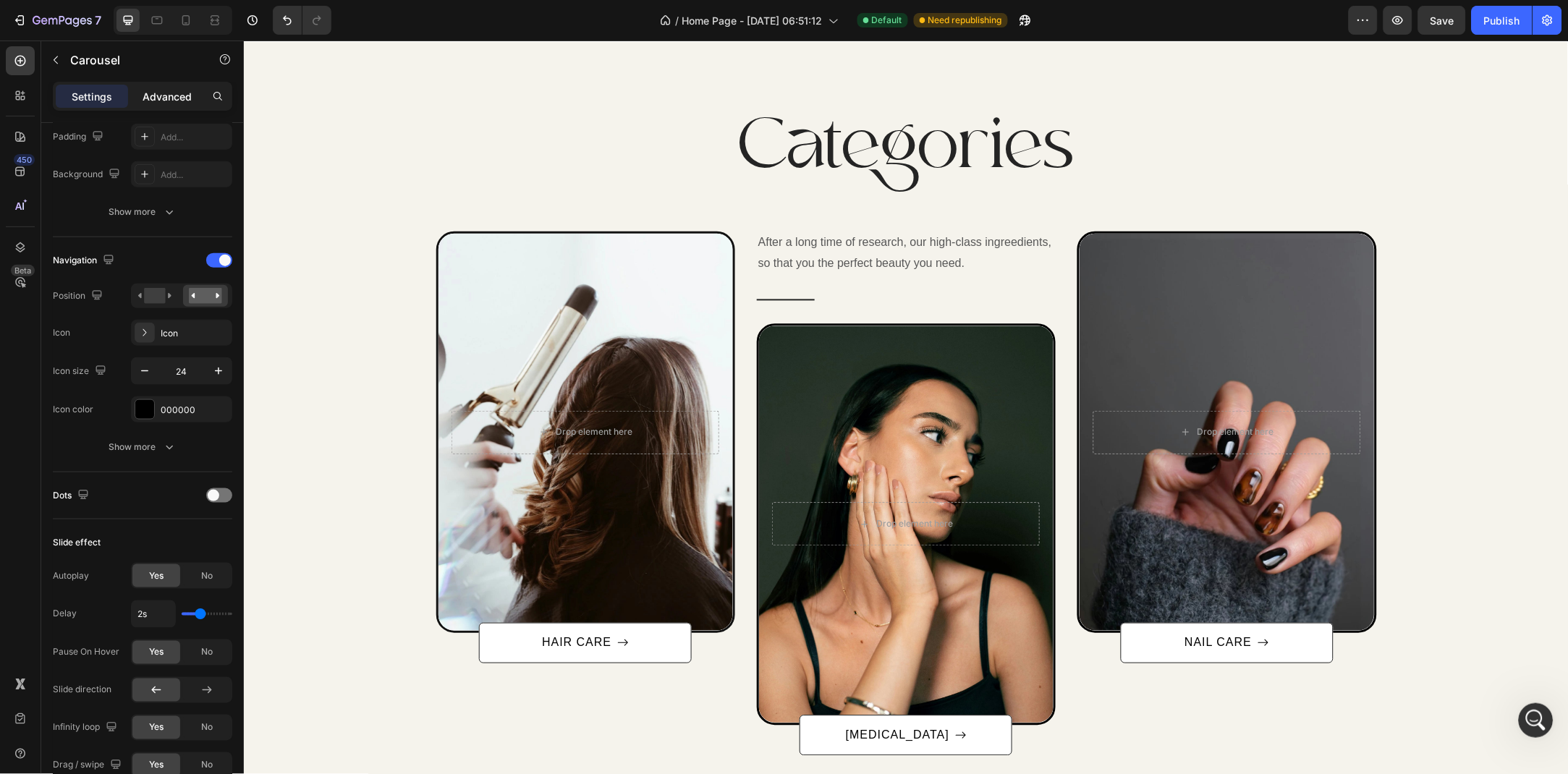
click at [178, 89] on p "Advanced" at bounding box center [166, 97] width 49 height 15
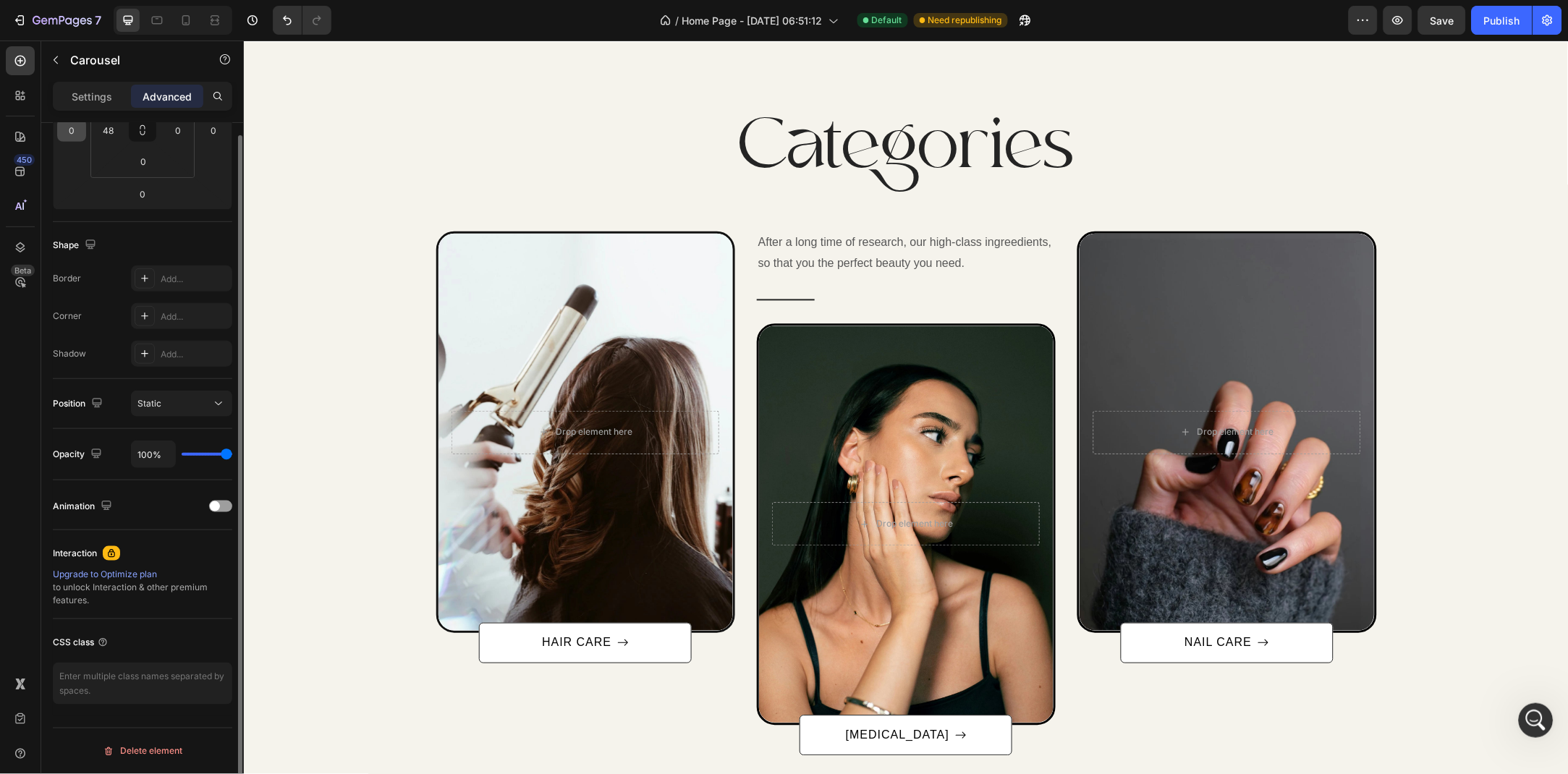
scroll to position [155, 0]
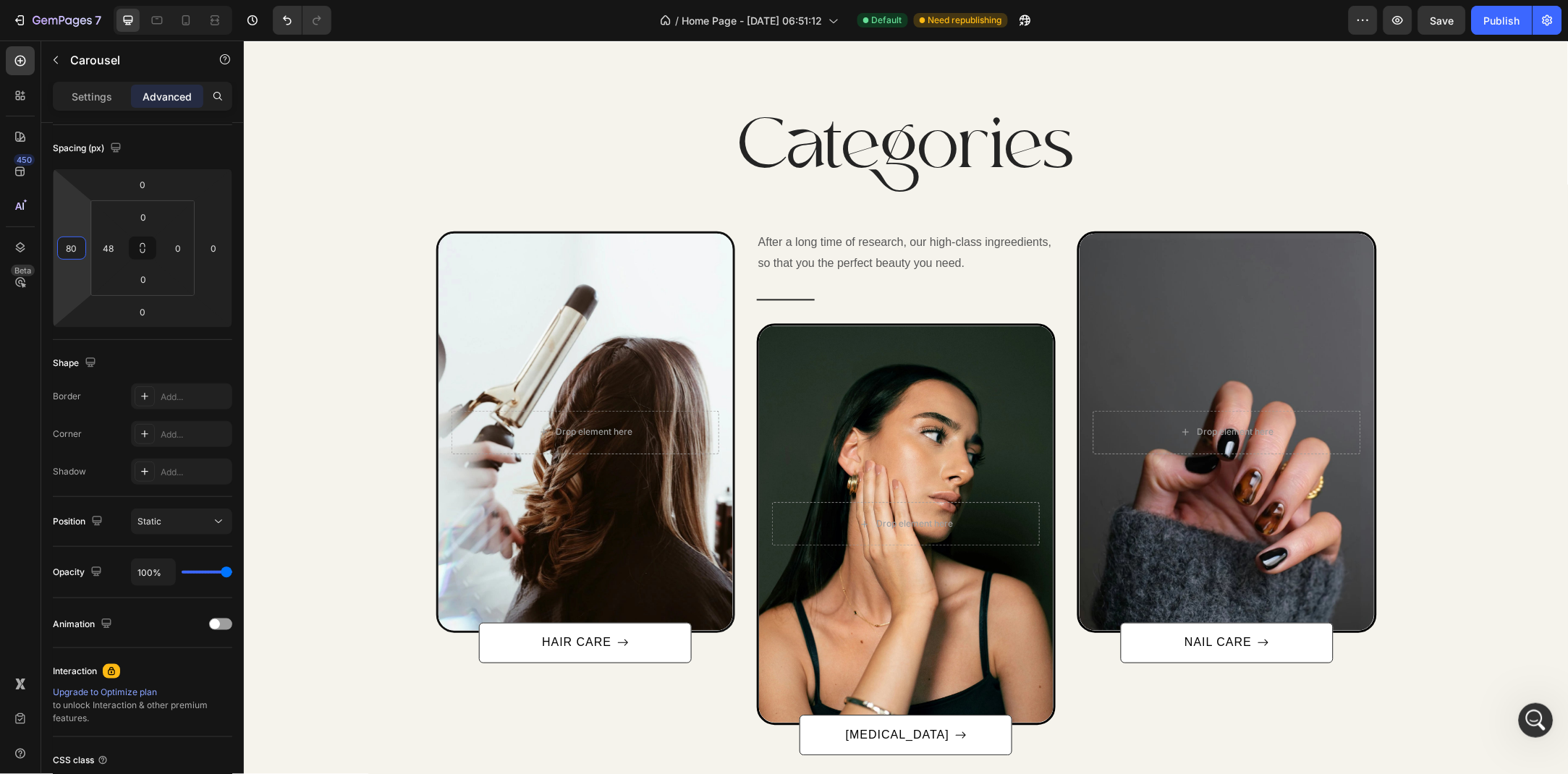
drag, startPoint x: 87, startPoint y: 270, endPoint x: 80, endPoint y: 221, distance: 49.5
click at [80, 0] on html "7 Version history / Home Page - Jun 28, 06:51:12 Default Need republishing Prev…" at bounding box center [784, 0] width 1568 height 0
type input "8"
type input "0"
click at [341, 116] on div "Categories Heading Row After a long time of molding and crafting, our high-clas…" at bounding box center [906, 427] width 1303 height 656
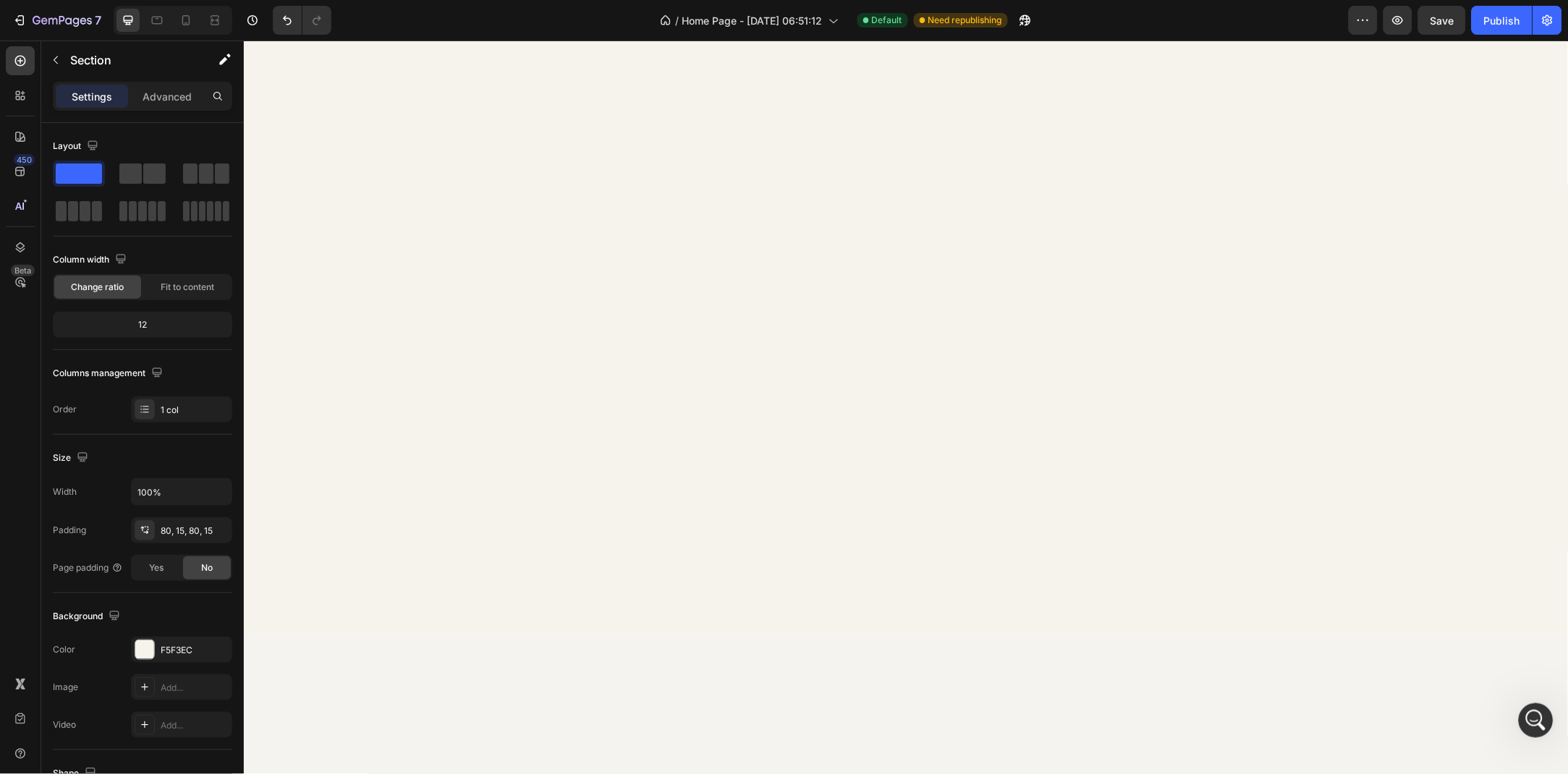
scroll to position [2805, 0]
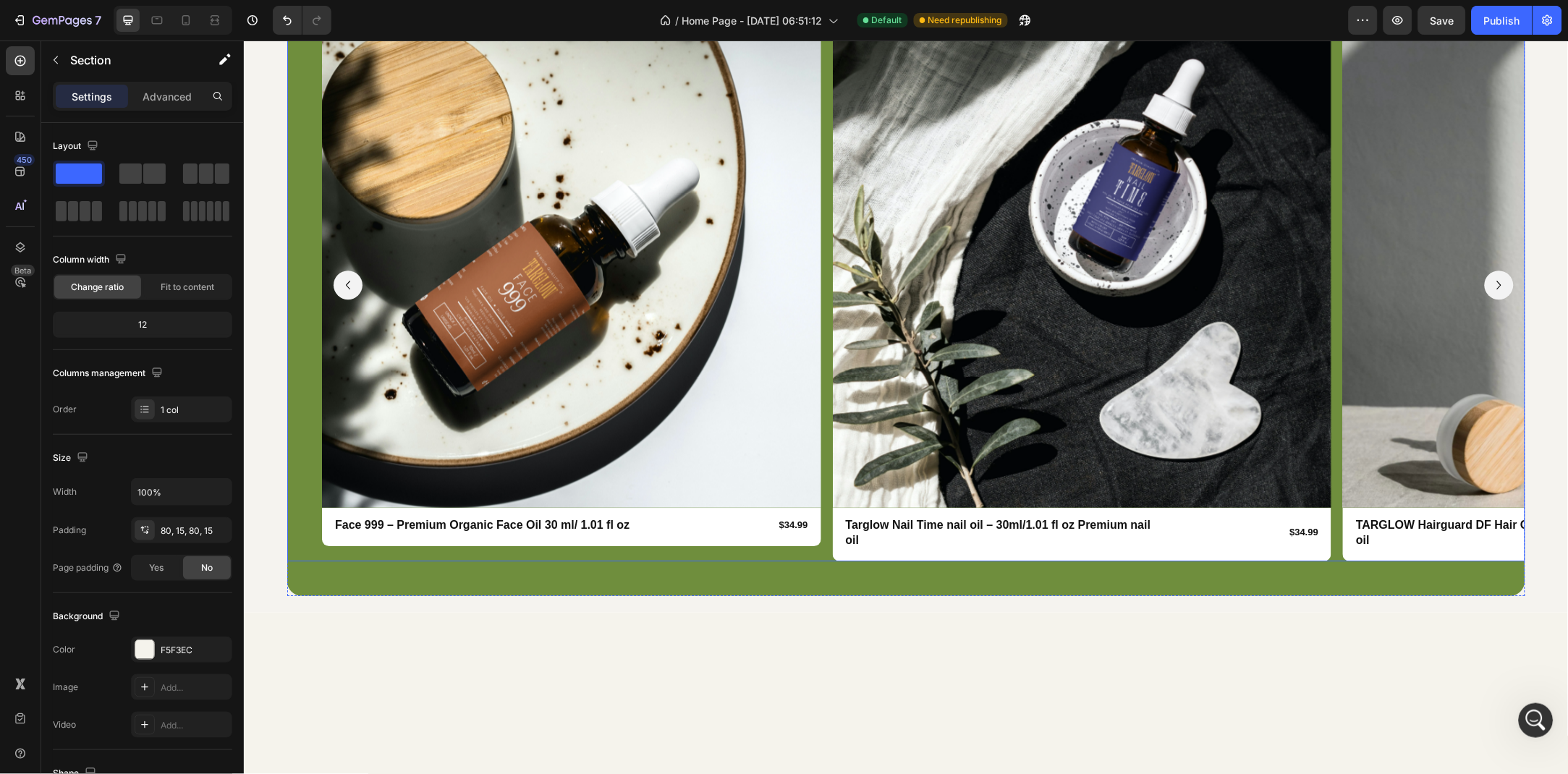
click at [1501, 293] on icon "Carousel Next Arrow" at bounding box center [1498, 284] width 17 height 17
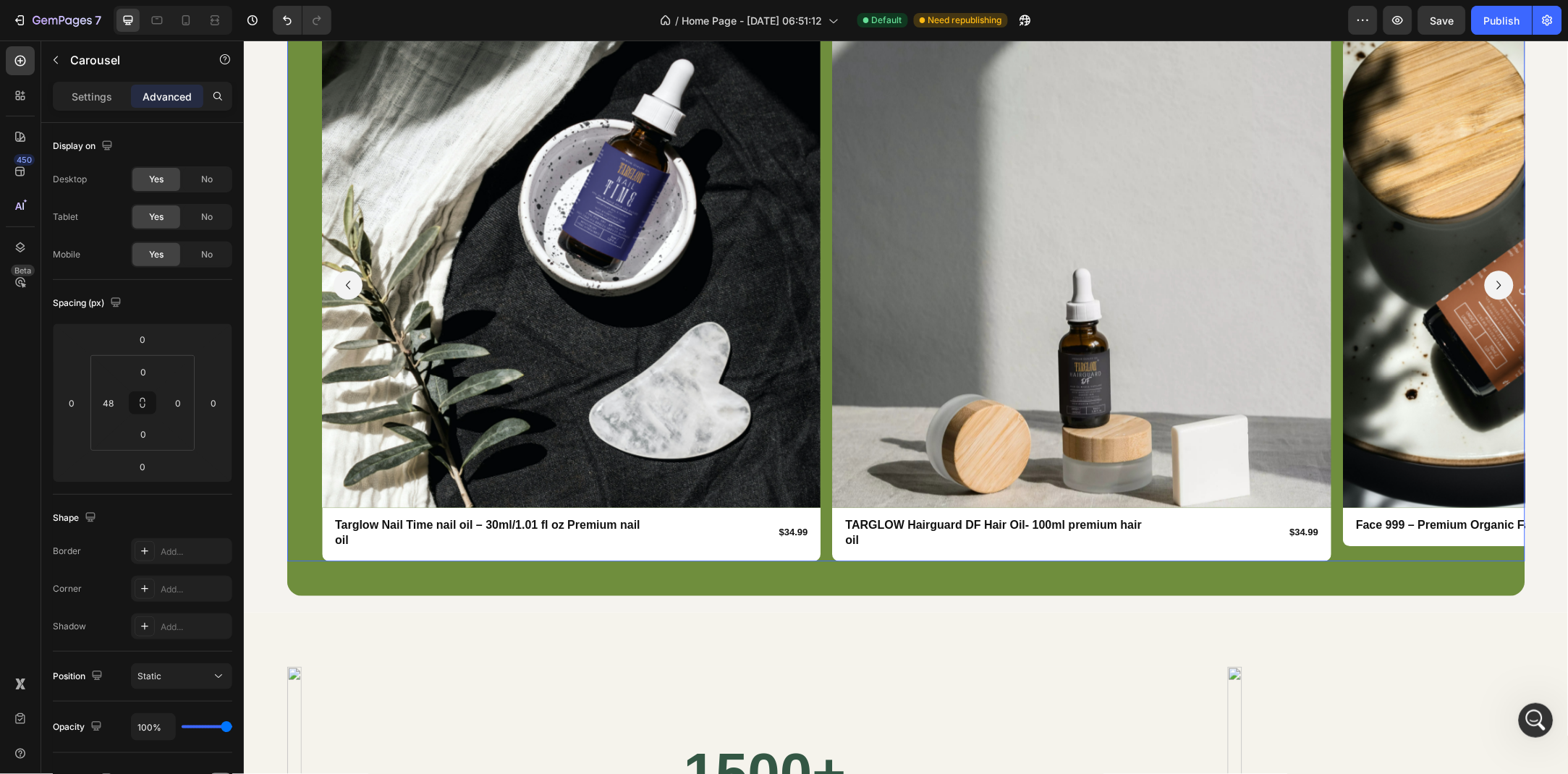
scroll to position [2639, 0]
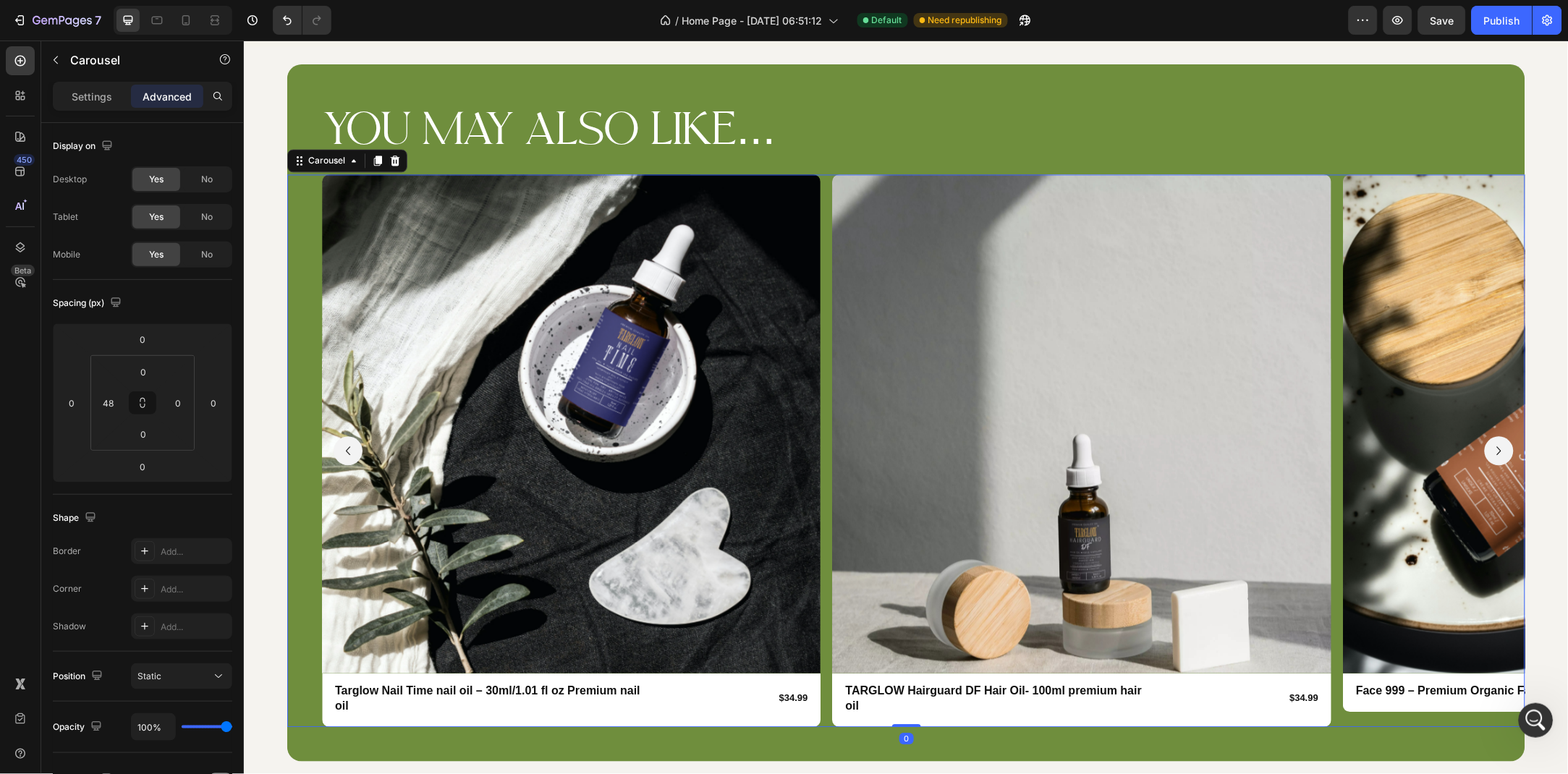
click at [1496, 442] on icon "Carousel Next Arrow" at bounding box center [1498, 449] width 17 height 17
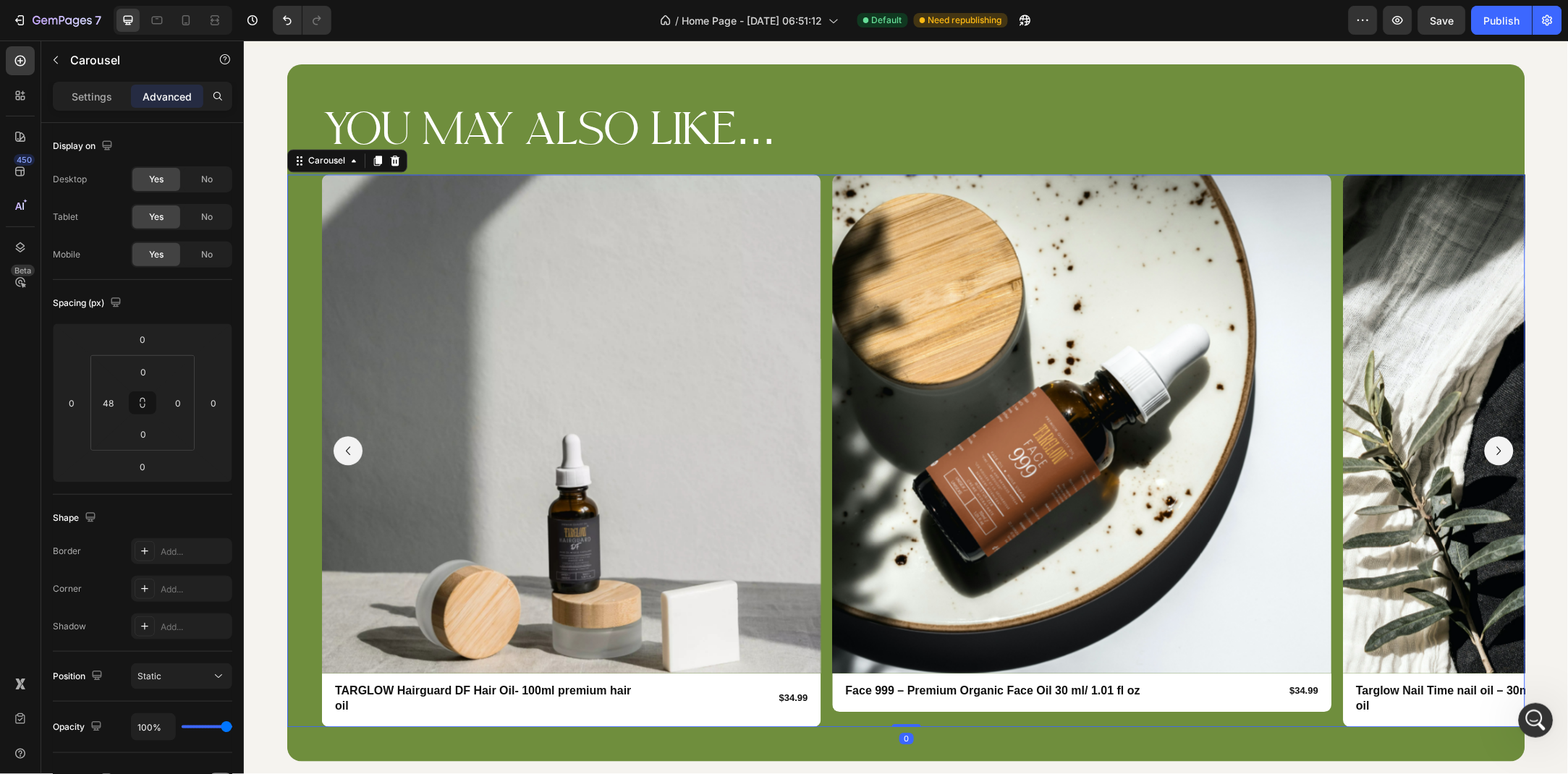
click at [1496, 442] on icon "Carousel Next Arrow" at bounding box center [1498, 449] width 17 height 17
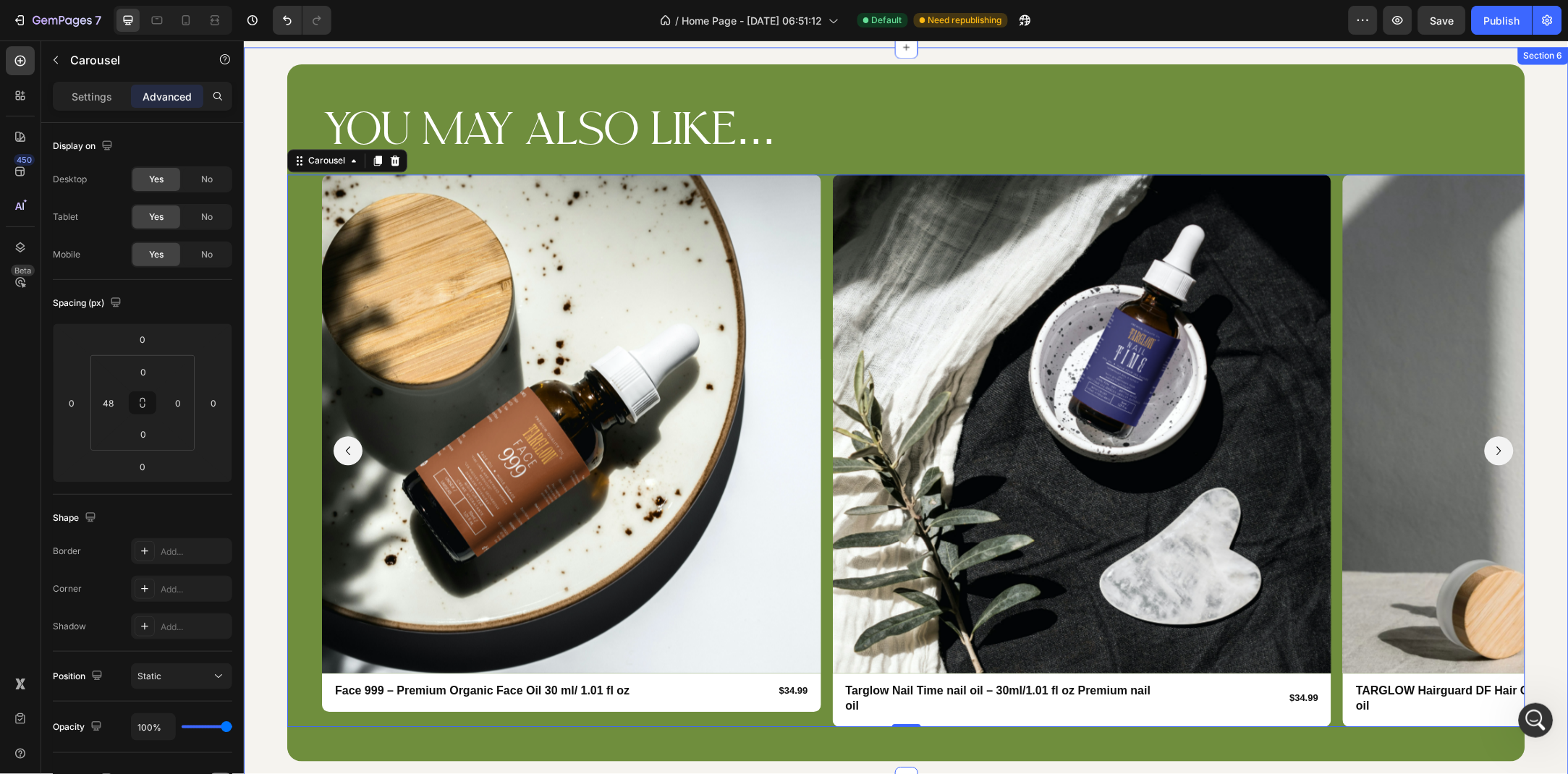
click at [265, 261] on div "YOU MAY ALSO LIKE... Heading Row Product Images Row Face 999 – Premium Organic …" at bounding box center [905, 412] width 1325 height 732
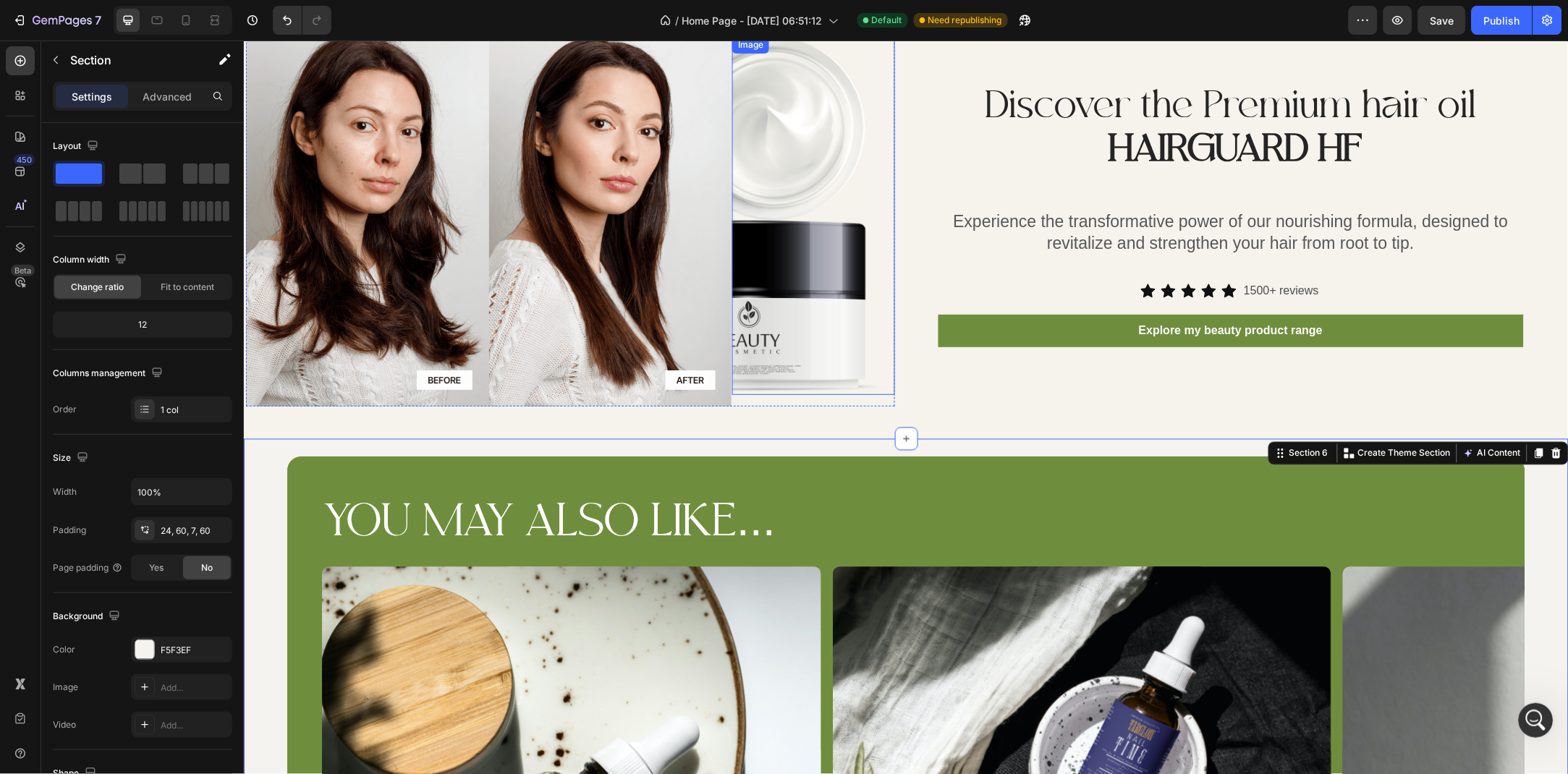
scroll to position [2090, 0]
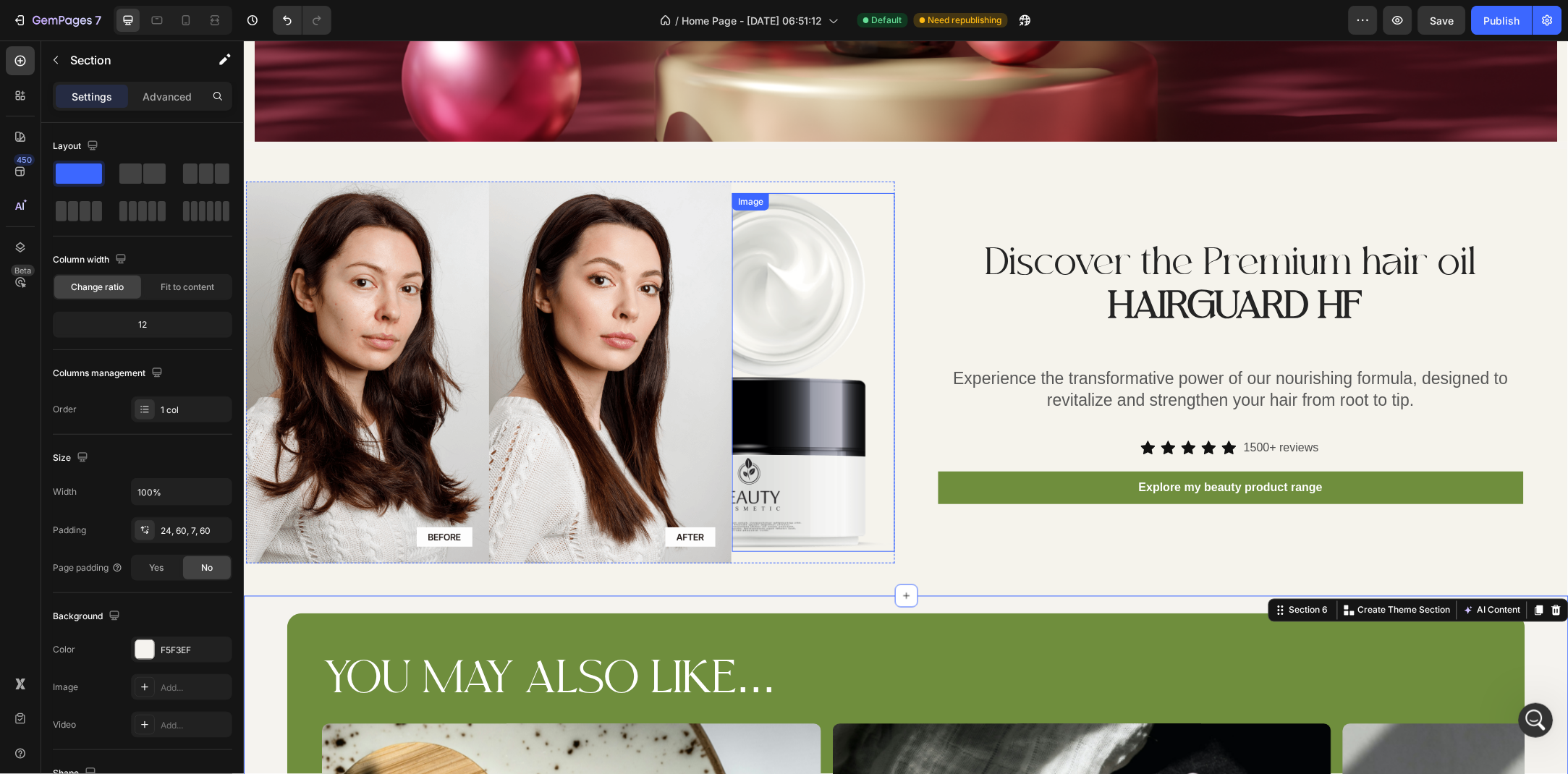
click at [861, 334] on img at bounding box center [813, 371] width 162 height 358
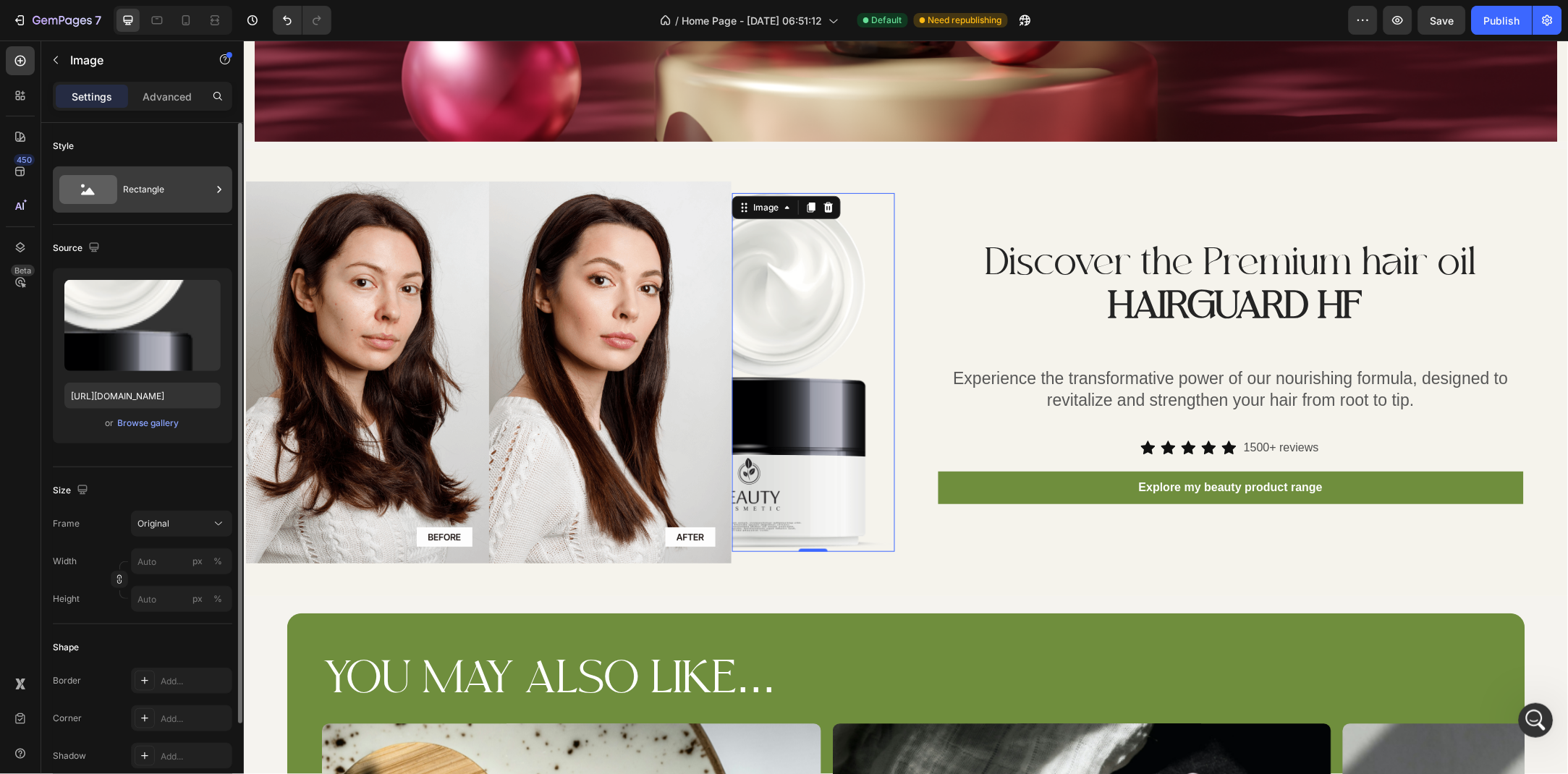
click at [141, 185] on div "Rectangle" at bounding box center [167, 190] width 89 height 33
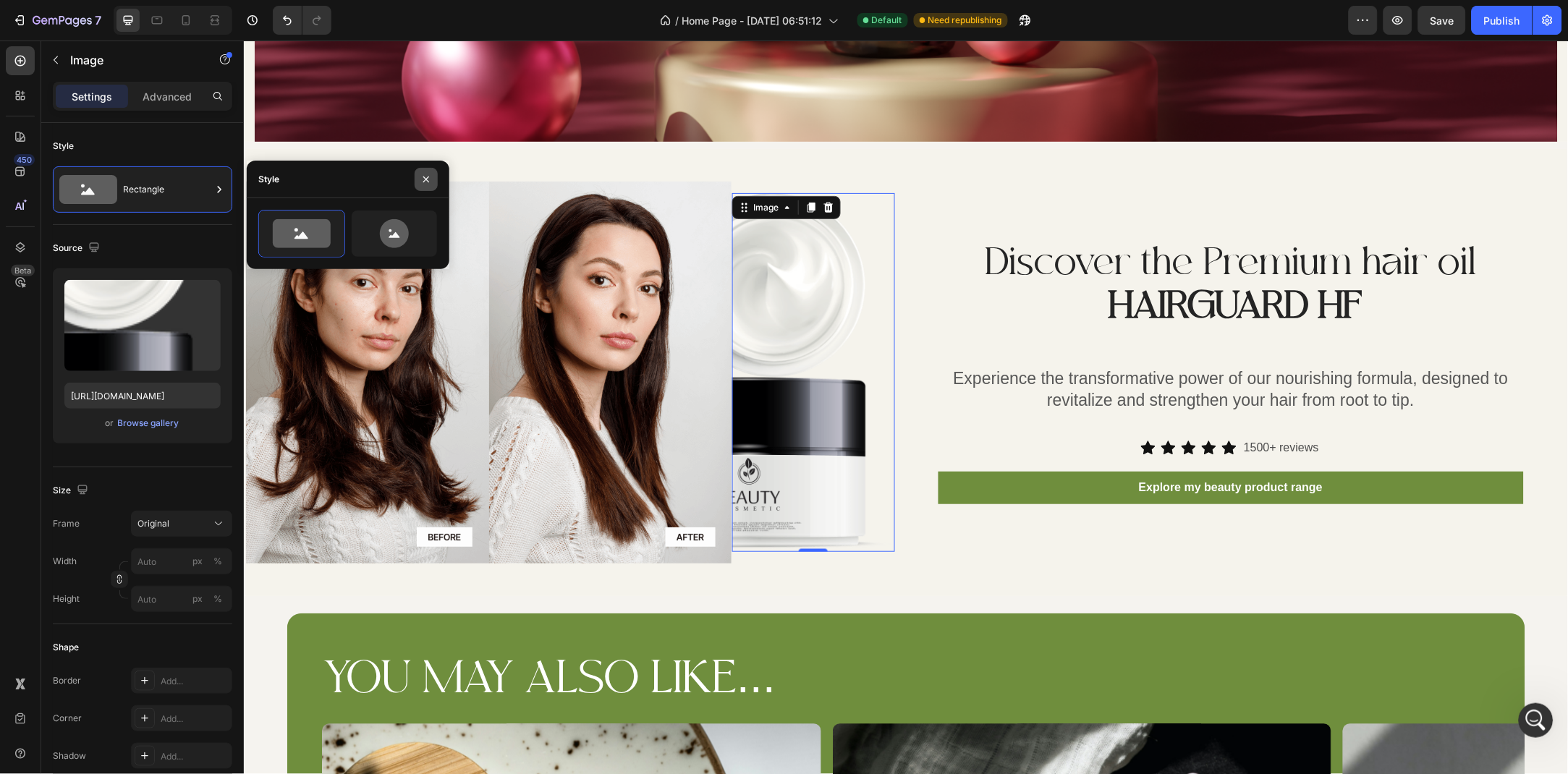
click at [416, 173] on button "button" at bounding box center [426, 179] width 23 height 23
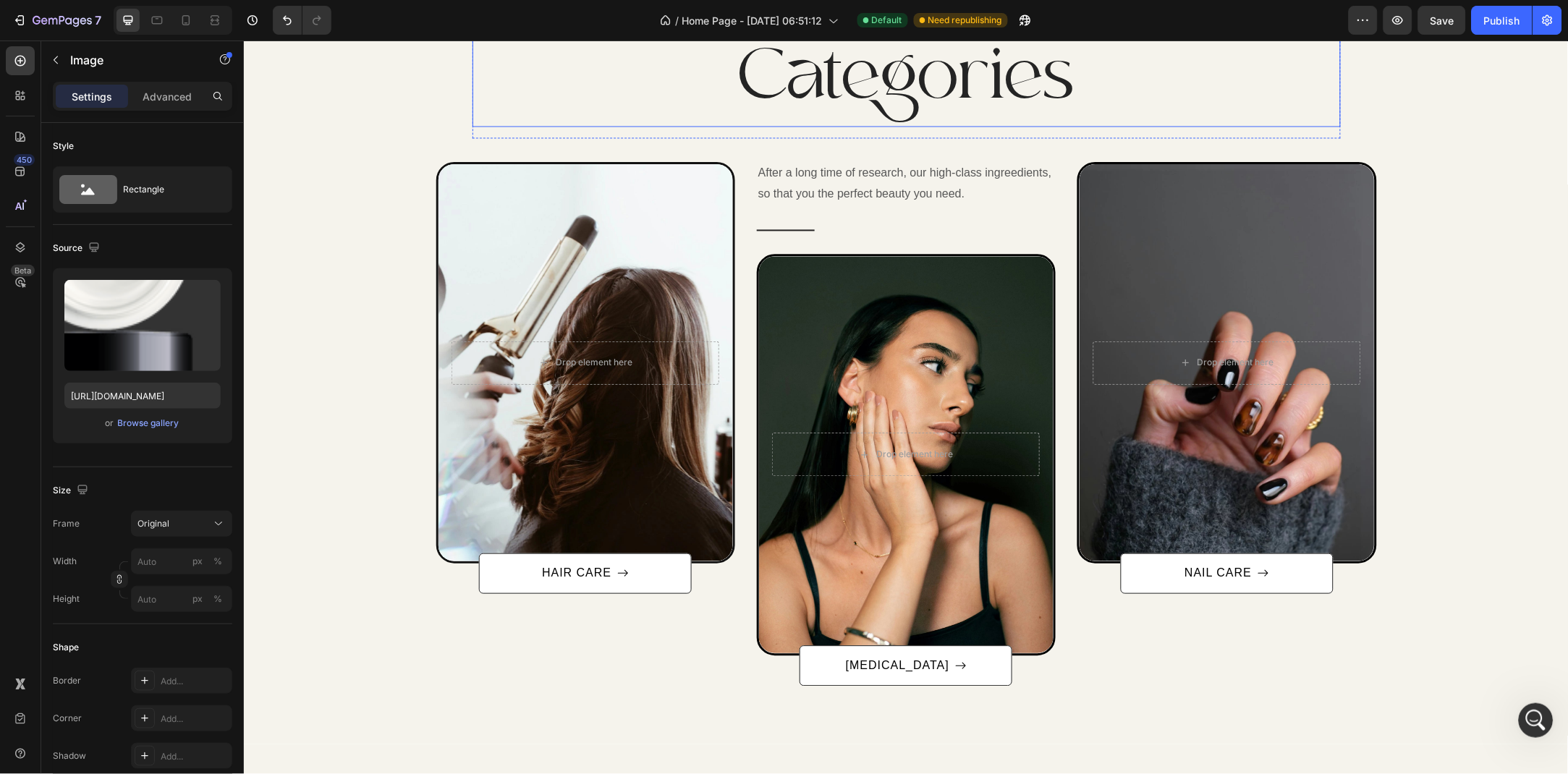
scroll to position [551, 0]
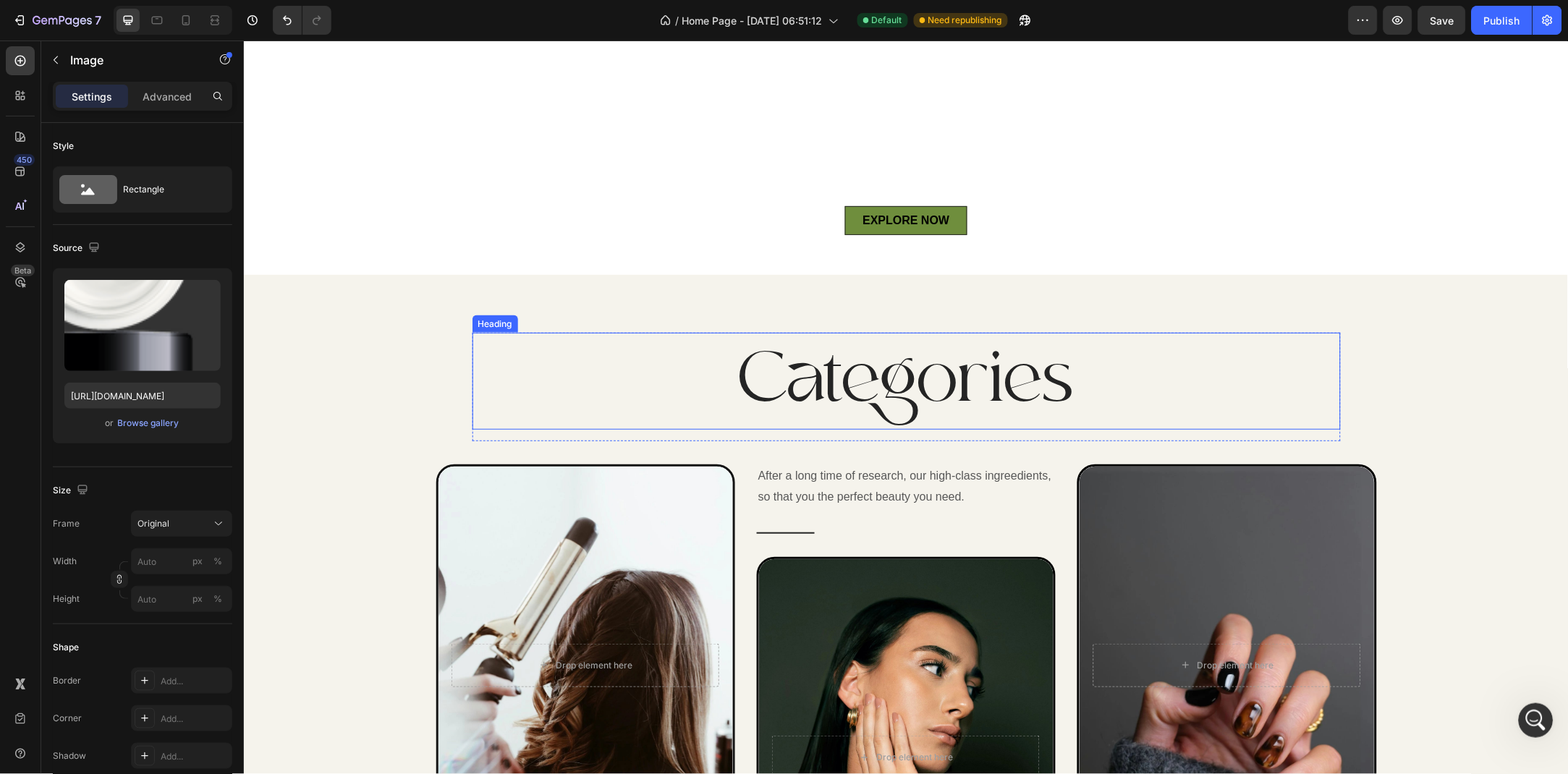
click at [804, 393] on p "Categories" at bounding box center [906, 381] width 866 height 94
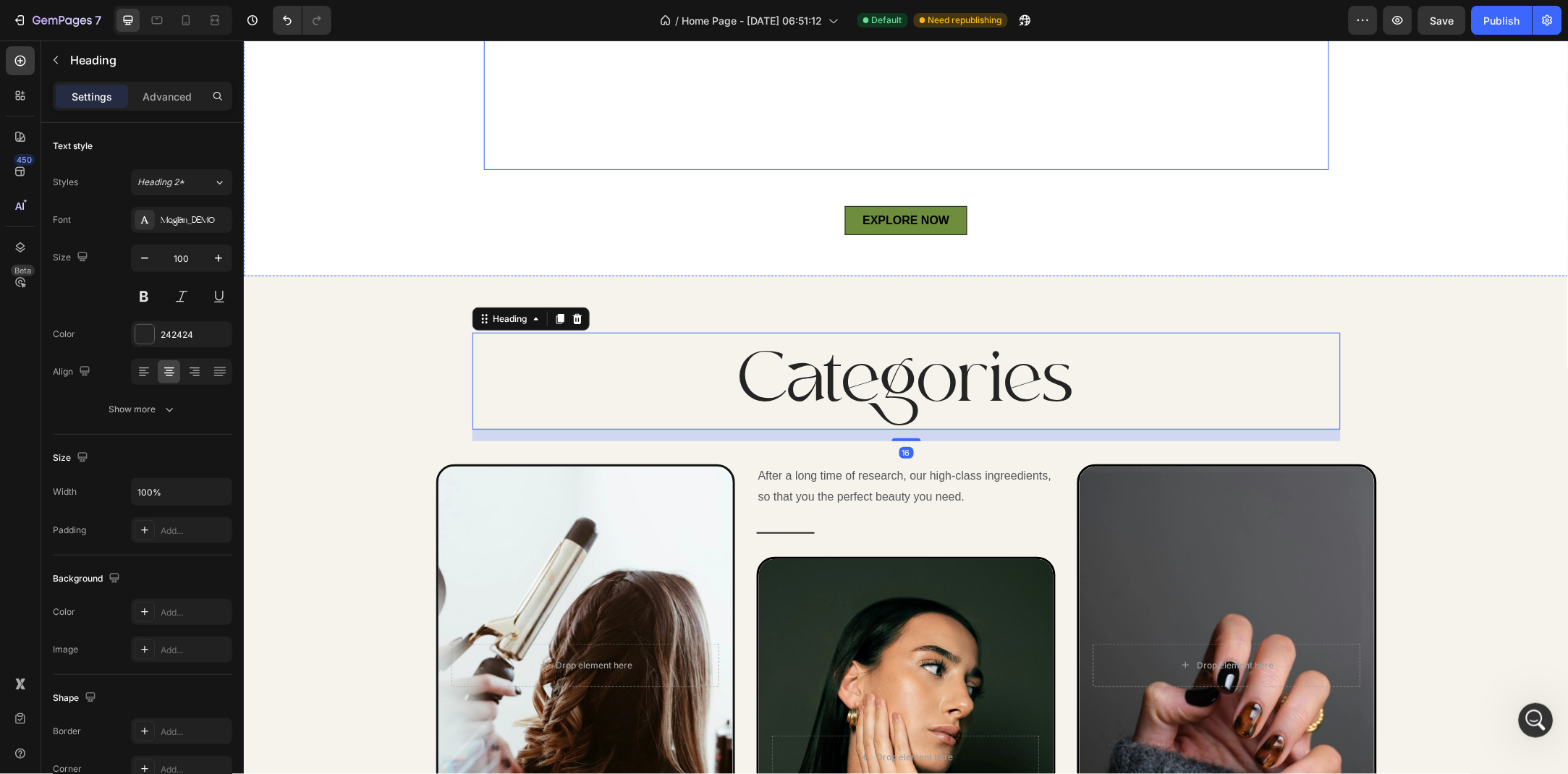
scroll to position [237, 0]
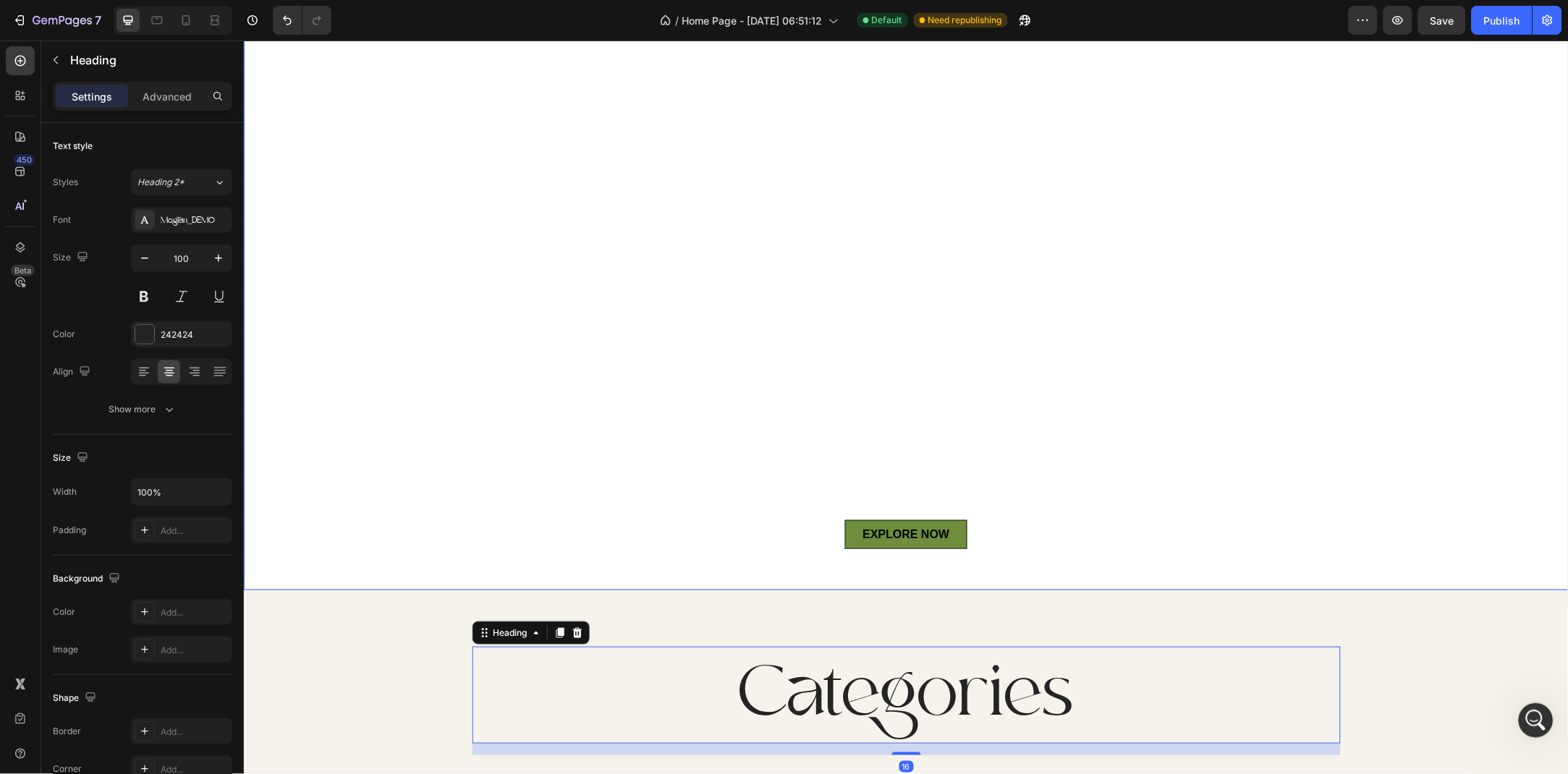
click at [456, 208] on div "Overlay" at bounding box center [905, 223] width 1325 height 734
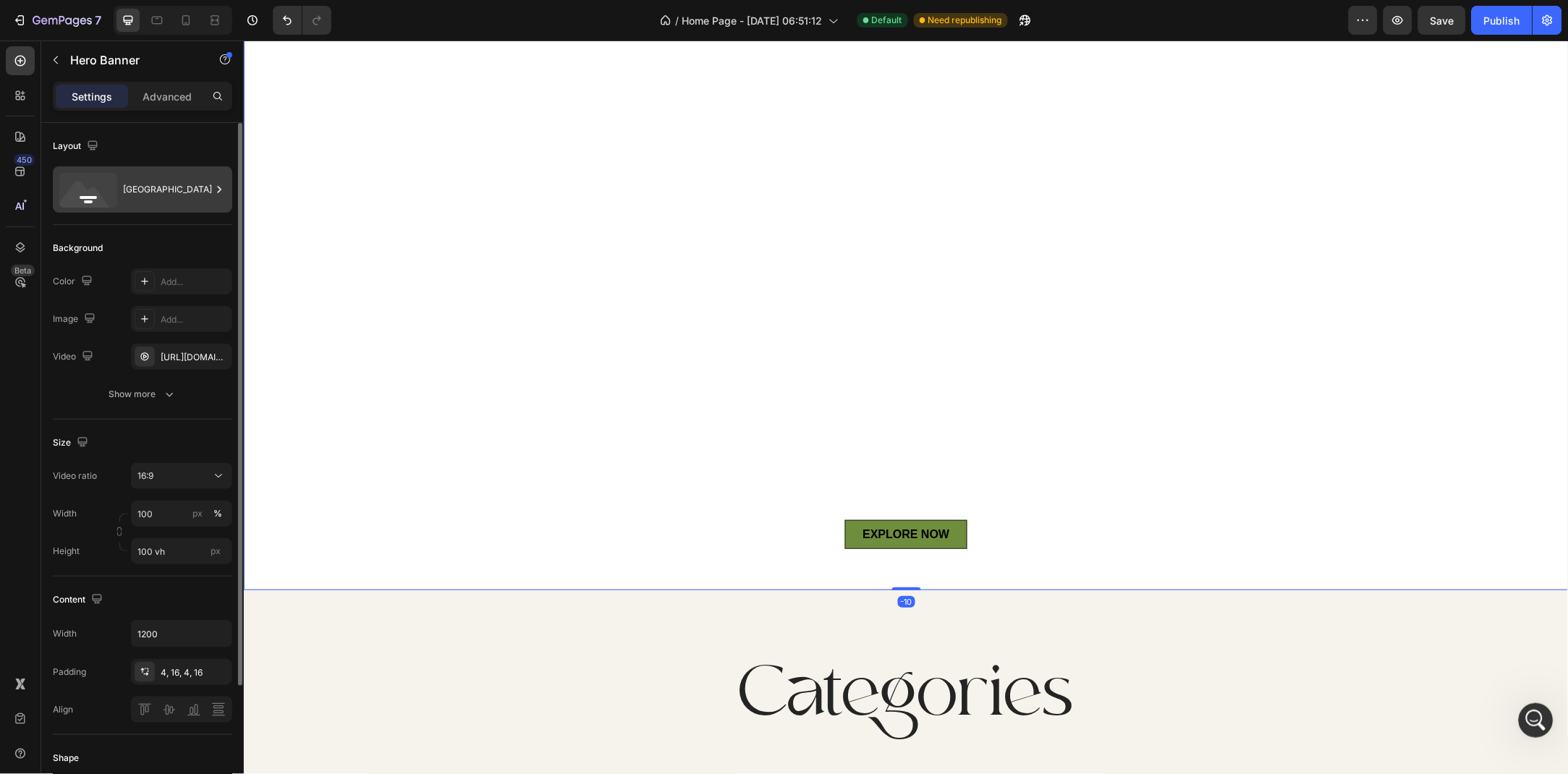
click at [159, 188] on div "Bottom center" at bounding box center [167, 190] width 89 height 33
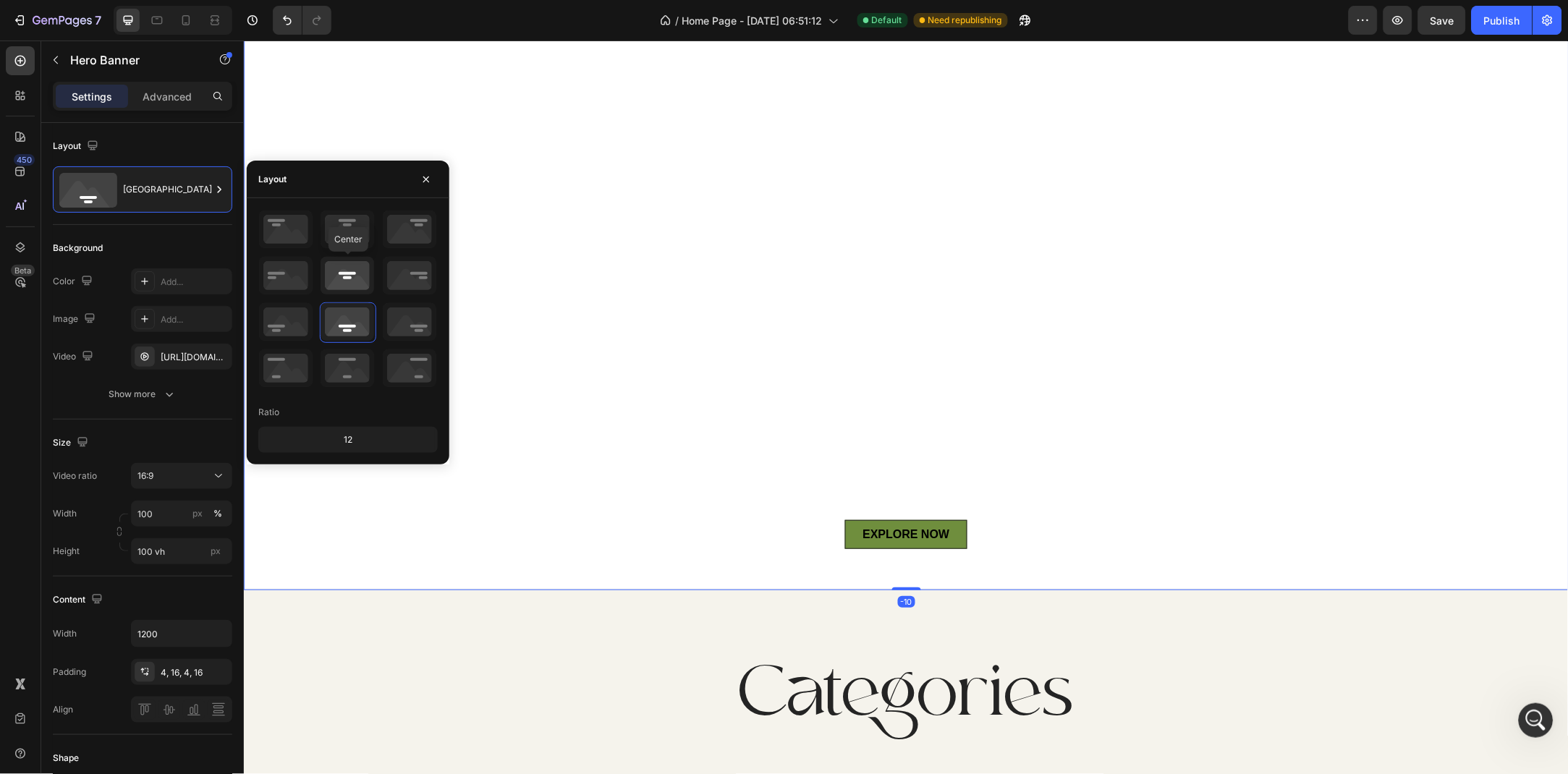
click at [339, 289] on icon at bounding box center [347, 276] width 54 height 38
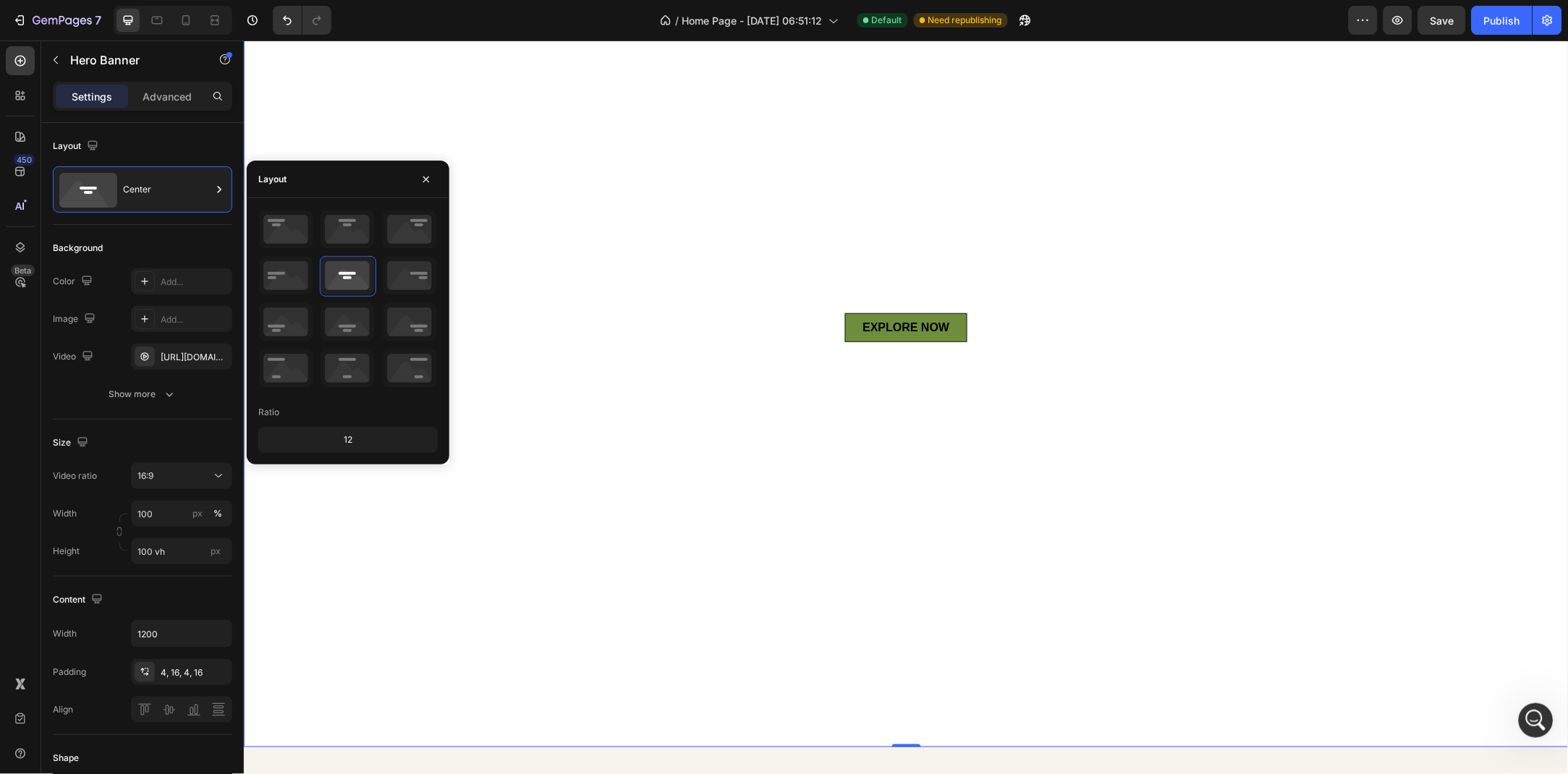
scroll to position [2, 0]
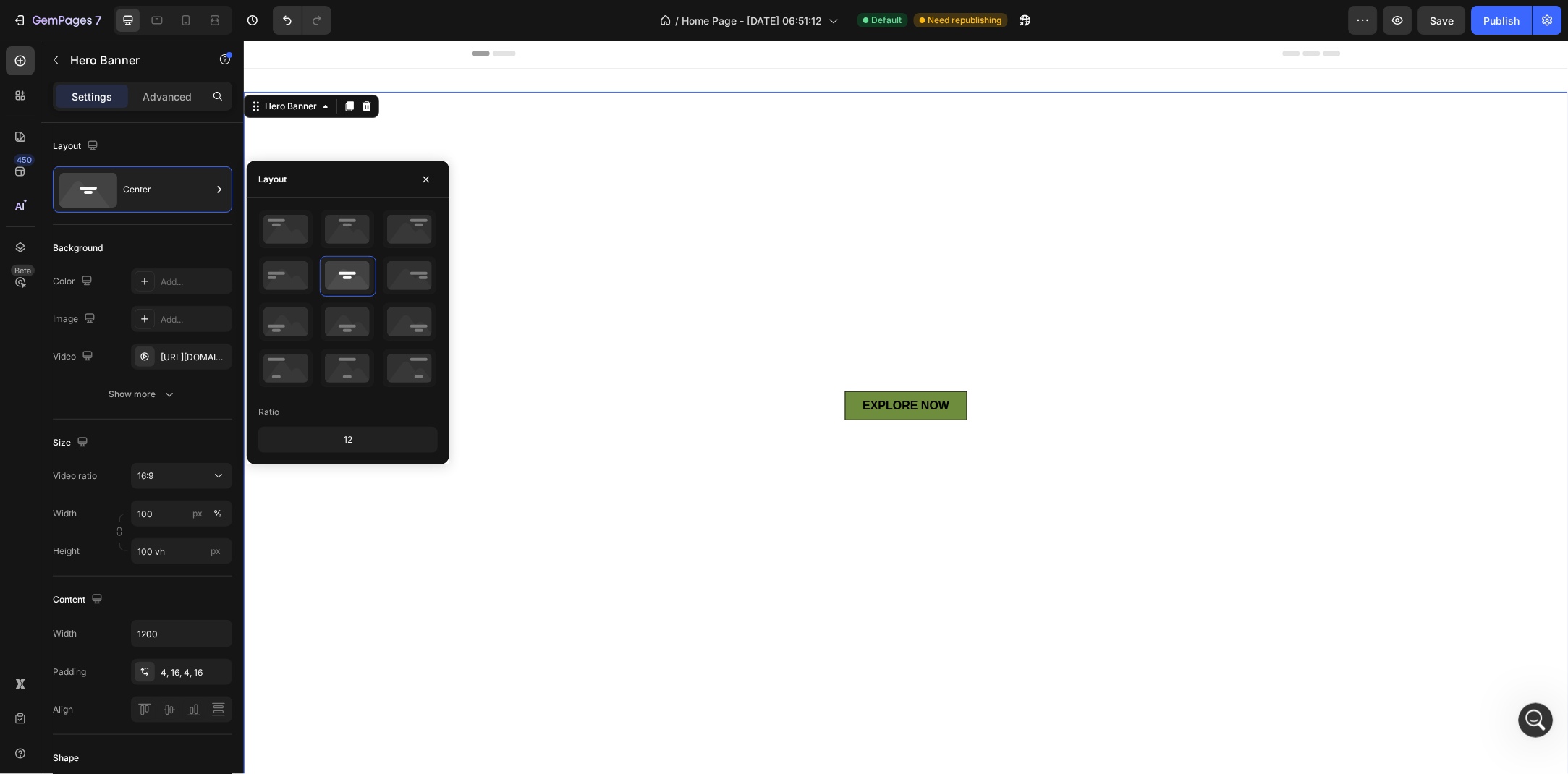
click at [359, 443] on div "12" at bounding box center [348, 440] width 174 height 20
click at [357, 443] on div "12" at bounding box center [348, 440] width 174 height 20
click at [359, 443] on div "12" at bounding box center [348, 440] width 174 height 20
click at [334, 436] on div "12" at bounding box center [348, 440] width 174 height 20
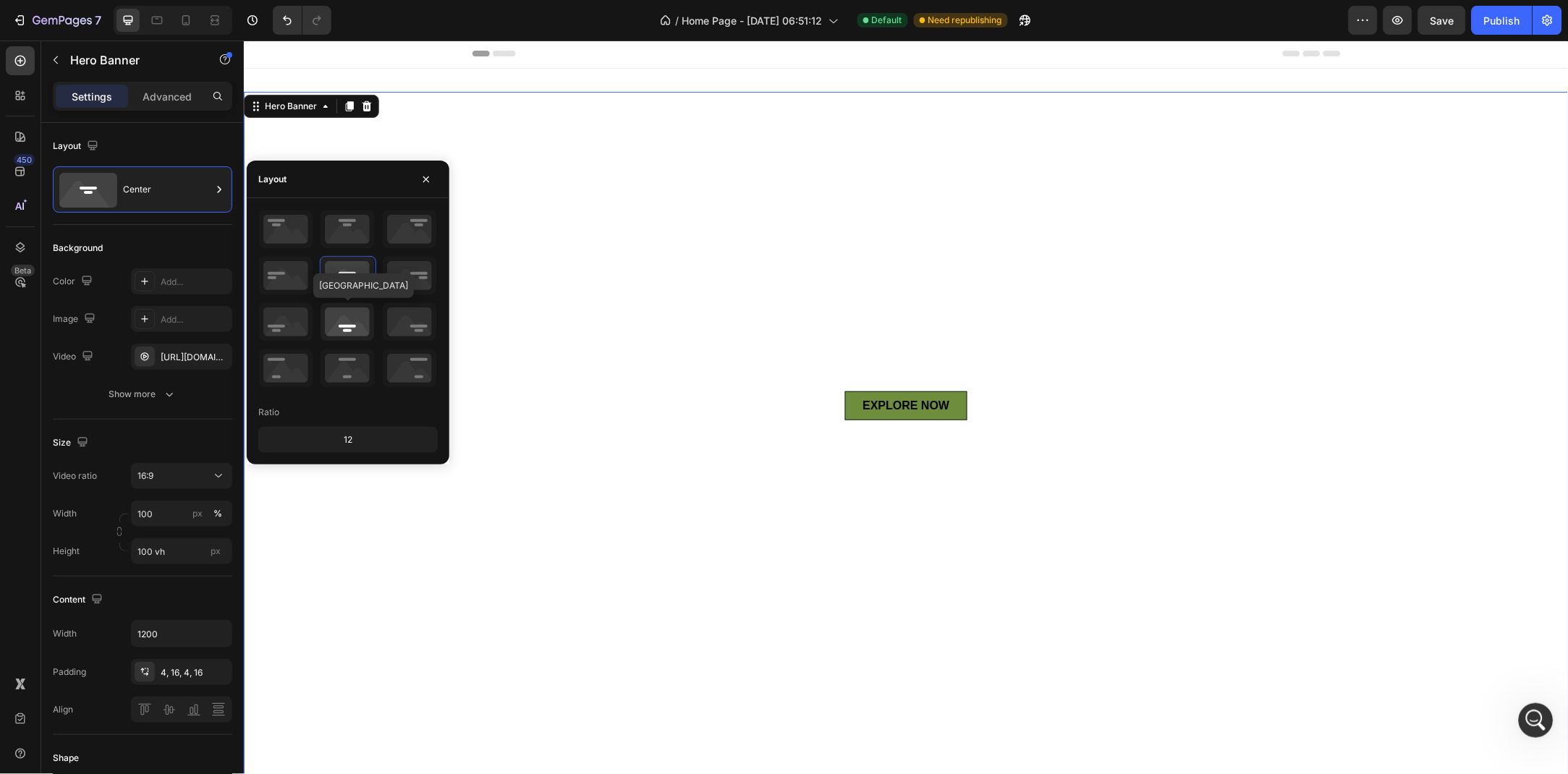
click at [351, 330] on icon at bounding box center [347, 322] width 54 height 38
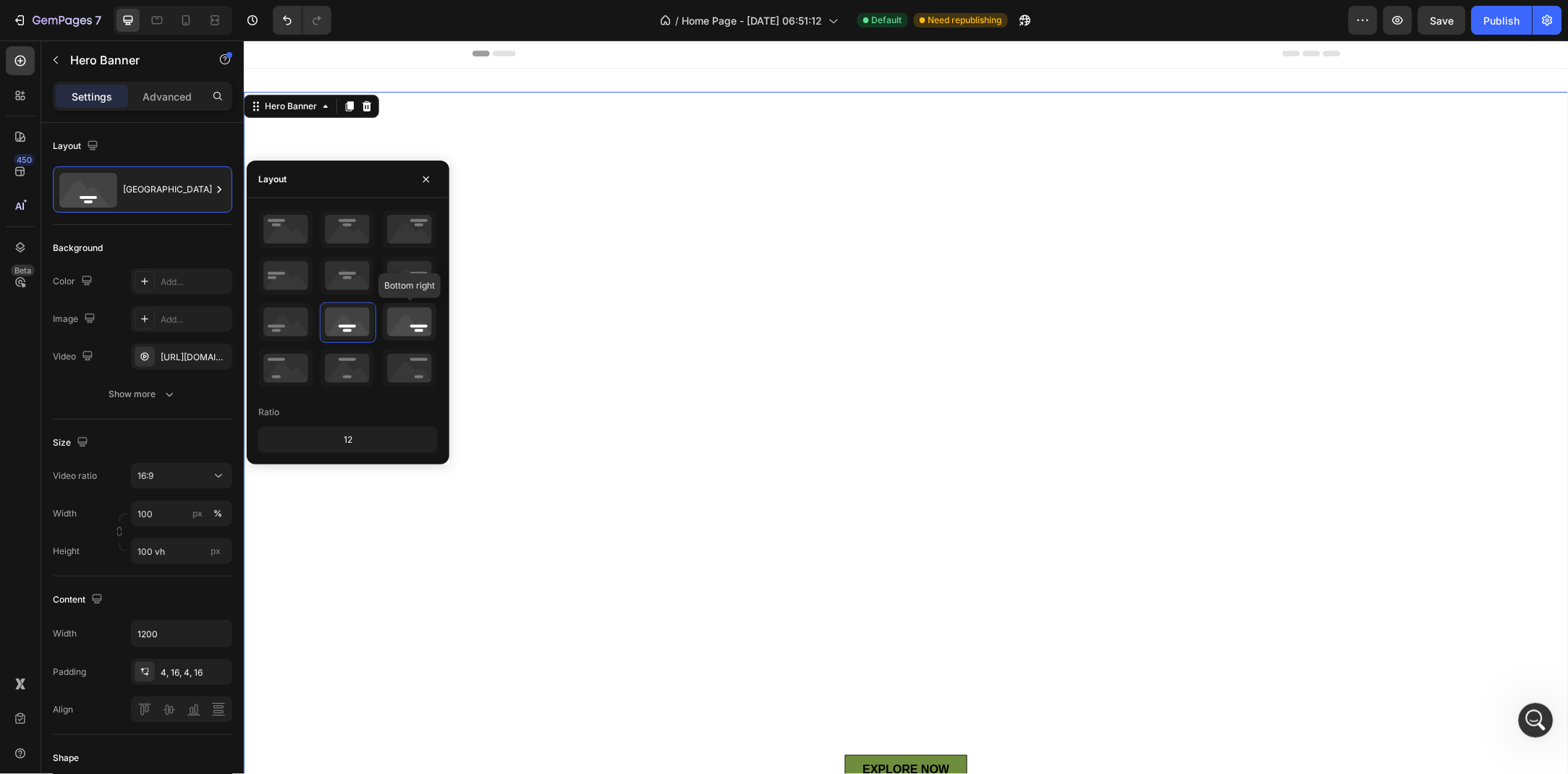
click at [422, 323] on icon at bounding box center [409, 322] width 54 height 38
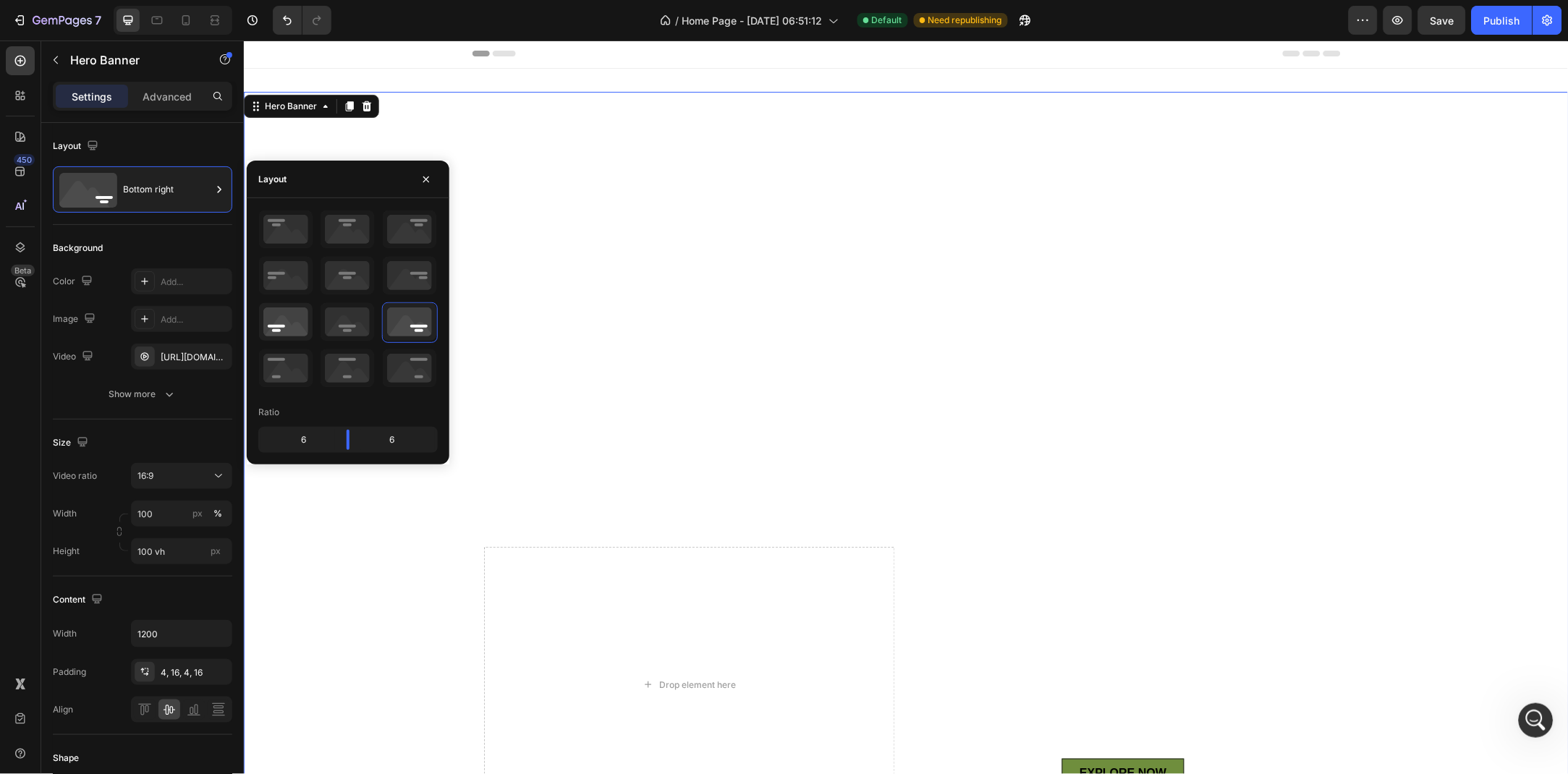
click at [303, 328] on icon at bounding box center [285, 322] width 54 height 38
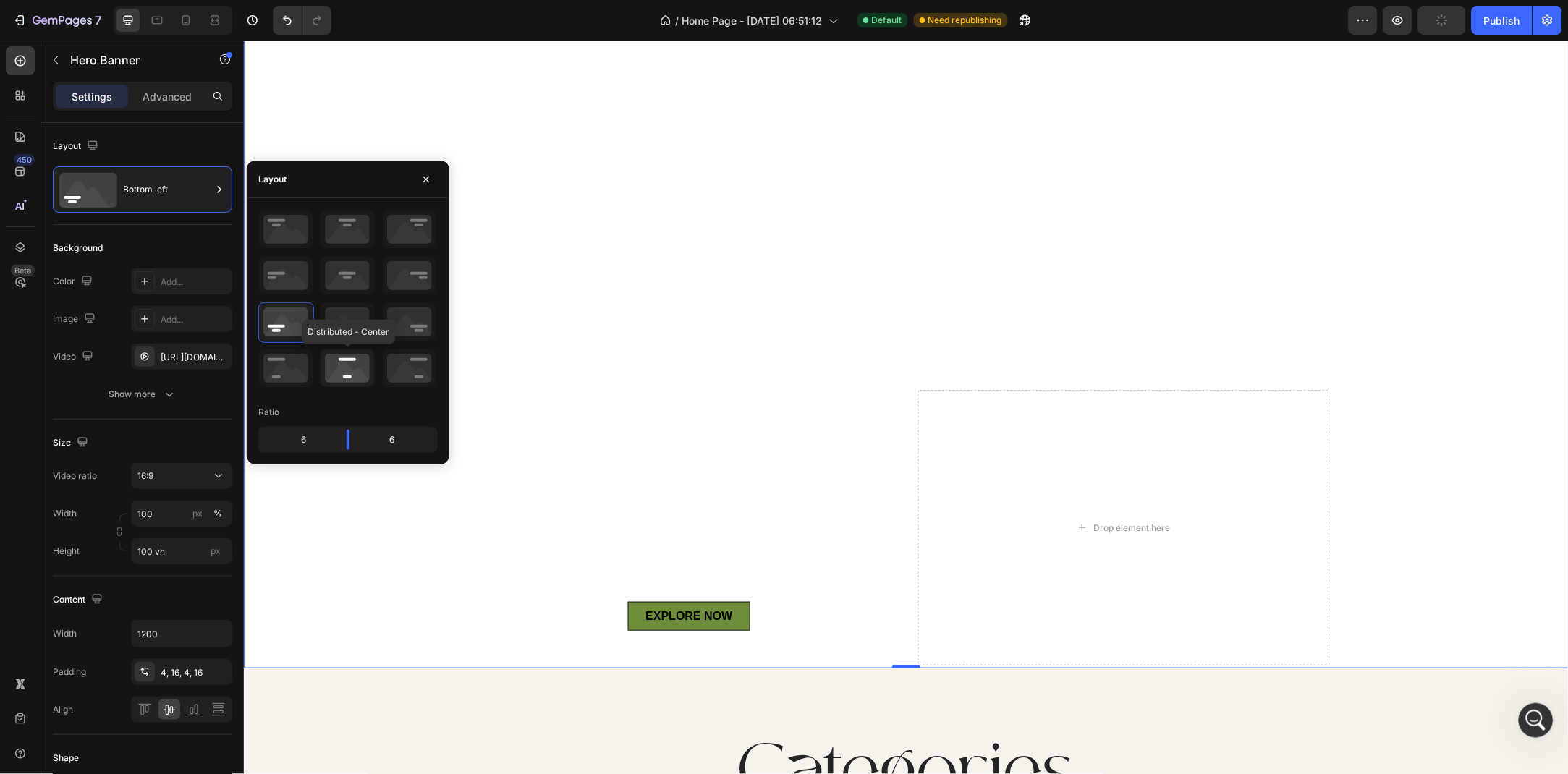
click at [352, 359] on icon at bounding box center [347, 368] width 54 height 38
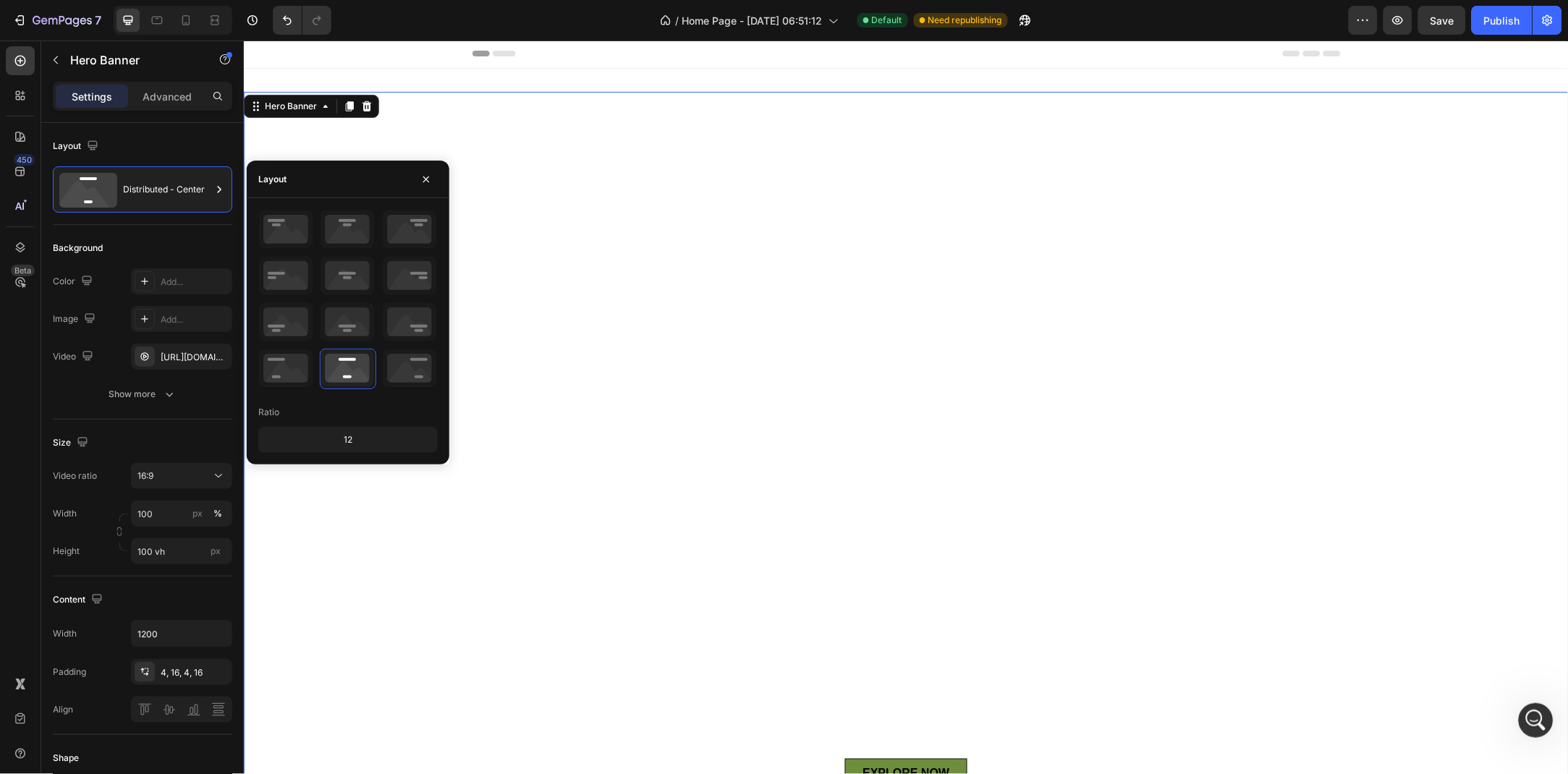
scroll to position [0, 0]
click at [356, 318] on icon at bounding box center [347, 322] width 54 height 38
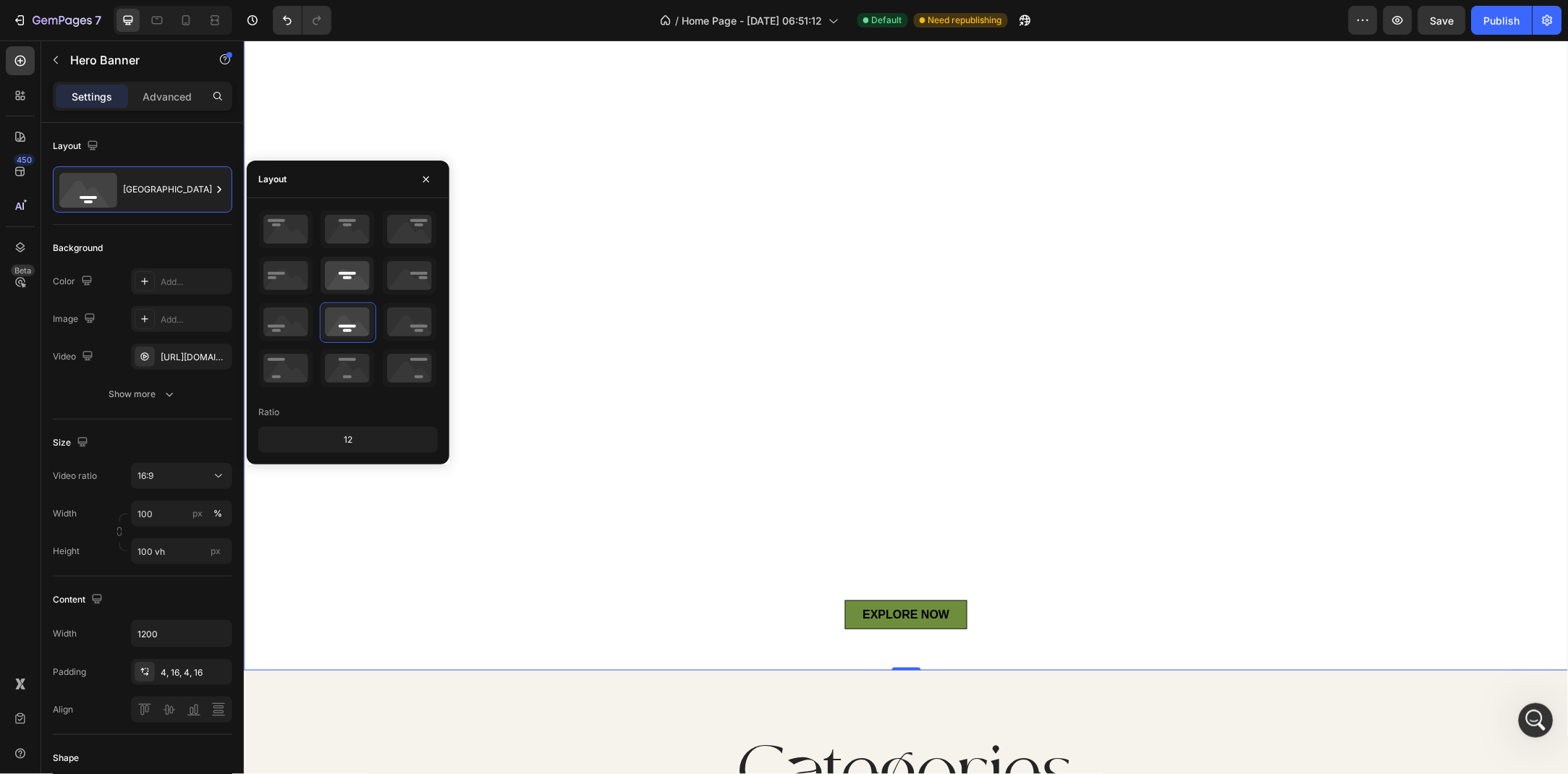
drag, startPoint x: 341, startPoint y: 266, endPoint x: 458, endPoint y: 398, distance: 176.4
click at [341, 266] on icon at bounding box center [347, 276] width 54 height 38
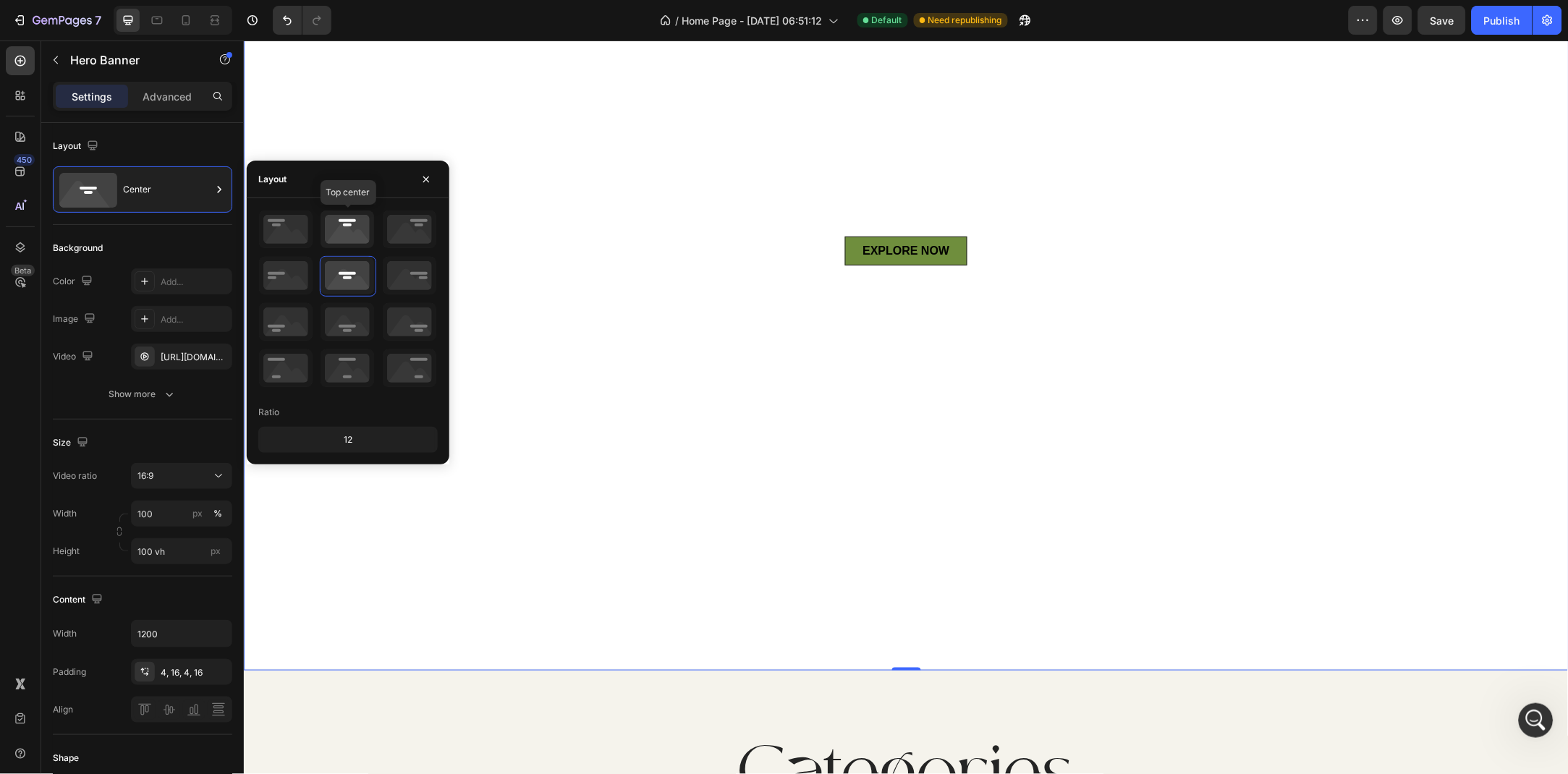
drag, startPoint x: 344, startPoint y: 238, endPoint x: 490, endPoint y: 311, distance: 163.2
click at [344, 238] on icon at bounding box center [347, 229] width 54 height 38
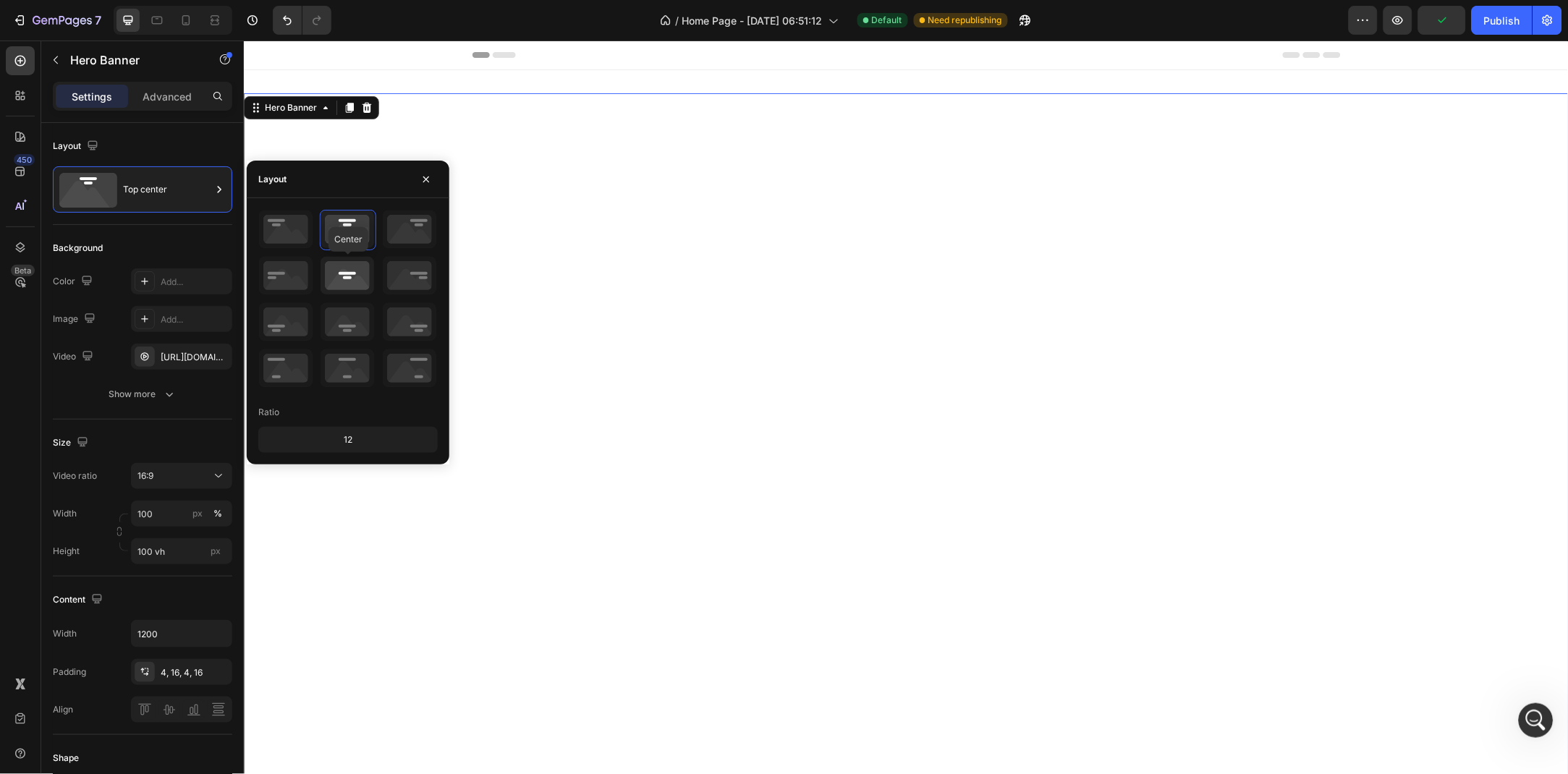
click at [331, 289] on icon at bounding box center [347, 276] width 54 height 38
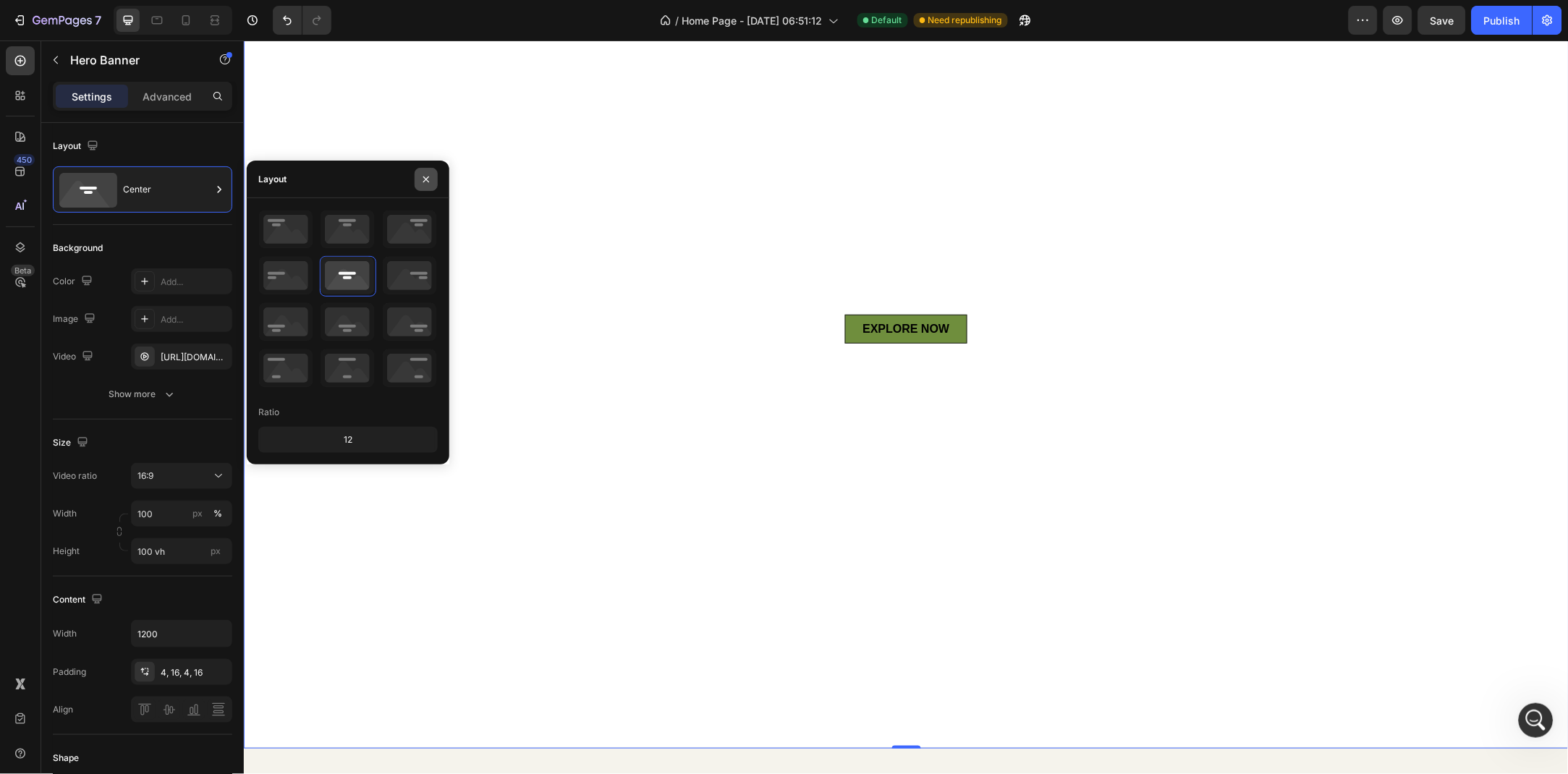
click at [423, 183] on icon "button" at bounding box center [426, 179] width 11 height 11
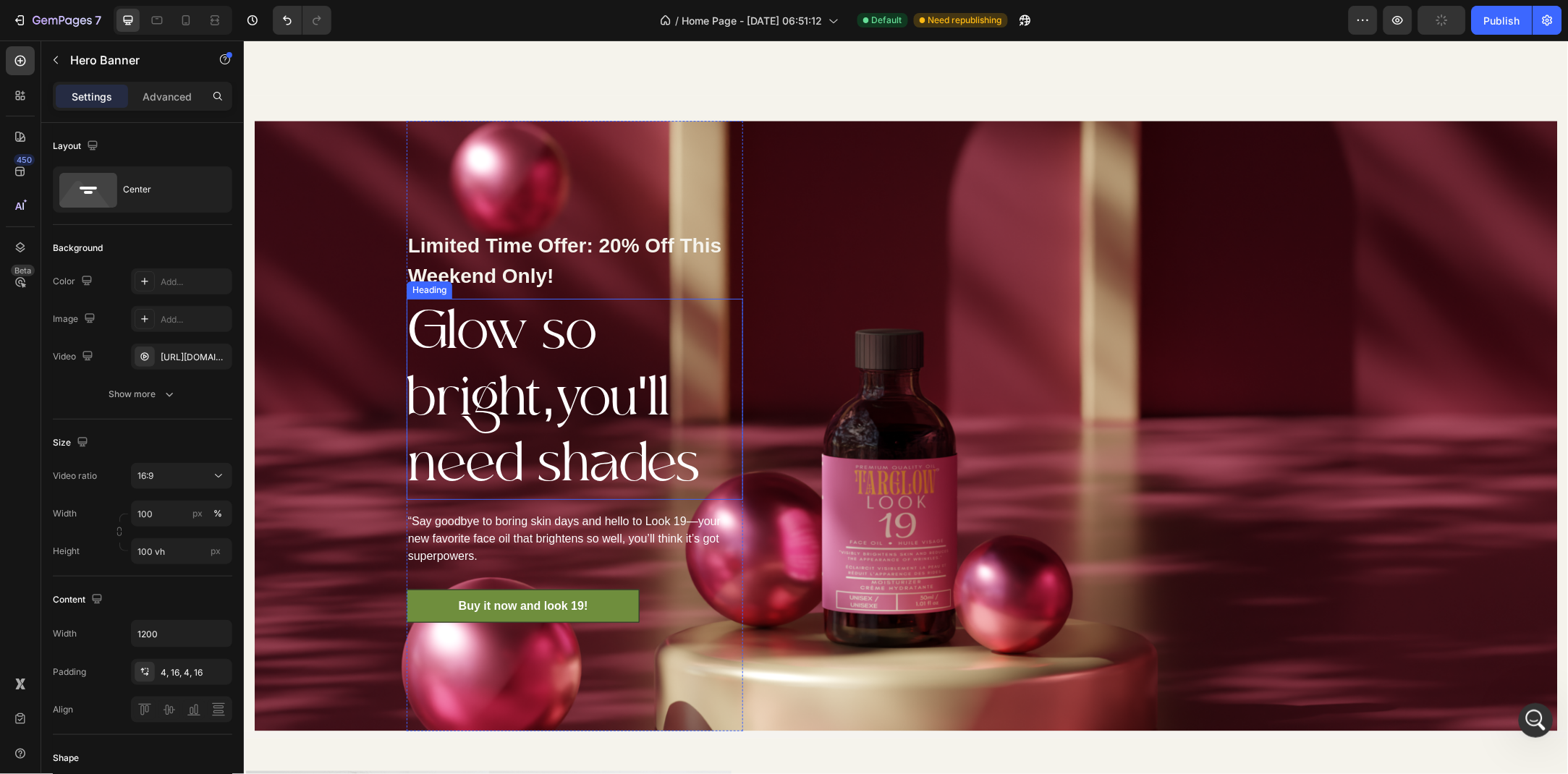
scroll to position [1583, 0]
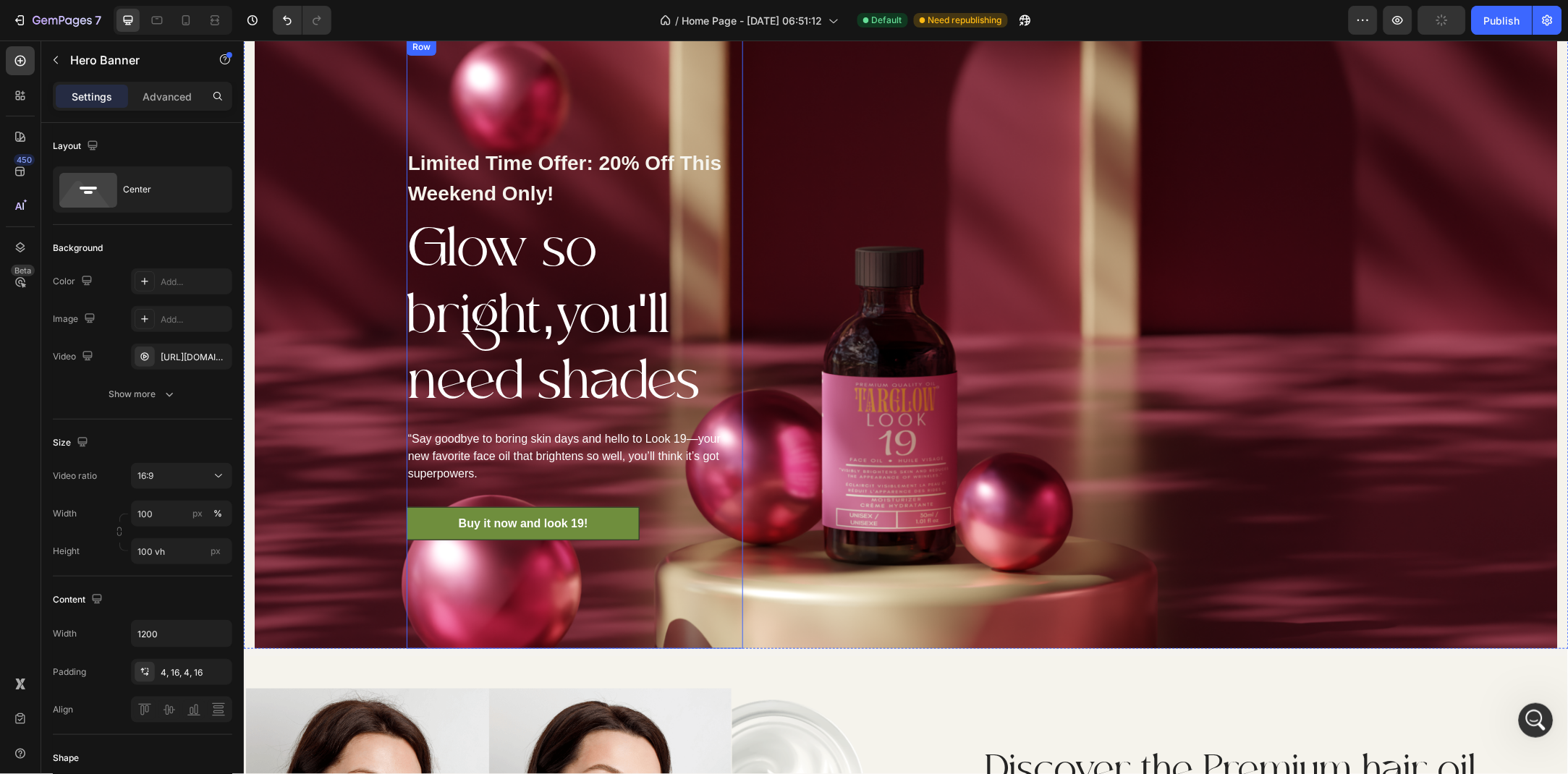
click at [589, 82] on div "Limited Time Offer: 20% Off This Weekend Only! Text block Glow so bright,you'll…" at bounding box center [574, 343] width 337 height 611
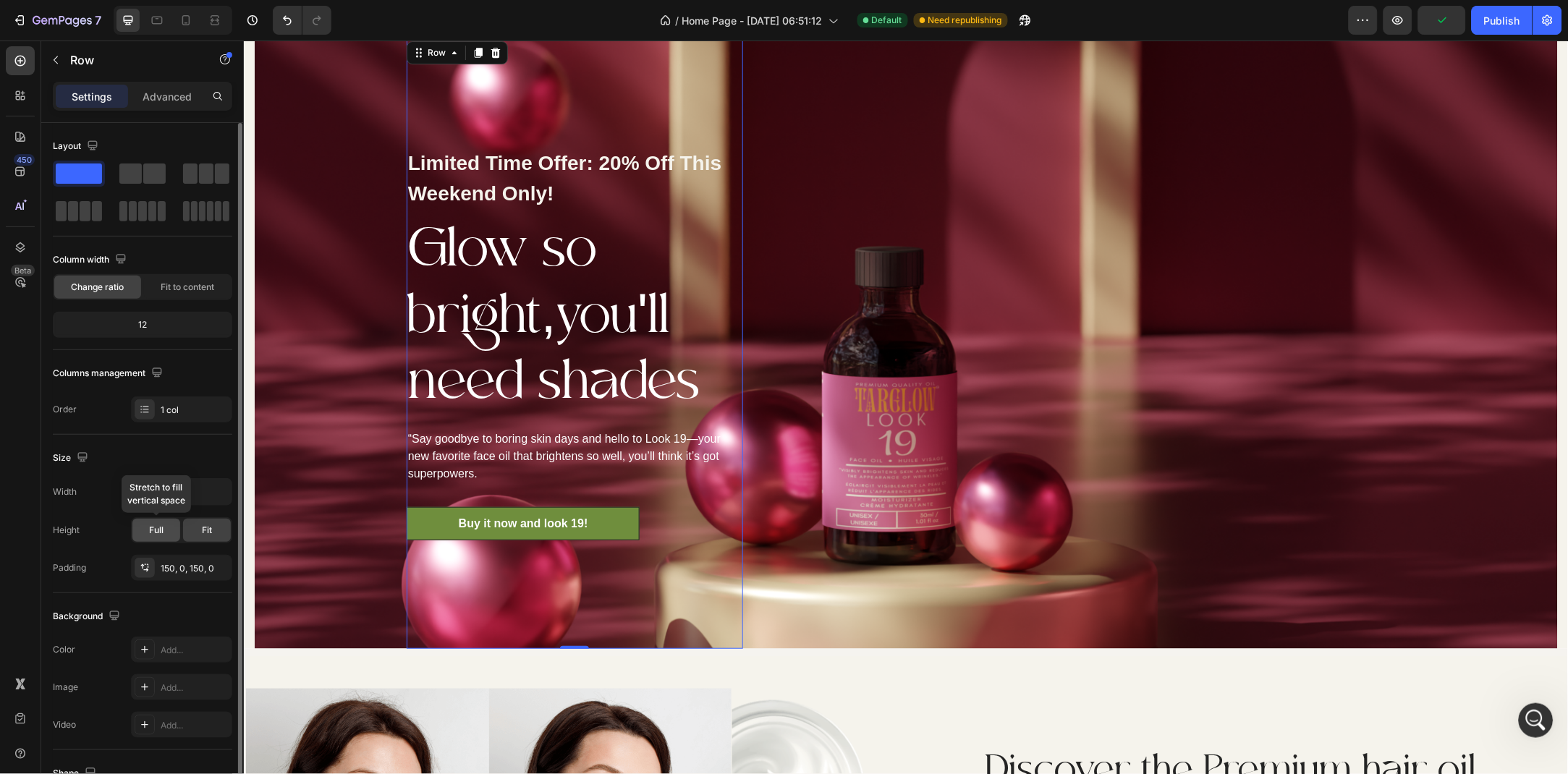
click at [166, 535] on div "Full" at bounding box center [156, 530] width 48 height 23
click at [218, 530] on div "Fit" at bounding box center [207, 530] width 48 height 23
click at [211, 493] on icon "button" at bounding box center [218, 492] width 14 height 14
click at [171, 495] on input "465" at bounding box center [182, 492] width 100 height 26
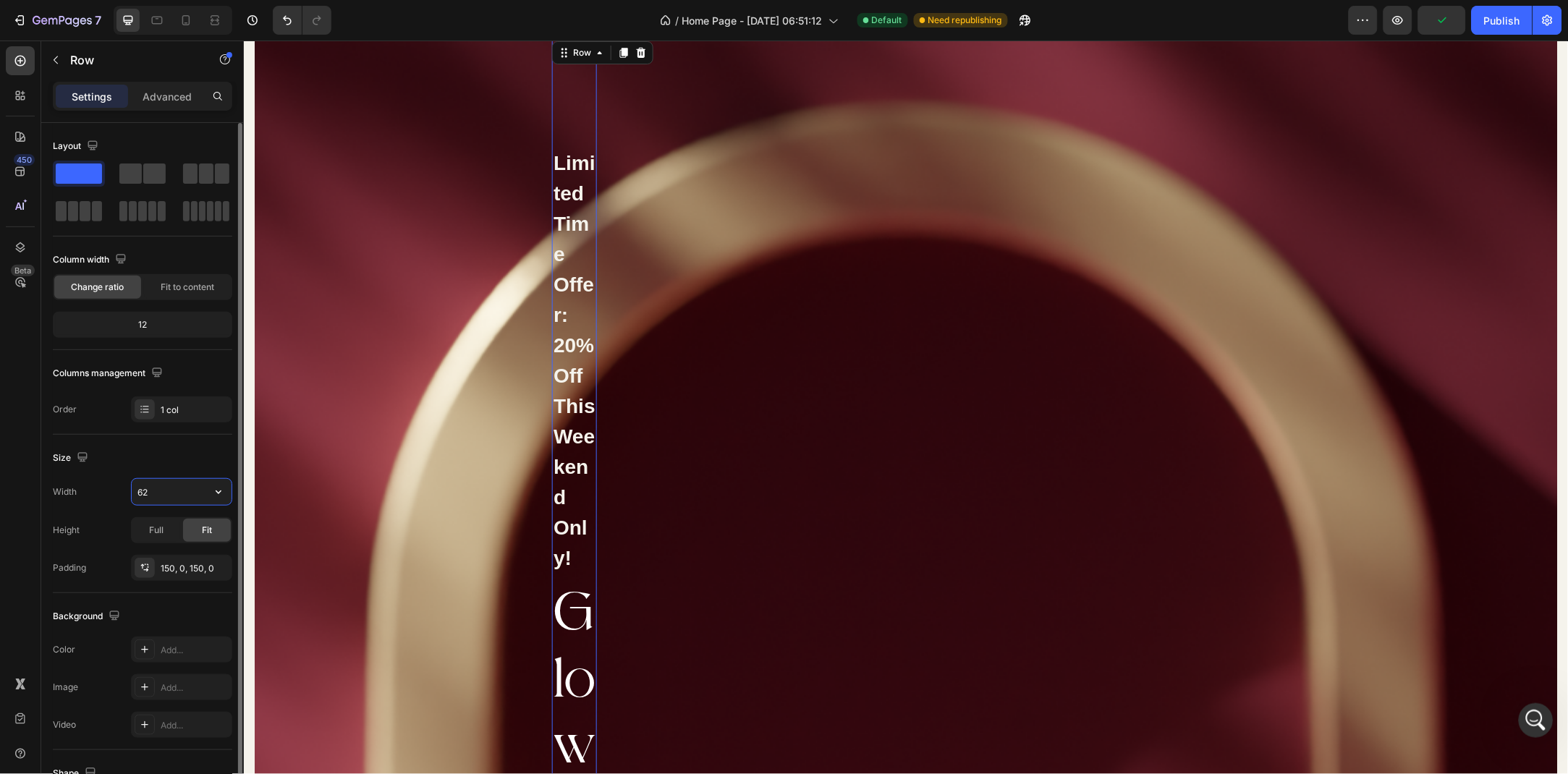
type input "625"
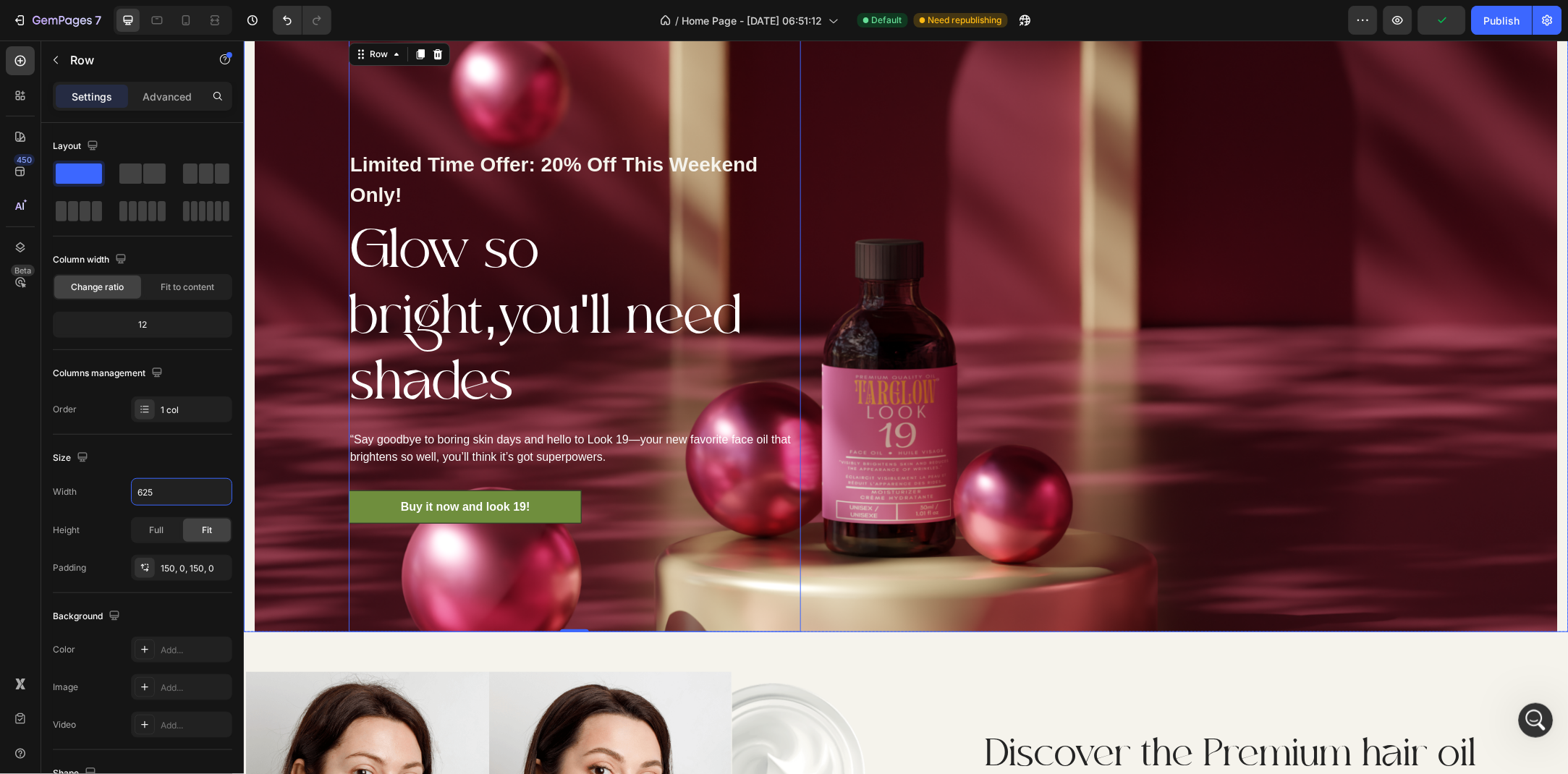
scroll to position [1503, 0]
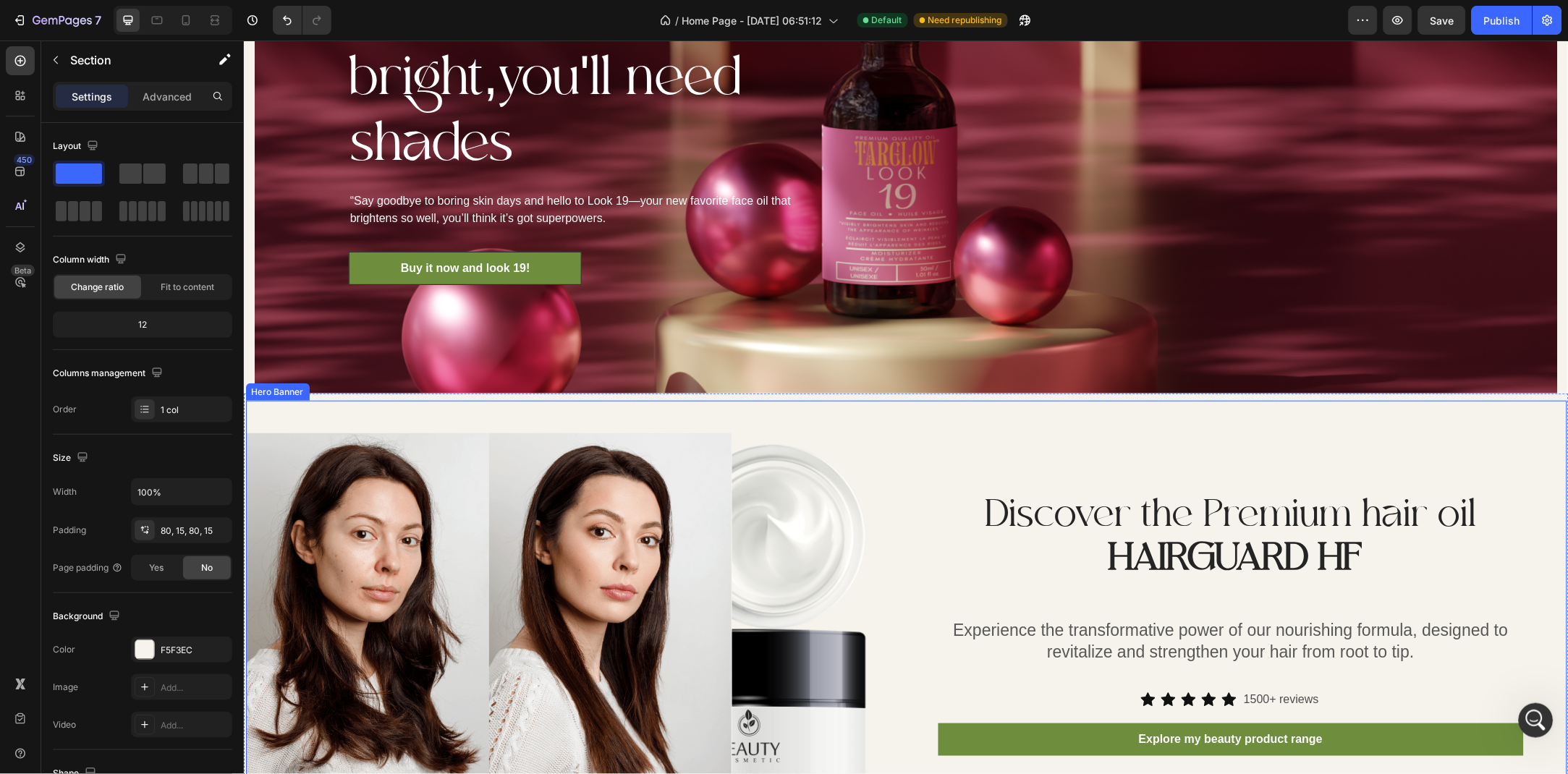
scroll to position [1665, 0]
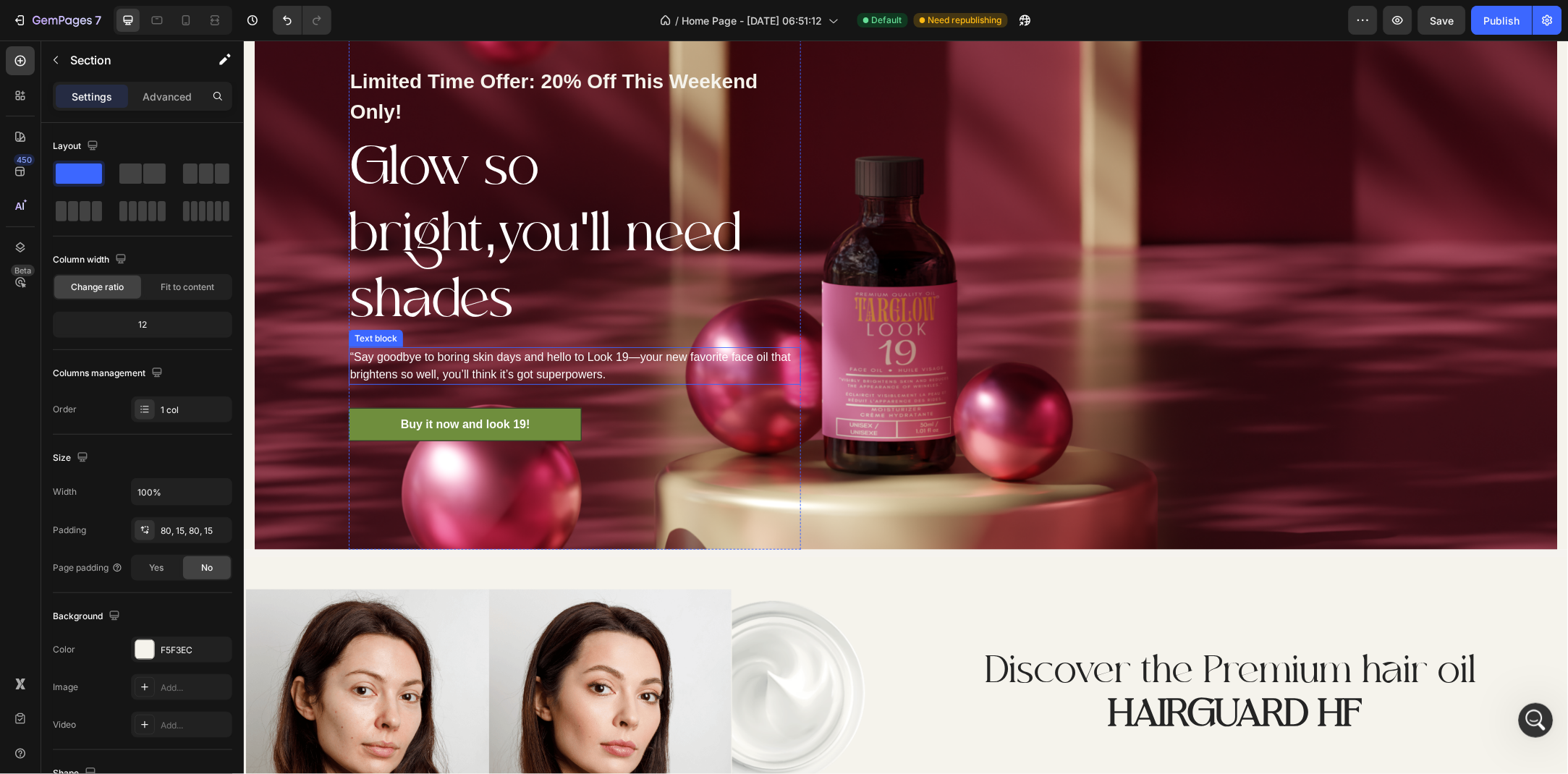
click at [529, 350] on p "“Say goodbye to boring skin days and hello to Look 19—your new favorite face oi…" at bounding box center [574, 365] width 450 height 35
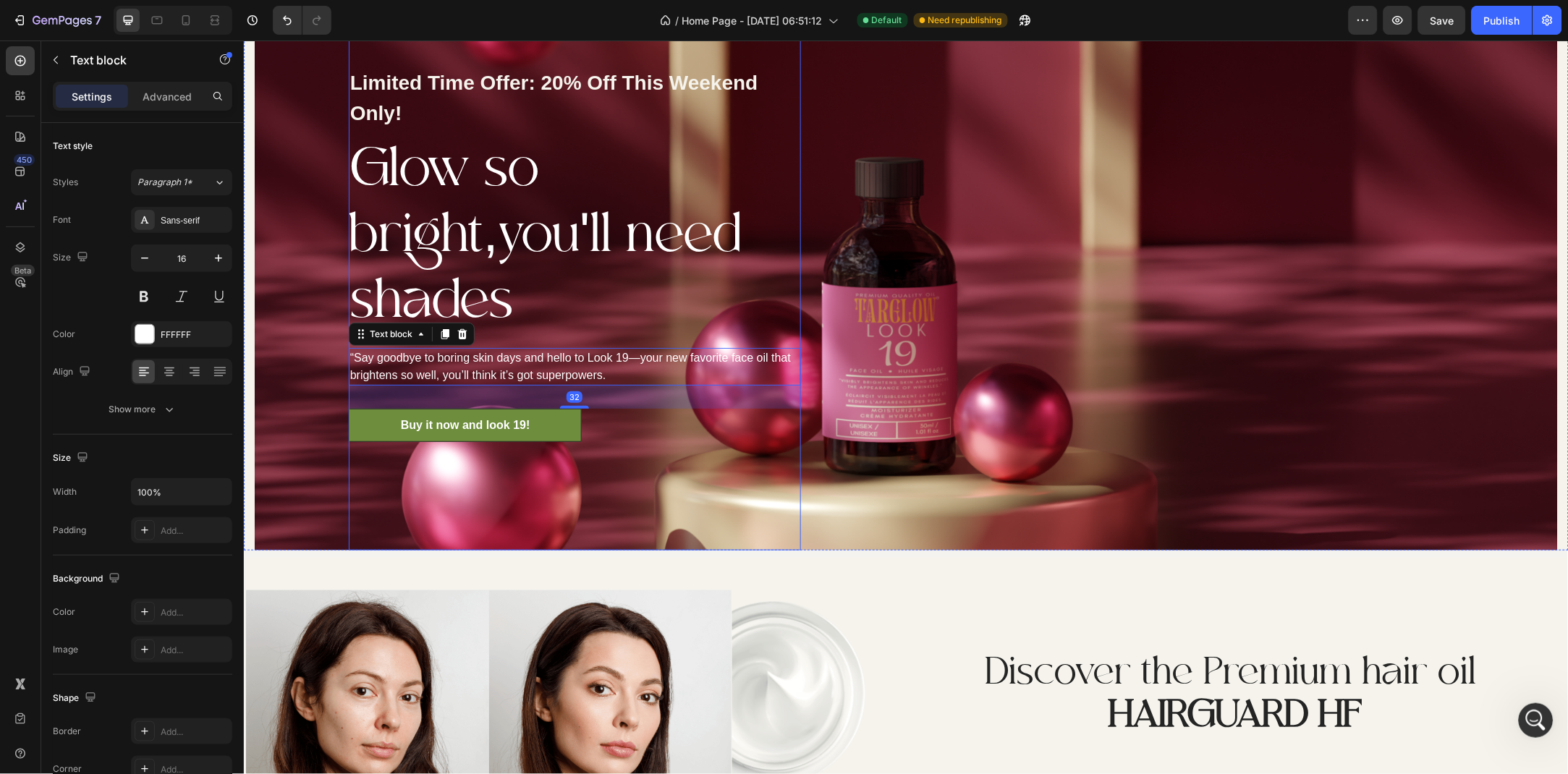
scroll to position [1119, 0]
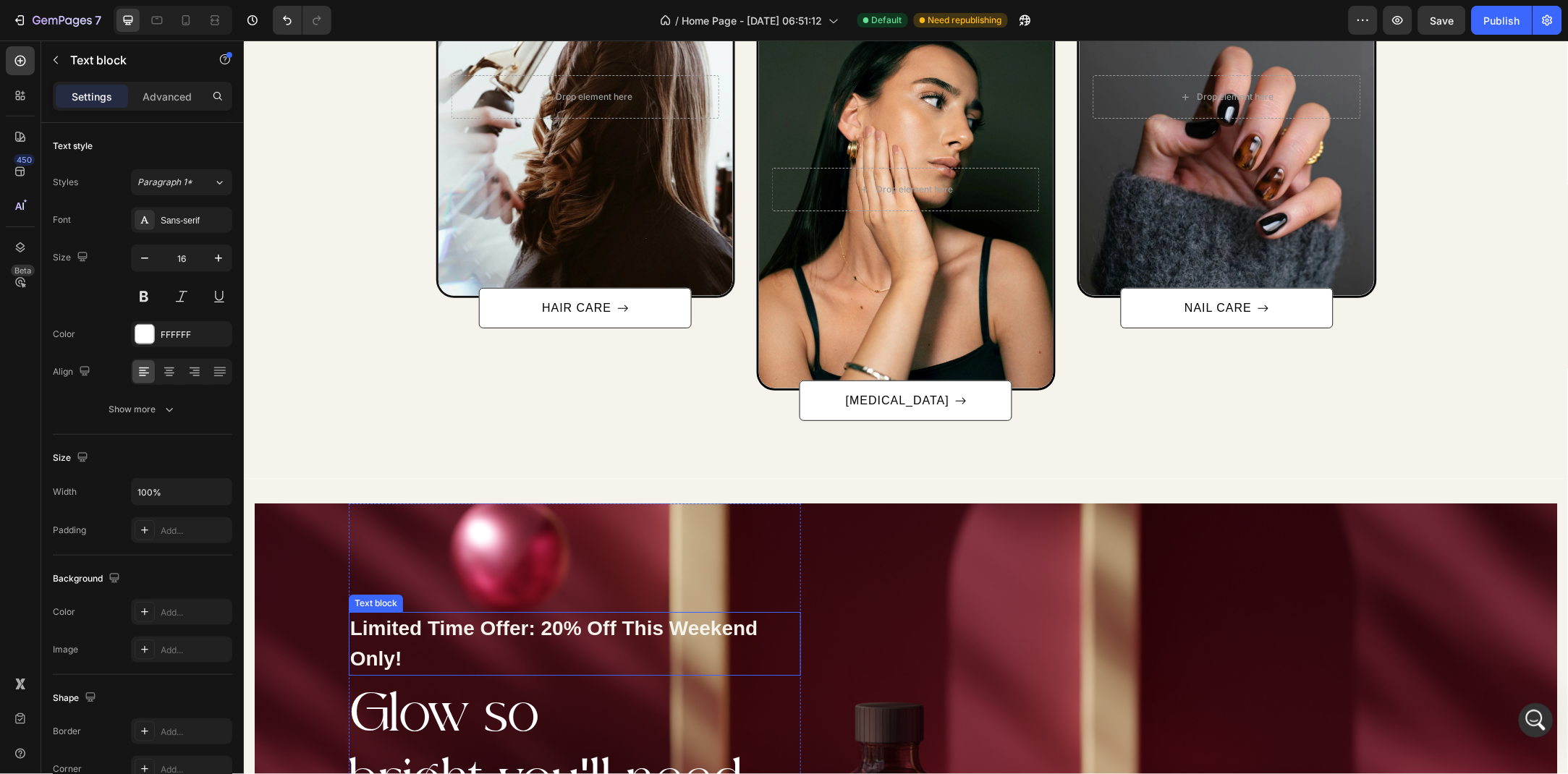
click at [588, 623] on div "Limited Time Offer: 20% Off This Weekend Only!" at bounding box center [574, 643] width 453 height 64
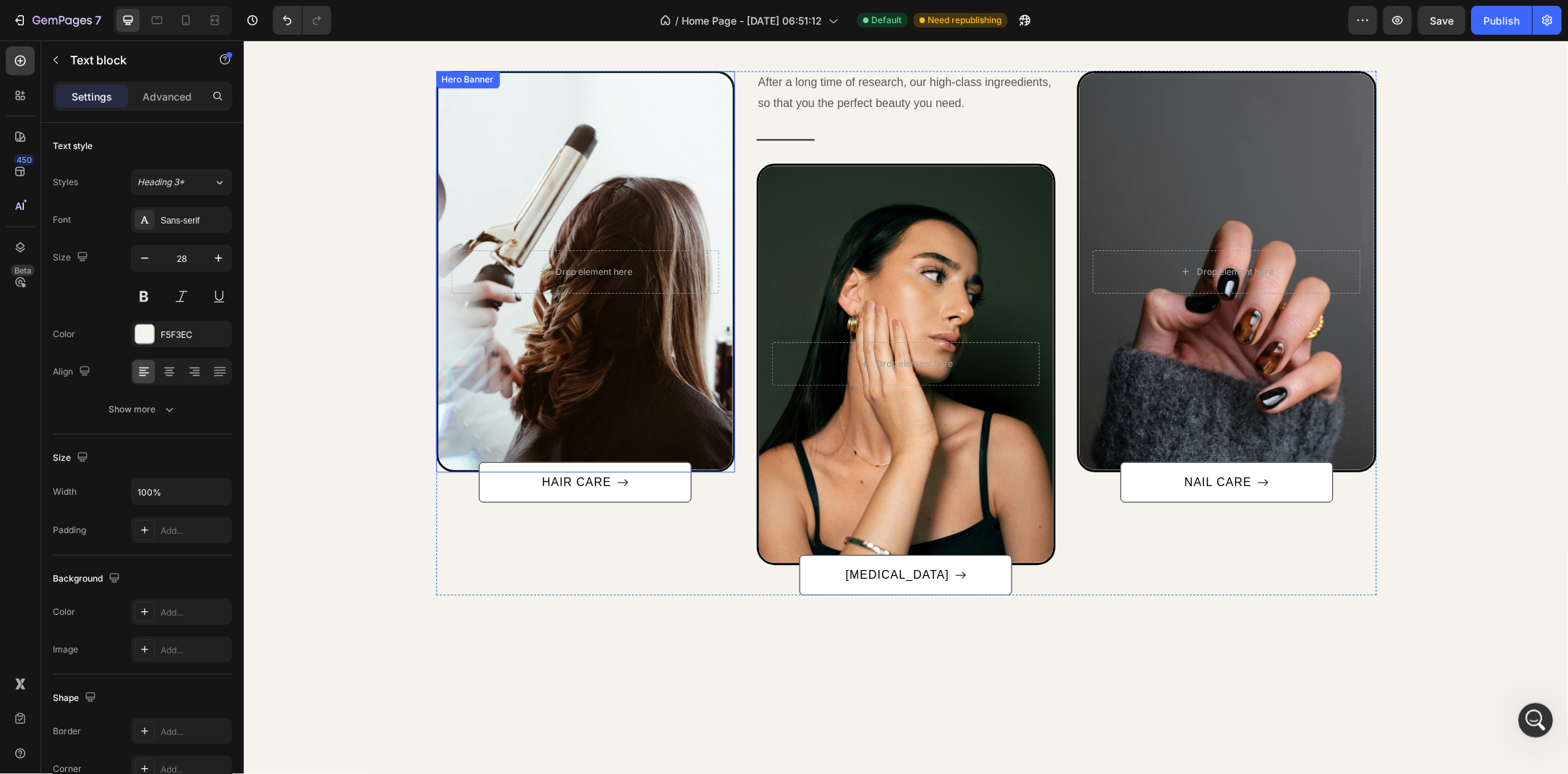
scroll to position [660, 0]
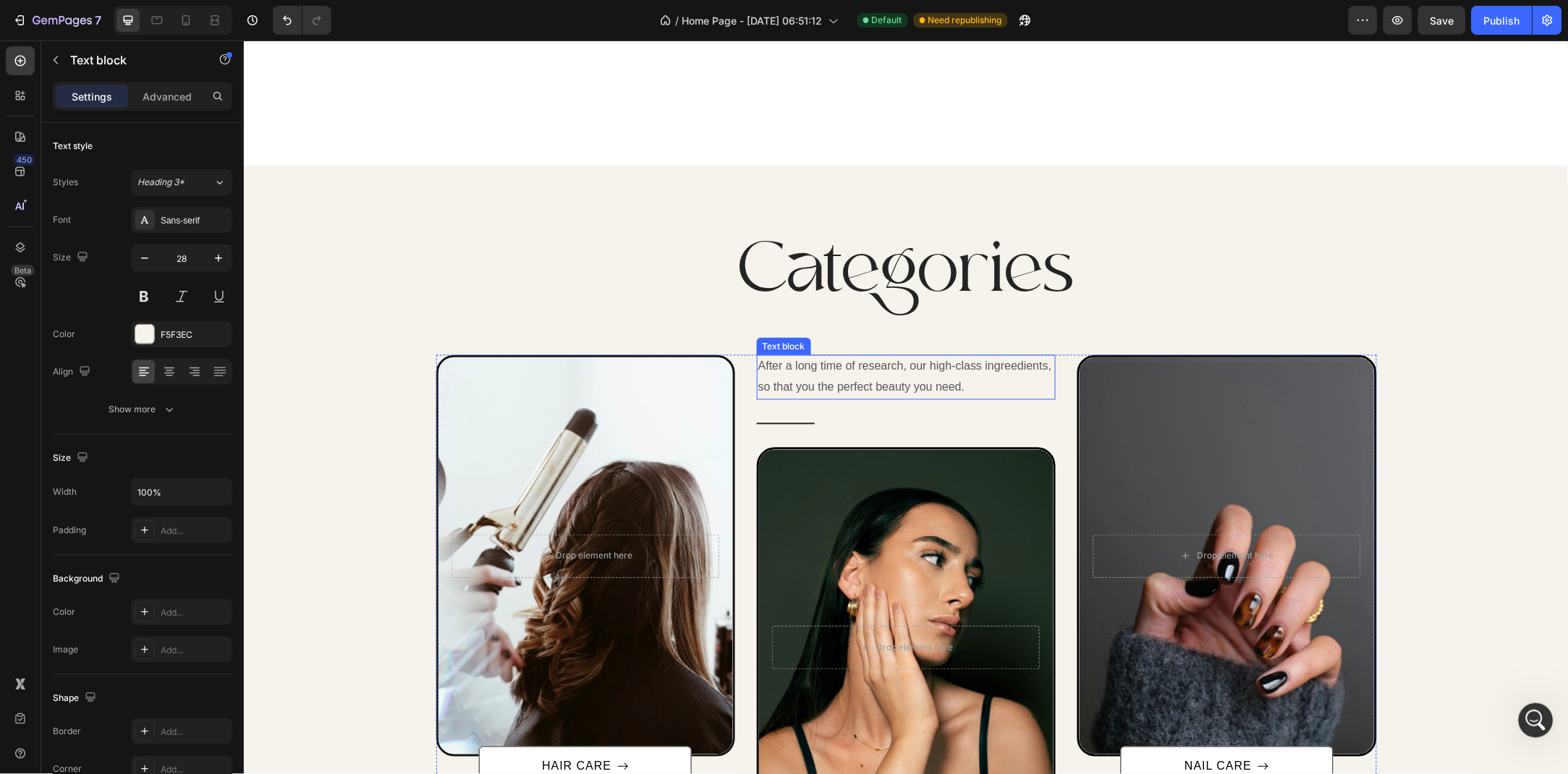
click at [817, 393] on p "After a long time of research, our high-class ingreedients, so that you the per…" at bounding box center [905, 377] width 296 height 42
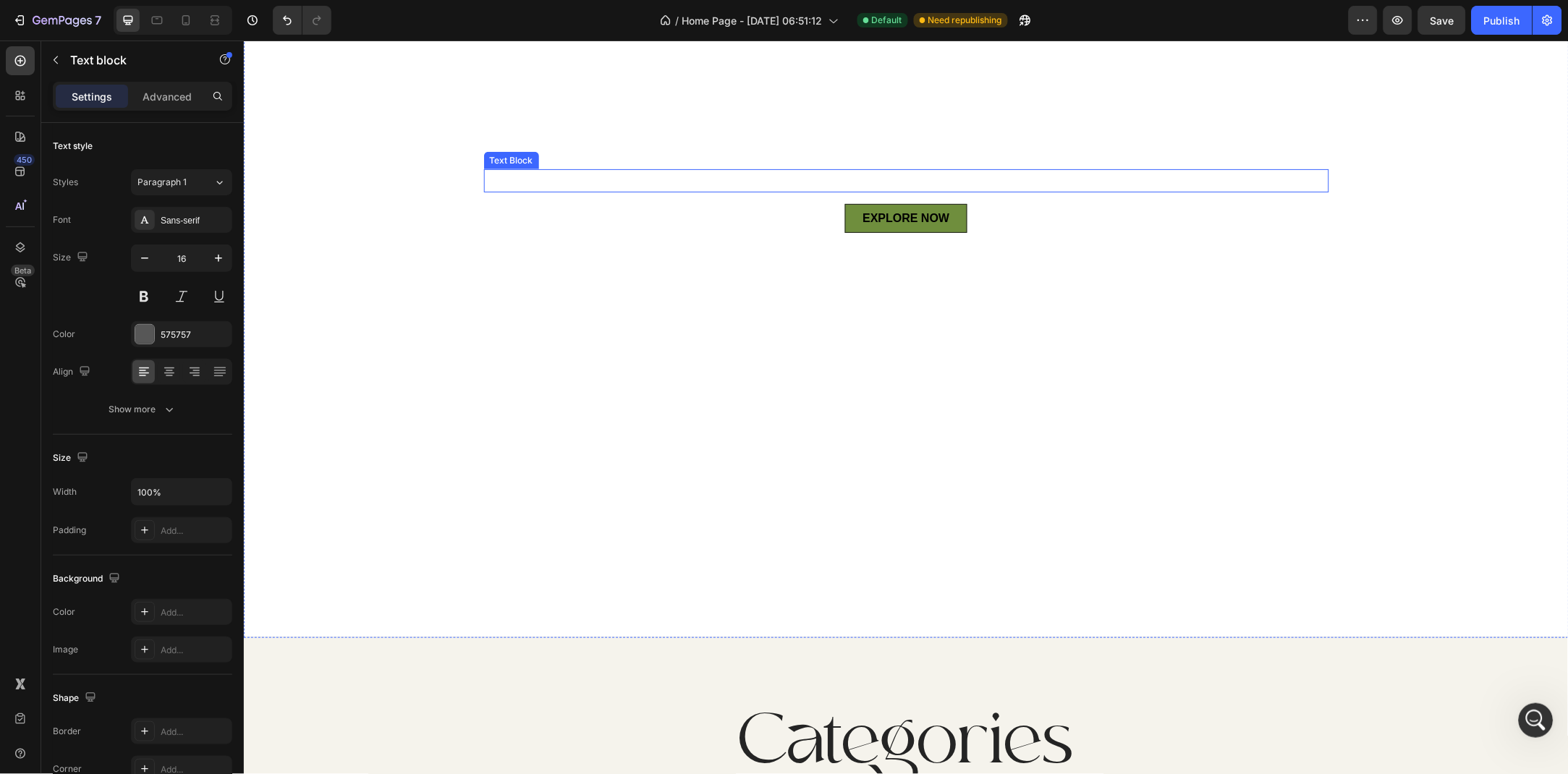
click at [814, 182] on p "Your daily glow, perfected with nature's touch" at bounding box center [906, 181] width 842 height 21
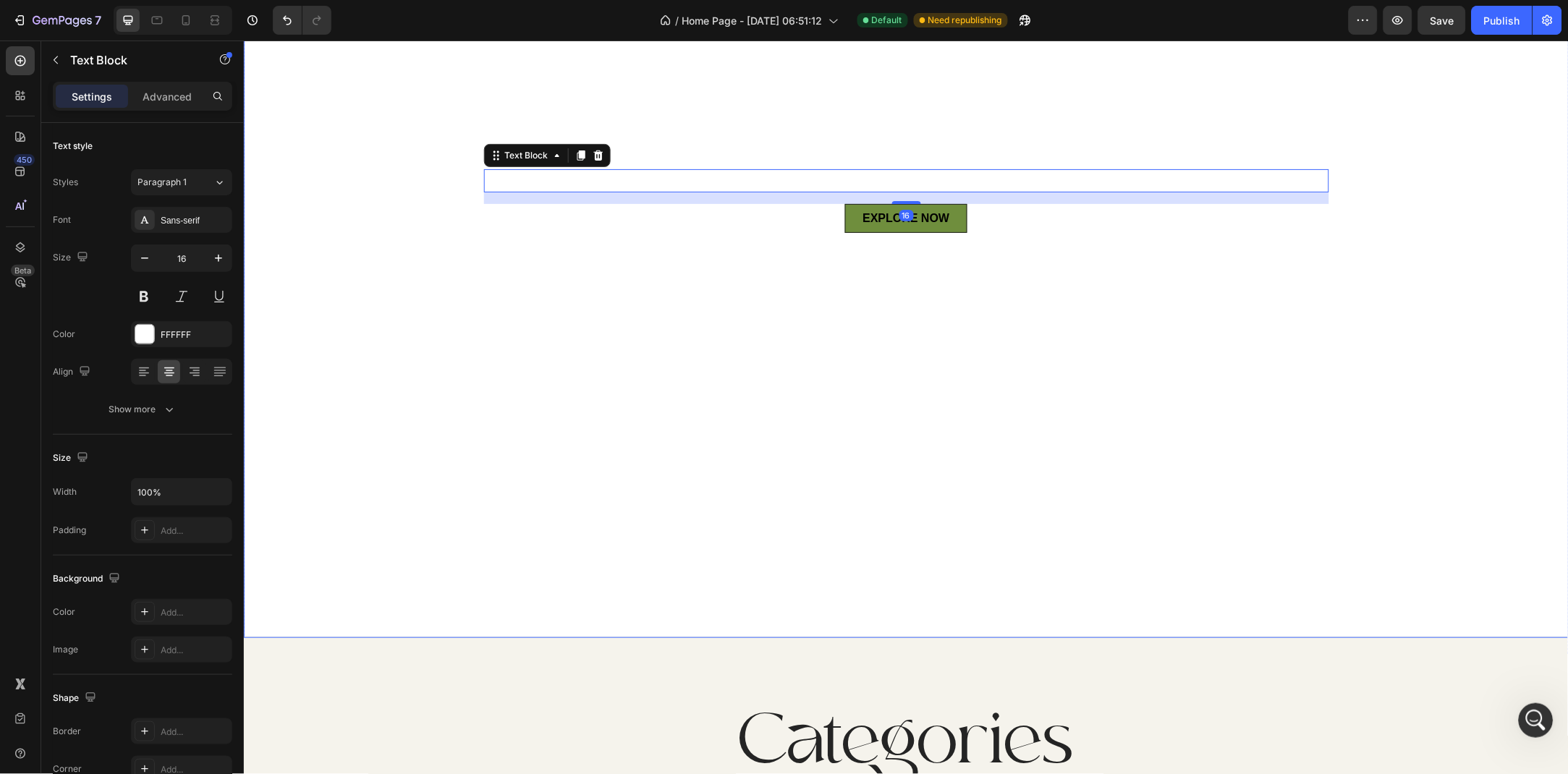
click at [548, 331] on div "Overlay" at bounding box center [905, 271] width 1325 height 734
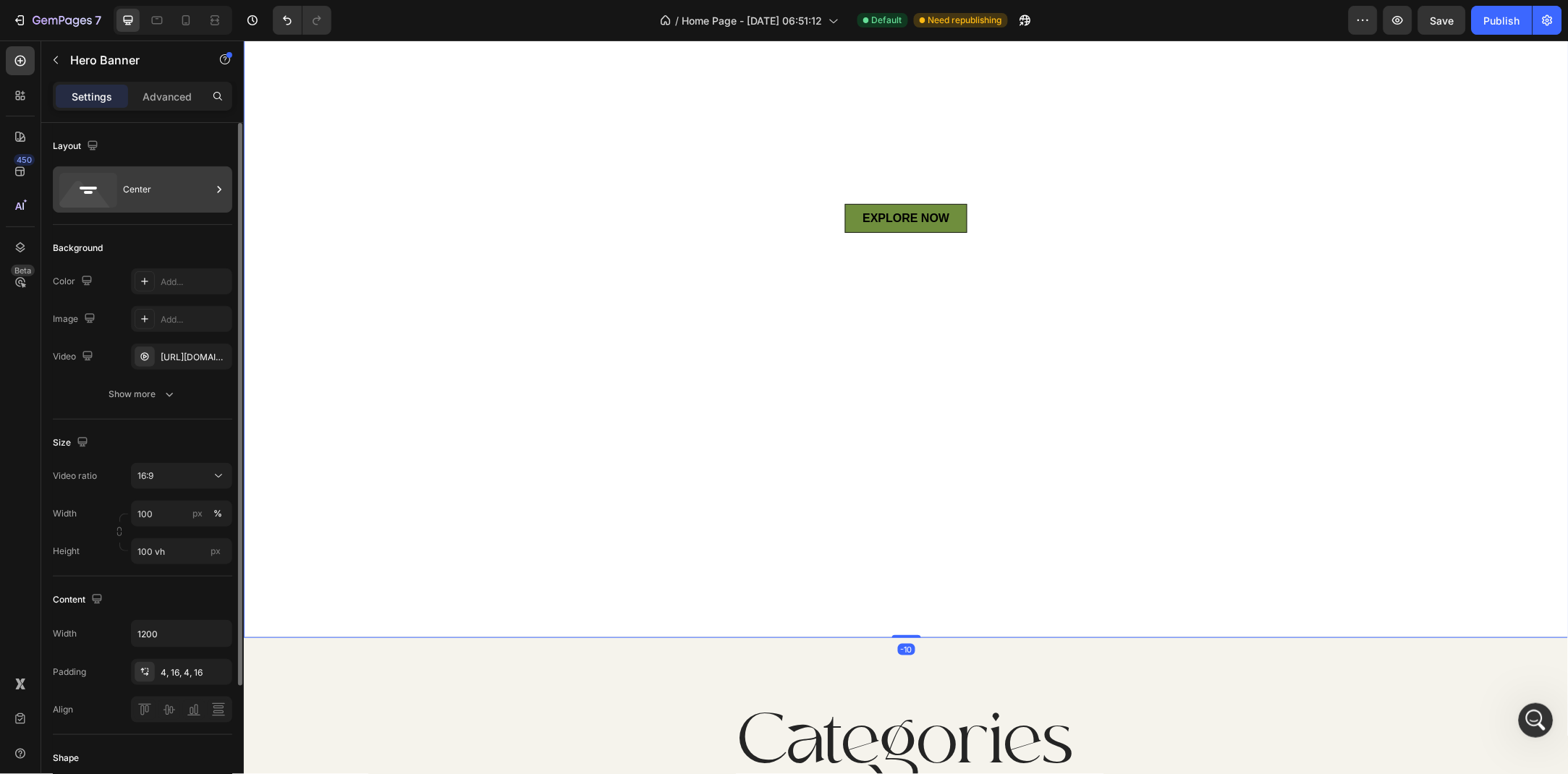
click at [173, 196] on div "Center" at bounding box center [167, 190] width 89 height 33
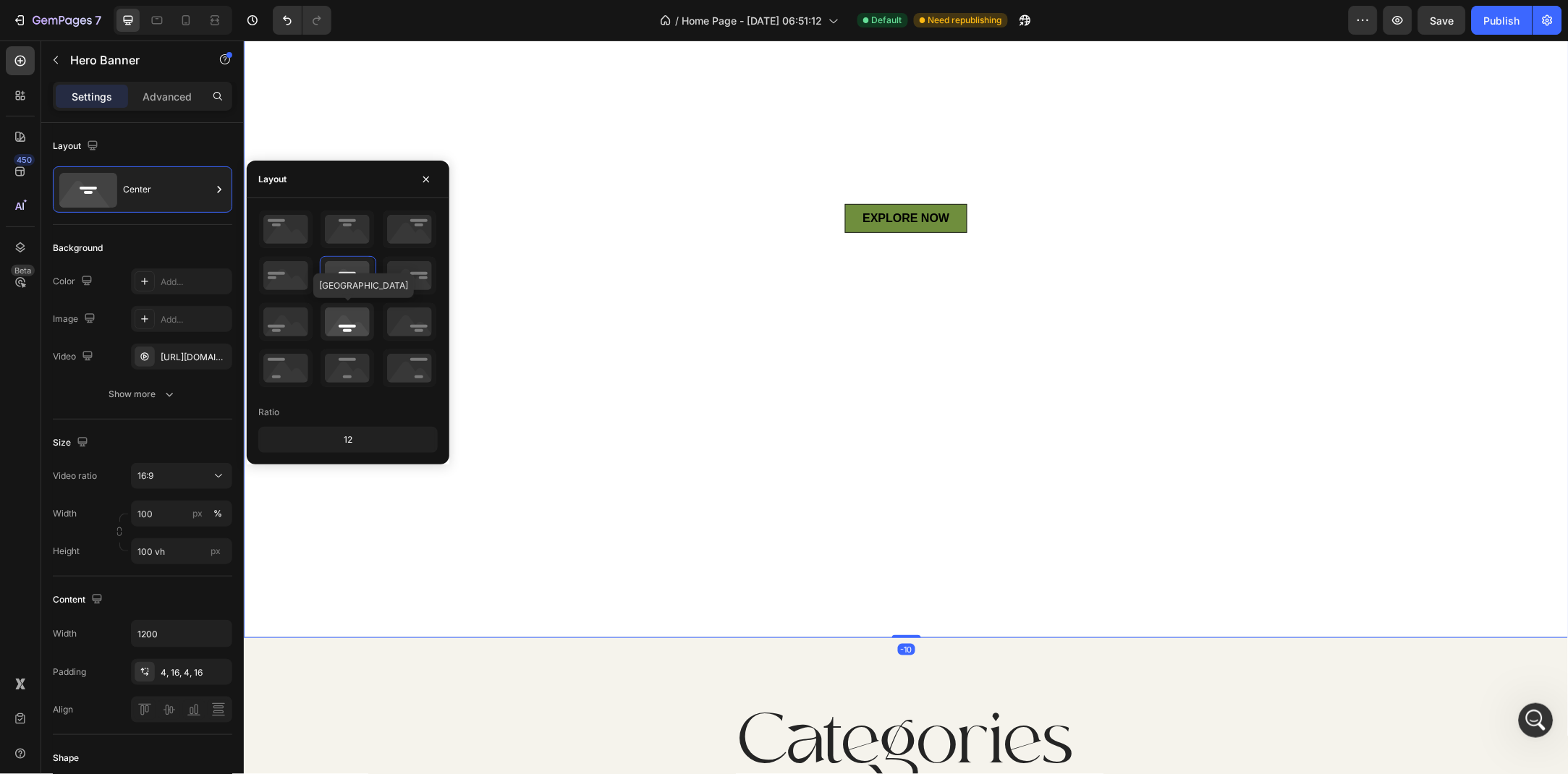
click at [345, 325] on icon at bounding box center [347, 322] width 54 height 38
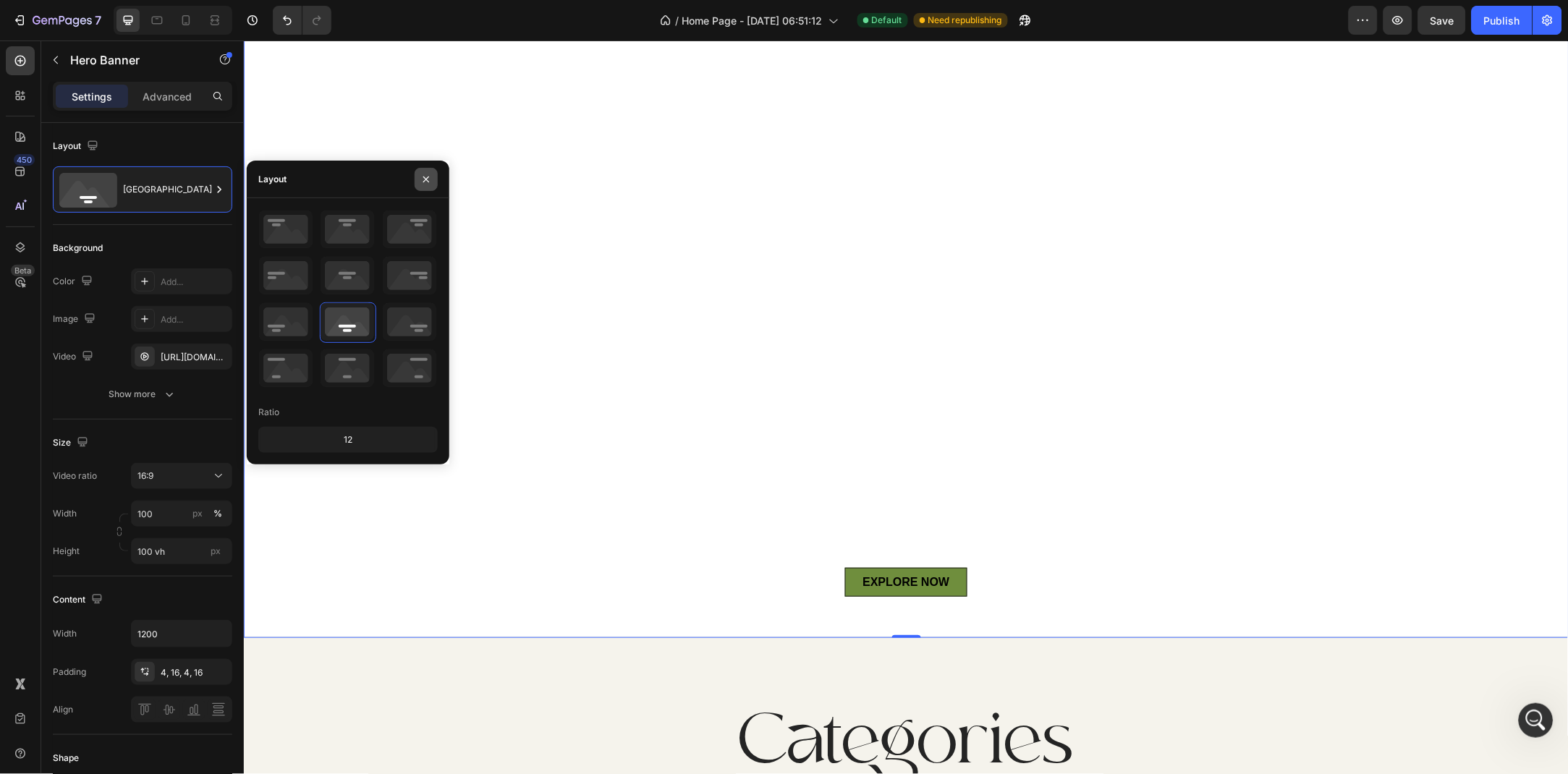
click at [434, 173] on button "button" at bounding box center [426, 179] width 23 height 23
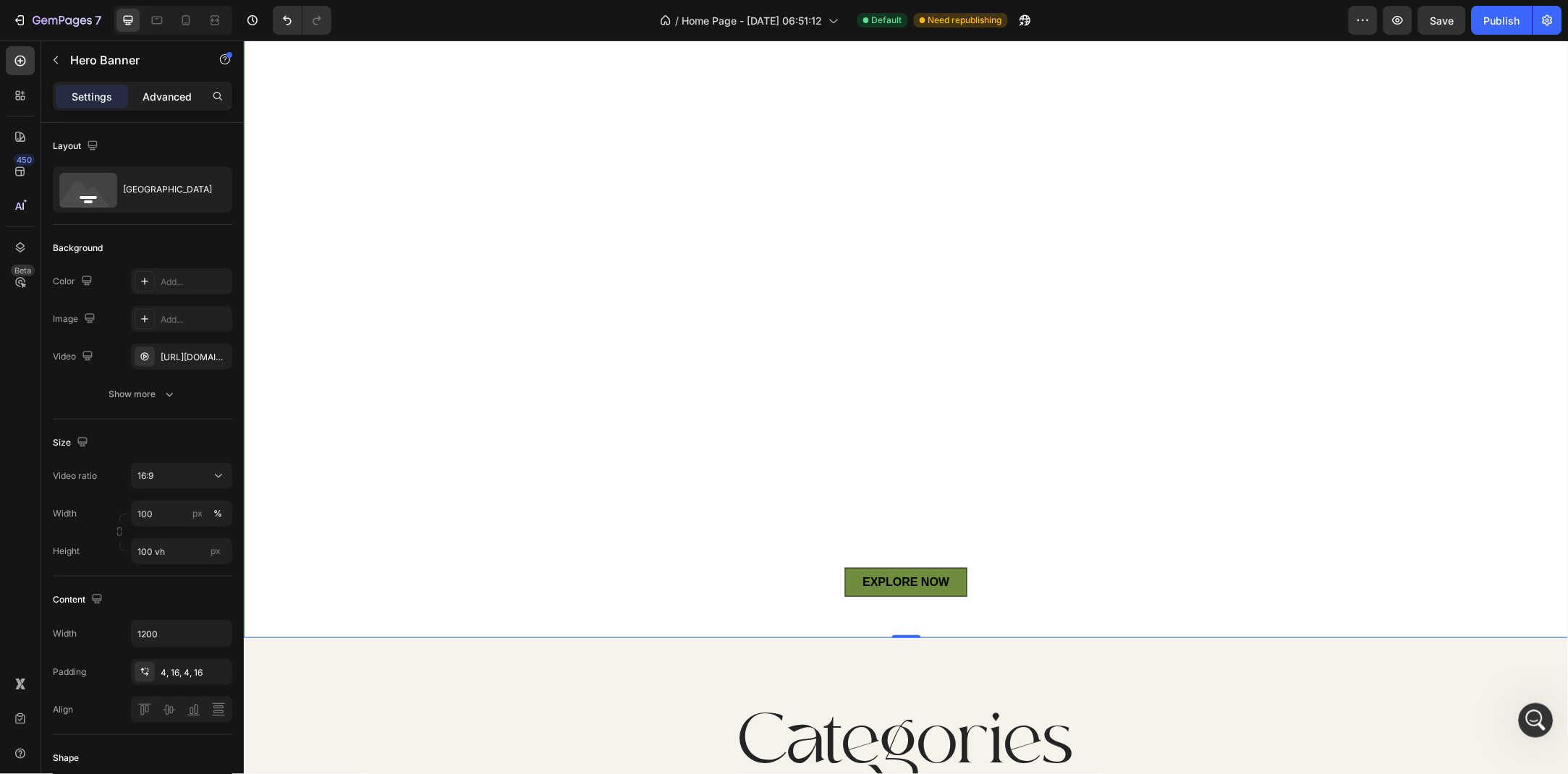
click at [164, 95] on p "Advanced" at bounding box center [166, 97] width 49 height 15
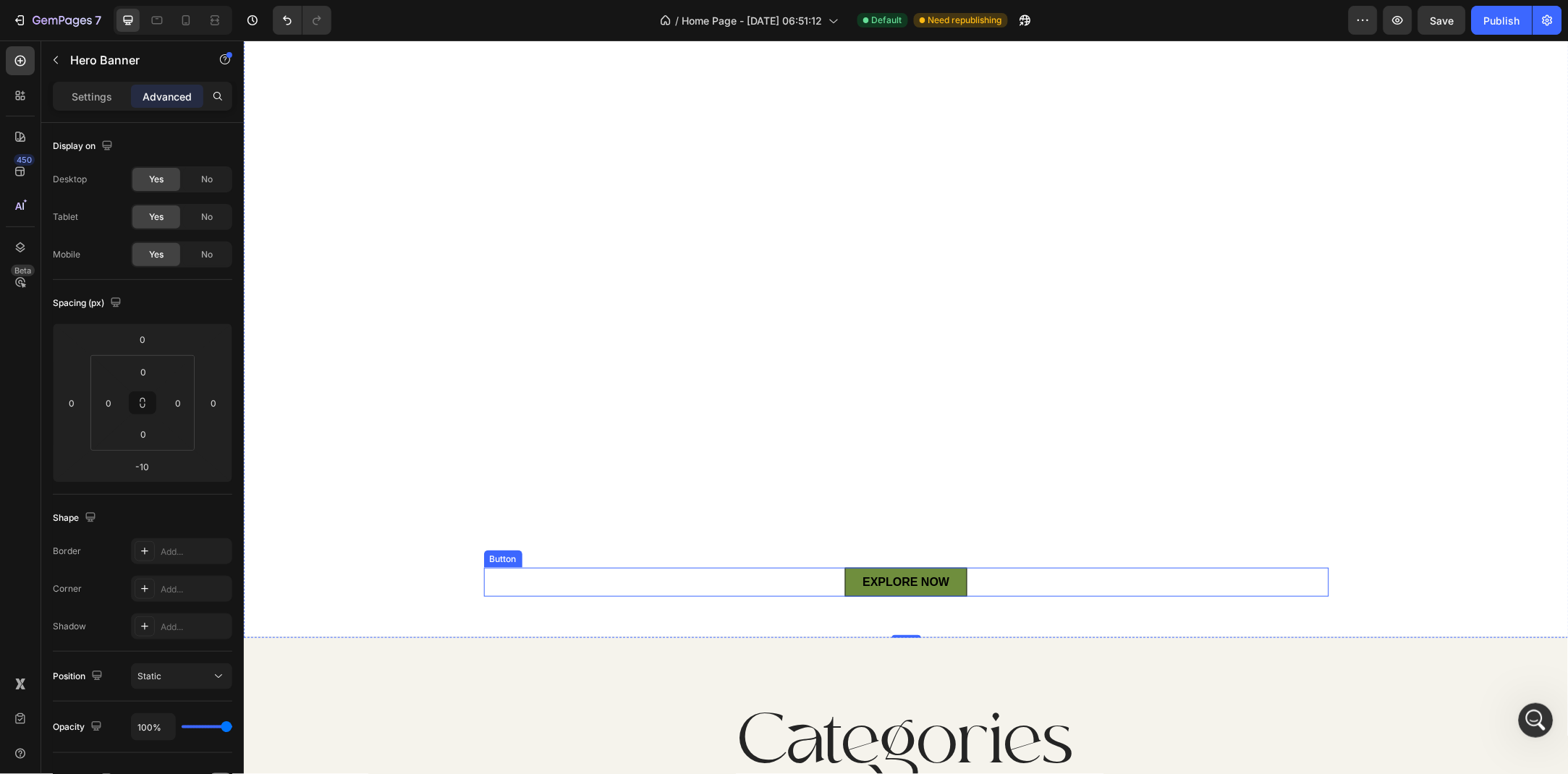
click at [818, 583] on div "EXPLORE NOW Button" at bounding box center [906, 582] width 845 height 29
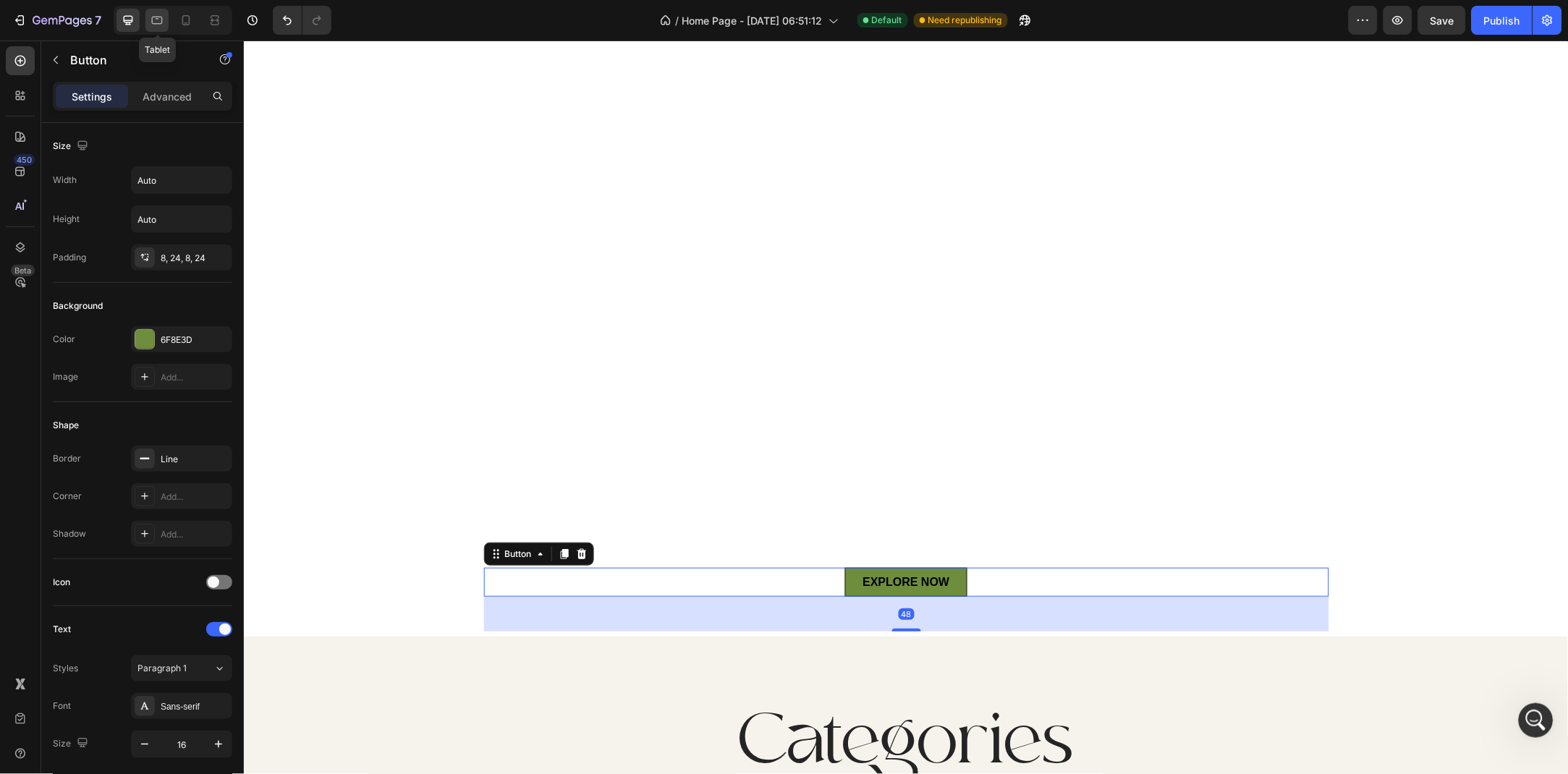
click at [152, 17] on icon at bounding box center [157, 20] width 11 height 8
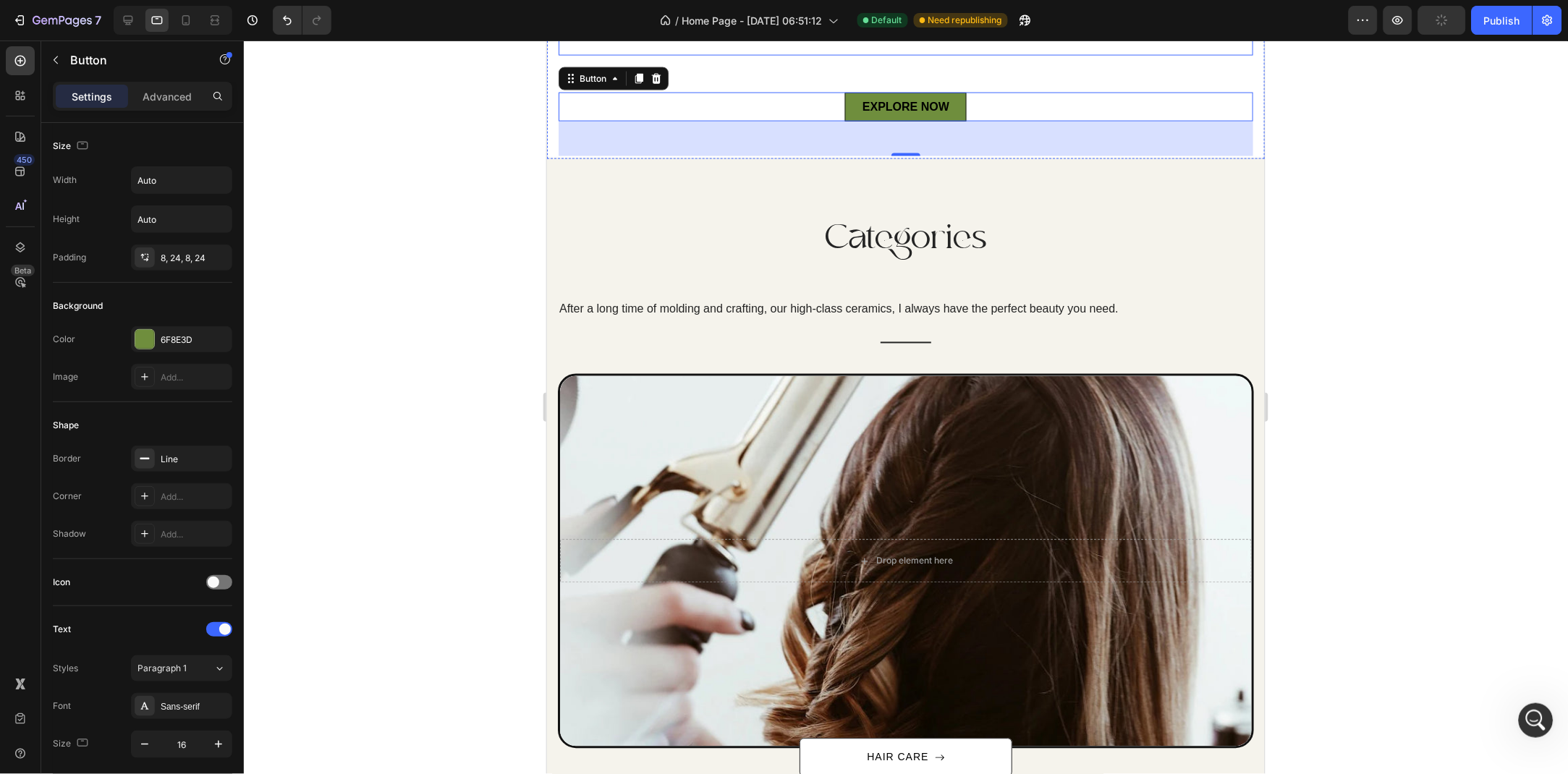
scroll to position [281, 0]
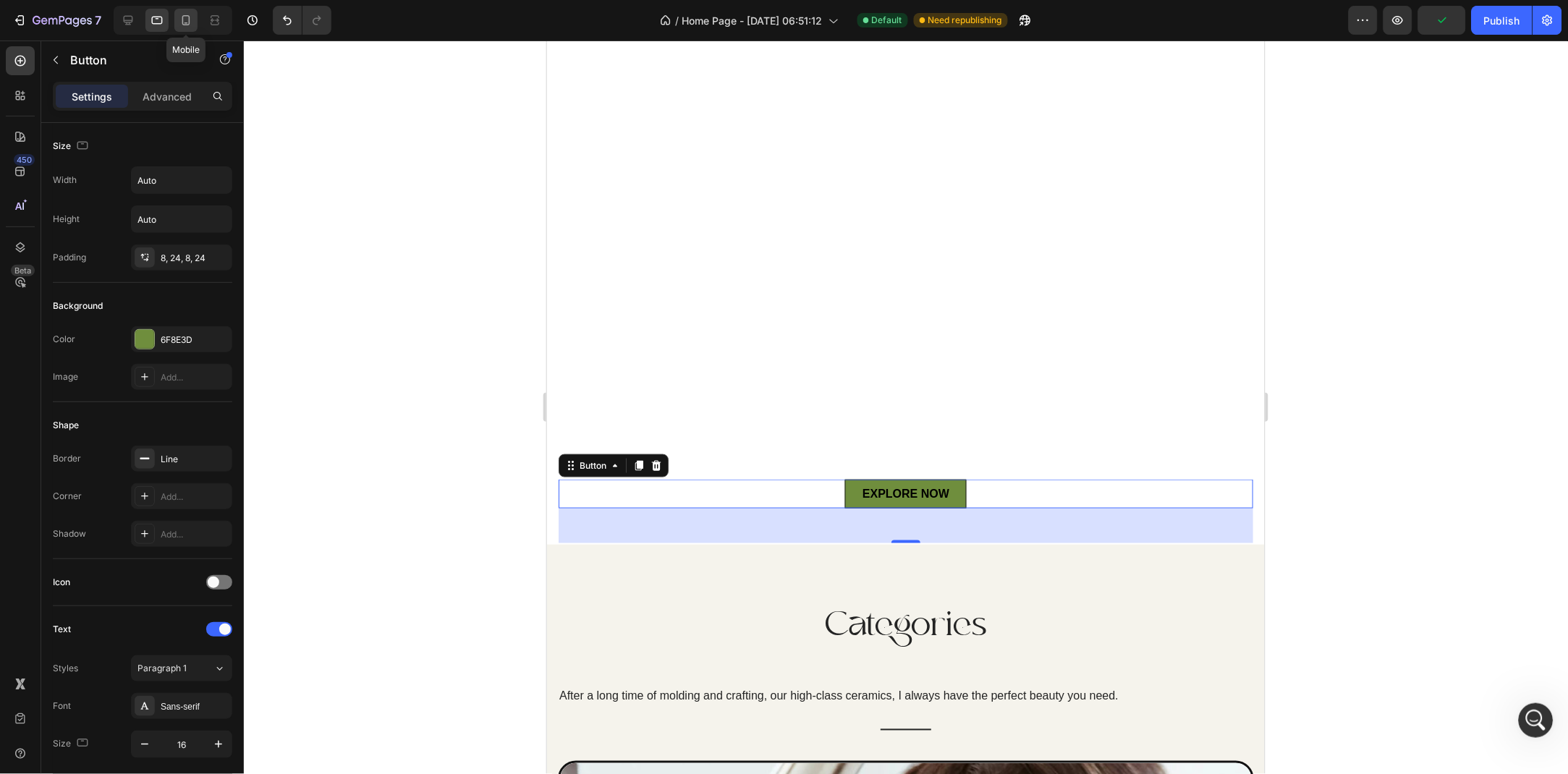
click at [181, 23] on icon at bounding box center [185, 20] width 14 height 14
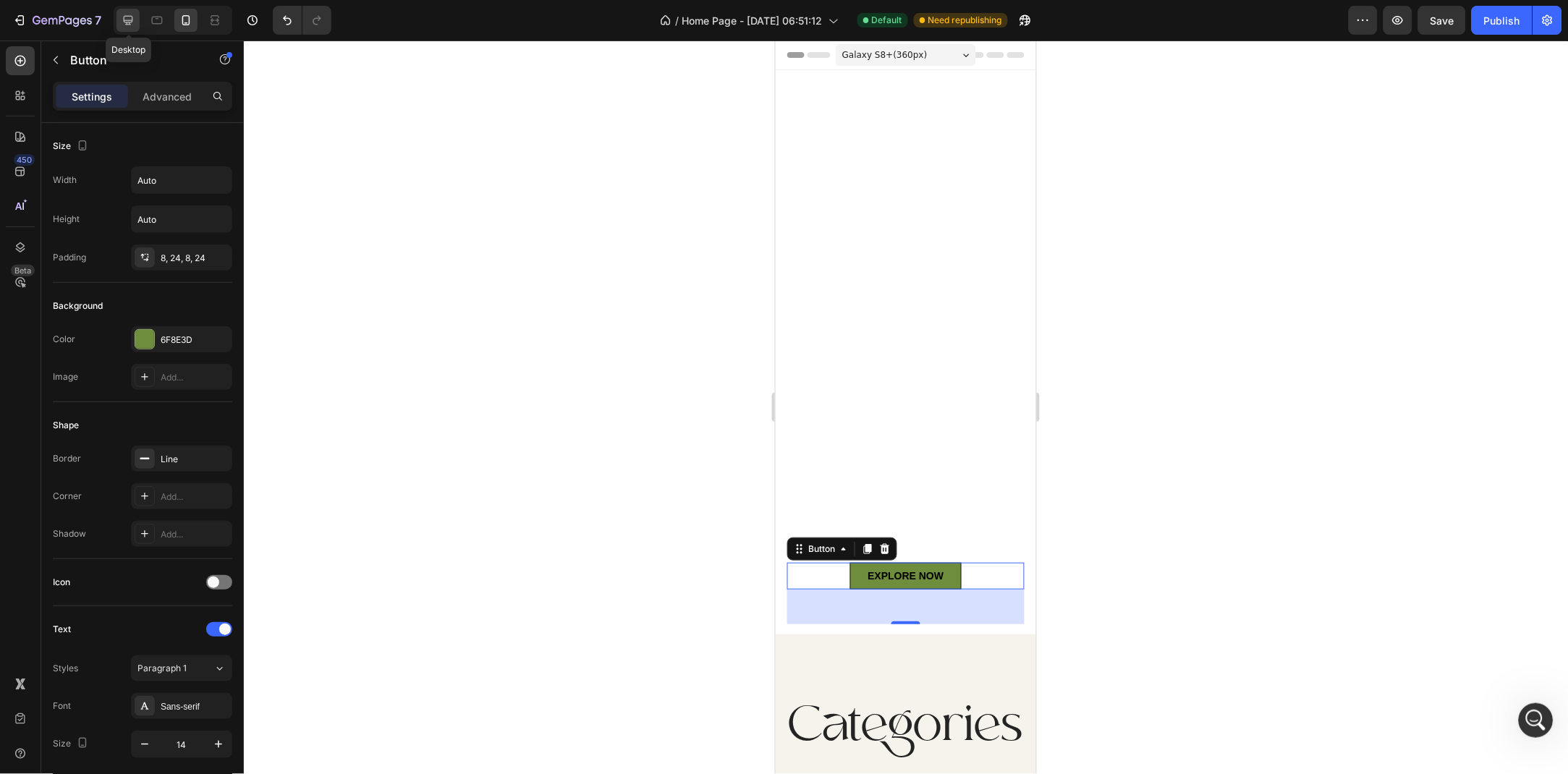
click at [124, 17] on icon at bounding box center [128, 20] width 14 height 14
type input "16"
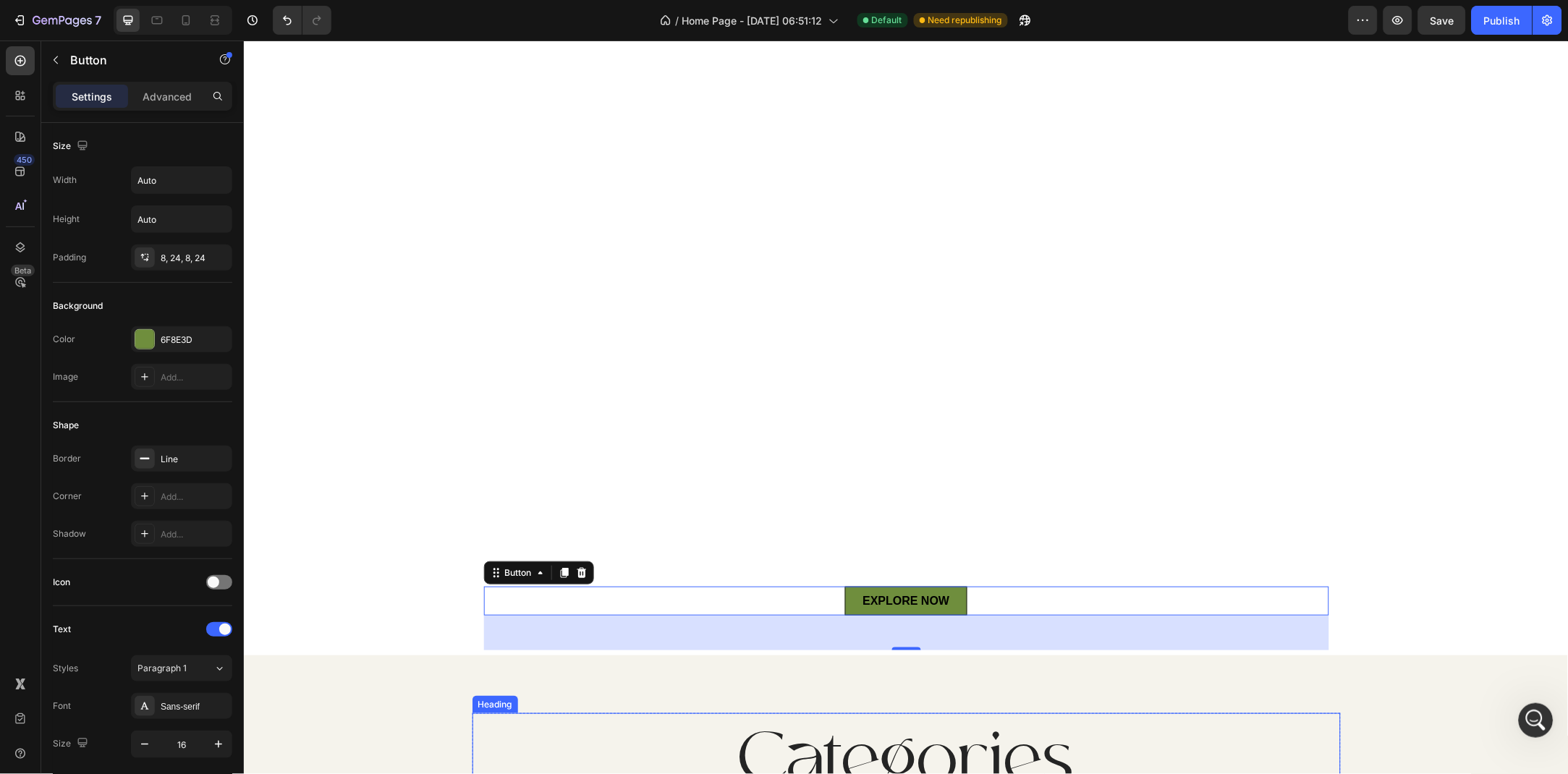
scroll to position [516, 0]
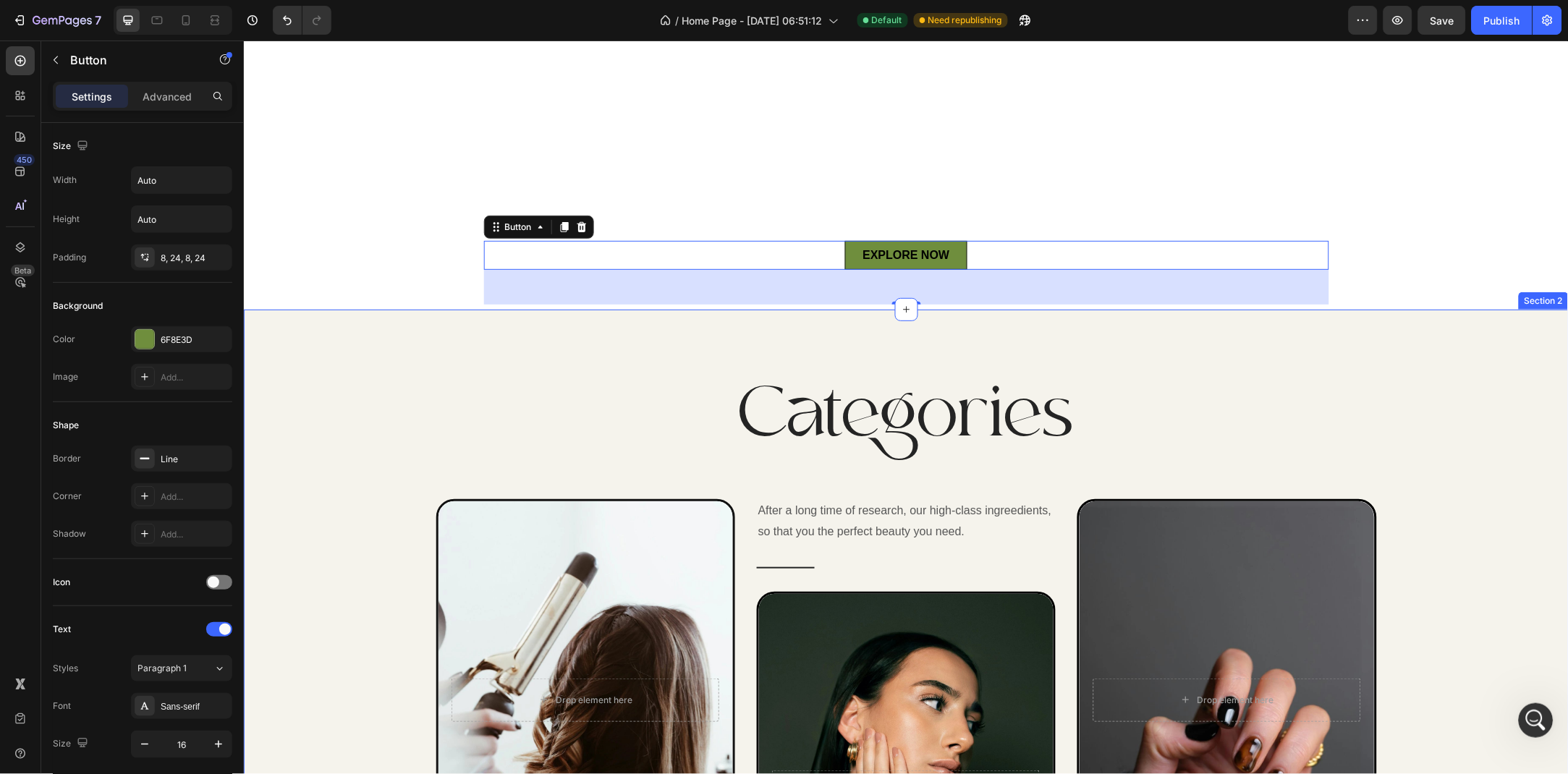
click at [337, 374] on div "Categories Heading Row After a long time of molding and crafting, our high-clas…" at bounding box center [906, 695] width 1303 height 656
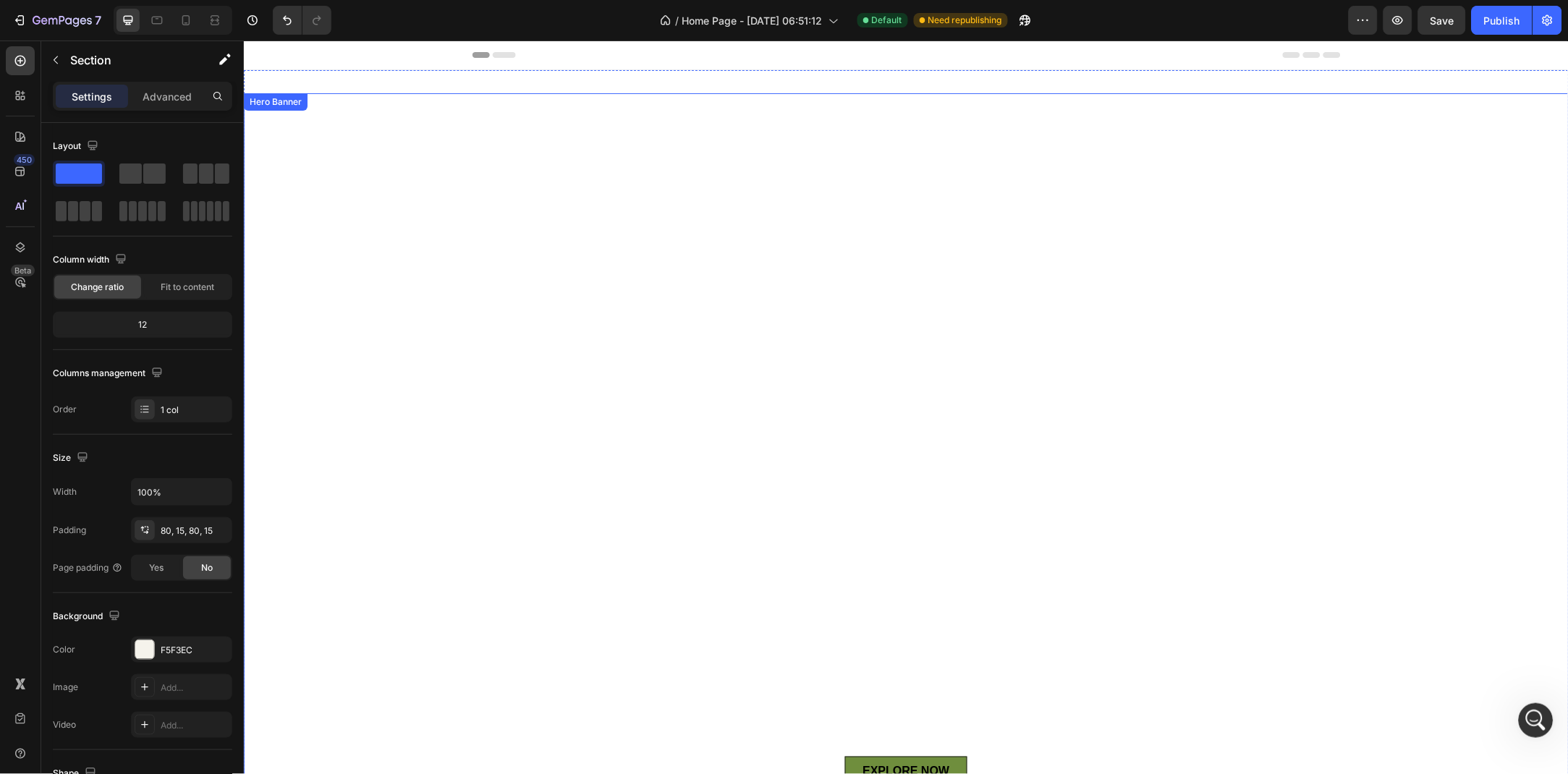
scroll to position [224, 0]
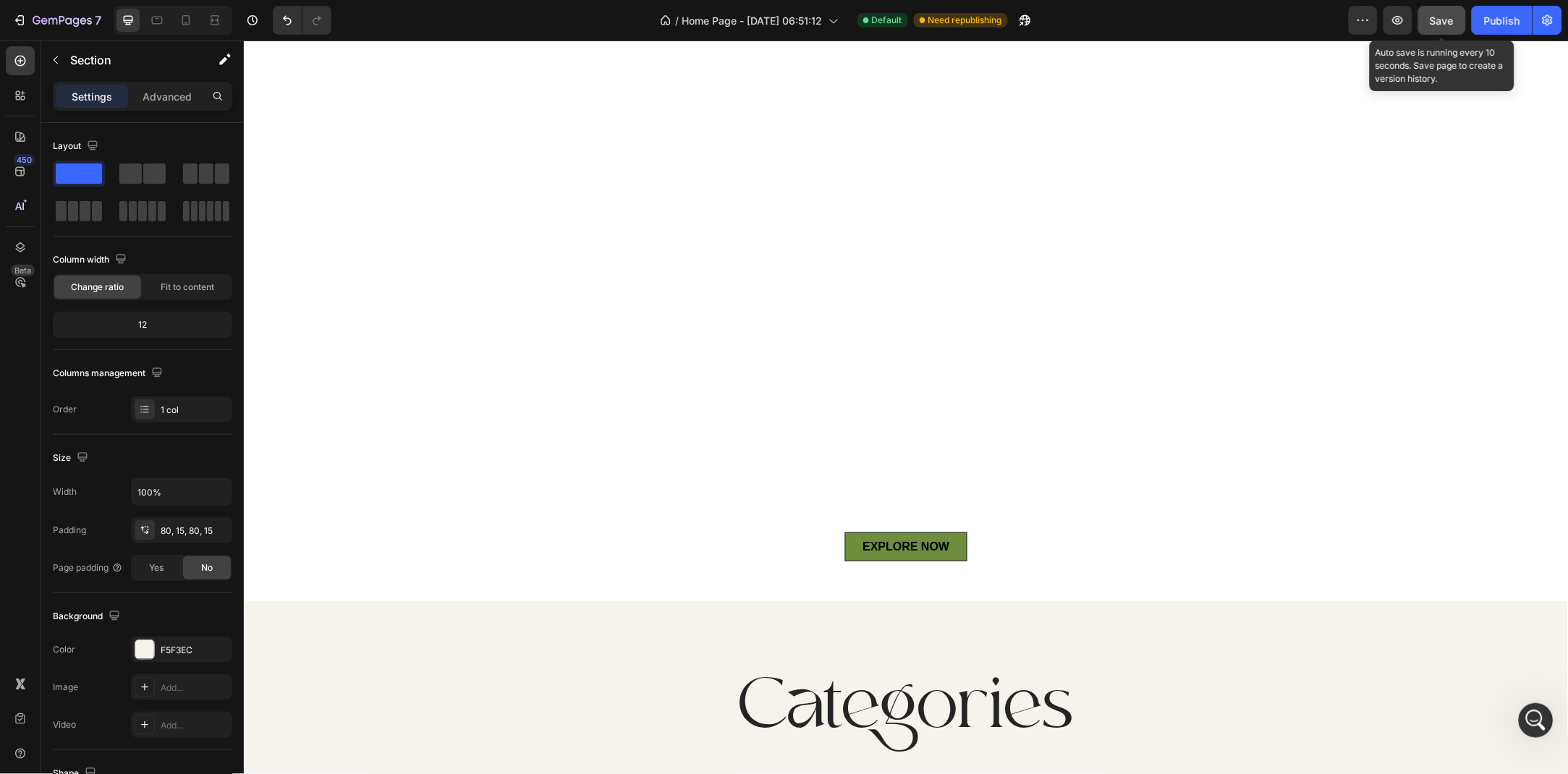
click at [1436, 26] on div "Save" at bounding box center [1443, 20] width 24 height 15
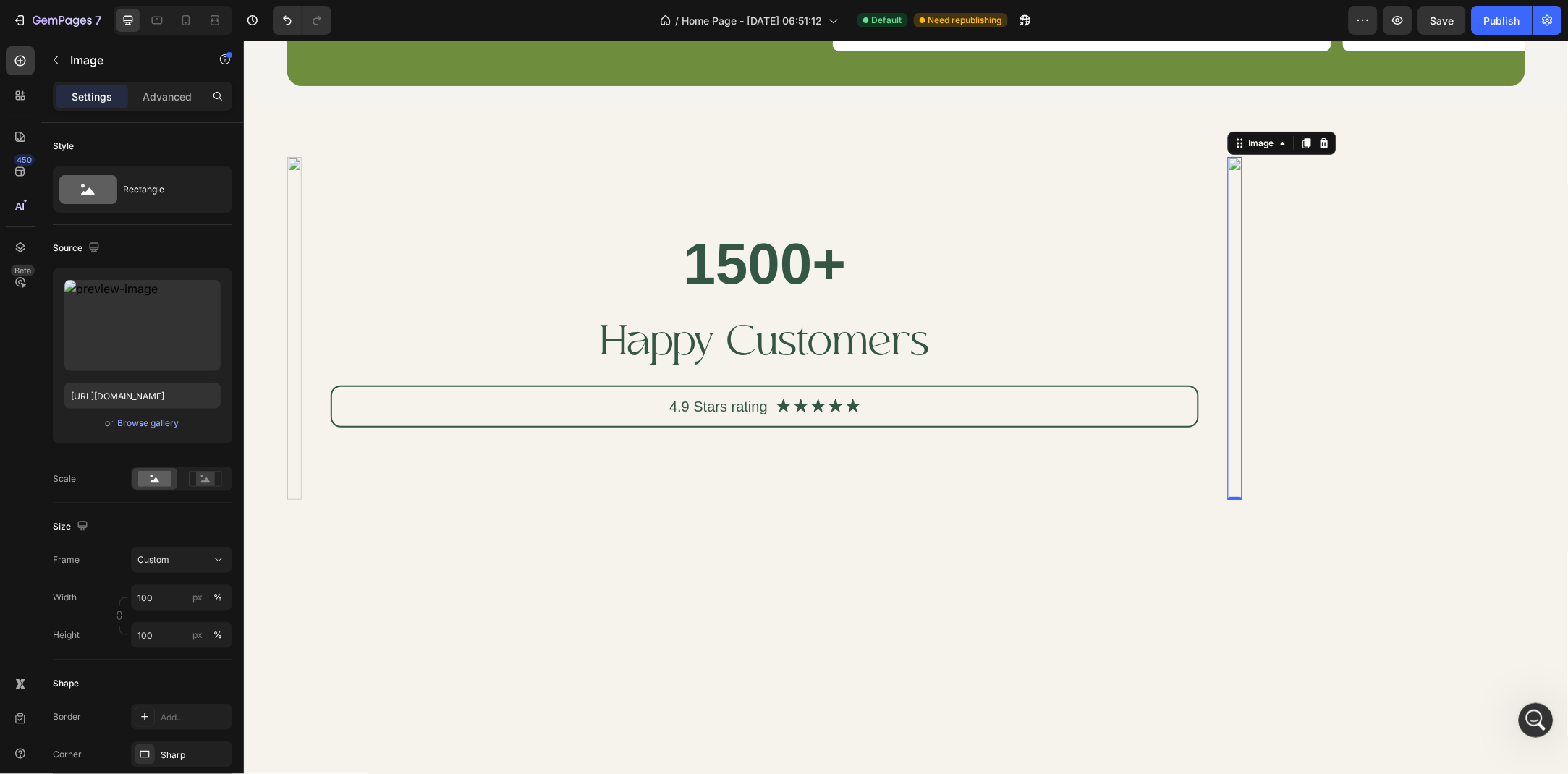
scroll to position [3281, 0]
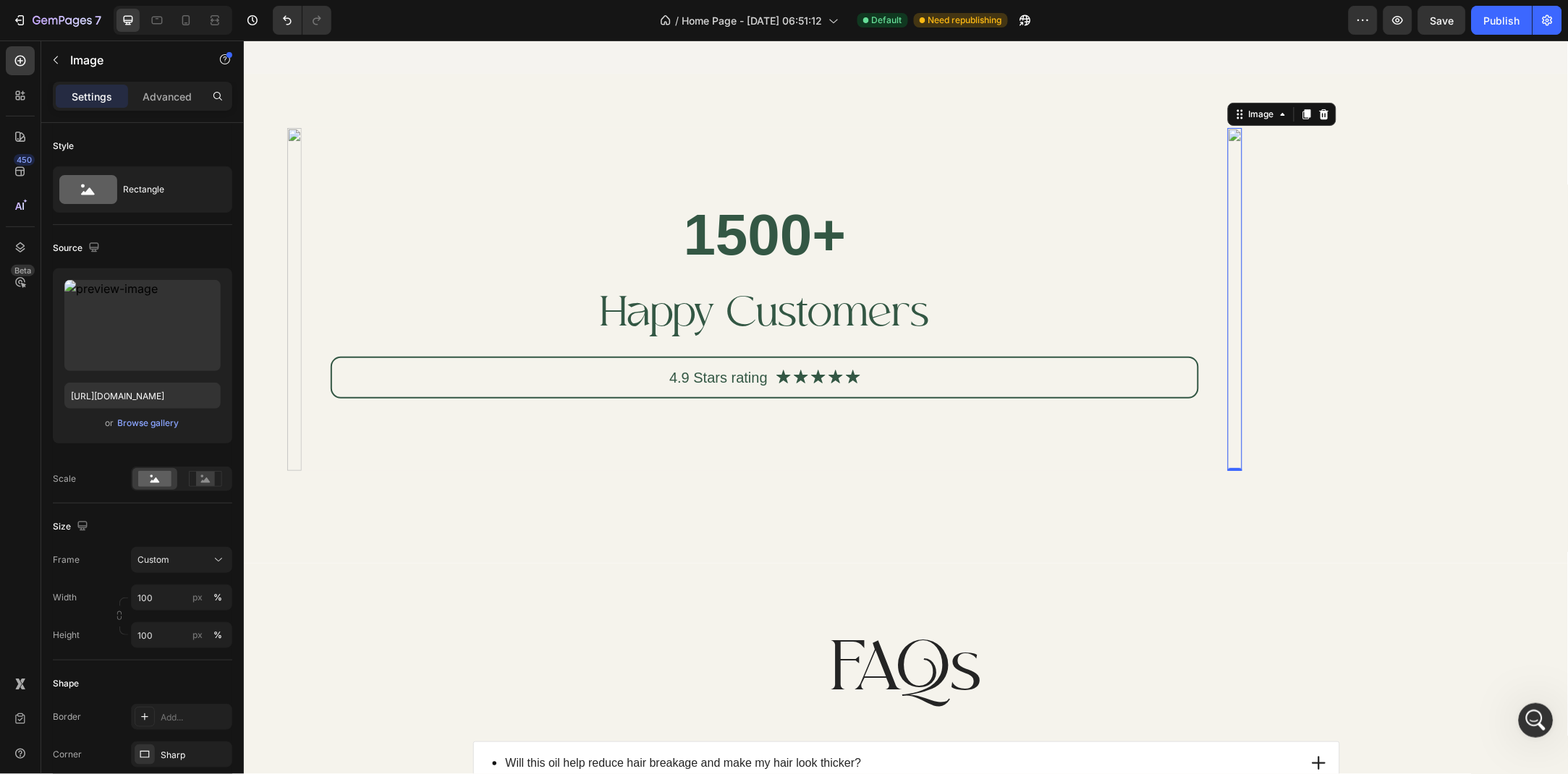
click at [186, 20] on icon at bounding box center [185, 20] width 14 height 14
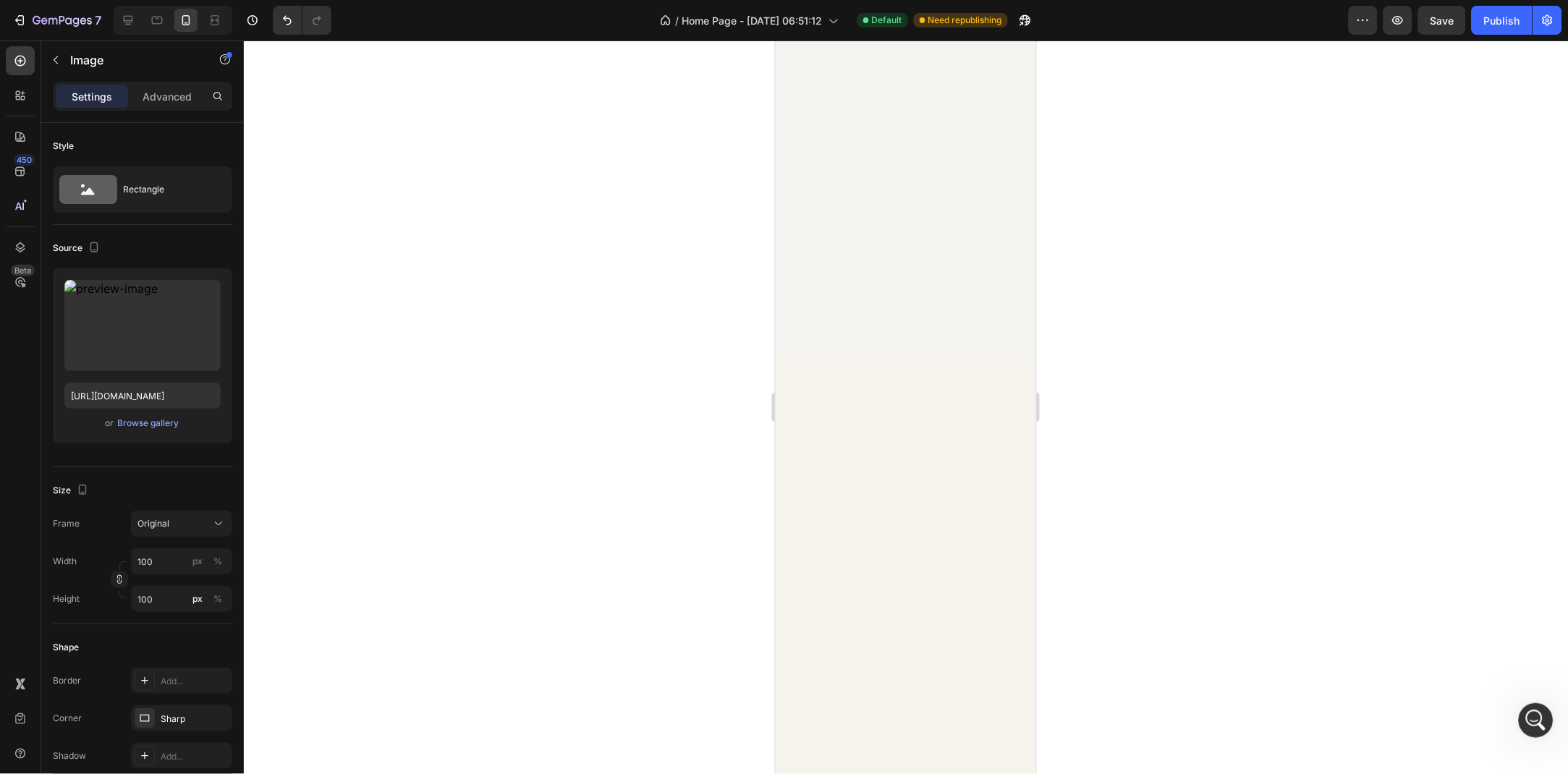
type input "504"
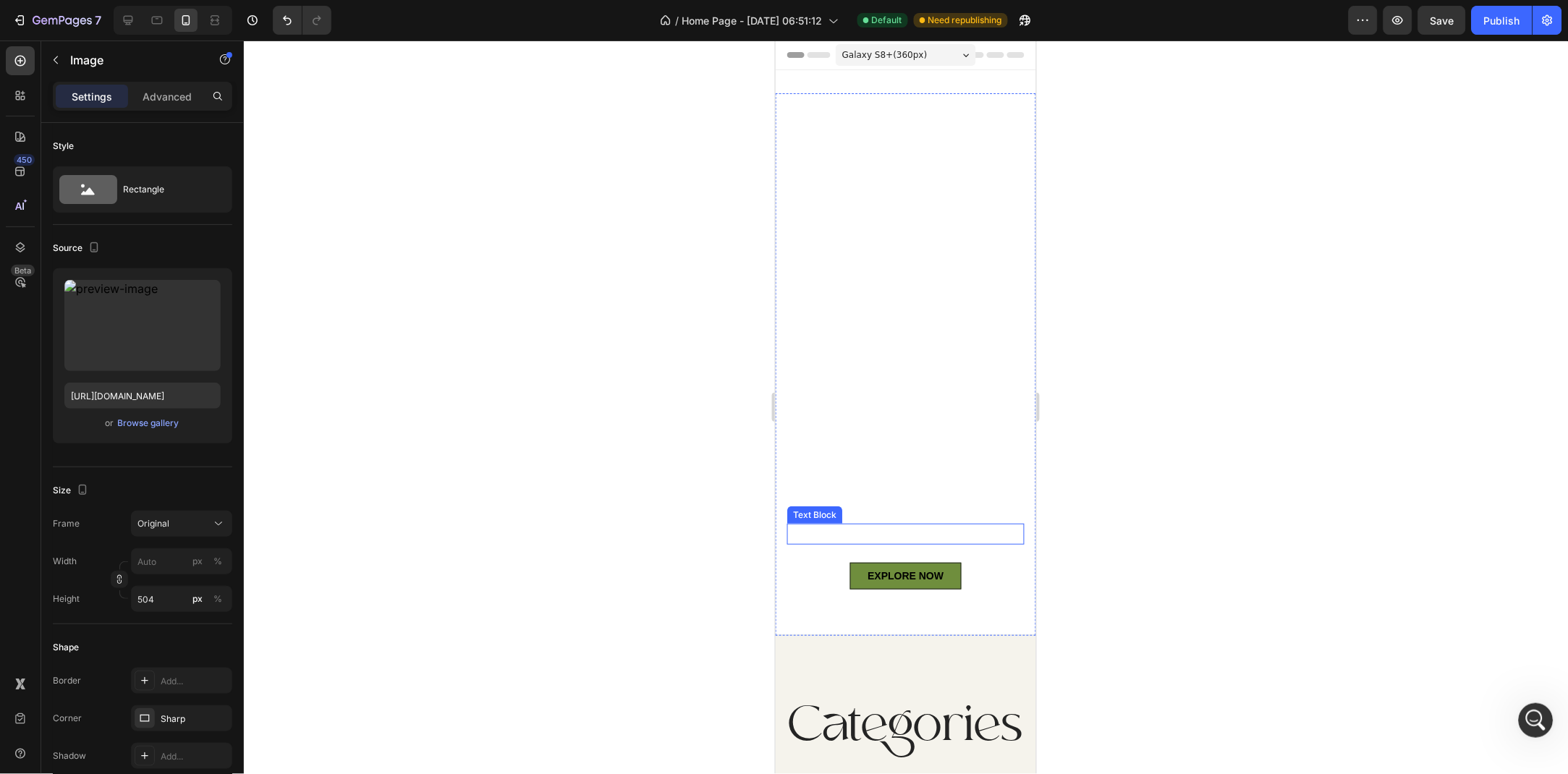
scroll to position [157, 0]
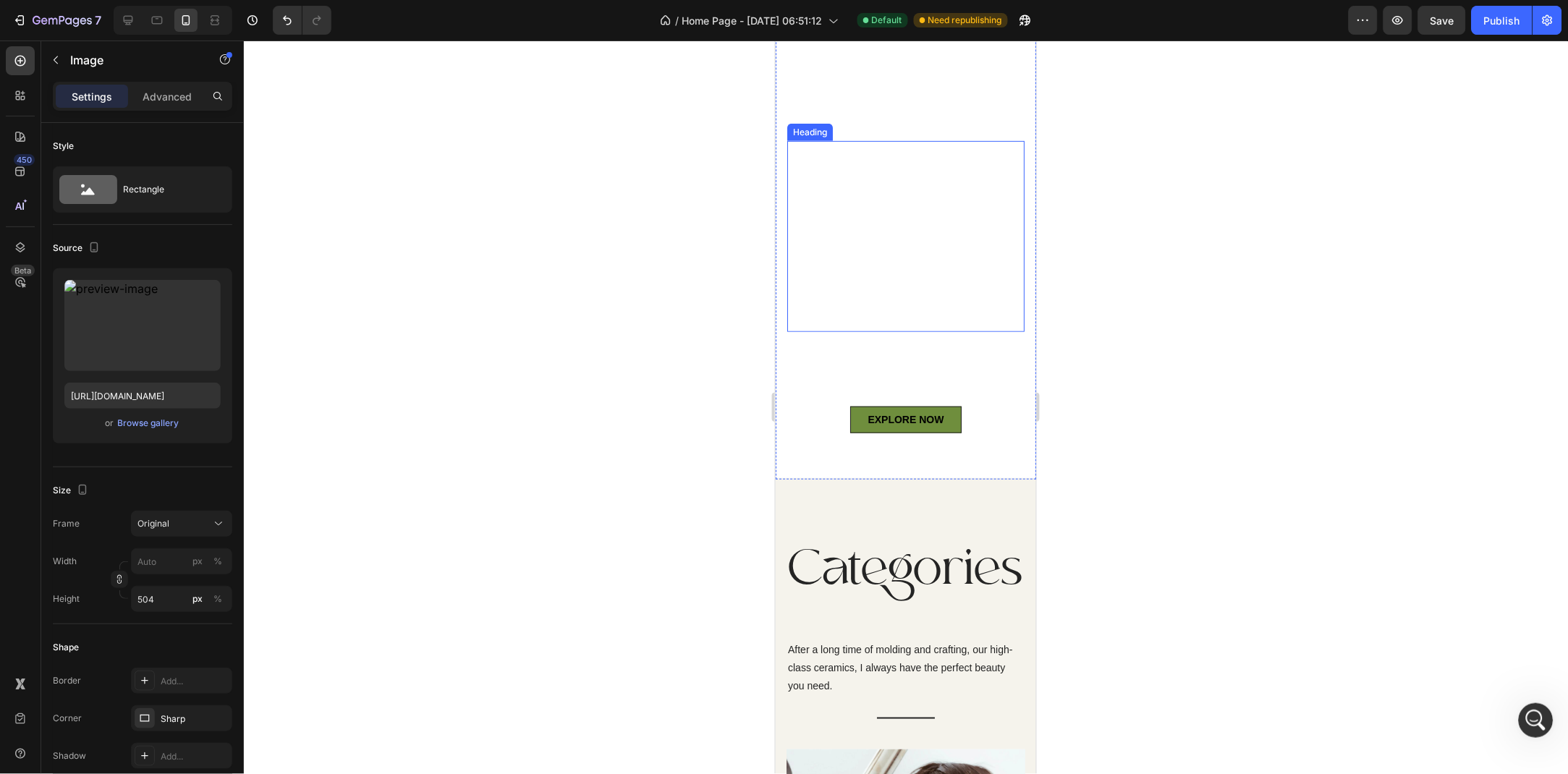
click at [947, 306] on h2 "Indulge in pure luxary: nature's finest cosmetics" at bounding box center [906, 236] width 238 height 191
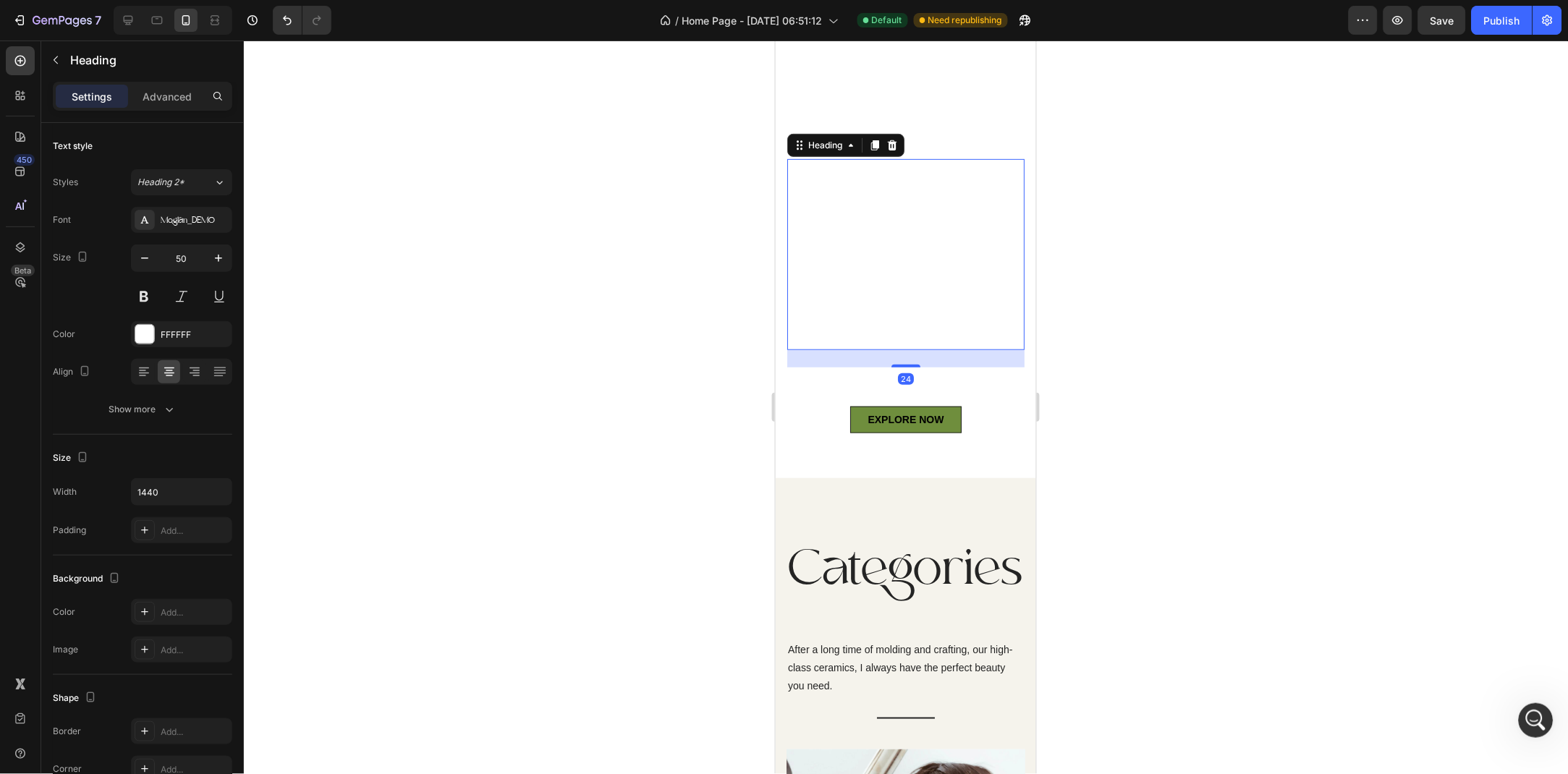
click at [907, 346] on div "Indulge in pure luxary: nature's finest cosmetics Heading 24" at bounding box center [906, 253] width 238 height 191
click at [907, 346] on h2 "Indulge in pure luxary: nature's finest cosmetics" at bounding box center [906, 253] width 238 height 191
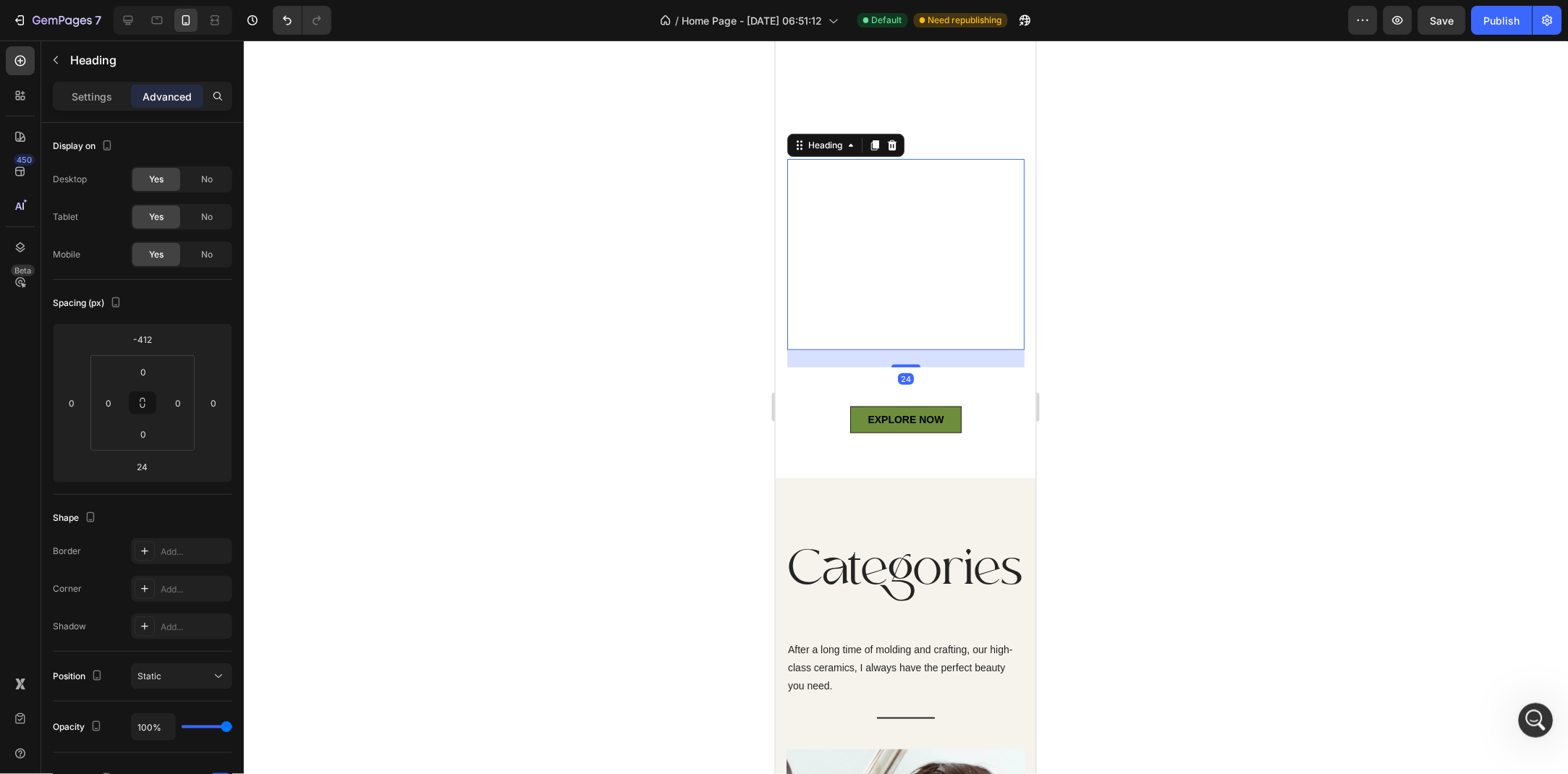
drag, startPoint x: 716, startPoint y: 389, endPoint x: 229, endPoint y: 338, distance: 489.7
click at [716, 389] on div at bounding box center [906, 408] width 1324 height 734
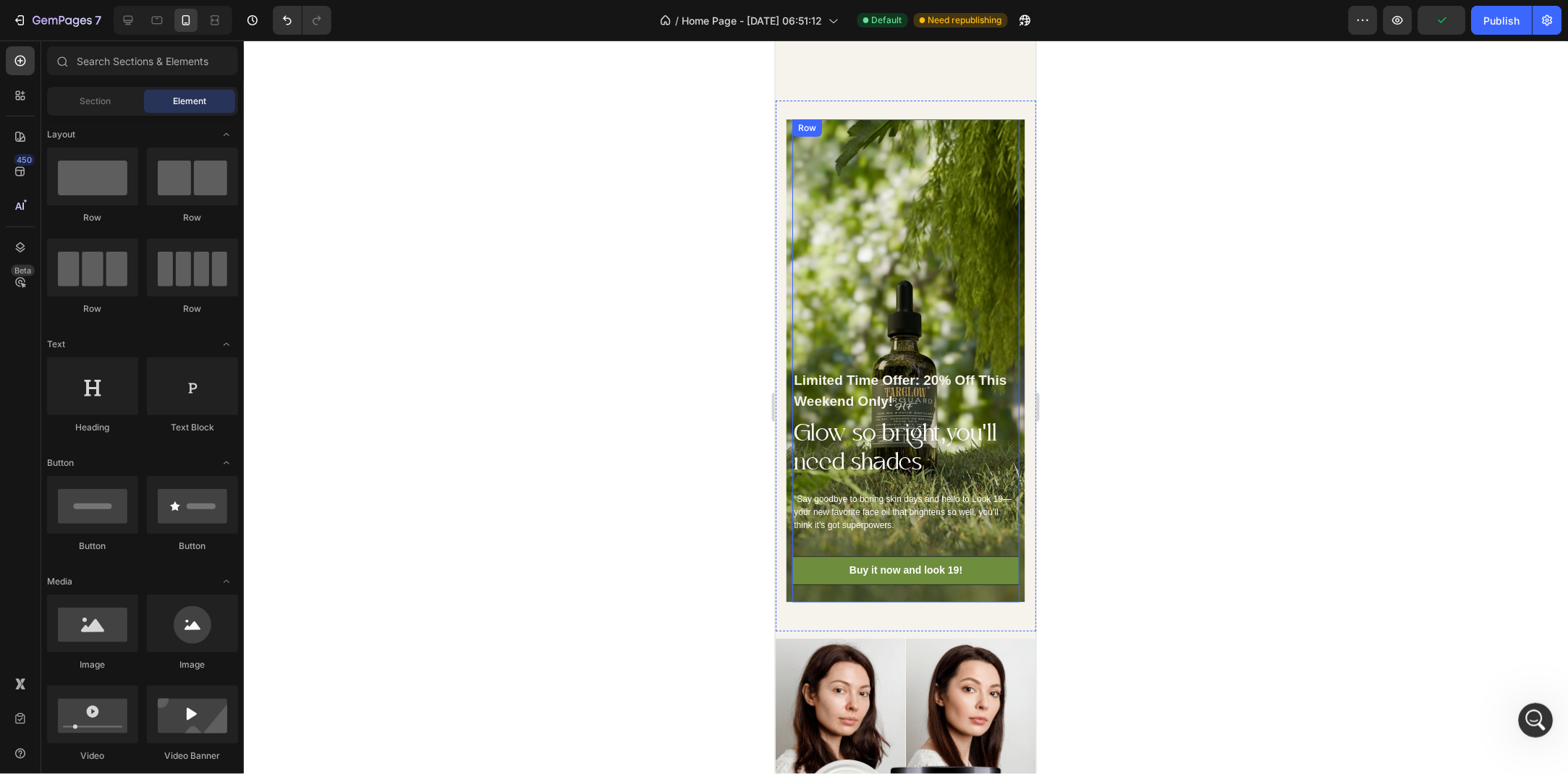
scroll to position [1647, 0]
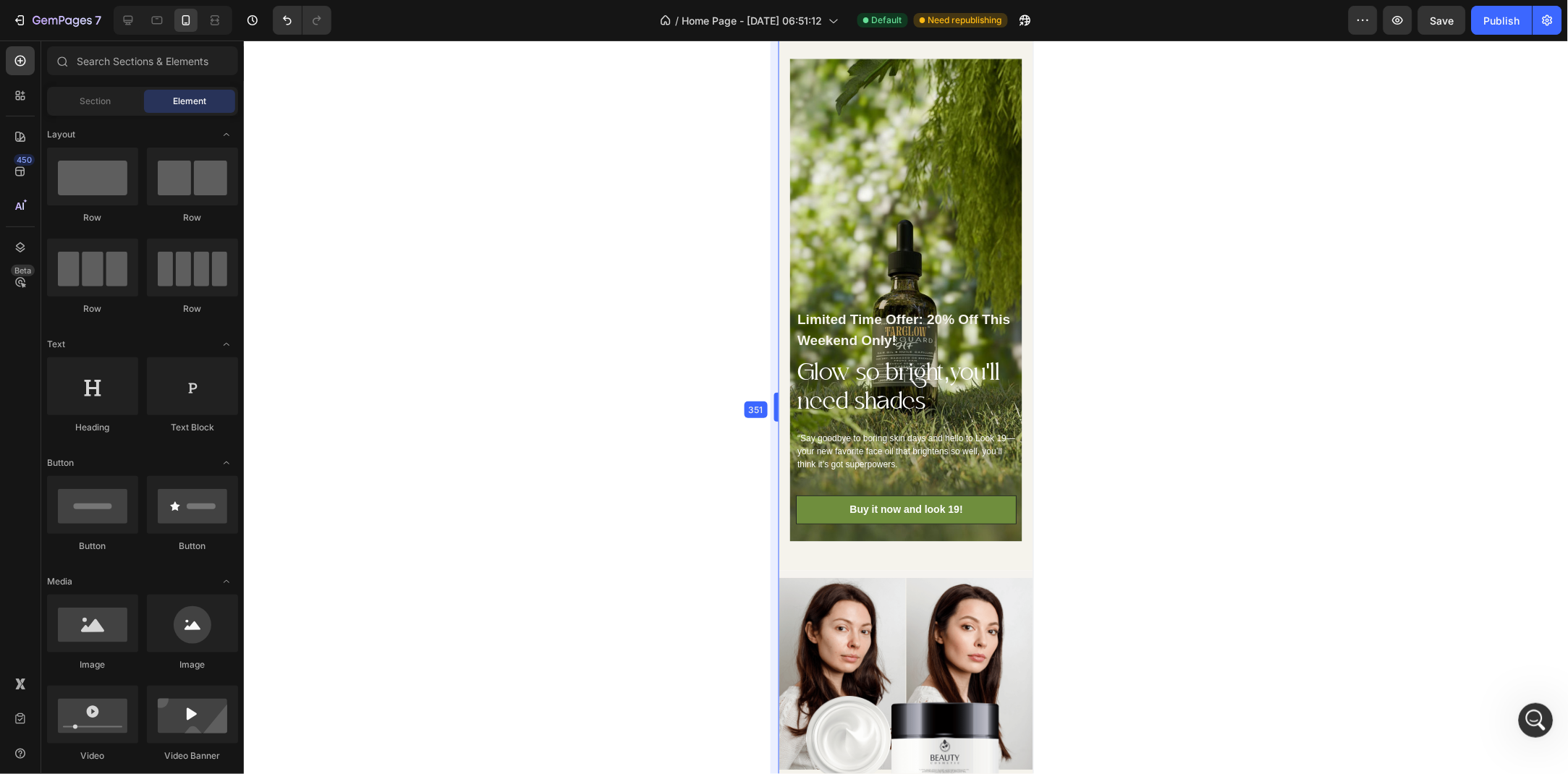
drag, startPoint x: 774, startPoint y: 289, endPoint x: 149, endPoint y: 306, distance: 625.2
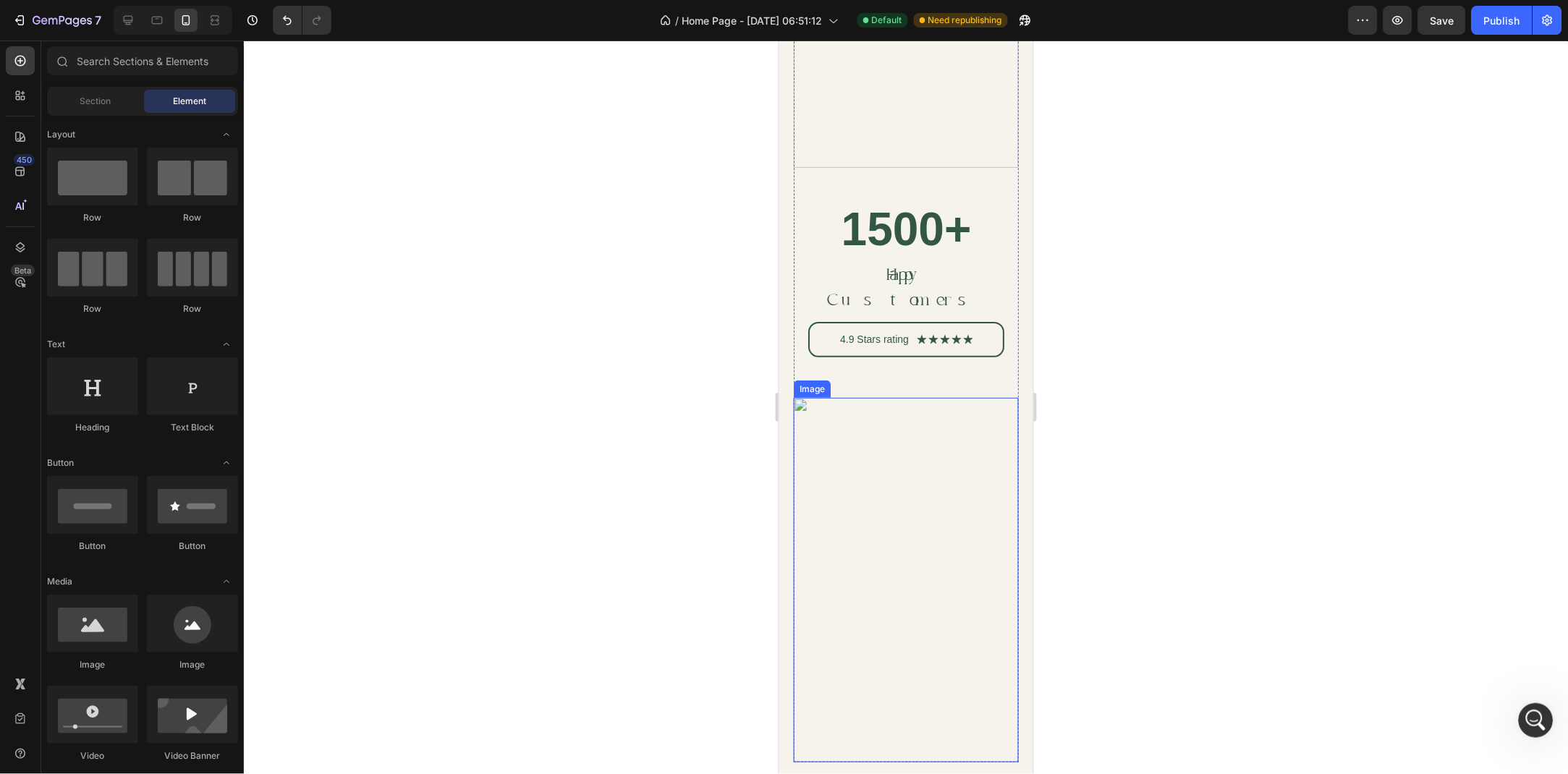
scroll to position [3529, 0]
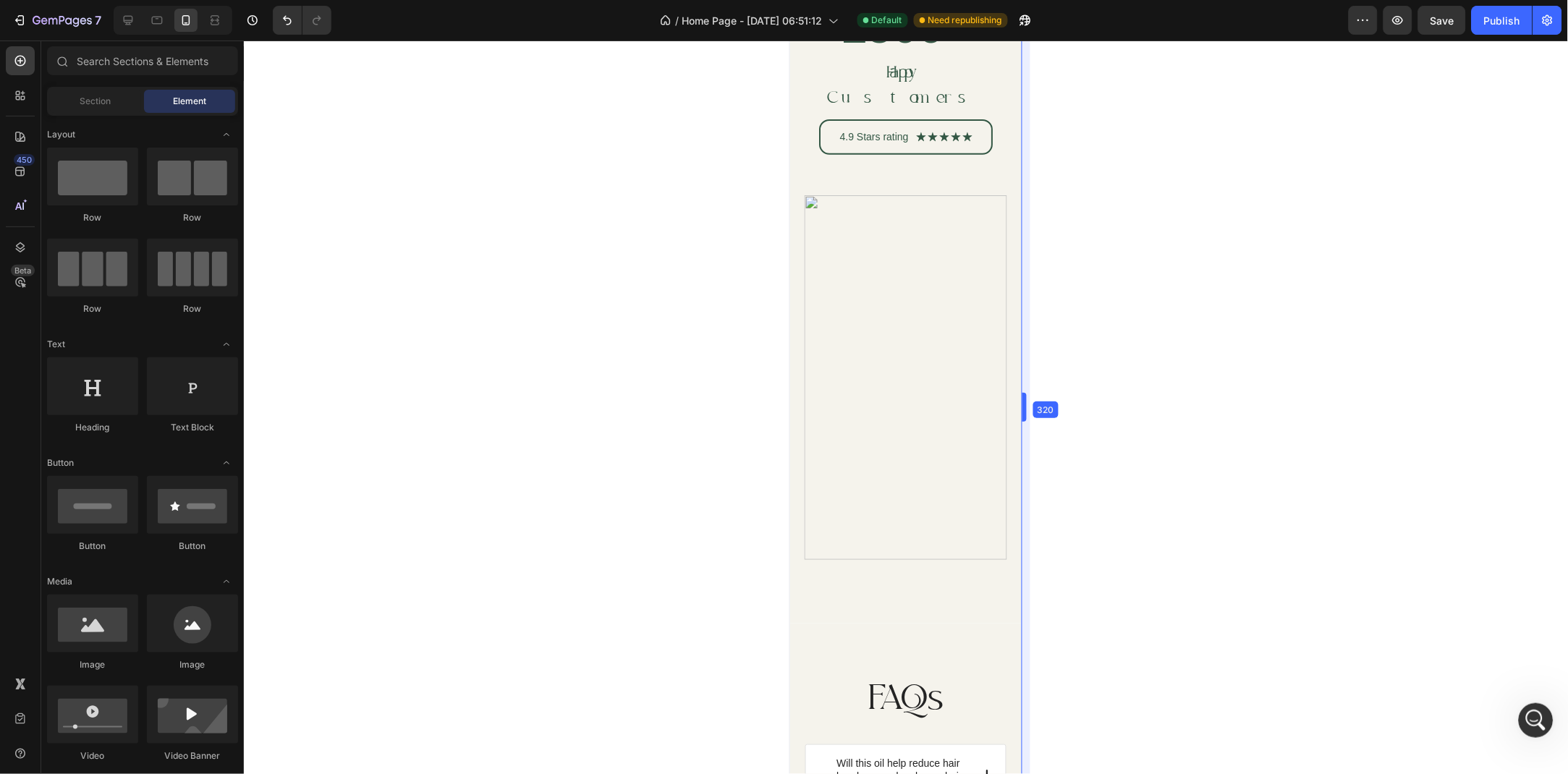
drag, startPoint x: 1035, startPoint y: 399, endPoint x: 985, endPoint y: 387, distance: 51.4
drag, startPoint x: 1774, startPoint y: 427, endPoint x: 1035, endPoint y: 387, distance: 740.1
click at [1006, 387] on img at bounding box center [906, 377] width 203 height 365
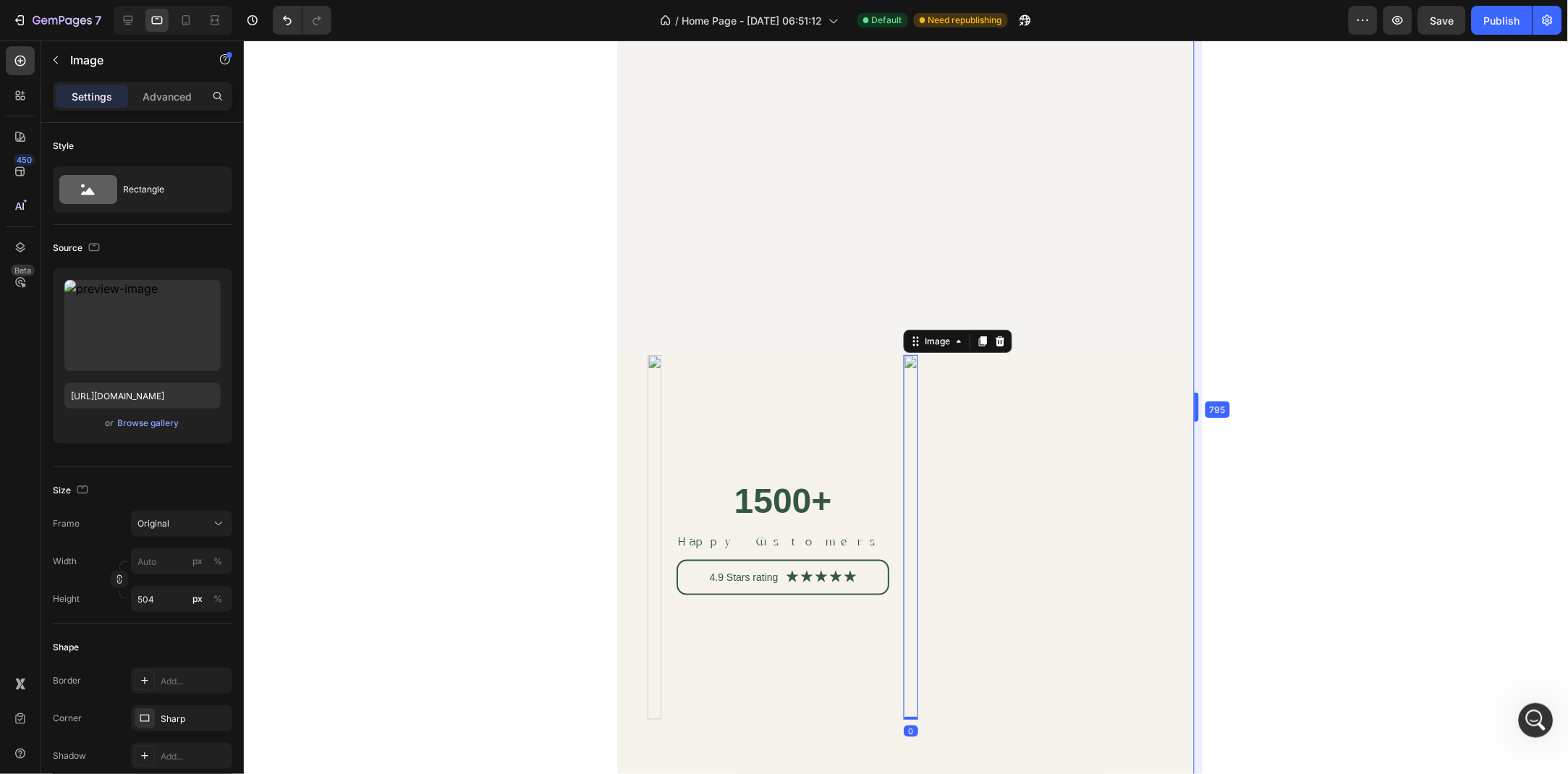
click at [1550, 375] on div at bounding box center [906, 408] width 1324 height 734
click at [1348, 403] on div at bounding box center [906, 408] width 1324 height 734
click at [1178, 407] on div "Image 1500+ Heading Happy Customers Text Block 4.9 Stars rating Text Block Icon…" at bounding box center [906, 569] width 575 height 428
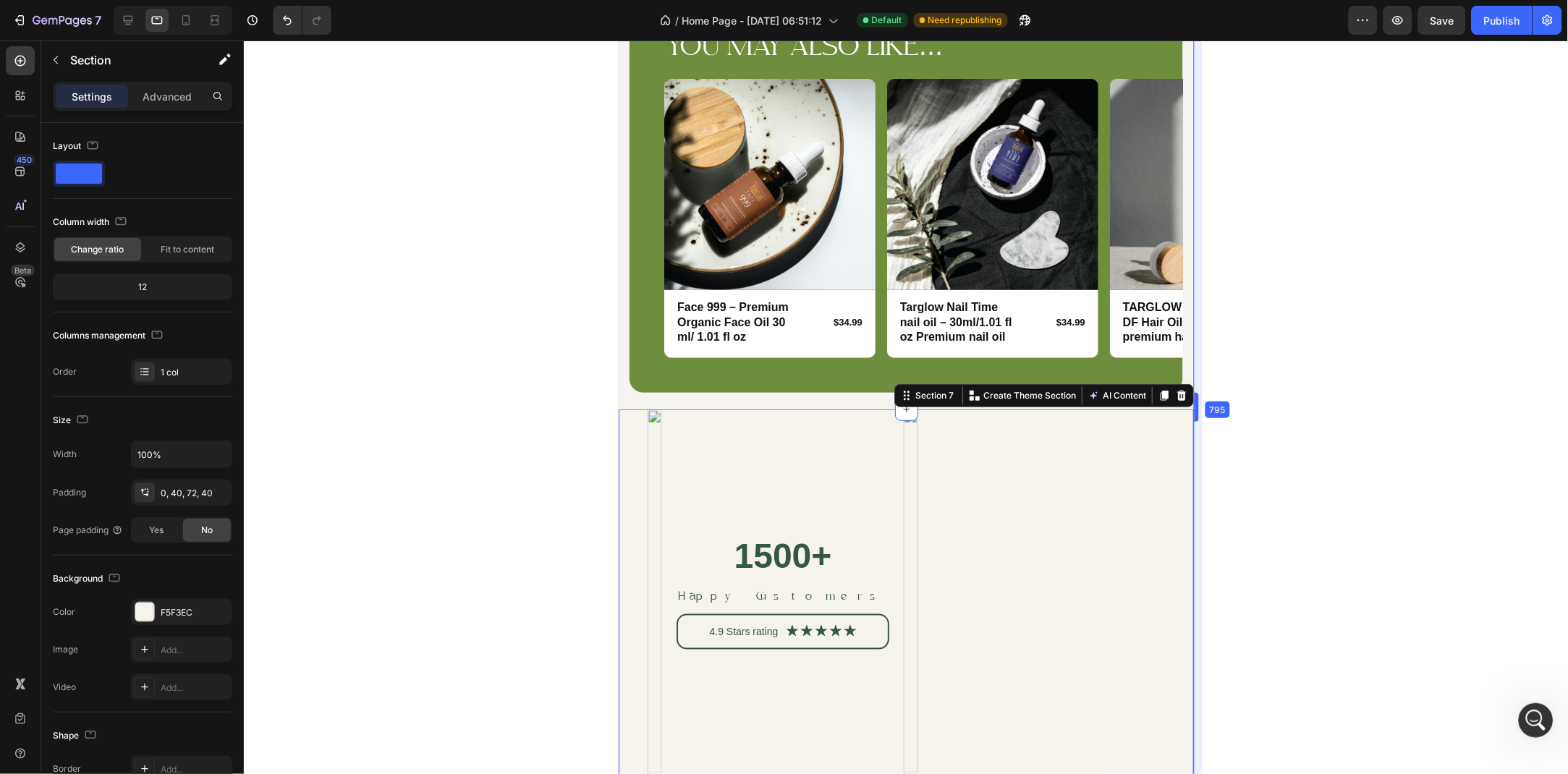
drag, startPoint x: 1202, startPoint y: 408, endPoint x: 904, endPoint y: 410, distance: 298.0
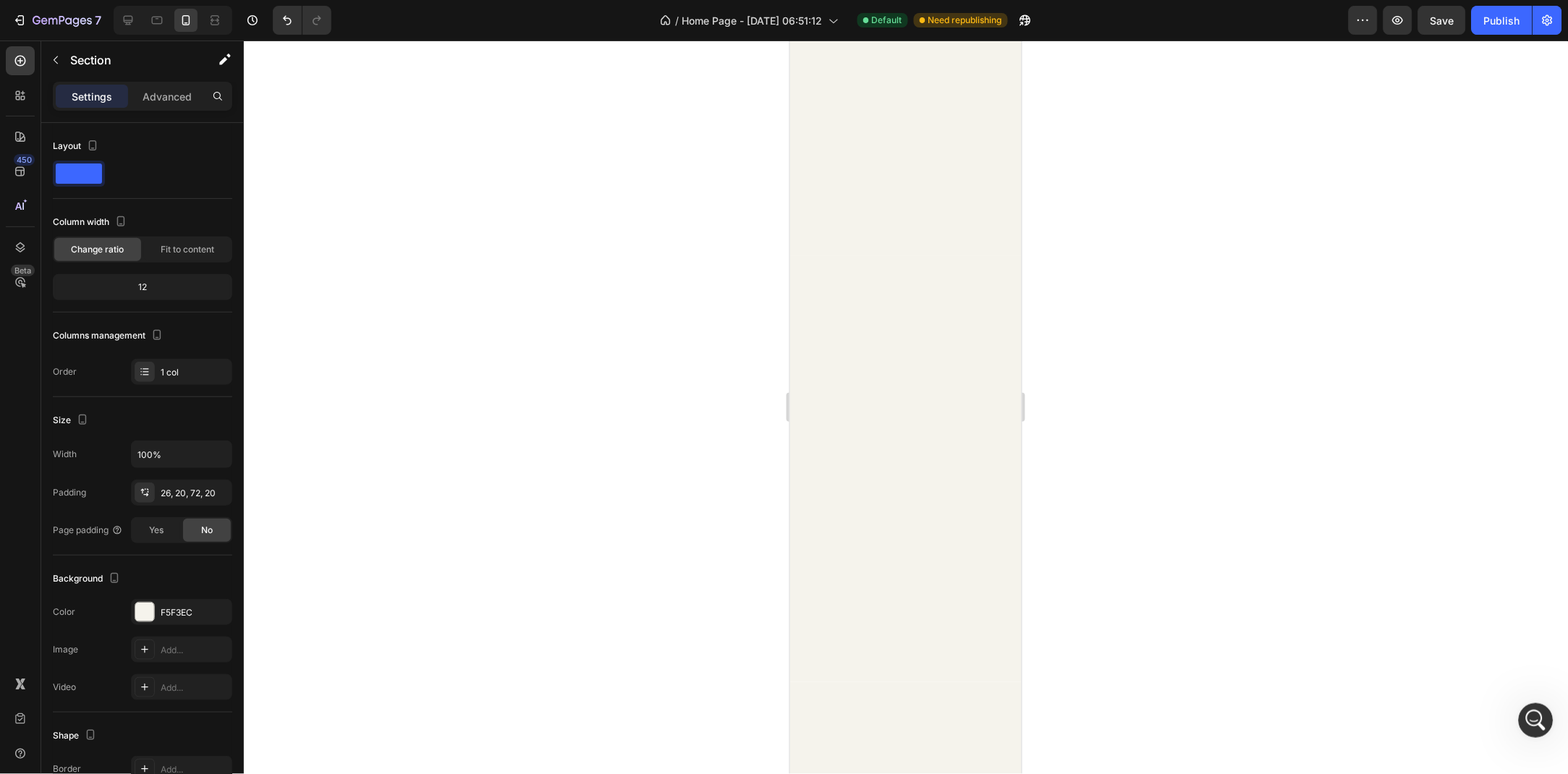
scroll to position [0, 0]
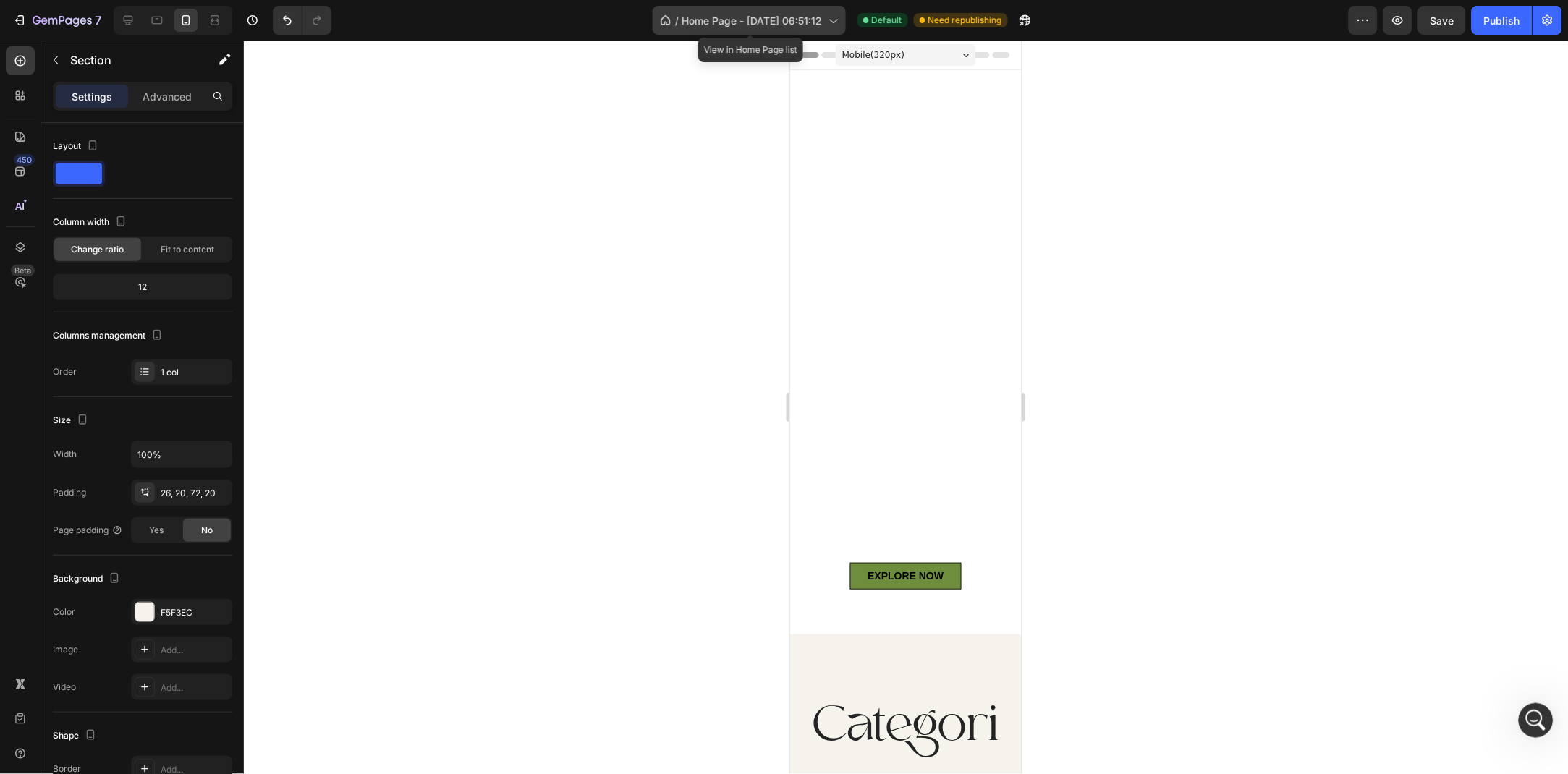
click at [758, 28] on div "/ Home Page - Jun 28, 06:51:12" at bounding box center [749, 20] width 193 height 29
